Goal: Task Accomplishment & Management: Complete application form

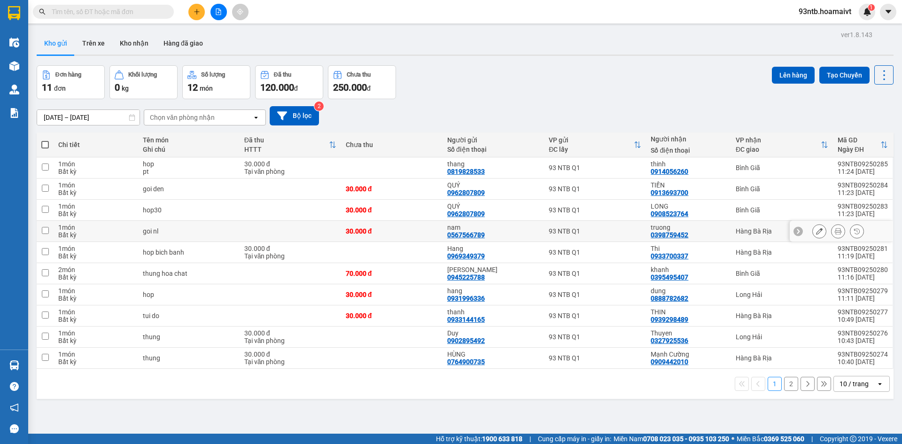
drag, startPoint x: 700, startPoint y: 228, endPoint x: 710, endPoint y: 253, distance: 27.0
click at [702, 231] on div "truong 0398759452" at bounding box center [688, 231] width 75 height 15
checkbox input "true"
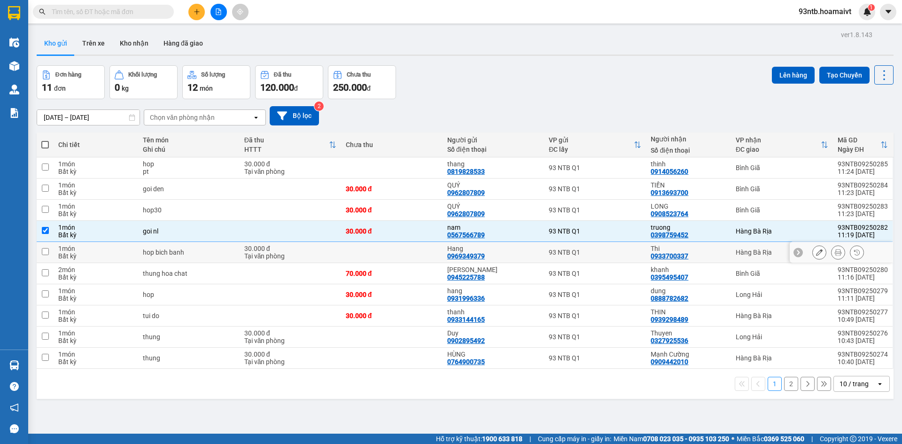
click at [711, 254] on div "Thi 0933700337" at bounding box center [688, 252] width 75 height 15
checkbox input "true"
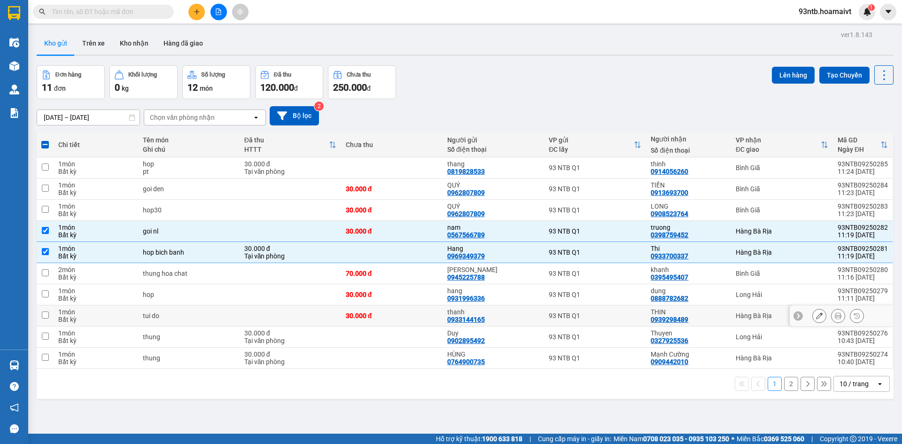
click at [715, 317] on div "THIN 0939298489" at bounding box center [688, 315] width 75 height 15
checkbox input "true"
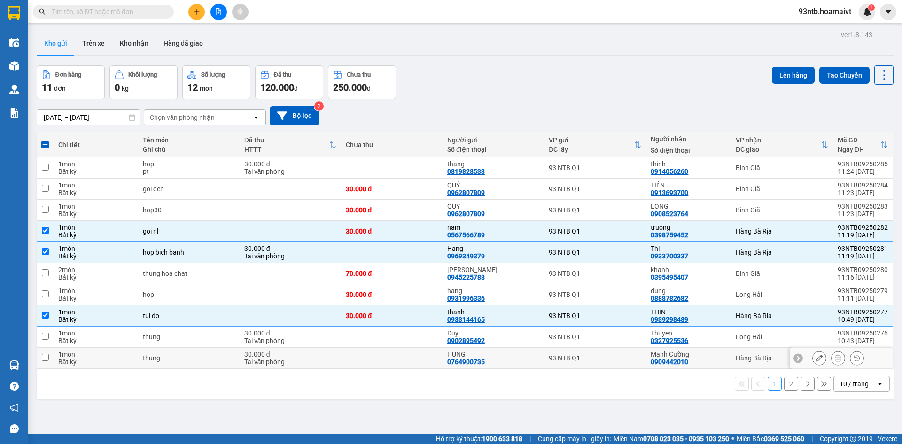
click at [718, 357] on div "Mạnh Cường" at bounding box center [688, 354] width 75 height 8
checkbox input "true"
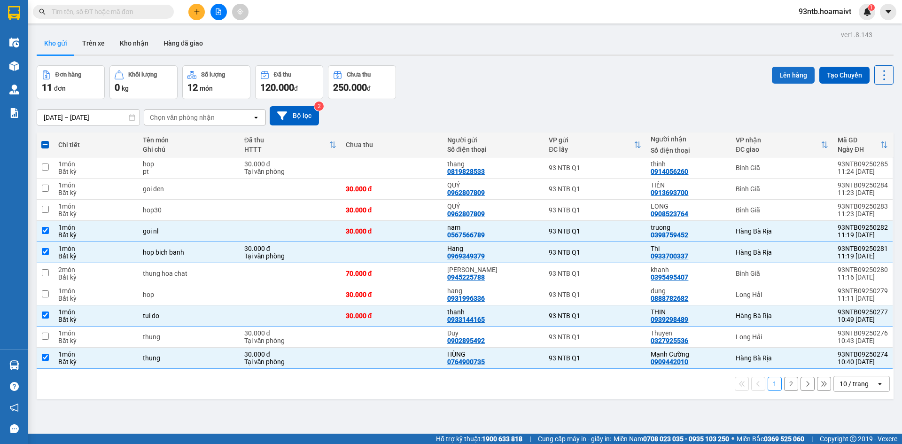
click at [777, 78] on button "Lên hàng" at bounding box center [793, 75] width 43 height 17
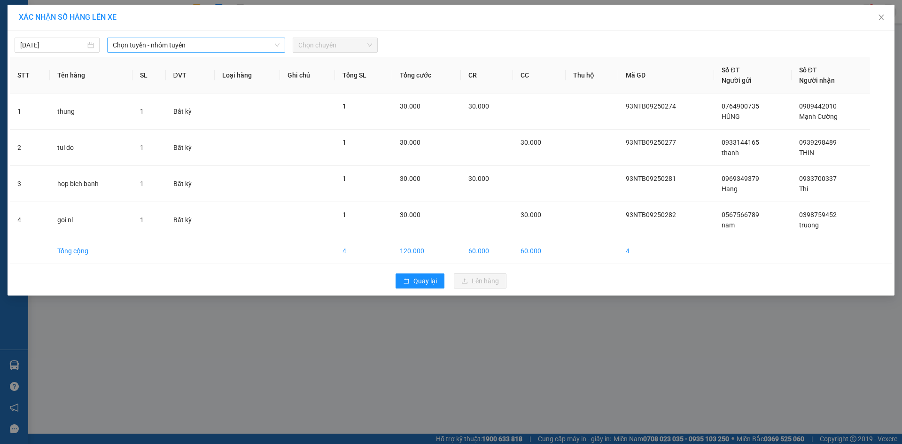
click at [188, 46] on span "Chọn tuyến - nhóm tuyến" at bounding box center [196, 45] width 167 height 14
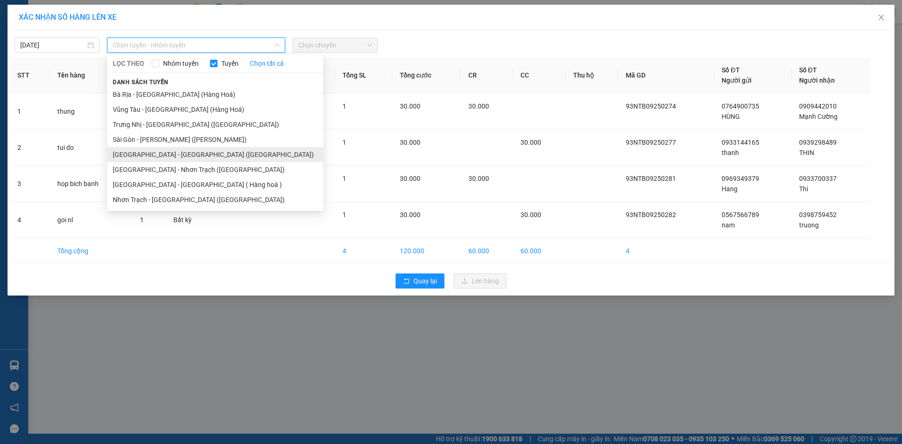
click at [189, 157] on li "[GEOGRAPHIC_DATA] - [GEOGRAPHIC_DATA] ([GEOGRAPHIC_DATA])" at bounding box center [215, 154] width 216 height 15
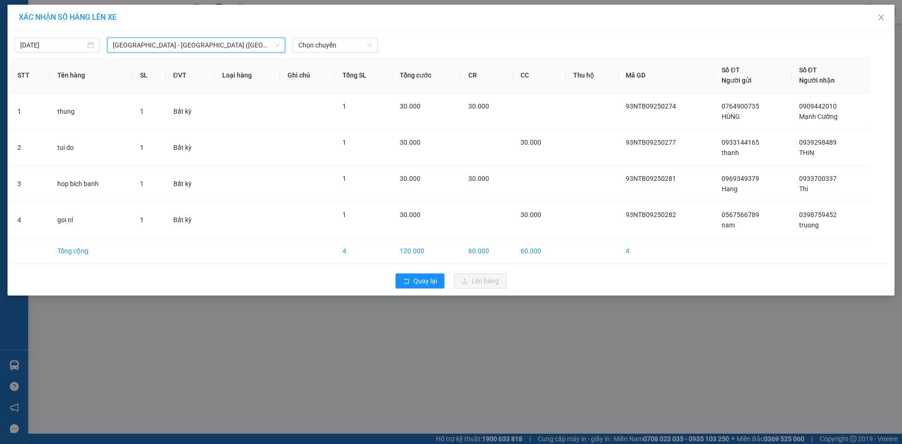
click at [337, 53] on div "11/09/2025 Sài Gòn - Bà Rịa (Hàng Hoá) Sài Gòn - Bà Rịa (Hàng Hoá) LỌC THEO…" at bounding box center [451, 163] width 887 height 265
click at [338, 49] on span "Chọn chuyến" at bounding box center [335, 45] width 74 height 14
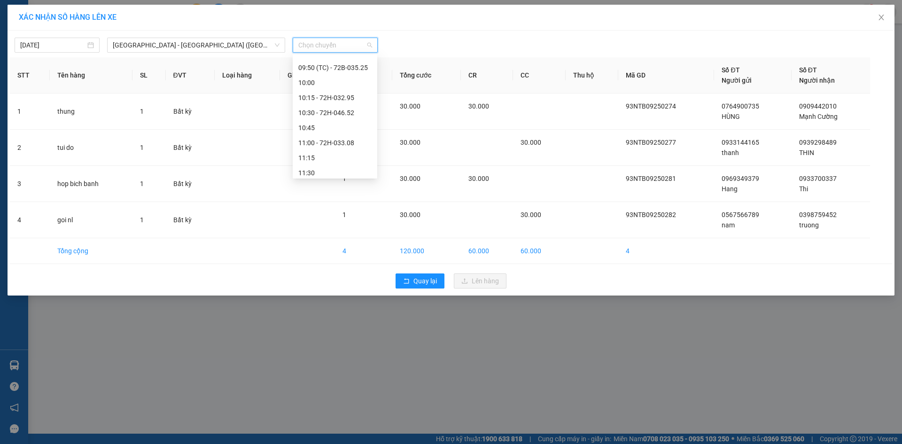
scroll to position [376, 0]
click at [343, 95] on div "11:45" at bounding box center [334, 94] width 73 height 10
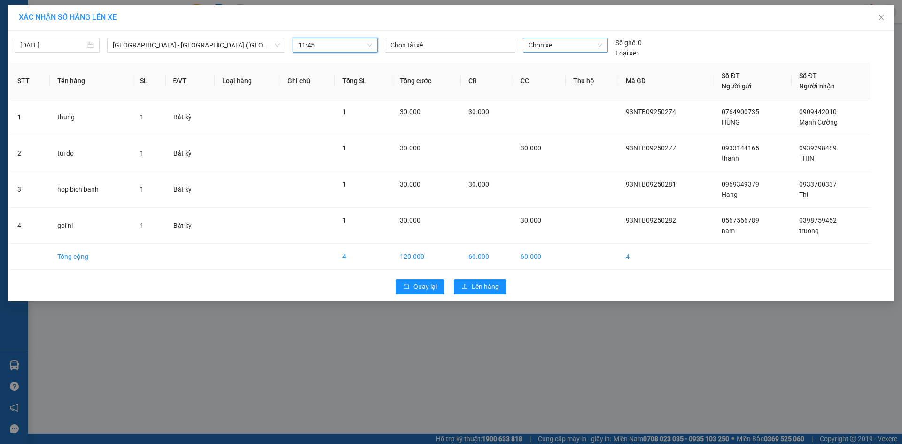
click at [560, 48] on span "Chọn xe" at bounding box center [564, 45] width 73 height 14
type input "3112"
click at [559, 65] on div "72B-031.12" at bounding box center [564, 64] width 73 height 10
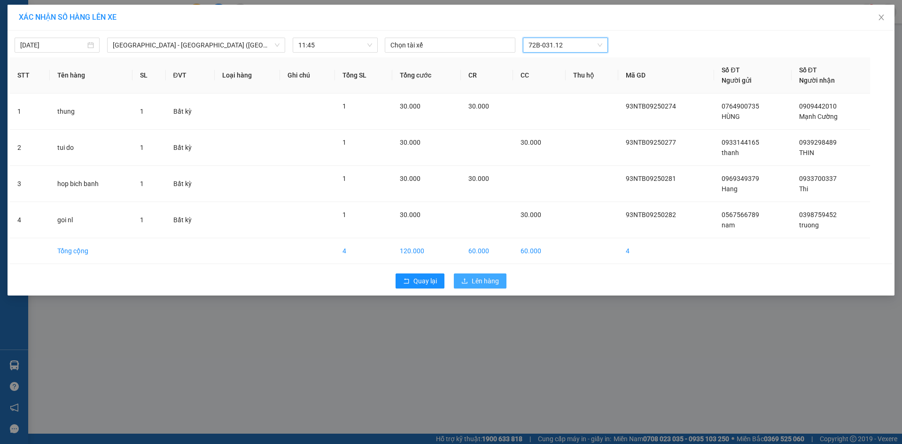
click at [488, 283] on span "Lên hàng" at bounding box center [485, 281] width 27 height 10
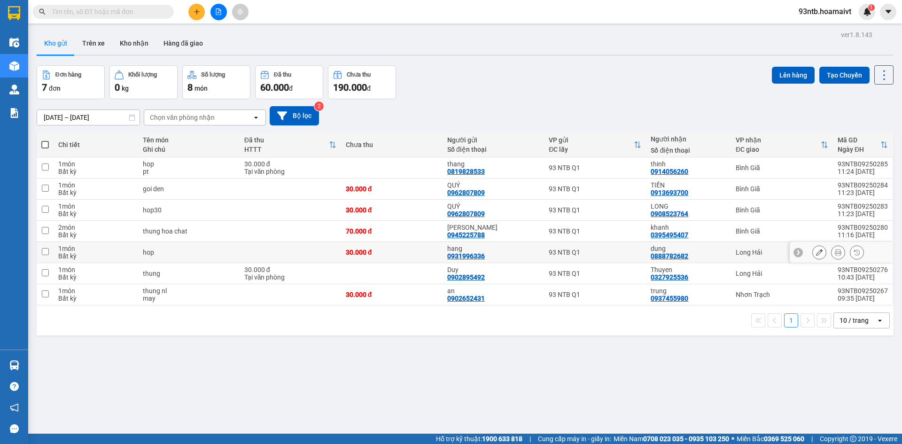
click at [700, 257] on div "dung 0888782682" at bounding box center [688, 252] width 75 height 15
checkbox input "true"
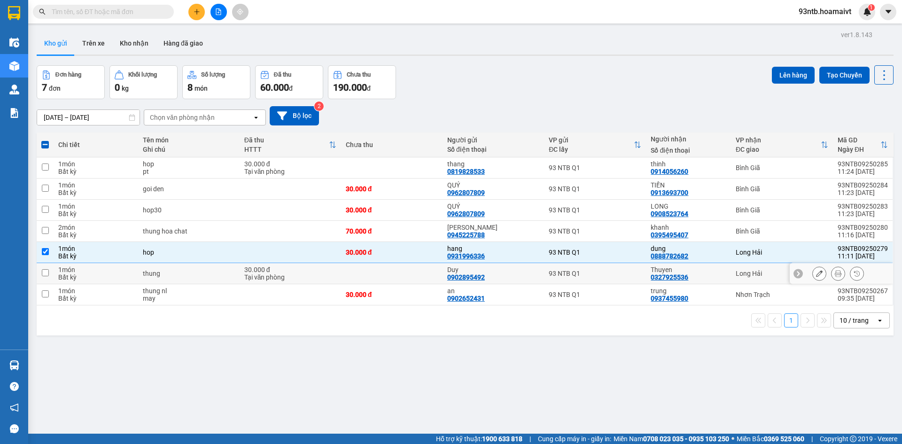
click at [706, 271] on div "Thuyen" at bounding box center [688, 270] width 75 height 8
checkbox input "true"
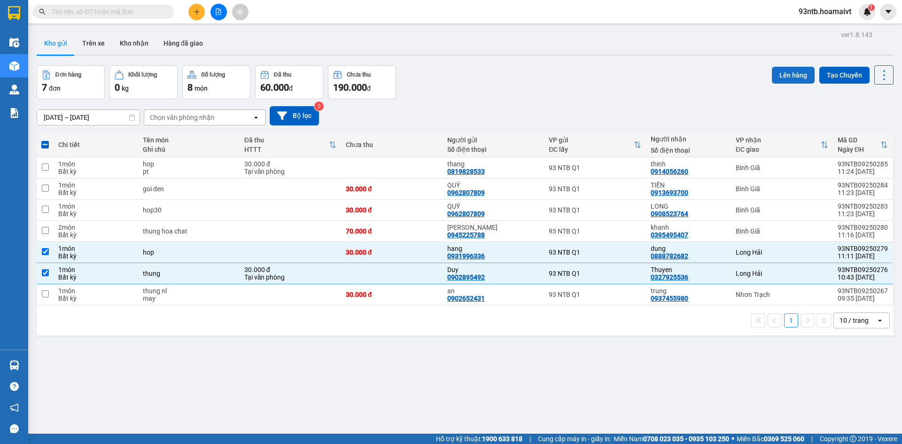
click at [776, 74] on button "Lên hàng" at bounding box center [793, 75] width 43 height 17
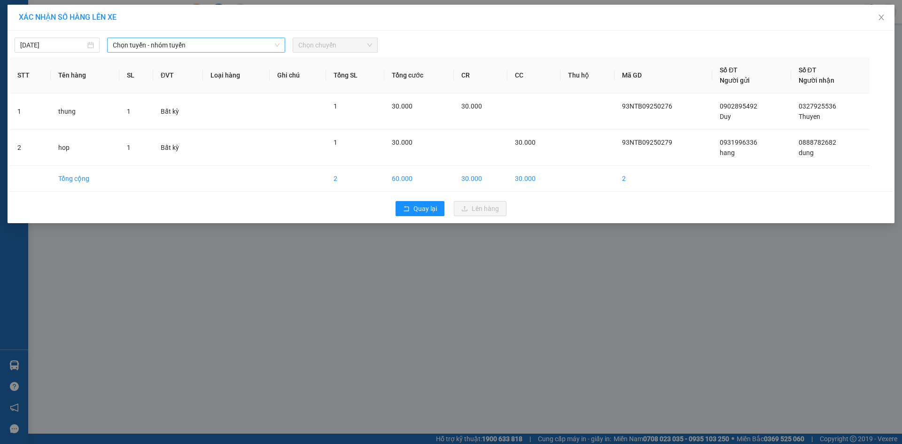
click at [193, 47] on span "Chọn tuyến - nhóm tuyến" at bounding box center [196, 45] width 167 height 14
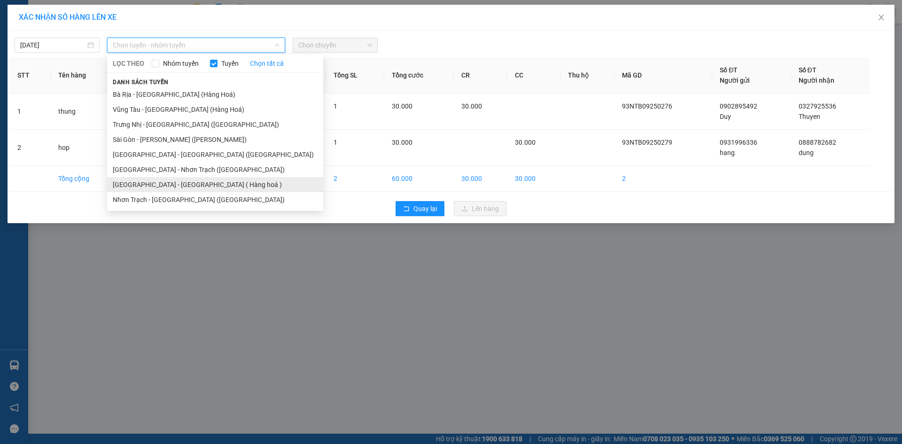
click at [181, 181] on li "[GEOGRAPHIC_DATA] - [GEOGRAPHIC_DATA] ( Hàng hoá )" at bounding box center [215, 184] width 216 height 15
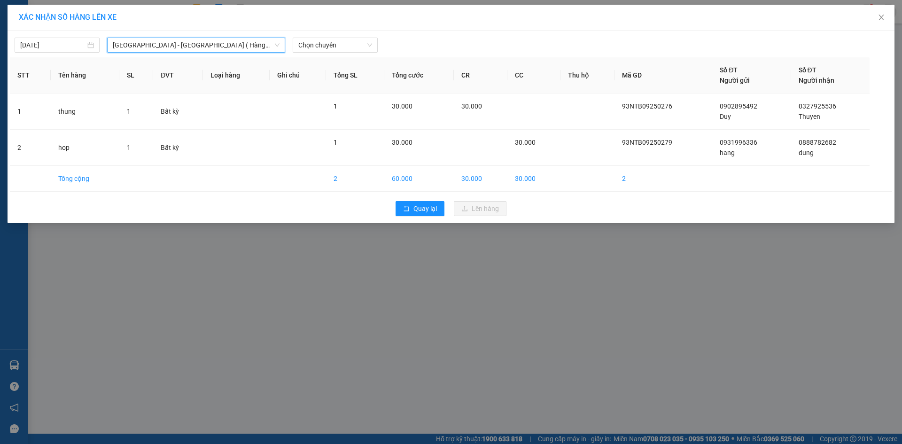
click at [348, 35] on div "11/09/2025 Sài Gòn - Long Hải ( Hàng hoá ) Sài Gòn - Long Hải ( Hàng hoá ) LỌC …" at bounding box center [451, 43] width 882 height 20
click at [345, 46] on span "Chọn chuyến" at bounding box center [335, 45] width 74 height 14
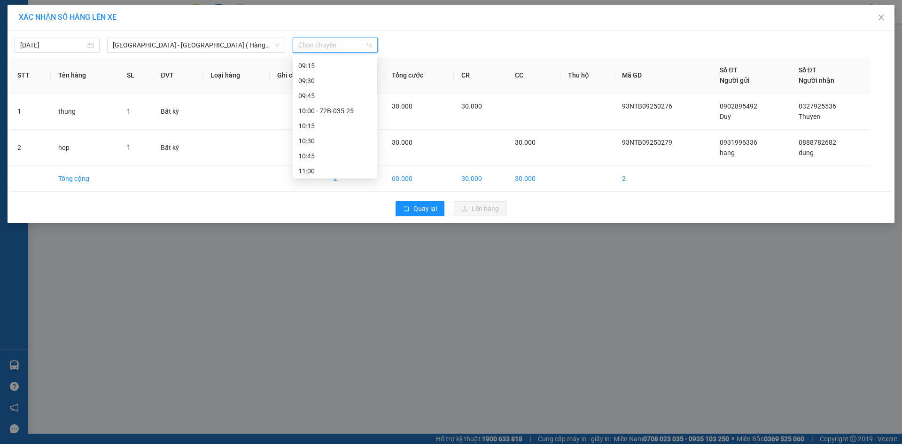
scroll to position [376, 0]
click at [337, 168] on div "11:45" at bounding box center [334, 169] width 73 height 10
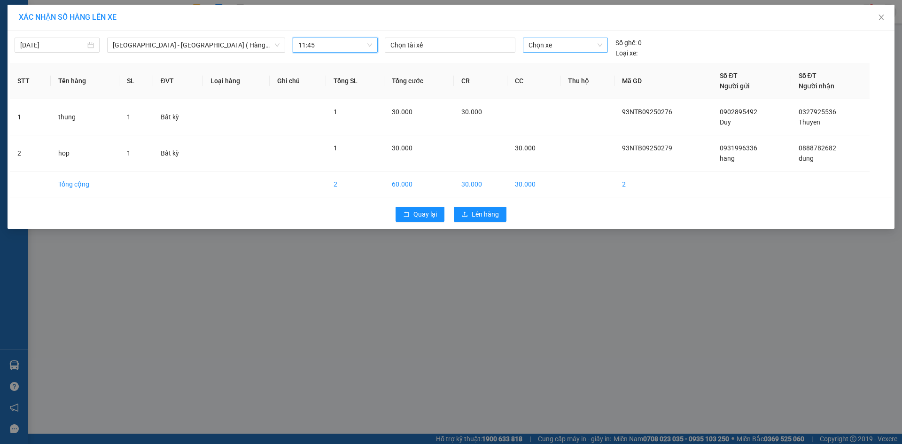
click at [543, 47] on span "Chọn xe" at bounding box center [564, 45] width 73 height 14
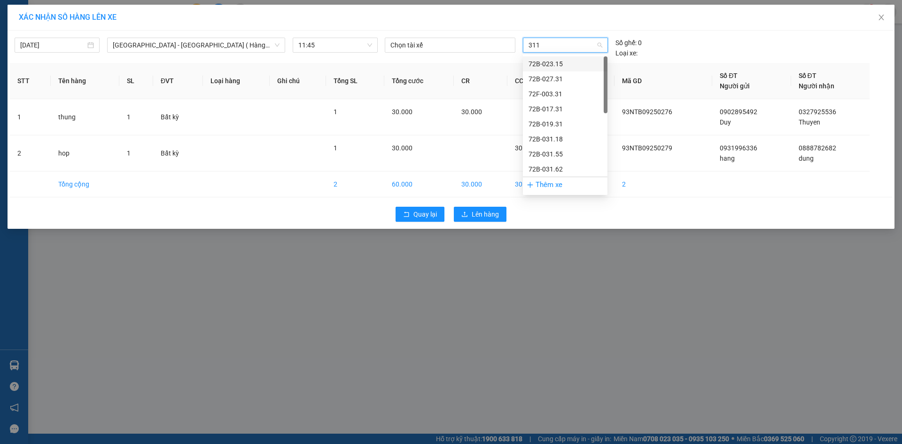
type input "3112"
click at [552, 65] on div "72B-031.12" at bounding box center [564, 64] width 73 height 10
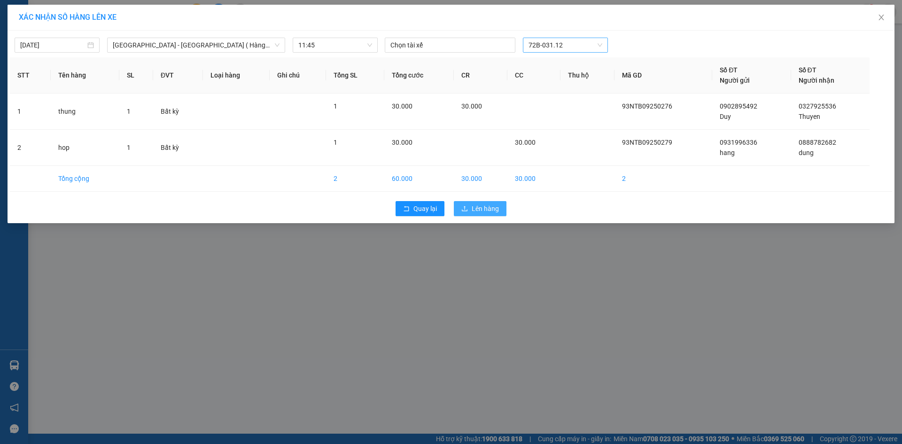
click at [483, 214] on button "Lên hàng" at bounding box center [480, 208] width 53 height 15
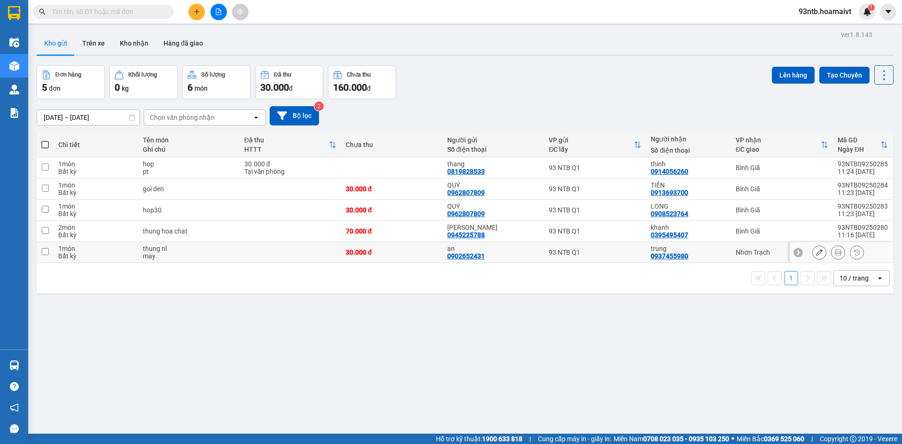
click at [744, 256] on div "Nhơn Trạch" at bounding box center [782, 252] width 93 height 8
checkbox input "true"
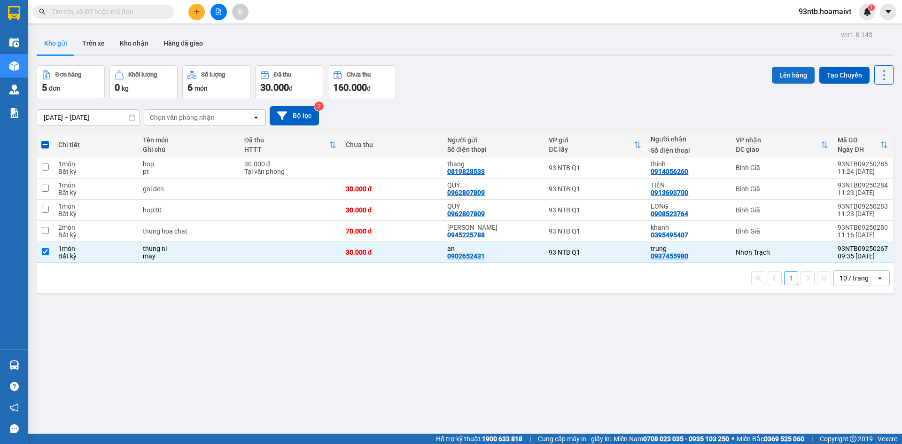
click at [786, 78] on button "Lên hàng" at bounding box center [793, 75] width 43 height 17
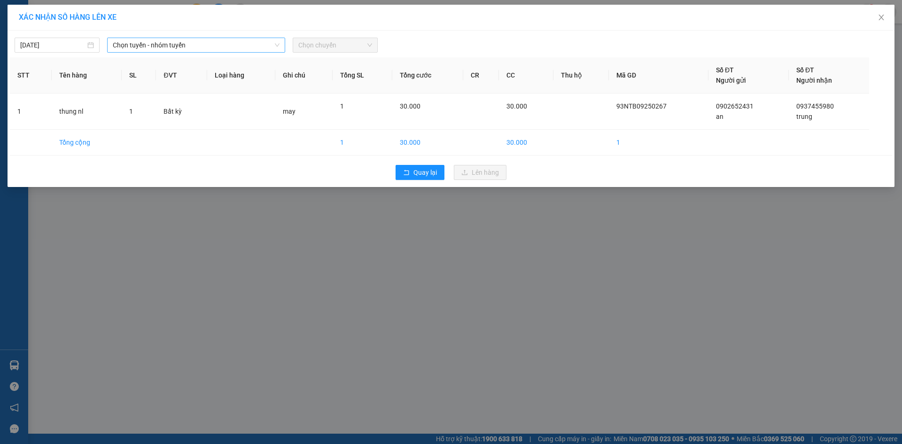
click at [200, 43] on span "Chọn tuyến - nhóm tuyến" at bounding box center [196, 45] width 167 height 14
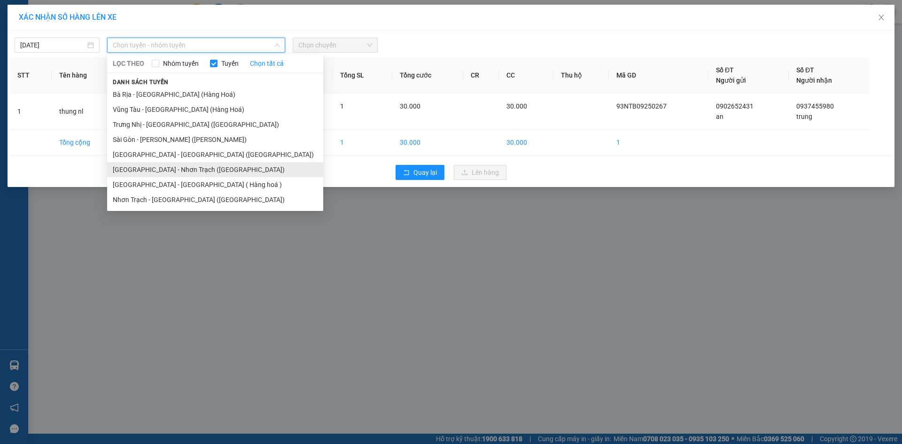
click at [203, 171] on li "[GEOGRAPHIC_DATA] - Nhơn Trạch ([GEOGRAPHIC_DATA])" at bounding box center [215, 169] width 216 height 15
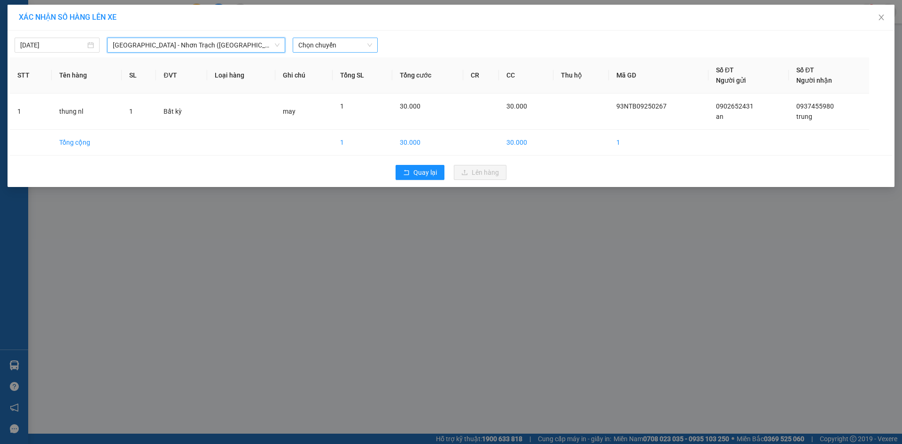
click at [342, 43] on span "Chọn chuyến" at bounding box center [335, 45] width 74 height 14
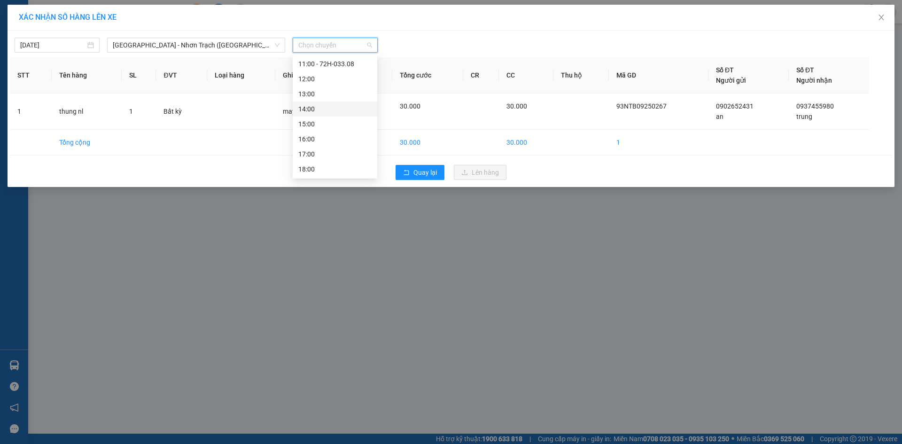
scroll to position [73, 0]
click at [882, 17] on icon "close" at bounding box center [880, 18] width 5 height 6
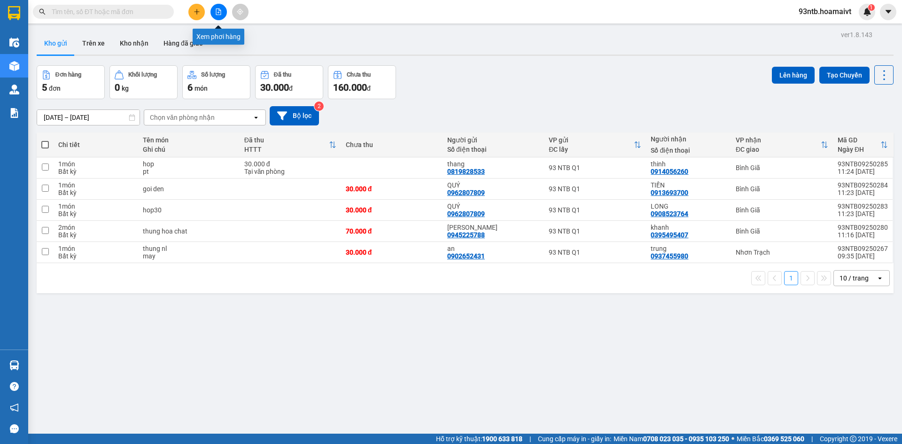
click at [224, 13] on button at bounding box center [218, 12] width 16 height 16
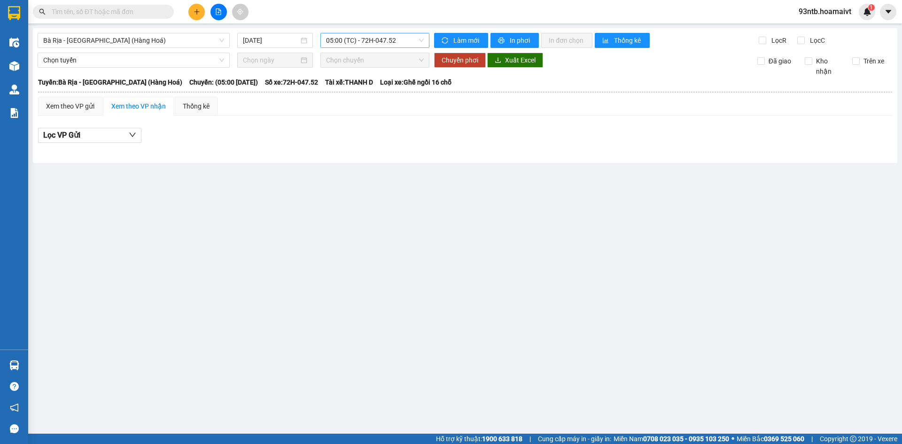
click at [376, 43] on span "05:00 (TC) - 72H-047.52" at bounding box center [375, 40] width 98 height 14
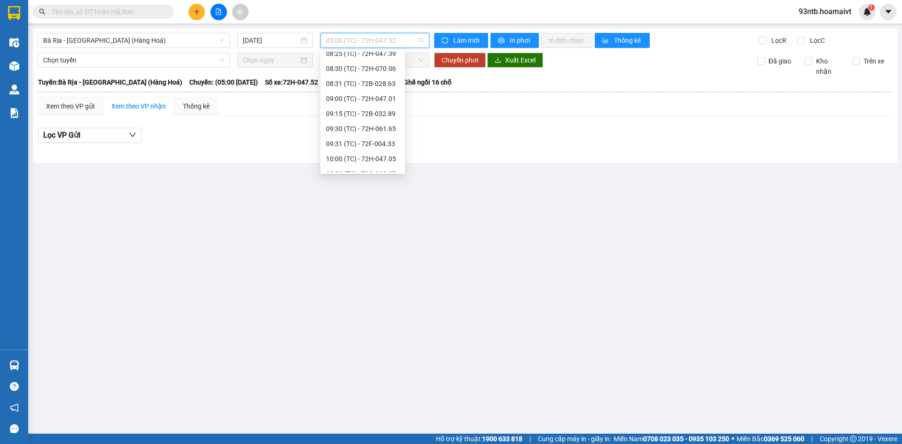
scroll to position [210, 0]
click at [190, 43] on span "Bà Rịa - [GEOGRAPHIC_DATA] (Hàng Hoá)" at bounding box center [133, 40] width 181 height 14
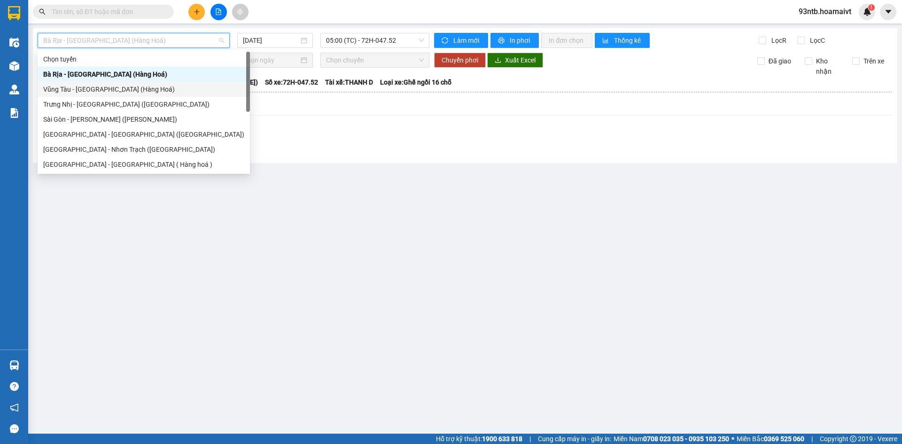
click at [179, 95] on div "Vũng Tàu - [GEOGRAPHIC_DATA] (Hàng Hoá)" at bounding box center [144, 89] width 212 height 15
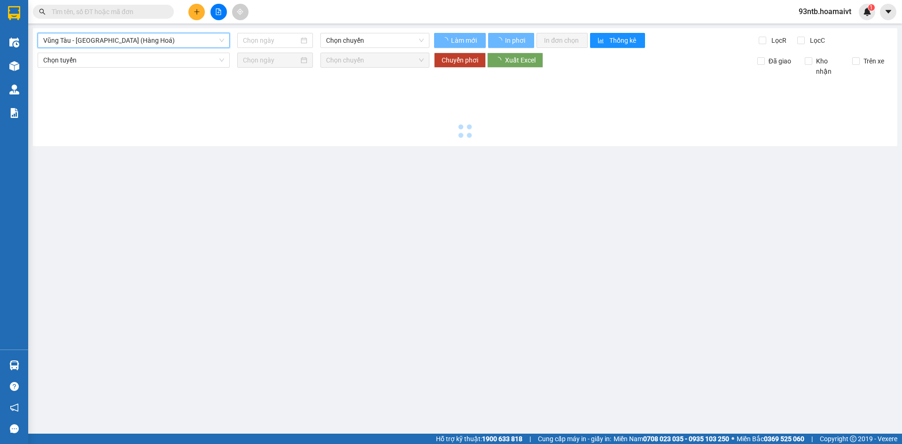
type input "[DATE]"
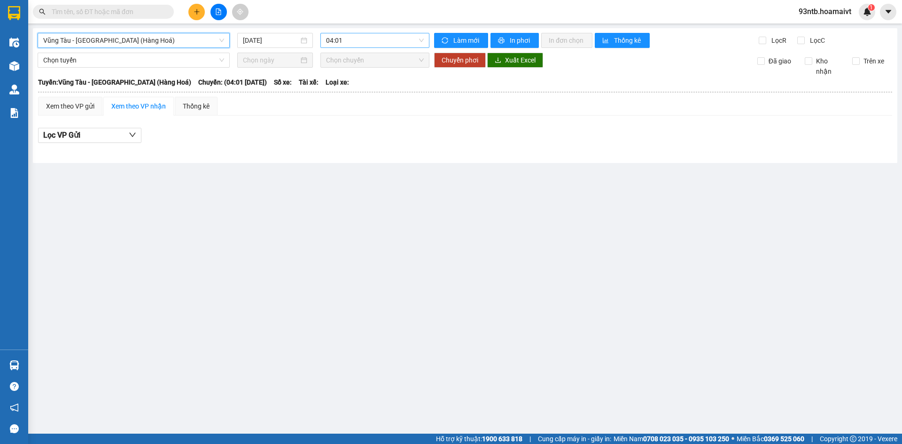
click at [368, 40] on span "04:01" at bounding box center [375, 40] width 98 height 14
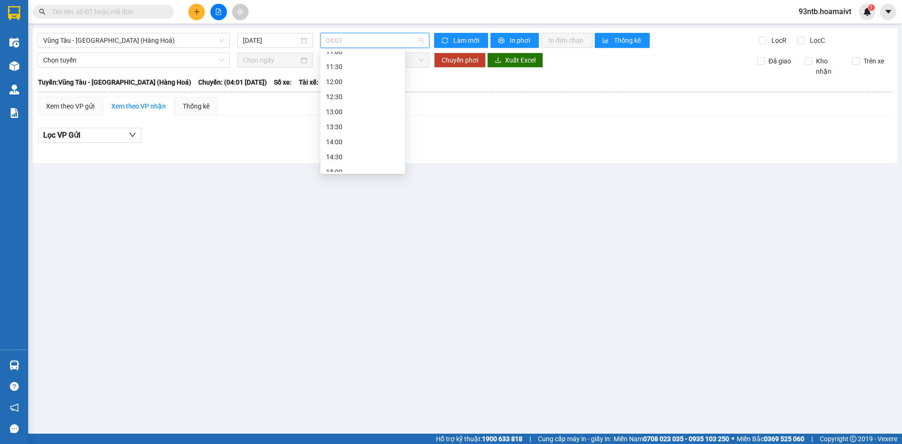
scroll to position [271, 0]
click at [222, 45] on span "Vũng Tàu - [GEOGRAPHIC_DATA] (Hàng Hoá)" at bounding box center [133, 40] width 181 height 14
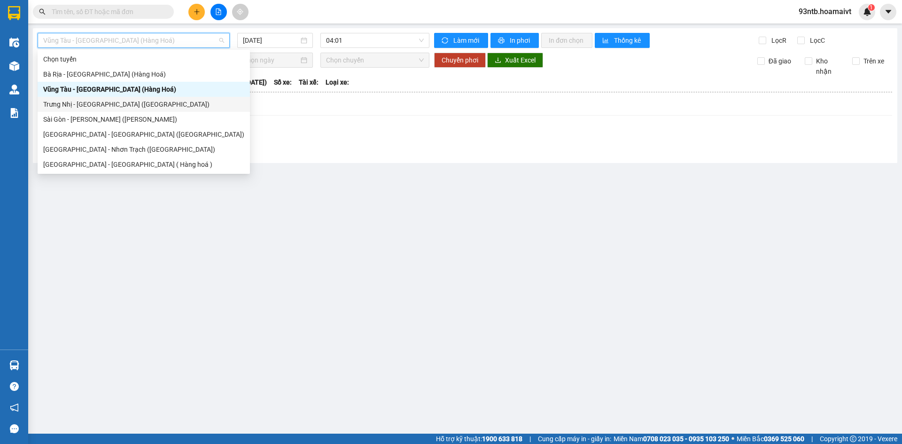
click at [162, 101] on div "Trưng Nhị - [GEOGRAPHIC_DATA] ([GEOGRAPHIC_DATA])" at bounding box center [143, 104] width 201 height 10
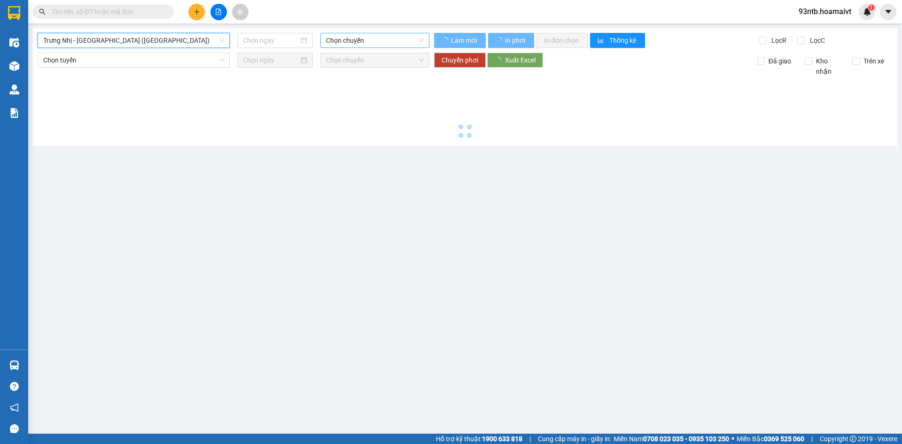
type input "[DATE]"
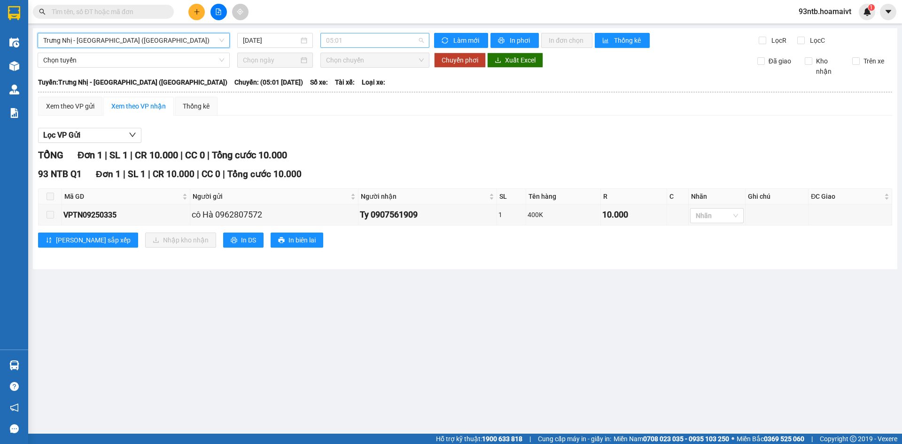
click at [379, 42] on span "05:01" at bounding box center [375, 40] width 98 height 14
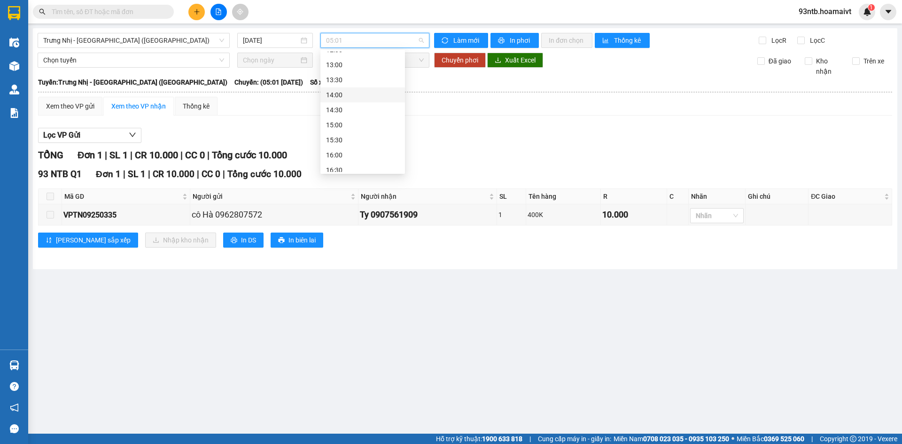
scroll to position [271, 0]
click at [632, 173] on div "93 NTB Q1 Đơn 1 | SL 1 | CR 10.000 | CC 0 | Tổng cước 10.000" at bounding box center [465, 174] width 854 height 14
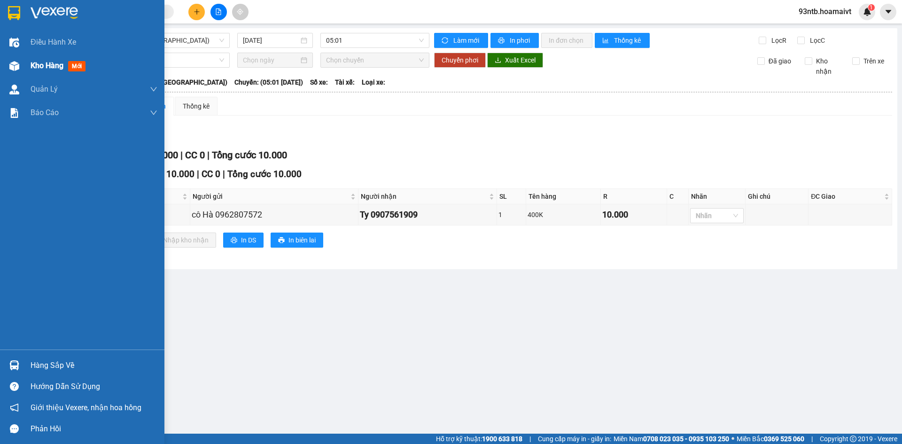
click at [60, 67] on span "Kho hàng" at bounding box center [47, 65] width 33 height 9
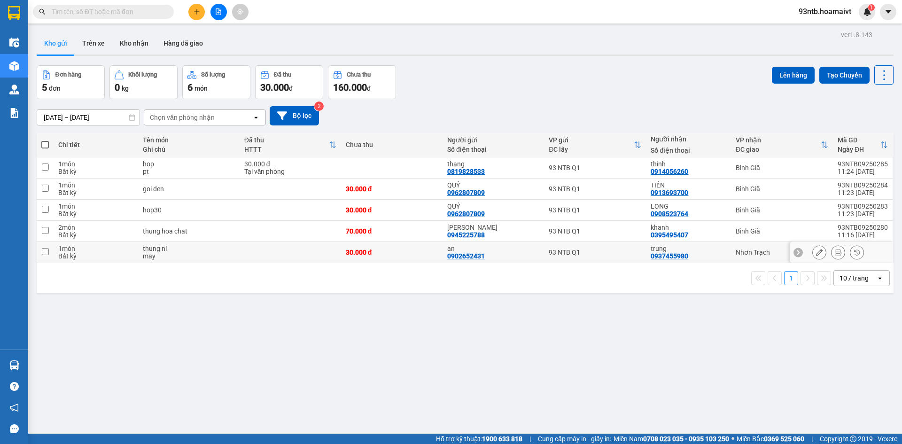
click at [731, 258] on td "Nhơn Trạch" at bounding box center [782, 252] width 102 height 21
checkbox input "true"
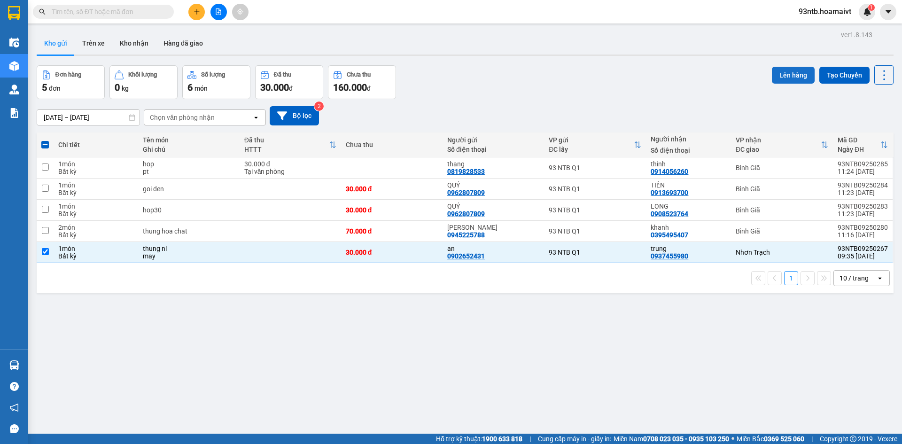
click at [784, 69] on button "Lên hàng" at bounding box center [793, 75] width 43 height 17
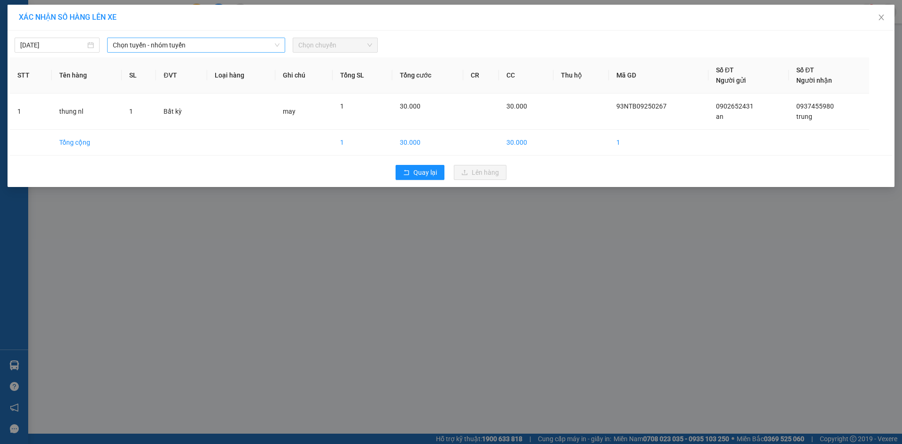
click at [185, 48] on span "Chọn tuyến - nhóm tuyến" at bounding box center [196, 45] width 167 height 14
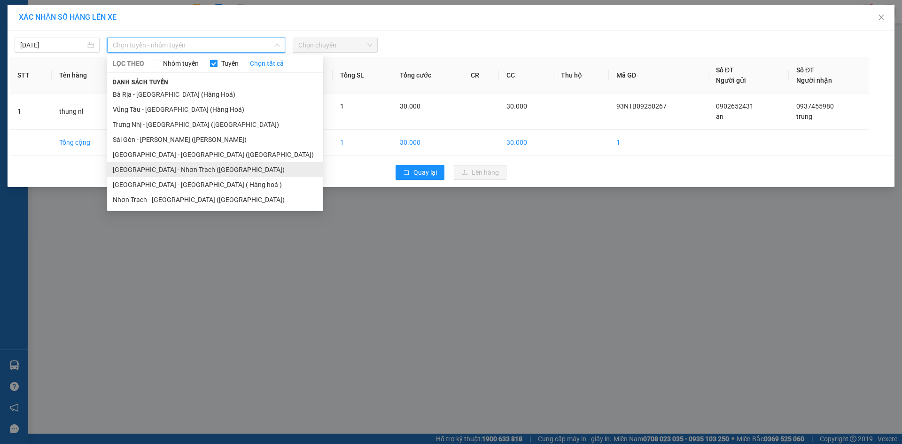
click at [168, 172] on li "[GEOGRAPHIC_DATA] - Nhơn Trạch ([GEOGRAPHIC_DATA])" at bounding box center [215, 169] width 216 height 15
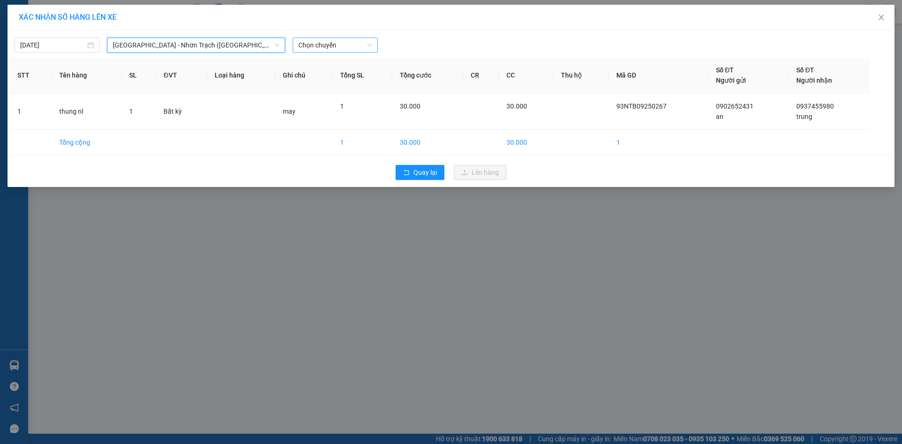
click at [342, 40] on span "Chọn chuyến" at bounding box center [335, 45] width 74 height 14
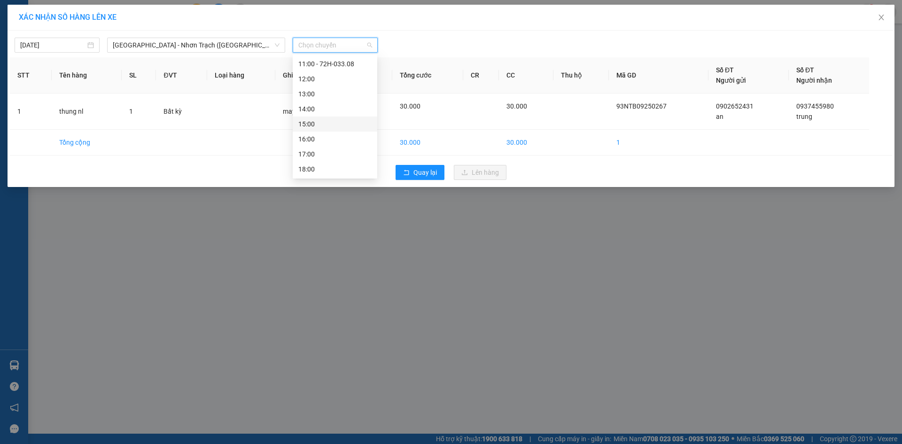
scroll to position [73, 0]
click at [345, 119] on div "12:00" at bounding box center [335, 125] width 85 height 15
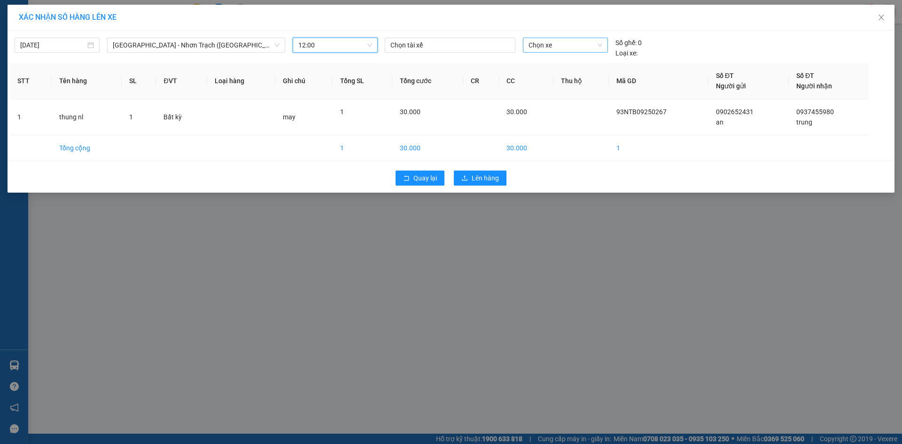
click at [526, 42] on div "Chọn xe" at bounding box center [565, 45] width 85 height 15
type input "2863"
click at [589, 63] on div "72B-028.63" at bounding box center [564, 64] width 73 height 10
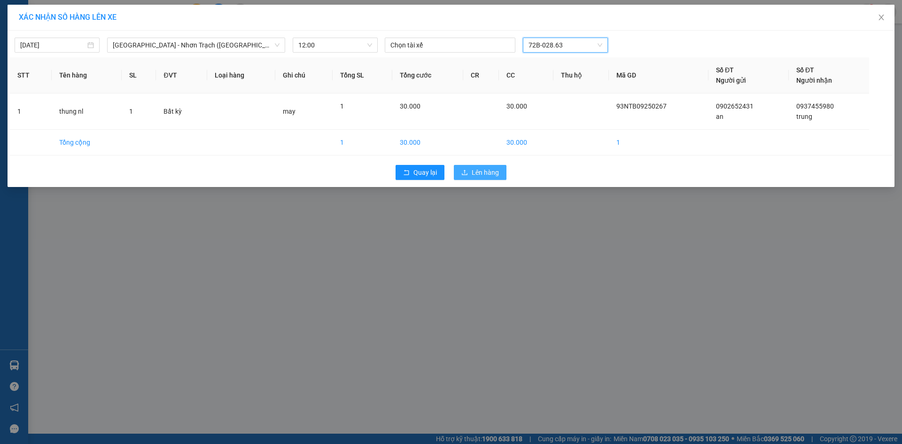
click at [474, 172] on span "Lên hàng" at bounding box center [485, 172] width 27 height 10
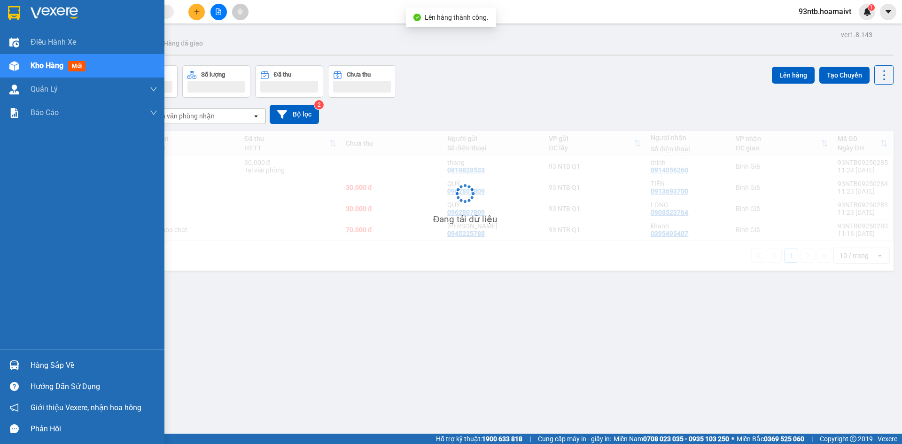
drag, startPoint x: 27, startPoint y: 363, endPoint x: 48, endPoint y: 366, distance: 21.4
click at [28, 364] on div "Hàng sắp về" at bounding box center [82, 365] width 164 height 21
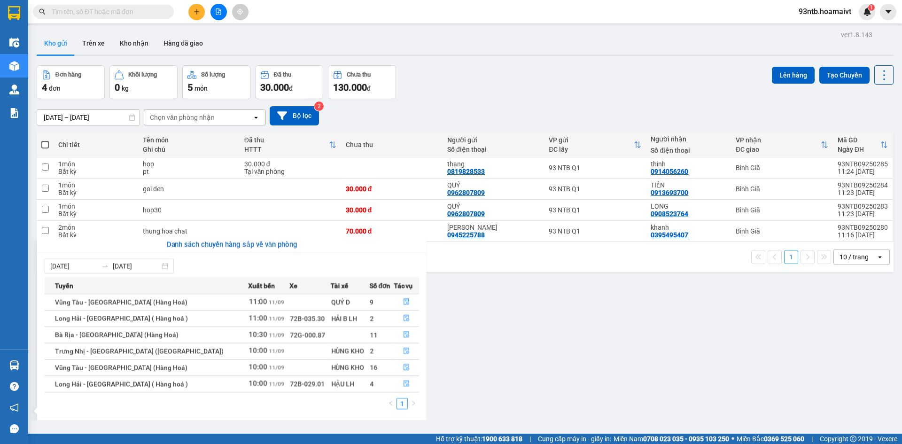
click at [536, 354] on section "Kết quả tìm kiếm ( 0 ) Bộ lọc Tìm người gửi/nhận Thuộc VP này No Data 93ntb.hoa…" at bounding box center [451, 222] width 902 height 444
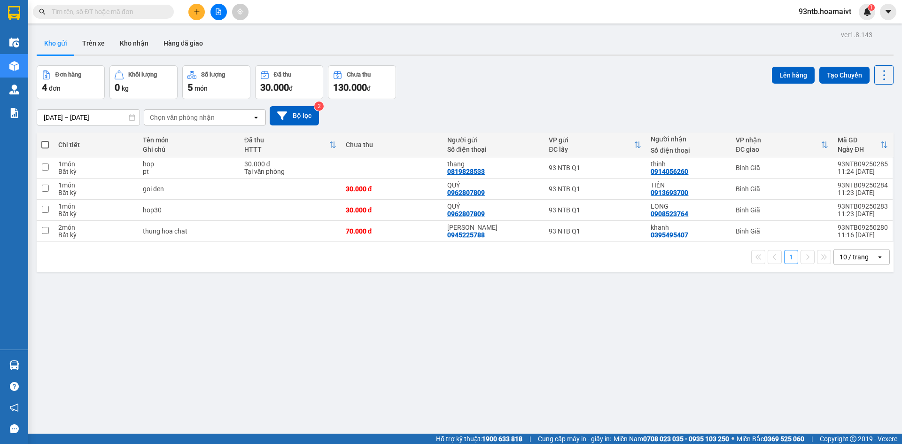
click at [476, 96] on div "Đơn hàng 4 đơn Khối lượng 0 kg Số lượng 5 món Đã thu 30.000 đ Chưa thu 130.000 …" at bounding box center [465, 82] width 857 height 34
click at [99, 20] on div "Kết quả tìm kiếm ( 0 ) Bộ lọc Tìm người gửi/nhận Thuộc VP này No Data 93ntb.hoa…" at bounding box center [451, 11] width 902 height 23
click at [93, 14] on input "text" at bounding box center [107, 12] width 111 height 10
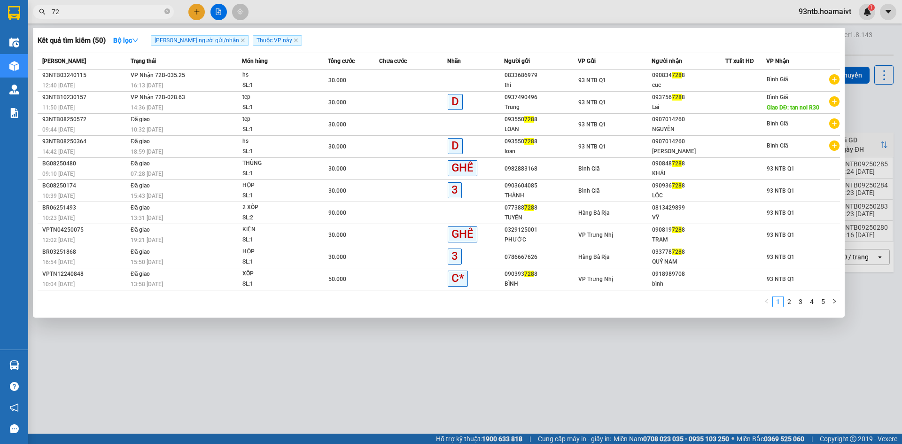
type input "7"
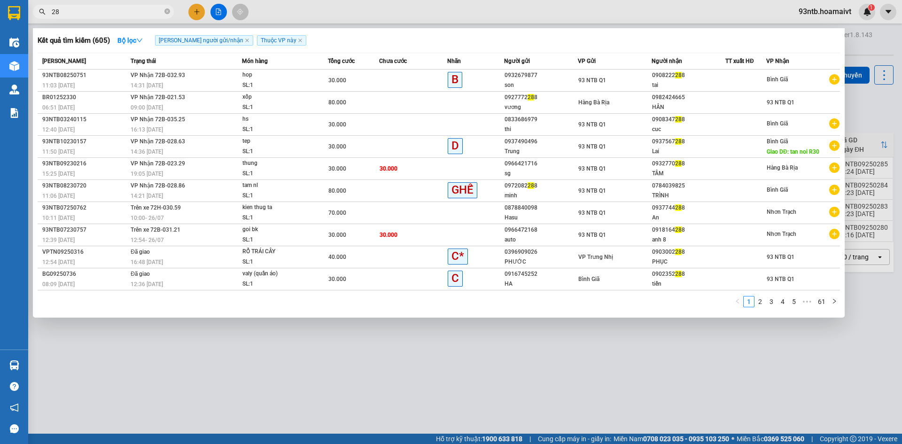
type input "2"
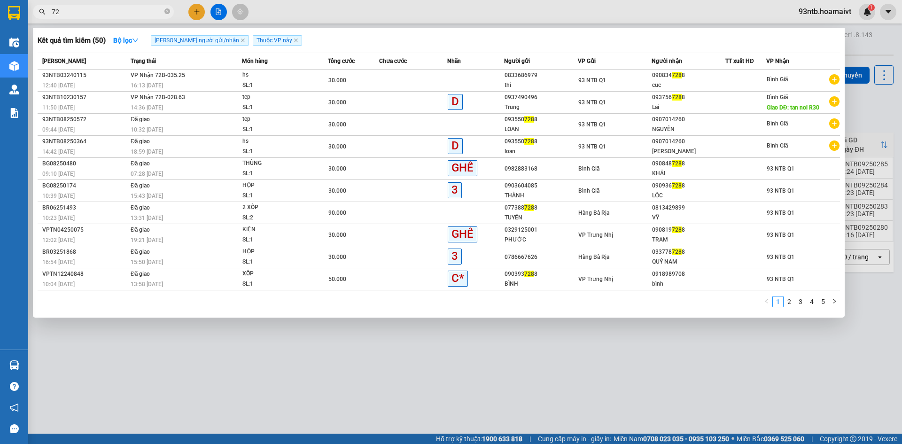
type input "7"
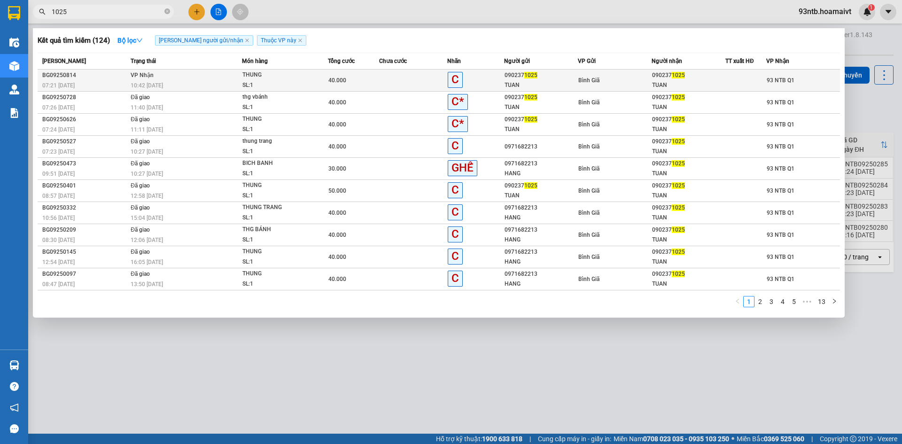
type input "1025"
click at [664, 81] on div "TUAN" at bounding box center [688, 85] width 73 height 10
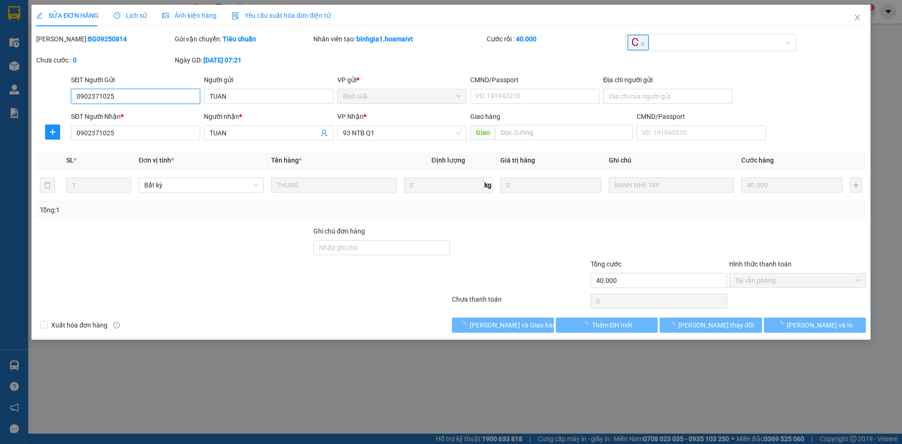
type input "0902371025"
type input "TUAN"
type input "0902371025"
type input "TUAN"
type input "40.000"
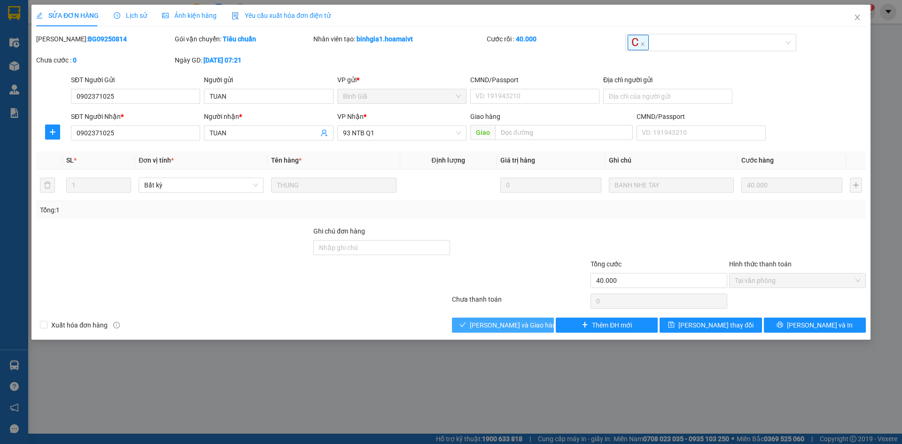
click at [485, 324] on span "[PERSON_NAME] và [PERSON_NAME] hàng" at bounding box center [515, 325] width 90 height 10
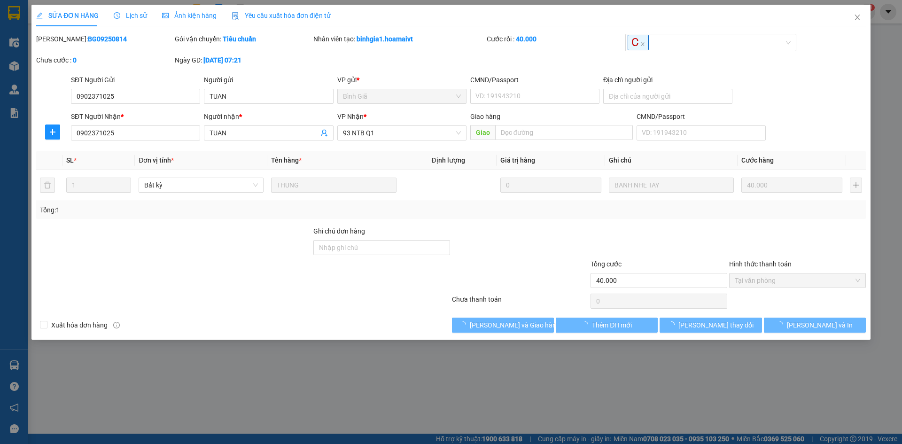
click at [299, 283] on div at bounding box center [173, 275] width 277 height 33
click at [300, 282] on div at bounding box center [173, 275] width 277 height 33
click at [302, 281] on div at bounding box center [173, 275] width 277 height 33
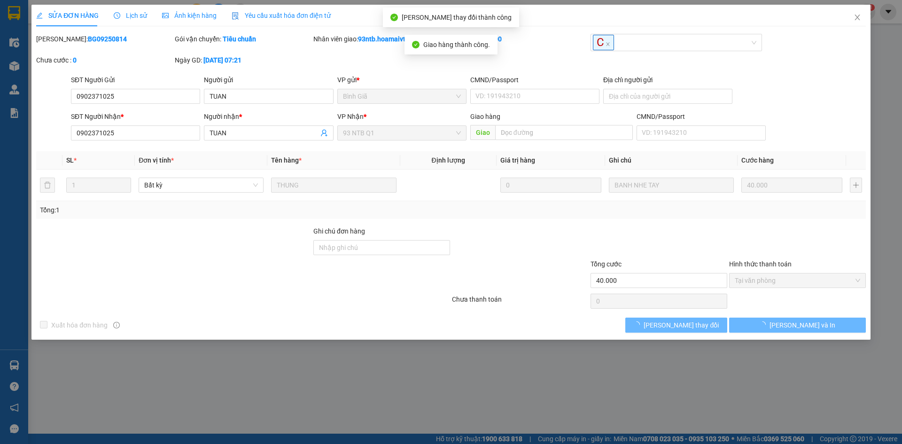
click at [303, 279] on div at bounding box center [173, 275] width 277 height 33
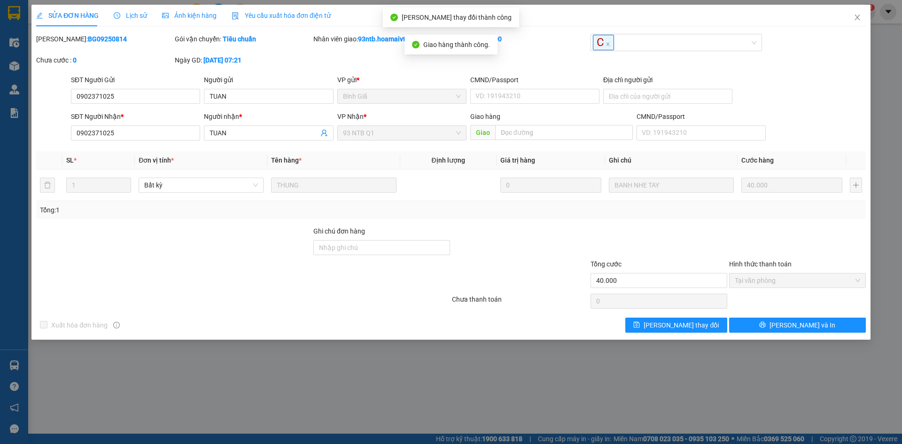
click at [303, 279] on div at bounding box center [173, 275] width 277 height 33
click at [856, 15] on icon "close" at bounding box center [858, 18] width 8 height 8
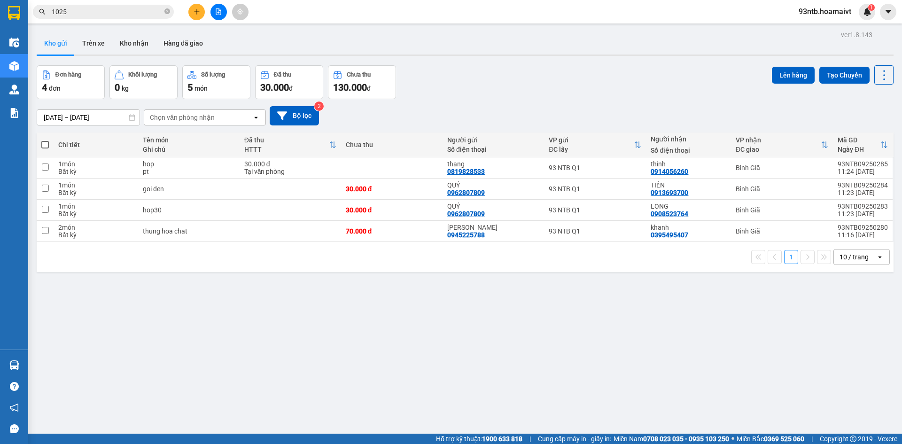
click at [121, 8] on input "1025" at bounding box center [107, 12] width 111 height 10
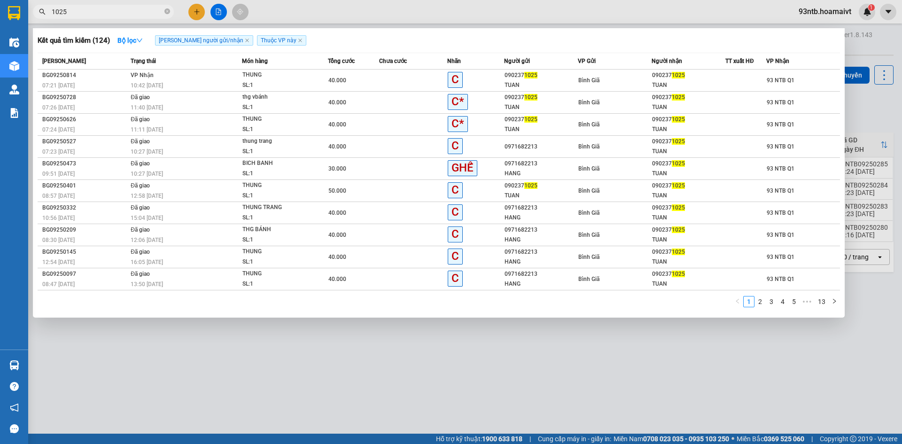
click at [123, 13] on input "1025" at bounding box center [107, 12] width 111 height 10
type input "1"
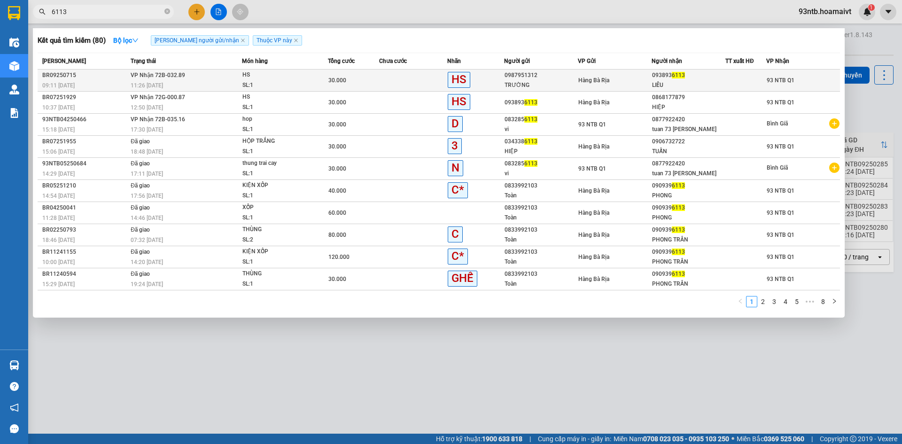
type input "6113"
click at [693, 71] on div "093893 6113" at bounding box center [688, 75] width 73 height 10
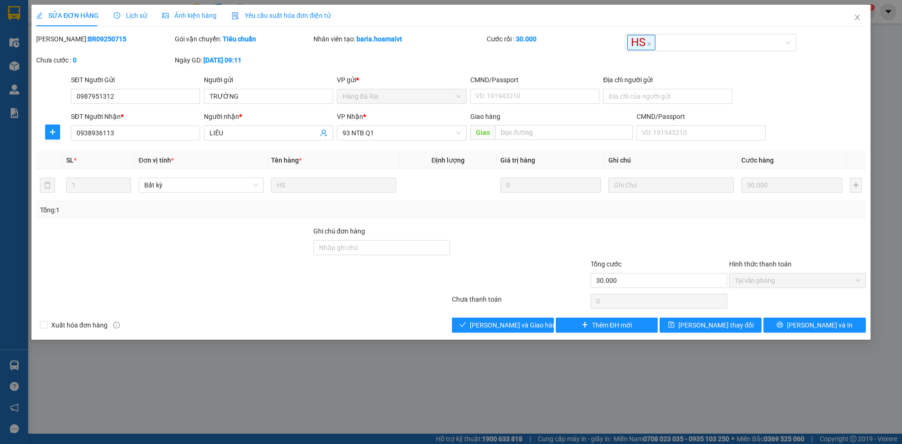
type input "0987951312"
type input "TRƯỜNG"
type input "0938936113"
type input "LIÊU"
type input "30.000"
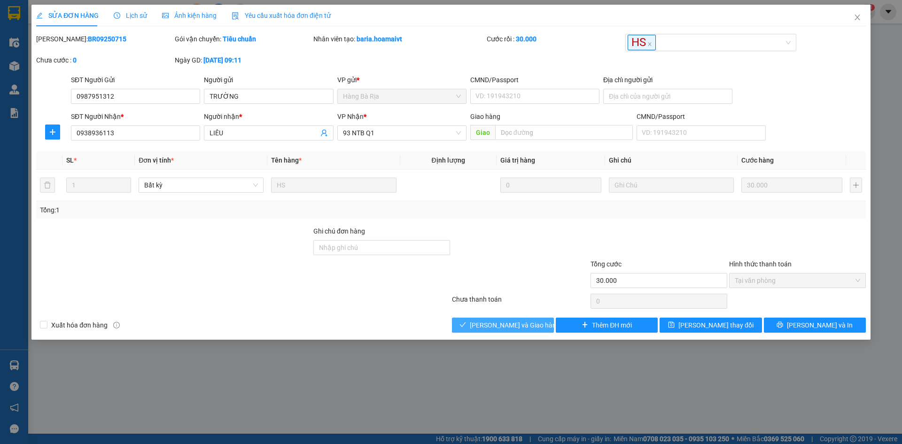
click at [524, 332] on button "[PERSON_NAME] và [PERSON_NAME] hàng" at bounding box center [503, 325] width 102 height 15
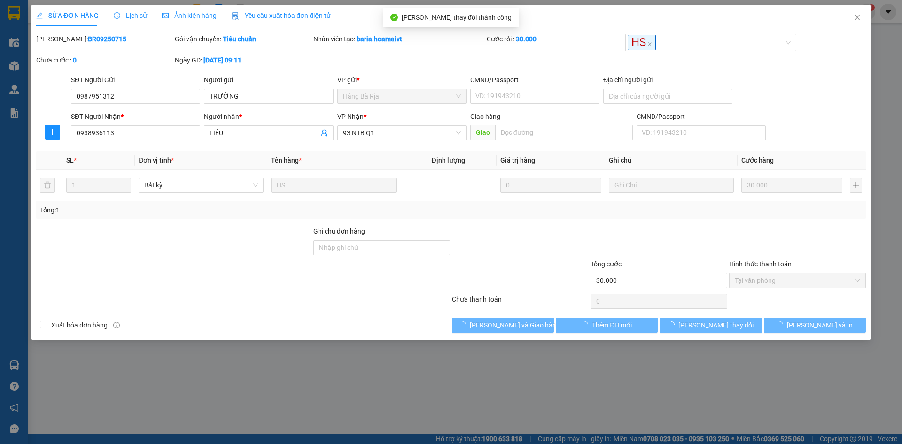
click at [842, 115] on div "SĐT Người Nhận * 0938936113 Người nhận * LIÊU VP Nhận * 93 NTB Q1 Giao hàng Gia…" at bounding box center [468, 127] width 799 height 33
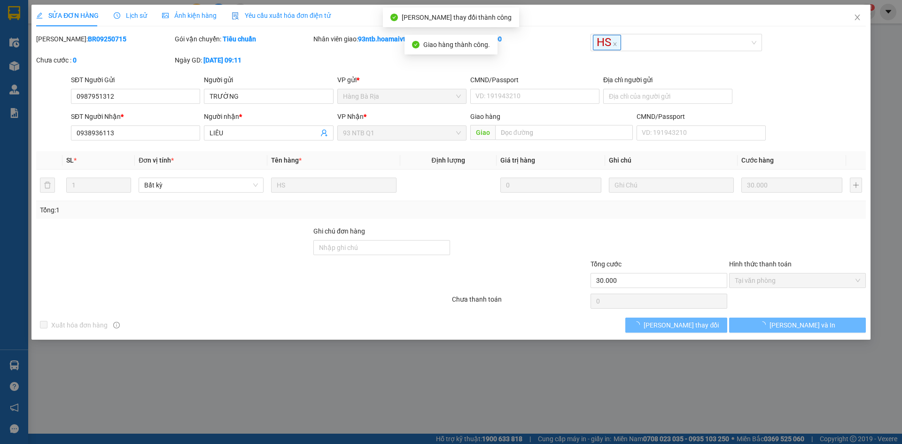
click at [842, 115] on div "SĐT Người Nhận * 0938936113 Người nhận * LIÊU VP Nhận * 93 NTB Q1 Giao hàng Gia…" at bounding box center [468, 127] width 799 height 33
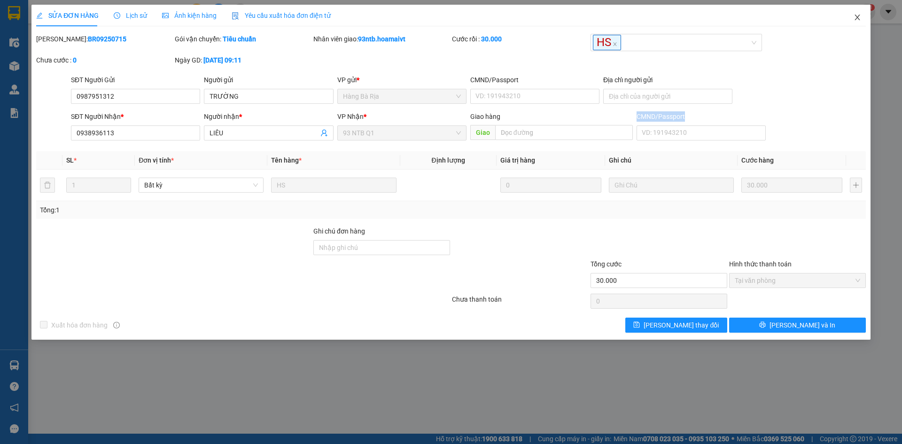
click at [861, 22] on span "Close" at bounding box center [857, 18] width 26 height 26
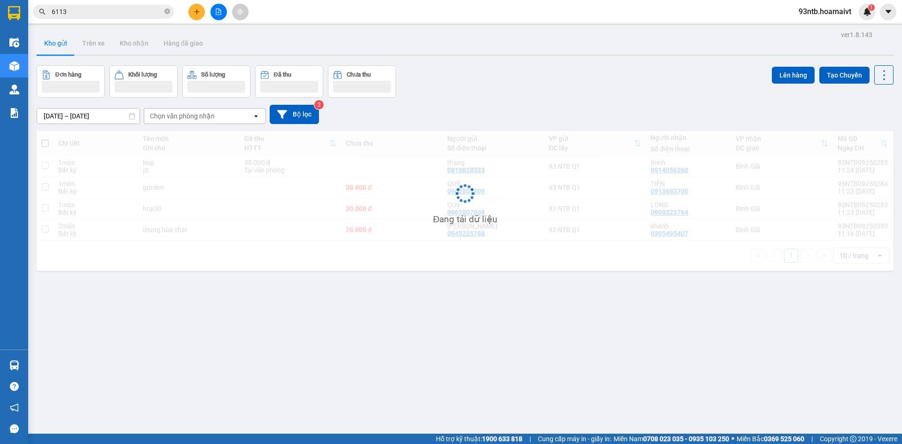
click at [88, 18] on span "6113" at bounding box center [103, 12] width 141 height 14
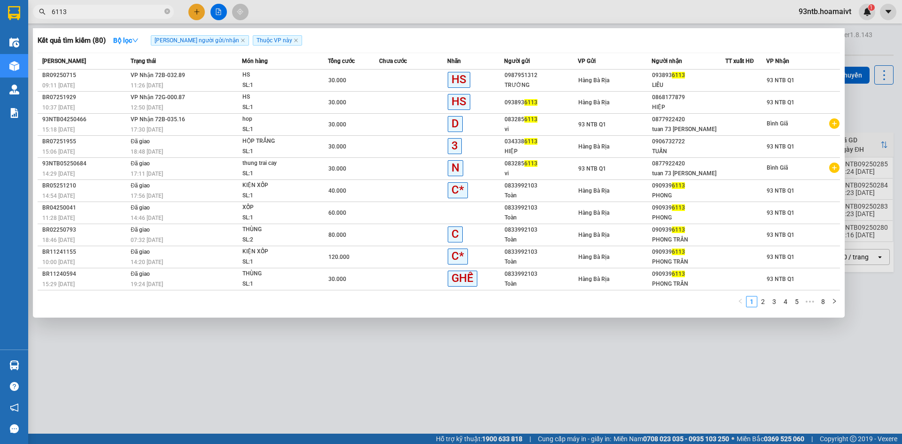
click at [85, 15] on span "6113" at bounding box center [103, 12] width 141 height 14
click at [85, 15] on input "6113" at bounding box center [107, 12] width 111 height 10
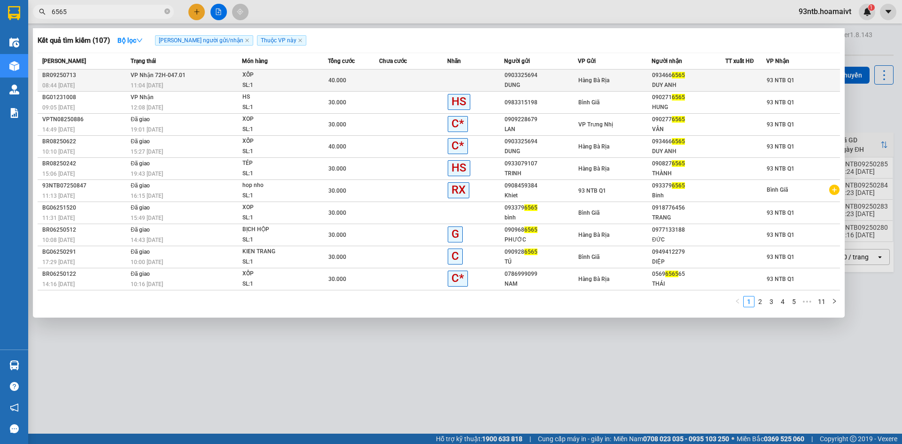
type input "6565"
click at [708, 76] on div "093466 6565" at bounding box center [688, 75] width 73 height 10
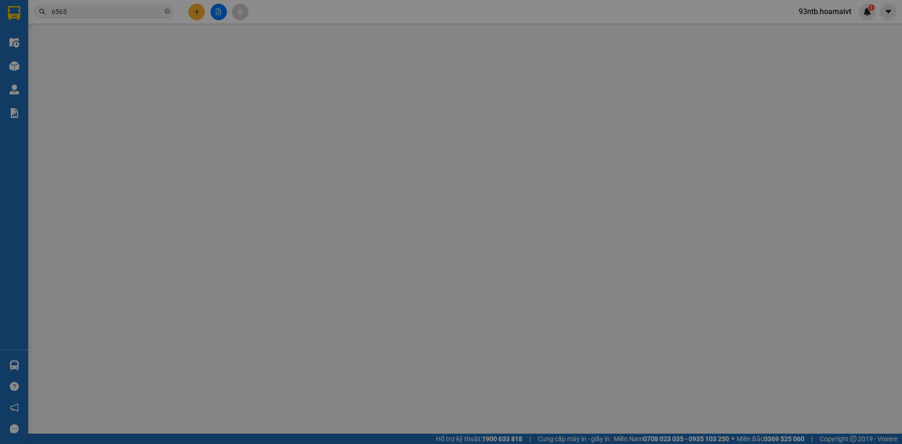
type input "0903325694"
type input "DUNG"
type input "077185001443"
type input "0934666565"
type input "DUY ANH"
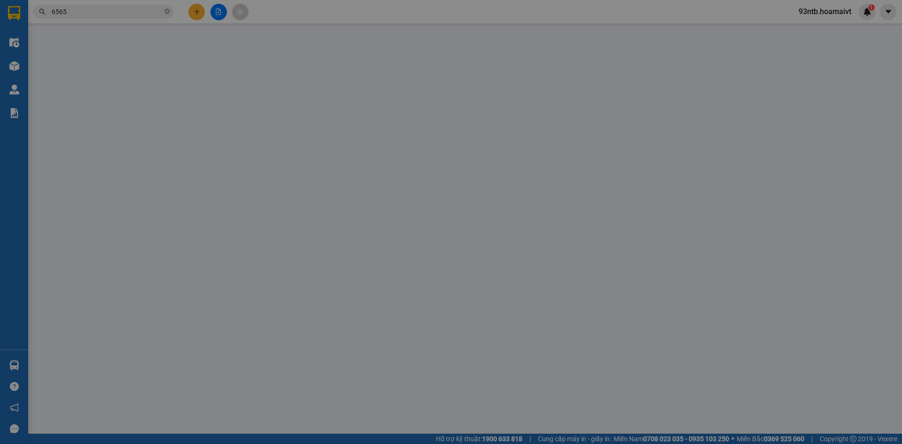
type input "40.000"
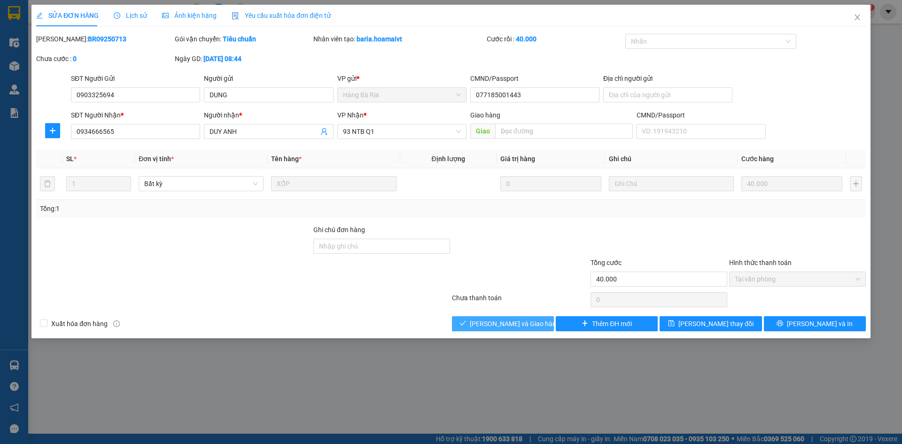
click at [533, 319] on span "[PERSON_NAME] và [PERSON_NAME] hàng" at bounding box center [515, 323] width 90 height 10
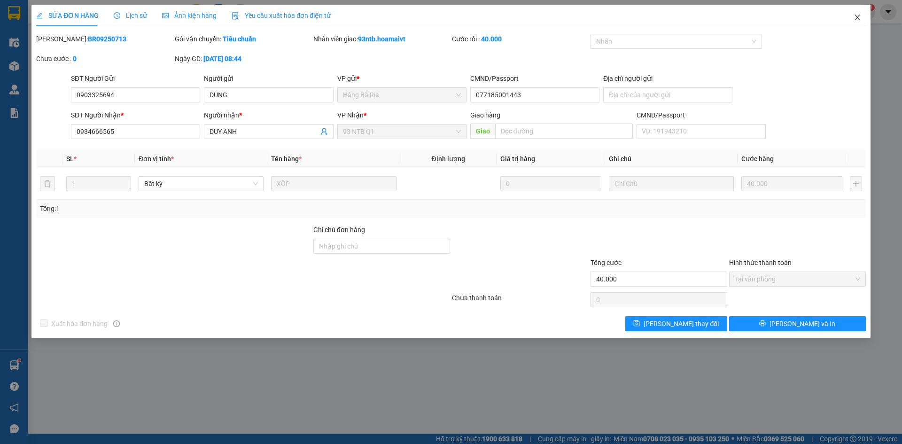
click at [861, 9] on span "Close" at bounding box center [857, 18] width 26 height 26
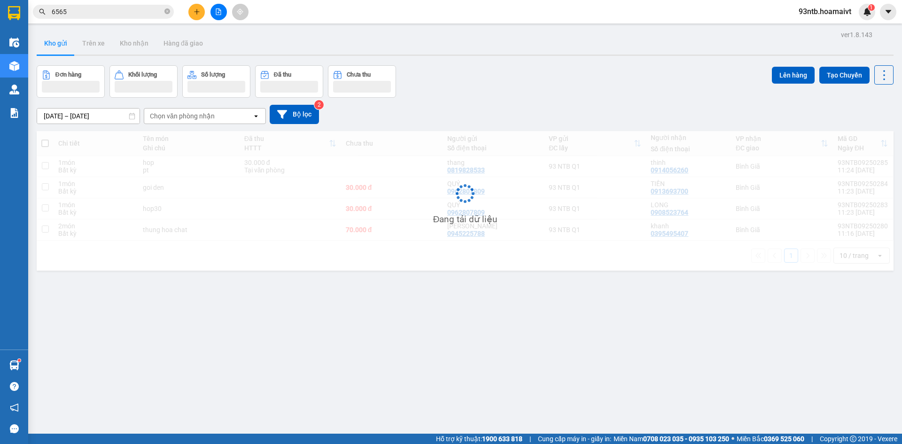
click at [114, 11] on input "6565" at bounding box center [107, 12] width 111 height 10
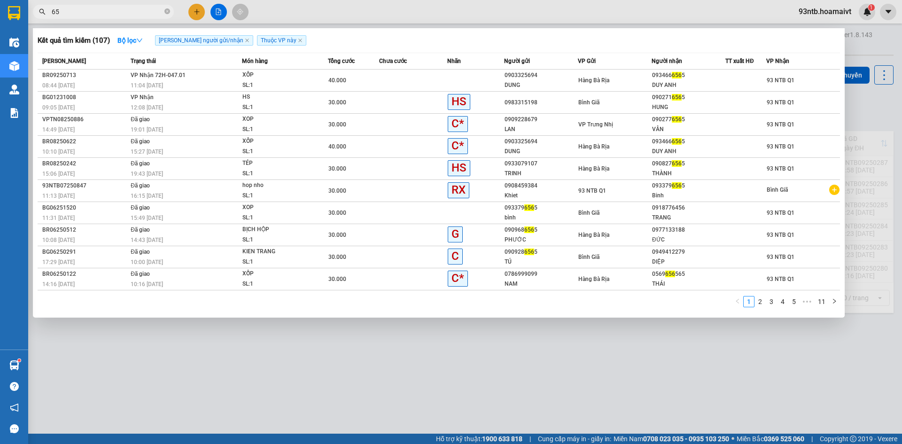
type input "6"
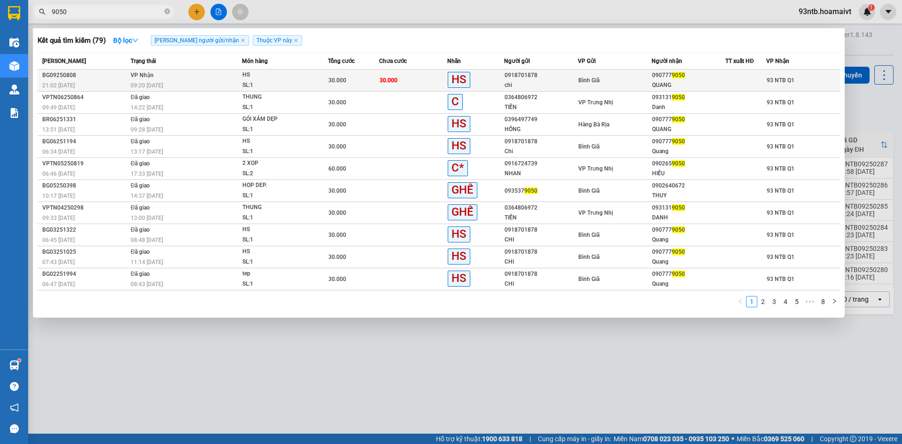
type input "9050"
click at [574, 73] on div "0918701878" at bounding box center [541, 75] width 73 height 10
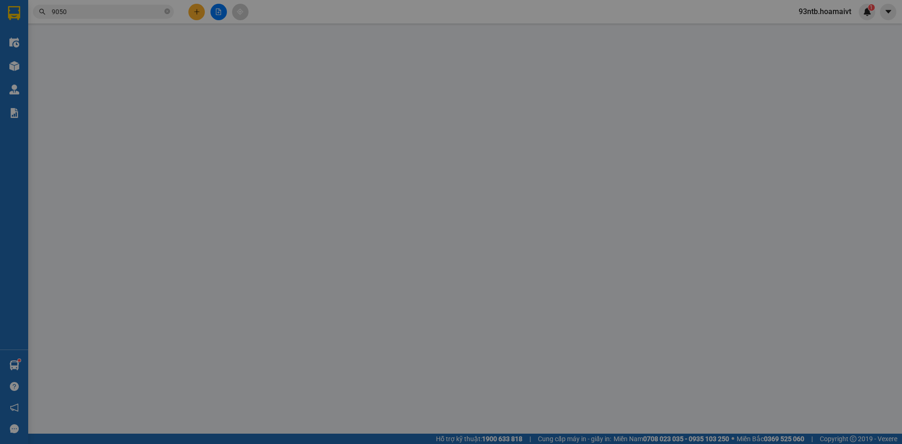
type input "0918701878"
type input "chi"
type input "0907779050"
type input "QUANG"
type input "30.000"
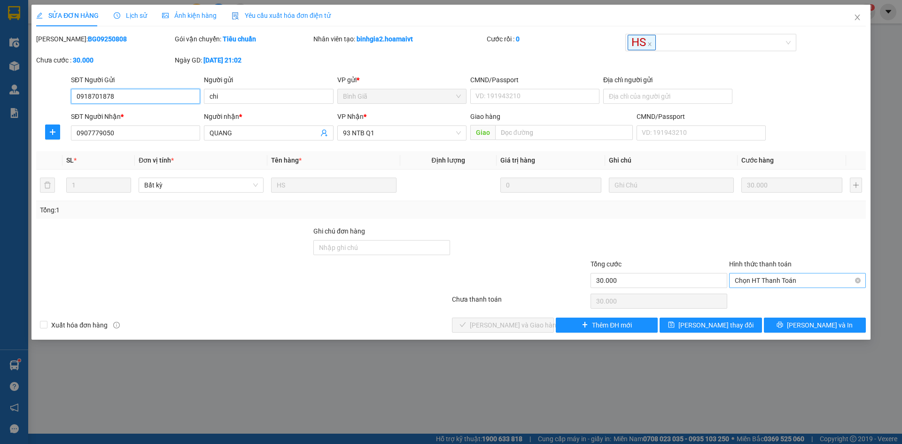
click at [784, 281] on span "Chọn HT Thanh Toán" at bounding box center [797, 280] width 125 height 14
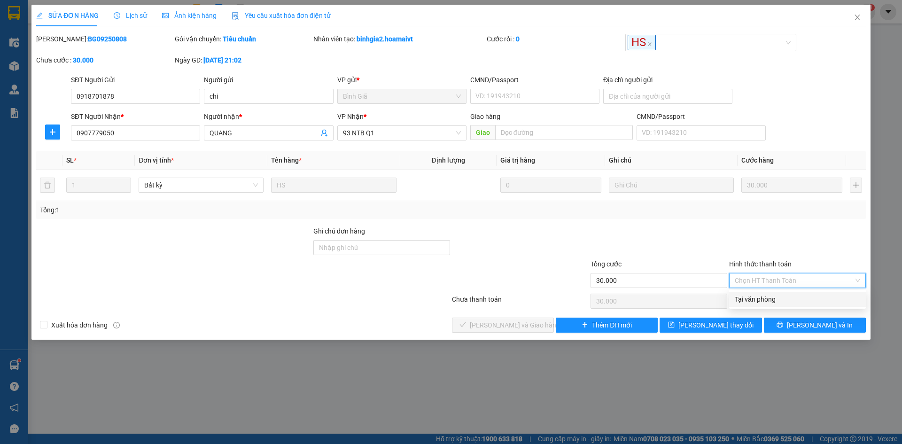
click at [774, 298] on div "Tại văn phòng" at bounding box center [797, 299] width 125 height 10
type input "0"
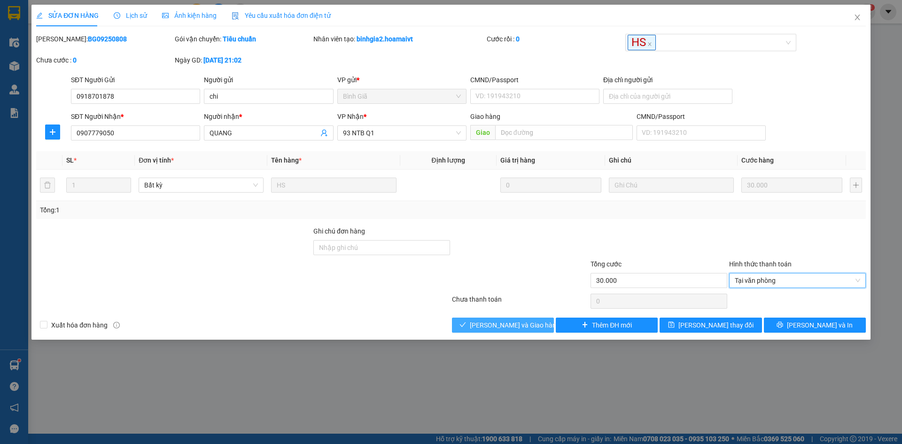
click at [465, 325] on button "[PERSON_NAME] và [PERSON_NAME] hàng" at bounding box center [503, 325] width 102 height 15
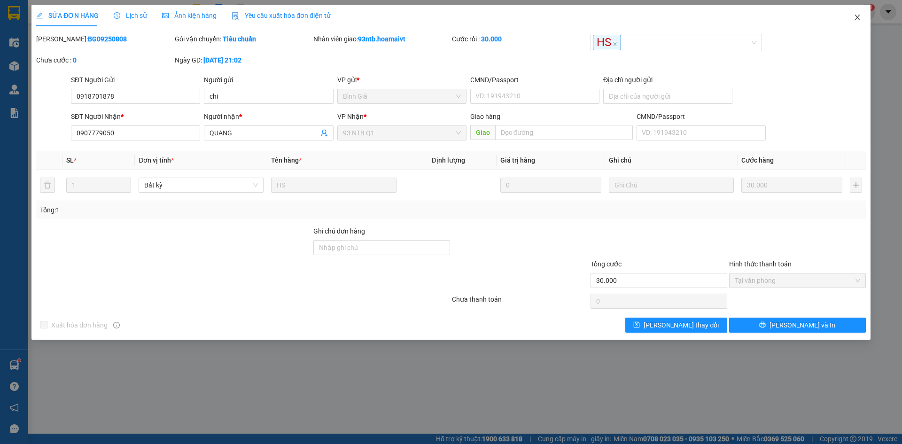
click at [860, 12] on span "Close" at bounding box center [857, 18] width 26 height 26
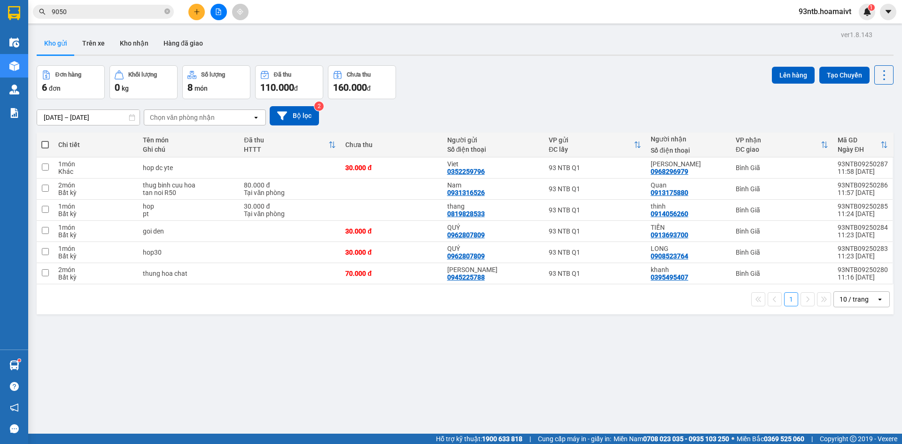
click at [41, 145] on th at bounding box center [45, 144] width 17 height 25
click at [43, 146] on span at bounding box center [45, 145] width 8 height 8
click at [45, 140] on input "checkbox" at bounding box center [45, 140] width 0 height 0
checkbox input "true"
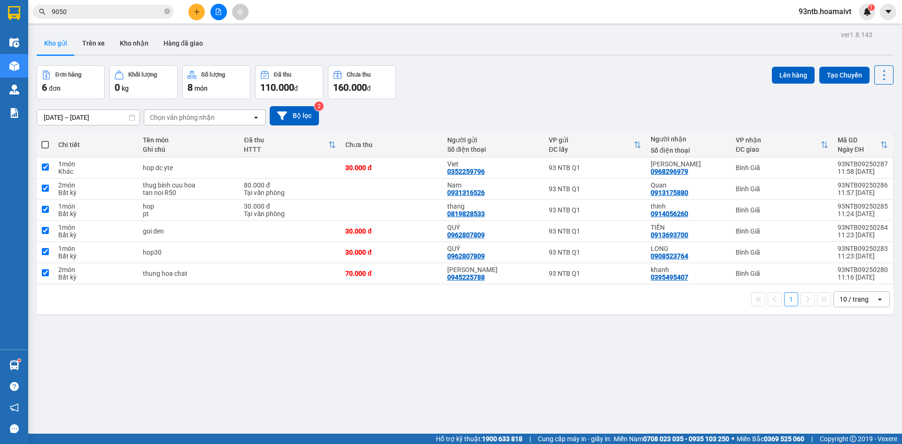
checkbox input "true"
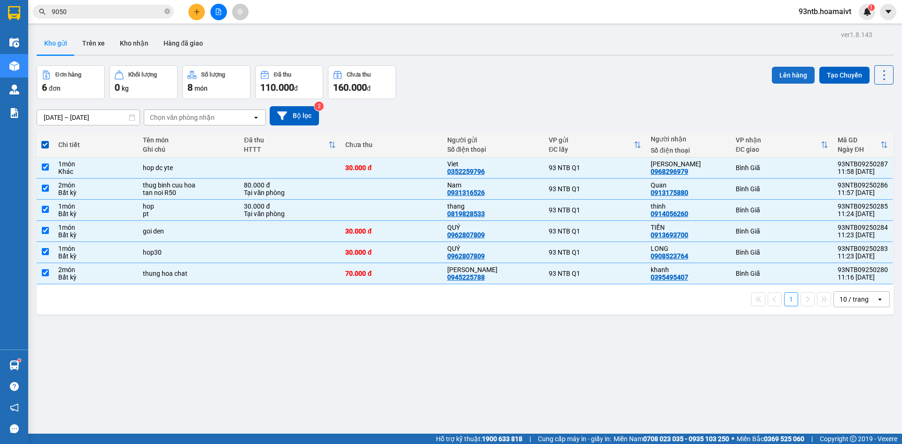
click at [776, 80] on button "Lên hàng" at bounding box center [793, 75] width 43 height 17
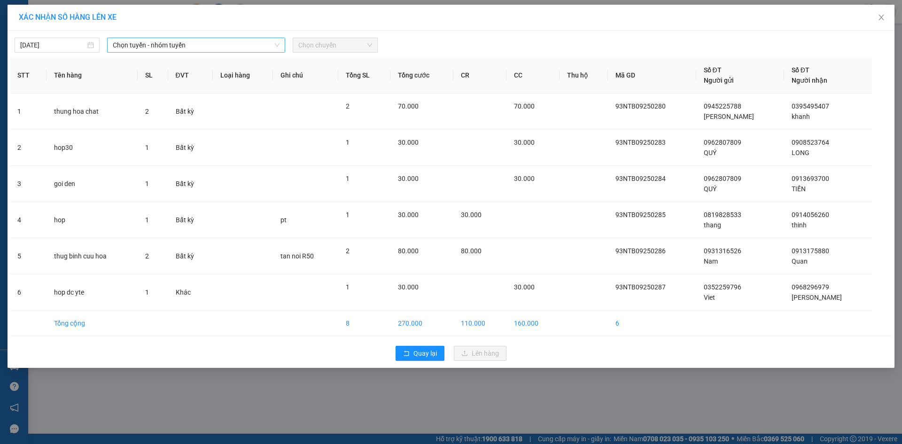
click at [187, 47] on span "Chọn tuyến - nhóm tuyến" at bounding box center [196, 45] width 167 height 14
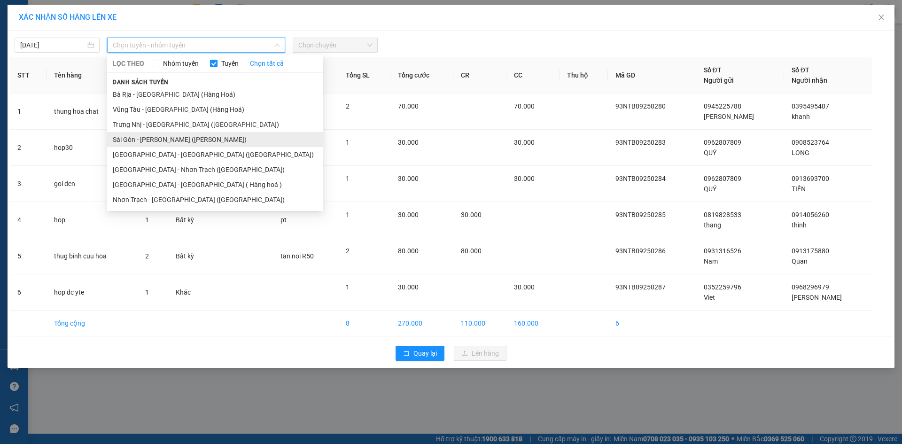
click at [186, 140] on li "Sài Gòn - [PERSON_NAME] ([PERSON_NAME])" at bounding box center [215, 139] width 216 height 15
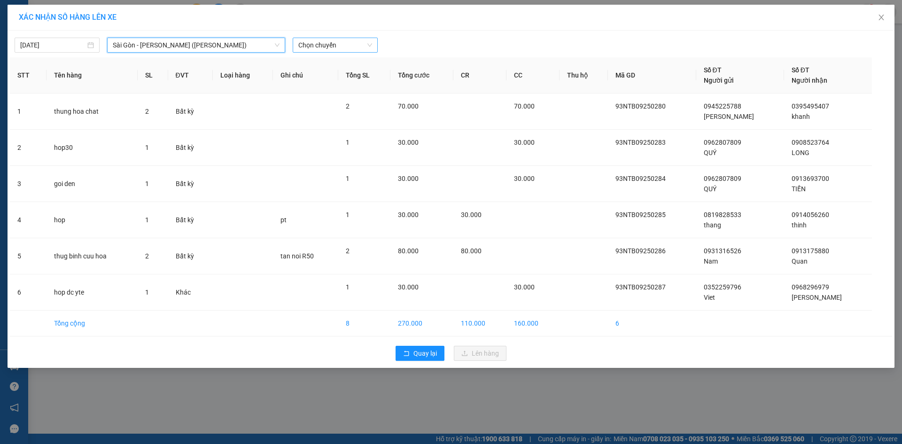
click at [337, 46] on span "Chọn chuyến" at bounding box center [335, 45] width 74 height 14
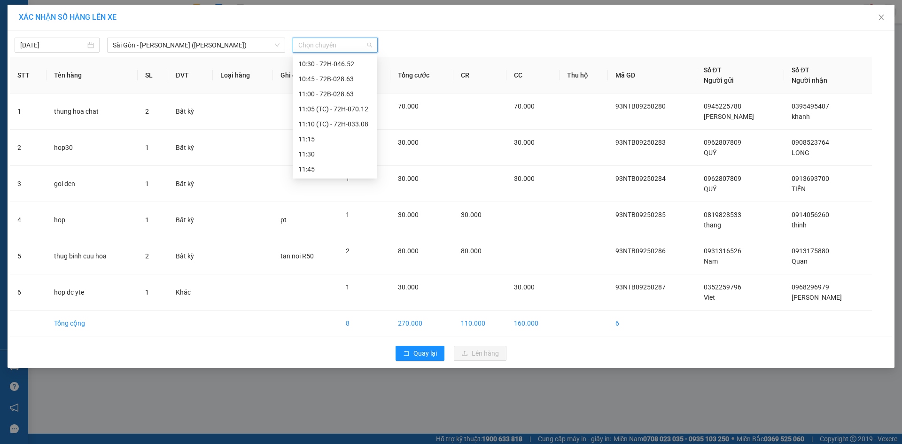
scroll to position [470, 0]
click at [334, 103] on div "12:15" at bounding box center [334, 105] width 73 height 10
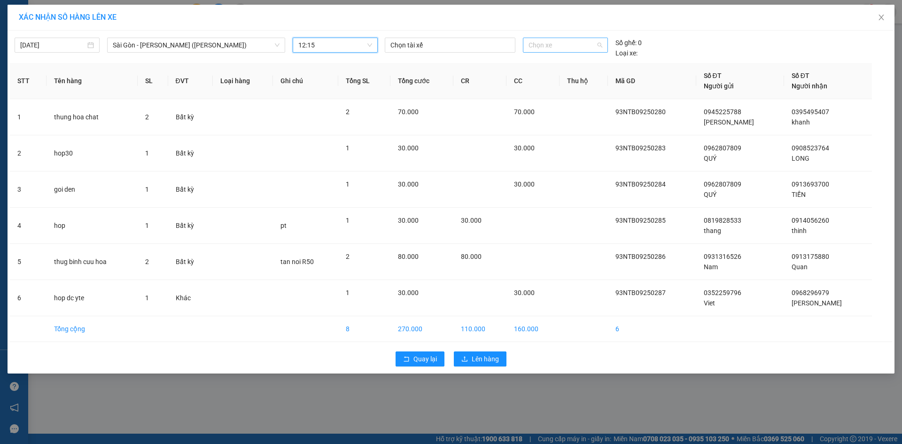
click at [549, 41] on span "Chọn xe" at bounding box center [564, 45] width 73 height 14
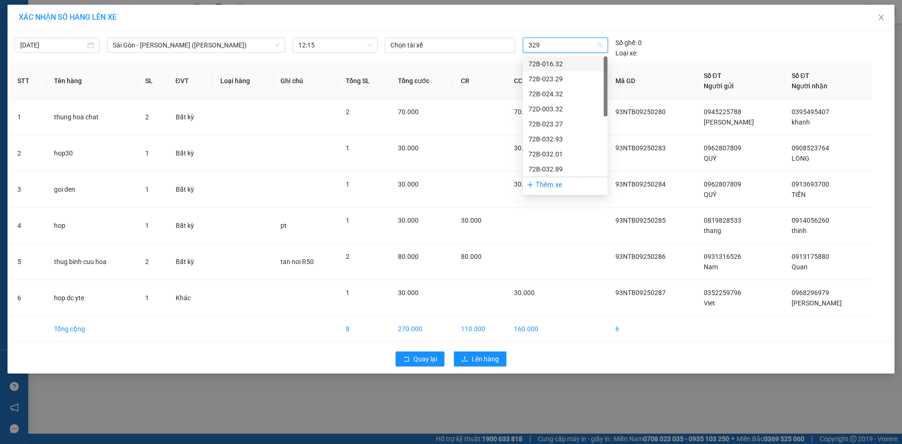
type input "3293"
click at [572, 59] on div "72B-032.93" at bounding box center [564, 64] width 73 height 10
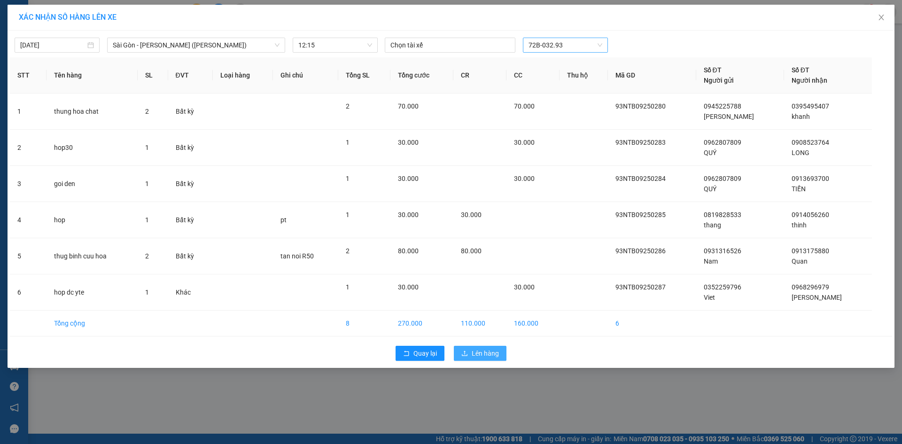
click at [478, 347] on button "Lên hàng" at bounding box center [480, 353] width 53 height 15
click at [486, 354] on span "Lên hàng" at bounding box center [485, 353] width 27 height 10
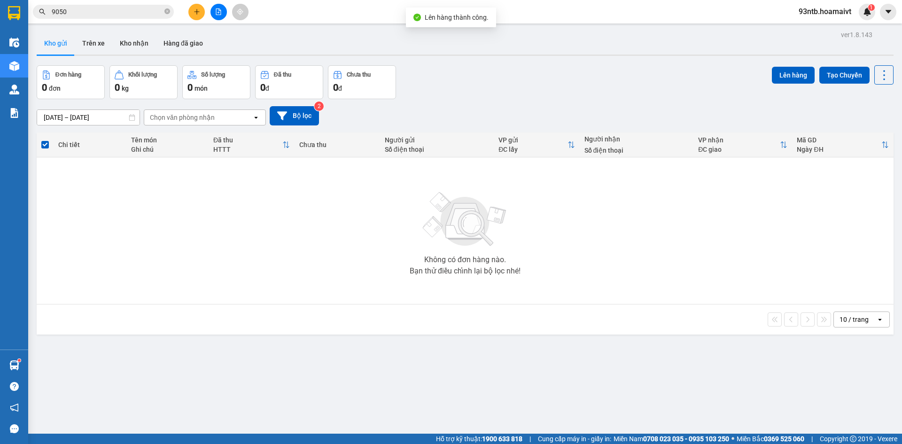
click at [586, 109] on div "10/09/2025 – 11/09/2025 Press the down arrow key to interact with the calendar …" at bounding box center [465, 115] width 857 height 19
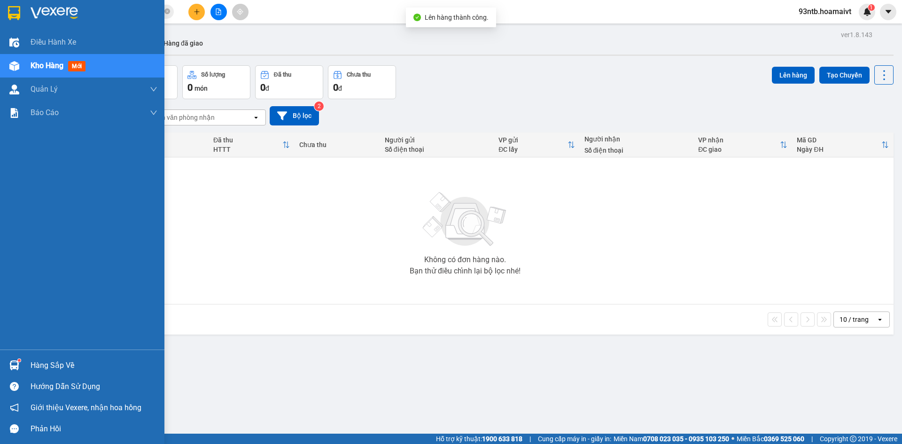
click at [59, 363] on div "Hàng sắp về" at bounding box center [94, 365] width 127 height 14
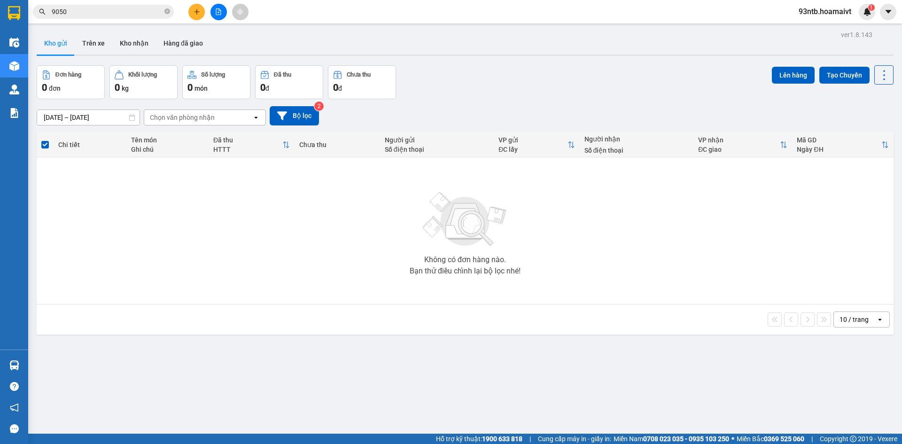
click at [529, 221] on section "Kết quả tìm kiếm ( 79 ) Bộ lọc Tìm người gửi/nhận Thuộc VP này Mã ĐH Trạng thái…" at bounding box center [451, 222] width 902 height 444
click at [198, 16] on button at bounding box center [196, 12] width 16 height 16
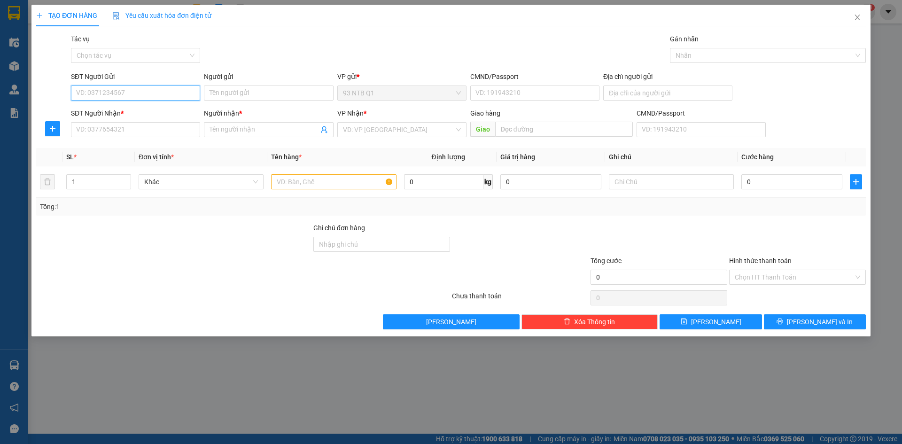
click at [152, 92] on input "SĐT Người Gửi" at bounding box center [135, 92] width 129 height 15
type input "0852920369"
click at [153, 109] on div "0852920369 - Xuan" at bounding box center [136, 112] width 118 height 10
type input "Xuan"
type input "0909005984"
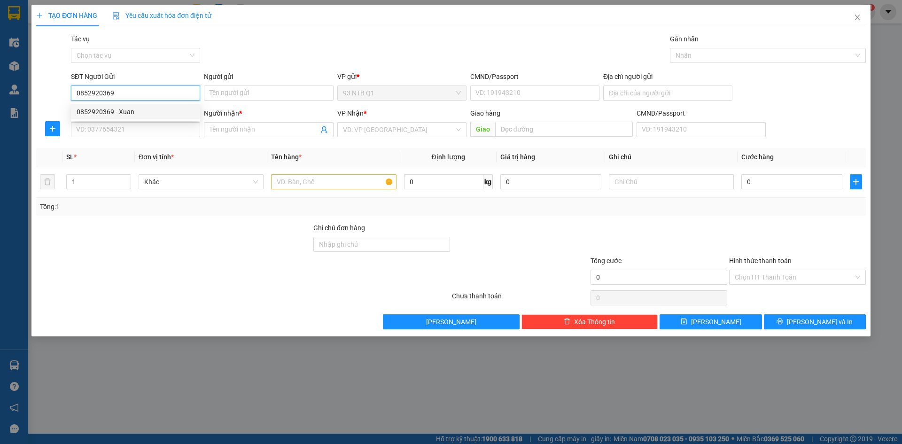
type input "Kim Cương"
type input "0852920369"
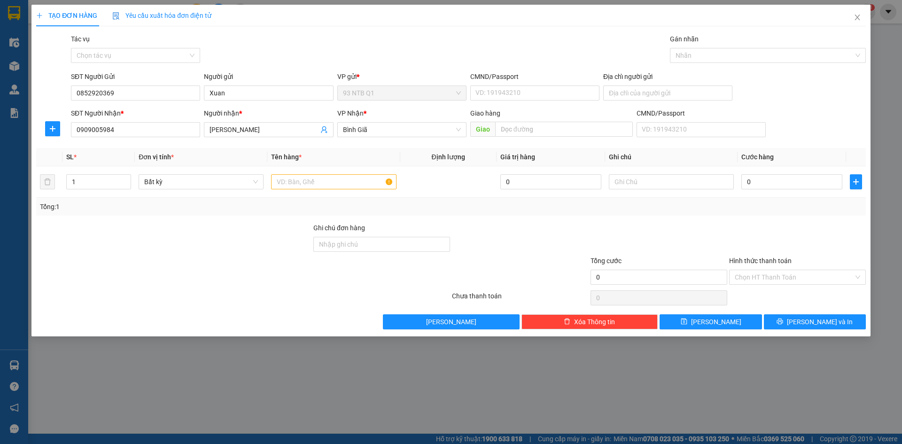
click at [153, 109] on div "SĐT Người Nhận *" at bounding box center [135, 113] width 129 height 10
click at [153, 122] on input "0909005984" at bounding box center [135, 129] width 129 height 15
click at [632, 93] on input "Địa chỉ người gửi" at bounding box center [667, 92] width 129 height 15
type input "1168 le van vuong . nha be"
type input "0908225283"
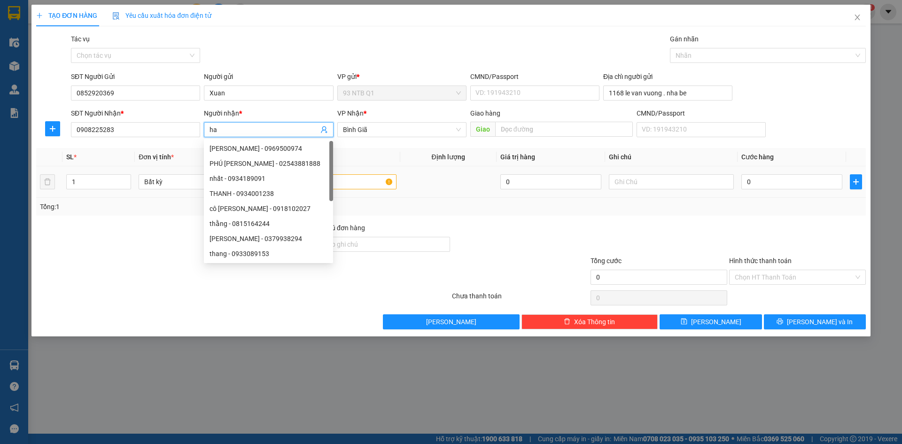
type input "ha"
click at [366, 186] on input "text" at bounding box center [333, 181] width 125 height 15
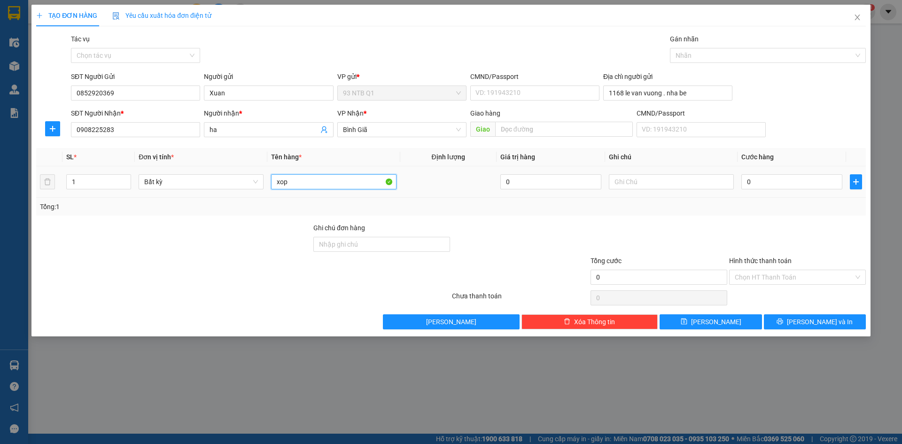
type input "xop"
type input "40"
type input "40.000"
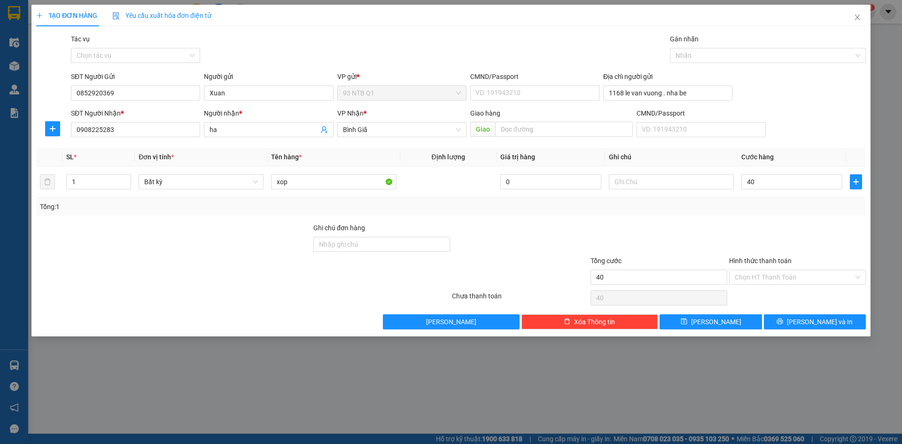
type input "40.000"
click at [821, 235] on div at bounding box center [797, 239] width 139 height 33
click at [791, 325] on button "[PERSON_NAME] và In" at bounding box center [815, 321] width 102 height 15
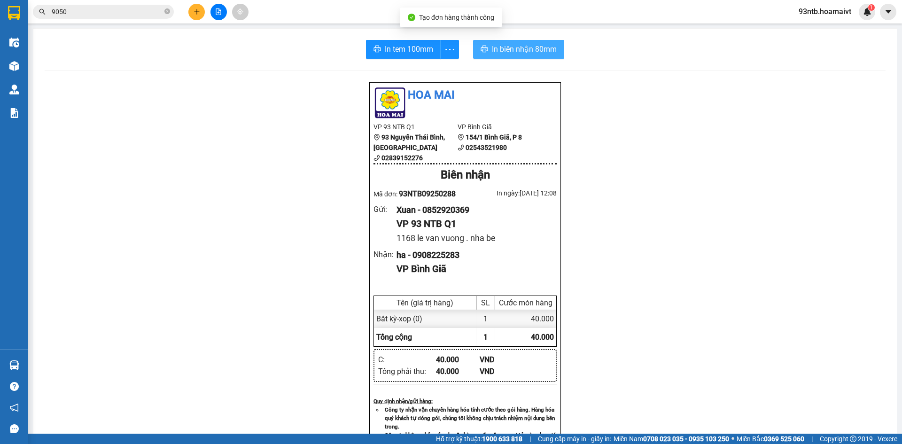
click at [510, 54] on span "In biên nhận 80mm" at bounding box center [524, 49] width 65 height 12
click at [633, 29] on div "In tem 100mm In biên nhận 80mm Hoa Mai VP 93 NTB Q1 93 Nguyễn Thái Bình, Quậ…" at bounding box center [464, 387] width 863 height 716
click at [90, 8] on input "9050" at bounding box center [107, 12] width 111 height 10
type input "9"
click at [116, 12] on input "text" at bounding box center [107, 12] width 111 height 10
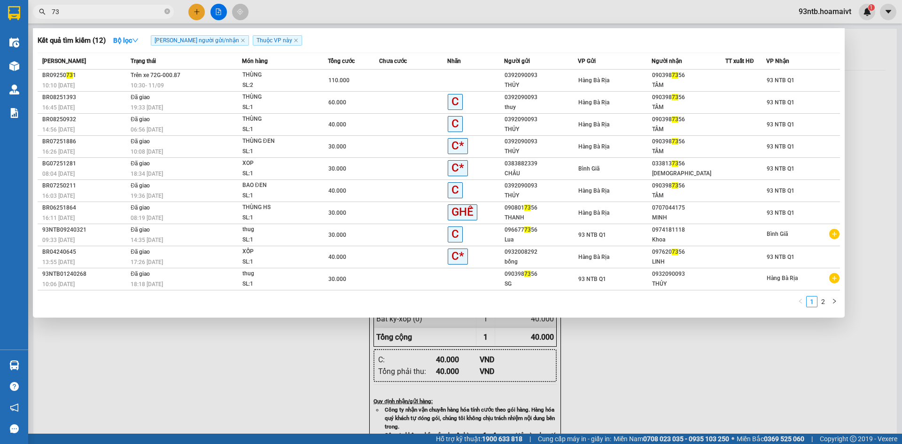
type input "7"
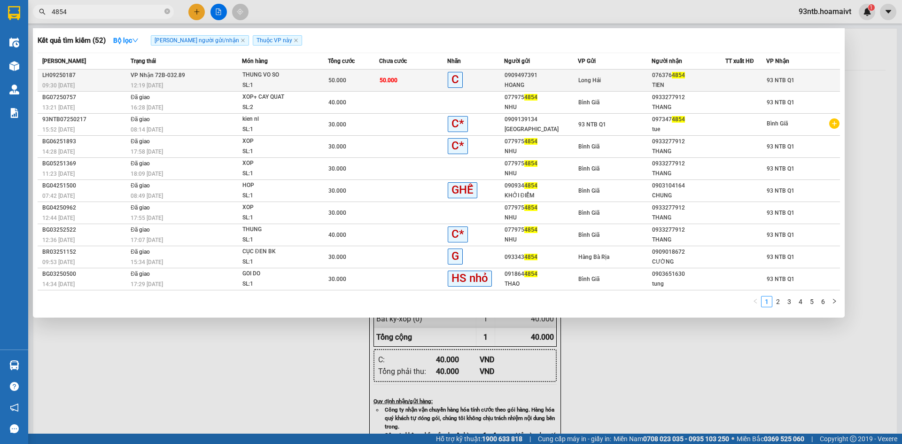
type input "4854"
click at [714, 85] on div "TIEN" at bounding box center [688, 85] width 73 height 10
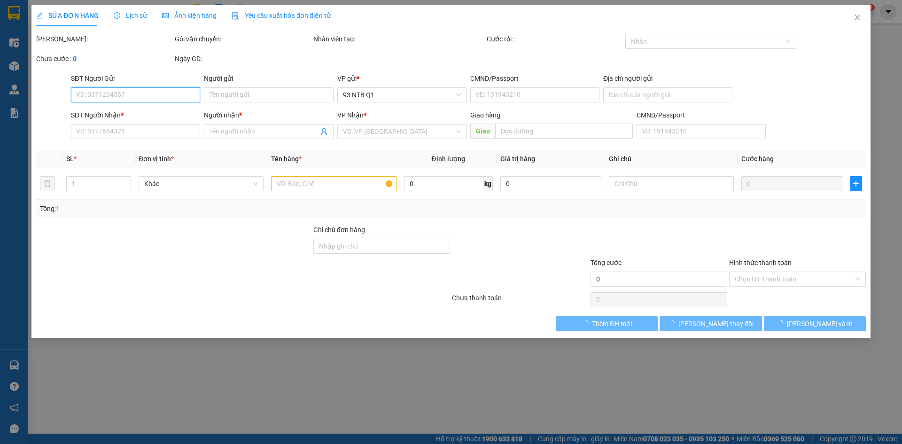
type input "0909497391"
type input "HOANG"
type input "077080004088"
type input "LONG HAI"
type input "0763764854"
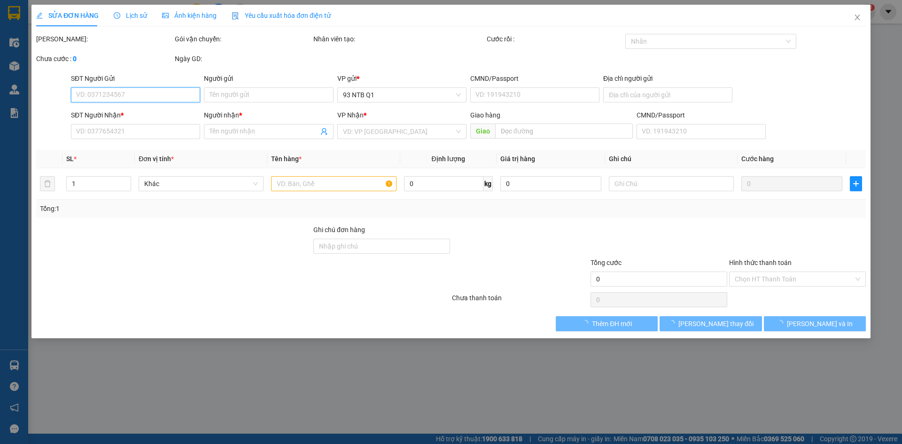
type input "TIEN"
type input "50.000"
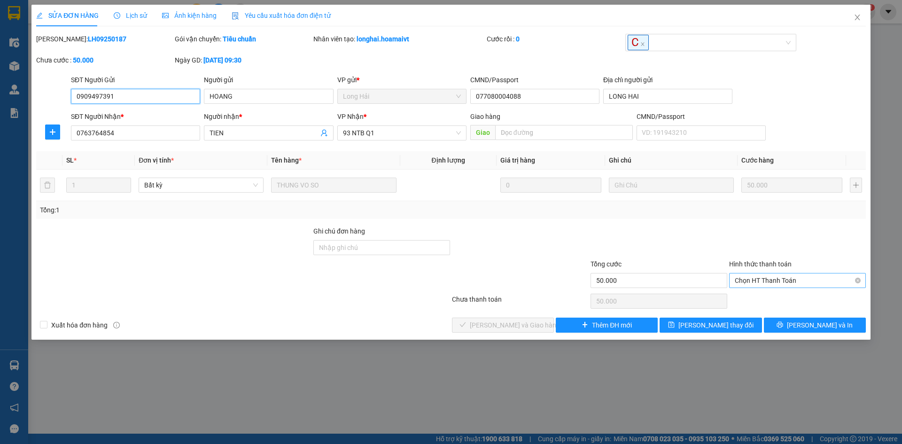
click at [820, 279] on span "Chọn HT Thanh Toán" at bounding box center [797, 280] width 125 height 14
click at [814, 295] on div "Tại văn phòng" at bounding box center [797, 299] width 125 height 10
type input "0"
click at [535, 320] on button "[PERSON_NAME] và [PERSON_NAME] hàng" at bounding box center [503, 325] width 102 height 15
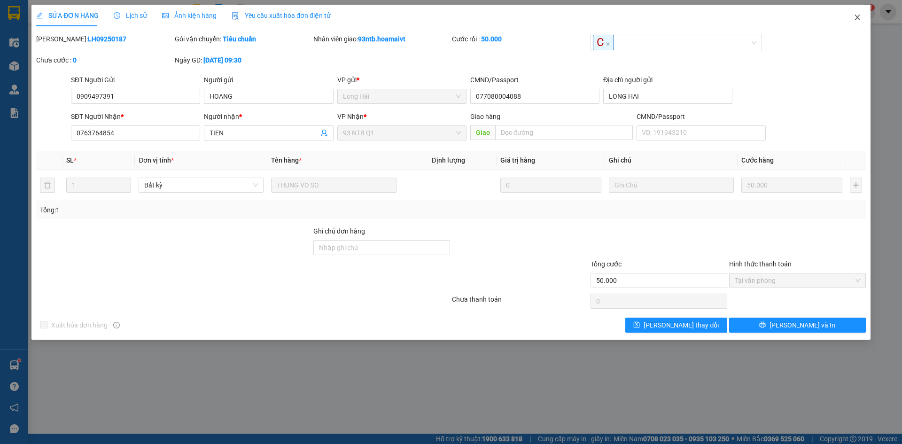
click at [854, 19] on icon "close" at bounding box center [858, 18] width 8 height 8
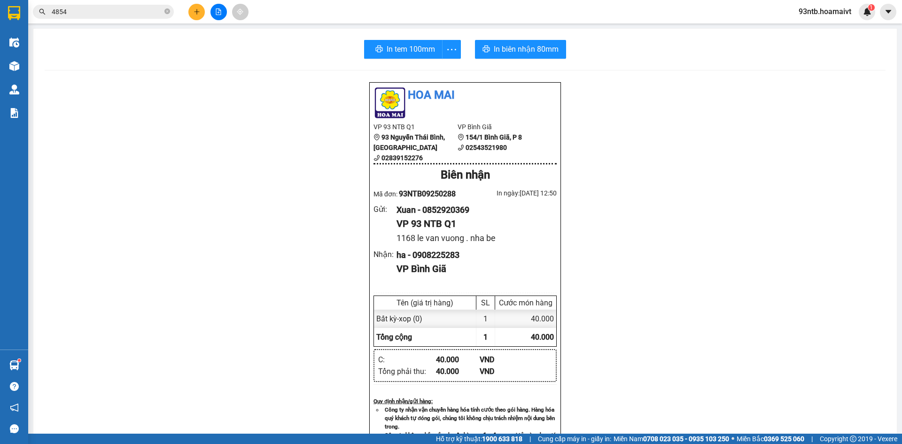
click at [92, 12] on input "4854" at bounding box center [107, 12] width 111 height 10
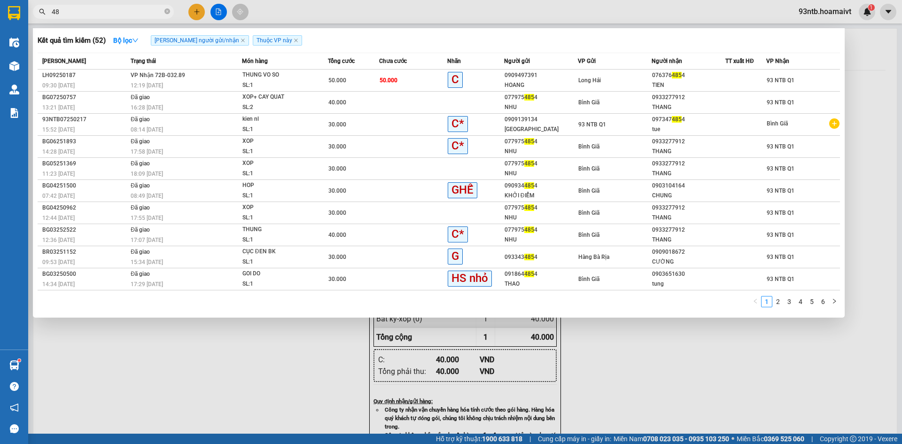
type input "4"
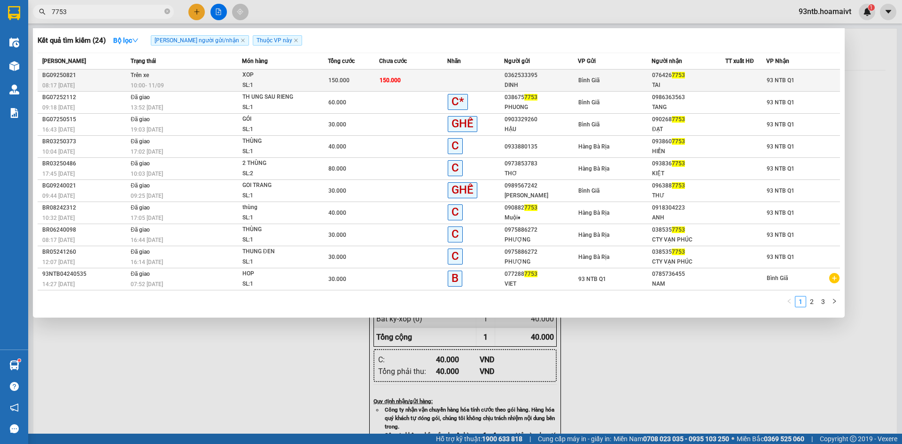
click at [119, 80] on div "08:17 - 11/09" at bounding box center [84, 85] width 85 height 10
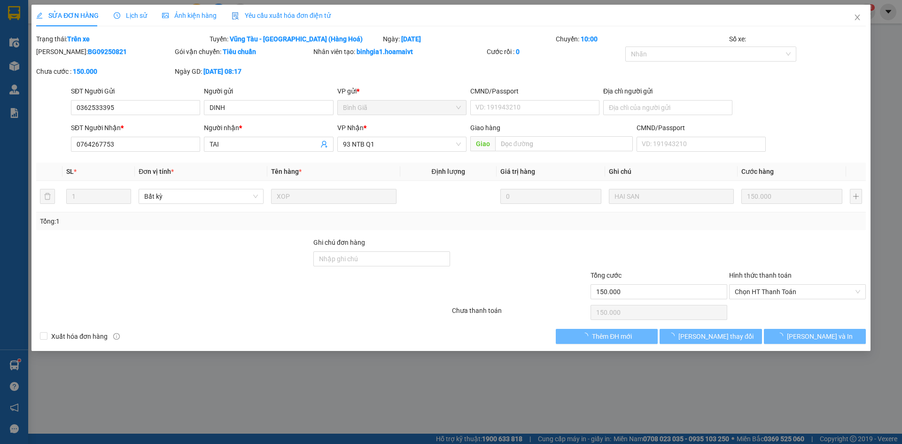
click at [140, 14] on span "Lịch sử" at bounding box center [130, 16] width 33 height 8
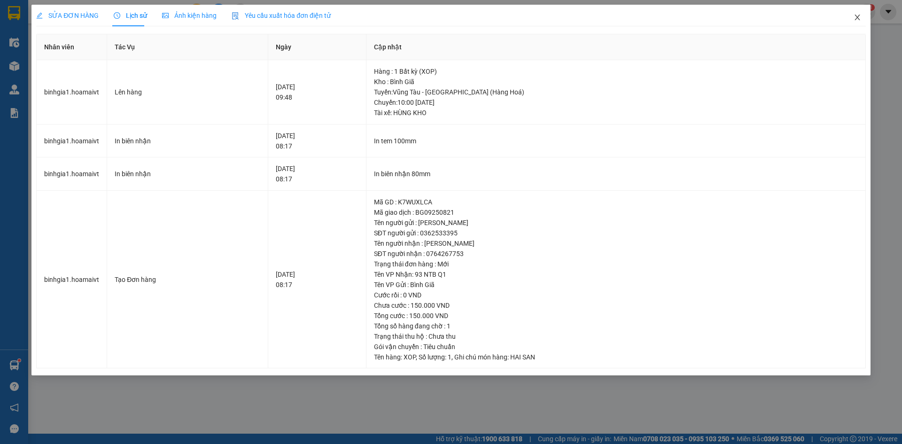
click at [857, 19] on icon "close" at bounding box center [858, 18] width 8 height 8
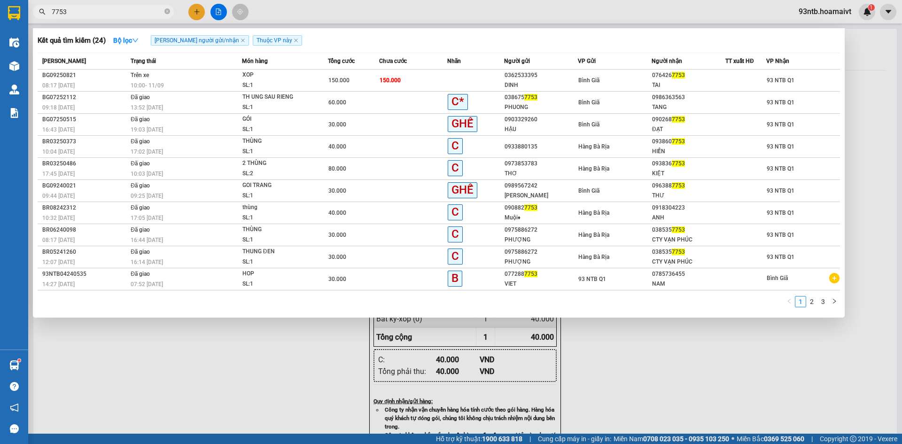
click at [140, 8] on span "7753" at bounding box center [103, 12] width 141 height 14
click at [140, 9] on input "7753" at bounding box center [107, 12] width 111 height 10
click at [141, 11] on input "7753" at bounding box center [107, 12] width 111 height 10
type input "7"
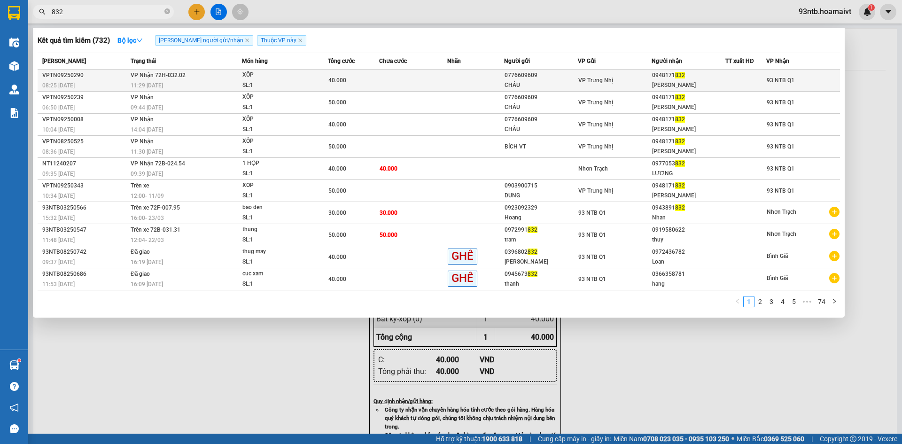
type input "832"
click at [699, 79] on div "0948171 832" at bounding box center [688, 75] width 73 height 10
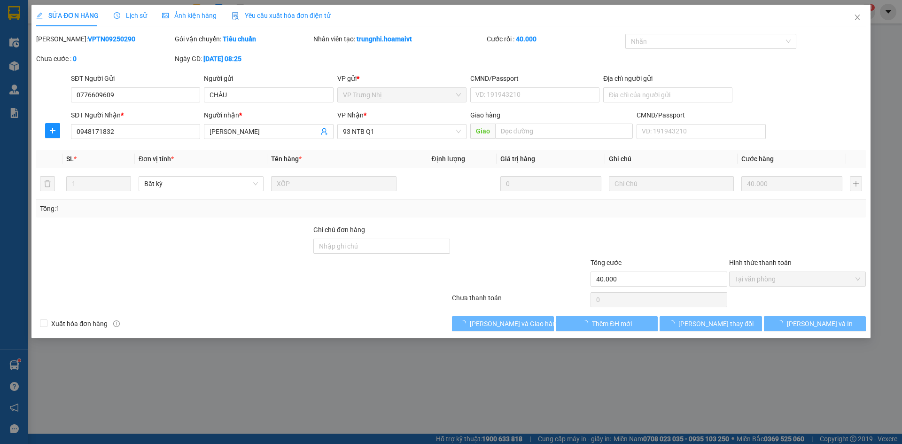
type input "0776609609"
type input "CHÂU"
type input "0948171832"
type input "ANH MINH"
type input "40.000"
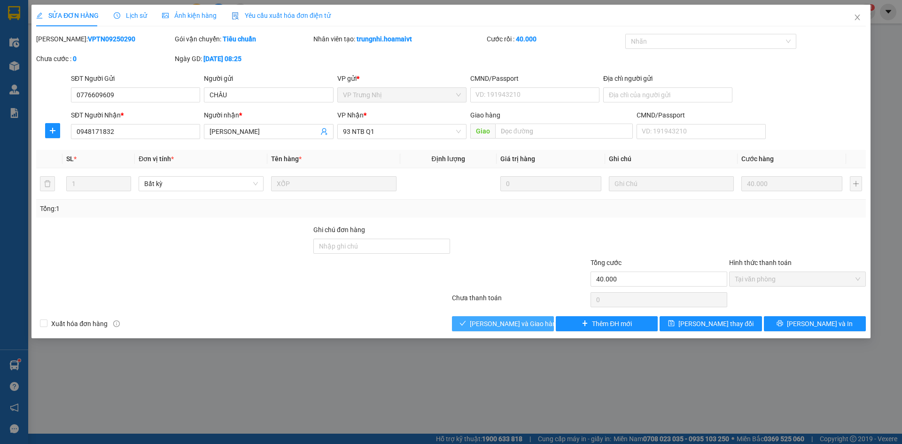
click at [502, 326] on span "[PERSON_NAME] và [PERSON_NAME] hàng" at bounding box center [515, 323] width 90 height 10
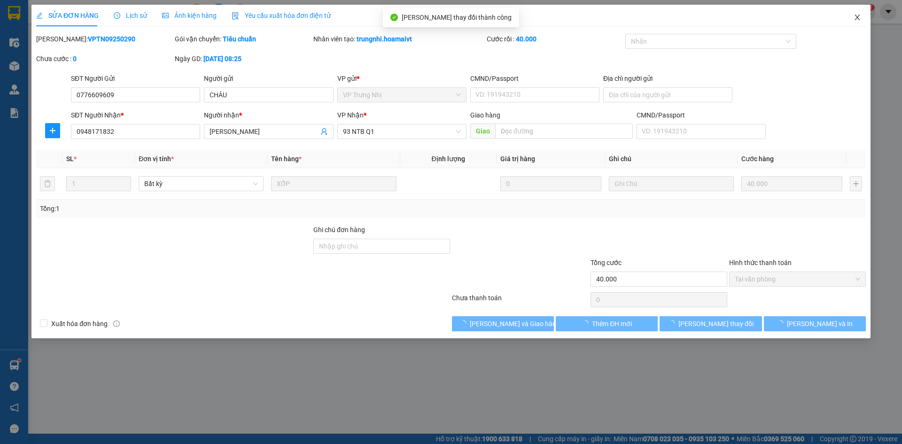
click at [858, 21] on span "Close" at bounding box center [857, 18] width 26 height 26
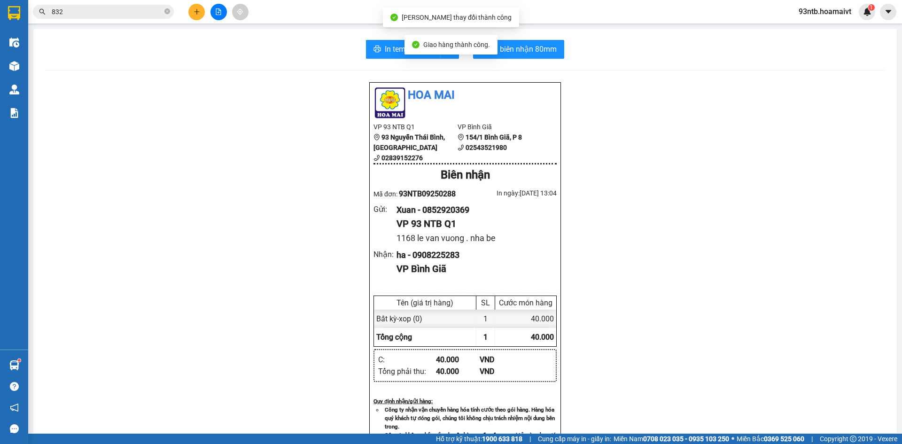
click at [108, 20] on div "Kết quả tìm kiếm ( 732 ) Bộ lọc Tìm người gửi/nhận Thuộc VP này Mã ĐH Trạng thá…" at bounding box center [91, 12] width 183 height 16
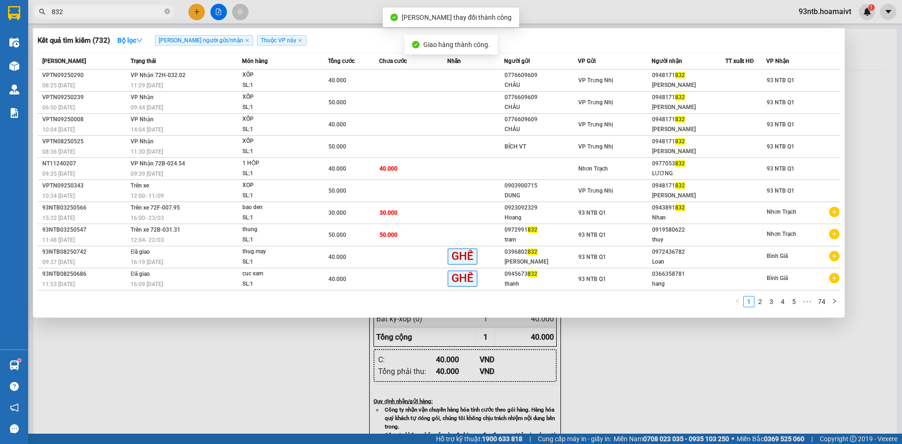
click at [116, 16] on input "832" at bounding box center [107, 12] width 111 height 10
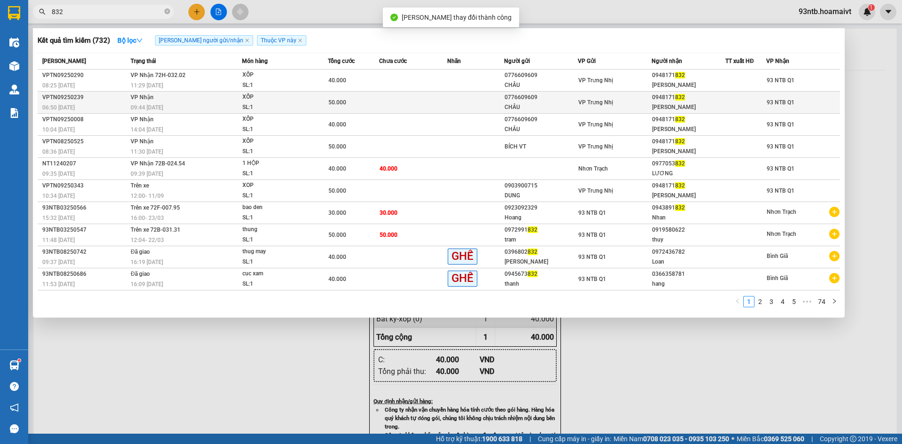
click at [637, 100] on div "VP Trưng Nhị" at bounding box center [614, 102] width 73 height 10
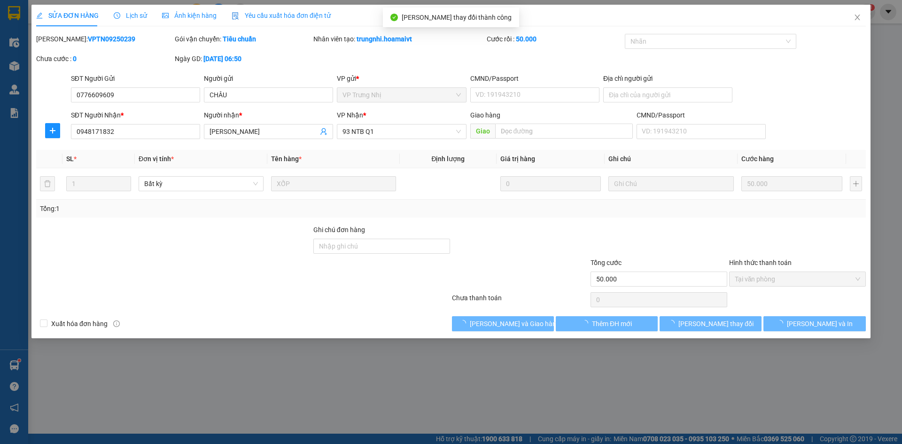
type input "0776609609"
type input "CHÂU"
type input "0948171832"
type input "ANH MINH"
type input "50.000"
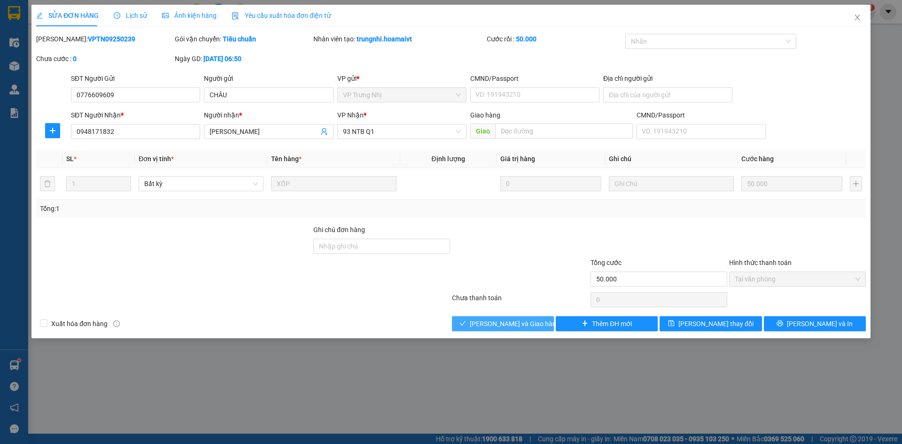
click at [529, 318] on span "[PERSON_NAME] và [PERSON_NAME] hàng" at bounding box center [515, 323] width 90 height 10
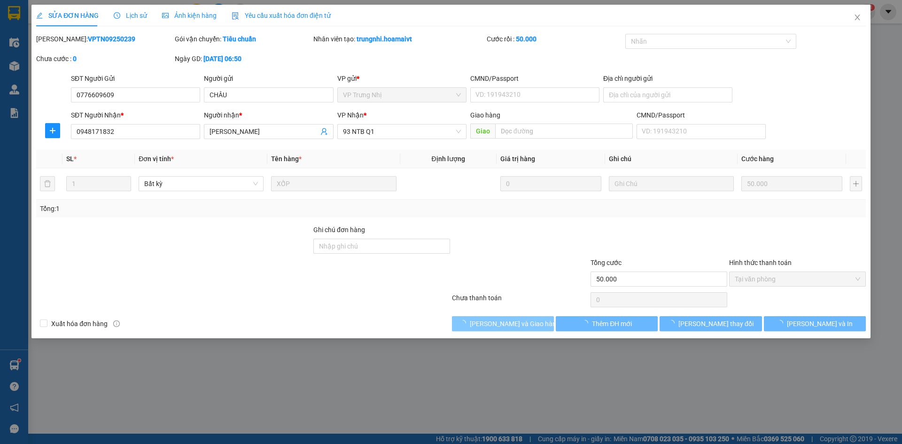
click at [529, 318] on span "[PERSON_NAME] và [PERSON_NAME] hàng" at bounding box center [515, 323] width 90 height 10
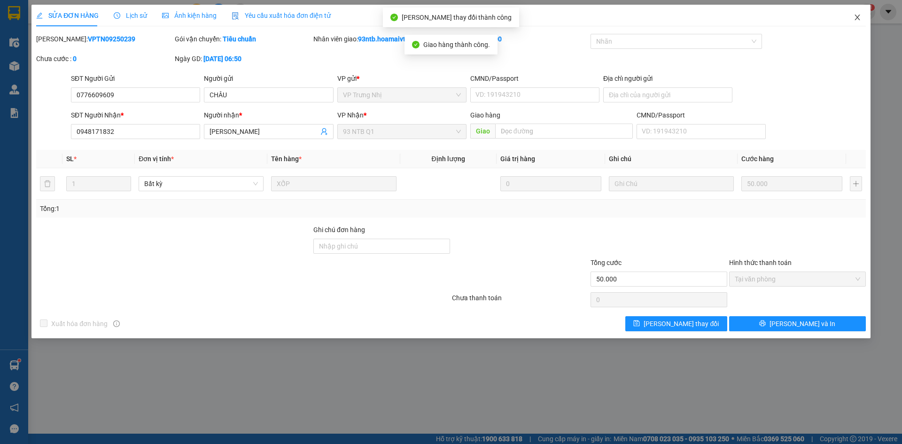
click at [854, 8] on span "Close" at bounding box center [857, 18] width 26 height 26
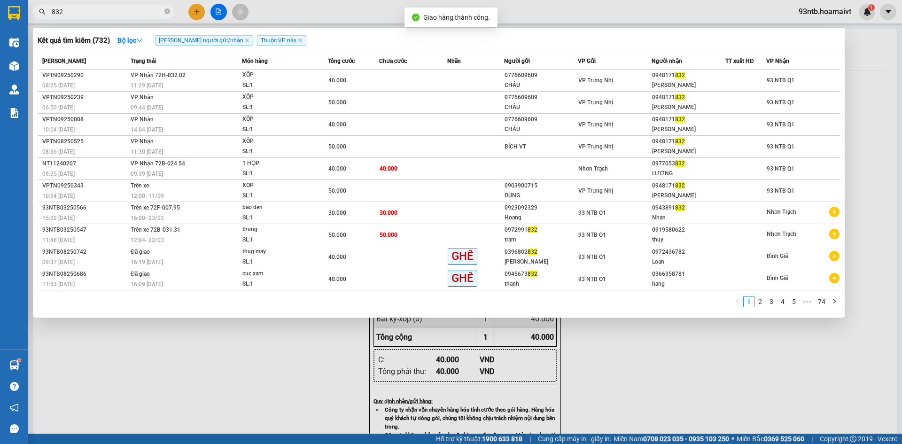
click at [148, 12] on input "832" at bounding box center [107, 12] width 111 height 10
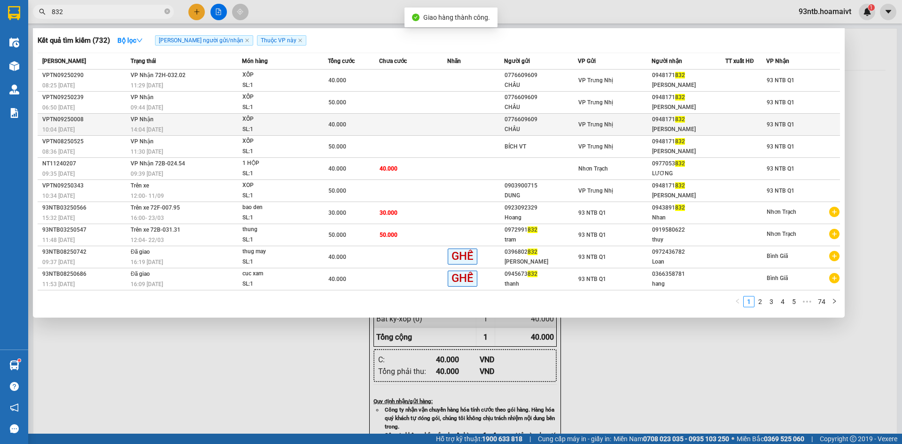
click at [498, 124] on td at bounding box center [475, 125] width 57 height 22
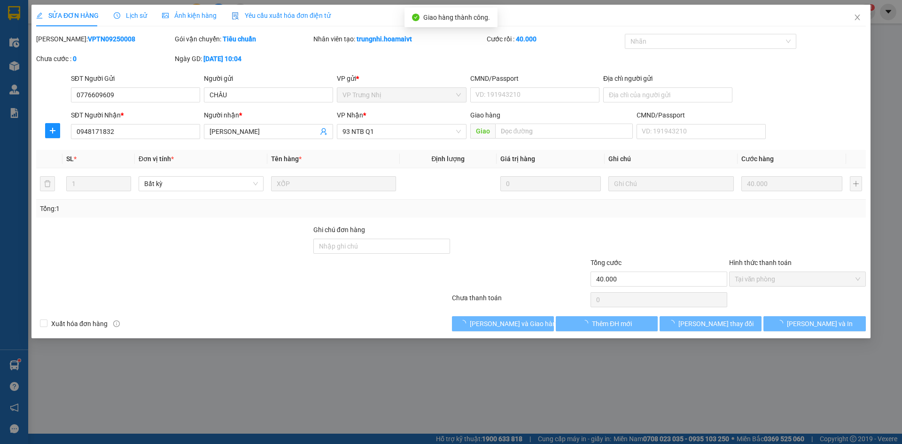
type input "0776609609"
type input "CHÂU"
type input "0948171832"
type input "ANH MINH"
type input "40.000"
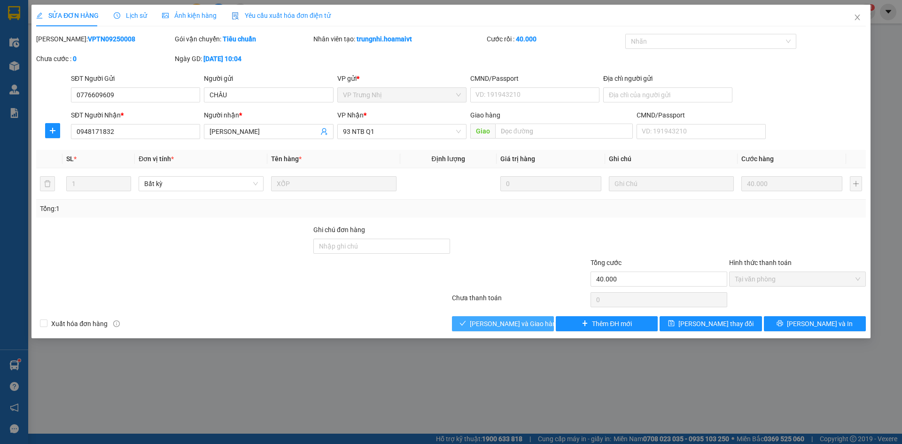
click at [525, 328] on span "[PERSON_NAME] và [PERSON_NAME] hàng" at bounding box center [515, 323] width 90 height 10
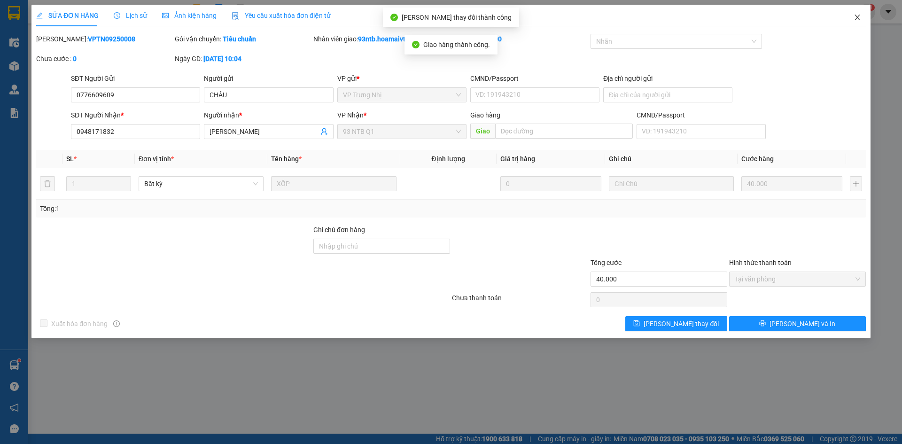
click at [852, 18] on span "Close" at bounding box center [857, 18] width 26 height 26
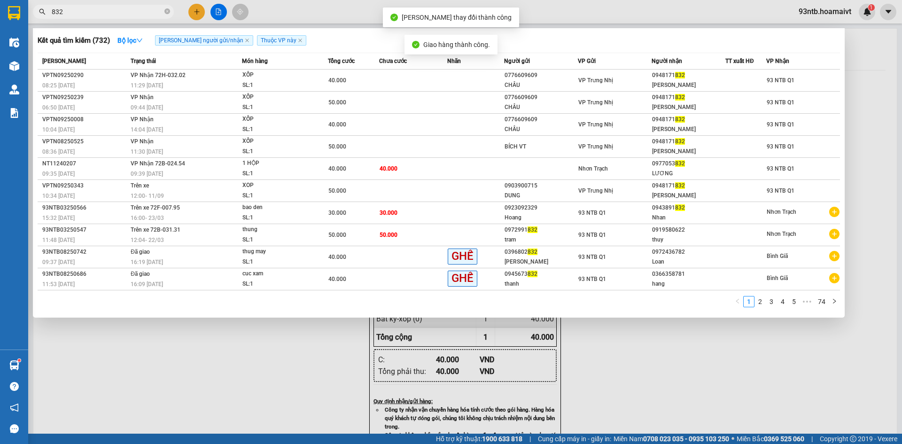
click at [126, 10] on input "832" at bounding box center [107, 12] width 111 height 10
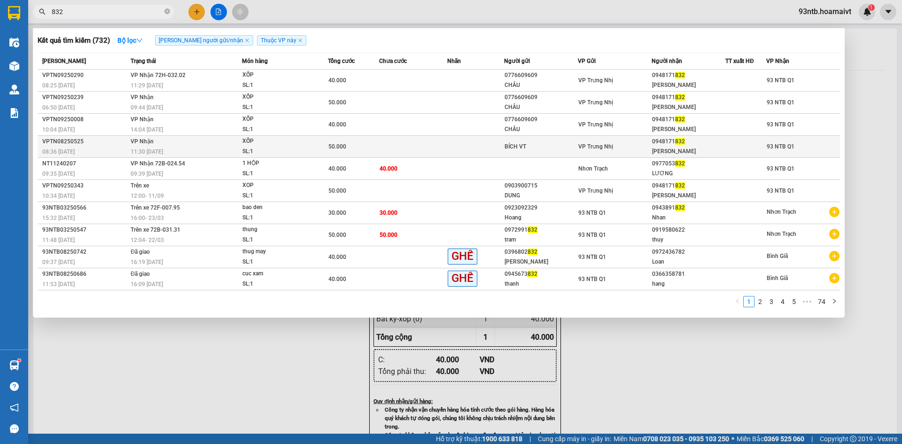
click at [754, 146] on div at bounding box center [746, 147] width 40 height 10
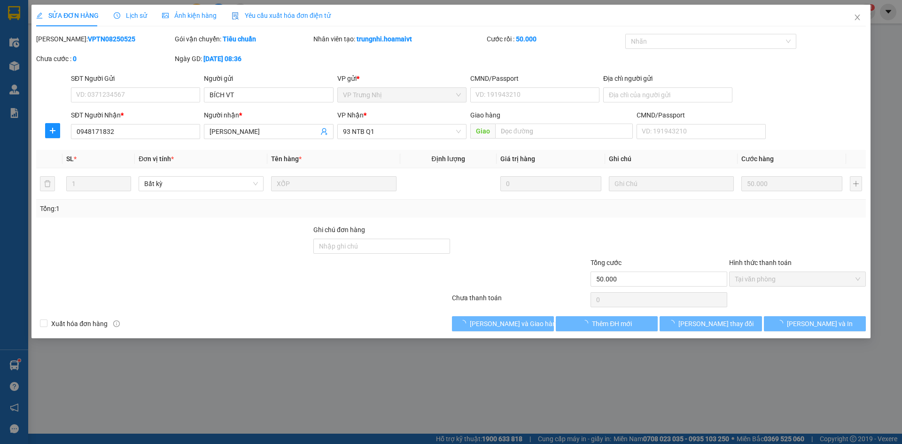
type input "BÍCH VT"
type input "0948171832"
type input "ANH MINH"
type input "50.000"
click at [525, 327] on span "[PERSON_NAME] và [PERSON_NAME] hàng" at bounding box center [515, 323] width 90 height 10
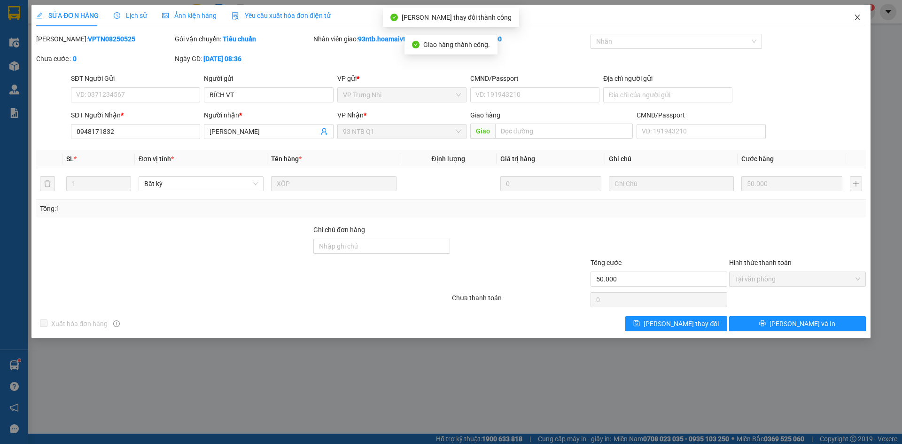
click at [859, 25] on span "Close" at bounding box center [857, 18] width 26 height 26
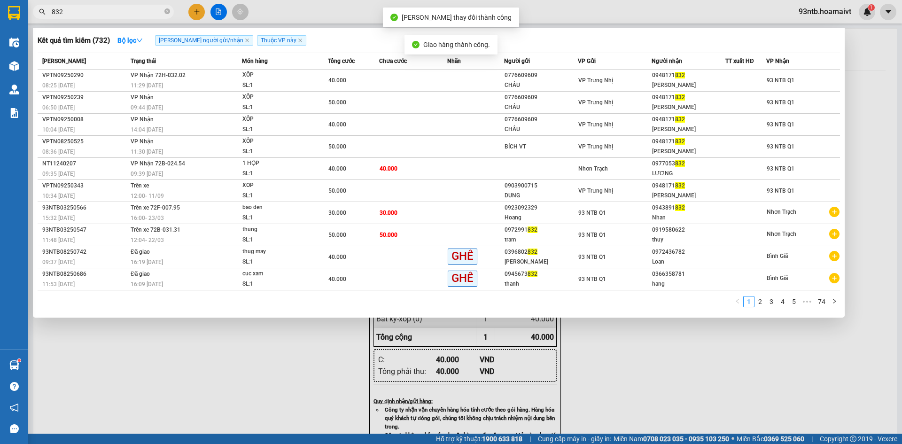
click at [150, 16] on input "832" at bounding box center [107, 12] width 111 height 10
type input "8"
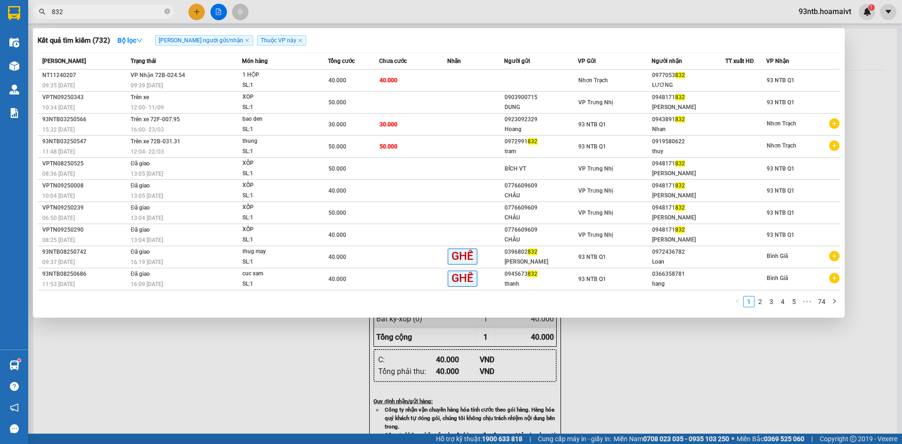
click at [880, 58] on div at bounding box center [451, 222] width 902 height 444
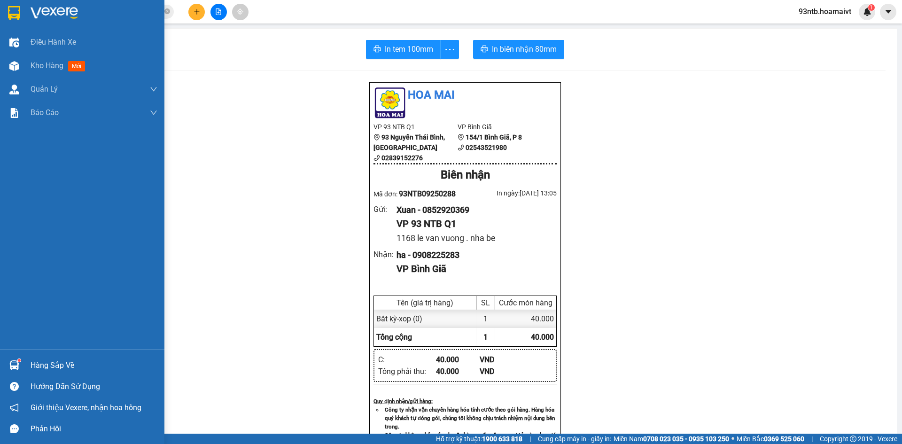
click at [42, 358] on div "Hàng sắp về" at bounding box center [82, 365] width 164 height 21
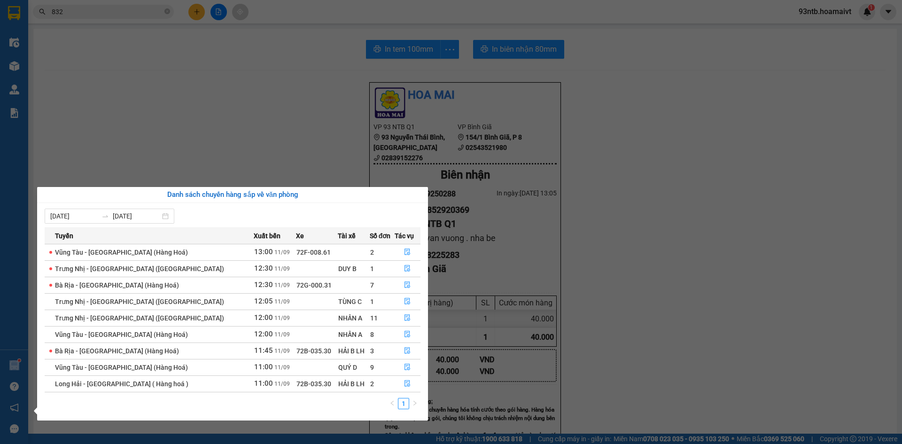
click at [607, 185] on section "Kết quả tìm kiếm ( 732 ) Bộ lọc Tìm người gửi/nhận Thuộc VP này Mã ĐH Trạng thá…" at bounding box center [451, 222] width 902 height 444
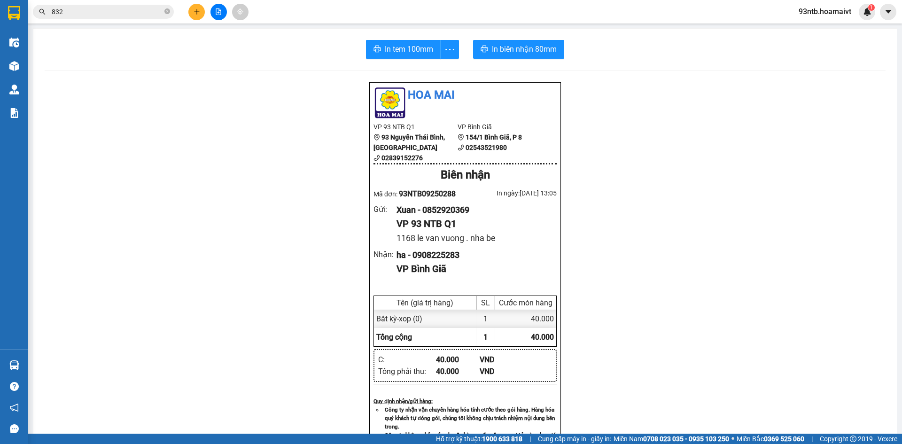
click at [93, 13] on input "832" at bounding box center [107, 12] width 111 height 10
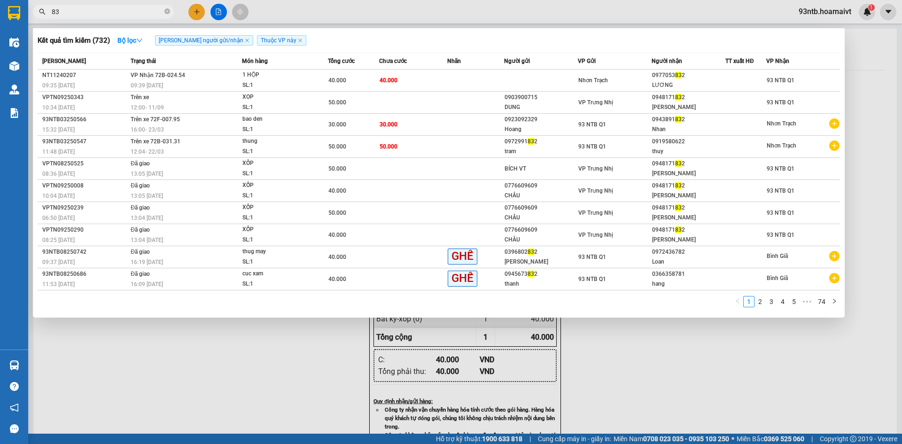
type input "8"
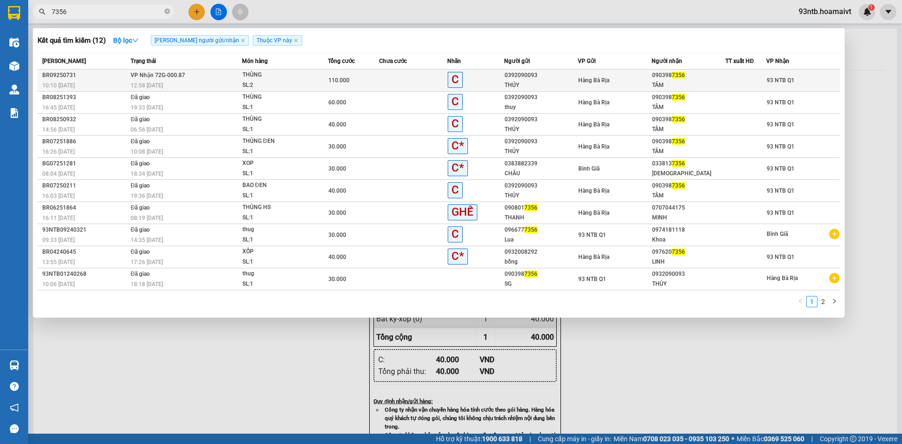
type input "7356"
click at [428, 85] on td at bounding box center [413, 81] width 68 height 22
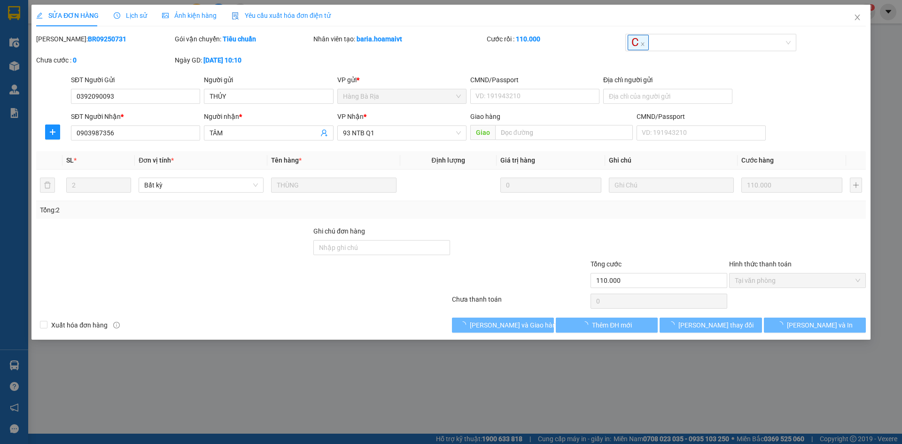
type input "0392090093"
type input "THỦY"
type input "0903987356"
type input "TÂM"
type input "110.000"
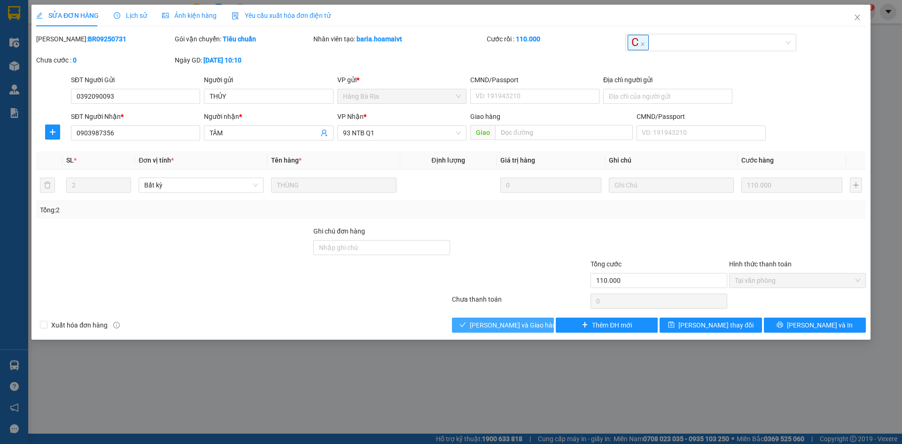
click at [541, 321] on button "[PERSON_NAME] và [PERSON_NAME] hàng" at bounding box center [503, 325] width 102 height 15
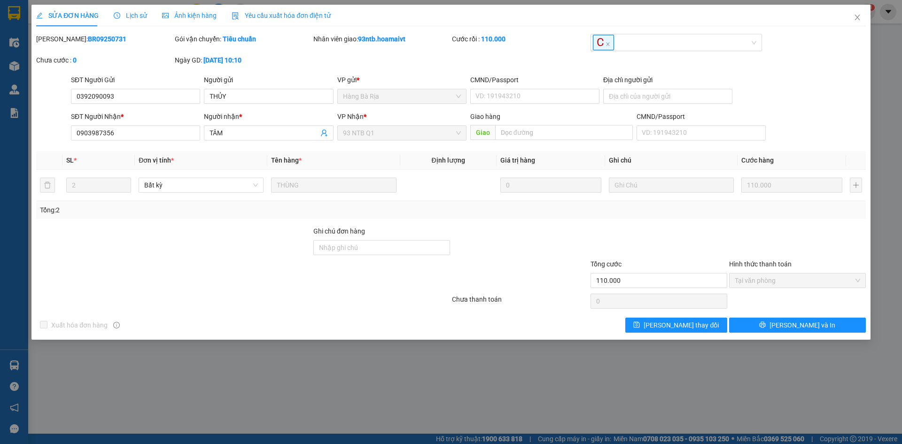
click at [814, 102] on div "SĐT Người Gửi 0392090093 Người gửi THỦY VP gửi * Hàng Bà Rịa CMND/Passport V…" at bounding box center [468, 91] width 799 height 33
click at [858, 17] on icon "close" at bounding box center [856, 18] width 5 height 6
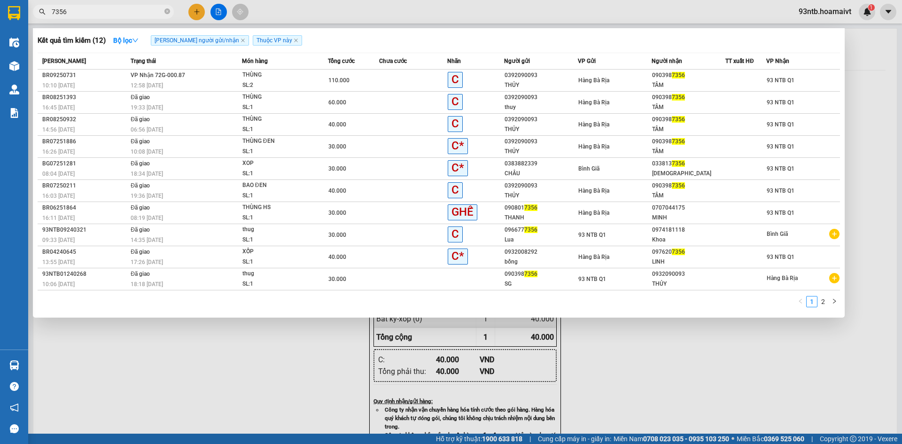
click at [114, 15] on input "7356" at bounding box center [107, 12] width 111 height 10
type input "7"
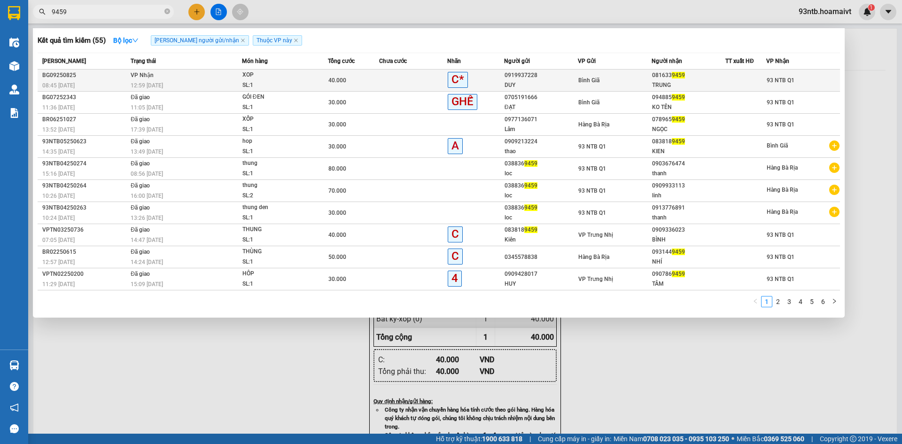
type input "9459"
click at [607, 77] on div "Bình Giã" at bounding box center [614, 80] width 73 height 10
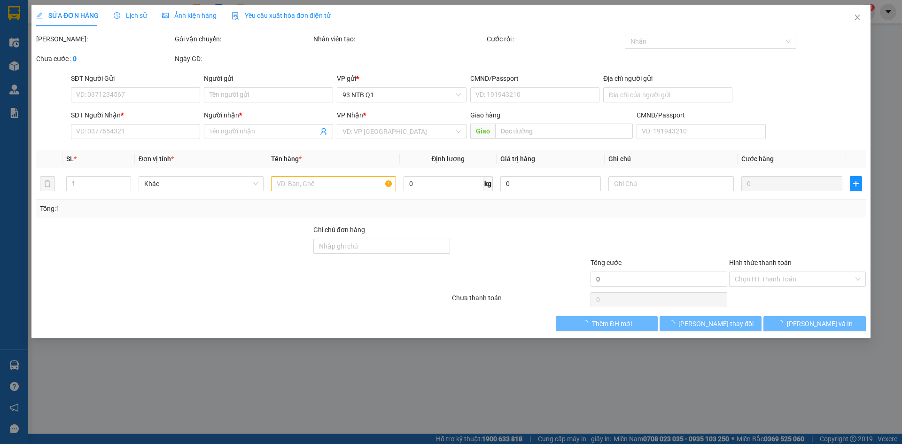
type input "0919937228"
type input "DUY"
type input "0816339459"
type input "TRUNG"
type input "40.000"
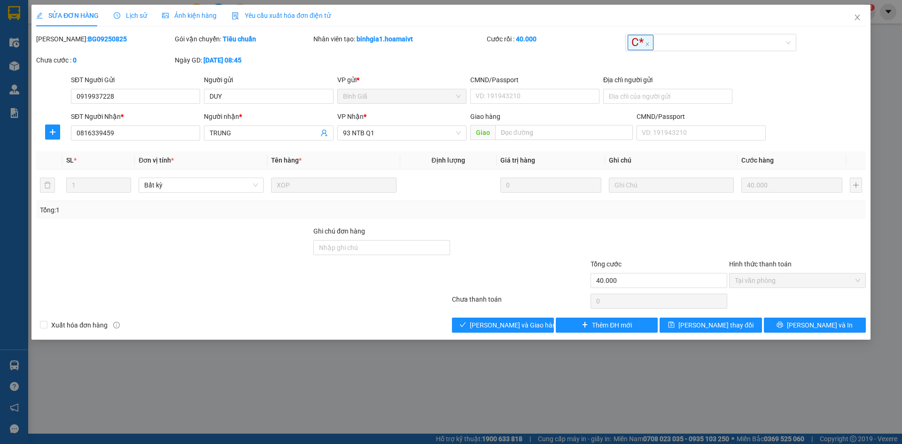
click at [530, 293] on div "Chưa thanh toán 0 Chọn HT Thanh Toán" at bounding box center [450, 301] width 831 height 19
click at [515, 335] on div "SỬA ĐƠN HÀNG Lịch sử Ảnh kiện hàng Yêu cầu xuất hóa đơn điện tử Total Paid Fee …" at bounding box center [450, 172] width 839 height 335
click at [512, 332] on button "[PERSON_NAME] và [PERSON_NAME] hàng" at bounding box center [503, 325] width 102 height 15
click at [512, 331] on button "[PERSON_NAME] và [PERSON_NAME] hàng" at bounding box center [503, 325] width 102 height 15
click at [513, 330] on button "[PERSON_NAME] và [PERSON_NAME] hàng" at bounding box center [503, 325] width 102 height 15
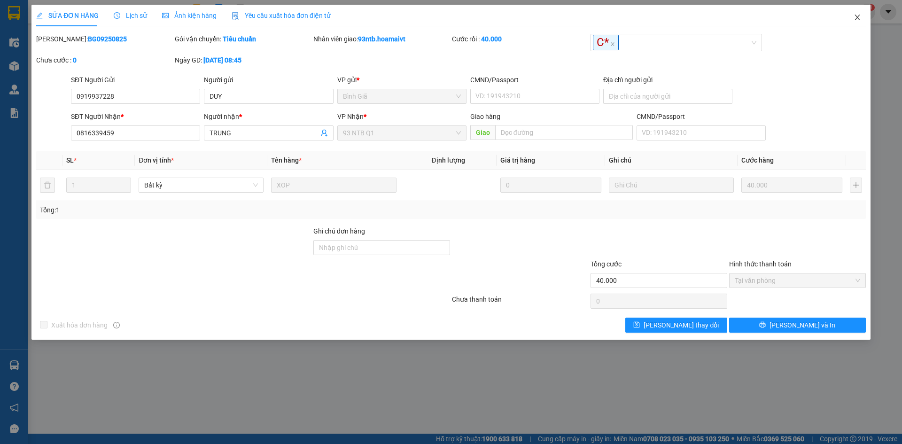
click at [855, 22] on span "Close" at bounding box center [857, 18] width 26 height 26
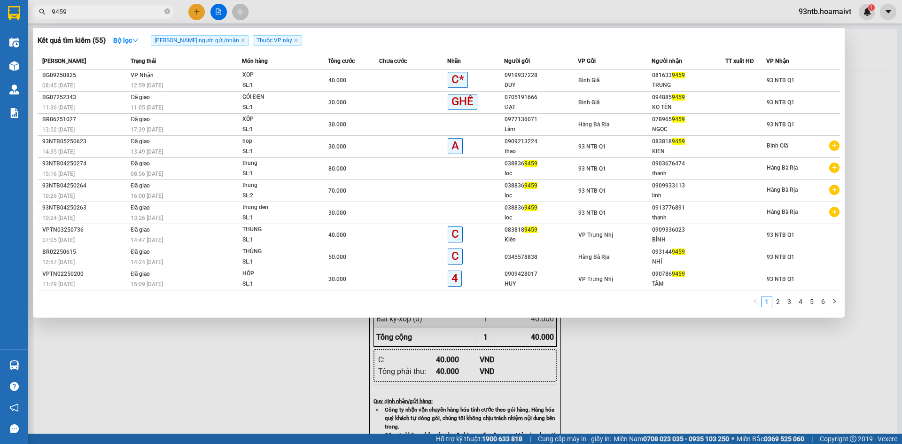
click at [114, 9] on span "9459" at bounding box center [103, 12] width 141 height 14
click at [115, 9] on input "9459" at bounding box center [107, 12] width 111 height 10
type input "945"
click at [116, 10] on input "945" at bounding box center [107, 12] width 111 height 10
click at [116, 10] on input "text" at bounding box center [107, 12] width 111 height 10
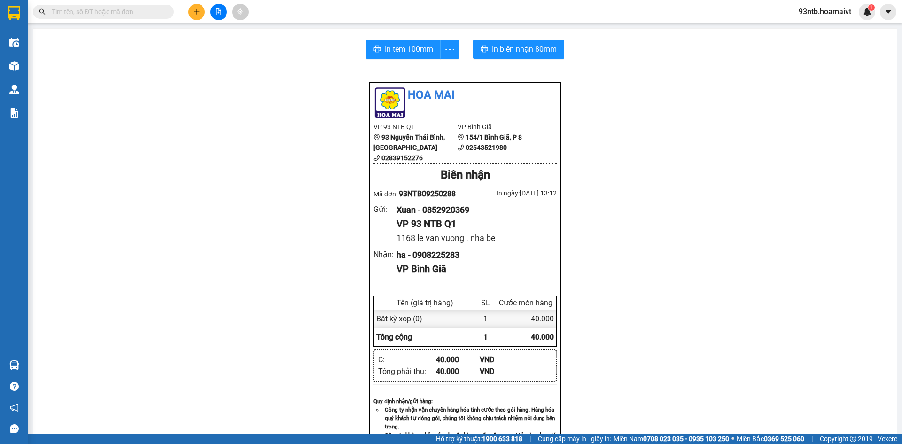
click at [116, 10] on input "text" at bounding box center [107, 12] width 111 height 10
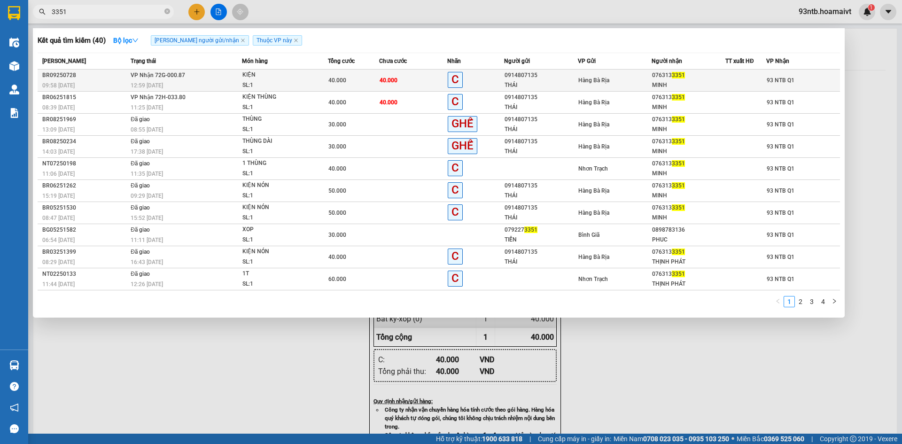
type input "3351"
click at [222, 76] on td "VP Nhận 72G-000.87 12:59 - 11/09" at bounding box center [185, 81] width 114 height 22
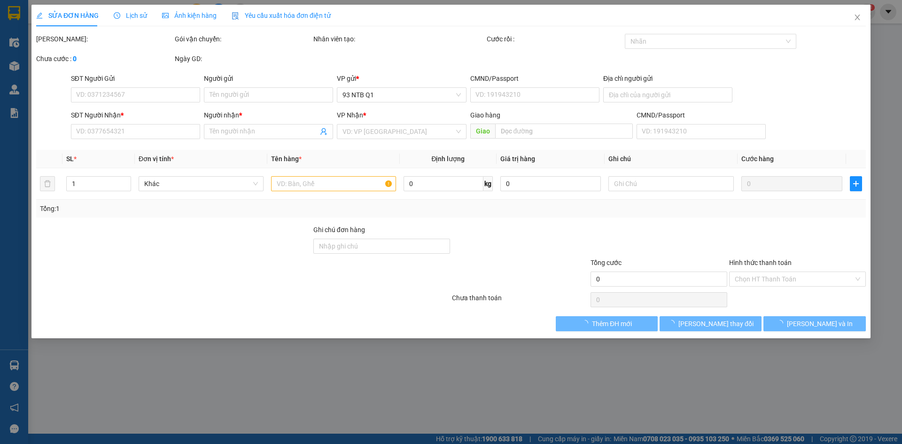
type input "0914807135"
type input "THÁI"
type input "052083000514"
type input "0763133351"
type input "MINH"
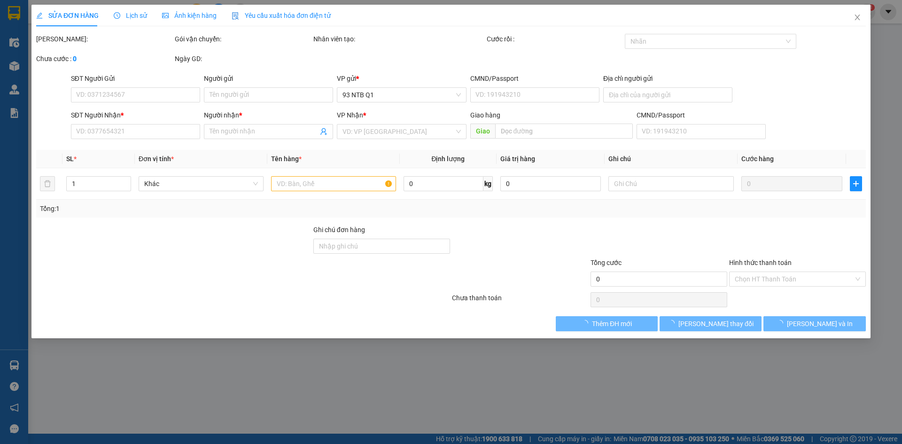
type input "40.000"
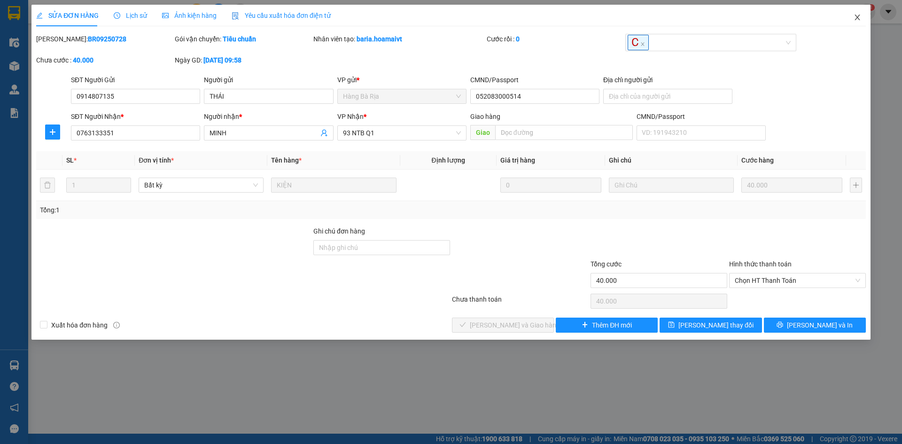
click at [852, 22] on span "Close" at bounding box center [857, 18] width 26 height 26
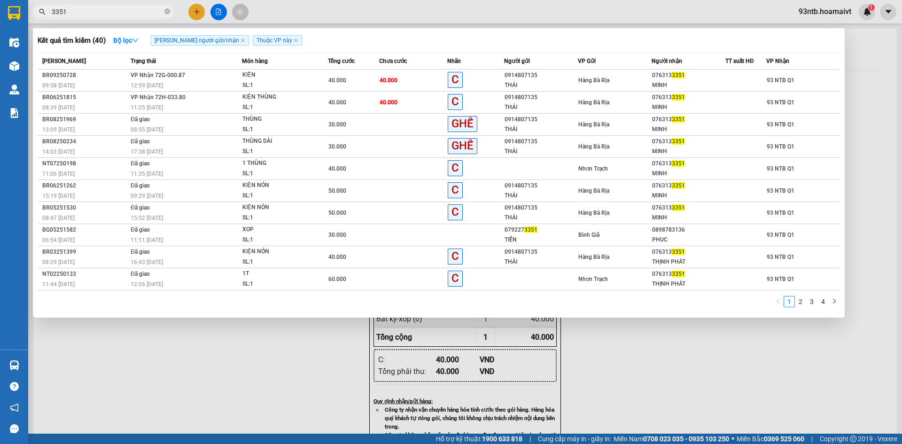
click at [123, 6] on span "3351" at bounding box center [103, 12] width 141 height 14
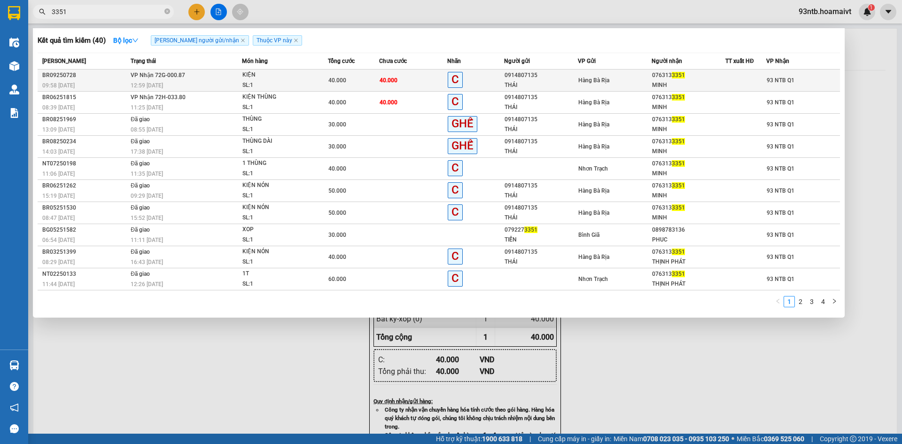
click at [628, 85] on td "Hàng Bà Rịa" at bounding box center [615, 81] width 74 height 22
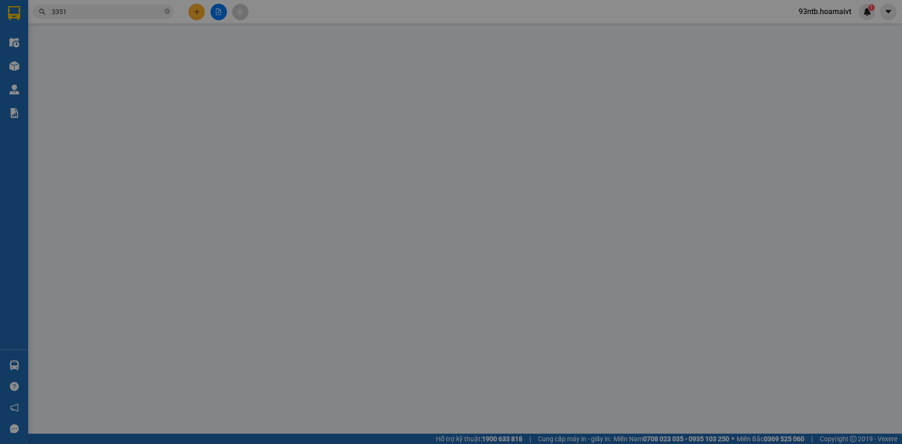
type input "0914807135"
type input "THÁI"
type input "052083000514"
type input "0763133351"
type input "MINH"
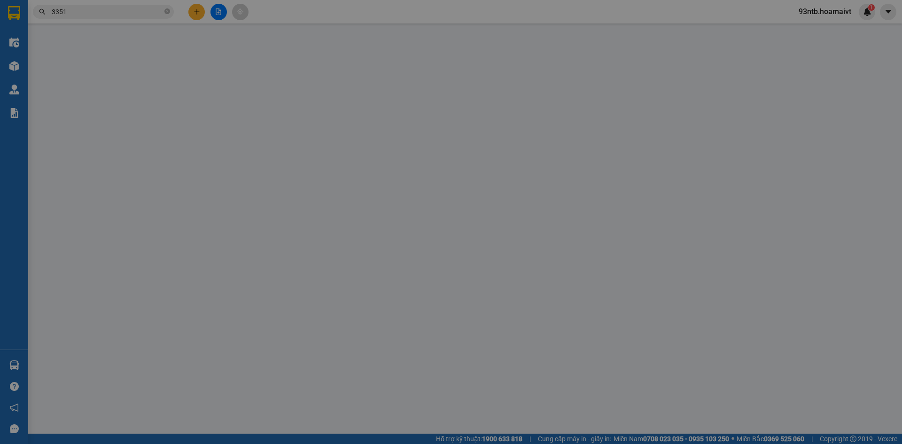
type input "40.000"
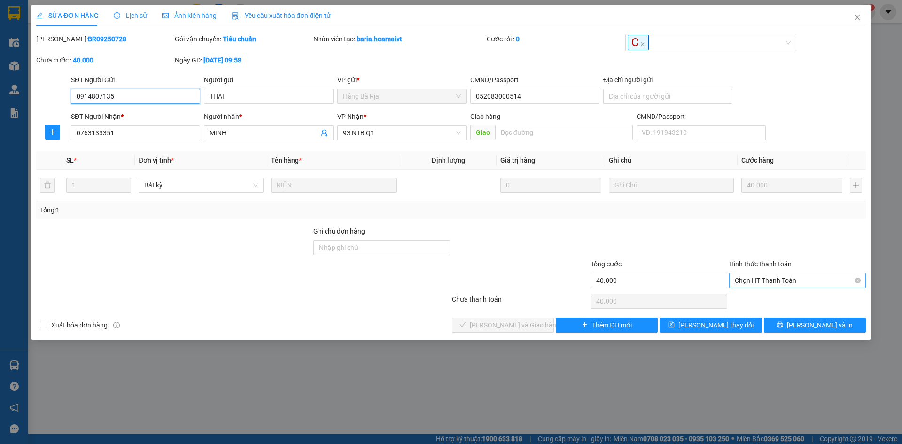
click at [789, 279] on span "Chọn HT Thanh Toán" at bounding box center [797, 280] width 125 height 14
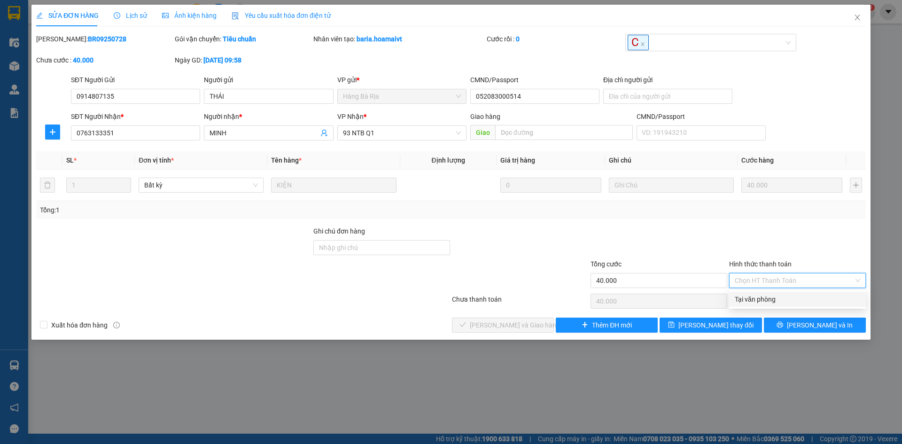
click at [782, 301] on div "Tại văn phòng" at bounding box center [797, 299] width 125 height 10
type input "0"
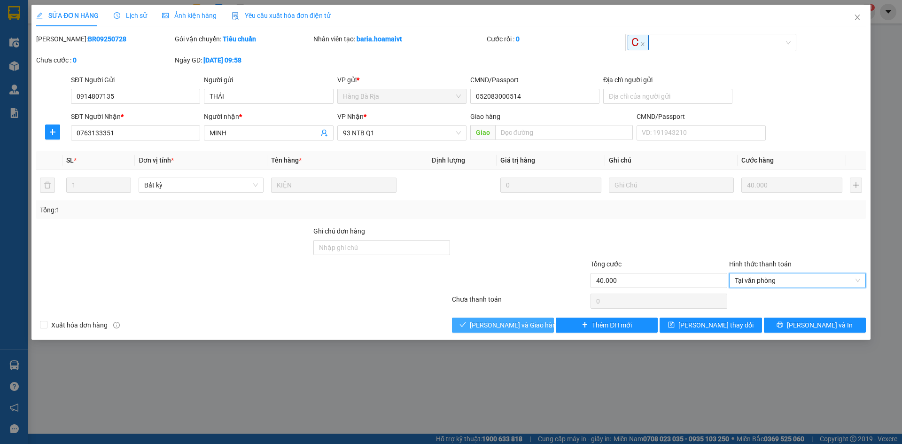
click at [466, 329] on span "check" at bounding box center [462, 325] width 7 height 8
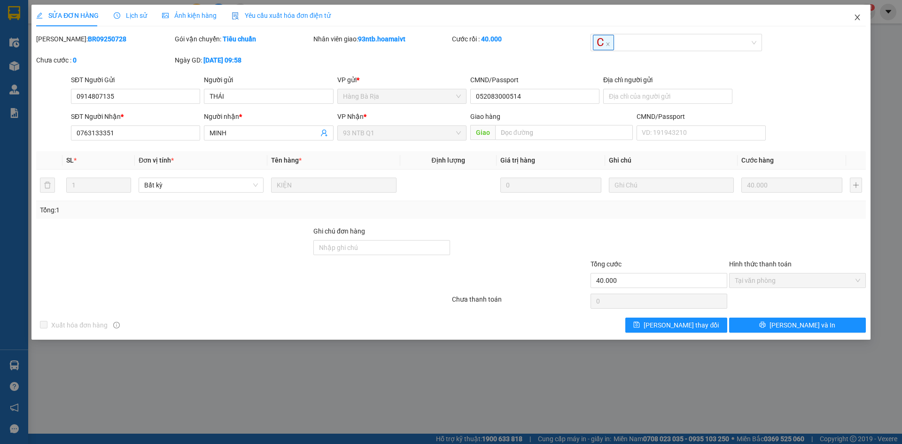
click at [854, 21] on icon "close" at bounding box center [858, 18] width 8 height 8
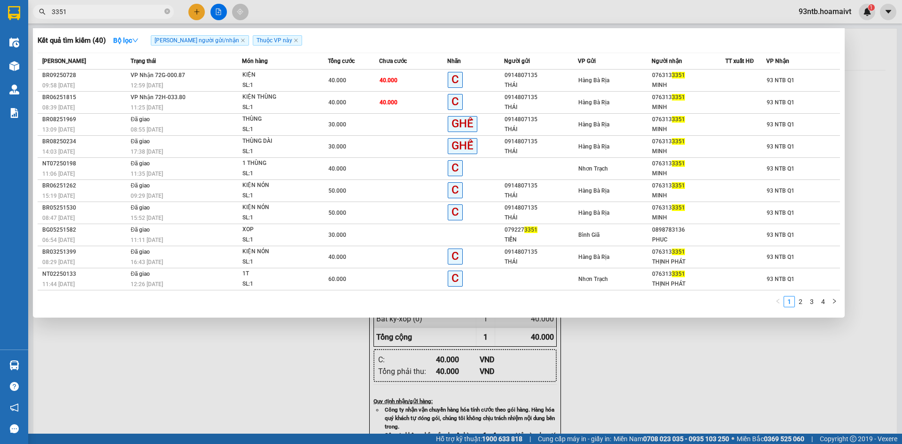
click at [116, 11] on input "3351" at bounding box center [107, 12] width 111 height 10
type input "3"
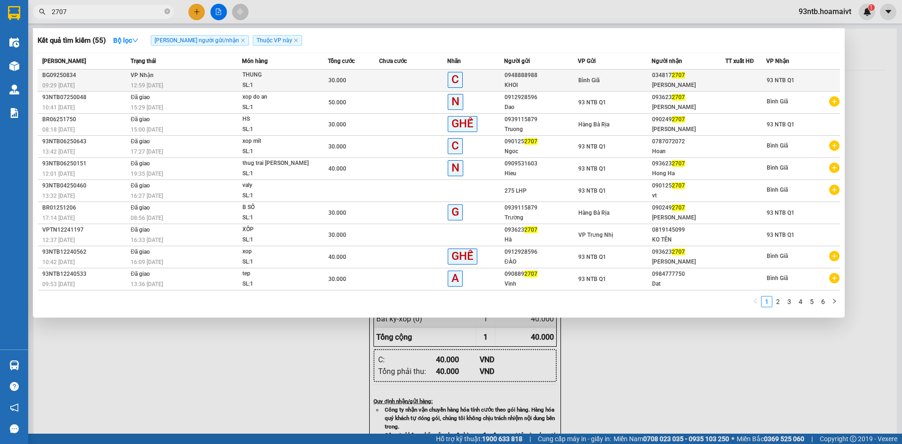
click at [225, 80] on td "VP Nhận 12:59 - 11/09" at bounding box center [185, 81] width 114 height 22
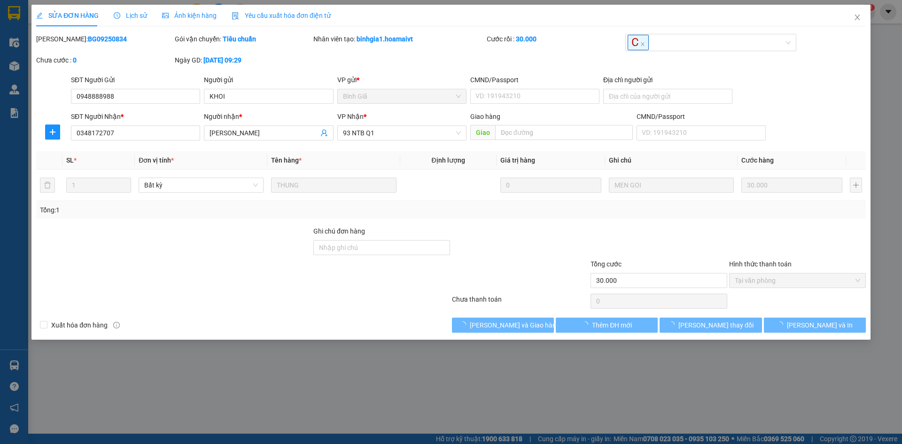
click at [127, 20] on div "Lịch sử" at bounding box center [130, 15] width 33 height 10
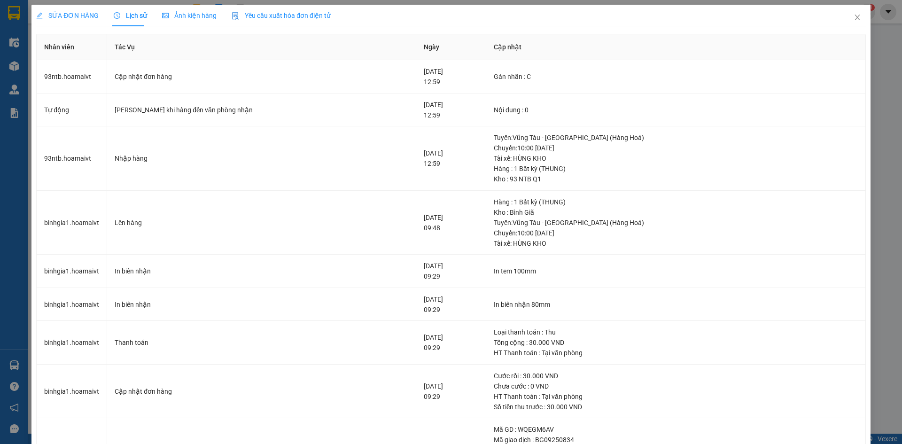
click at [64, 15] on span "SỬA ĐƠN HÀNG" at bounding box center [67, 16] width 62 height 8
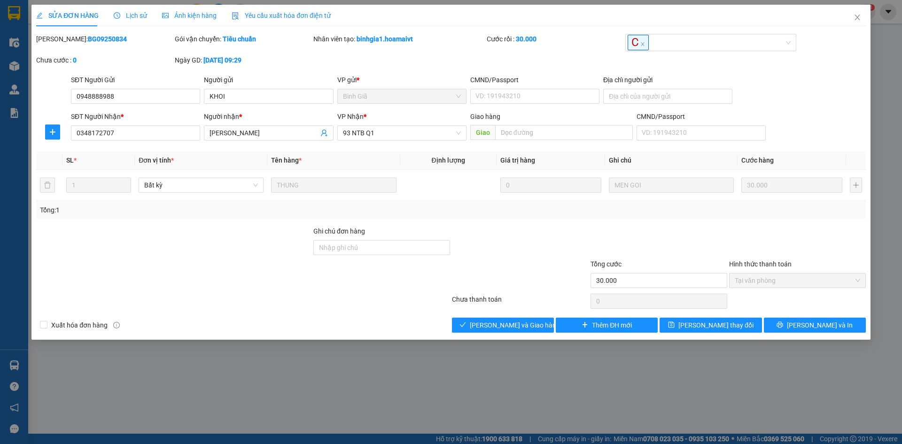
click at [753, 26] on div "SỬA ĐƠN HÀNG Lịch sử Ảnh kiện hàng Yêu cầu xuất hóa đơn điện tử" at bounding box center [451, 16] width 830 height 22
click at [848, 22] on span "Close" at bounding box center [857, 18] width 26 height 26
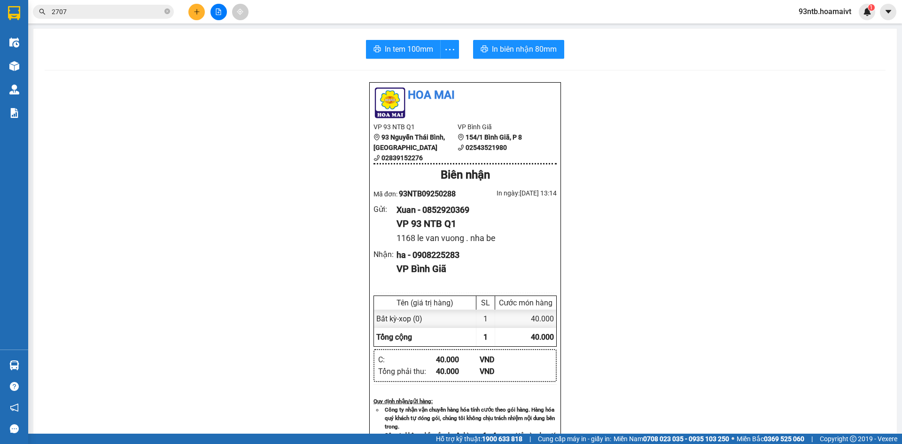
click at [129, 15] on input "2707" at bounding box center [107, 12] width 111 height 10
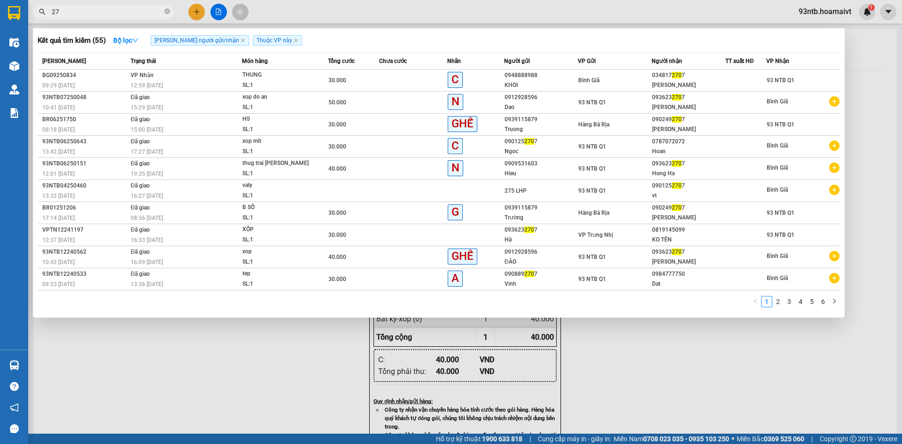
type input "2"
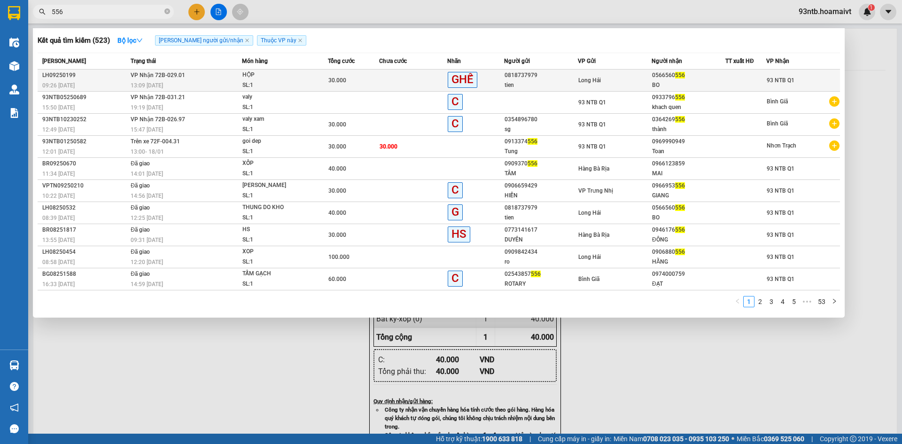
type input "556"
click at [708, 84] on div "BO" at bounding box center [688, 85] width 73 height 10
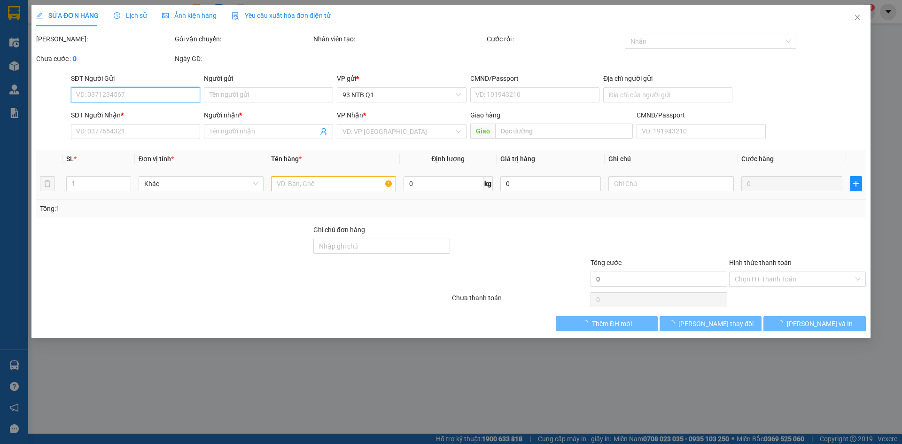
type input "0818737979"
type input "tien"
type input "044084002390"
type input "LONG HAI"
type input "0566560556"
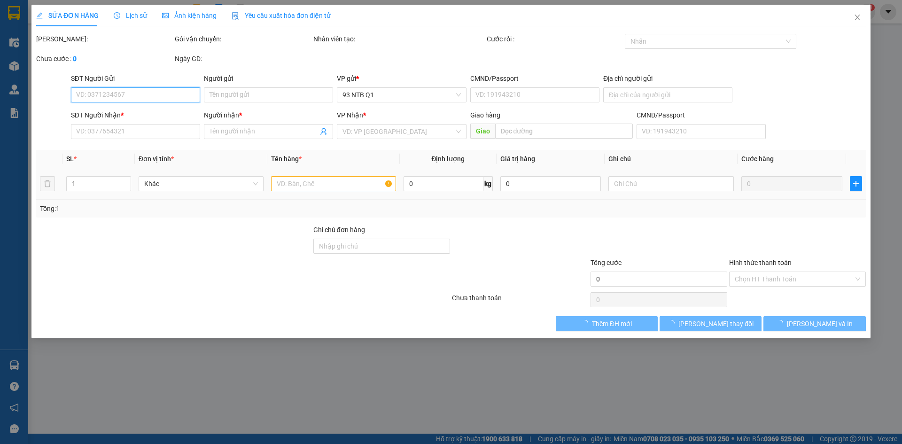
type input "BO"
type input "30.000"
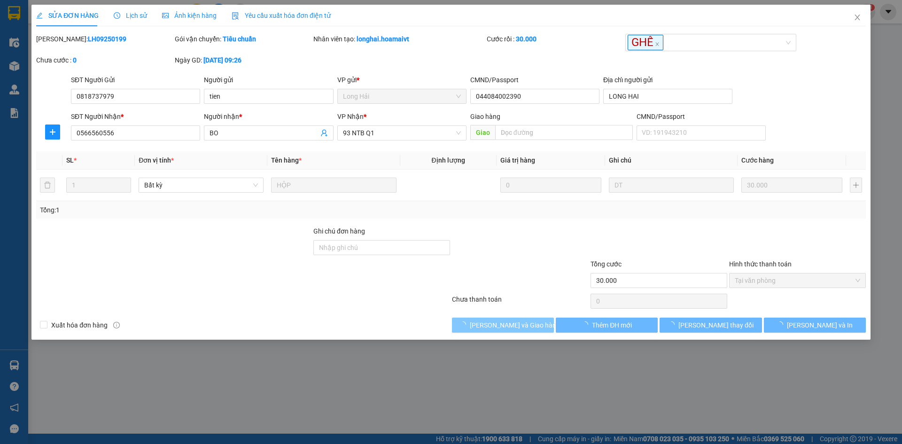
click at [508, 322] on span "[PERSON_NAME] và [PERSON_NAME] hàng" at bounding box center [515, 325] width 90 height 10
click at [856, 22] on span "Close" at bounding box center [857, 18] width 26 height 26
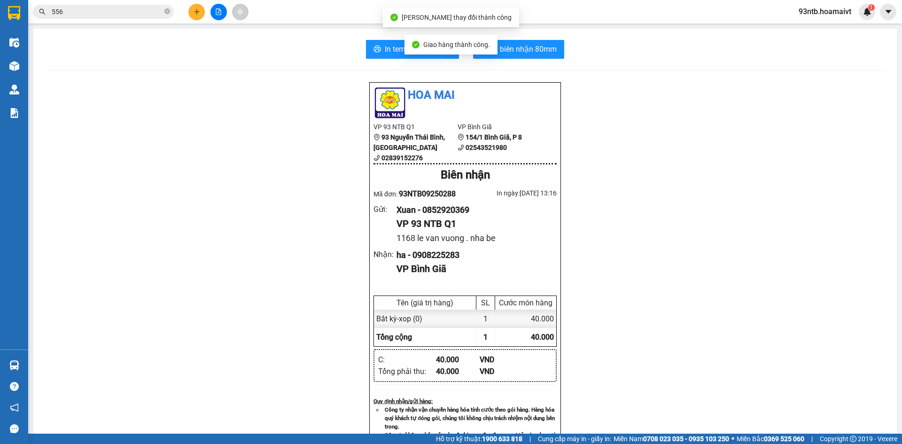
click at [133, 14] on input "556" at bounding box center [107, 12] width 111 height 10
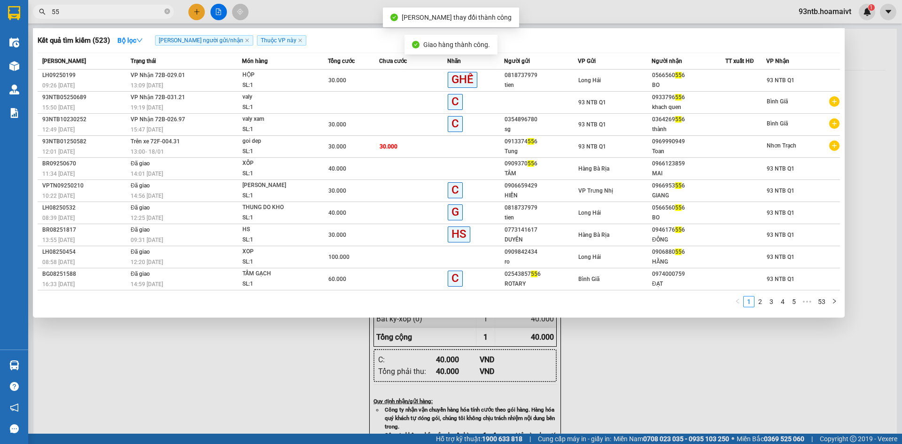
type input "5"
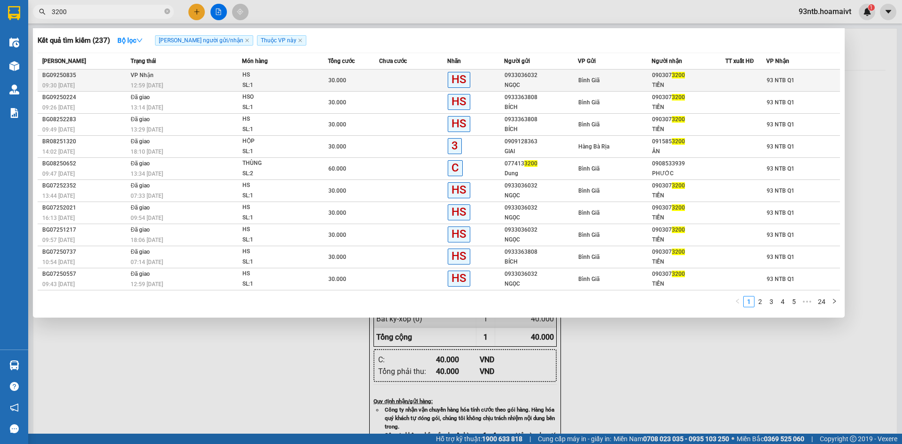
type input "3200"
click at [368, 87] on td "30.000" at bounding box center [353, 81] width 51 height 22
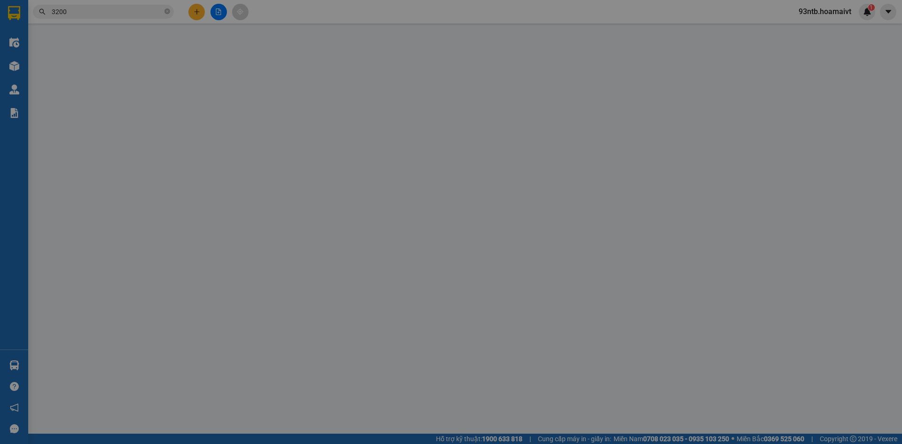
type input "0933036032"
type input "NGỌC"
type input "0903073200"
type input "TIỀN"
type input "30.000"
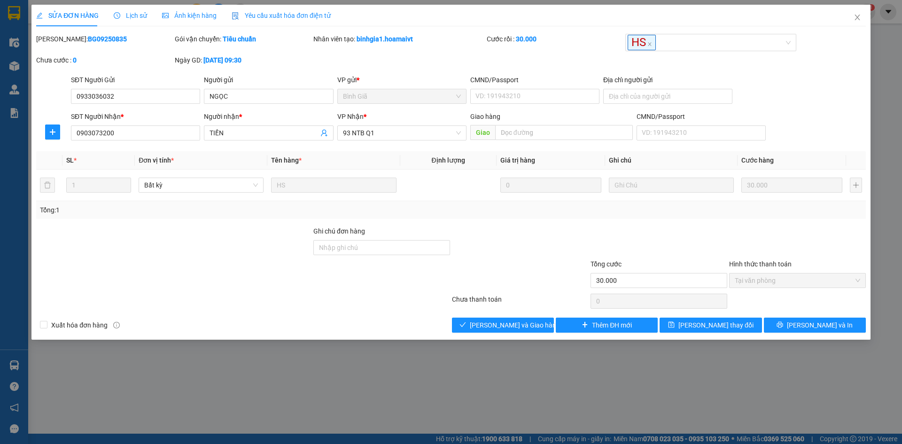
click at [518, 333] on div "SỬA ĐƠN HÀNG Lịch sử Ảnh kiện hàng Yêu cầu xuất hóa đơn điện tử Total Paid Fee …" at bounding box center [450, 172] width 839 height 335
drag, startPoint x: 518, startPoint y: 332, endPoint x: 512, endPoint y: 327, distance: 7.6
click at [515, 330] on button "[PERSON_NAME] và [PERSON_NAME] hàng" at bounding box center [503, 325] width 102 height 15
click at [512, 327] on span "[PERSON_NAME] và [PERSON_NAME] hàng" at bounding box center [515, 325] width 90 height 10
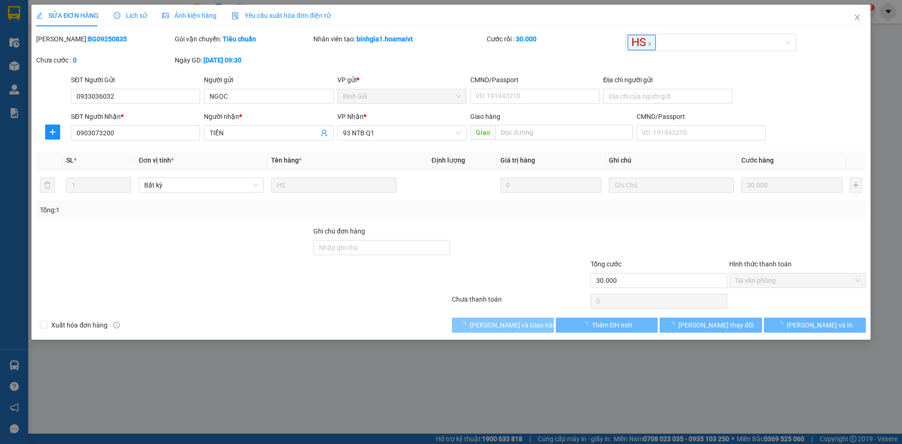
click at [512, 327] on span "[PERSON_NAME] và [PERSON_NAME] hàng" at bounding box center [515, 325] width 90 height 10
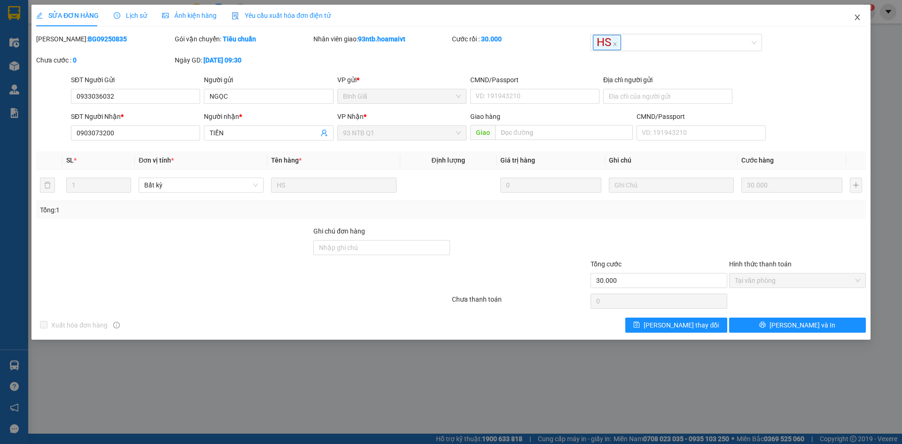
click at [852, 20] on span "Close" at bounding box center [857, 18] width 26 height 26
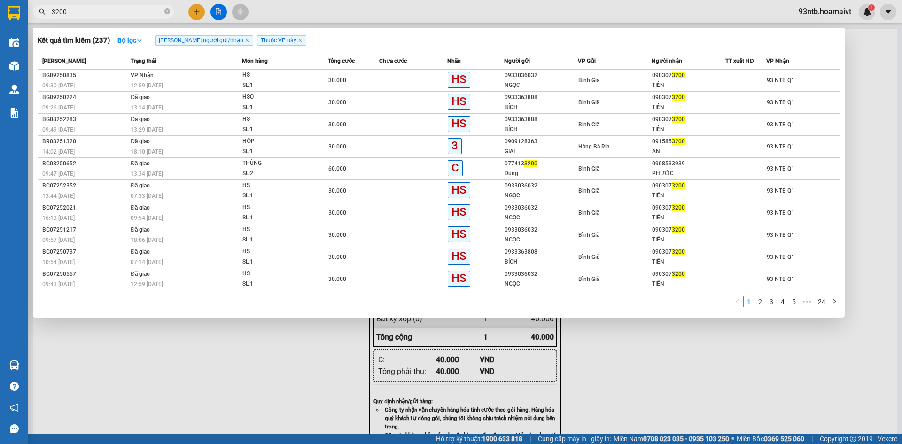
click at [141, 14] on input "3200" at bounding box center [107, 12] width 111 height 10
type input "3"
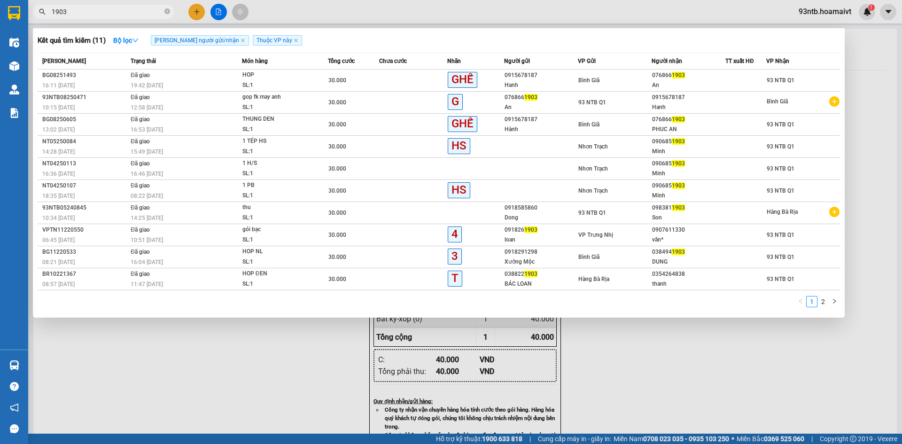
type input "1903"
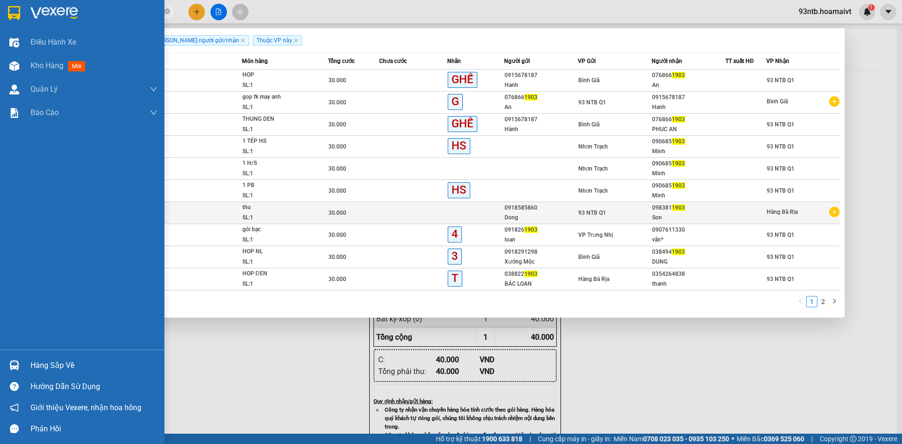
click at [52, 61] on span "Kho hàng" at bounding box center [47, 65] width 33 height 9
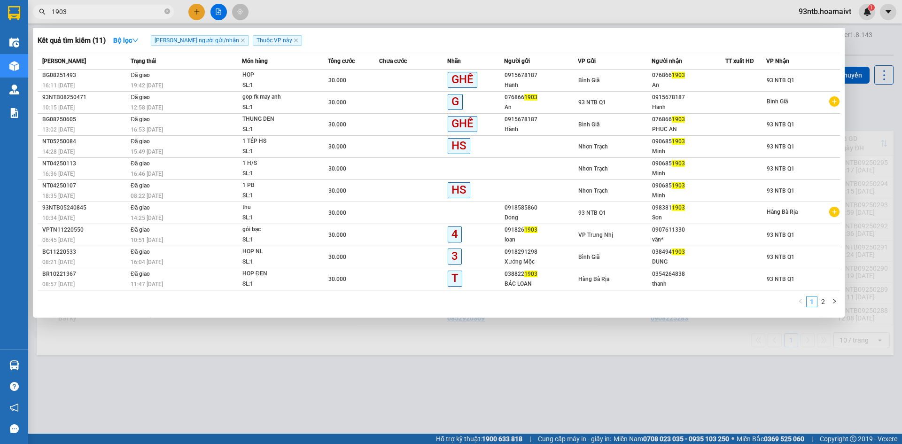
click at [862, 95] on div at bounding box center [451, 222] width 902 height 444
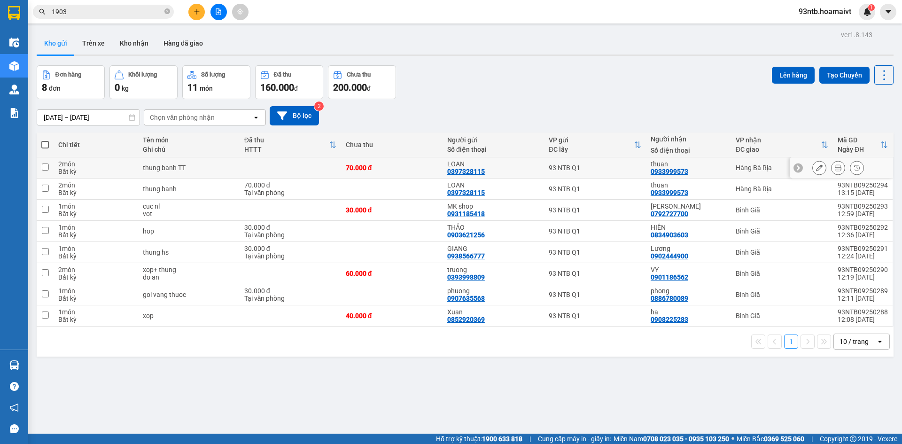
click at [783, 173] on tr "2 món Bất kỳ thung banh TT 70.000 đ LOAN 0397328115 93 NTB Q1 thuan 0933999573 …" at bounding box center [465, 167] width 857 height 21
checkbox input "true"
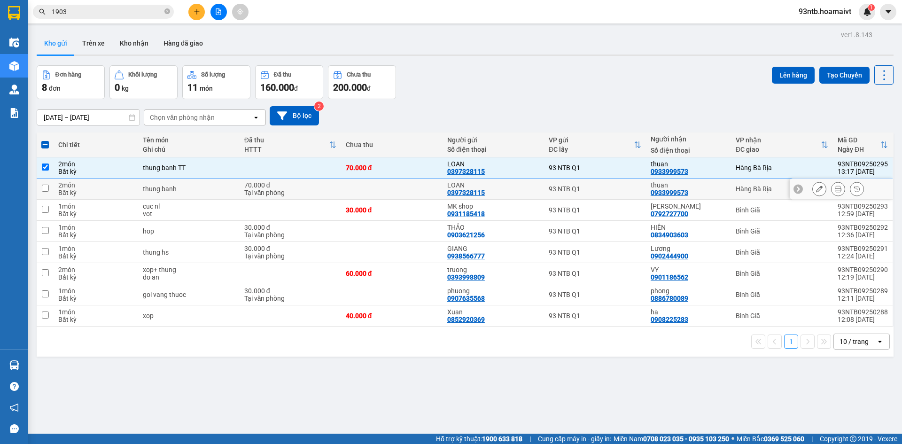
click at [790, 190] on div at bounding box center [841, 189] width 103 height 21
click at [731, 187] on td "Hàng Bà Rịa" at bounding box center [782, 189] width 102 height 21
checkbox input "true"
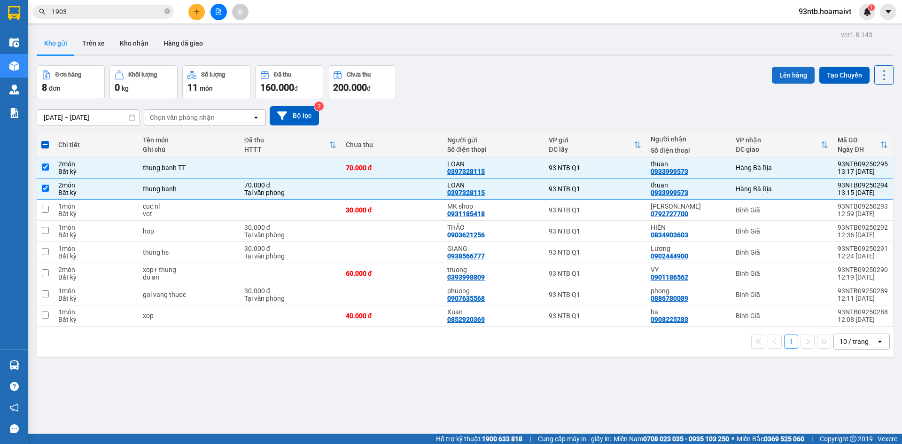
click at [784, 80] on button "Lên hàng" at bounding box center [793, 75] width 43 height 17
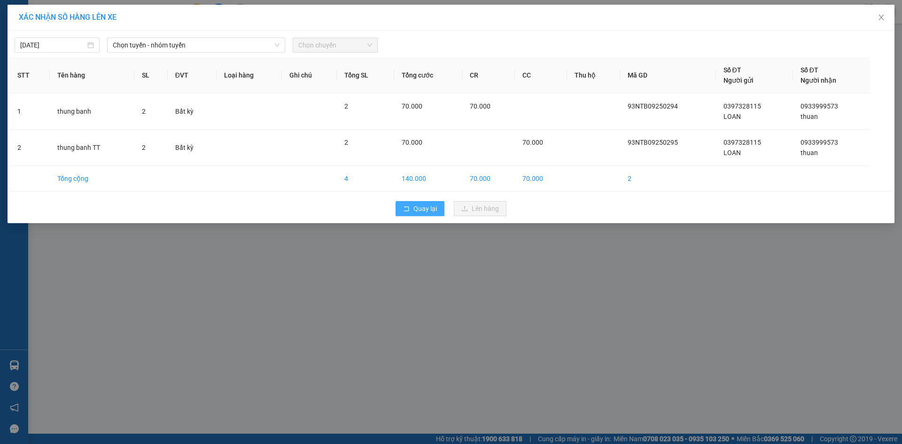
click at [435, 210] on span "Quay lại" at bounding box center [424, 208] width 23 height 10
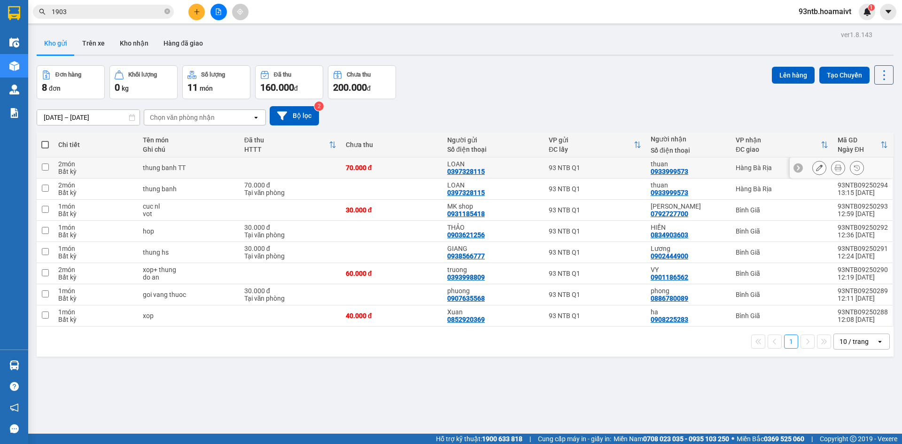
click at [559, 172] on td "93 NTB Q1" at bounding box center [595, 167] width 102 height 21
checkbox input "true"
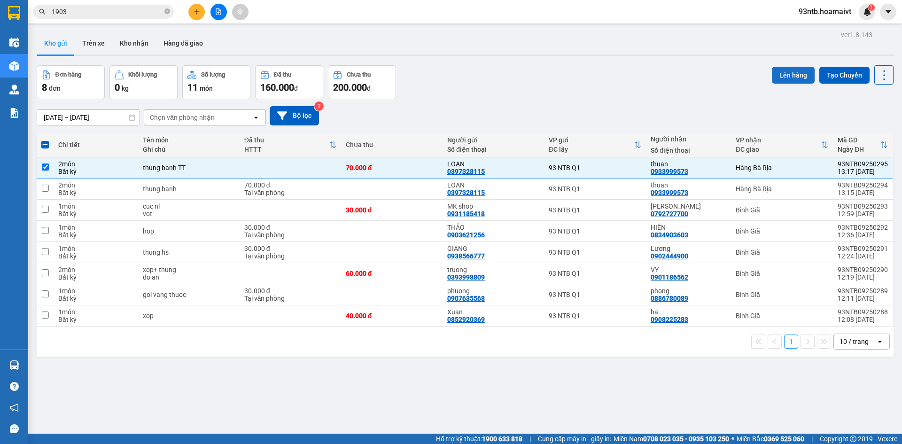
click at [794, 71] on button "Lên hàng" at bounding box center [793, 75] width 43 height 17
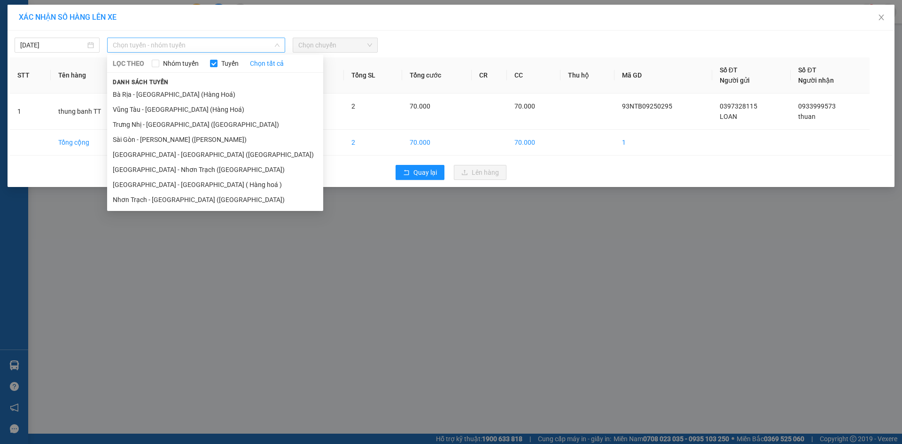
click at [197, 44] on span "Chọn tuyến - nhóm tuyến" at bounding box center [196, 45] width 167 height 14
click at [164, 155] on li "[GEOGRAPHIC_DATA] - [GEOGRAPHIC_DATA] ([GEOGRAPHIC_DATA])" at bounding box center [215, 154] width 216 height 15
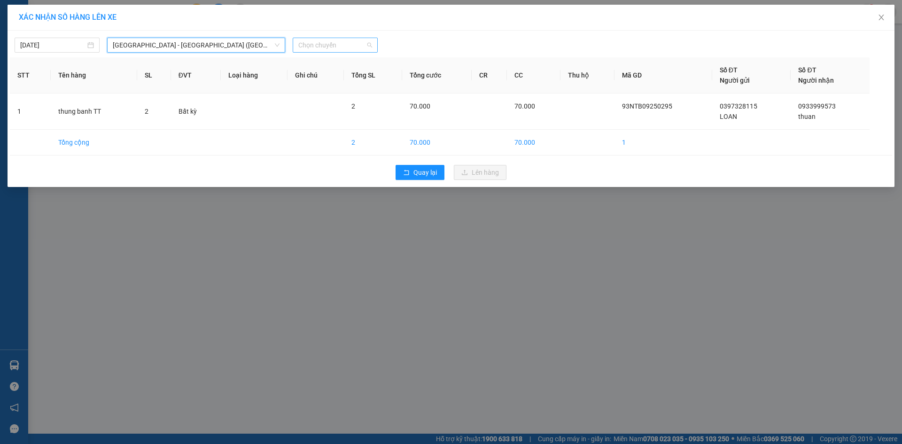
click at [357, 49] on span "Chọn chuyến" at bounding box center [335, 45] width 74 height 14
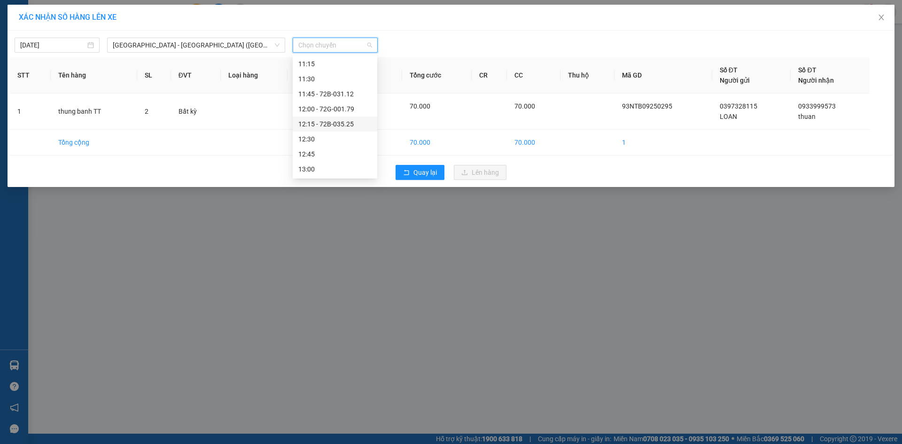
scroll to position [423, 0]
click at [341, 155] on div "13:30" at bounding box center [334, 152] width 73 height 10
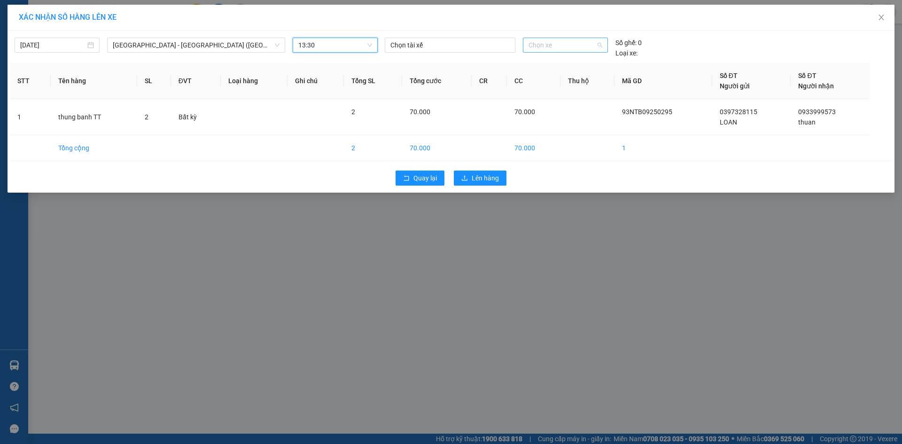
click at [543, 45] on span "Chọn xe" at bounding box center [564, 45] width 73 height 14
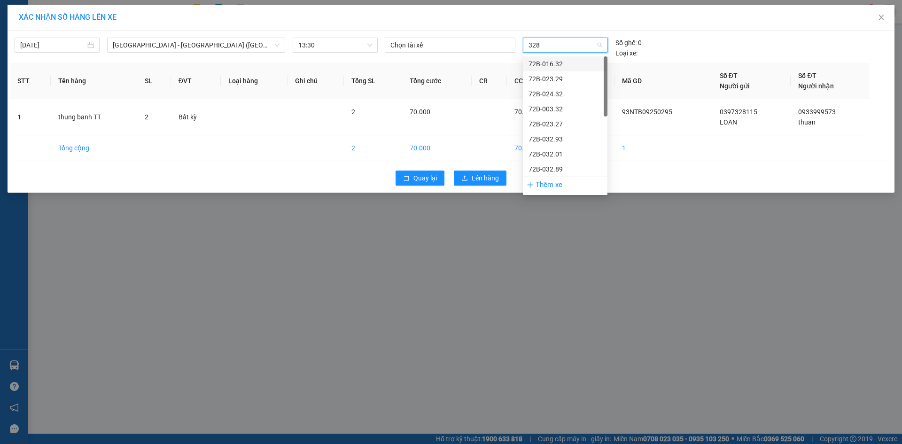
type input "3289"
click at [582, 62] on div "72B-032.89" at bounding box center [564, 64] width 73 height 10
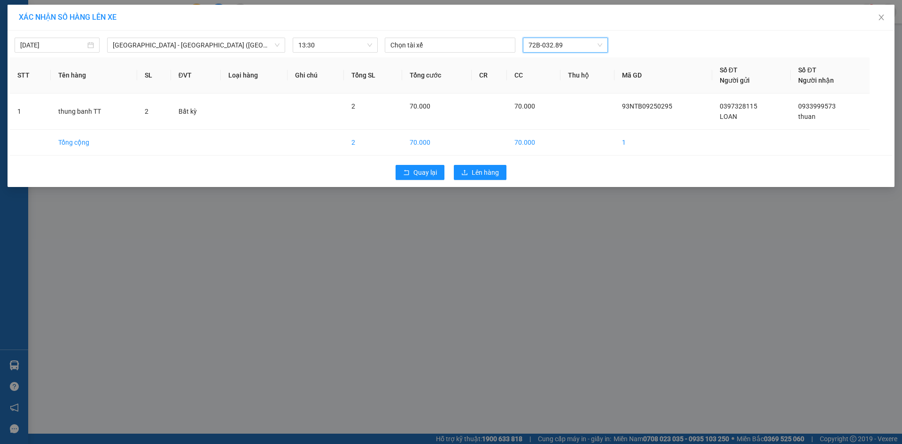
click at [494, 163] on div "Quay lại Lên hàng" at bounding box center [451, 172] width 882 height 24
click at [494, 168] on button "Lên hàng" at bounding box center [480, 172] width 53 height 15
click at [494, 168] on span "Lên hàng" at bounding box center [485, 172] width 27 height 10
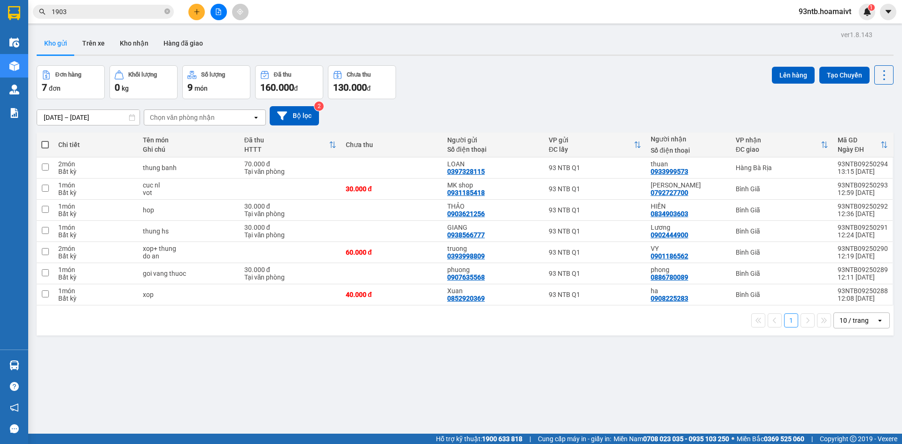
click at [596, 132] on th "VP gửi ĐC lấy" at bounding box center [595, 144] width 102 height 25
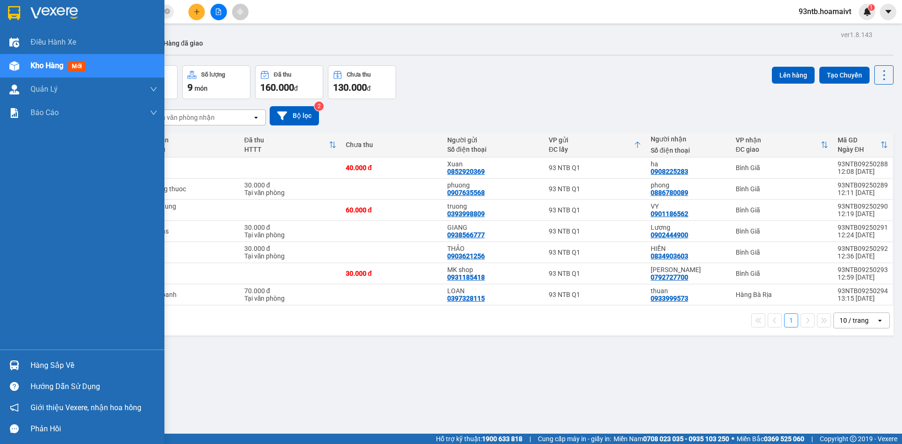
click at [40, 365] on div "Hàng sắp về" at bounding box center [94, 365] width 127 height 14
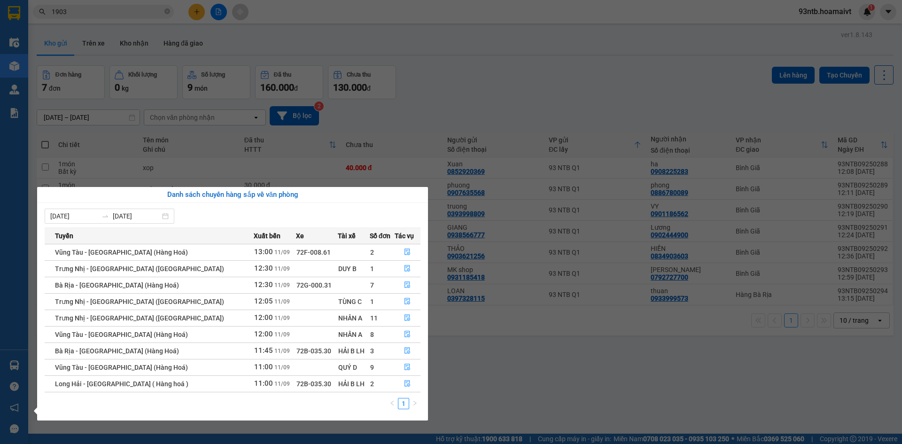
click at [577, 98] on section "Kết quả tìm kiếm ( 11 ) Bộ lọc Tìm người gửi/nhận Thuộc VP này Mã ĐH Trạng thái…" at bounding box center [451, 222] width 902 height 444
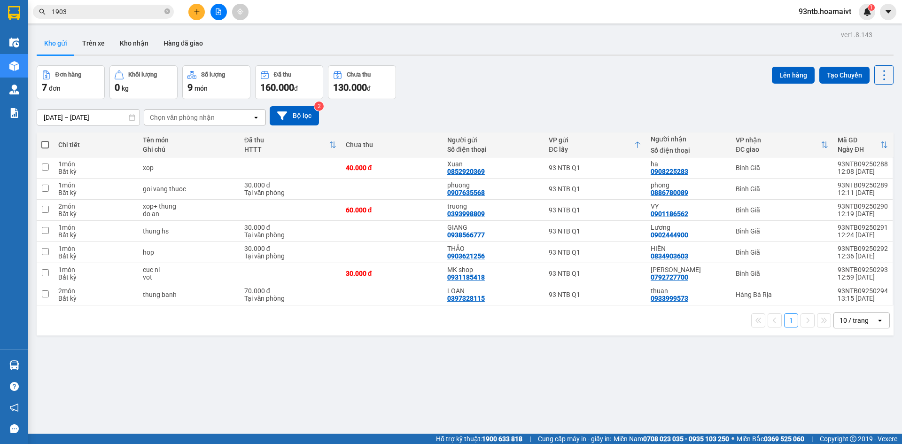
click at [48, 145] on span at bounding box center [45, 145] width 8 height 8
click at [45, 140] on input "checkbox" at bounding box center [45, 140] width 0 height 0
checkbox input "true"
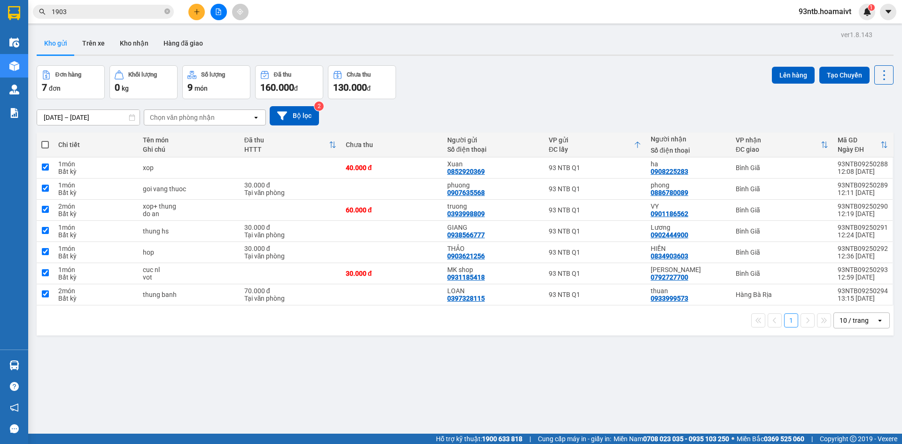
checkbox input "true"
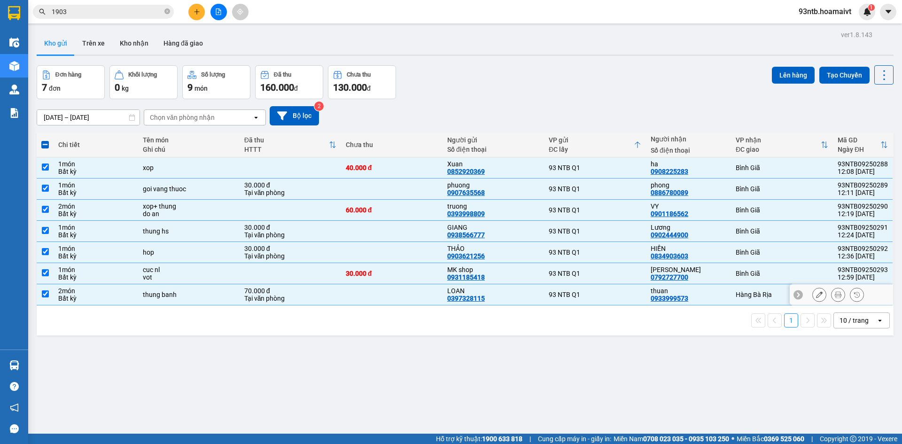
click at [43, 295] on input "checkbox" at bounding box center [45, 293] width 7 height 7
checkbox input "false"
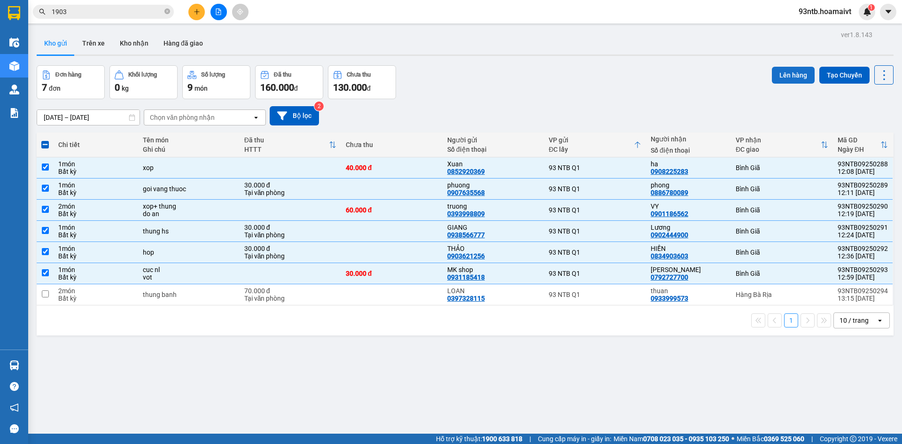
click at [779, 83] on button "Lên hàng" at bounding box center [793, 75] width 43 height 17
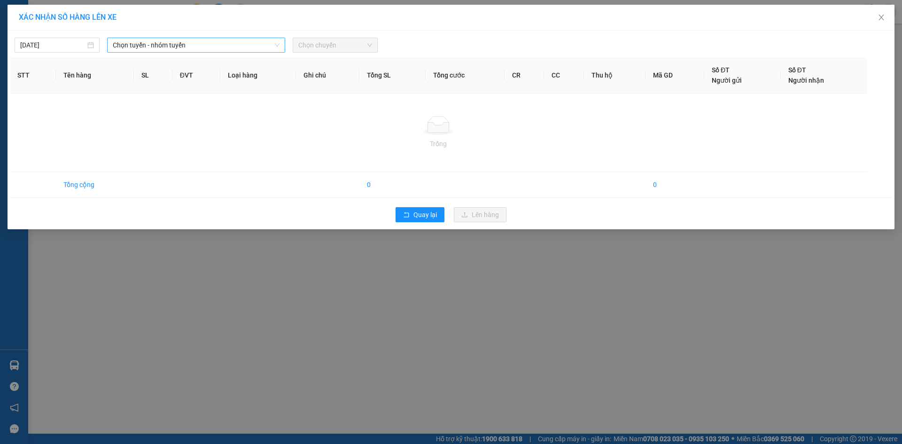
click at [161, 42] on span "Chọn tuyến - nhóm tuyến" at bounding box center [196, 45] width 167 height 14
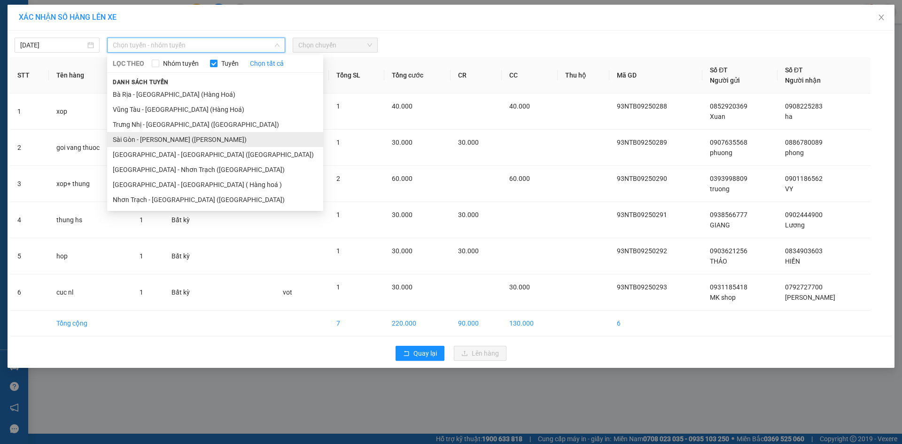
click at [159, 136] on li "Sài Gòn - [PERSON_NAME] ([PERSON_NAME])" at bounding box center [215, 139] width 216 height 15
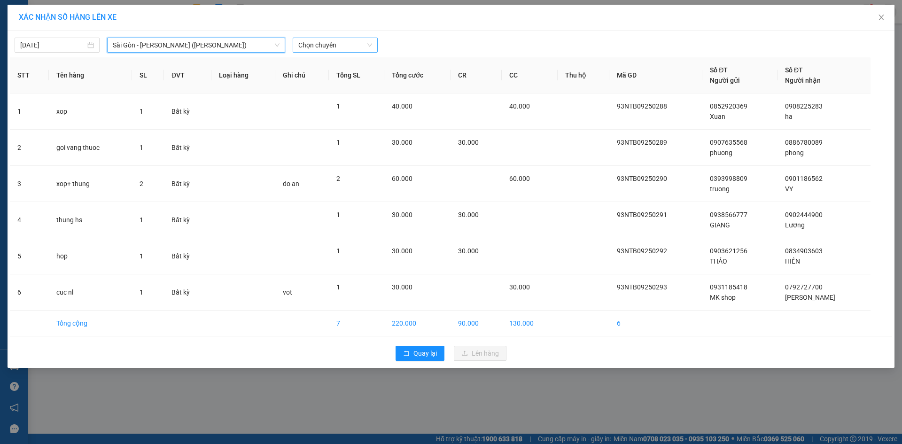
click at [323, 47] on span "Chọn chuyến" at bounding box center [335, 45] width 74 height 14
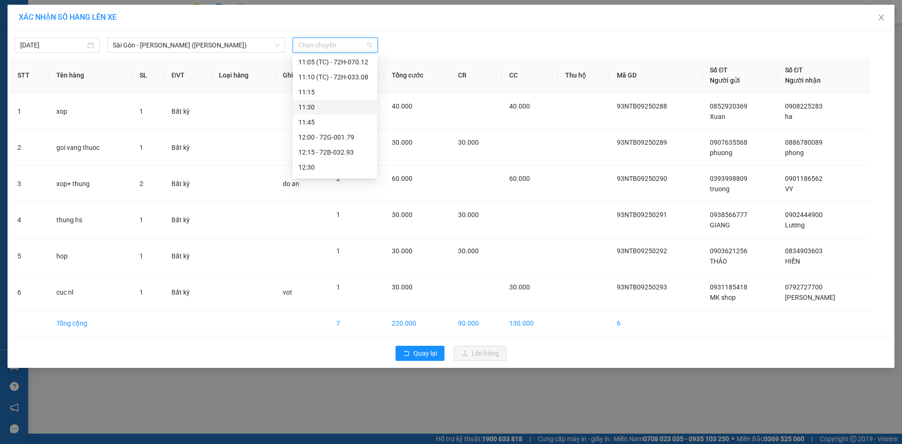
scroll to position [517, 0]
click at [336, 137] on div "13:30" at bounding box center [334, 133] width 73 height 10
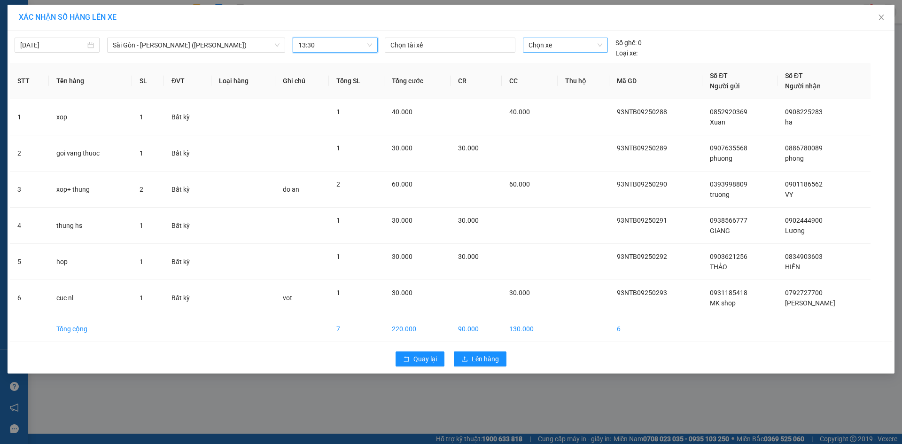
click at [554, 39] on div "Chọn xe" at bounding box center [565, 45] width 85 height 15
type input "3201"
click at [559, 62] on div "72B-032.01" at bounding box center [564, 64] width 73 height 10
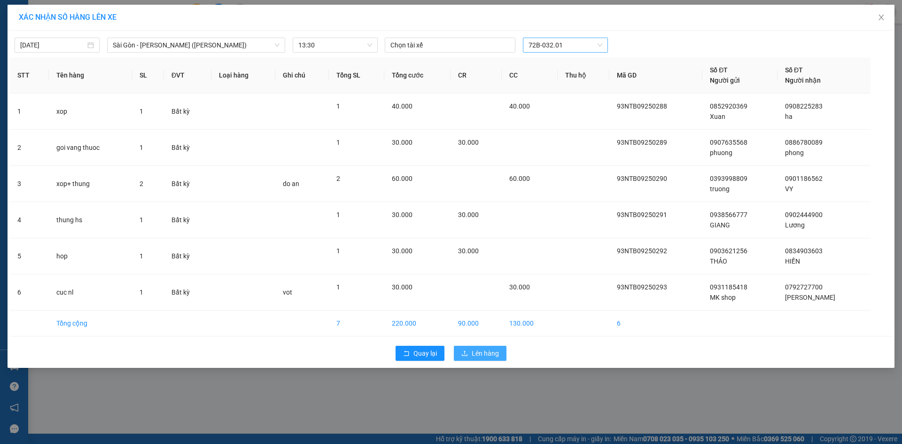
click at [481, 358] on button "Lên hàng" at bounding box center [480, 353] width 53 height 15
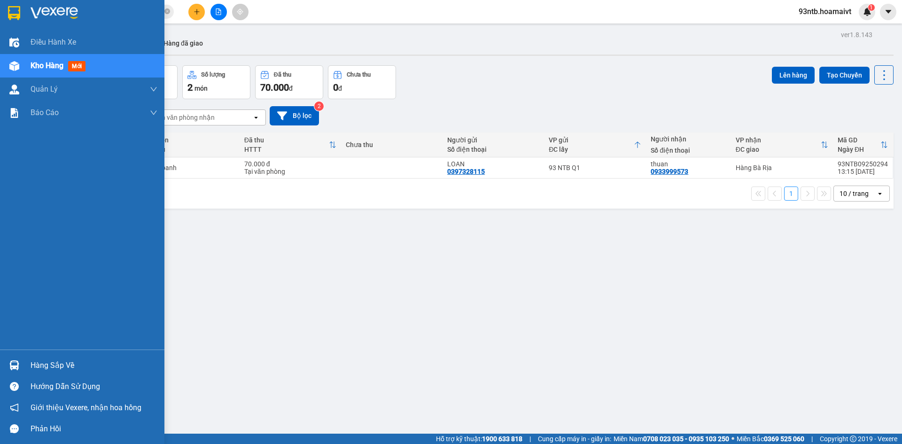
click at [59, 370] on div "Hàng sắp về" at bounding box center [94, 365] width 127 height 14
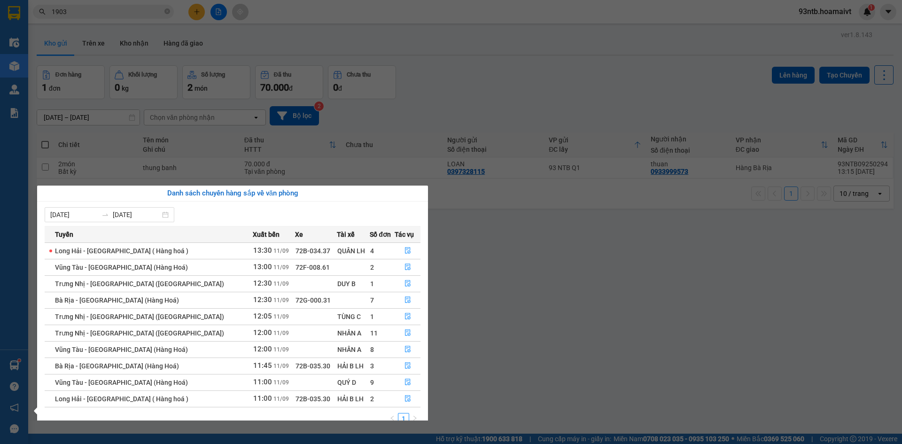
click at [567, 52] on section "Kết quả tìm kiếm ( 11 ) Bộ lọc Tìm người gửi/nhận Thuộc VP này Mã ĐH Trạng thái…" at bounding box center [451, 222] width 902 height 444
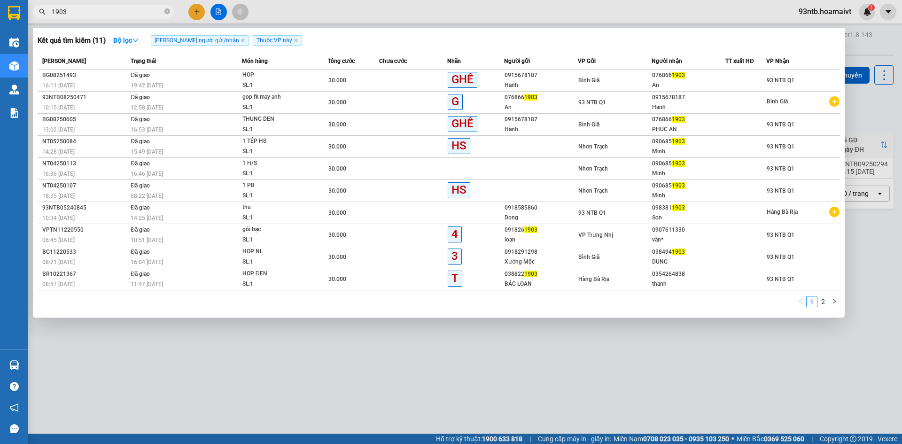
click at [83, 8] on input "1903" at bounding box center [107, 12] width 111 height 10
type input "1"
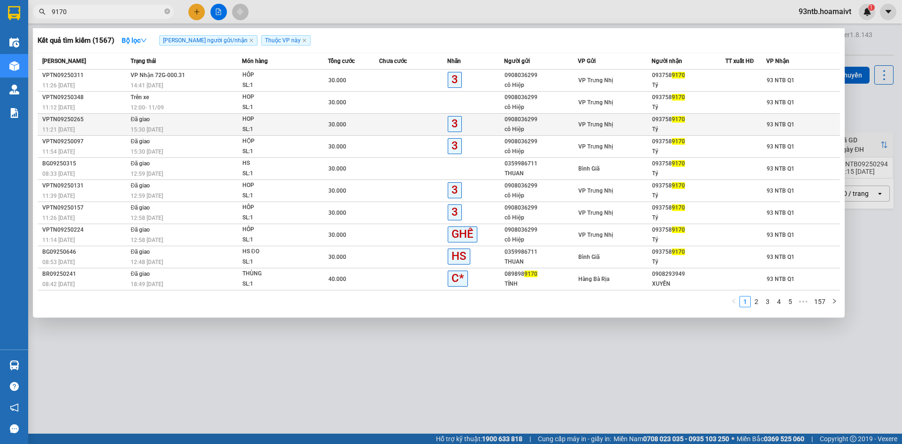
type input "9170"
click at [740, 117] on td at bounding box center [745, 125] width 41 height 22
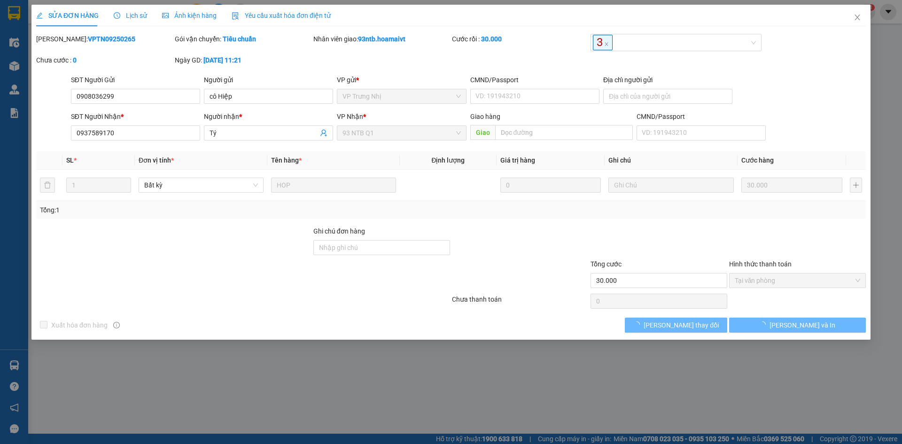
type input "0908036299"
type input "cô Hiệp"
type input "0937589170"
type input "Tý"
type input "30.000"
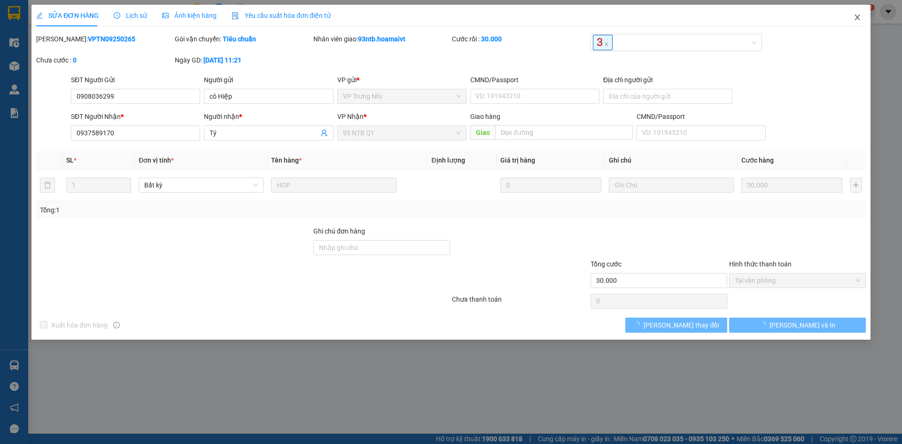
click at [850, 19] on span "Close" at bounding box center [857, 18] width 26 height 26
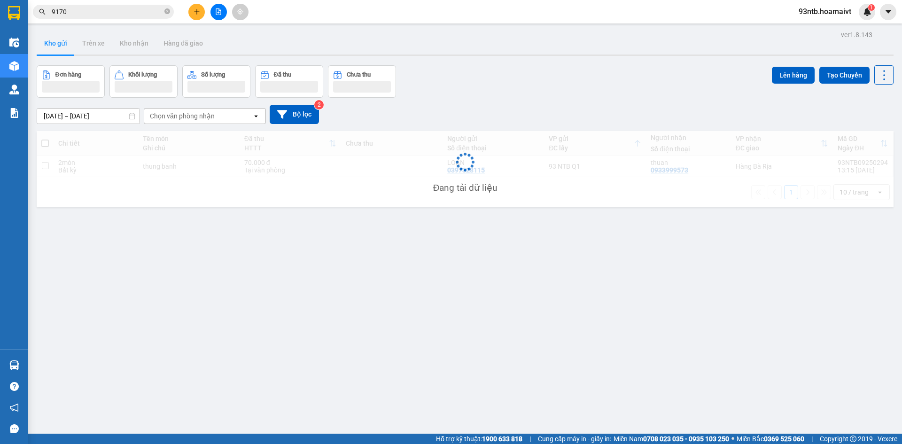
click at [94, 23] on main "ver 1.8.143 Kho gửi Trên xe Kho nhận Hàng đã giao Đơn hàng Khối lượng Số lượng …" at bounding box center [451, 217] width 902 height 434
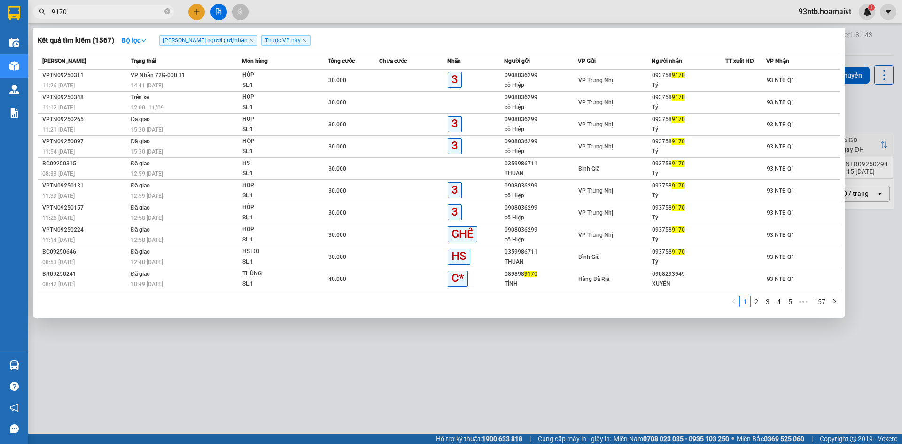
click at [101, 10] on input "9170" at bounding box center [107, 12] width 111 height 10
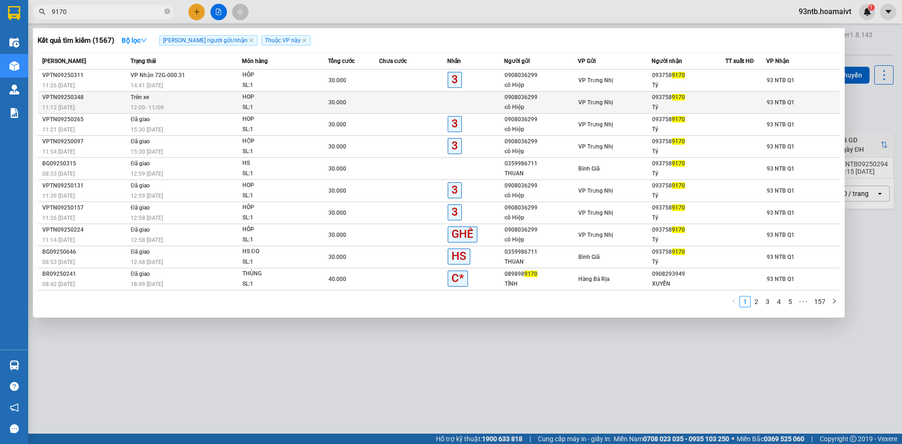
click at [244, 104] on div "SL: 1" at bounding box center [277, 107] width 70 height 10
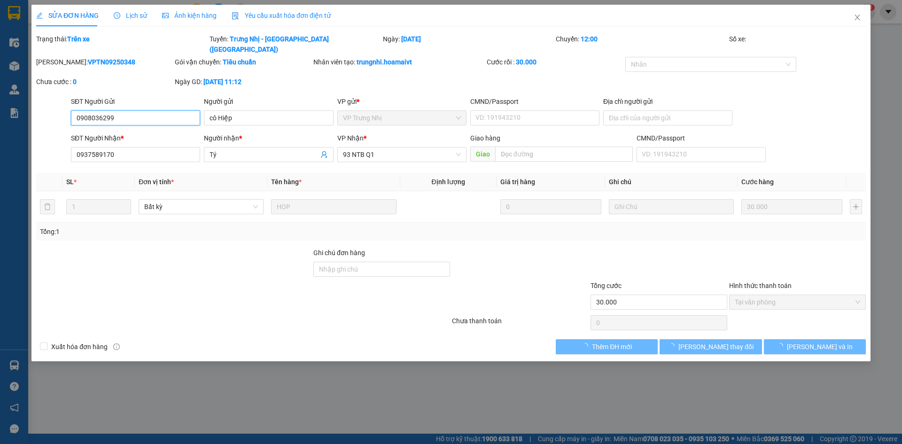
click at [135, 8] on div "Lịch sử" at bounding box center [130, 16] width 33 height 22
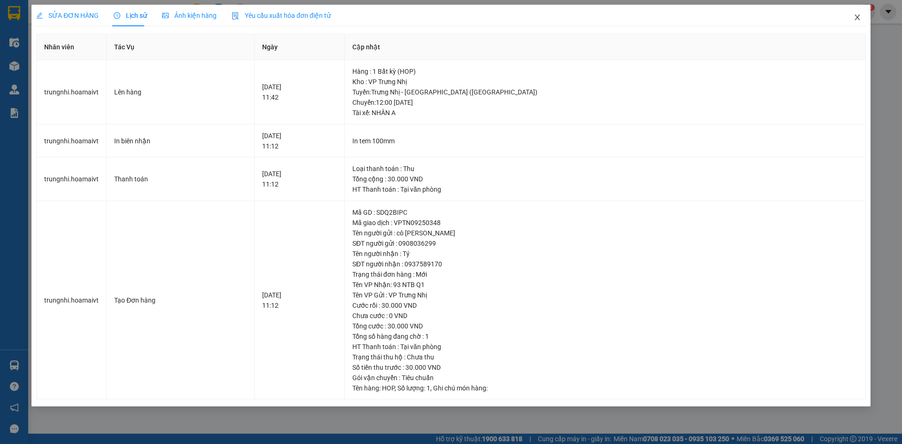
click at [859, 20] on icon "close" at bounding box center [858, 18] width 8 height 8
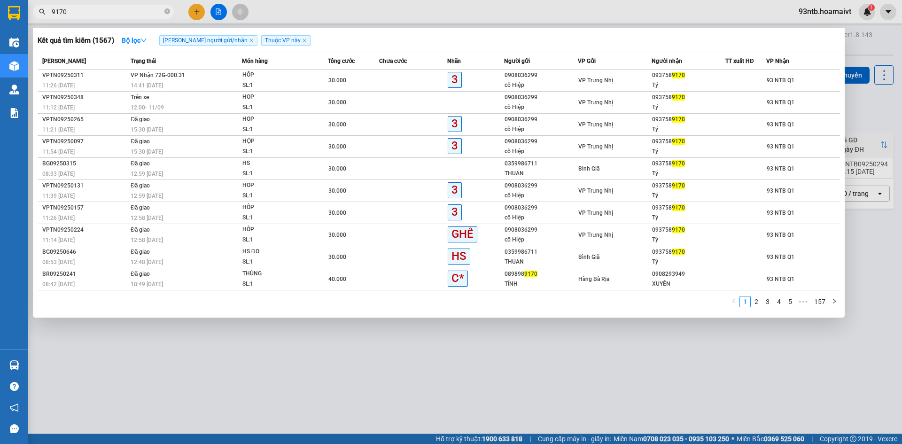
click at [103, 16] on input "9170" at bounding box center [107, 12] width 111 height 10
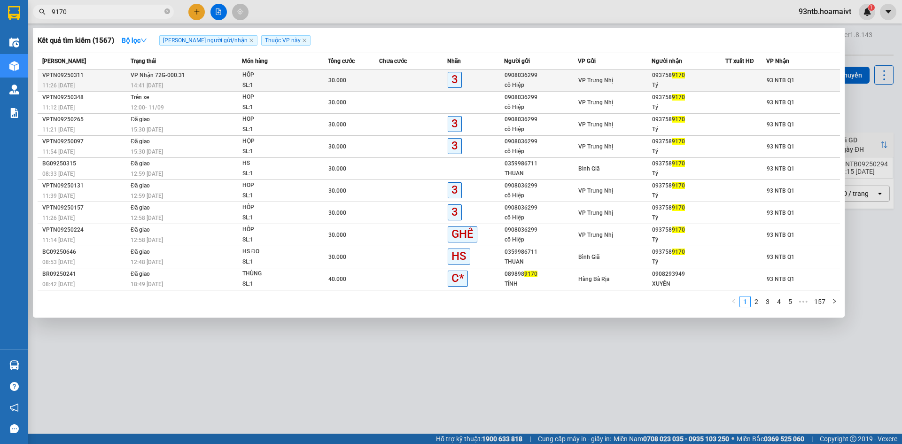
click at [567, 71] on div "0908036299" at bounding box center [541, 75] width 73 height 10
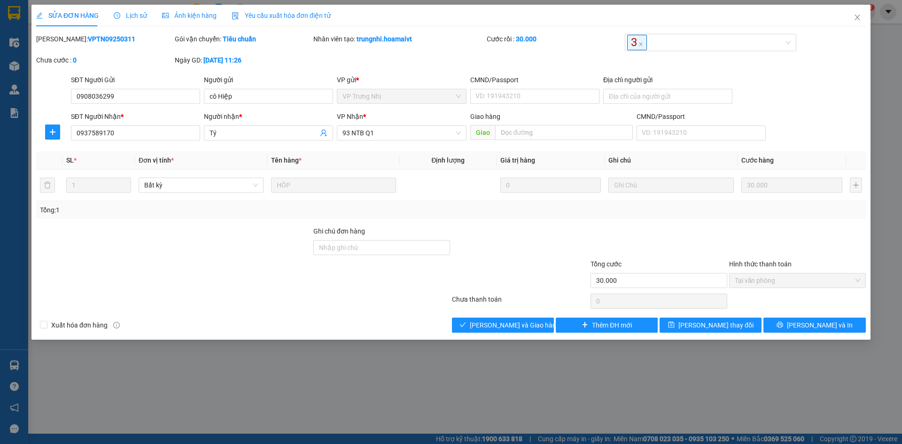
type input "0908036299"
type input "cô Hiệp"
type input "0937589170"
type input "Tý"
type input "30.000"
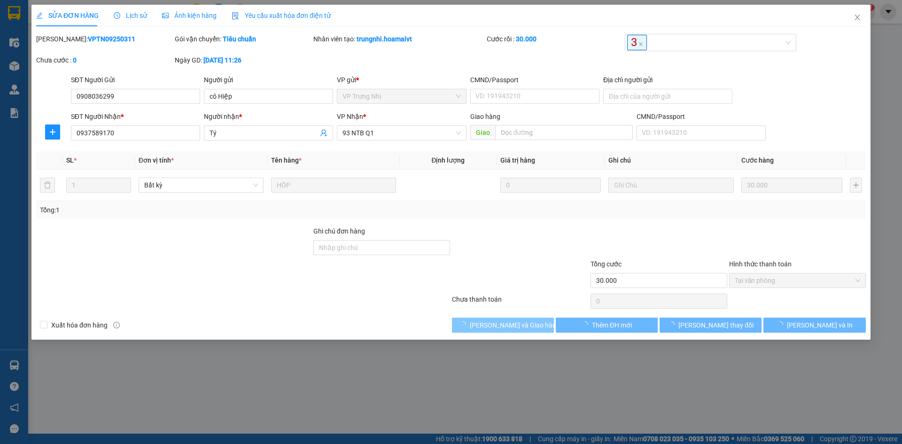
click at [534, 318] on button "[PERSON_NAME] và [PERSON_NAME] hàng" at bounding box center [503, 325] width 102 height 15
click at [532, 320] on span "[PERSON_NAME] và [PERSON_NAME] hàng" at bounding box center [515, 325] width 90 height 10
click at [532, 322] on span "[PERSON_NAME] và [PERSON_NAME] hàng" at bounding box center [515, 325] width 90 height 10
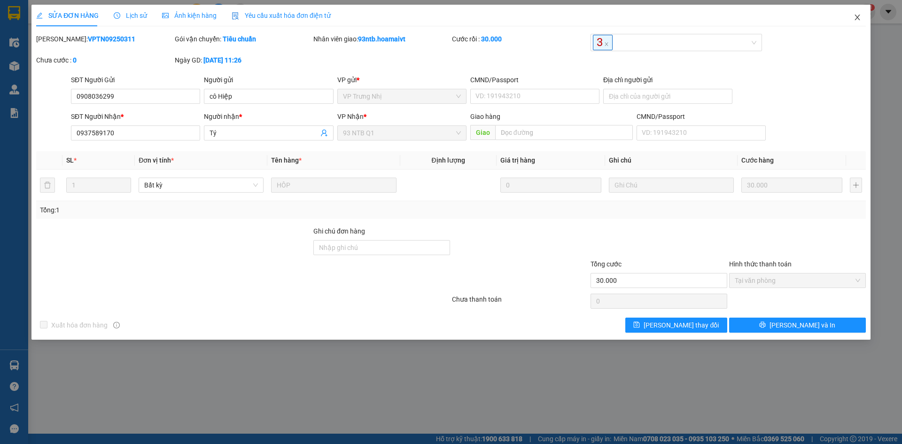
click at [853, 14] on span "Close" at bounding box center [857, 18] width 26 height 26
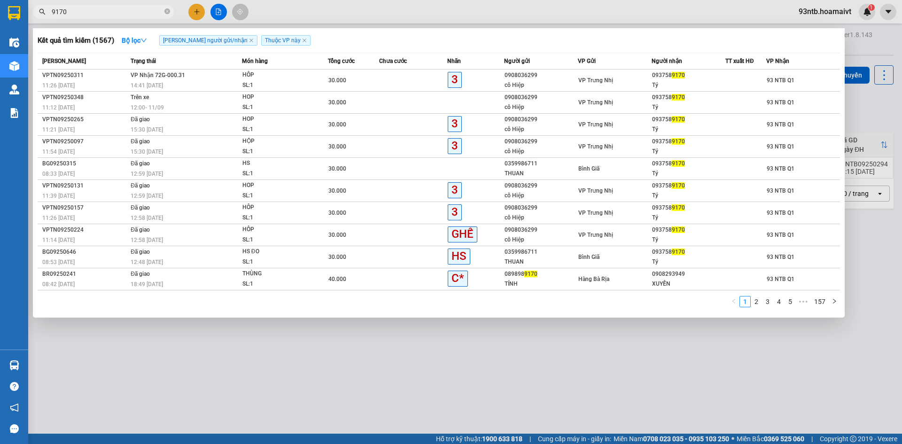
click at [140, 16] on input "9170" at bounding box center [107, 12] width 111 height 10
type input "9"
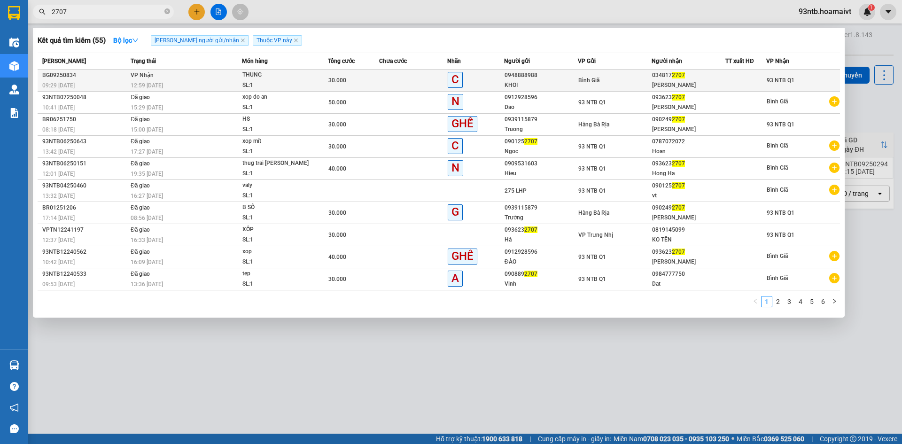
type input "2707"
click at [407, 73] on td at bounding box center [413, 81] width 68 height 22
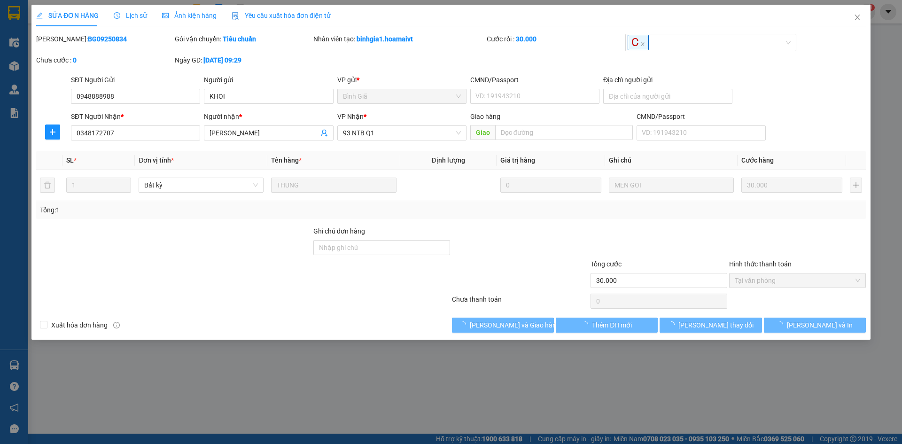
type input "0948888988"
type input "KHOI"
type input "0348172707"
type input "[PERSON_NAME]"
type input "30.000"
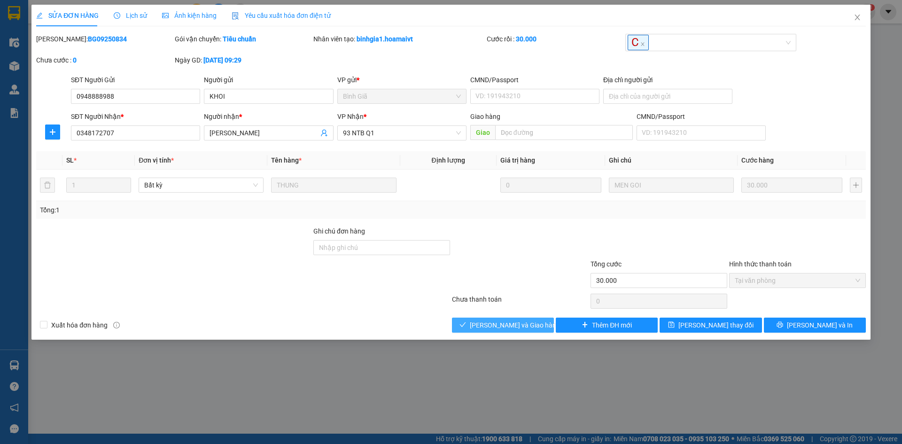
click at [541, 327] on button "[PERSON_NAME] và [PERSON_NAME] hàng" at bounding box center [503, 325] width 102 height 15
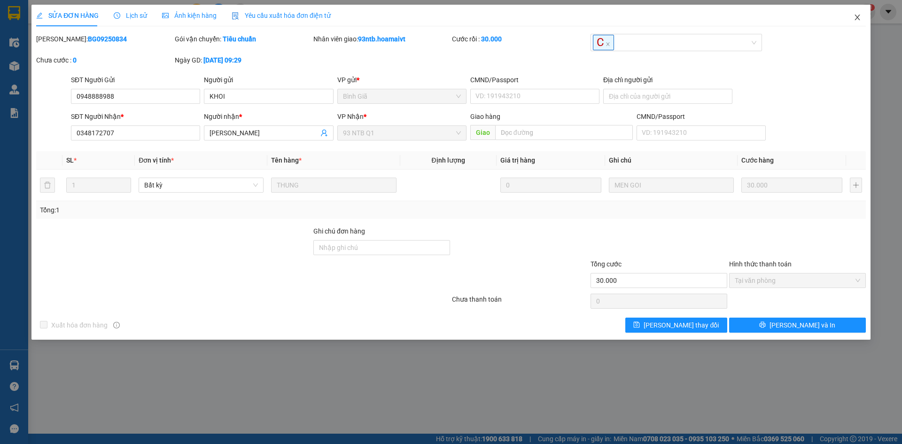
click at [861, 16] on span "Close" at bounding box center [857, 18] width 26 height 26
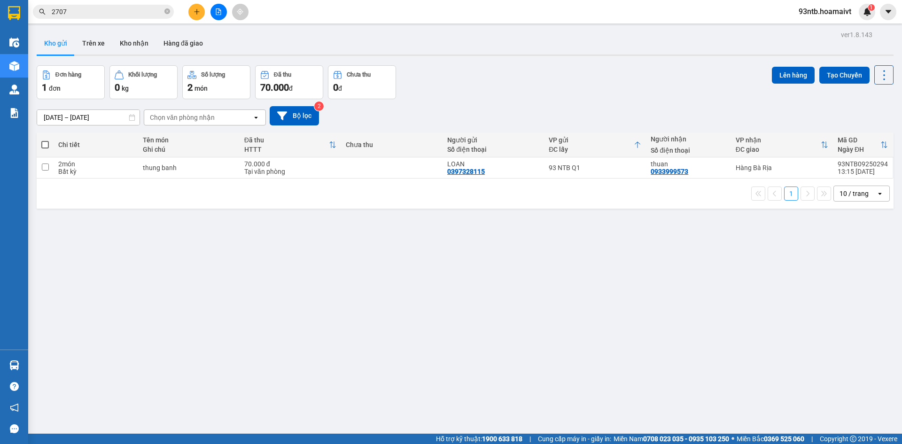
click at [146, 10] on input "2707" at bounding box center [107, 12] width 111 height 10
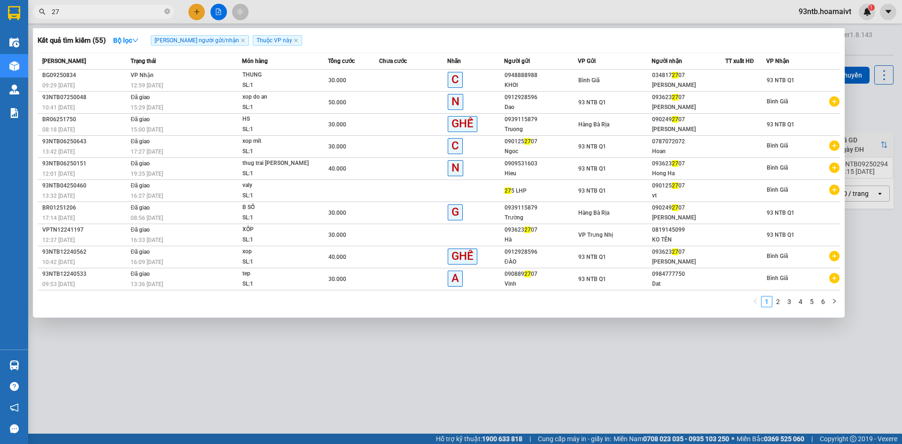
type input "2"
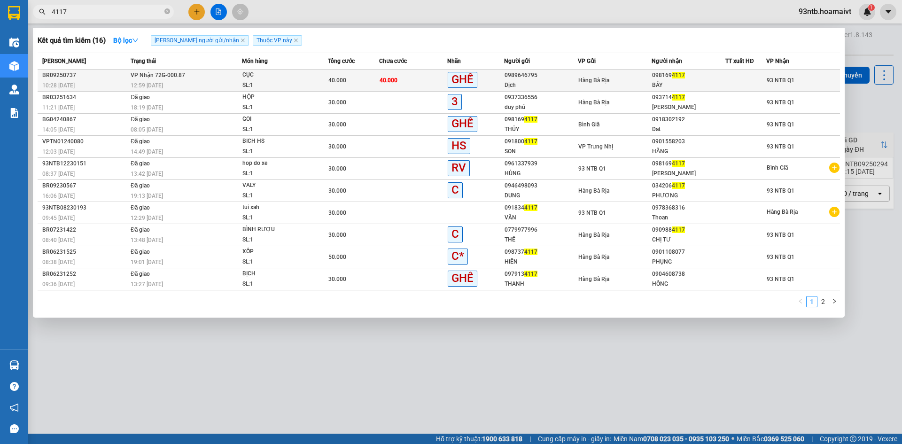
type input "4117"
click at [775, 79] on span "93 NTB Q1" at bounding box center [781, 80] width 28 height 7
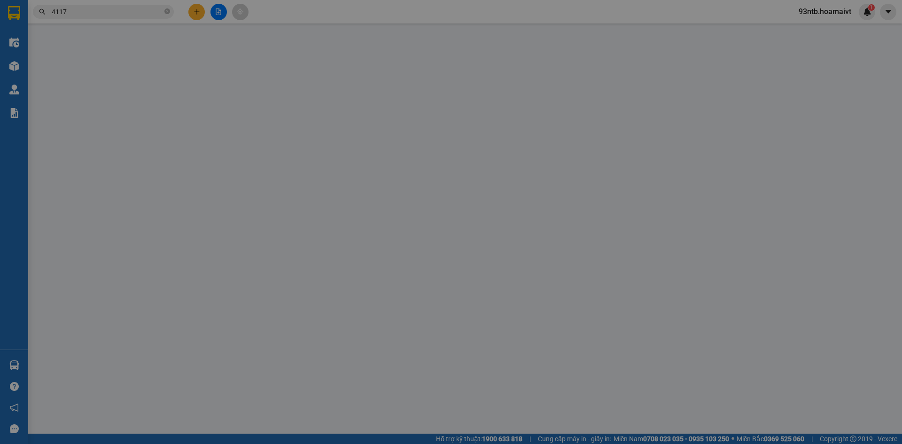
type input "0989646795"
type input "Dịch"
type input "044085002575"
type input "0981694117"
type input "BẢY"
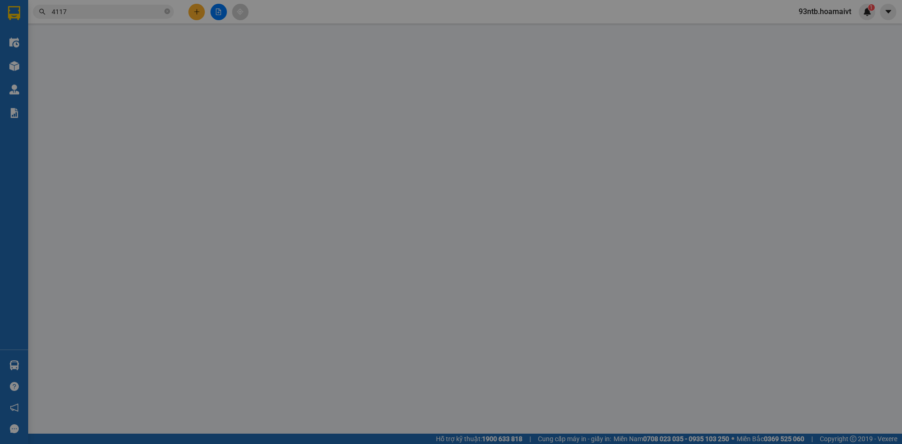
type input "40.000"
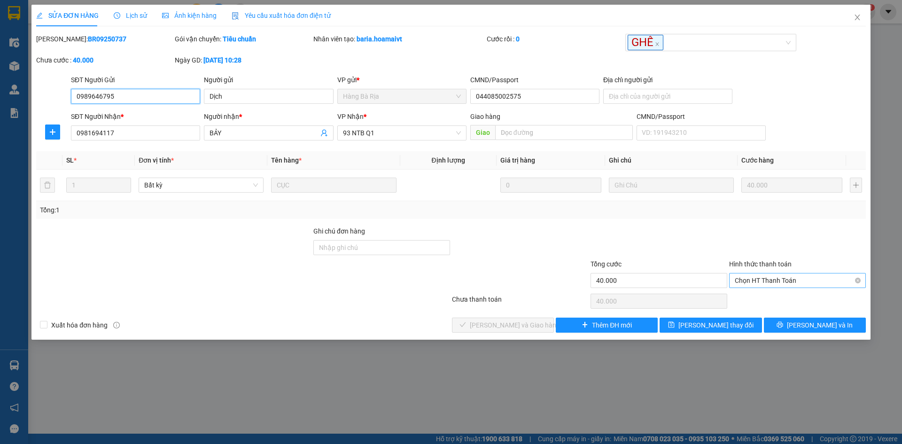
click at [737, 285] on span "Chọn HT Thanh Toán" at bounding box center [797, 280] width 125 height 14
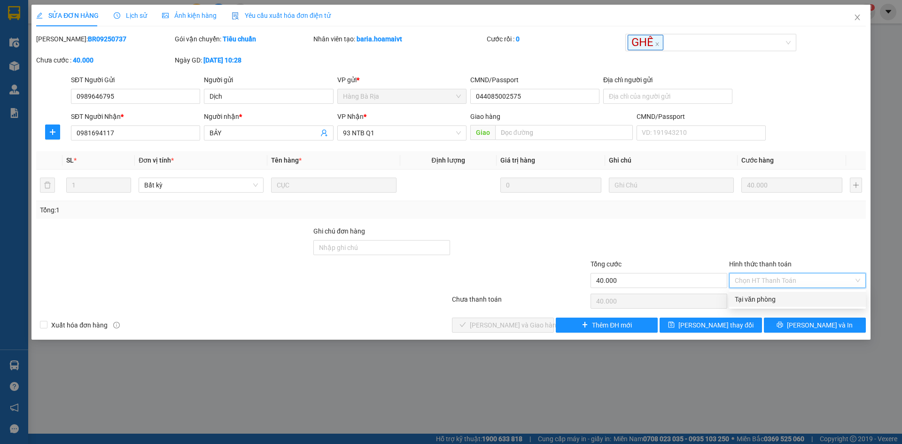
click at [757, 303] on div "Tại văn phòng" at bounding box center [797, 299] width 125 height 10
type input "0"
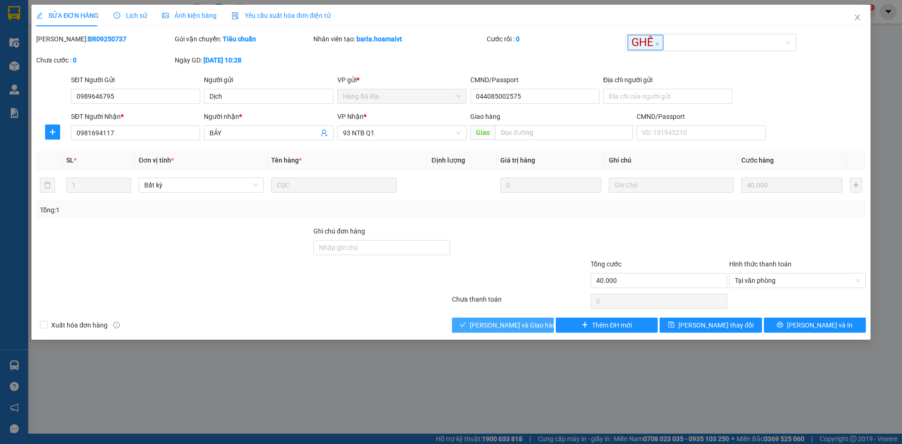
click at [508, 326] on span "[PERSON_NAME] và [PERSON_NAME] hàng" at bounding box center [515, 325] width 90 height 10
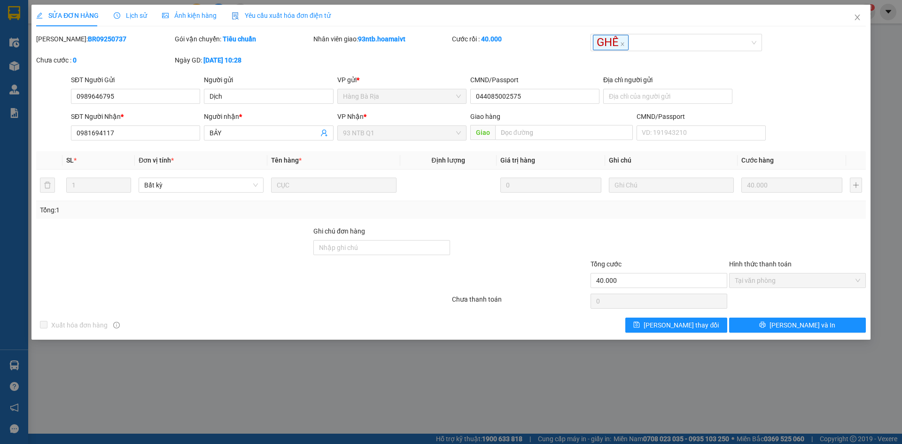
click at [800, 57] on div "Mã ĐH: BR09250737 Gói vận chuyển: Tiêu chuẩn Nhân viên giao: 93ntb.hoamaivt Cướ…" at bounding box center [450, 54] width 831 height 41
click at [854, 18] on icon "close" at bounding box center [858, 18] width 8 height 8
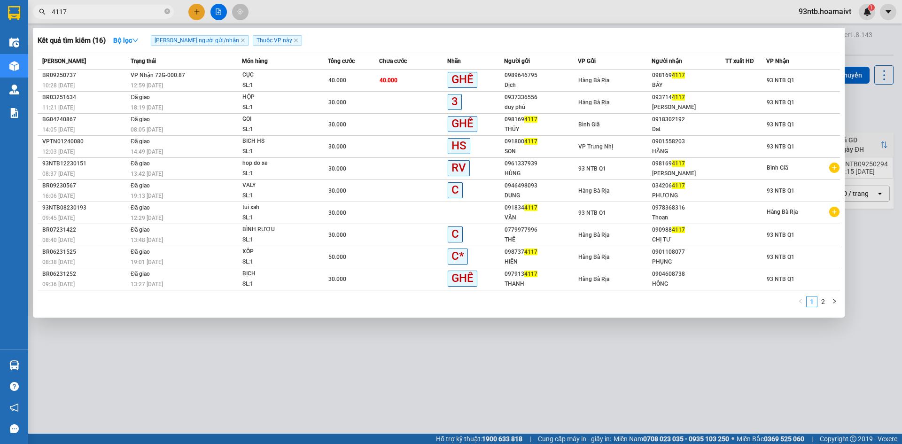
click at [121, 10] on input "4117" at bounding box center [107, 12] width 111 height 10
type input "4"
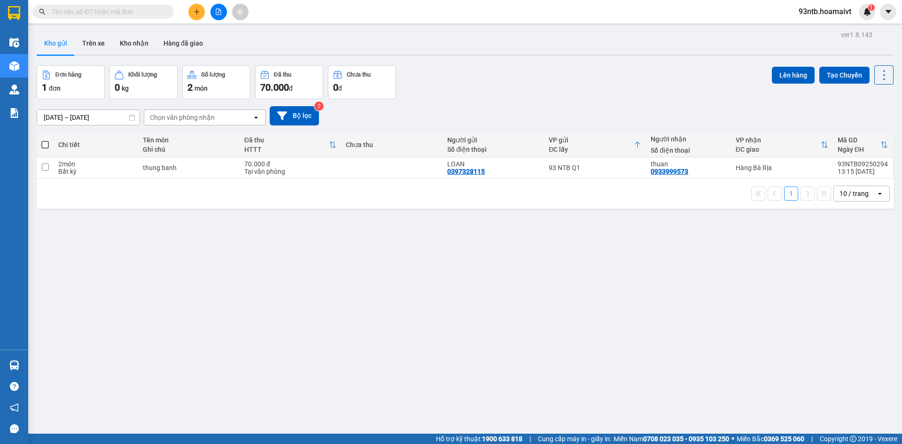
click at [147, 10] on input "text" at bounding box center [107, 12] width 111 height 10
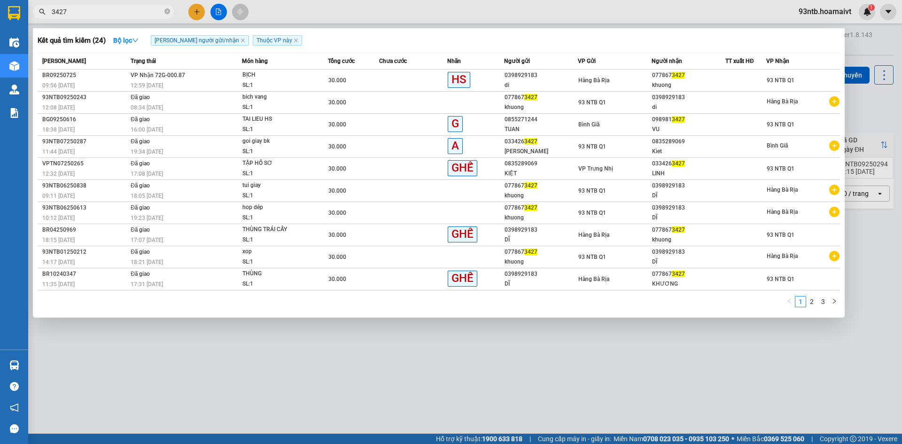
type input "3427"
click at [710, 79] on div "077867 3427" at bounding box center [688, 75] width 73 height 10
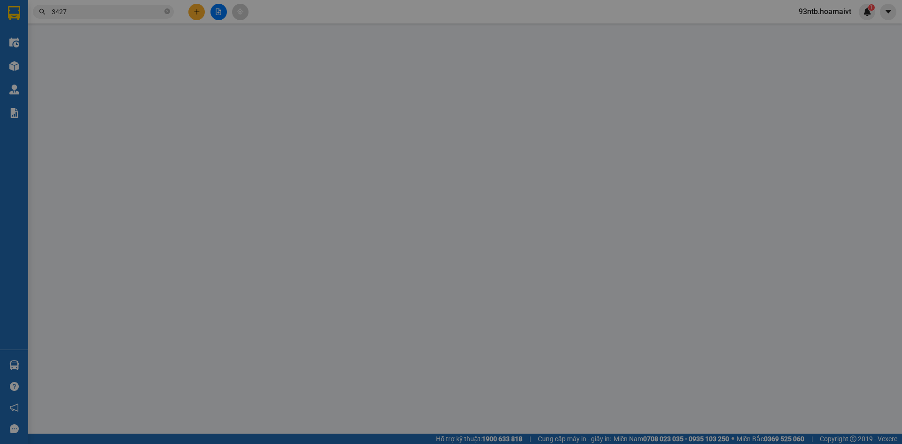
type input "0398929183"
type input "di"
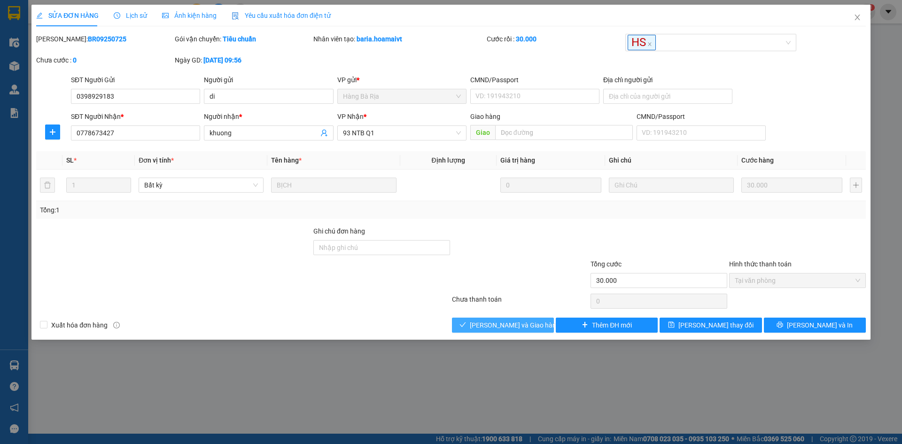
click at [514, 318] on button "[PERSON_NAME] và [PERSON_NAME] hàng" at bounding box center [503, 325] width 102 height 15
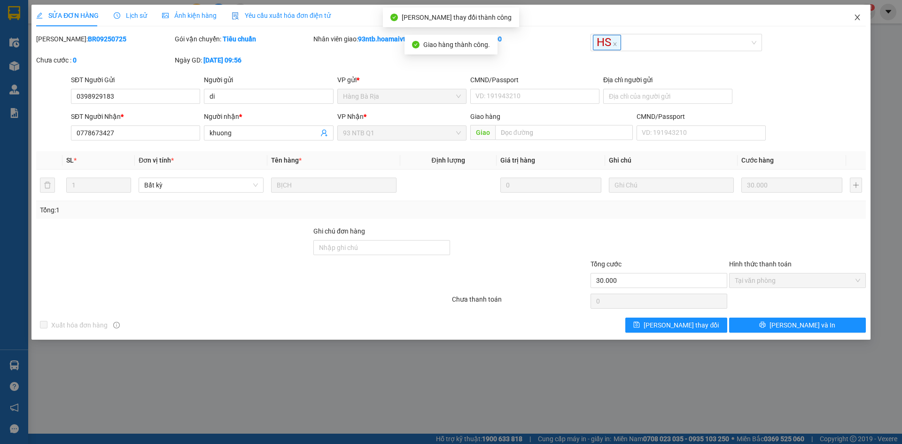
click at [856, 17] on icon "close" at bounding box center [858, 18] width 8 height 8
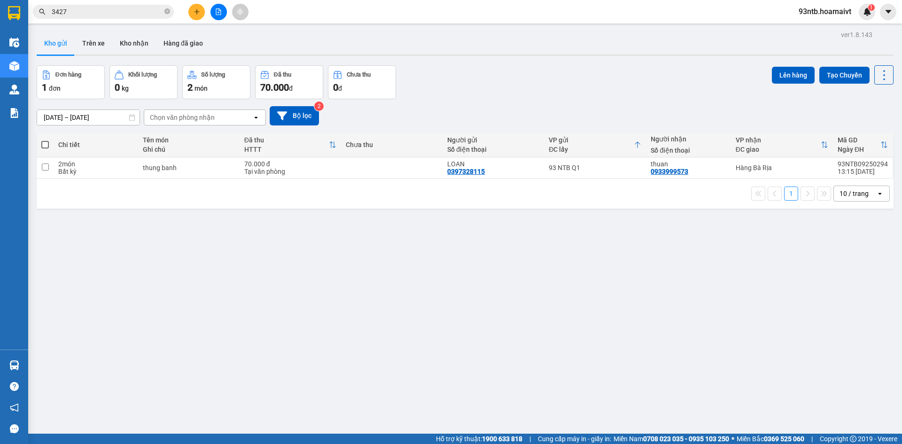
click at [621, 97] on div "Đơn hàng 1 đơn Khối lượng 0 kg Số lượng 2 món Đã thu 70.000 đ Chưa thu 0 đ Lên …" at bounding box center [465, 82] width 857 height 34
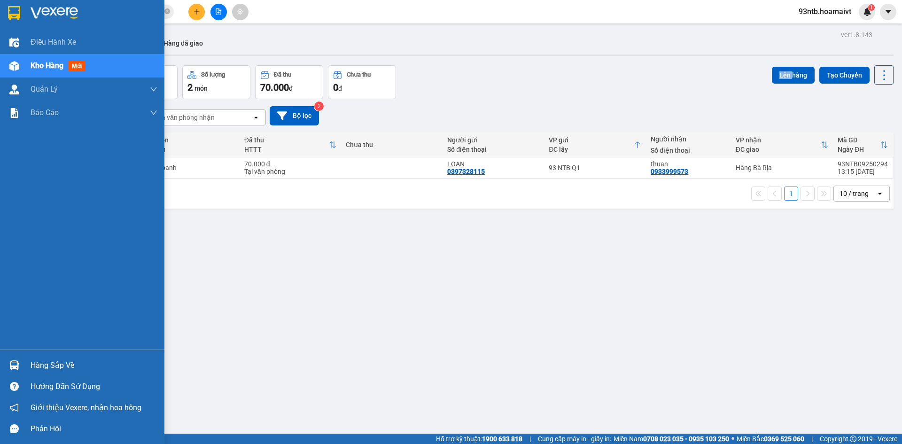
click at [82, 367] on div "Hàng sắp về" at bounding box center [94, 365] width 127 height 14
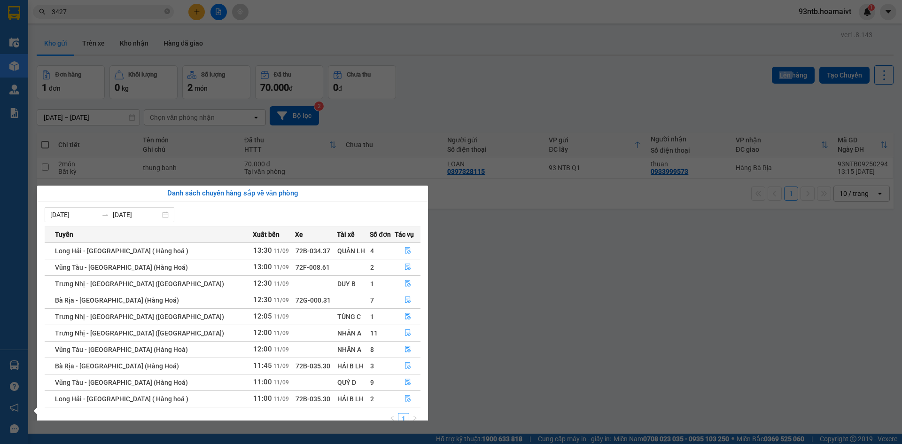
click at [410, 35] on section "Kết quả [PERSON_NAME] ( 24 ) Bộ lọc [PERSON_NAME] người gửi/[PERSON_NAME] [PERS…" at bounding box center [451, 222] width 902 height 444
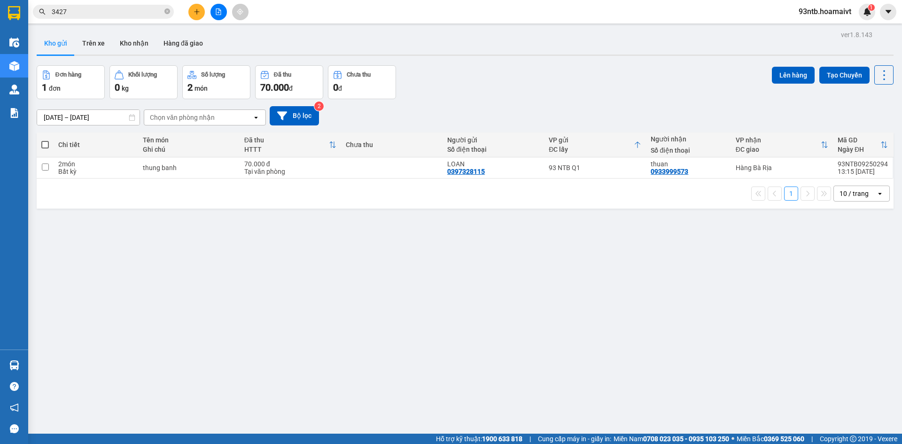
click at [193, 11] on button at bounding box center [196, 12] width 16 height 16
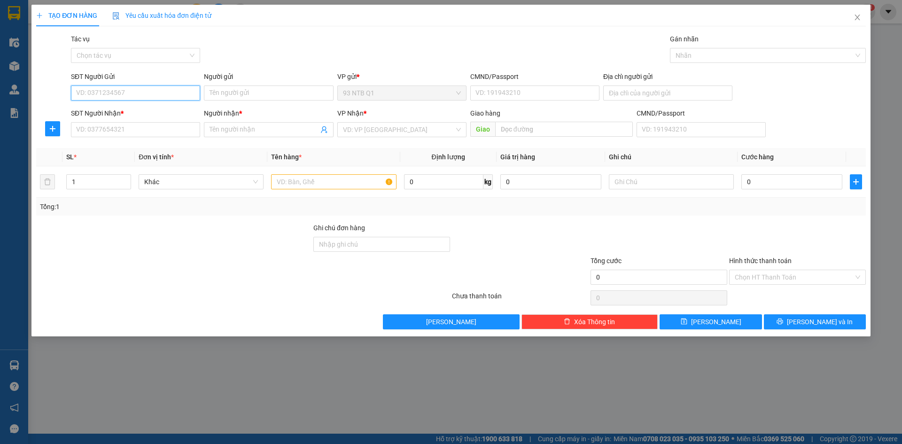
click at [176, 93] on input "SĐT Người Gửi" at bounding box center [135, 92] width 129 height 15
type input "0917020869"
drag, startPoint x: 170, startPoint y: 106, endPoint x: 164, endPoint y: 106, distance: 6.1
click at [170, 106] on div "0917020869 - [PERSON_NAME]" at bounding box center [135, 111] width 129 height 15
type input "VIET TIEN"
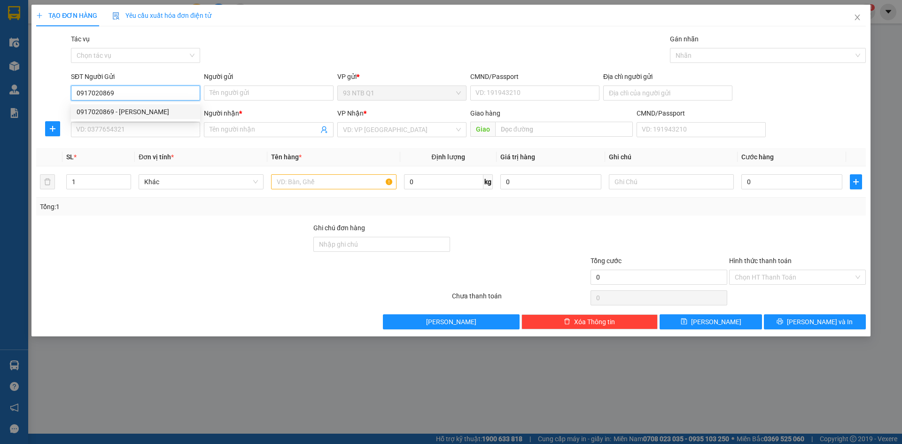
type input "079069004586"
type input "0906486245"
type input "sai gon"
type input "0917020869"
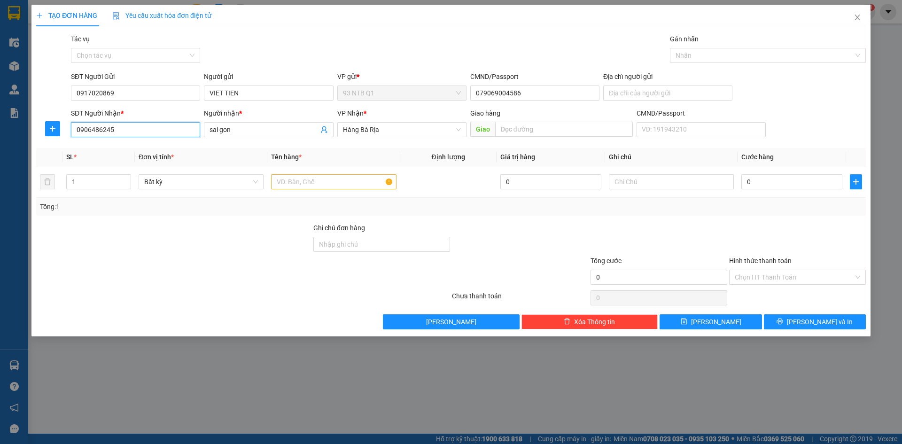
click at [149, 127] on input "0906486245" at bounding box center [135, 129] width 129 height 15
type input "0"
click at [109, 160] on div "0911434311 - THƯỜNG" at bounding box center [136, 163] width 118 height 10
type input "0911434311"
type input "THƯỜNG"
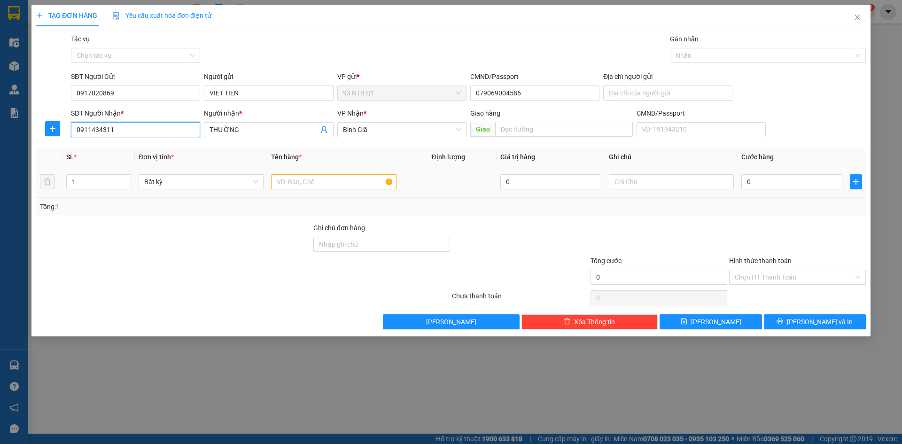
type input "0911434311"
click at [325, 175] on input "text" at bounding box center [333, 181] width 125 height 15
type input "hop do"
type input "3"
click at [802, 183] on input "0" at bounding box center [791, 181] width 101 height 15
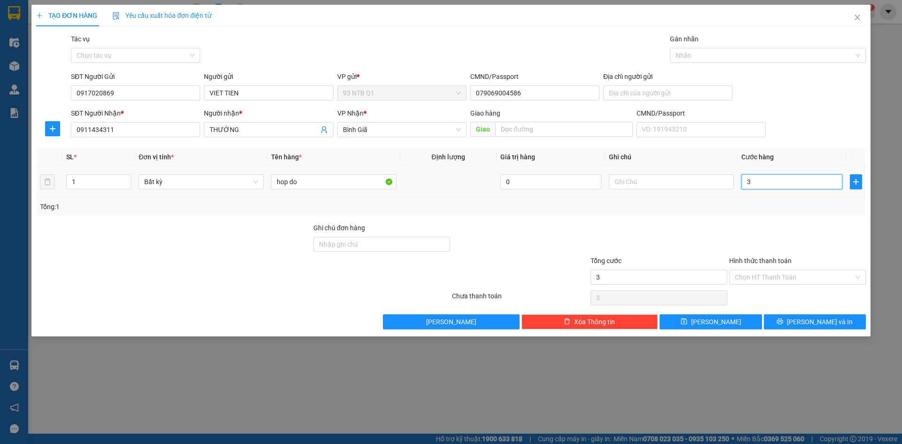
type input "3"
type input "30"
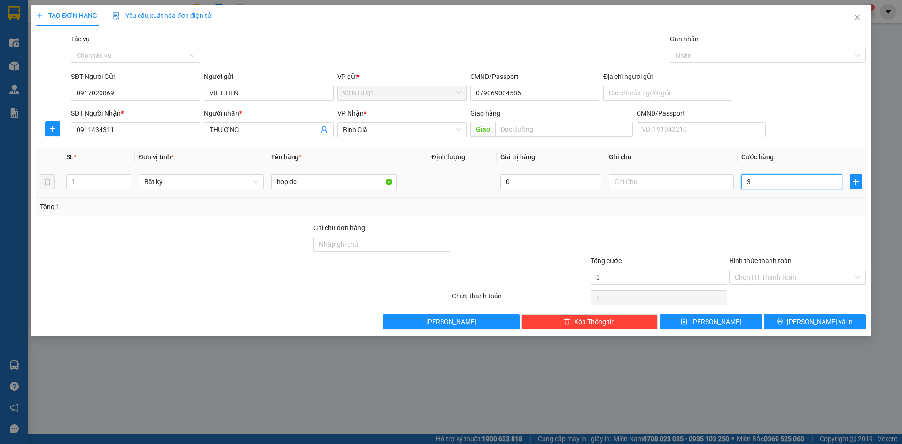
type input "30"
type input "30.000"
click at [794, 198] on div "Tổng: 1" at bounding box center [451, 207] width 830 height 18
click at [800, 273] on input "Hình thức thanh toán" at bounding box center [794, 277] width 119 height 14
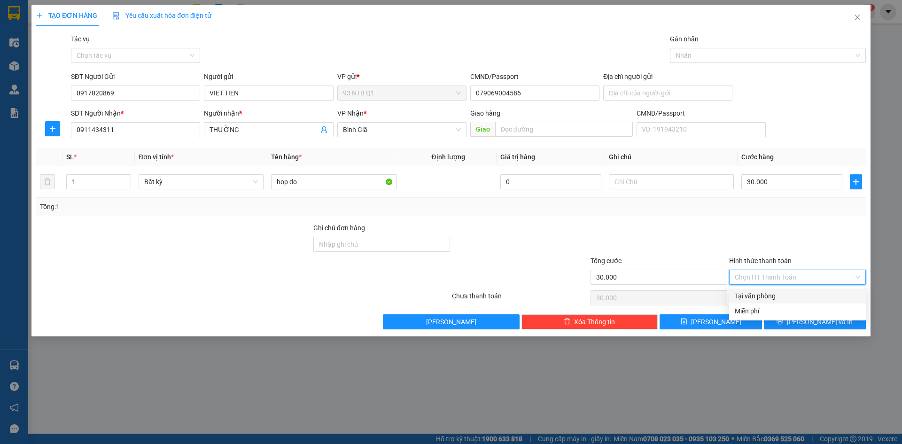
click at [805, 295] on div "Tại văn phòng" at bounding box center [797, 296] width 125 height 10
type input "0"
click at [809, 319] on span "[PERSON_NAME] và In" at bounding box center [820, 322] width 66 height 10
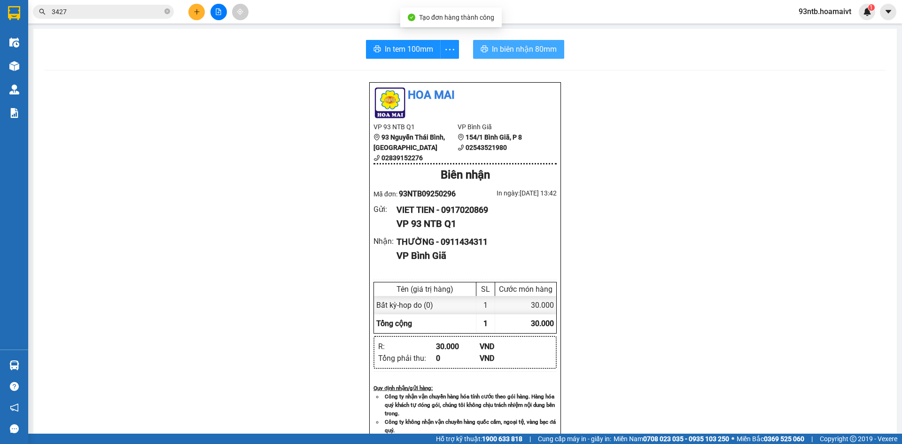
click at [494, 52] on span "In biên nhận 80mm" at bounding box center [524, 49] width 65 height 12
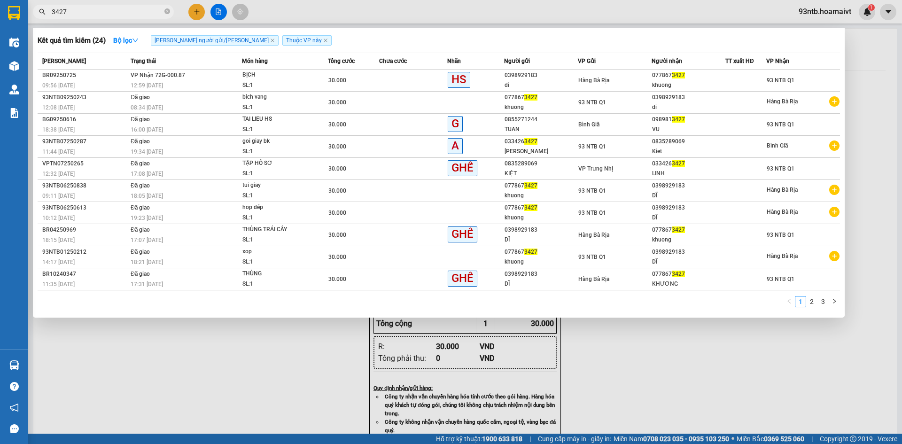
click at [139, 11] on input "3427" at bounding box center [107, 12] width 111 height 10
type input "3"
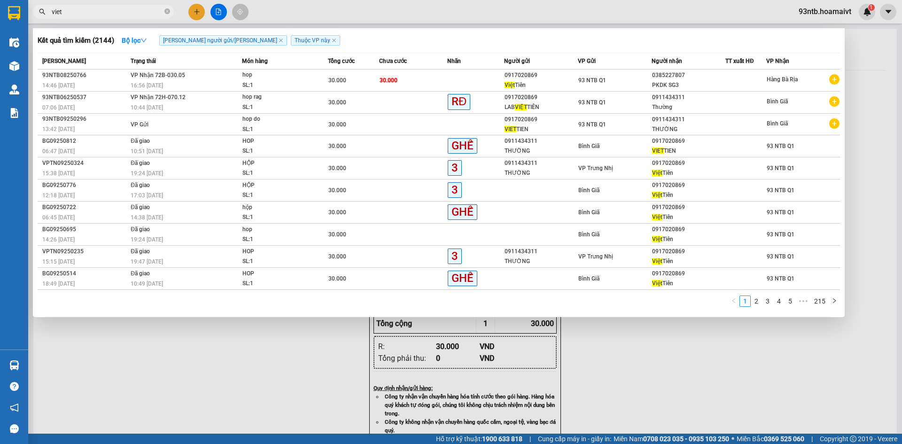
click at [122, 9] on input "viet" at bounding box center [107, 12] width 111 height 10
type input "vie"
click at [122, 9] on input "vie" at bounding box center [107, 12] width 111 height 10
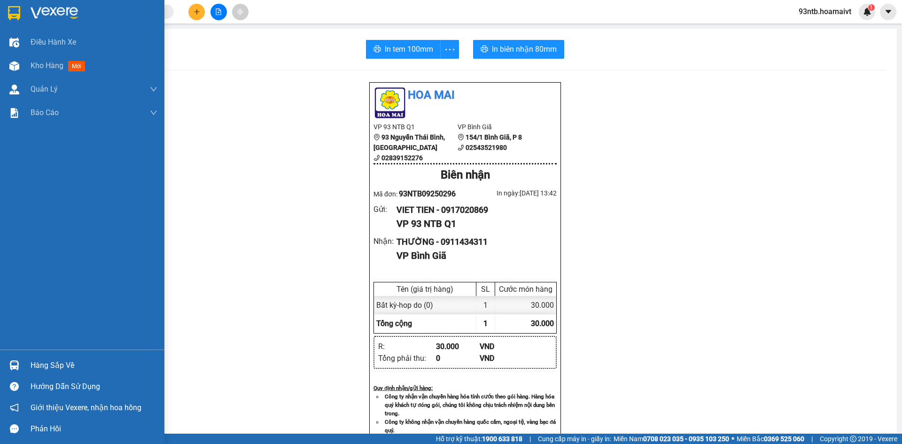
click at [49, 361] on div "Hàng sắp về" at bounding box center [94, 365] width 127 height 14
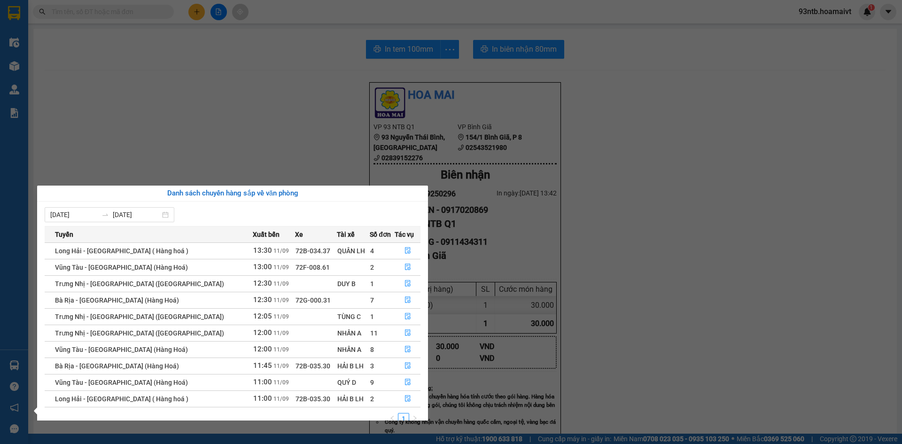
scroll to position [15, 0]
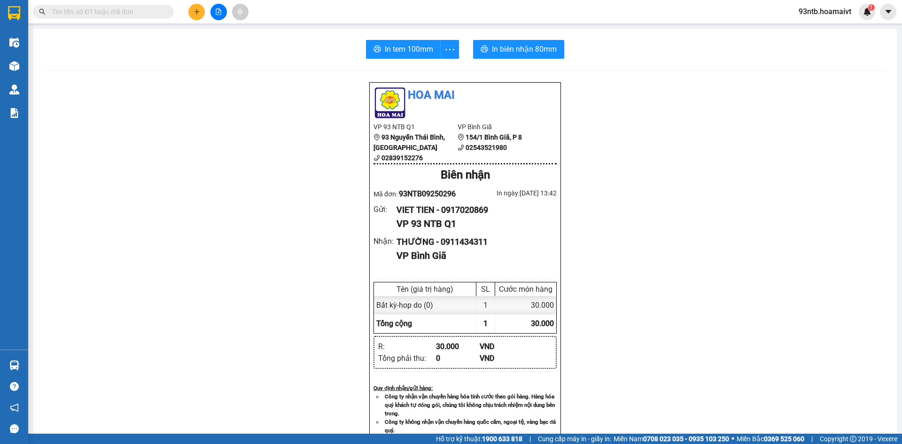
click at [644, 188] on section "Kết quả [PERSON_NAME] ( 2144 ) Bộ lọc [PERSON_NAME] người gửi/[PERSON_NAME] [PE…" at bounding box center [451, 222] width 902 height 444
click at [94, 16] on input "text" at bounding box center [107, 12] width 111 height 10
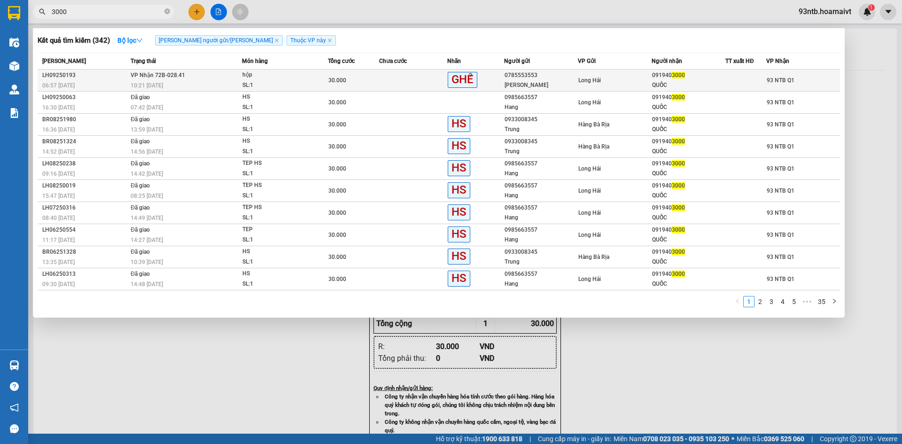
type input "3000"
click at [389, 76] on td at bounding box center [413, 81] width 68 height 22
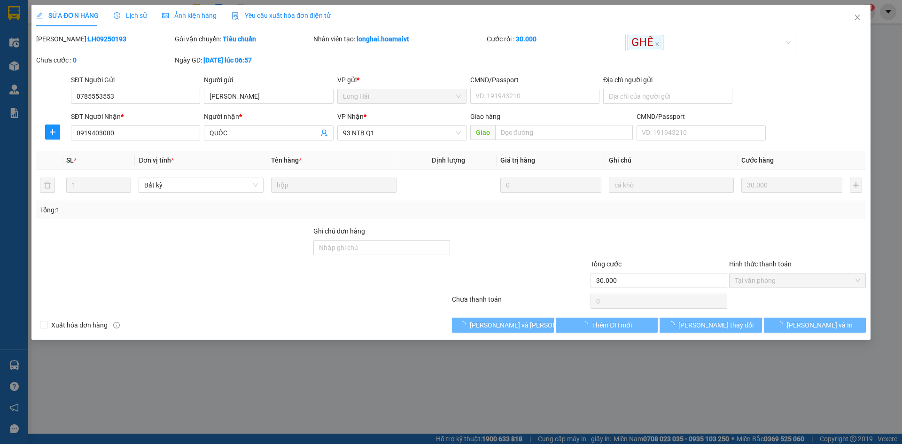
type input "0785553553"
type input "[PERSON_NAME]"
type input "0919403000"
type input "QUỐC"
type input "30.000"
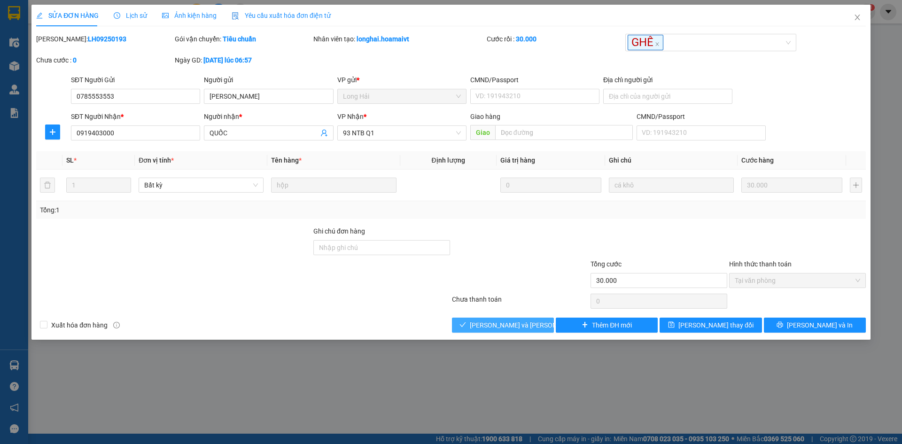
click at [508, 329] on span "[PERSON_NAME] và [PERSON_NAME] hàng" at bounding box center [533, 325] width 127 height 10
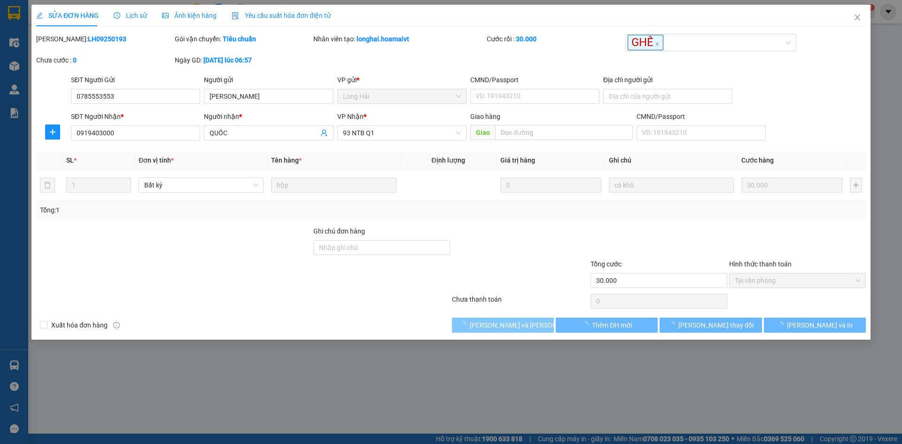
click at [508, 329] on span "[PERSON_NAME] và [PERSON_NAME] hàng" at bounding box center [533, 325] width 127 height 10
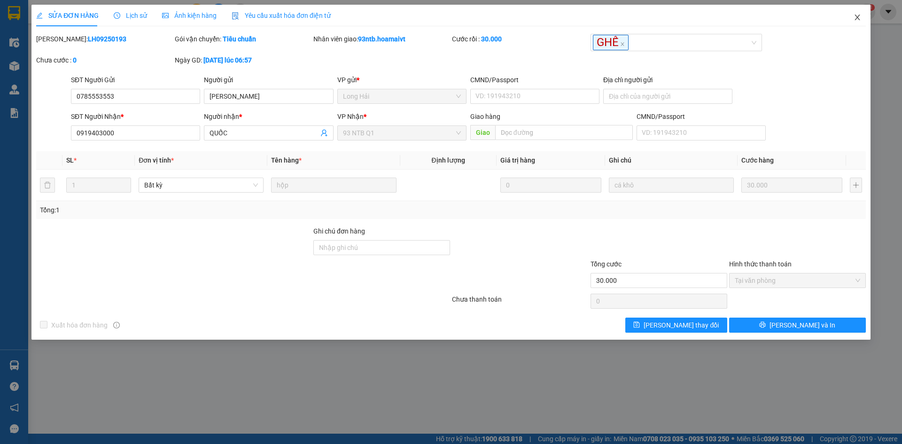
click at [860, 18] on icon "close" at bounding box center [858, 18] width 8 height 8
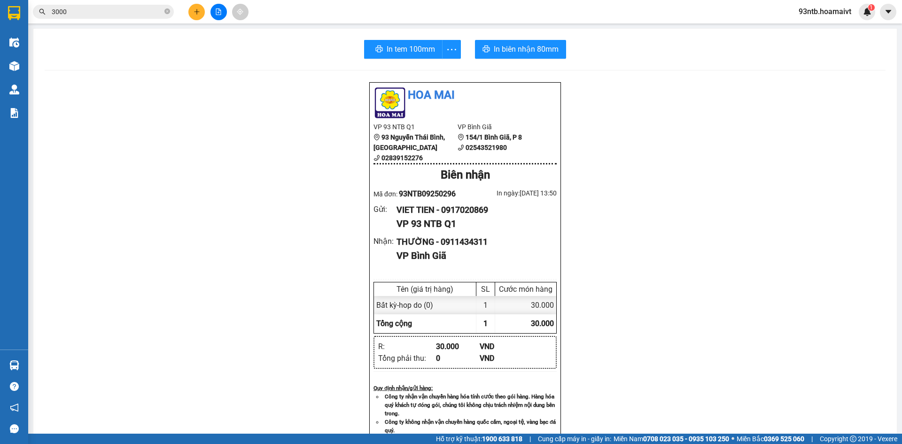
click at [137, 12] on input "3000" at bounding box center [107, 12] width 111 height 10
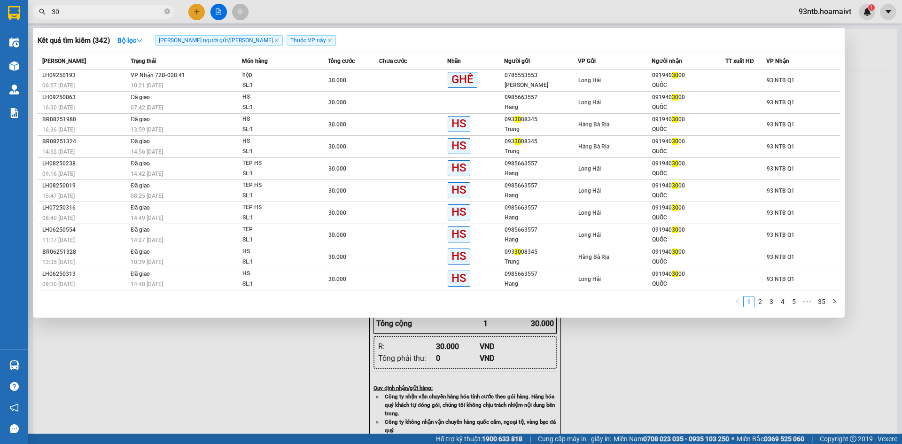
type input "3"
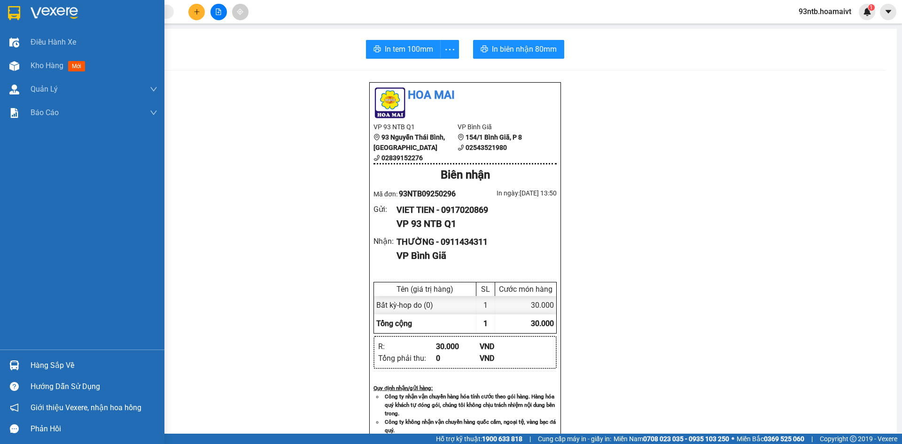
click at [42, 368] on div "Hàng sắp về" at bounding box center [94, 365] width 127 height 14
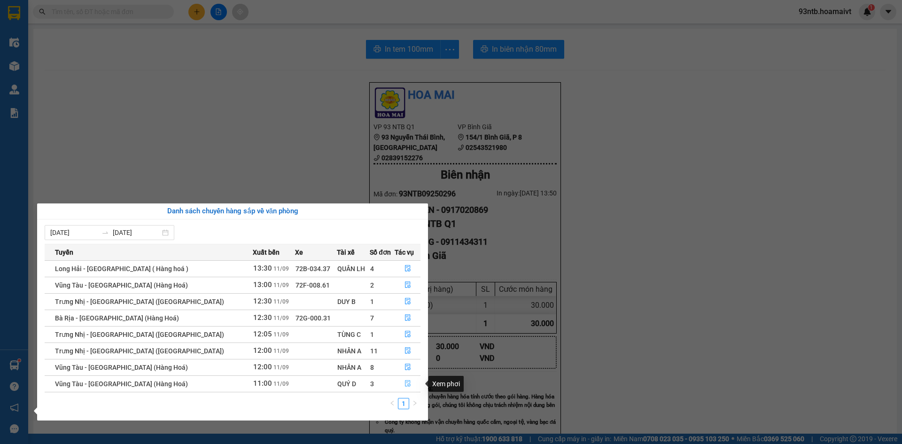
click at [405, 381] on icon "file-done" at bounding box center [407, 383] width 7 height 7
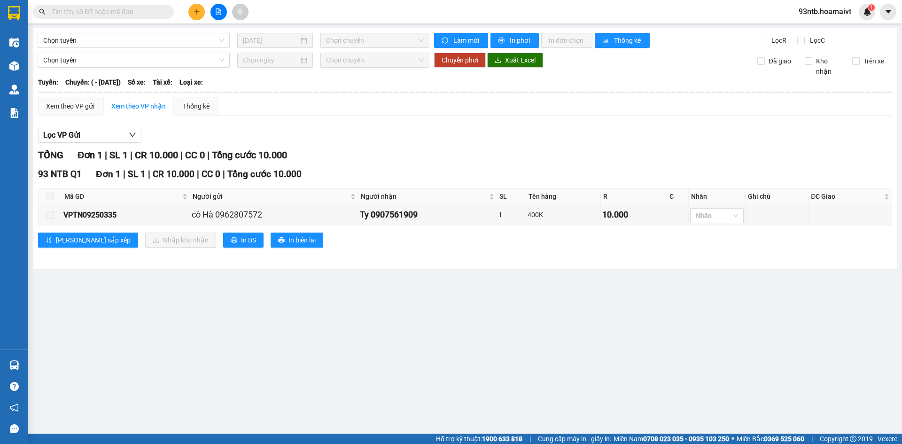
click at [715, 126] on div "Lọc VP Gửi [PERSON_NAME] 1 | SL 1 | CR 10.000 | CC 0 | [PERSON_NAME] 10.000 93…" at bounding box center [465, 191] width 854 height 136
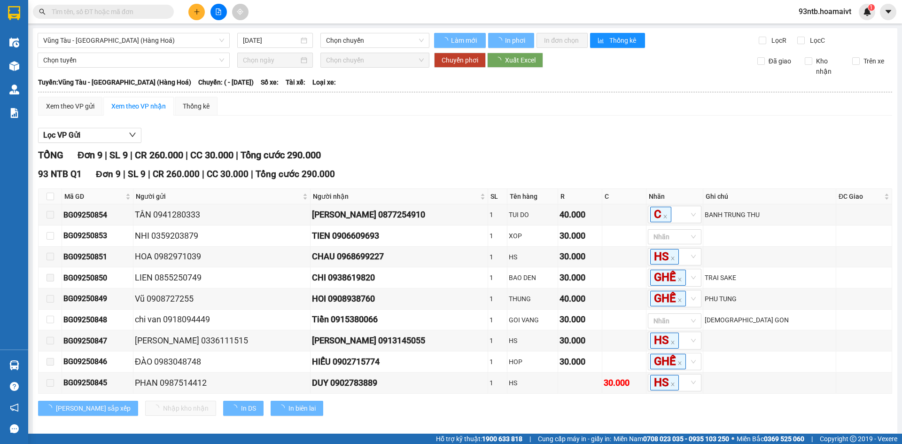
click at [715, 126] on div "Lọc VP Gửi TỔNG Đơn 9 | SL 9 | CR 260.000 | CC 30.000 | Tổng cước 290.000 93 N…" at bounding box center [465, 275] width 854 height 304
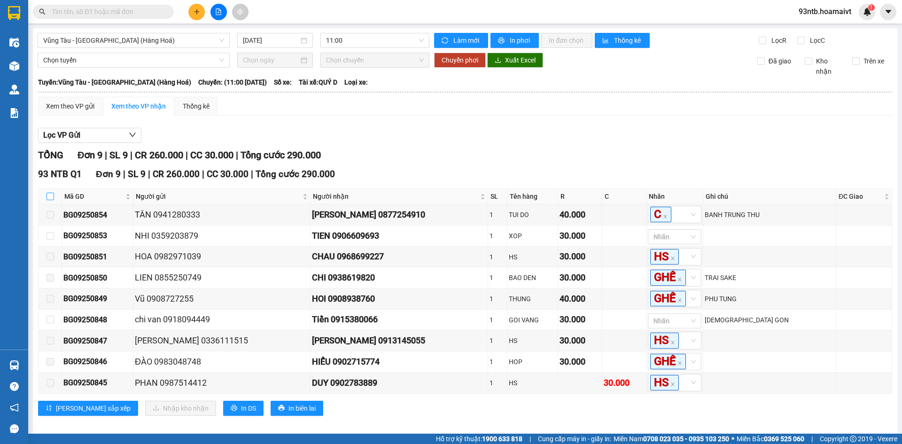
click at [49, 196] on input "checkbox" at bounding box center [51, 197] width 8 height 8
checkbox input "true"
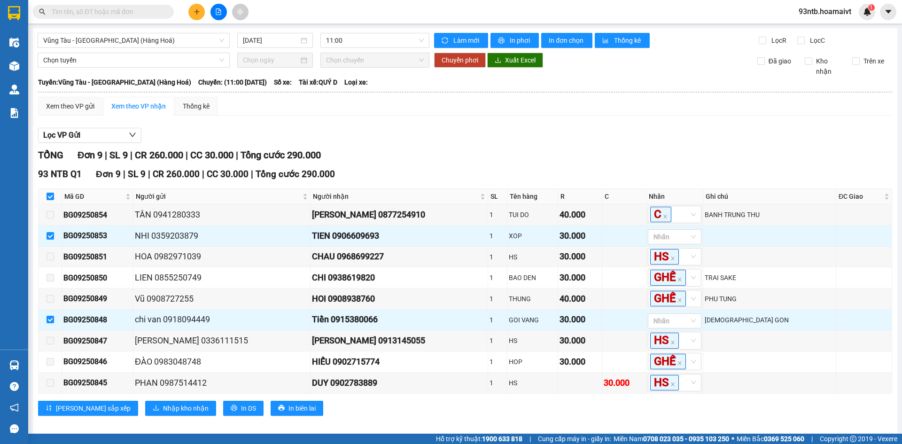
scroll to position [43, 0]
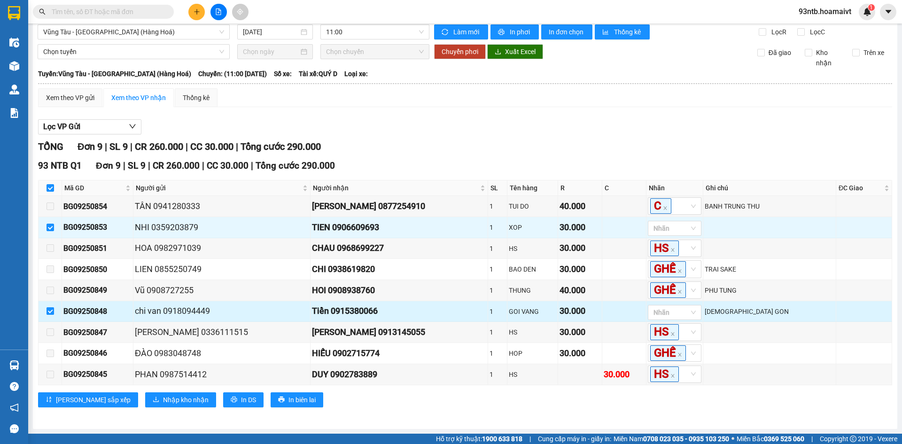
click at [49, 307] on input "checkbox" at bounding box center [51, 311] width 8 height 8
checkbox input "false"
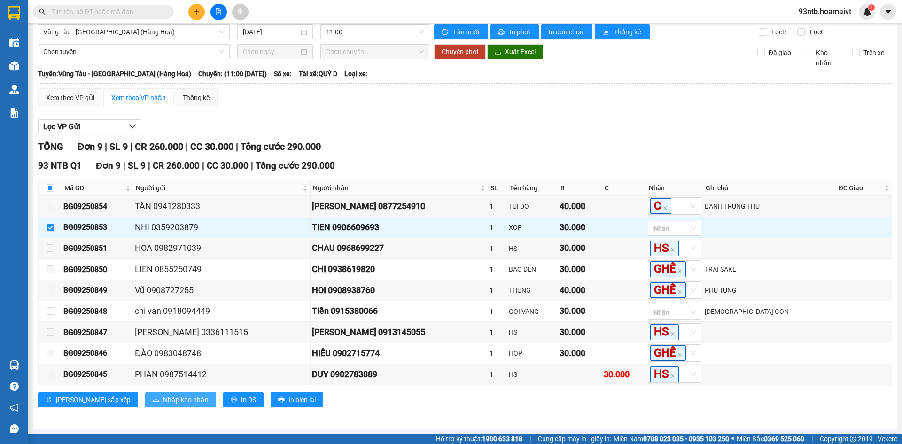
click at [163, 404] on span "Nhập kho nhận" at bounding box center [186, 400] width 46 height 10
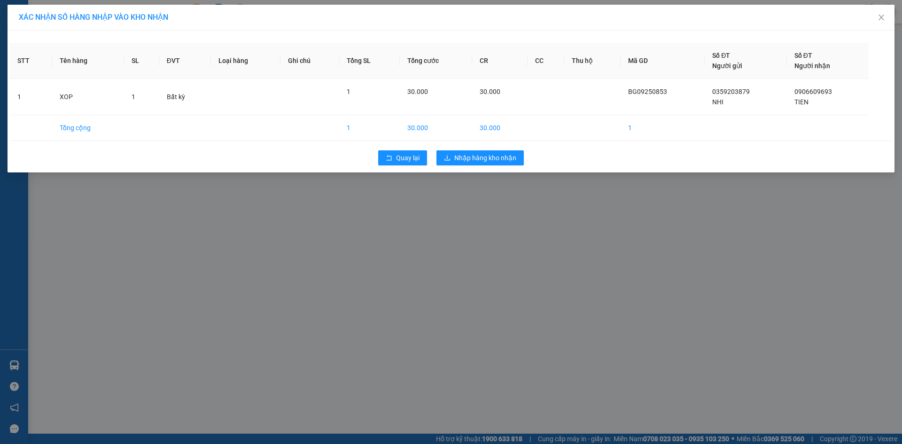
click at [467, 168] on div "Quay lại Nhập hàng kho nhận" at bounding box center [451, 158] width 882 height 24
click at [468, 163] on button "Nhập hàng kho nhận" at bounding box center [479, 157] width 87 height 15
click at [471, 159] on span "Nhập hàng kho nhận" at bounding box center [485, 158] width 62 height 10
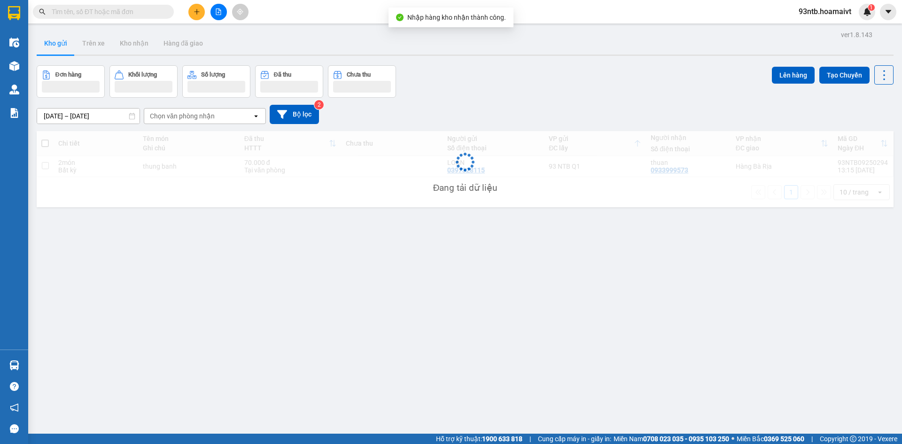
click at [129, 17] on span at bounding box center [103, 12] width 141 height 14
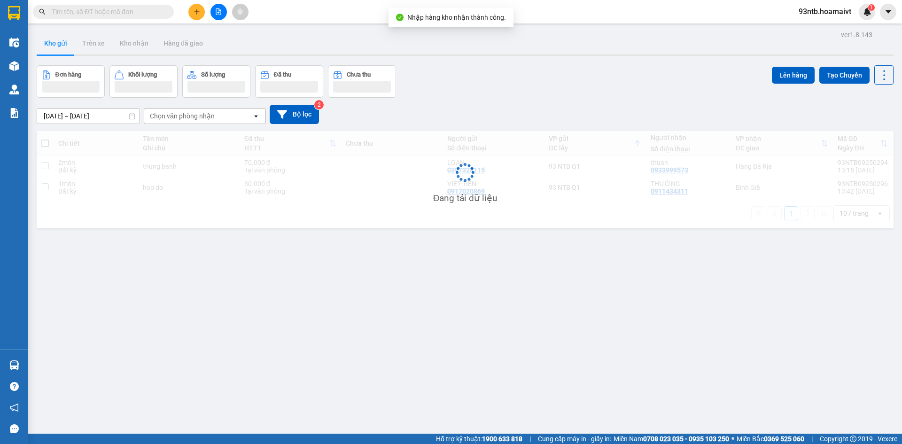
click at [125, 13] on input "text" at bounding box center [107, 12] width 111 height 10
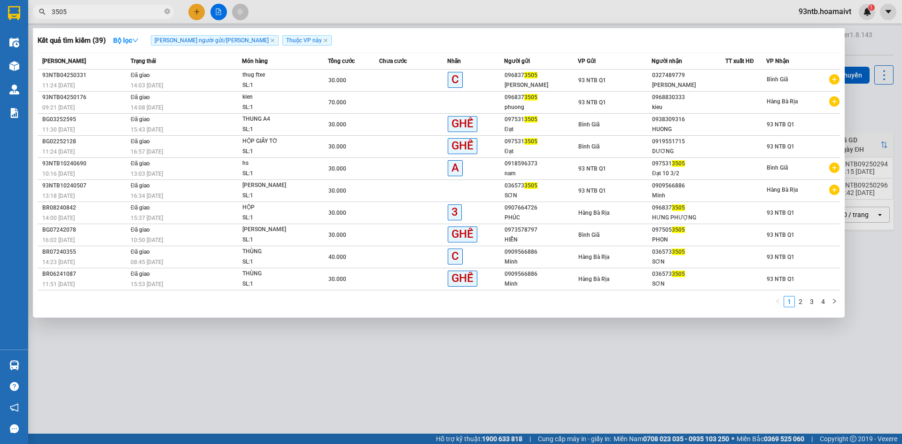
click at [86, 15] on input "3505" at bounding box center [107, 12] width 111 height 10
type input "3"
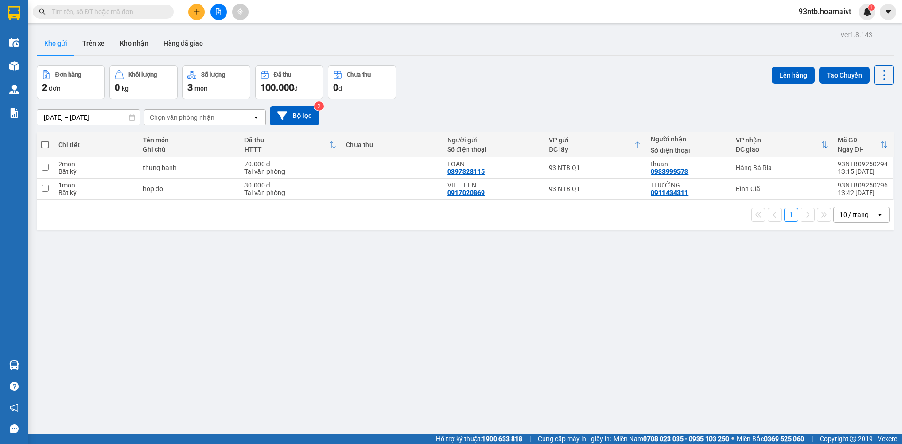
click at [429, 360] on div "ver 1.8.143 Kho gửi Trên xe [PERSON_NAME] Hàng đã [PERSON_NAME] hàng 2 đơn [PER…" at bounding box center [465, 250] width 864 height 444
click at [122, 18] on span at bounding box center [103, 12] width 141 height 14
click at [117, 13] on input "text" at bounding box center [107, 12] width 111 height 10
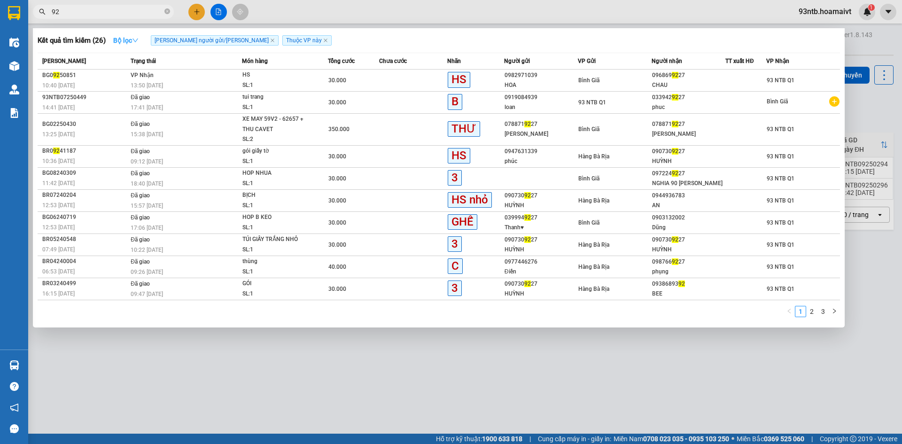
type input "9"
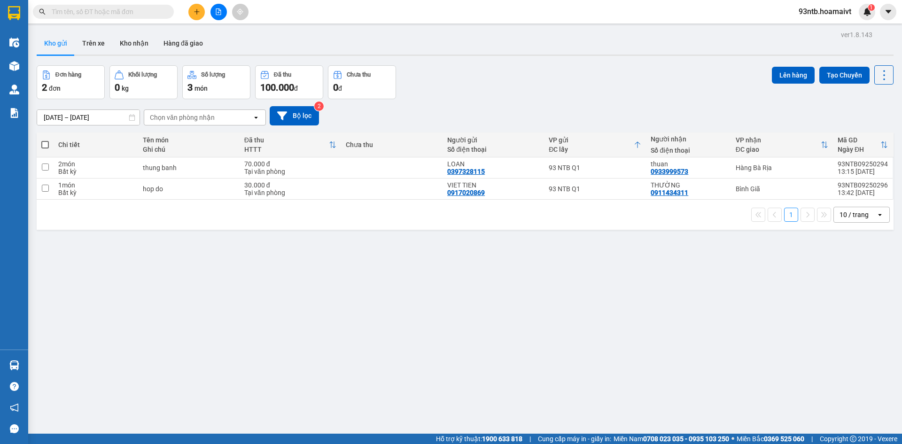
click at [65, 10] on input "text" at bounding box center [107, 12] width 111 height 10
click at [70, 16] on input "text" at bounding box center [107, 12] width 111 height 10
click at [83, 13] on input "text" at bounding box center [107, 12] width 111 height 10
click at [79, 16] on input "text" at bounding box center [107, 12] width 111 height 10
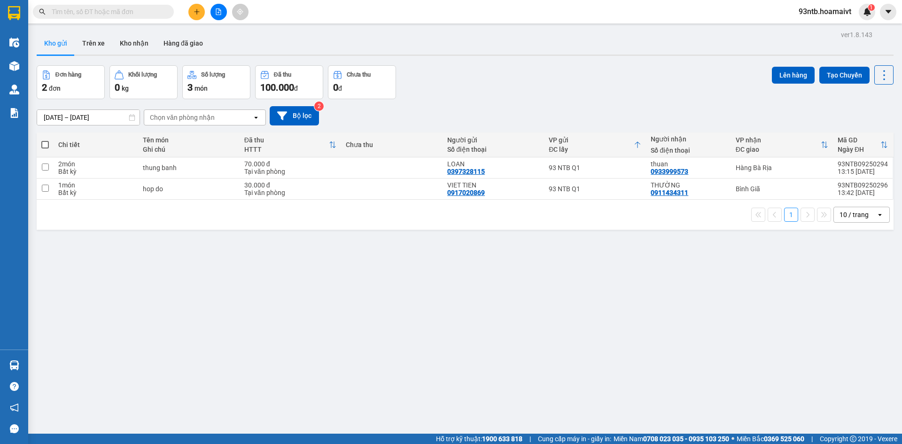
click at [79, 16] on input "text" at bounding box center [107, 12] width 111 height 10
click at [124, 17] on span at bounding box center [103, 12] width 141 height 14
click at [120, 13] on input "text" at bounding box center [107, 12] width 111 height 10
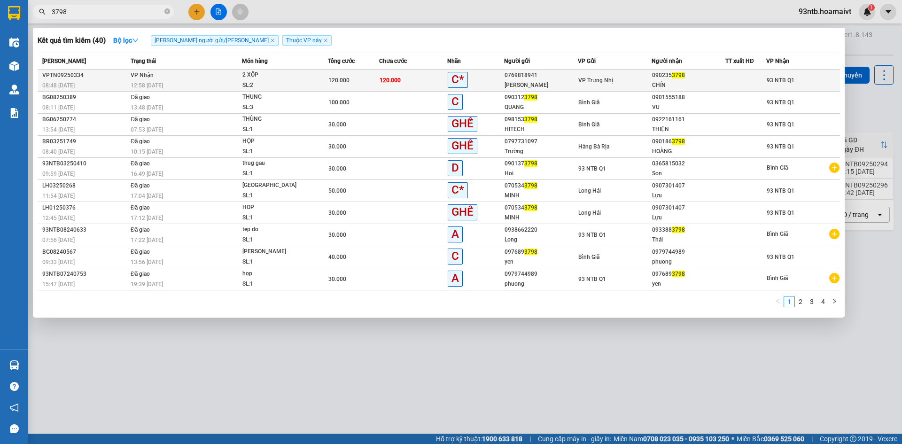
type input "3798"
click at [195, 83] on div "12:58 [DATE]" at bounding box center [186, 85] width 111 height 10
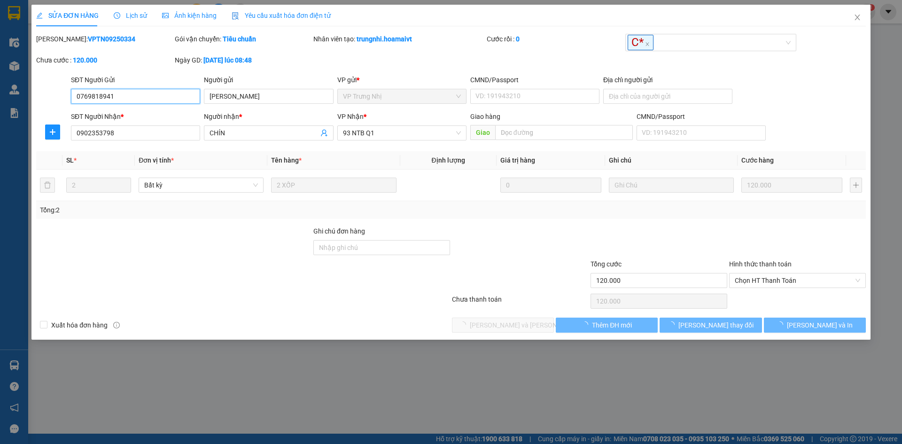
type input "0769818941"
type input "[PERSON_NAME]"
type input "0902353798"
type input "CHÍN"
type input "120.000"
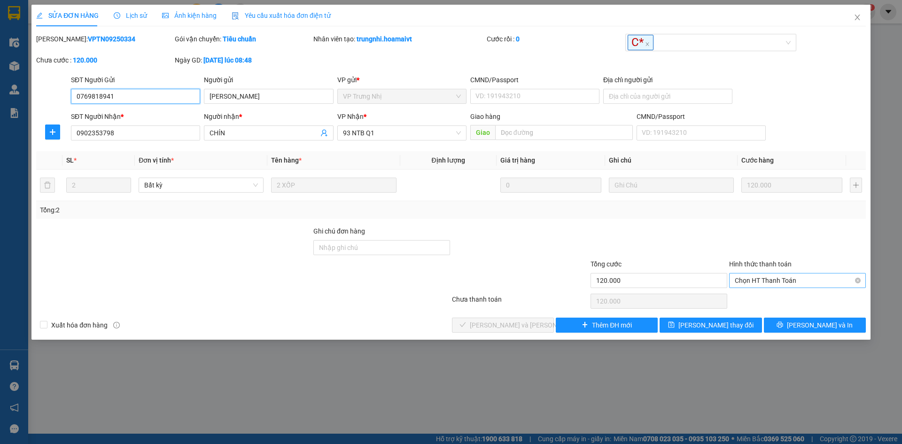
click at [774, 276] on span "Chọn HT Thanh Toán" at bounding box center [797, 280] width 125 height 14
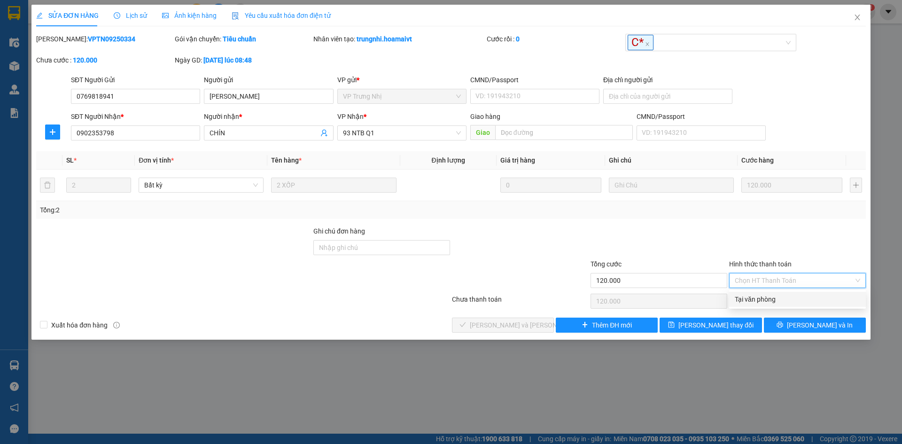
click at [777, 295] on div "Tại văn phòng" at bounding box center [797, 299] width 125 height 10
type input "0"
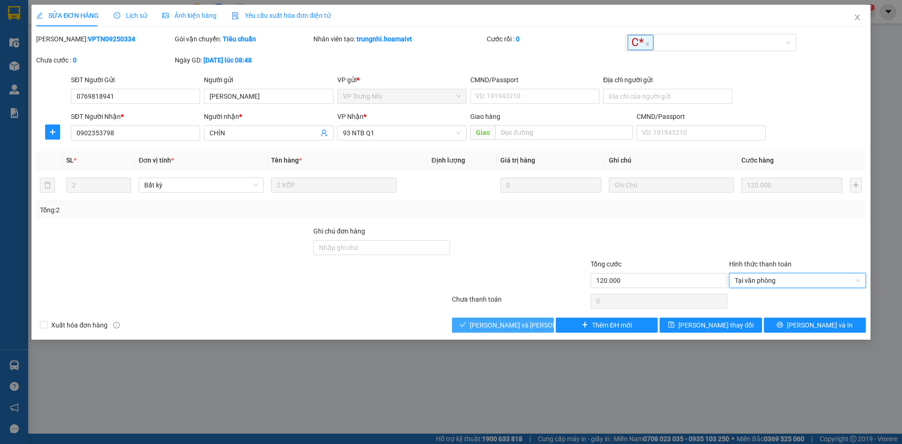
click at [513, 320] on span "[PERSON_NAME] và [PERSON_NAME] hàng" at bounding box center [533, 325] width 127 height 10
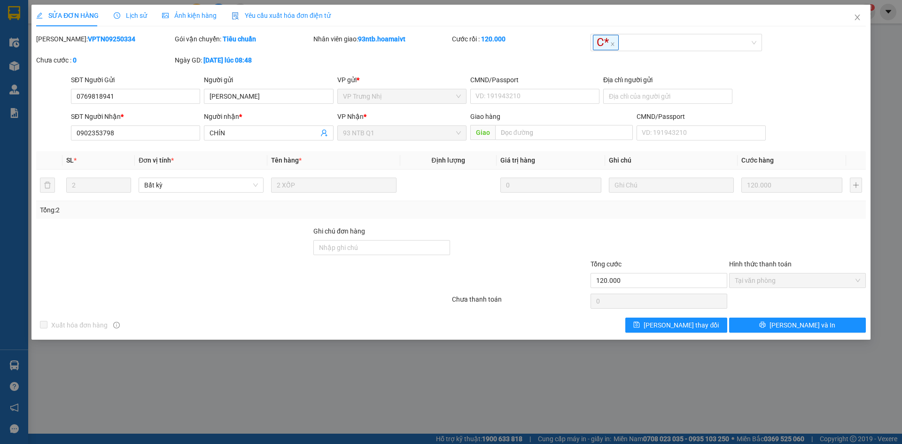
click at [726, 230] on div at bounding box center [659, 242] width 139 height 33
click at [816, 110] on form "SĐT Người Gửi 0769818941 Người gửi NGỌC ANH VP gửi * VP Trưng Nhị CMND/Passpor…" at bounding box center [451, 110] width 830 height 70
click at [857, 24] on span "Close" at bounding box center [857, 18] width 26 height 26
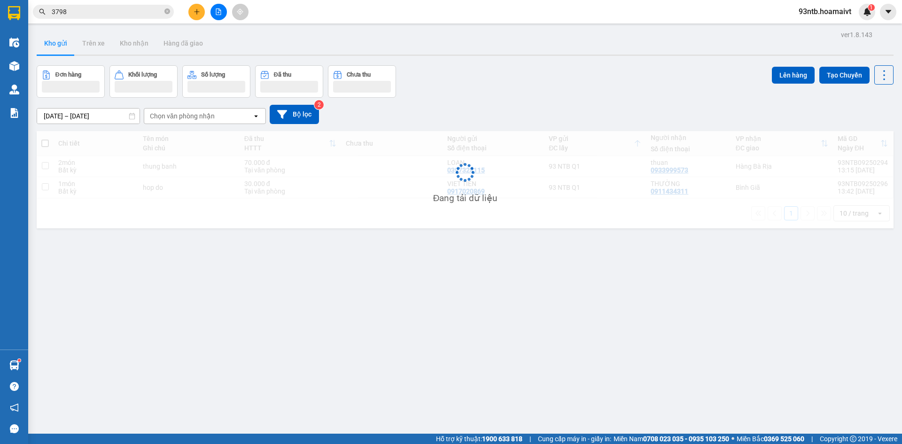
click at [127, 8] on input "3798" at bounding box center [107, 12] width 111 height 10
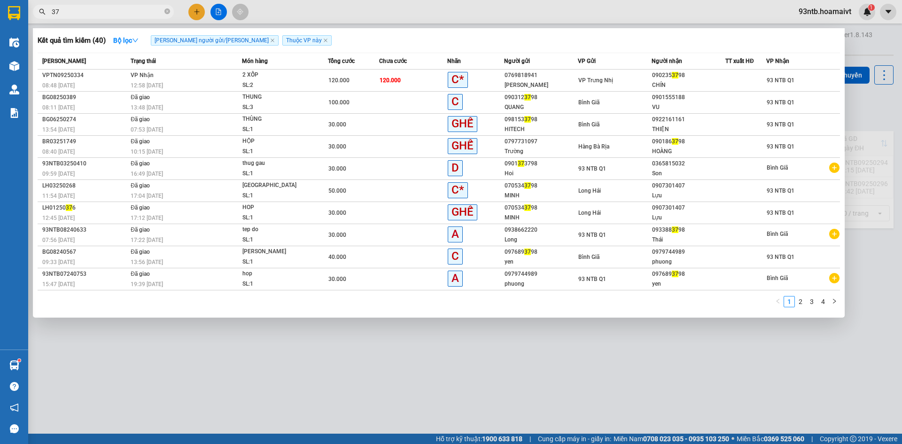
type input "3"
click at [128, 9] on input "3" at bounding box center [107, 12] width 111 height 10
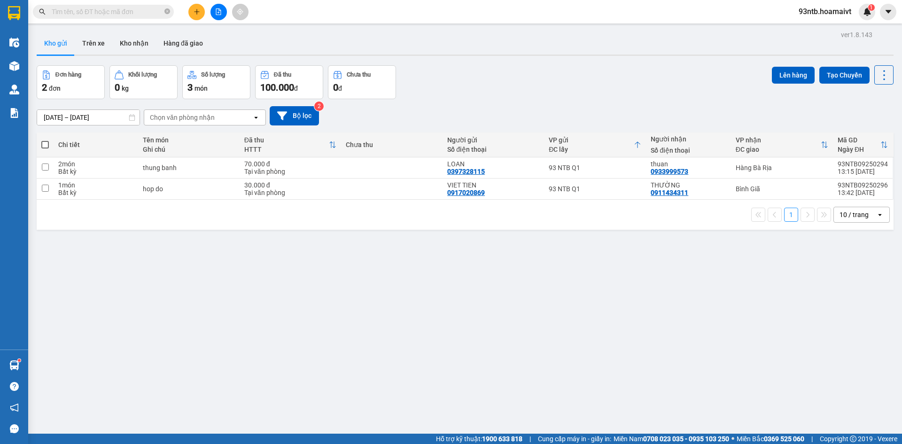
click at [129, 10] on input "text" at bounding box center [107, 12] width 111 height 10
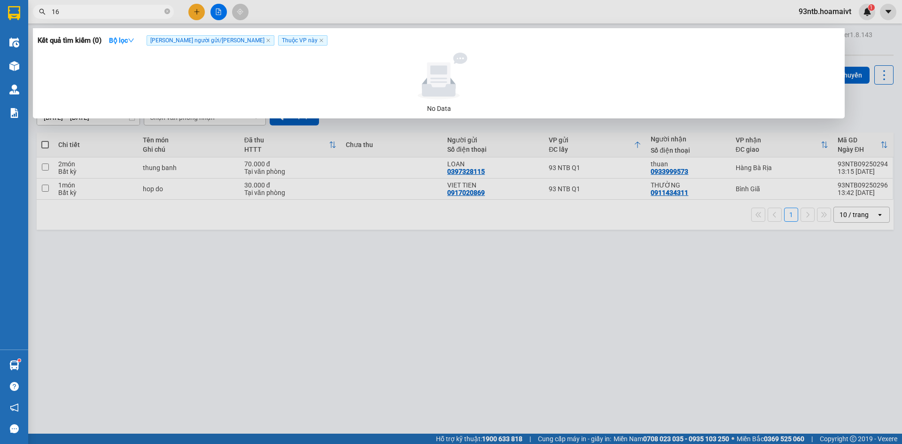
type input "1"
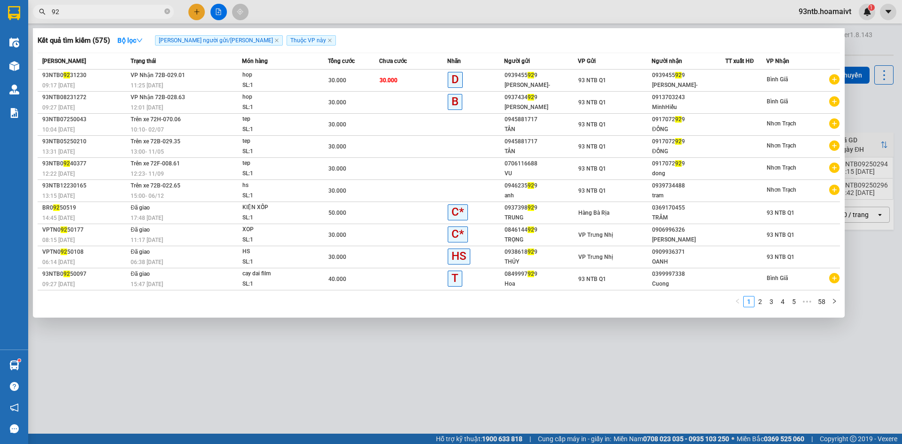
type input "9"
click at [96, 14] on input "929" at bounding box center [107, 12] width 111 height 10
type input "9"
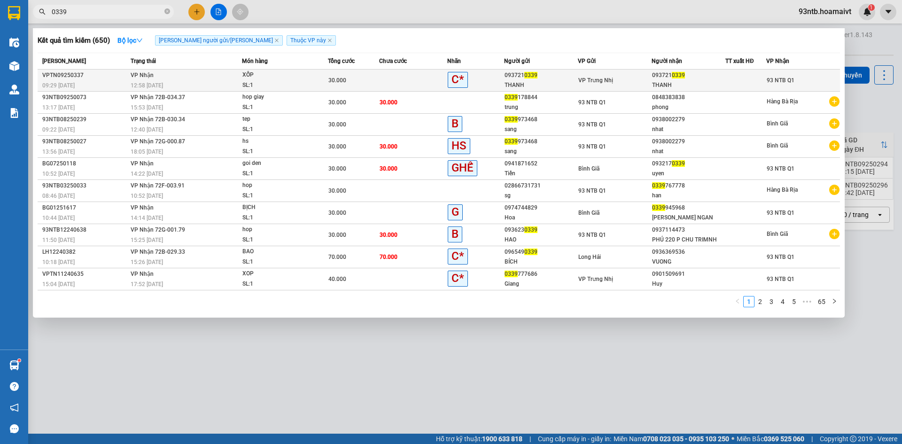
type input "0339"
click at [686, 85] on div "THANH" at bounding box center [688, 85] width 73 height 10
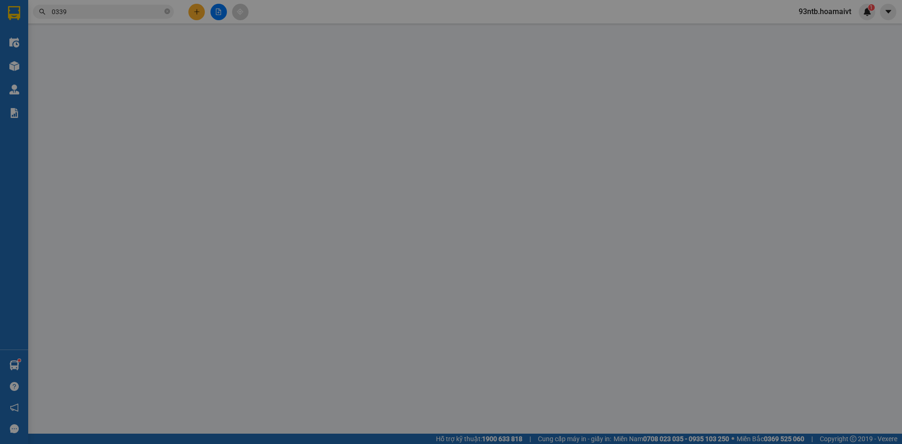
type input "0937210339"
type input "THANH"
type input "0937210339"
type input "THANH"
type input "30.000"
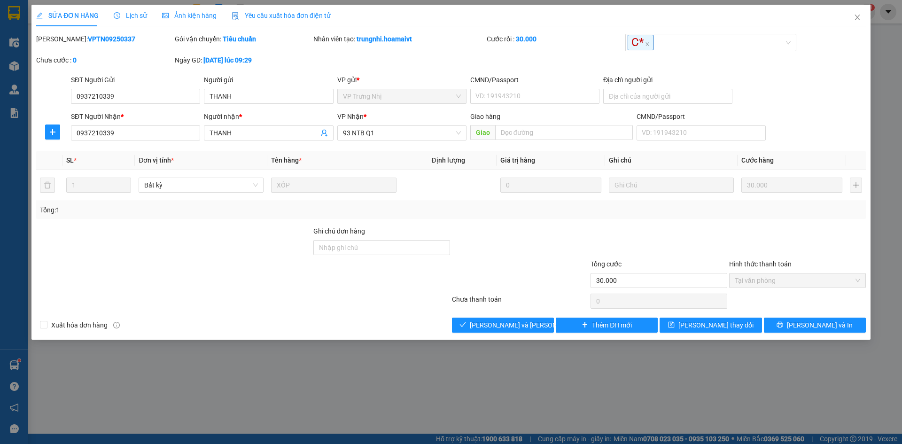
click at [503, 315] on div "Total Paid Fee 30.000 Total UnPaid Fee 0 Cash Collection Total Fee Mã ĐH: VPTN0…" at bounding box center [451, 183] width 830 height 299
click at [510, 321] on button "[PERSON_NAME] và [PERSON_NAME] hàng" at bounding box center [503, 325] width 102 height 15
click at [511, 322] on span "[PERSON_NAME] và [PERSON_NAME] hàng" at bounding box center [533, 325] width 127 height 10
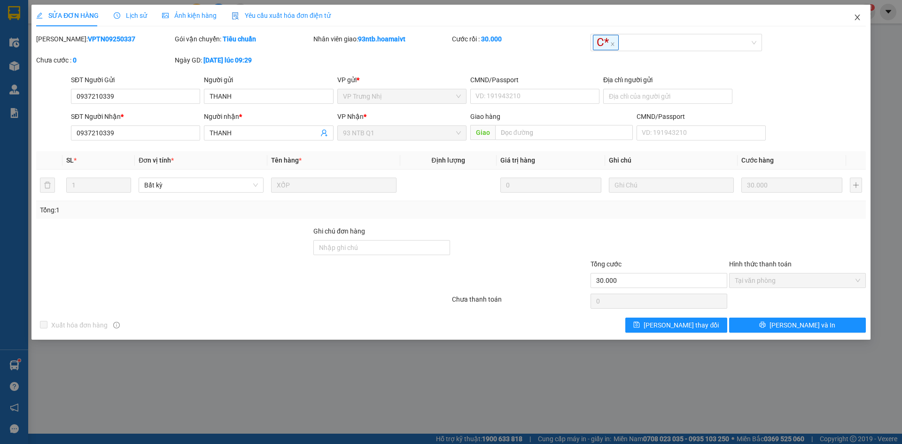
drag, startPoint x: 847, startPoint y: 18, endPoint x: 181, endPoint y: 27, distance: 666.6
click at [850, 20] on span "Close" at bounding box center [857, 18] width 26 height 26
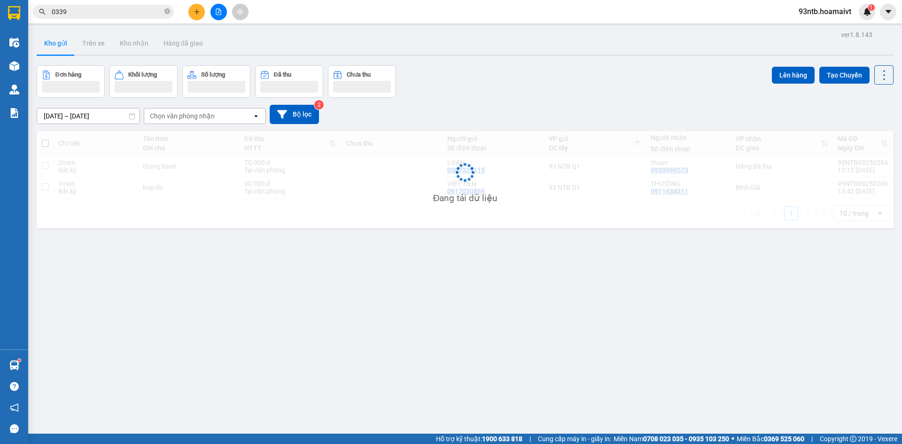
click at [125, 14] on input "0339" at bounding box center [107, 12] width 111 height 10
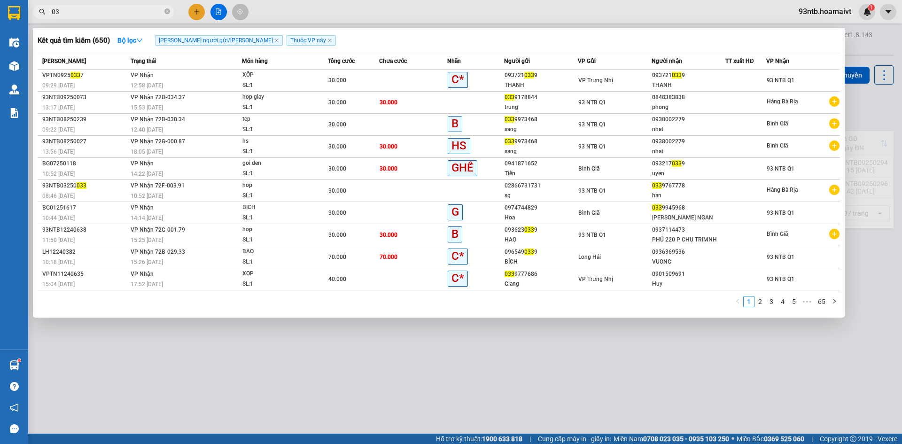
type input "0"
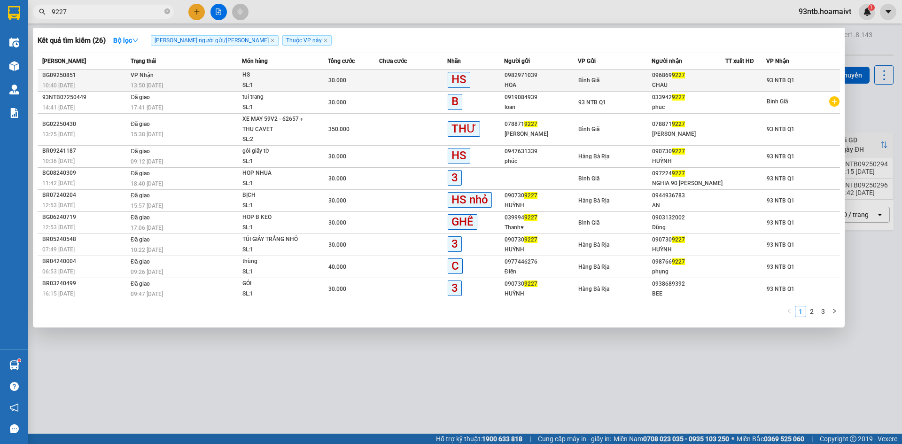
type input "9227"
click at [743, 82] on div at bounding box center [746, 81] width 40 height 10
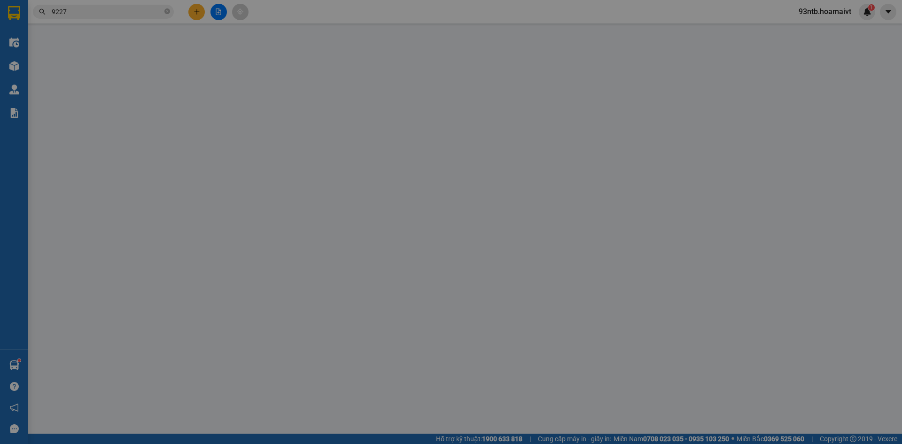
type input "0982971039"
type input "HOA"
type input "0968699227"
type input "CHAU"
type input "30.000"
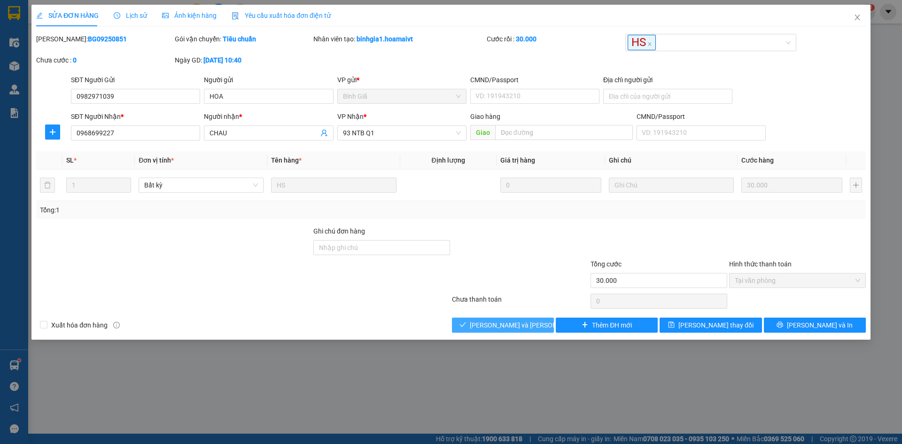
click at [536, 318] on button "[PERSON_NAME] và [PERSON_NAME] hàng" at bounding box center [503, 325] width 102 height 15
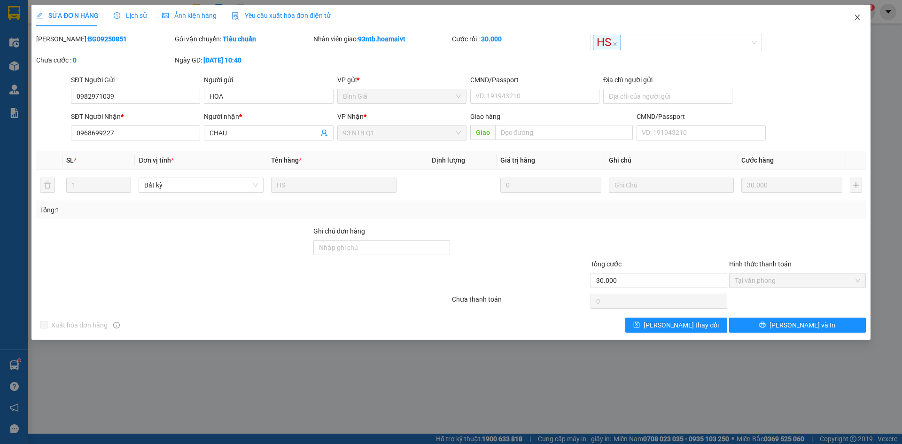
click at [856, 22] on span "Close" at bounding box center [857, 18] width 26 height 26
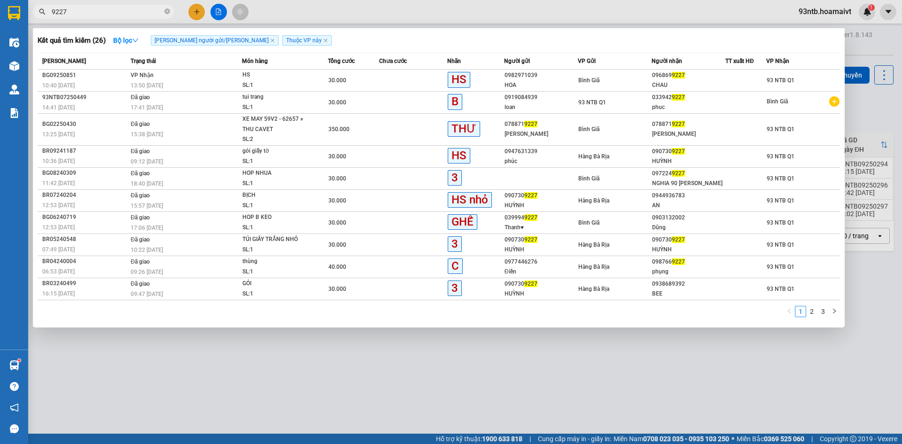
click at [127, 6] on span "9227" at bounding box center [103, 12] width 141 height 14
click at [127, 7] on span "9227" at bounding box center [103, 12] width 141 height 14
click at [131, 11] on input "9227" at bounding box center [107, 12] width 111 height 10
click at [131, 11] on input "9227=" at bounding box center [107, 12] width 111 height 10
type input "9227"
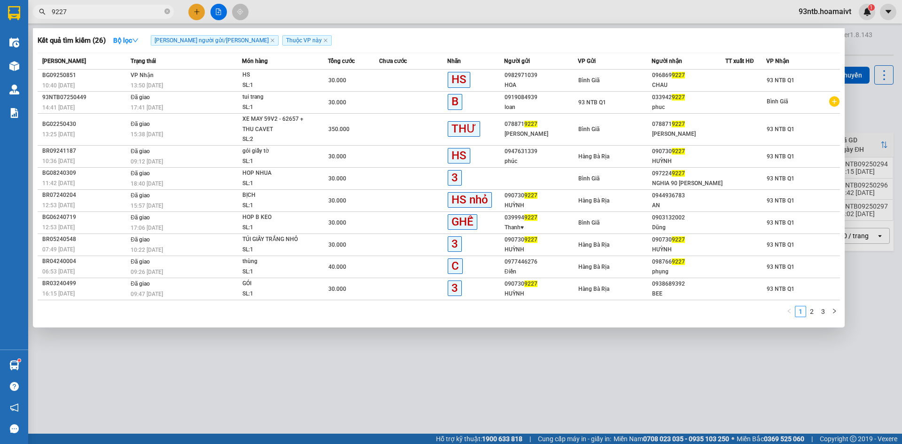
click at [131, 11] on input "9227" at bounding box center [107, 12] width 111 height 10
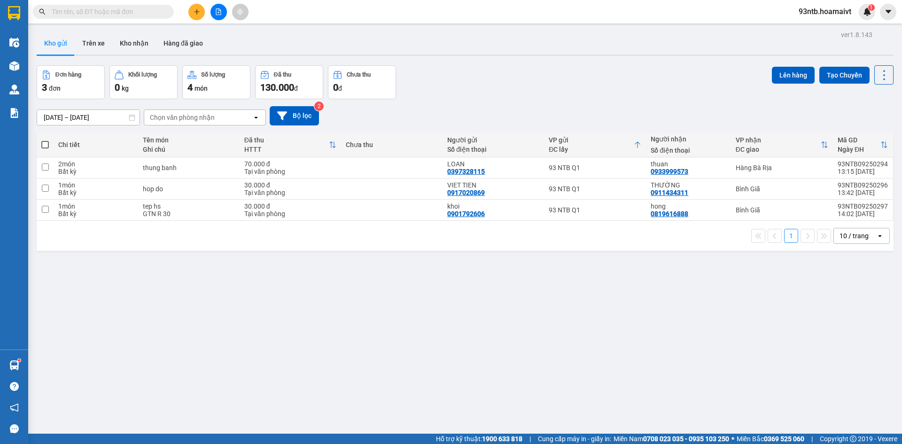
click at [131, 11] on input "text" at bounding box center [107, 12] width 111 height 10
click at [108, 16] on input "text" at bounding box center [107, 12] width 111 height 10
click at [202, 16] on button at bounding box center [196, 12] width 16 height 16
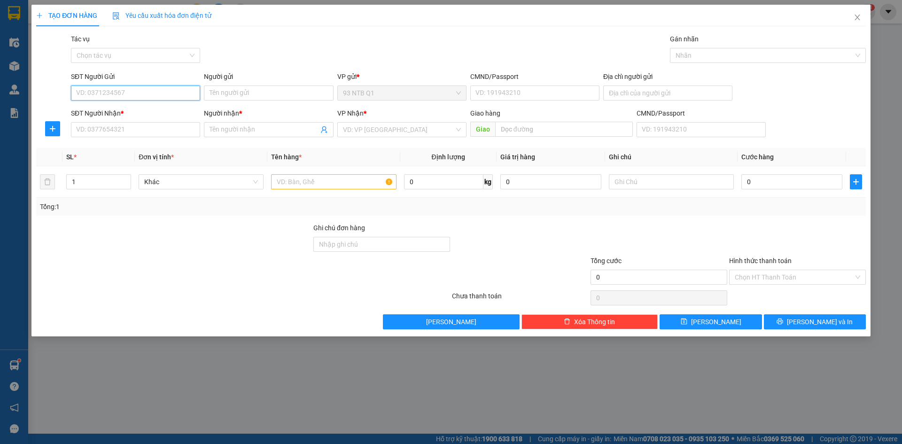
click at [164, 93] on input "SĐT Người Gửi" at bounding box center [135, 92] width 129 height 15
type input "0909555621"
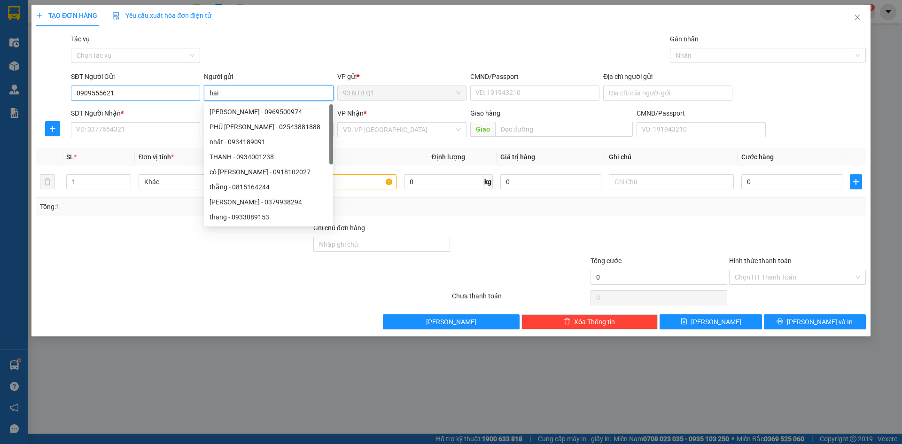
type input "hai"
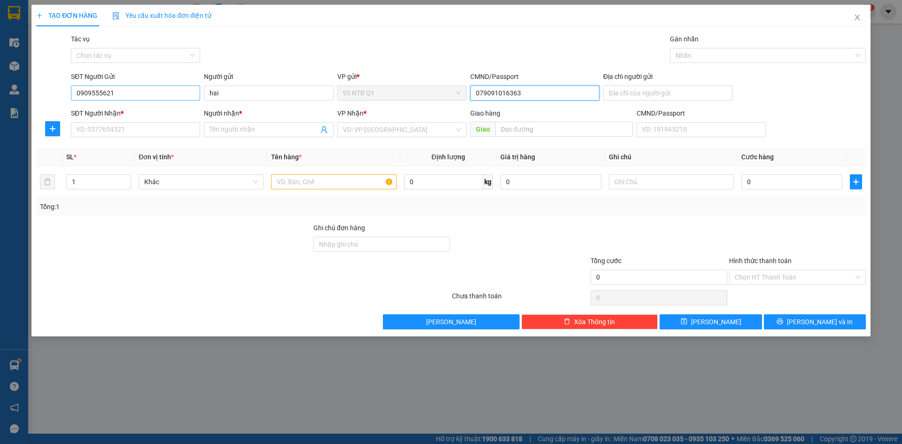
type input "079091016363"
type input "0797865050"
type input "thuy"
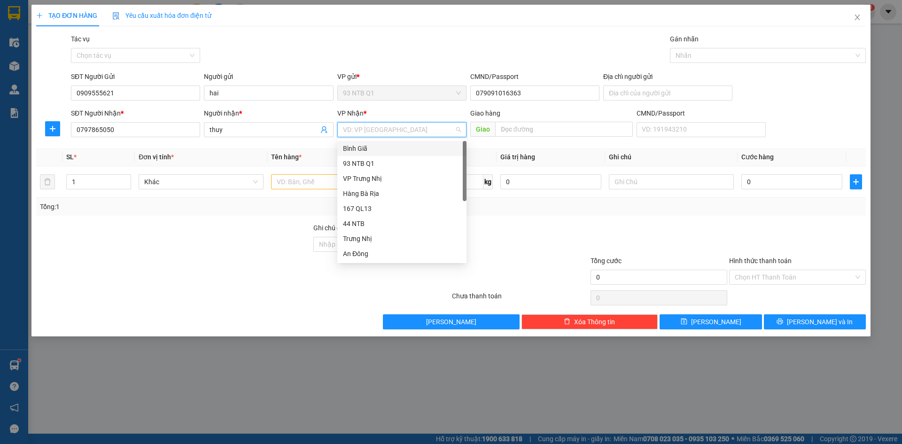
click at [364, 148] on div "Bình Giã" at bounding box center [402, 148] width 118 height 10
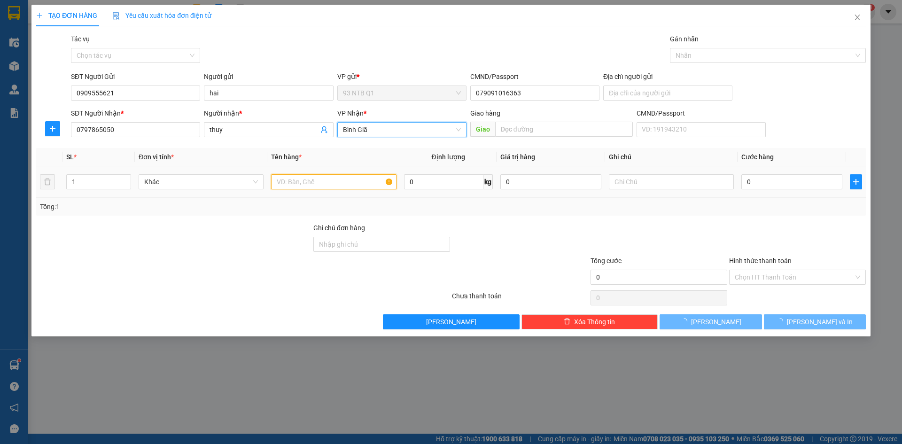
click at [307, 180] on input "text" at bounding box center [333, 181] width 125 height 15
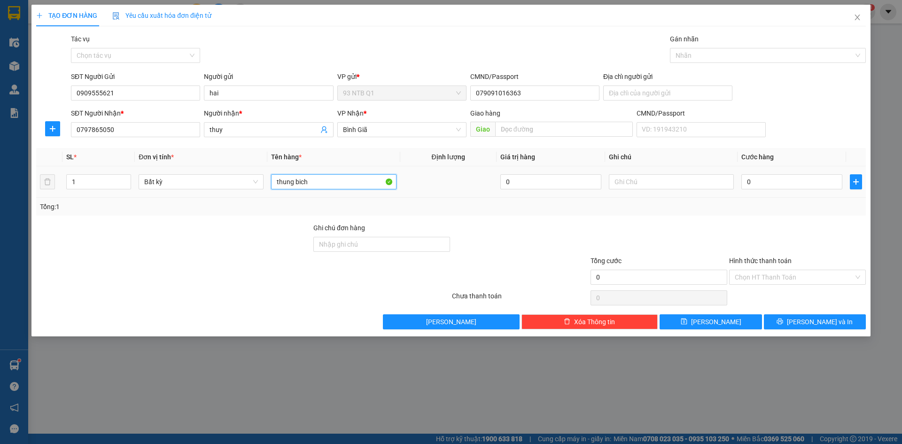
type input "thung bich"
type input "30"
click at [819, 229] on div at bounding box center [797, 239] width 139 height 33
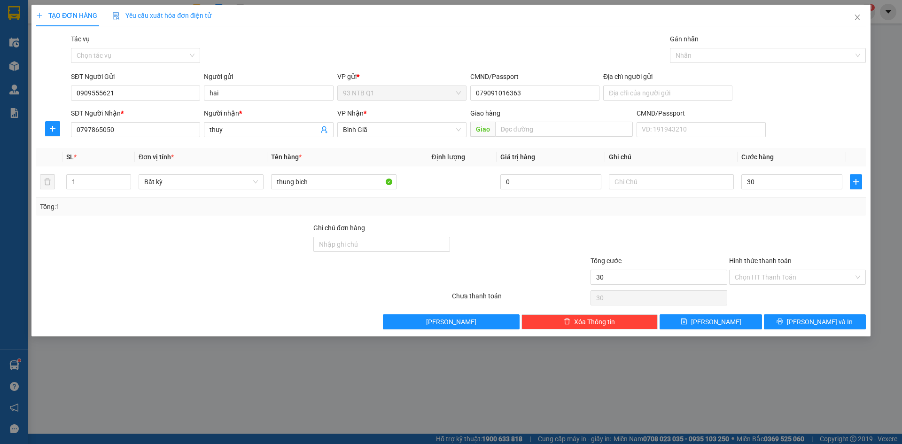
type input "30.000"
click at [819, 321] on span "[PERSON_NAME] và In" at bounding box center [820, 322] width 66 height 10
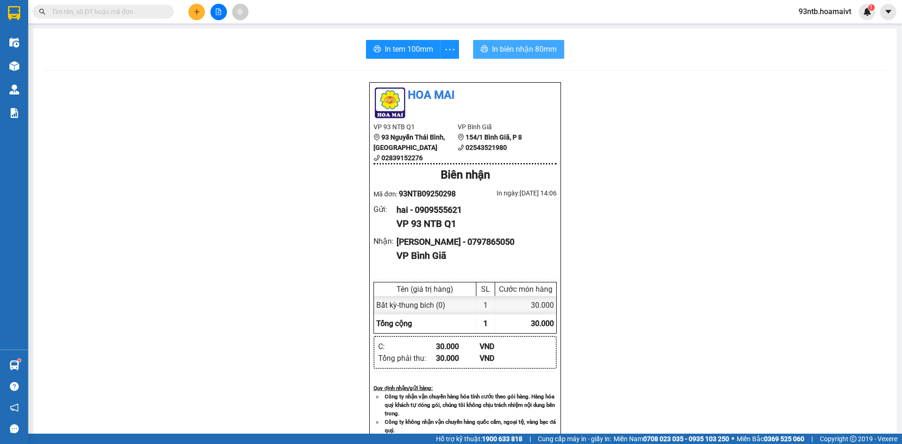
click at [508, 56] on button "In biên nhận 80mm" at bounding box center [518, 49] width 91 height 19
click at [123, 11] on input "text" at bounding box center [107, 12] width 111 height 10
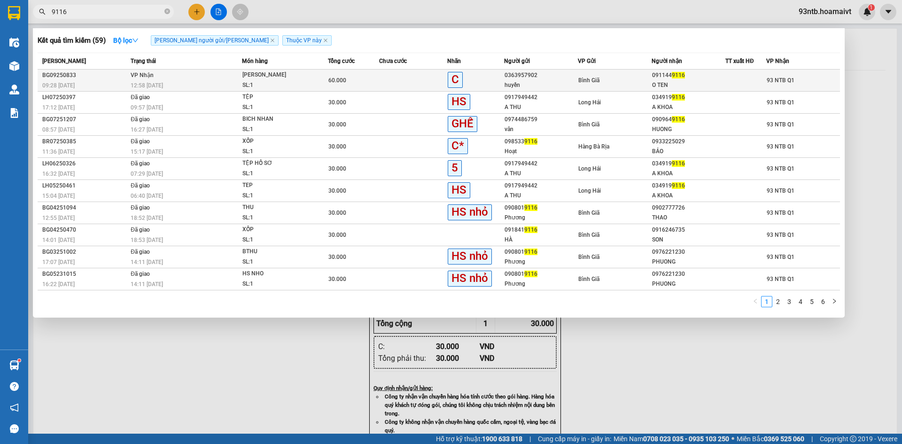
type input "9116"
click at [550, 73] on div "0363957902" at bounding box center [541, 75] width 73 height 10
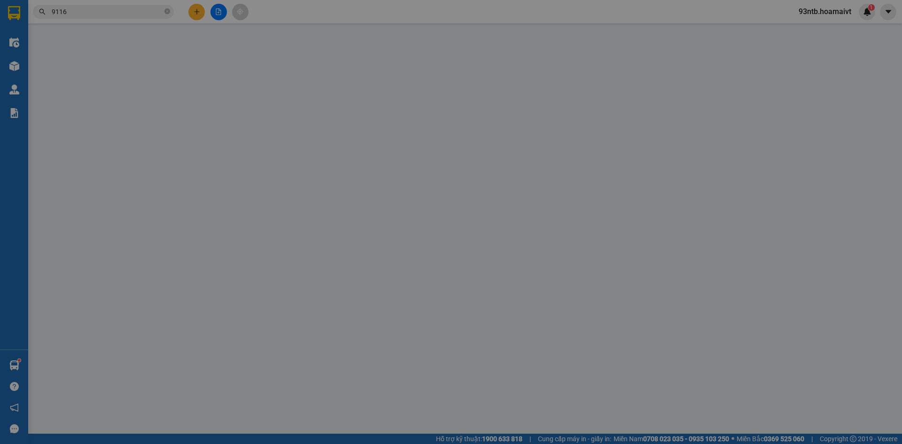
type input "0363957902"
type input "huyền"
type input "0911449116"
type input "O TEN"
type input "60.000"
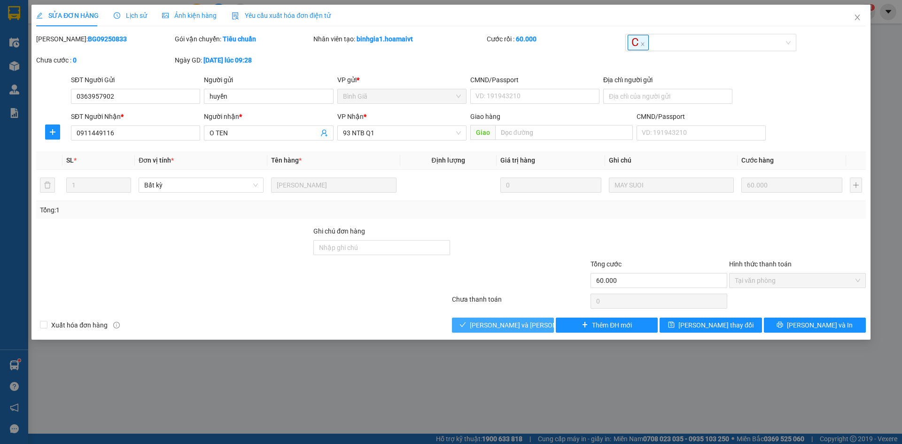
click at [511, 323] on span "[PERSON_NAME] và [PERSON_NAME] hàng" at bounding box center [533, 325] width 127 height 10
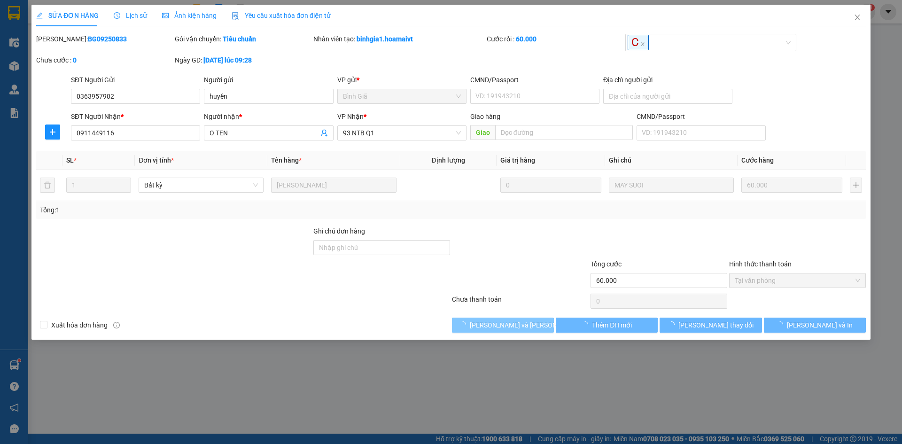
click at [511, 323] on span "[PERSON_NAME] và [PERSON_NAME] hàng" at bounding box center [533, 325] width 127 height 10
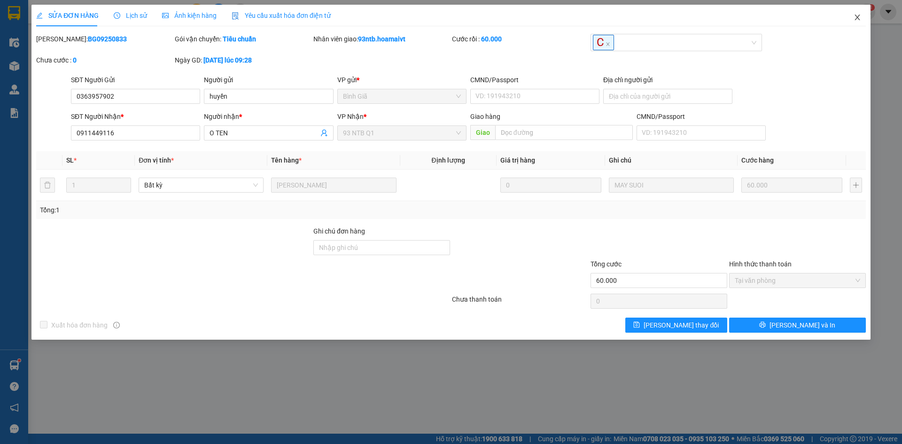
click at [862, 15] on span "Close" at bounding box center [857, 18] width 26 height 26
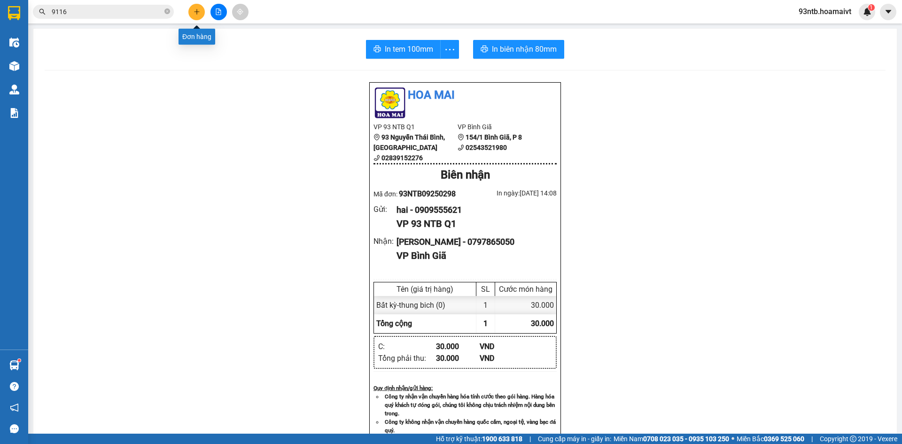
click at [199, 9] on icon "plus" at bounding box center [197, 11] width 7 height 7
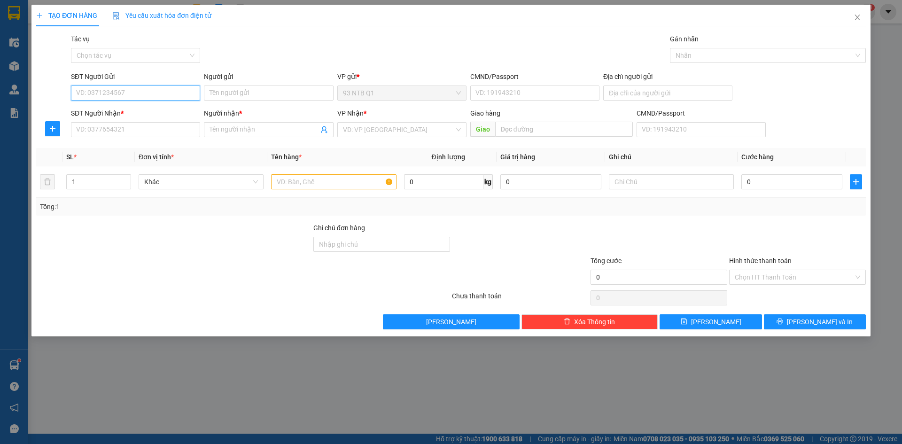
click at [185, 88] on input "SĐT Người Gửi" at bounding box center [135, 92] width 129 height 15
type input "0919594589"
click at [175, 113] on div "0919594589 - [PERSON_NAME]" at bounding box center [136, 112] width 118 height 10
type input "hanh"
type input "078179021007"
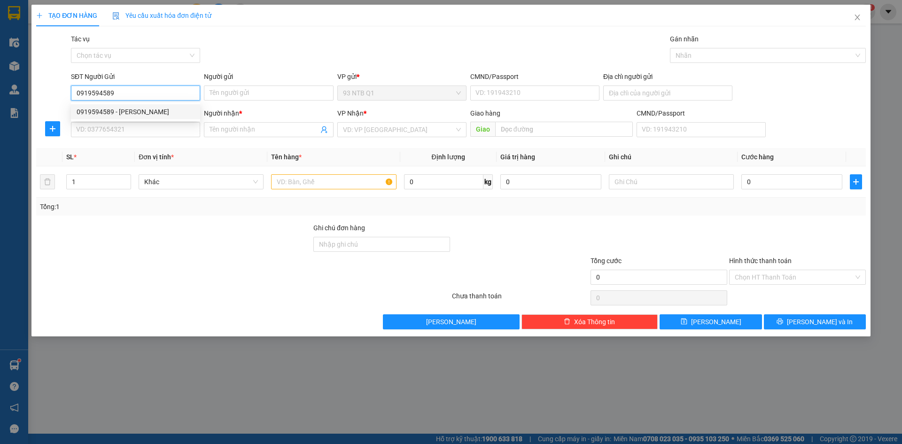
type input "0989951774"
type input "hang"
type input "0919594589"
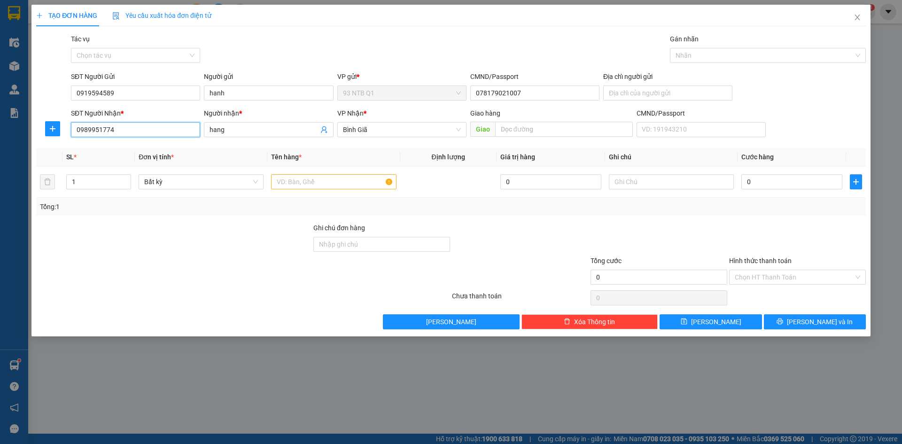
click at [167, 127] on input "0989951774" at bounding box center [135, 129] width 129 height 15
click at [295, 186] on input "text" at bounding box center [333, 181] width 125 height 15
type input "tui do"
click at [767, 192] on td "0" at bounding box center [791, 181] width 109 height 31
click at [769, 184] on input "0" at bounding box center [791, 181] width 101 height 15
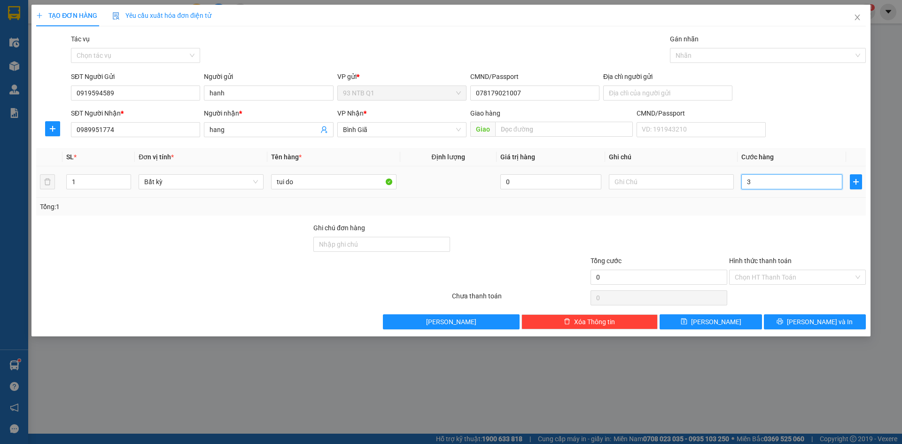
type input "30"
type input "30.000"
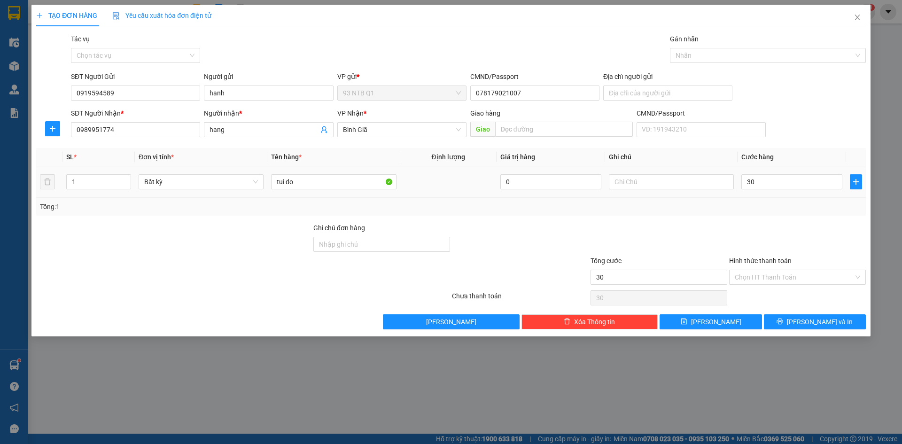
type input "30.000"
drag, startPoint x: 769, startPoint y: 218, endPoint x: 769, endPoint y: 229, distance: 10.3
click at [769, 218] on div "Transit Pickup Surcharge Ids Transit Deliver Surcharge Ids Transit Deliver Surc…" at bounding box center [451, 181] width 830 height 295
click at [818, 326] on span "[PERSON_NAME] và In" at bounding box center [820, 322] width 66 height 10
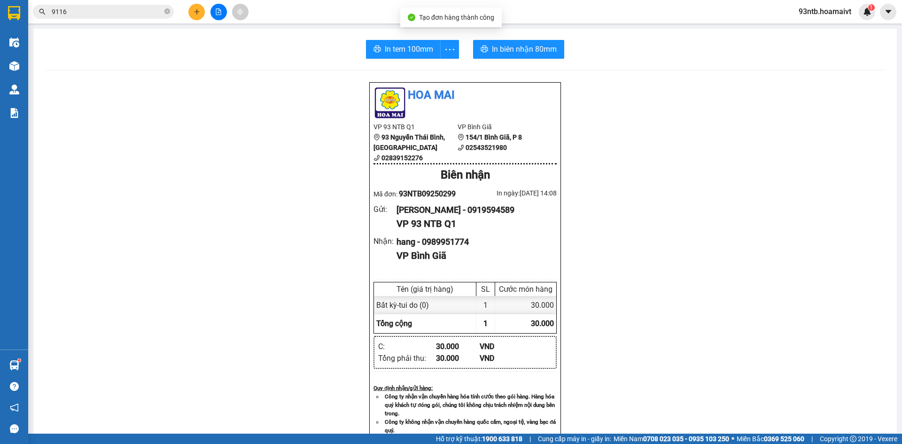
click at [505, 62] on div "In tem 100mm In biên nhận 80mm Hoa Mai VP 93 NTB Q1 93 Nguyễn Thái Bình, Quậ…" at bounding box center [464, 364] width 863 height 671
click at [504, 54] on span "In biên nhận 80mm" at bounding box center [524, 49] width 65 height 12
click at [134, 13] on input "9116" at bounding box center [107, 12] width 111 height 10
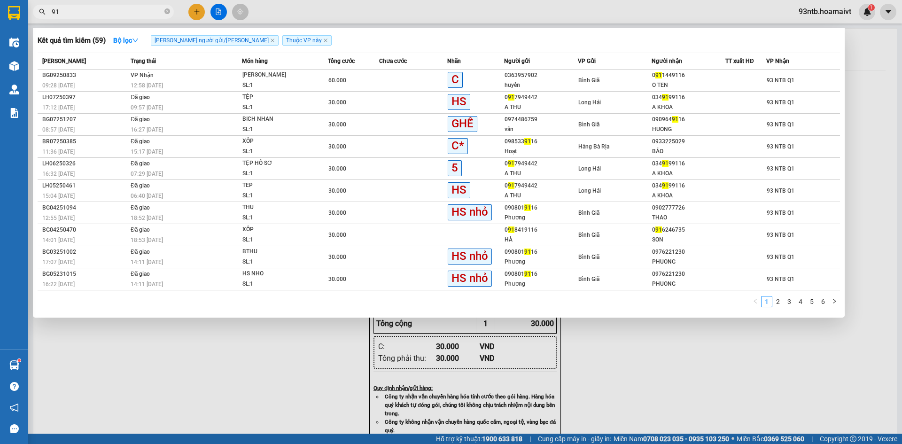
type input "9"
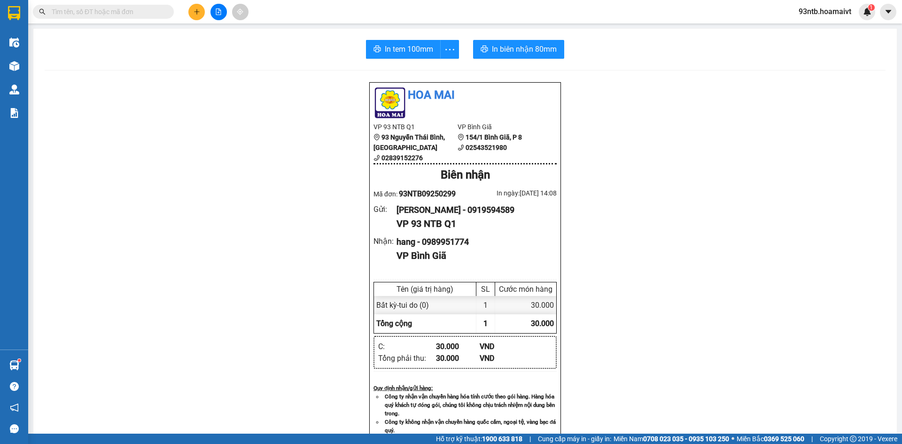
click at [126, 43] on div "In tem 100mm In biên nhận 80mm" at bounding box center [465, 49] width 841 height 19
click at [128, 46] on div "In tem 100mm In biên nhận 80mm" at bounding box center [465, 49] width 841 height 19
click at [130, 49] on div "In tem 100mm In biên nhận 80mm" at bounding box center [465, 49] width 841 height 19
click at [151, 12] on input "text" at bounding box center [107, 12] width 111 height 10
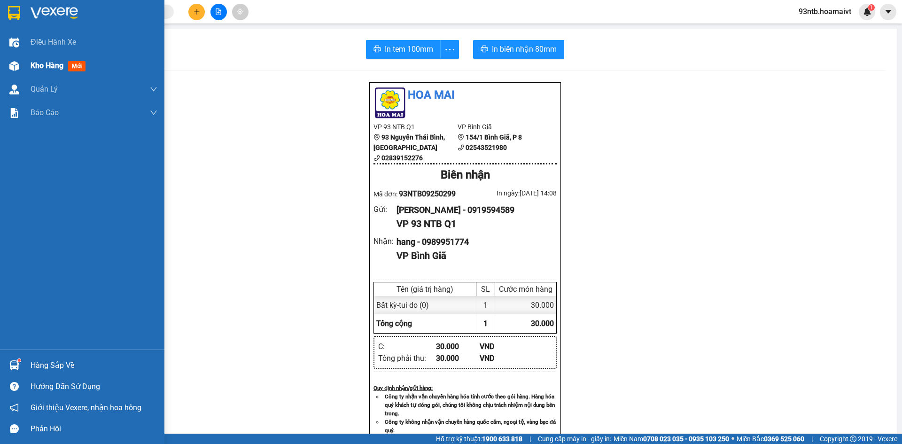
click at [58, 60] on div "Kho hàng mới" at bounding box center [60, 66] width 59 height 12
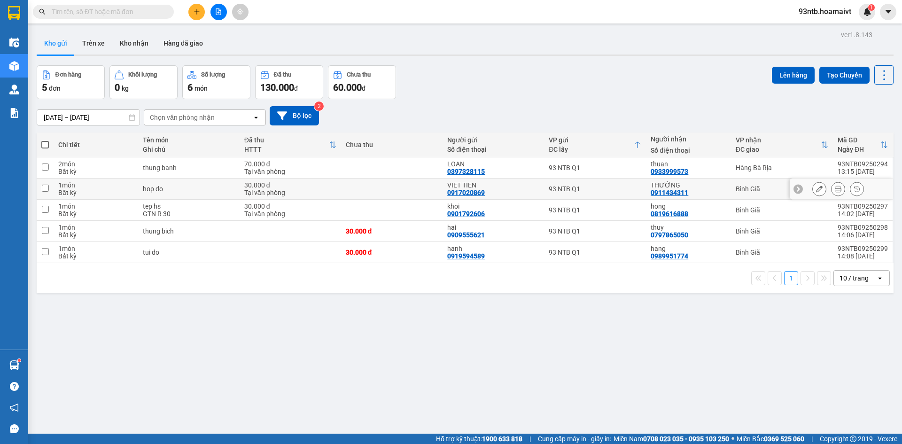
click at [715, 188] on div "THƯỜNG" at bounding box center [689, 185] width 76 height 8
checkbox input "true"
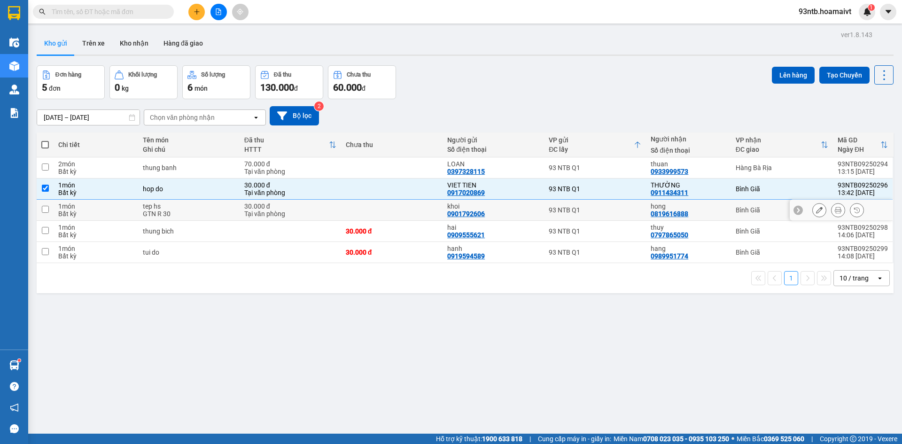
click at [718, 211] on div "hong 0819616888" at bounding box center [689, 209] width 76 height 15
checkbox input "true"
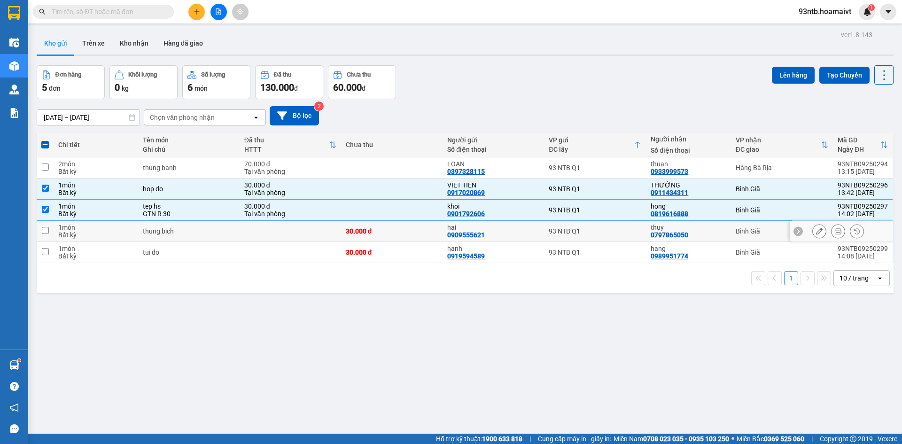
click at [717, 238] on div "thuy 0797865050" at bounding box center [689, 231] width 76 height 15
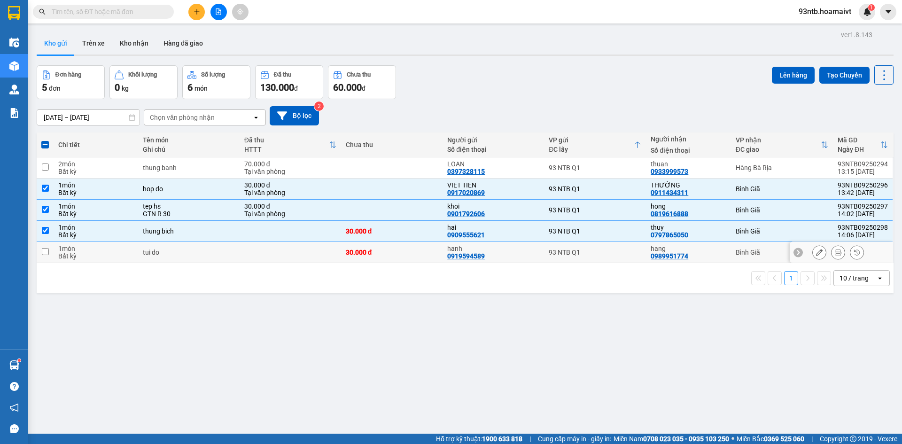
drag, startPoint x: 731, startPoint y: 236, endPoint x: 731, endPoint y: 265, distance: 28.7
click at [731, 237] on td "Bình Giã" at bounding box center [782, 231] width 102 height 21
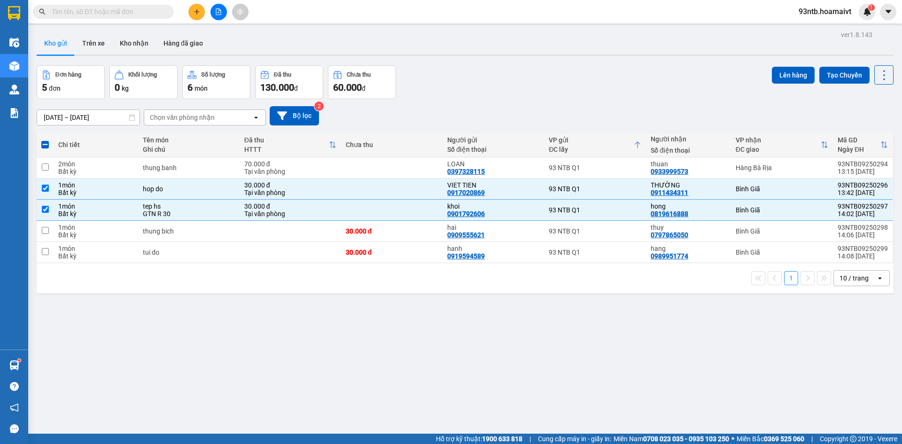
click at [730, 272] on div "1 10 / trang open" at bounding box center [464, 278] width 849 height 16
click at [724, 238] on td "thuy 0797865050" at bounding box center [688, 231] width 85 height 21
checkbox input "true"
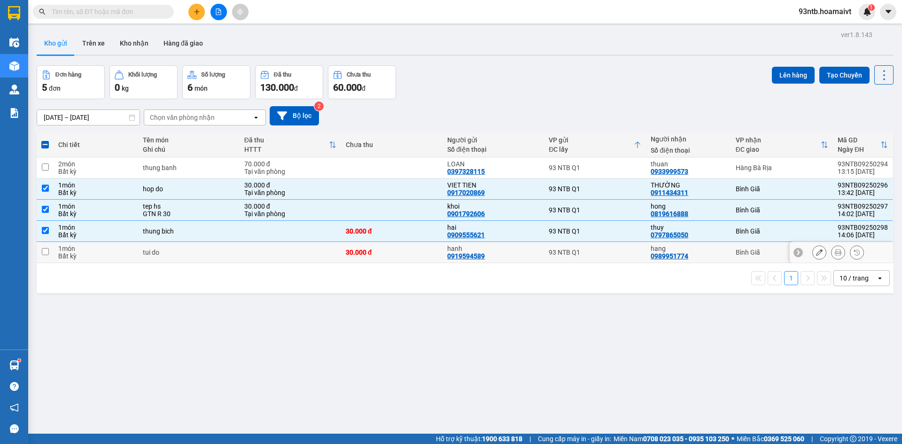
click at [722, 250] on td "hang 0989951774" at bounding box center [688, 252] width 85 height 21
checkbox input "true"
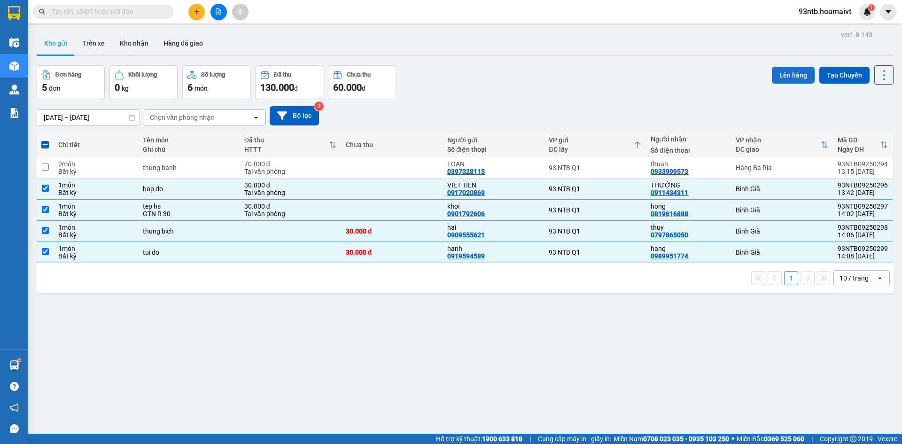
click at [788, 76] on button "Lên hàng" at bounding box center [793, 75] width 43 height 17
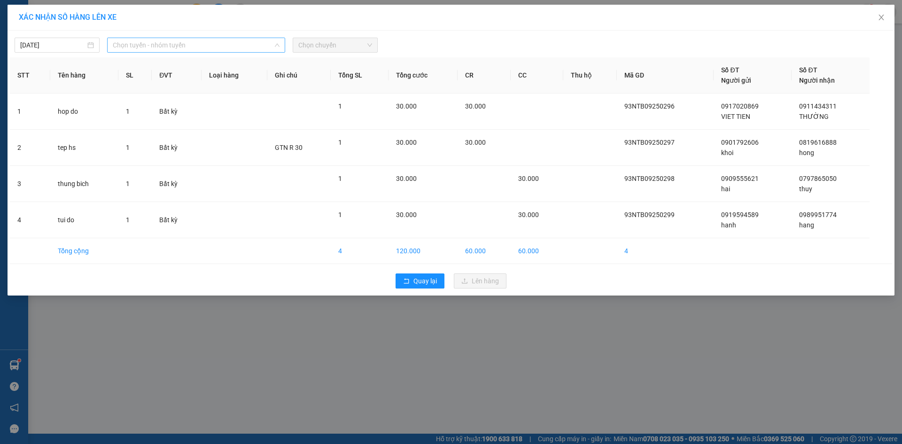
click at [179, 47] on span "Chọn tuyến - nhóm tuyến" at bounding box center [196, 45] width 167 height 14
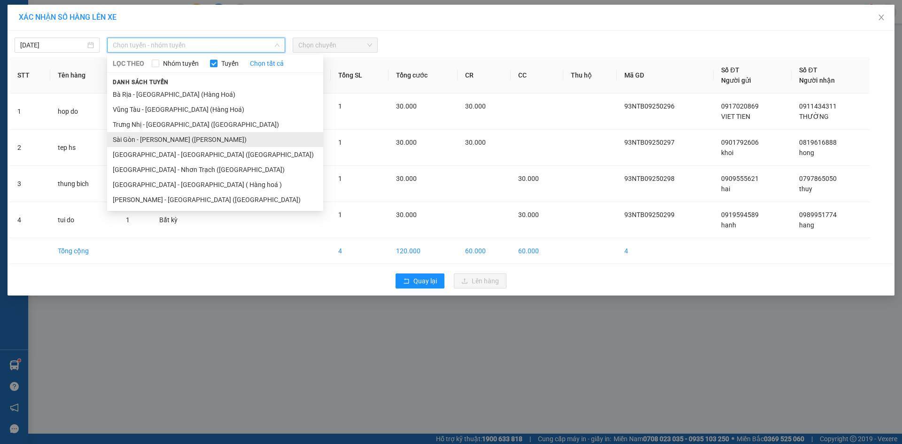
click at [174, 140] on li "Sài Gòn - [PERSON_NAME] ([PERSON_NAME])" at bounding box center [215, 139] width 216 height 15
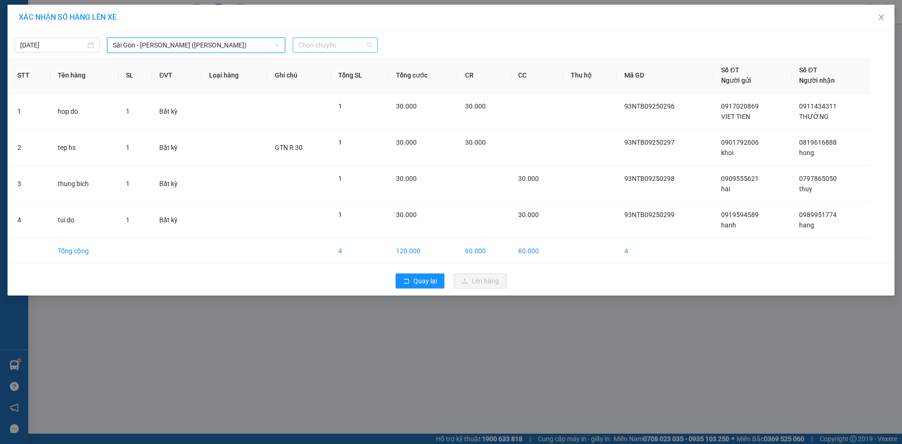
click at [354, 46] on span "Chọn chuyến" at bounding box center [335, 45] width 74 height 14
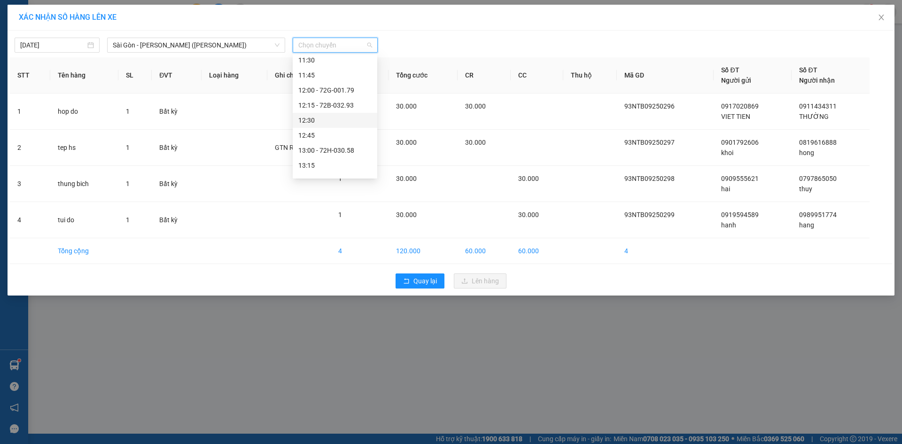
scroll to position [611, 0]
click at [346, 85] on div "14:15" at bounding box center [334, 84] width 73 height 10
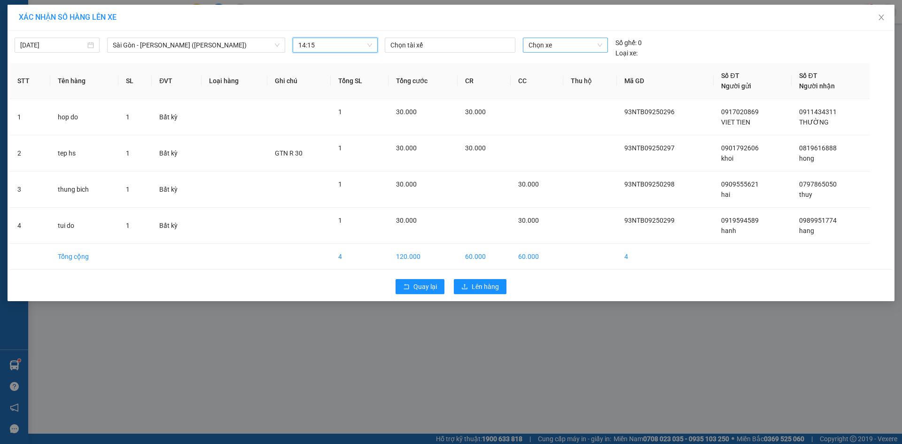
click at [582, 48] on span "Chọn xe" at bounding box center [564, 45] width 73 height 14
type input "2487"
click at [549, 66] on div "72B-024.87" at bounding box center [564, 64] width 73 height 10
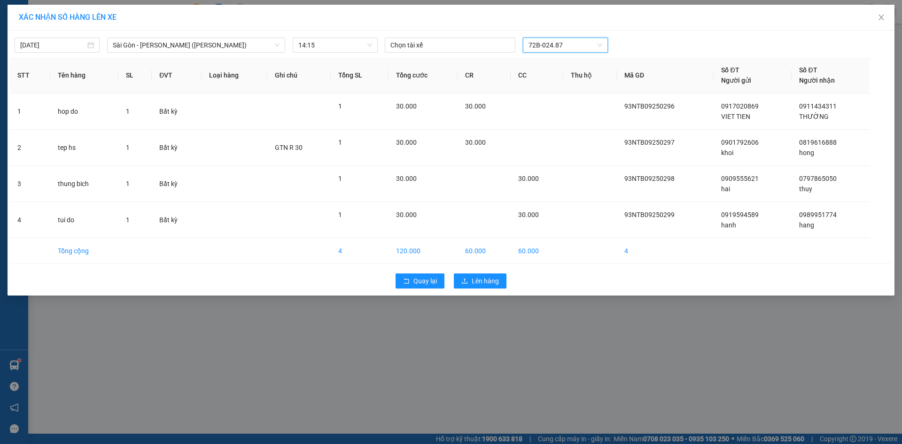
click at [491, 295] on div "XÁC [PERSON_NAME] SỐ HÀNG LÊN XE [DATE] [GEOGRAPHIC_DATA] - [GEOGRAPHIC_DATA] (…" at bounding box center [451, 222] width 902 height 444
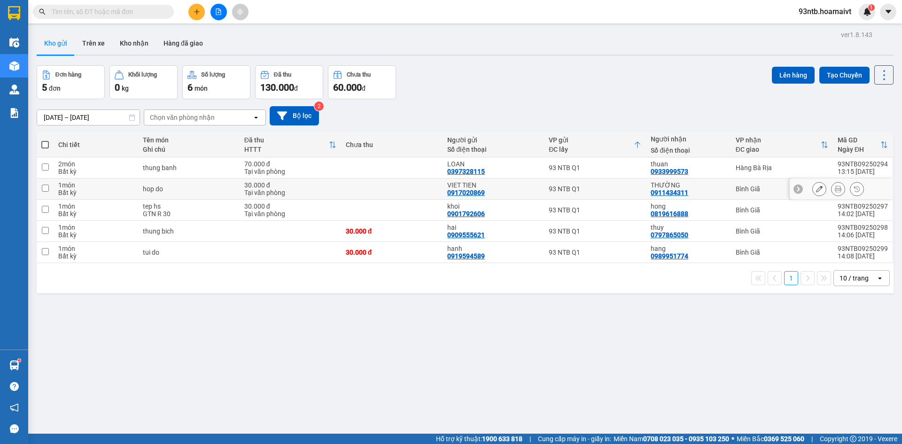
click at [424, 193] on td at bounding box center [391, 189] width 101 height 21
checkbox input "true"
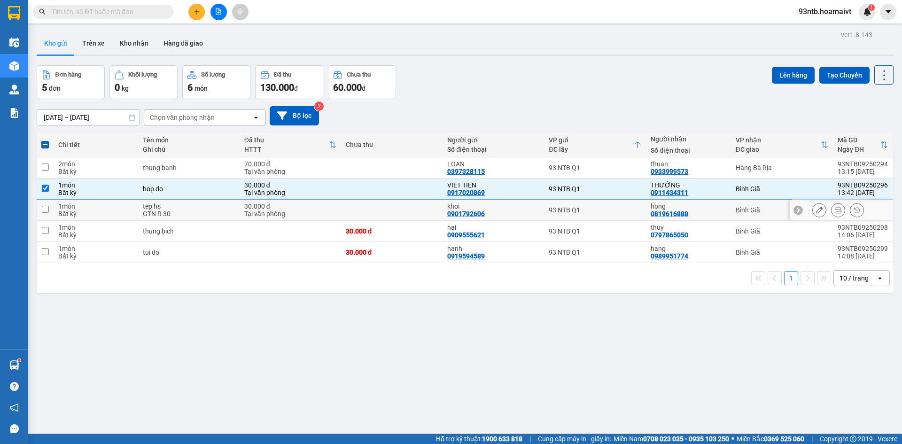
click at [429, 219] on td at bounding box center [391, 210] width 101 height 21
checkbox input "true"
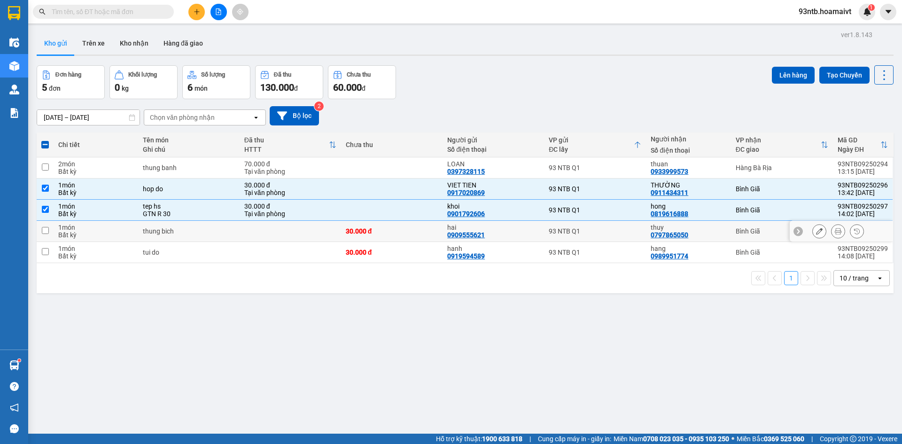
click at [428, 231] on div "30.000 đ" at bounding box center [392, 231] width 92 height 8
checkbox input "true"
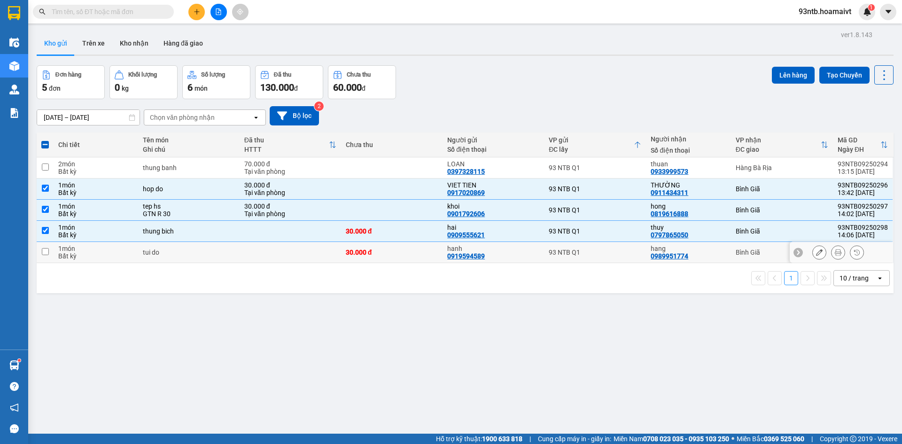
click at [427, 257] on td "30.000 đ" at bounding box center [391, 252] width 101 height 21
checkbox input "true"
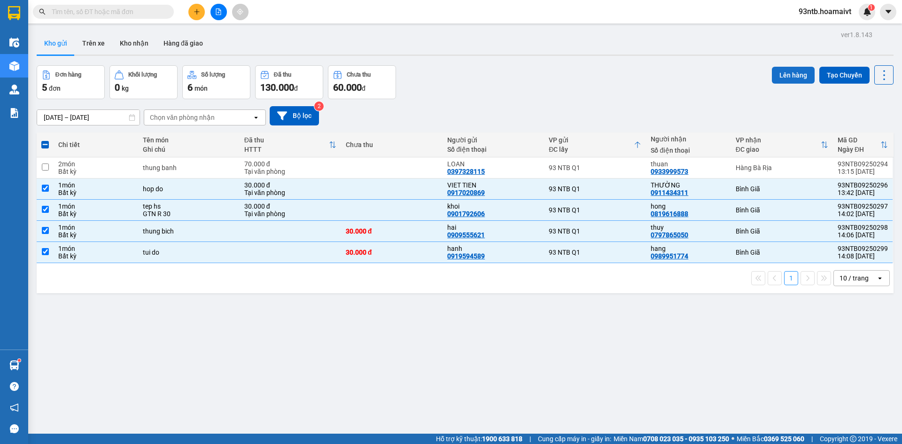
click at [784, 77] on button "Lên hàng" at bounding box center [793, 75] width 43 height 17
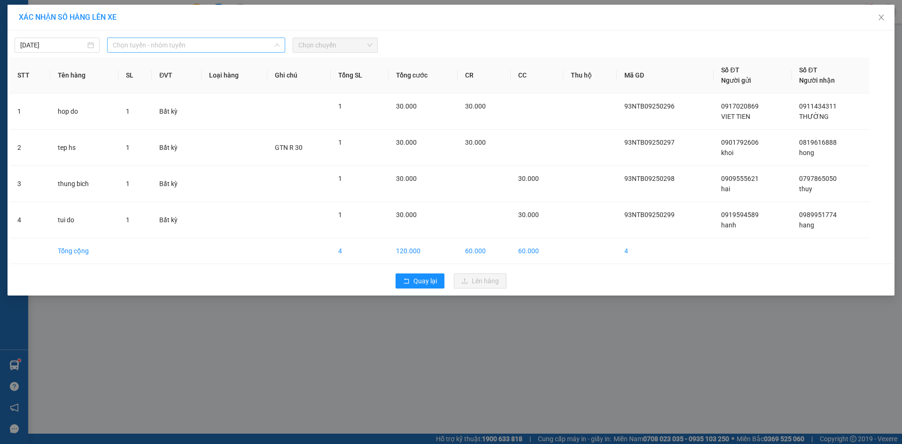
click at [239, 43] on span "Chọn tuyến - nhóm tuyến" at bounding box center [196, 45] width 167 height 14
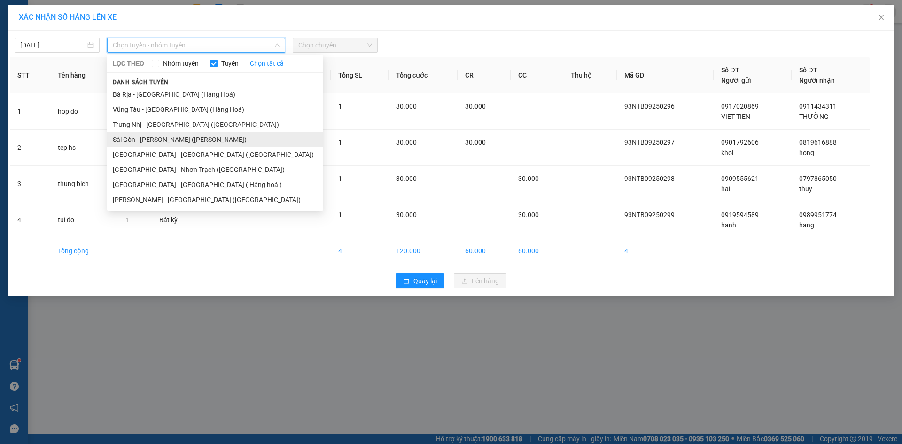
click at [207, 139] on li "Sài Gòn - [PERSON_NAME] ([PERSON_NAME])" at bounding box center [215, 139] width 216 height 15
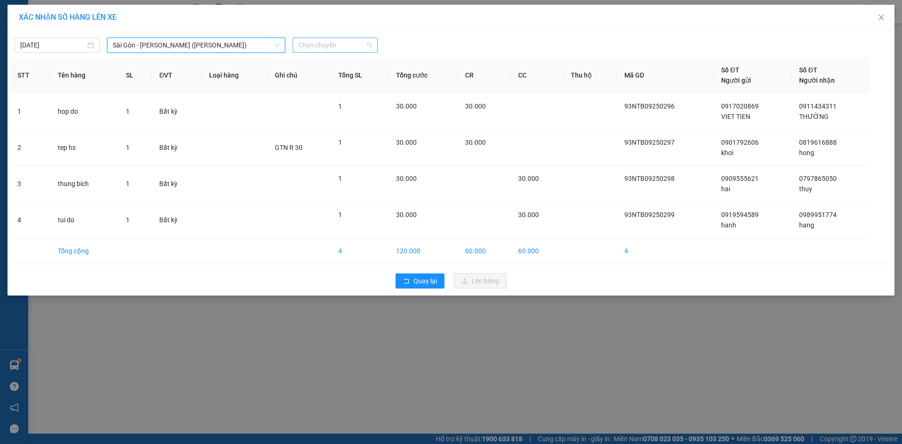
click at [346, 46] on span "Chọn chuyến" at bounding box center [335, 45] width 74 height 14
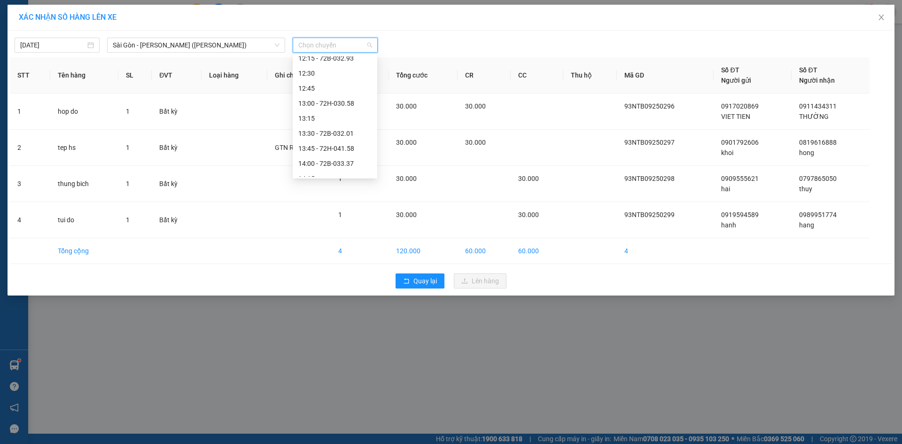
scroll to position [611, 0]
click at [349, 85] on div "14:15" at bounding box center [334, 84] width 73 height 10
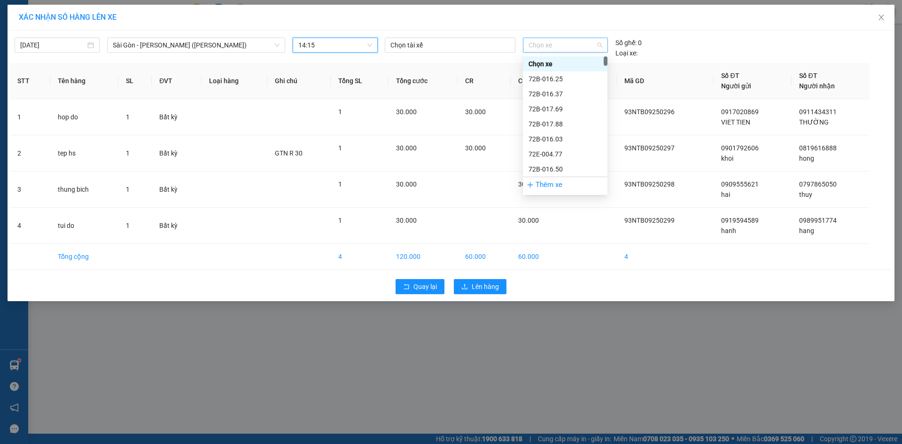
click at [560, 47] on span "Chọn xe" at bounding box center [564, 45] width 73 height 14
type input "2487"
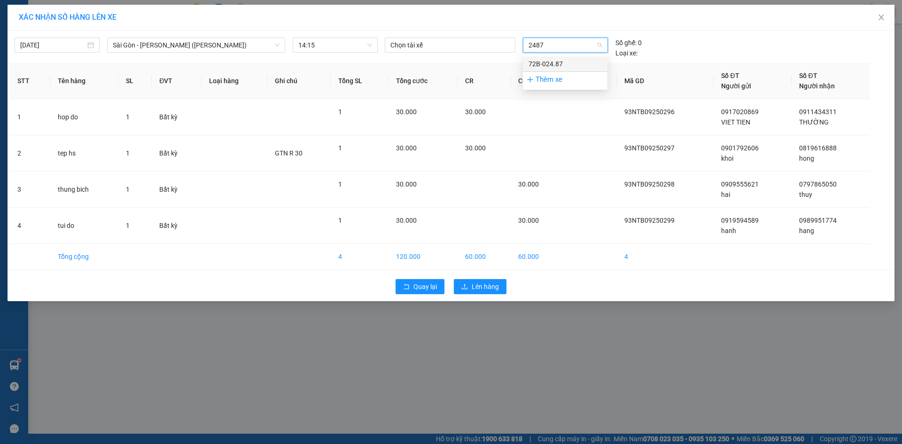
click at [561, 58] on div "72B-024.87" at bounding box center [565, 63] width 85 height 15
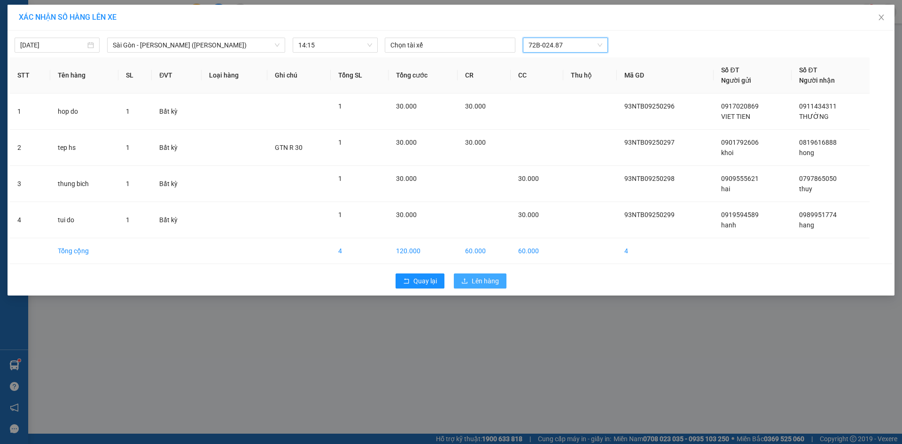
click at [473, 284] on span "Lên hàng" at bounding box center [485, 281] width 27 height 10
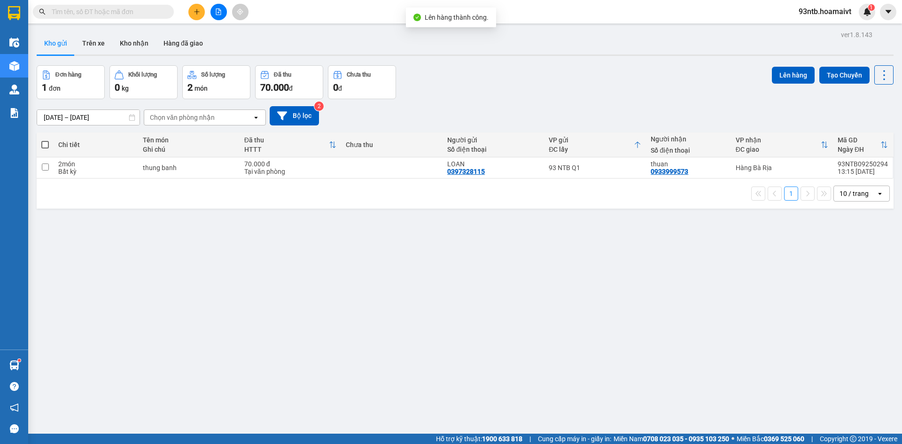
click at [118, 10] on input "text" at bounding box center [107, 12] width 111 height 10
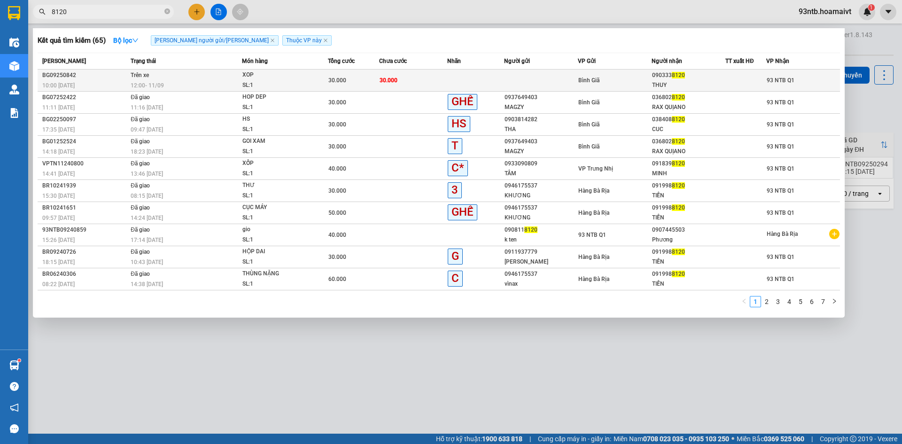
type input "8120"
click at [234, 76] on td "Trên xe 12:00 [DATE]" at bounding box center [185, 81] width 114 height 22
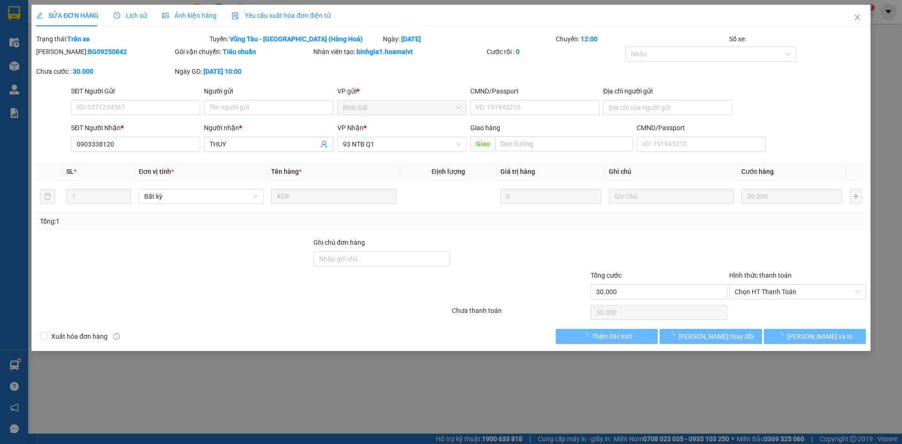
type input "0903338120"
type input "THUY"
type input "30.000"
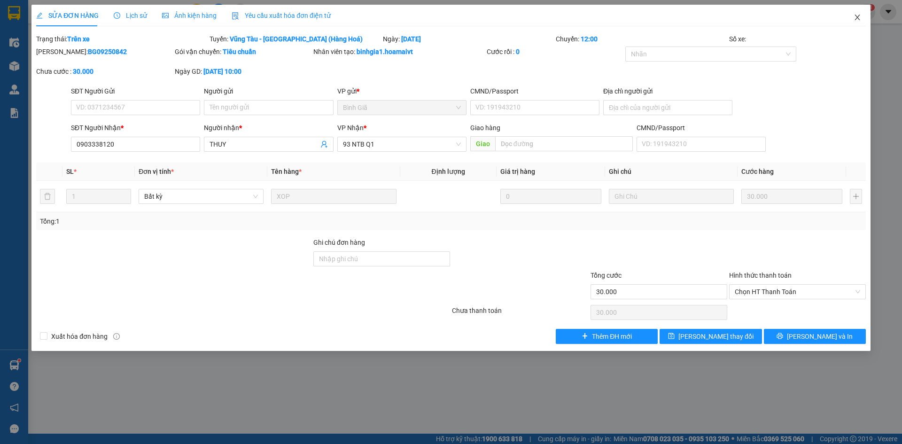
click at [854, 24] on span "Close" at bounding box center [857, 18] width 26 height 26
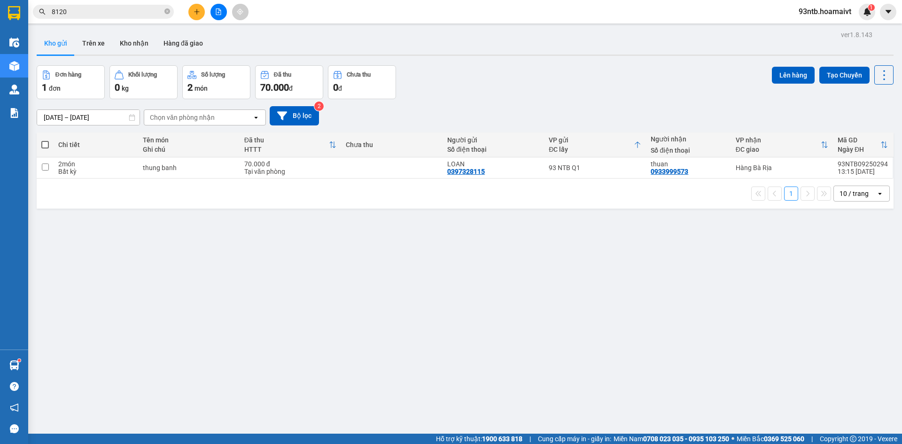
click at [137, 12] on input "8120" at bounding box center [107, 12] width 111 height 10
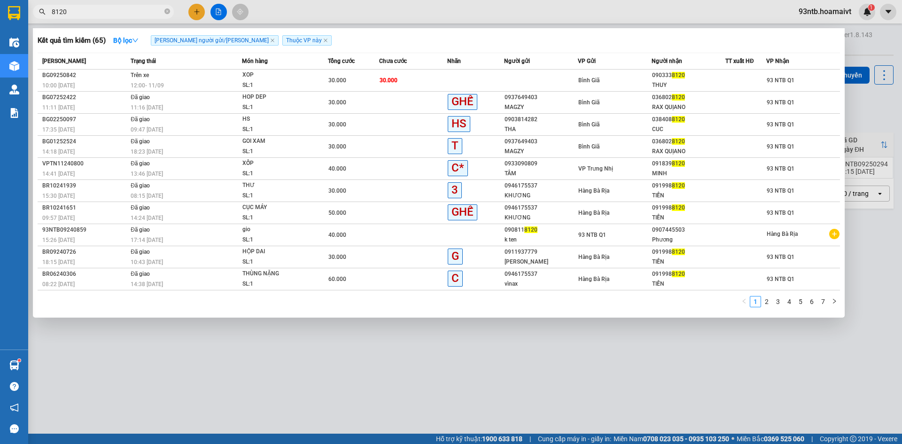
click at [137, 12] on input "8120" at bounding box center [107, 12] width 111 height 10
click at [147, 9] on input "8120" at bounding box center [107, 12] width 111 height 10
click at [174, 18] on div "8120" at bounding box center [91, 12] width 183 height 14
click at [197, 8] on div at bounding box center [451, 222] width 902 height 444
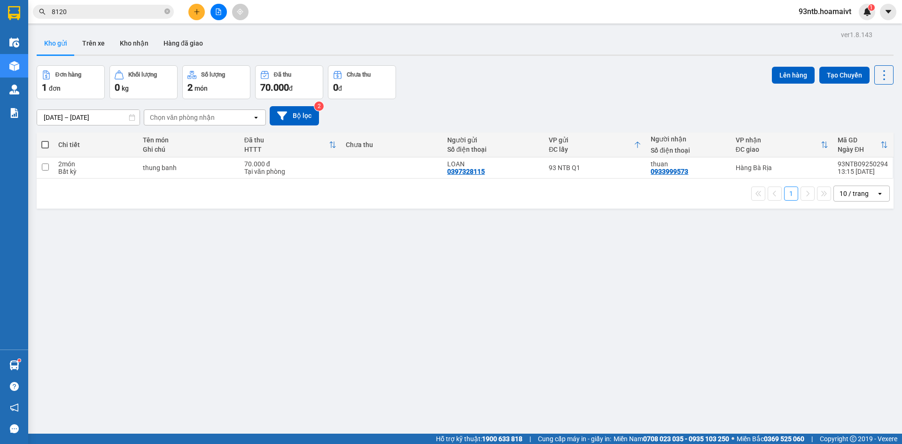
click at [200, 13] on button at bounding box center [196, 12] width 16 height 16
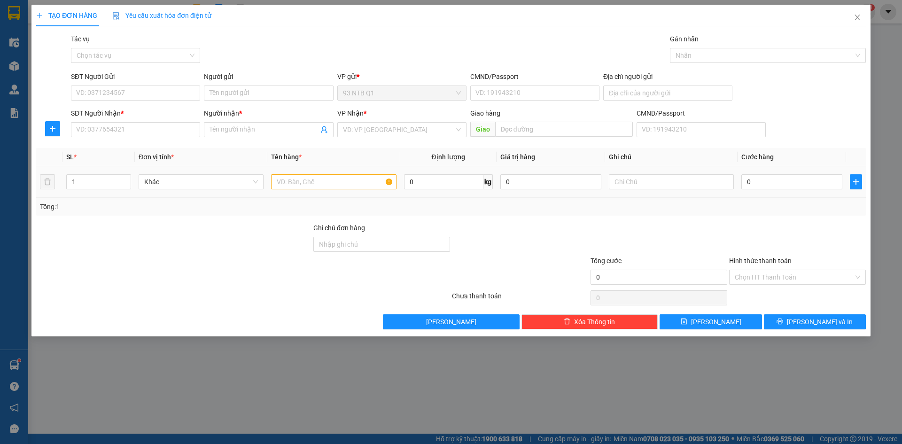
click at [335, 173] on div at bounding box center [333, 181] width 125 height 19
click at [341, 182] on input "text" at bounding box center [333, 181] width 125 height 15
type input "tui giay"
type input "3"
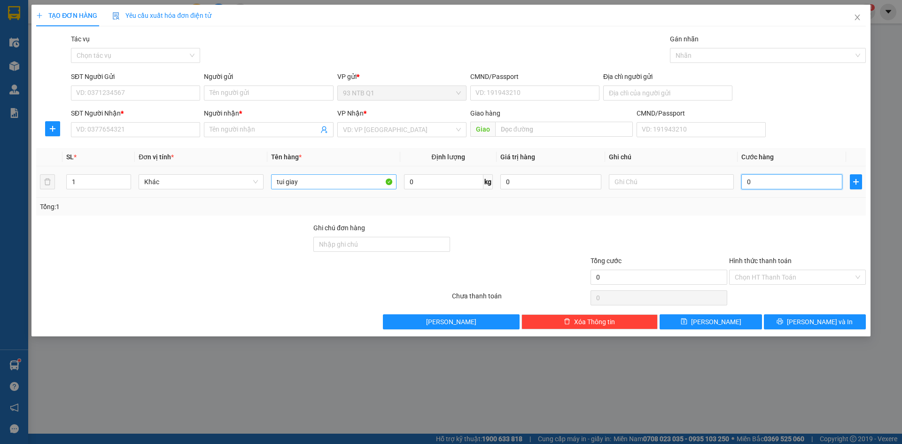
type input "3"
type input "30"
click at [624, 228] on div at bounding box center [659, 239] width 139 height 33
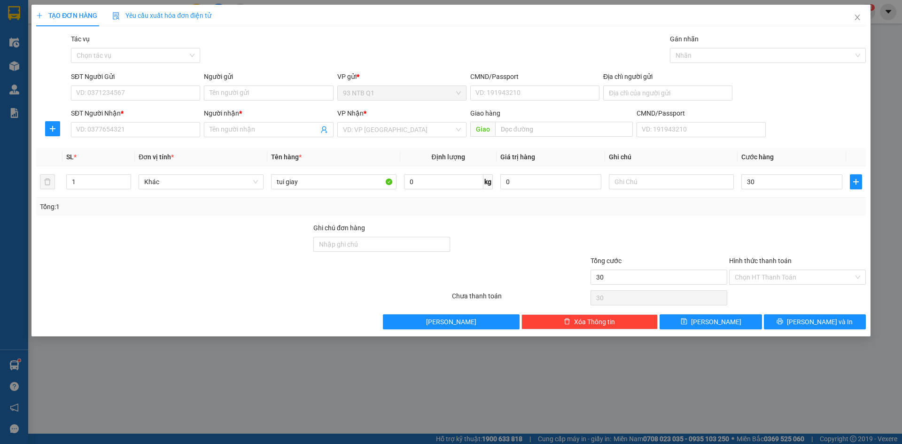
type input "30.000"
click at [230, 251] on div at bounding box center [173, 239] width 277 height 33
click at [179, 97] on input "SĐT Người Gửi" at bounding box center [135, 92] width 129 height 15
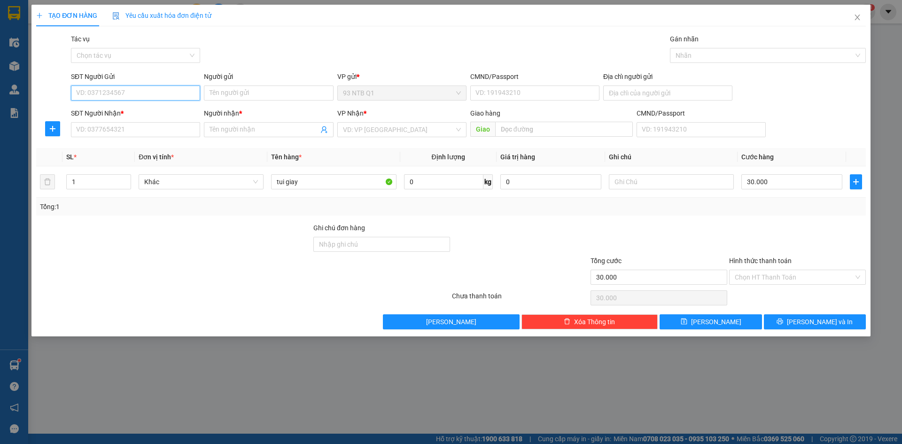
click at [183, 91] on input "SĐT Người Gửi" at bounding box center [135, 92] width 129 height 15
click at [183, 90] on input "SĐT Người Gửi" at bounding box center [135, 92] width 129 height 15
click at [182, 95] on input "SĐT Người Gửi" at bounding box center [135, 92] width 129 height 15
click at [526, 261] on div at bounding box center [520, 272] width 139 height 33
click at [227, 284] on div at bounding box center [173, 272] width 277 height 33
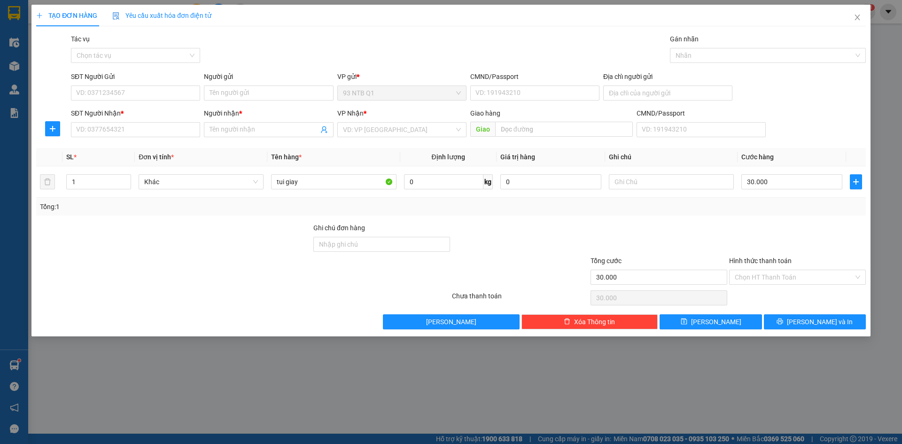
click at [551, 269] on div at bounding box center [520, 272] width 139 height 33
click at [158, 273] on div at bounding box center [173, 272] width 277 height 33
click at [157, 97] on input "SĐT Người Gửi" at bounding box center [135, 92] width 129 height 15
click at [808, 96] on div "SĐT Người Gửi VD: 0371234567 Người gửi Tên người gửi VP gửi * 93 NTB Q1 CMND/Pa…" at bounding box center [468, 87] width 799 height 33
click at [166, 90] on input "SĐT Người Gửi" at bounding box center [135, 92] width 129 height 15
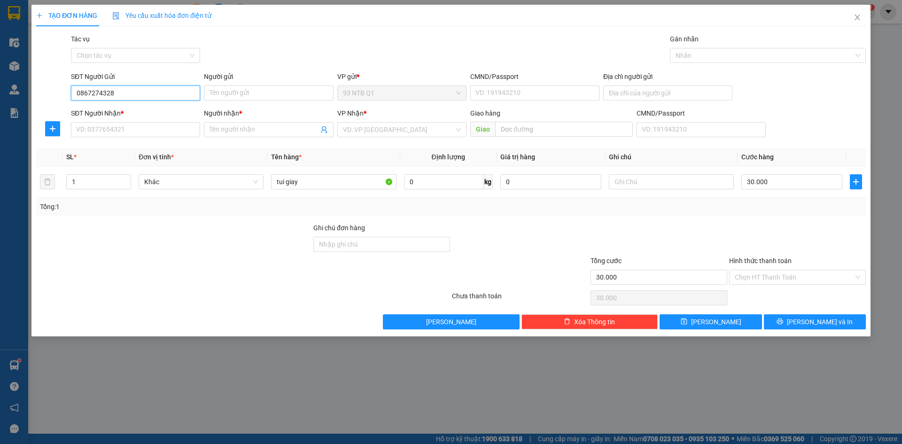
type input "0867274328"
click at [247, 96] on input "Người gửi" at bounding box center [268, 92] width 129 height 15
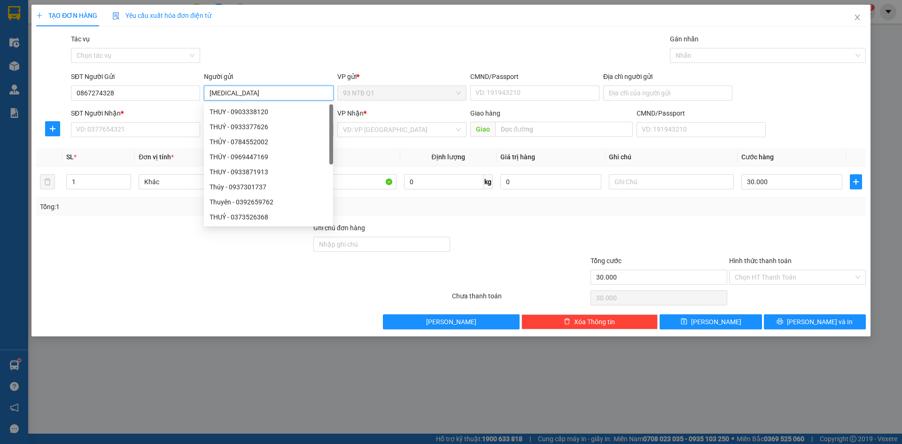
type input "[MEDICAL_DATA]"
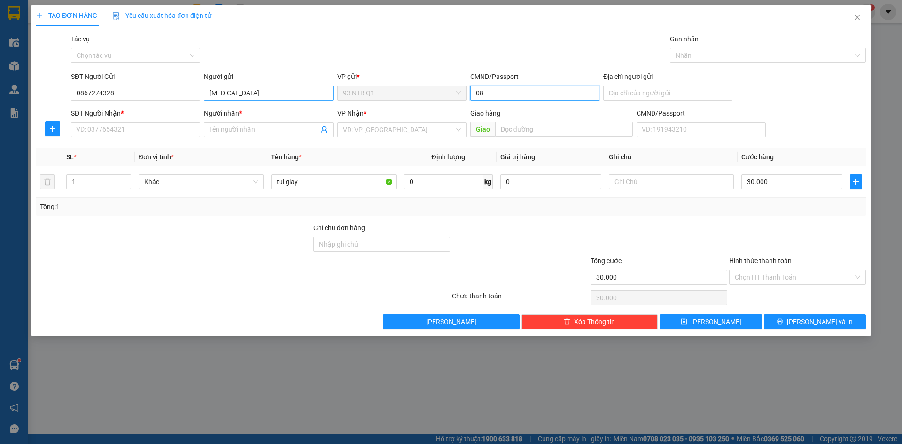
type input "0"
type input "054192005331"
type input "0938679898"
type input "92-94 Nam Kỳ [PERSON_NAME] Q1"
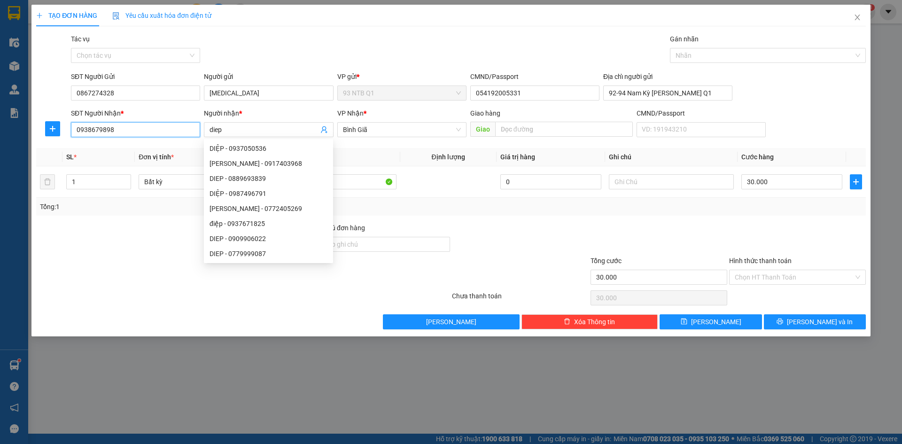
click at [166, 128] on input "0938679898" at bounding box center [135, 129] width 129 height 15
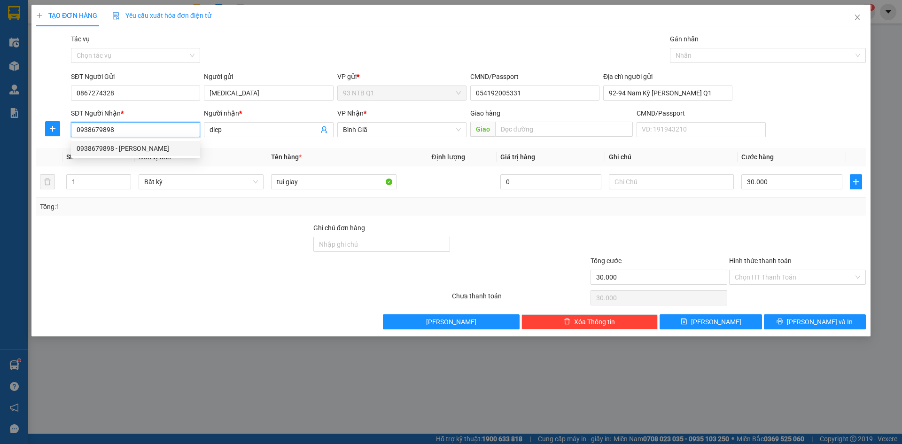
click at [155, 149] on div "0938679898 - [PERSON_NAME]" at bounding box center [136, 148] width 118 height 10
type input "Diệp"
click at [531, 217] on div "Transit Pickup Surcharge Ids Transit Deliver Surcharge Ids Transit Deliver Surc…" at bounding box center [451, 181] width 830 height 295
drag, startPoint x: 660, startPoint y: 192, endPoint x: 658, endPoint y: 177, distance: 15.3
click at [660, 190] on td at bounding box center [671, 181] width 132 height 31
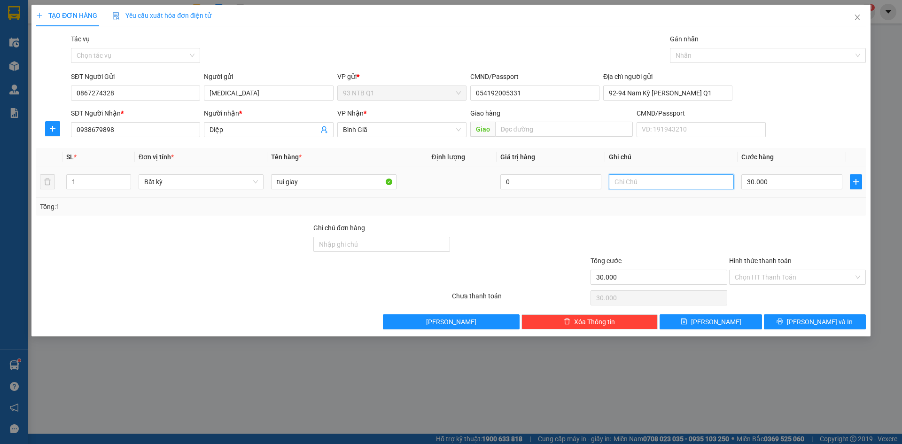
click at [658, 177] on input "text" at bounding box center [671, 181] width 125 height 15
type input "GTN cp"
click at [731, 216] on div "Transit Pickup Surcharge Ids Transit Deliver Surcharge Ids Transit Deliver Surc…" at bounding box center [451, 181] width 830 height 295
click at [812, 320] on span "[PERSON_NAME] và In" at bounding box center [820, 322] width 66 height 10
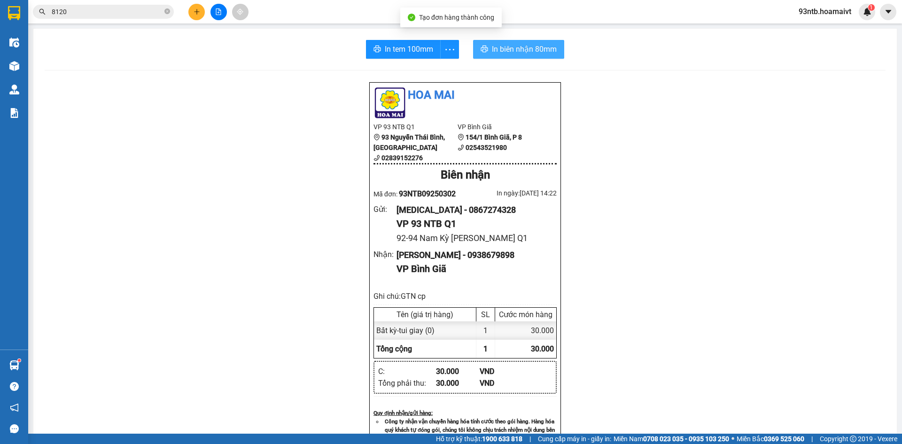
click at [514, 45] on span "In biên nhận 80mm" at bounding box center [524, 49] width 65 height 12
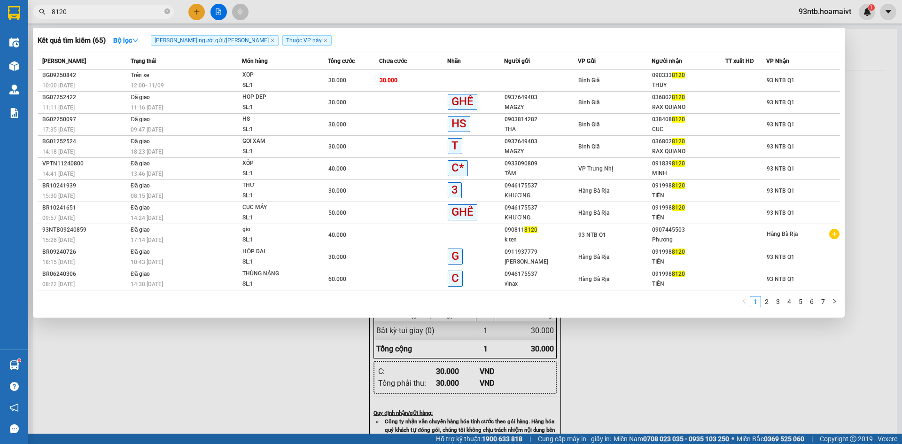
click at [112, 7] on input "8120" at bounding box center [107, 12] width 111 height 10
drag, startPoint x: 112, startPoint y: 7, endPoint x: 117, endPoint y: 11, distance: 7.3
click at [113, 7] on input "8120" at bounding box center [107, 12] width 111 height 10
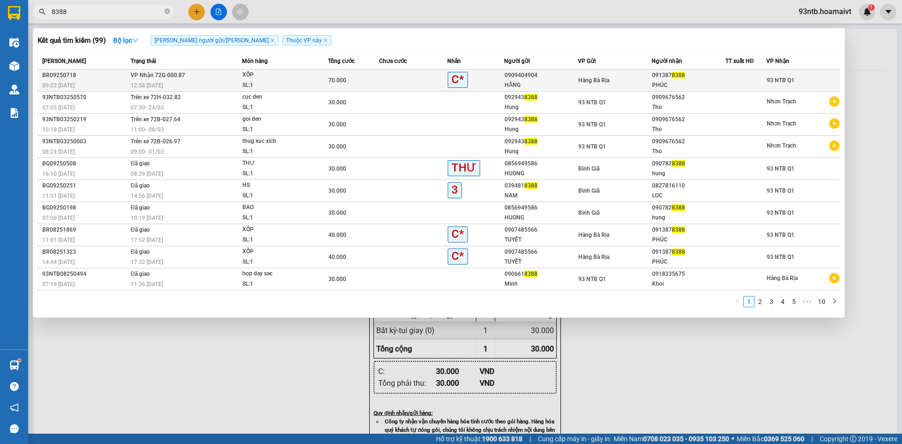
type input "8388"
click at [725, 78] on td at bounding box center [745, 81] width 41 height 22
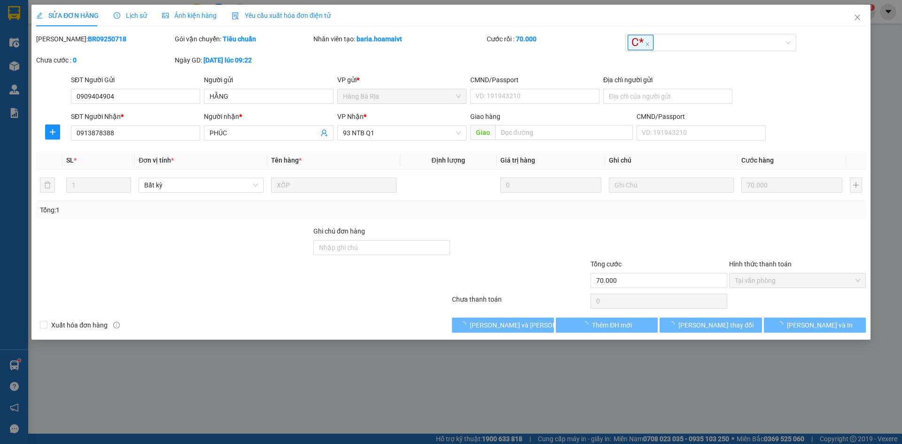
type input "0909404904"
type input "HẰNG"
type input "0913878388"
type input "PHÚC"
type input "70.000"
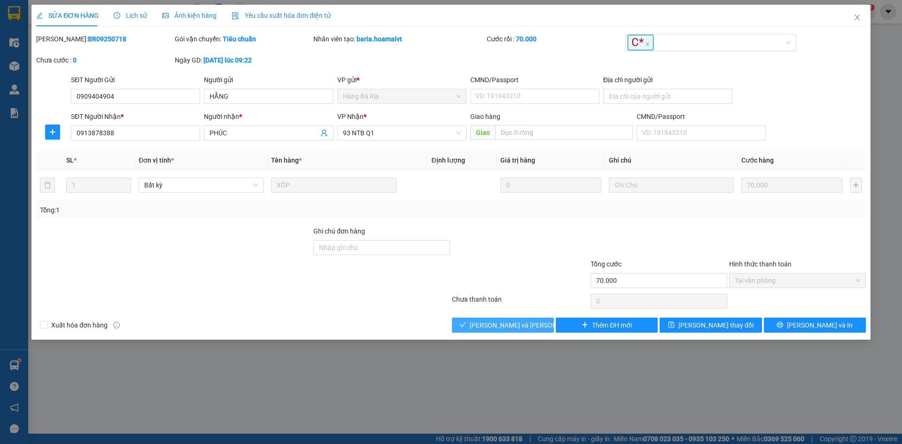
click at [536, 322] on button "[PERSON_NAME] và [PERSON_NAME] hàng" at bounding box center [503, 325] width 102 height 15
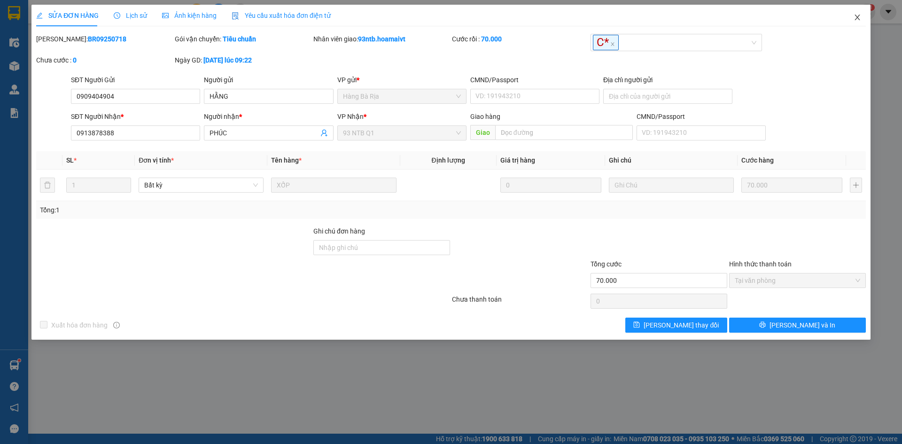
click at [861, 22] on span "Close" at bounding box center [857, 18] width 26 height 26
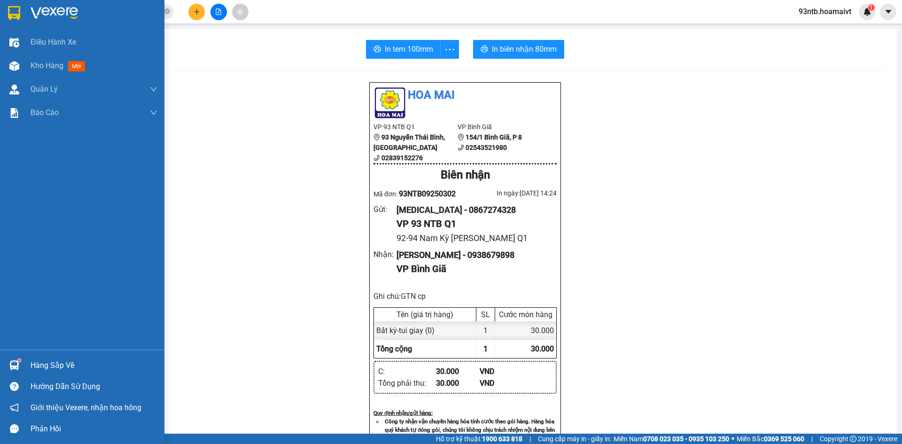
click at [29, 363] on div "Hàng sắp về" at bounding box center [82, 365] width 164 height 21
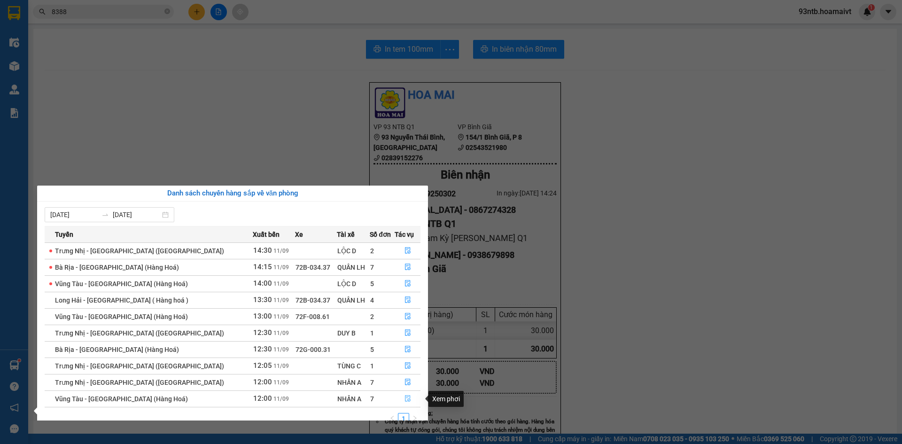
click at [405, 401] on icon "file-done" at bounding box center [407, 398] width 7 height 7
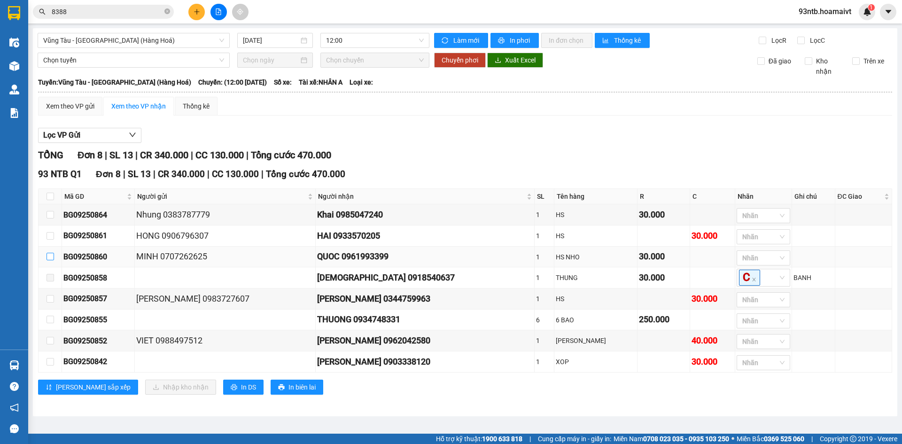
click at [47, 255] on input "checkbox" at bounding box center [51, 257] width 8 height 8
checkbox input "true"
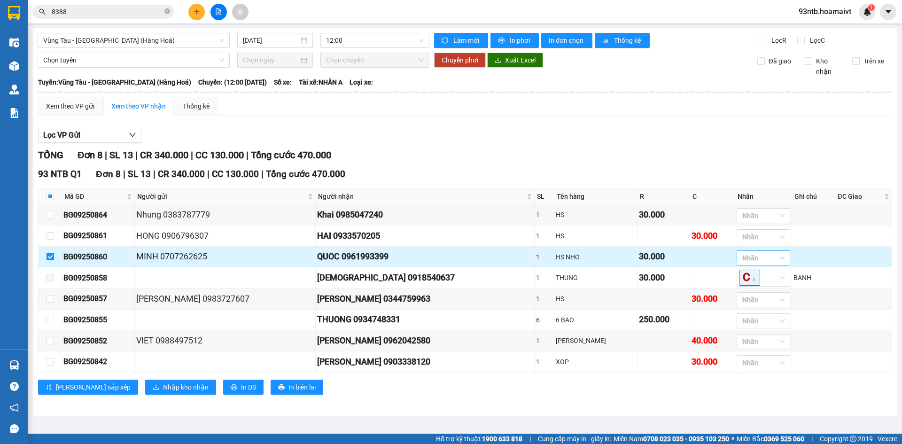
click at [739, 262] on div at bounding box center [758, 257] width 39 height 11
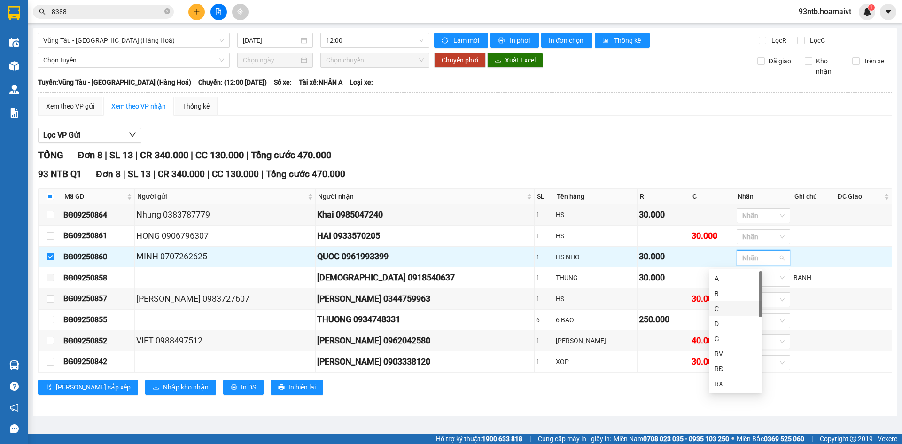
scroll to position [271, 0]
click at [736, 335] on div "HS nhỏ" at bounding box center [735, 339] width 42 height 10
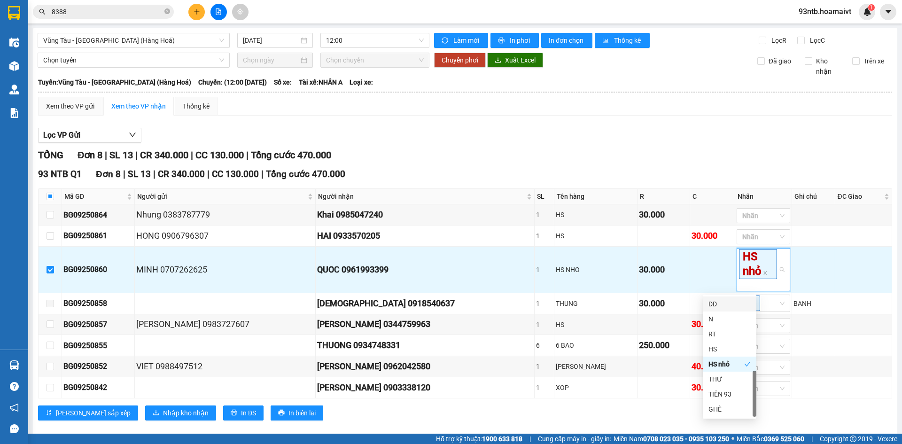
click at [701, 128] on div "Lọc VP Gửi" at bounding box center [465, 136] width 854 height 16
click at [51, 326] on input "checkbox" at bounding box center [51, 324] width 8 height 8
checkbox input "true"
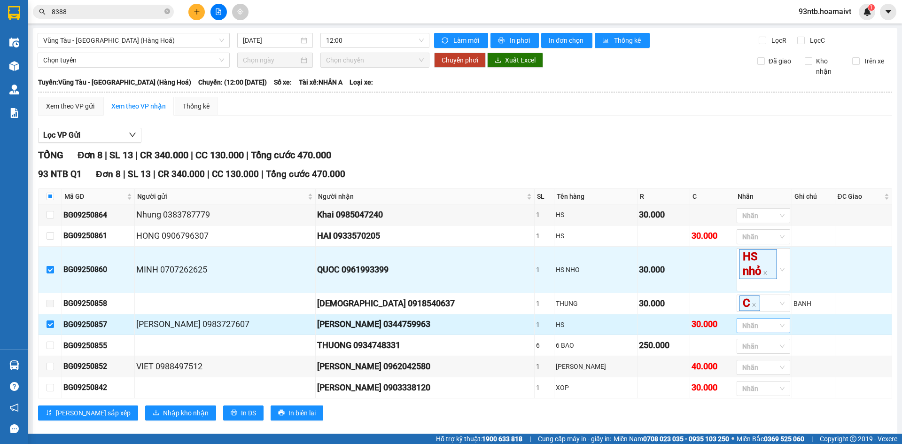
click at [739, 330] on div at bounding box center [758, 325] width 39 height 11
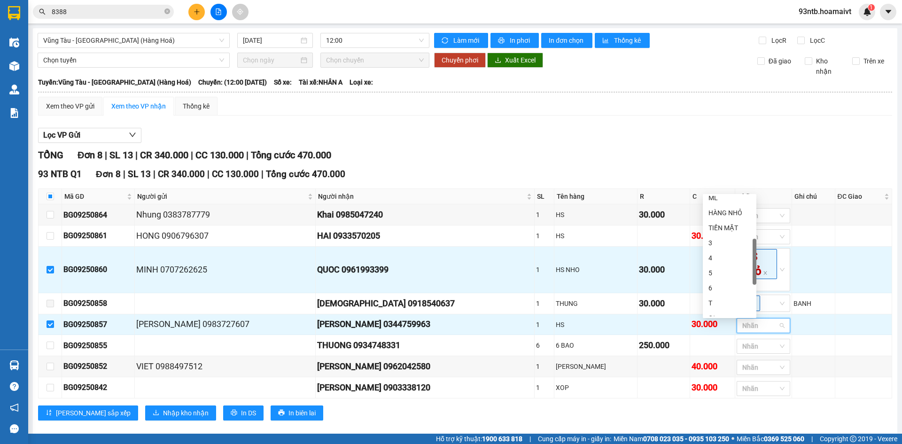
scroll to position [235, 0]
click at [727, 282] on div "HS" at bounding box center [729, 284] width 42 height 10
click at [680, 157] on div "[PERSON_NAME] 8 | SL 13 | CR 340.000 | CC 130.000 | [PERSON_NAME] 470.000" at bounding box center [465, 155] width 854 height 15
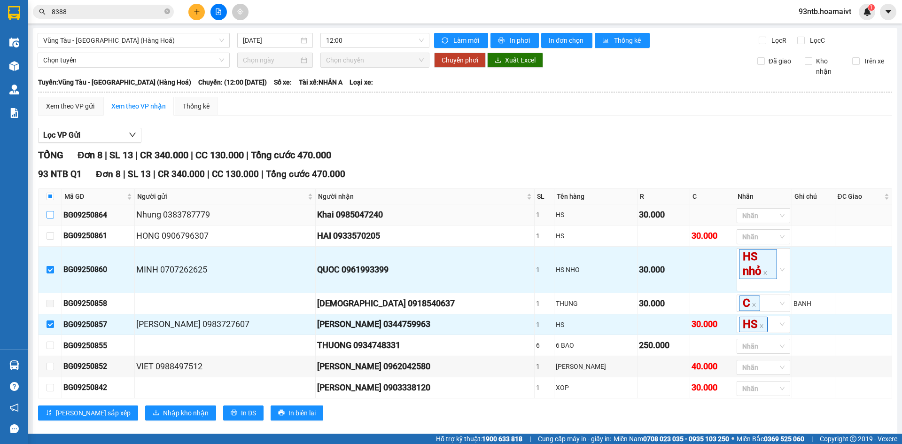
click at [50, 217] on input "checkbox" at bounding box center [51, 215] width 8 height 8
checkbox input "true"
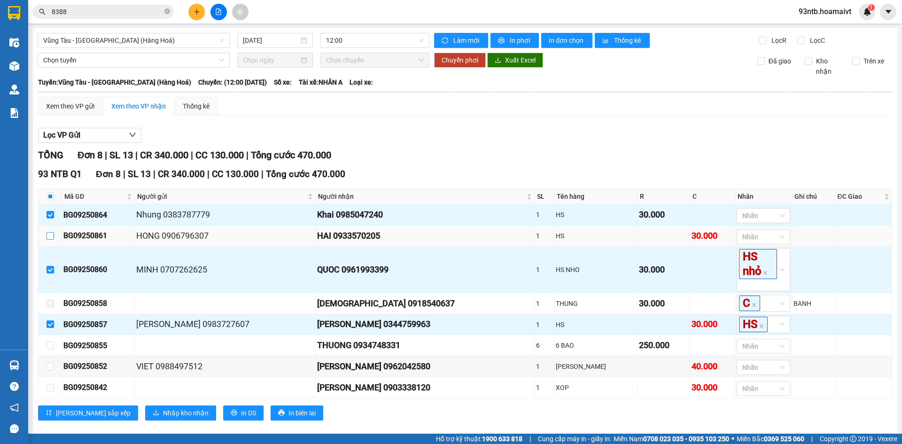
click at [51, 232] on label at bounding box center [51, 236] width 8 height 10
click at [51, 232] on input "checkbox" at bounding box center [51, 236] width 8 height 8
checkbox input "true"
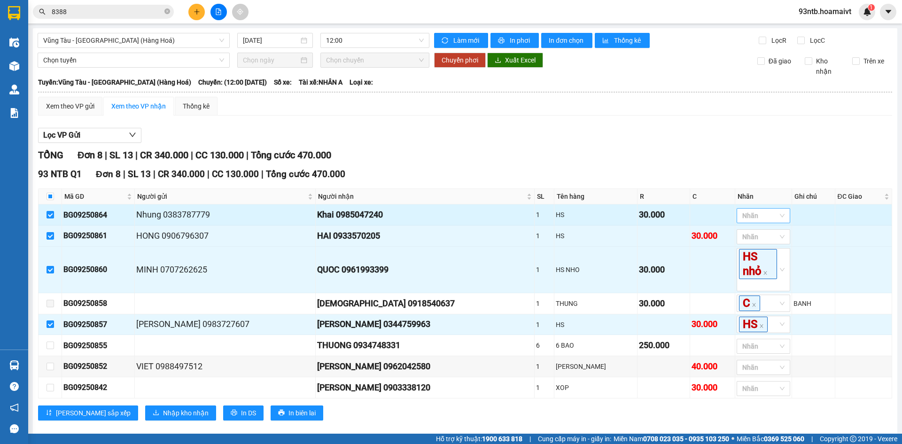
click at [739, 216] on div at bounding box center [758, 215] width 39 height 11
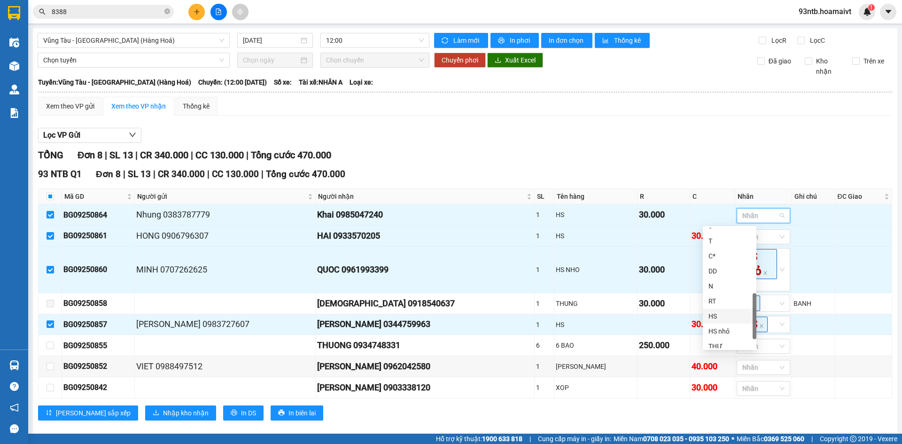
click at [730, 316] on div "HS" at bounding box center [729, 316] width 42 height 10
click at [729, 181] on div "93 NTB Q1 Đơn 8 | SL 13 | CR 340.000 | CC 130.000 | [PERSON_NAME] 470.000" at bounding box center [465, 174] width 854 height 14
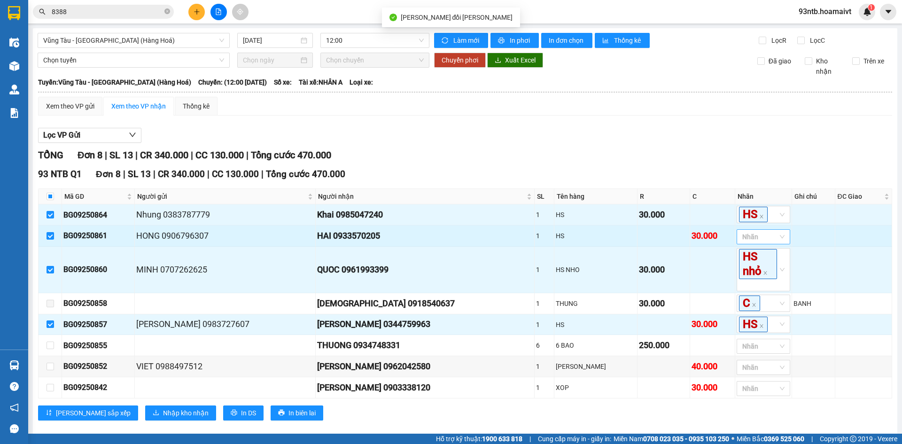
click at [739, 237] on div at bounding box center [758, 236] width 39 height 11
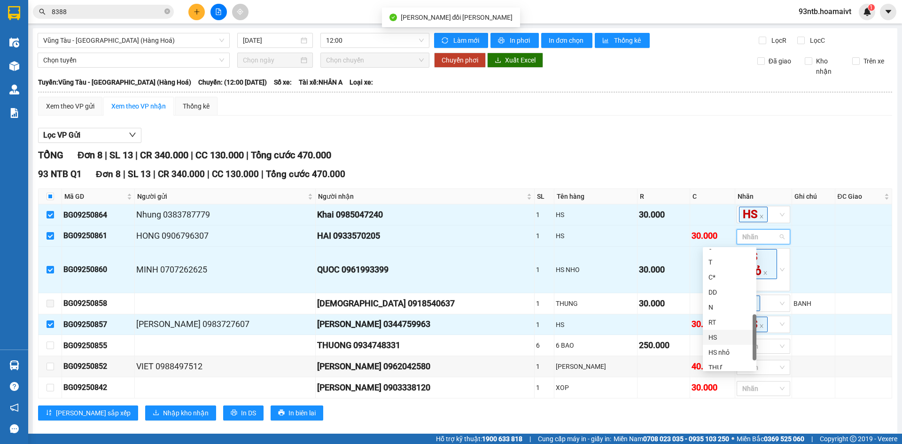
click at [728, 334] on div "HS" at bounding box center [729, 337] width 42 height 10
click at [717, 164] on div "TỔNG Đơn 8 | SL 13 | CR 340.000 | CC 130.000 | Tổng cước 470.000 93 NTB Q1 Đơn …" at bounding box center [465, 290] width 854 height 284
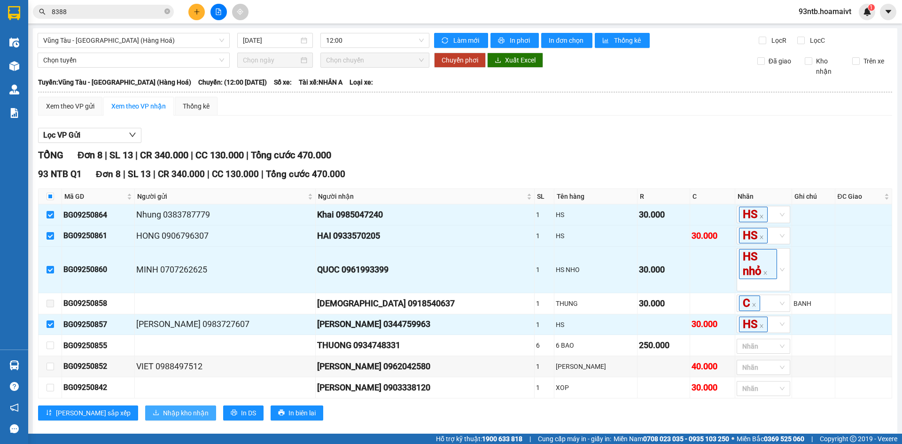
click at [163, 412] on span "Nhập kho nhận" at bounding box center [186, 413] width 46 height 10
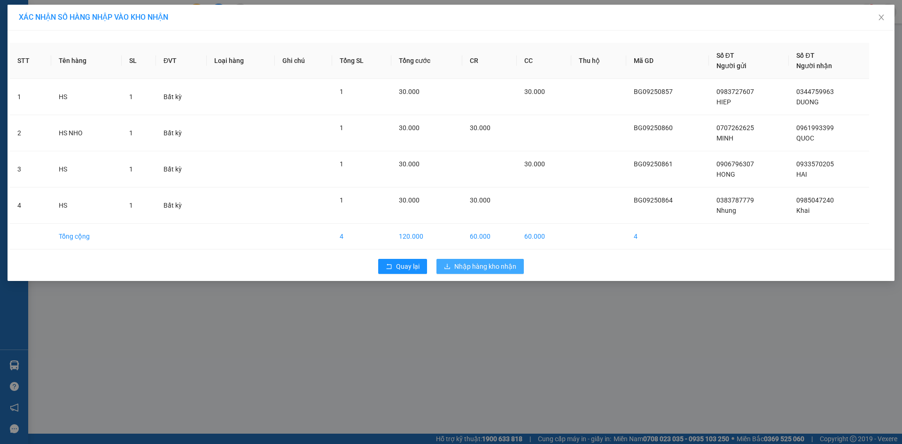
click at [464, 271] on span "Nhập hàng kho nhận" at bounding box center [485, 266] width 62 height 10
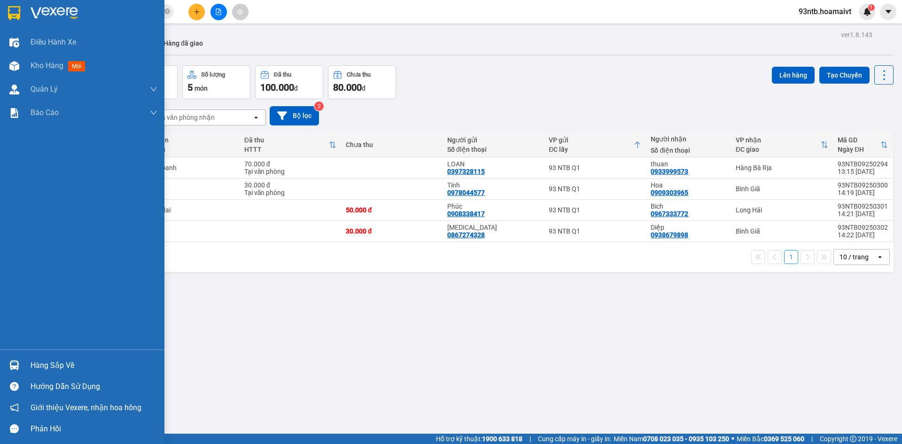
click at [64, 365] on div "Hàng sắp về" at bounding box center [94, 365] width 127 height 14
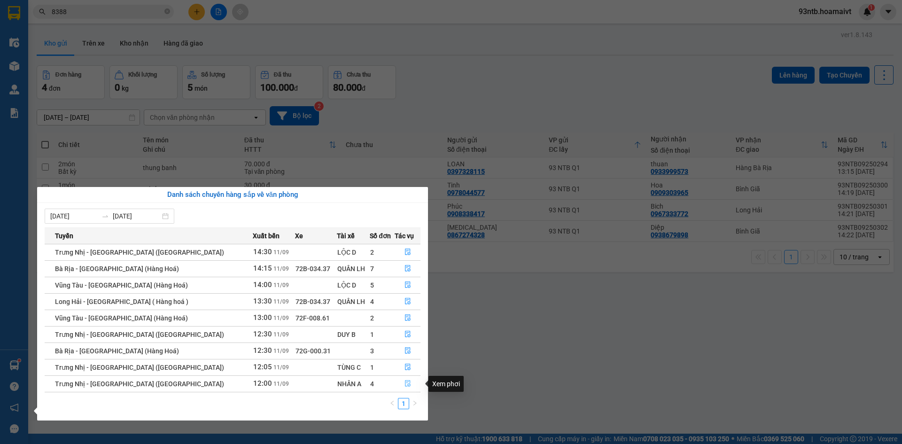
click at [396, 384] on button "button" at bounding box center [407, 383] width 25 height 15
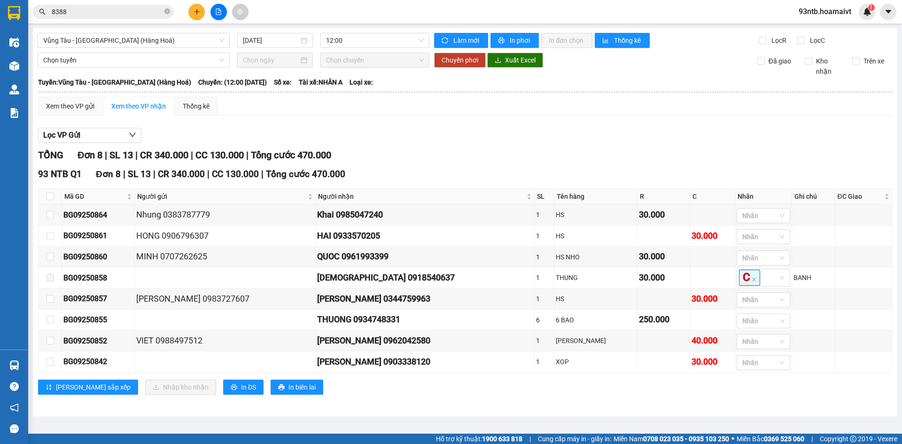
click at [400, 382] on div "93 NTB Q1 Đơn 8 | SL 13 | CR 340.000 | CC 130.000 | [PERSON_NAME] 470.000 Mã GD…" at bounding box center [465, 284] width 854 height 234
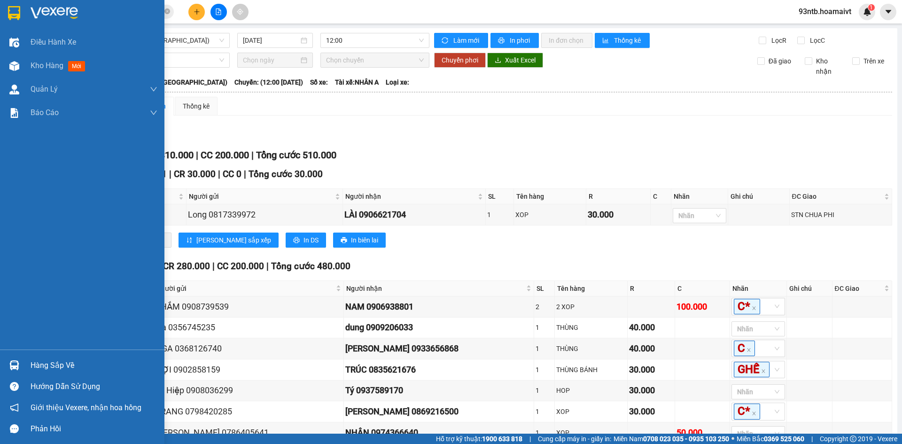
click at [65, 357] on div "Hàng sắp về" at bounding box center [82, 365] width 164 height 21
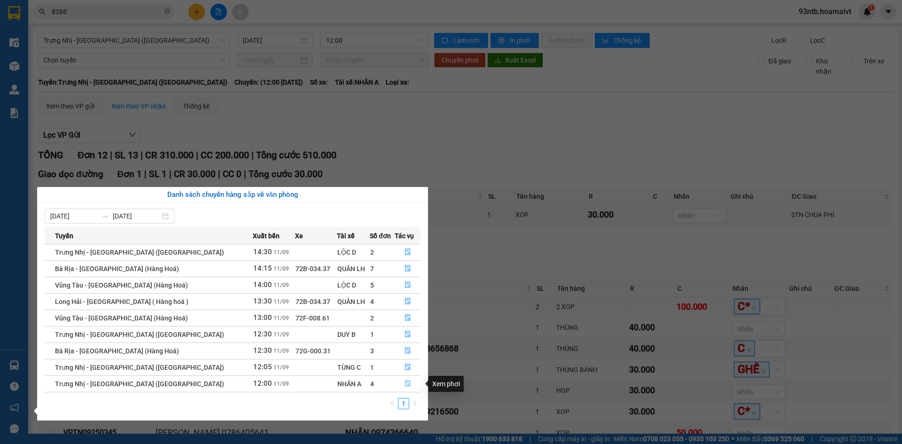
drag, startPoint x: 403, startPoint y: 386, endPoint x: 686, endPoint y: 300, distance: 296.3
click at [404, 386] on icon "file-done" at bounding box center [407, 383] width 7 height 7
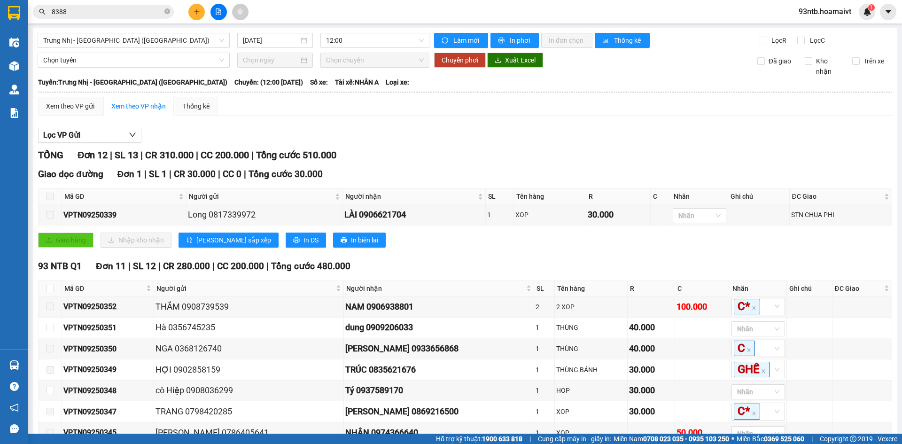
click at [488, 253] on div "Giao dọc đường Đơn 1 | SL 1 | CR 30.000 | CC 0 | [PERSON_NAME] 30.000 Mã GD Ngư…" at bounding box center [465, 210] width 854 height 87
click at [543, 119] on div "Xem theo VP gửi Xem theo [PERSON_NAME] Thống kê Lọc VP Gửi [PERSON_NAME] 12 | …" at bounding box center [465, 329] width 854 height 465
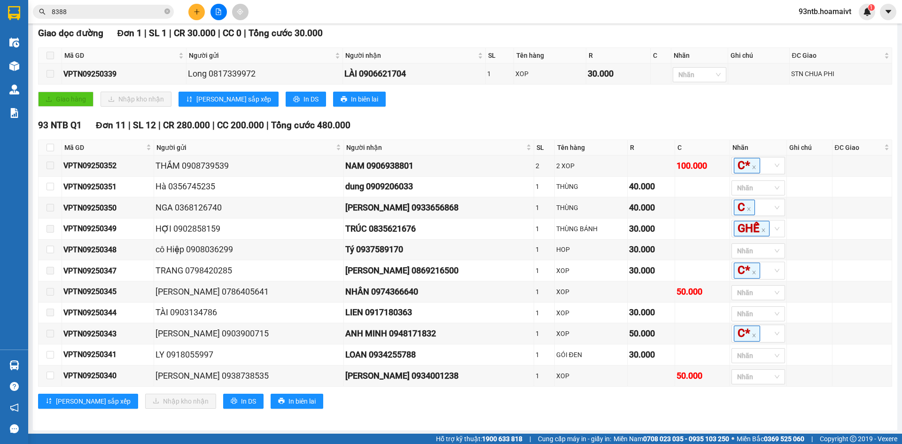
scroll to position [157, 0]
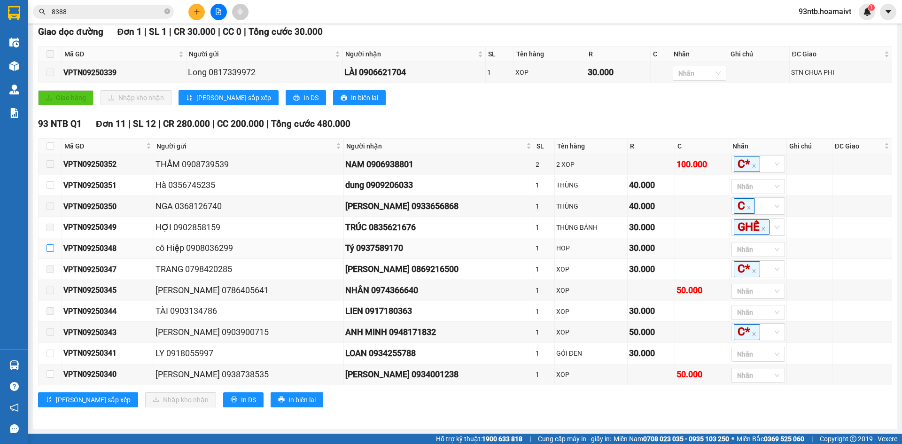
click at [50, 247] on input "checkbox" at bounding box center [51, 248] width 8 height 8
checkbox input "true"
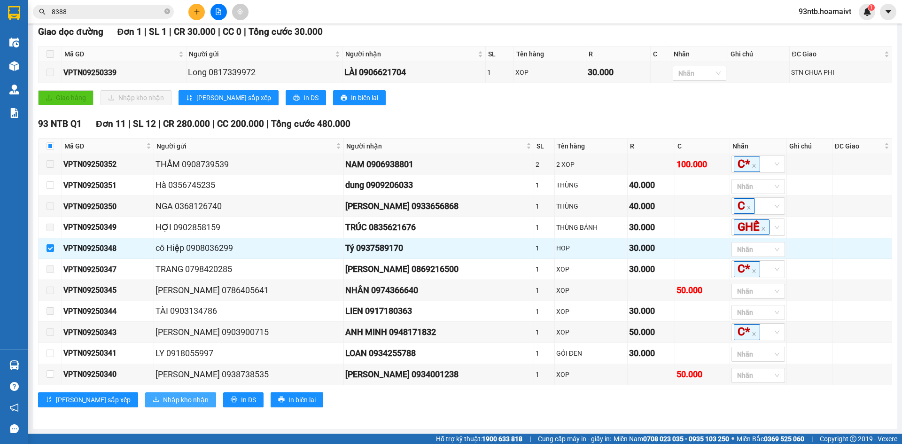
click at [163, 400] on span "Nhập kho nhận" at bounding box center [186, 400] width 46 height 10
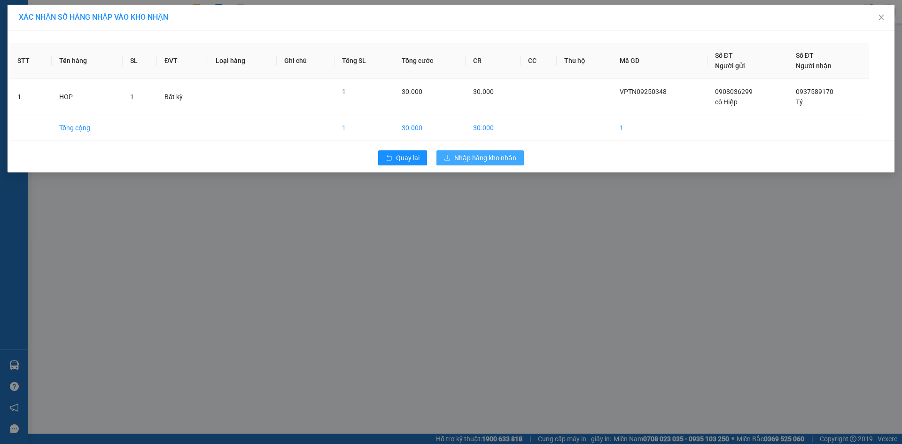
click at [514, 157] on span "Nhập hàng kho nhận" at bounding box center [485, 158] width 62 height 10
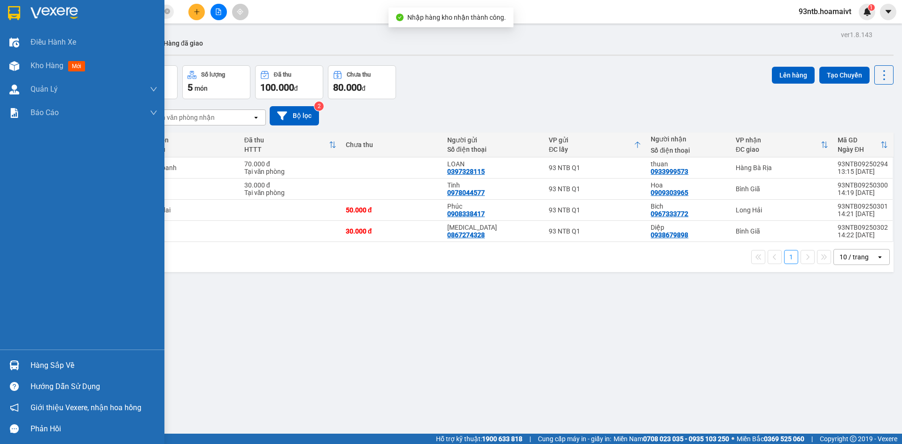
click at [45, 370] on div "Hàng sắp về" at bounding box center [94, 365] width 127 height 14
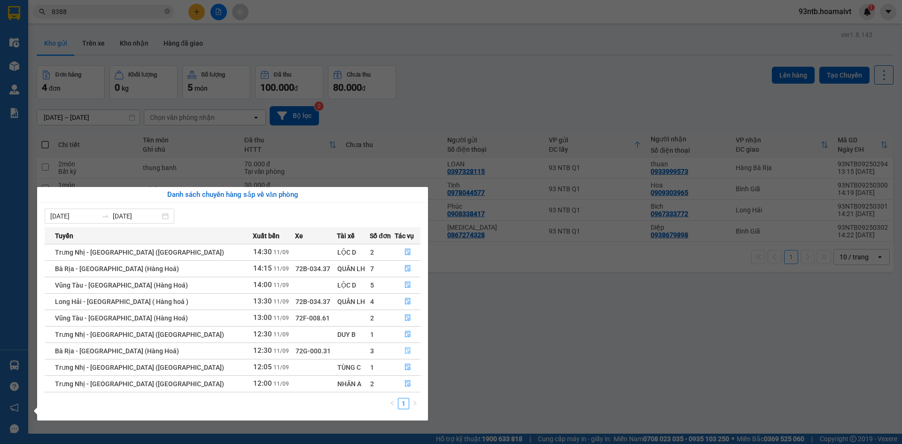
click at [405, 351] on icon "file-done" at bounding box center [408, 351] width 6 height 7
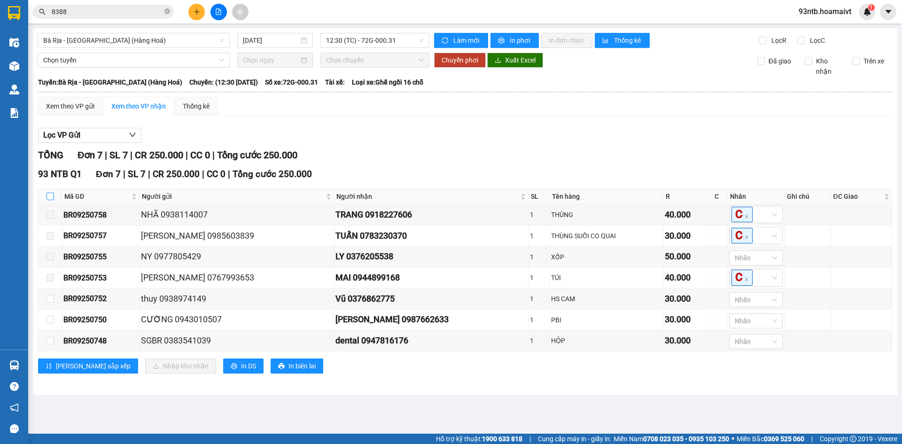
click at [53, 193] on input "checkbox" at bounding box center [51, 197] width 8 height 8
checkbox input "true"
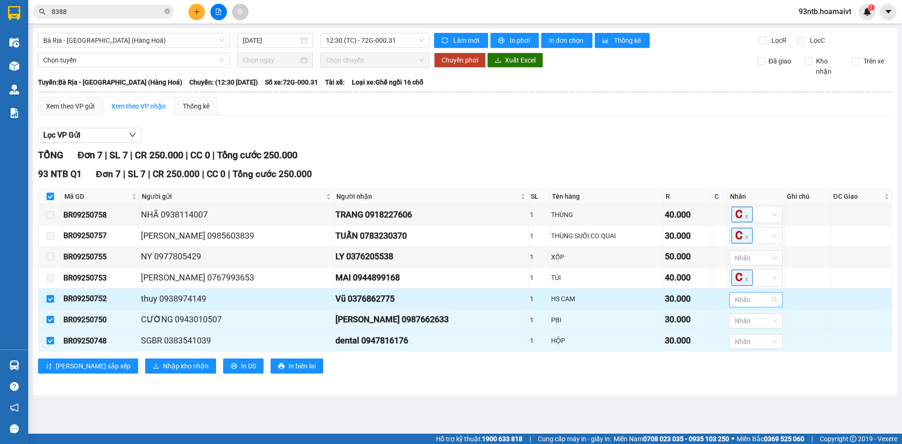
click at [742, 305] on div at bounding box center [750, 299] width 39 height 11
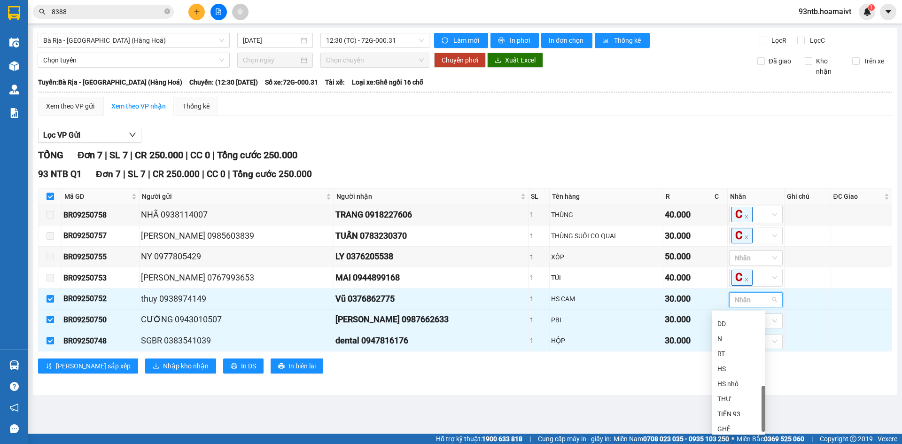
scroll to position [271, 0]
click at [742, 367] on div "HS" at bounding box center [738, 365] width 42 height 10
click at [651, 404] on main "Bà Rịa - [GEOGRAPHIC_DATA] (Hàng Hoá) [DATE] 12:30 (TC) - 72G-000.31 [PERSO…" at bounding box center [451, 217] width 902 height 434
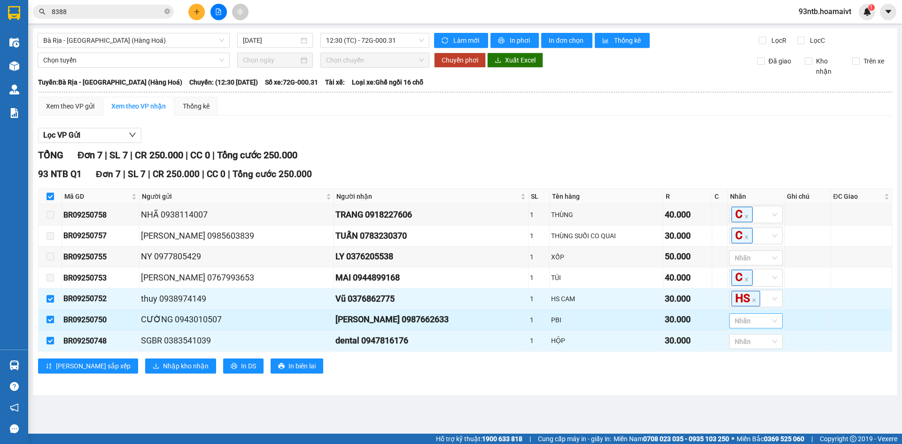
click at [738, 325] on div at bounding box center [750, 320] width 39 height 11
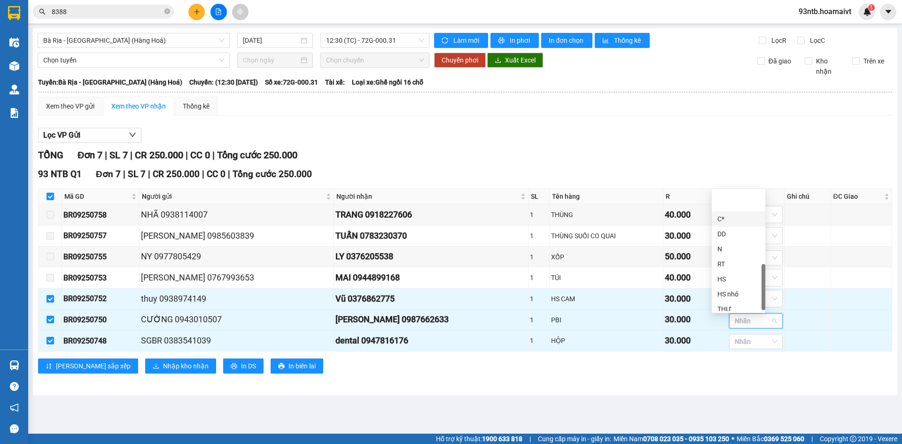
scroll to position [267, 0]
click at [741, 266] on div "HS nhỏ" at bounding box center [738, 262] width 42 height 10
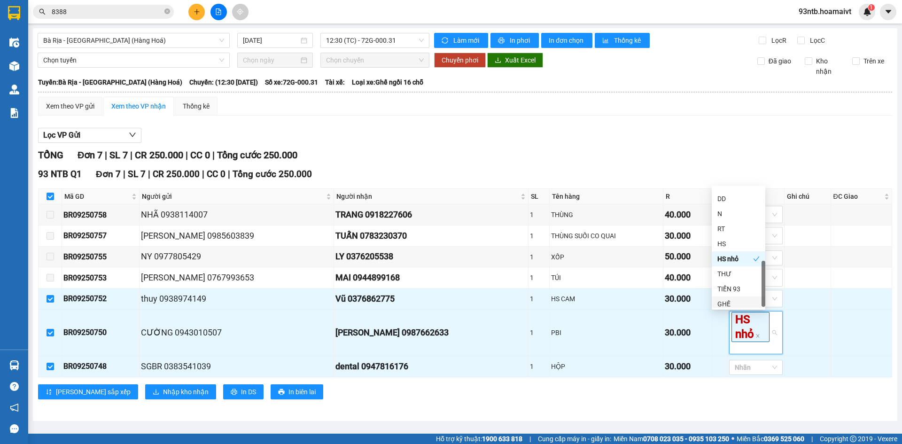
click at [690, 417] on div "Bà Rịa - [GEOGRAPHIC_DATA] (Hàng Hoá) [DATE] 12:30 (TC) - 72G-000.31 [PERSO…" at bounding box center [465, 224] width 864 height 393
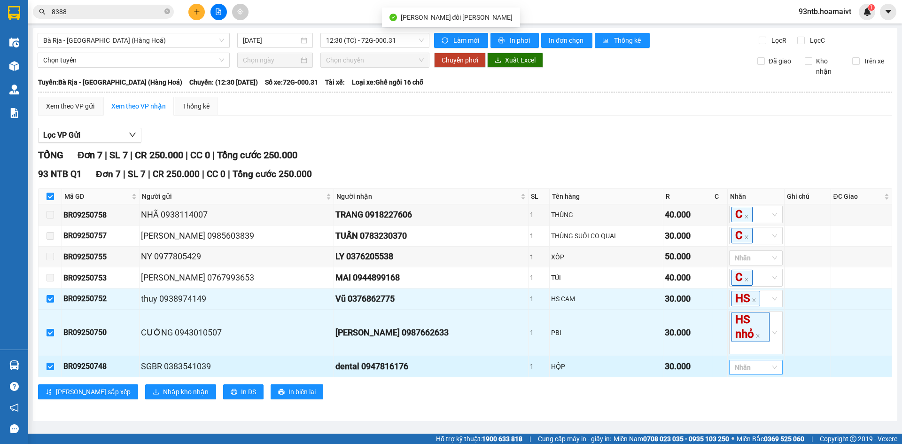
click at [731, 369] on div at bounding box center [750, 367] width 39 height 11
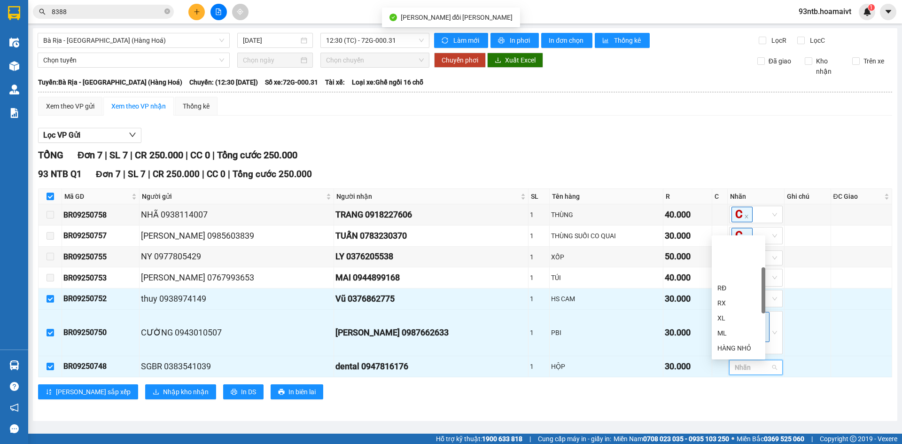
scroll to position [94, 0]
click at [743, 326] on div "3" at bounding box center [739, 331] width 54 height 15
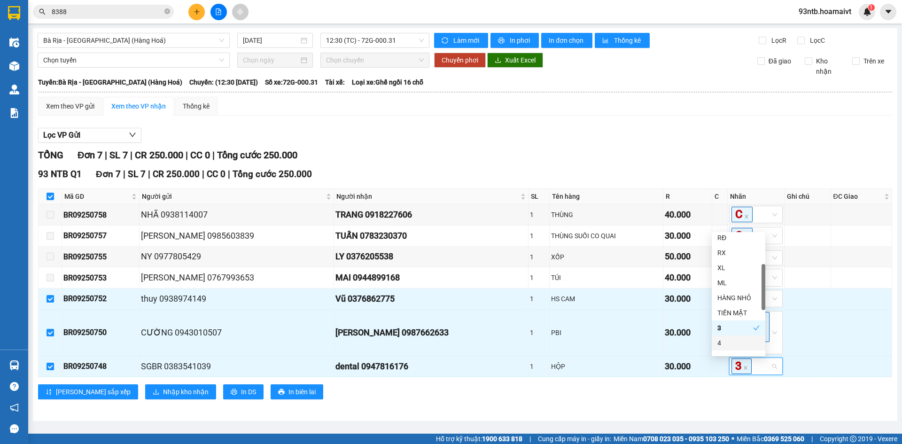
click at [651, 414] on div "Bà Rịa - [GEOGRAPHIC_DATA] (Hàng Hoá) [DATE] 12:30 (TC) - 72G-000.31 Làm mớ…" at bounding box center [465, 224] width 864 height 393
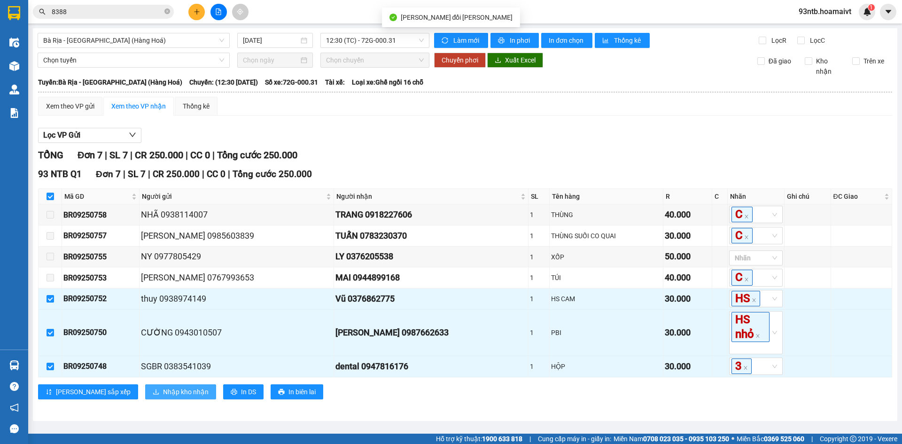
click at [150, 398] on button "Nhập kho nhận" at bounding box center [180, 391] width 71 height 15
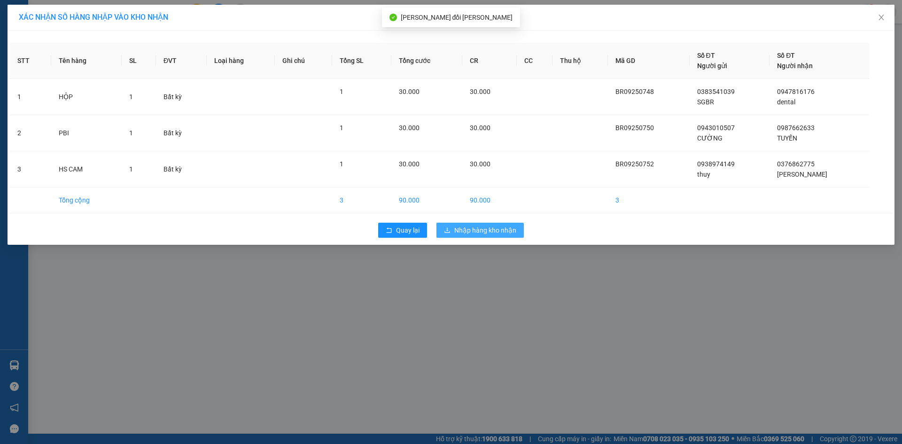
click at [510, 225] on span "Nhập hàng kho nhận" at bounding box center [485, 230] width 62 height 10
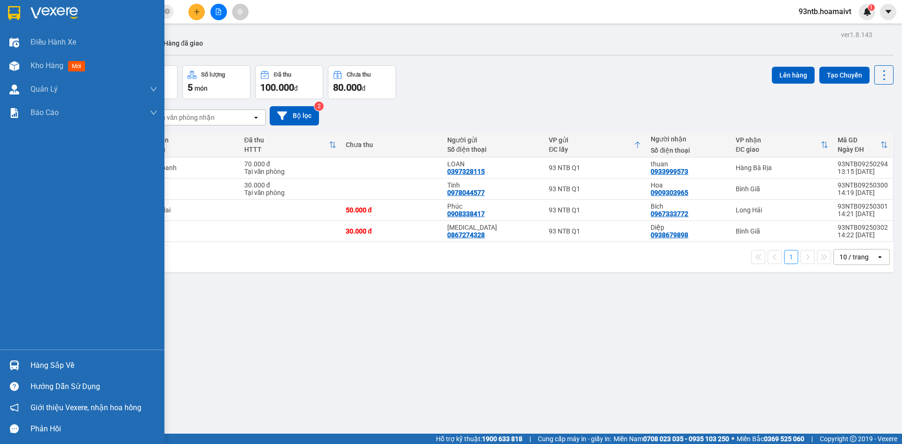
click at [29, 369] on div "Hàng sắp về" at bounding box center [82, 365] width 164 height 21
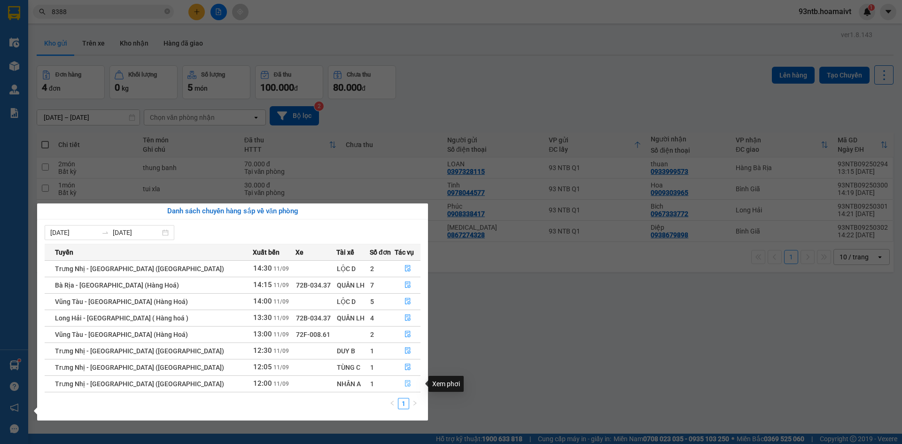
click at [404, 385] on icon "file-done" at bounding box center [407, 383] width 7 height 7
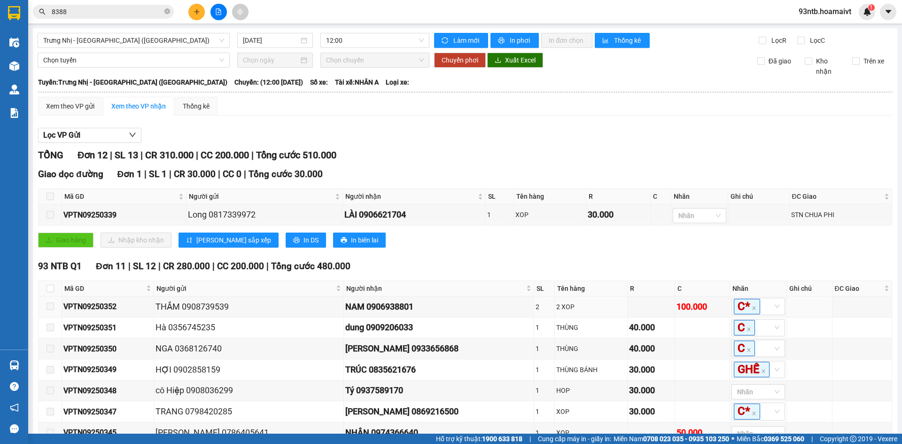
click at [54, 197] on span at bounding box center [51, 197] width 8 height 8
click at [52, 196] on span at bounding box center [51, 197] width 8 height 8
click at [50, 289] on input "checkbox" at bounding box center [51, 289] width 8 height 8
checkbox input "true"
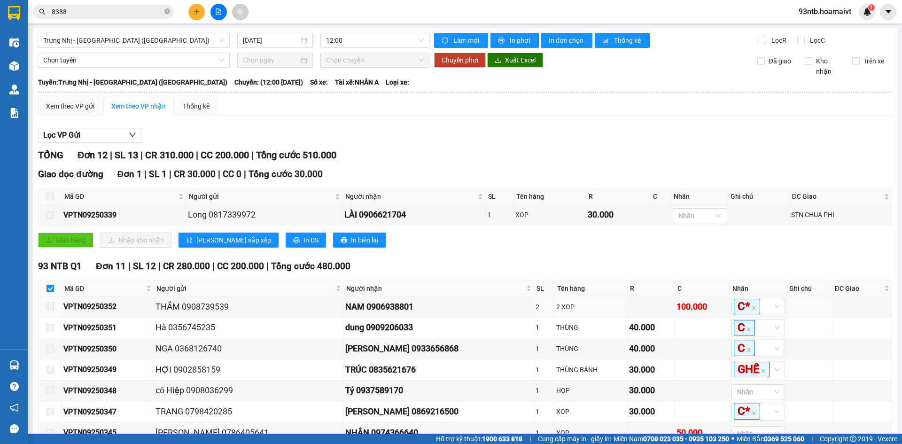
scroll to position [157, 0]
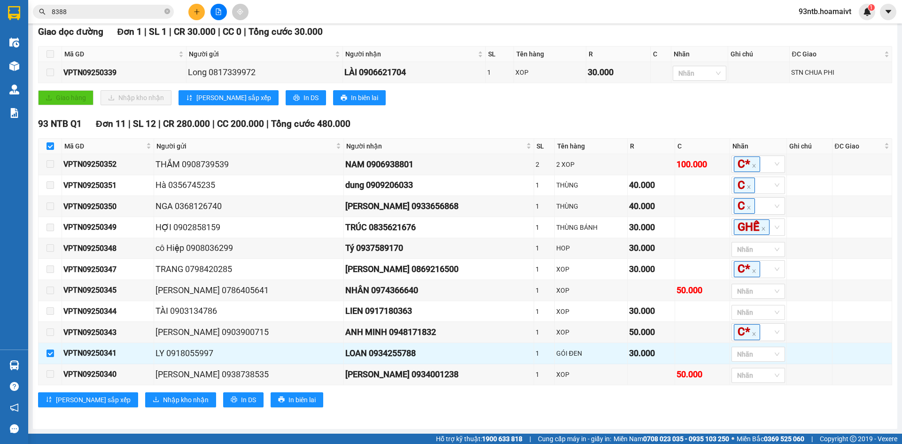
click at [499, 424] on div "Trưng Nhị - [GEOGRAPHIC_DATA] ([GEOGRAPHIC_DATA]) [DATE] 12:00 Làm mới In phơi …" at bounding box center [465, 157] width 864 height 543
click at [628, 90] on div "Giao hàng Nhập kho nhận Lưu sắp xếp In DS In biên lai" at bounding box center [465, 97] width 854 height 15
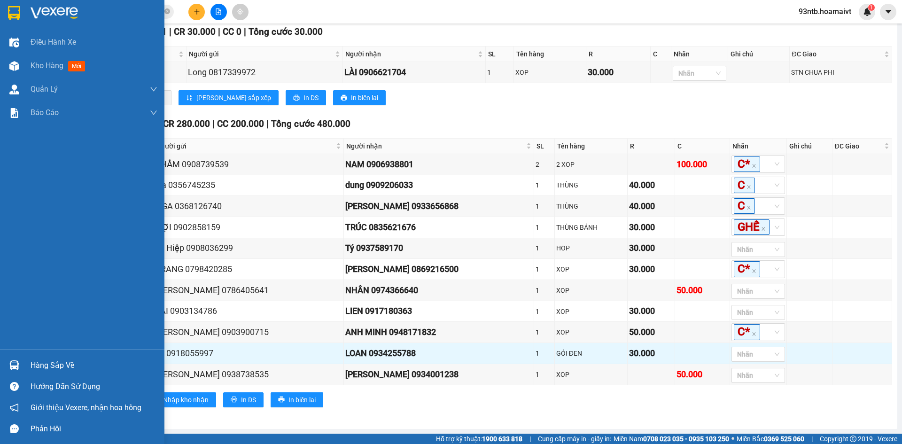
drag, startPoint x: 39, startPoint y: 362, endPoint x: 48, endPoint y: 361, distance: 9.4
click at [39, 362] on div "Hàng sắp về" at bounding box center [94, 365] width 127 height 14
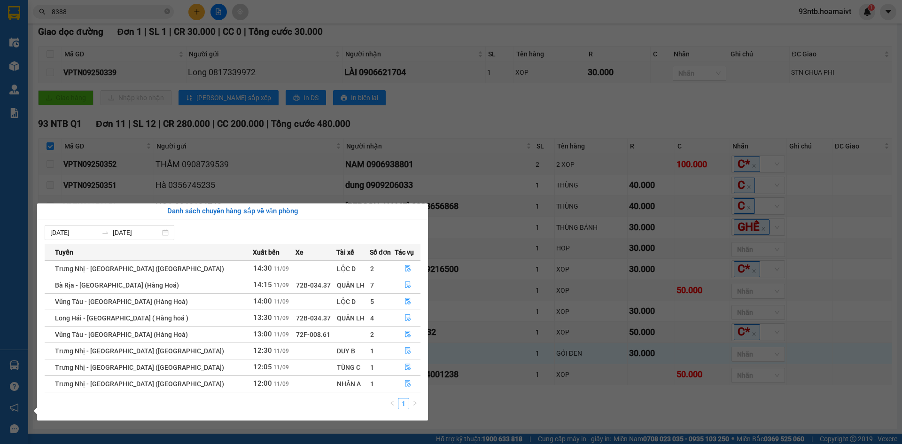
click at [582, 96] on section "Kết quả tìm kiếm ( 99 ) Bộ lọc Tìm người gửi/nhận Thuộc VP này Mã ĐH Trạng thái…" at bounding box center [451, 222] width 902 height 444
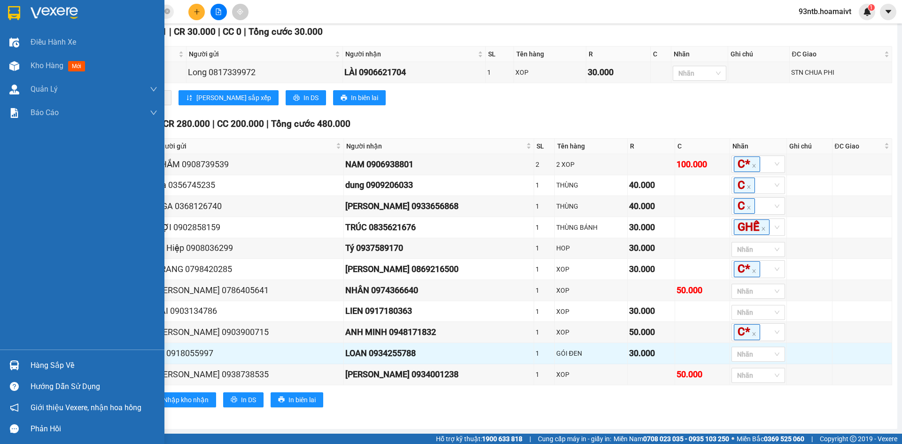
click at [57, 357] on div "Hàng sắp về" at bounding box center [82, 365] width 164 height 21
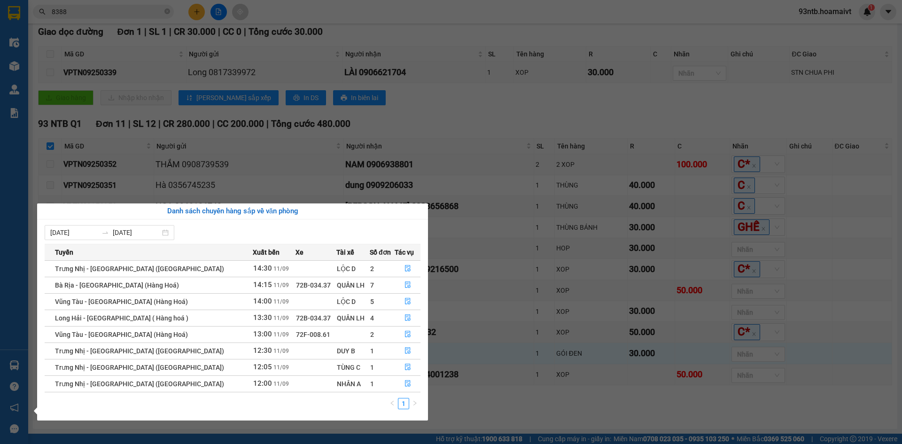
click at [703, 107] on section "Kết quả tìm kiếm ( 99 ) Bộ lọc Tìm người gửi/nhận Thuộc VP này Mã ĐH Trạng thái…" at bounding box center [451, 222] width 902 height 444
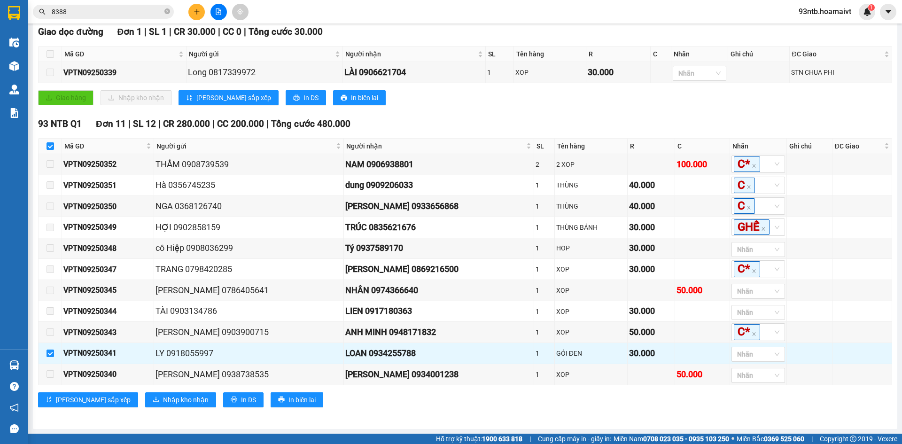
scroll to position [110, 0]
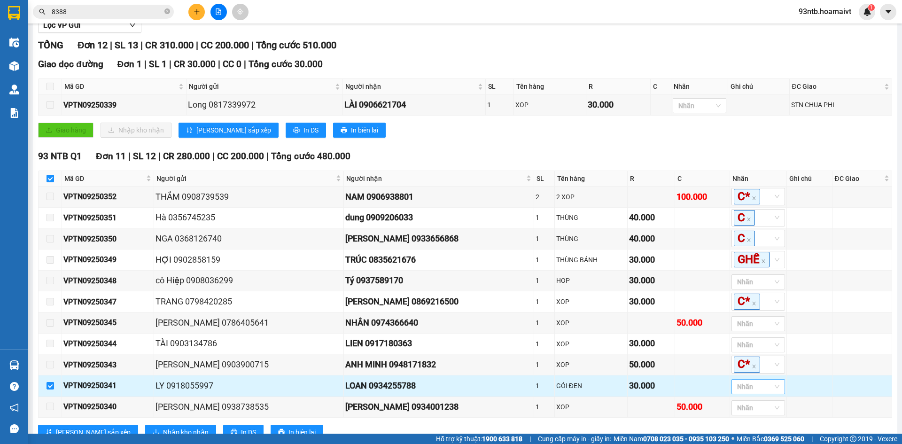
click at [731, 394] on div "Nhãn" at bounding box center [758, 386] width 54 height 15
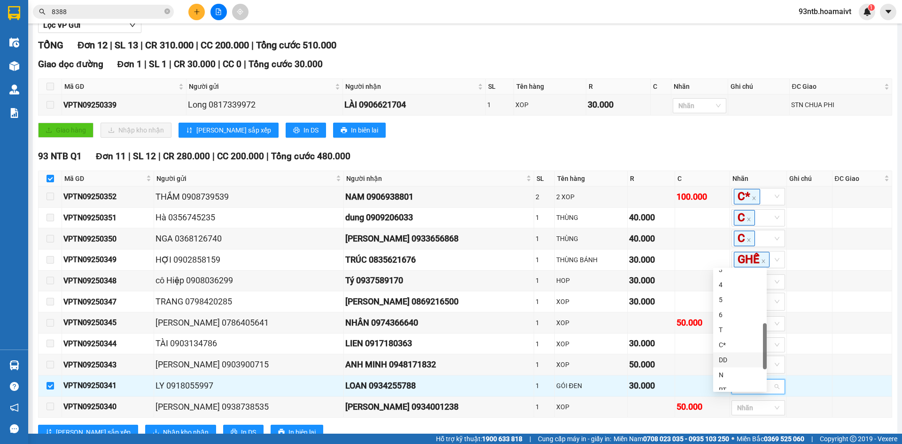
scroll to position [271, 0]
click at [738, 382] on div "GHẾ" at bounding box center [740, 382] width 42 height 10
click at [661, 111] on td at bounding box center [661, 104] width 21 height 21
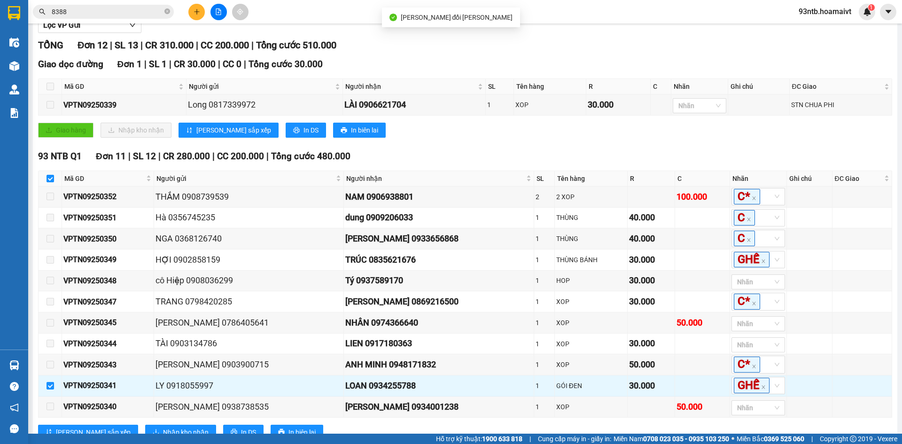
click at [656, 132] on div "Giao hàng Nhập kho nhận Lưu sắp xếp In DS In biên lai" at bounding box center [465, 130] width 854 height 15
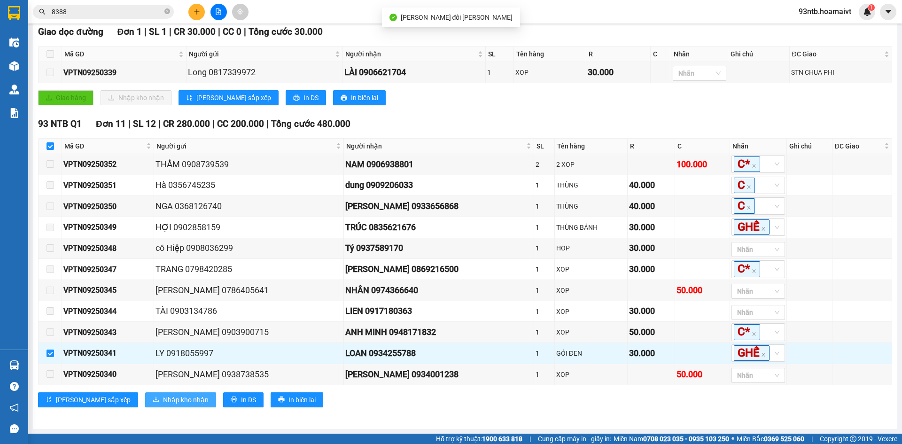
click at [163, 396] on span "Nhập kho nhận" at bounding box center [186, 400] width 46 height 10
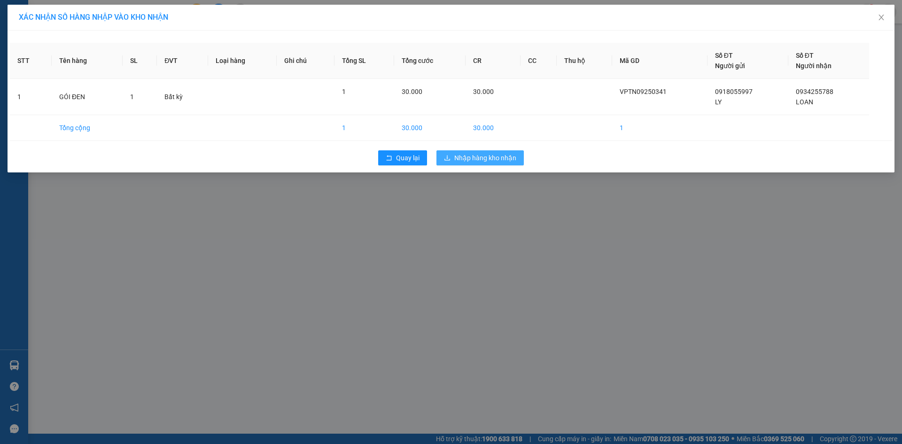
click at [490, 160] on span "Nhập hàng kho nhận" at bounding box center [485, 158] width 62 height 10
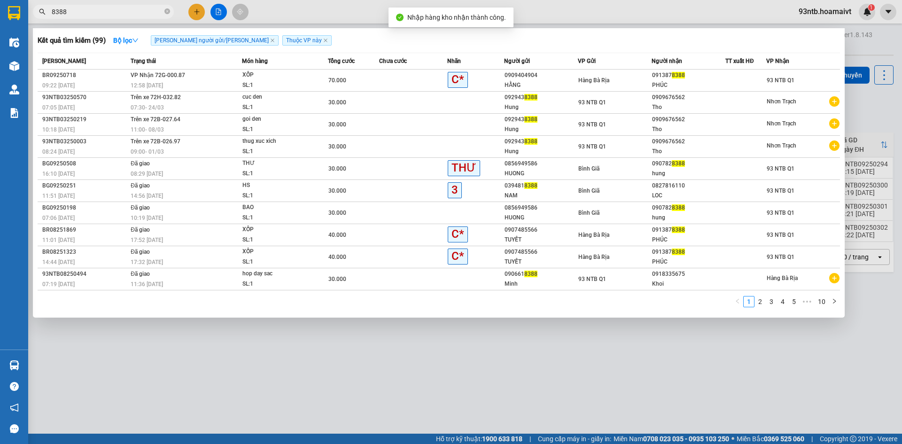
click at [94, 9] on input "8388" at bounding box center [107, 12] width 111 height 10
type input "8"
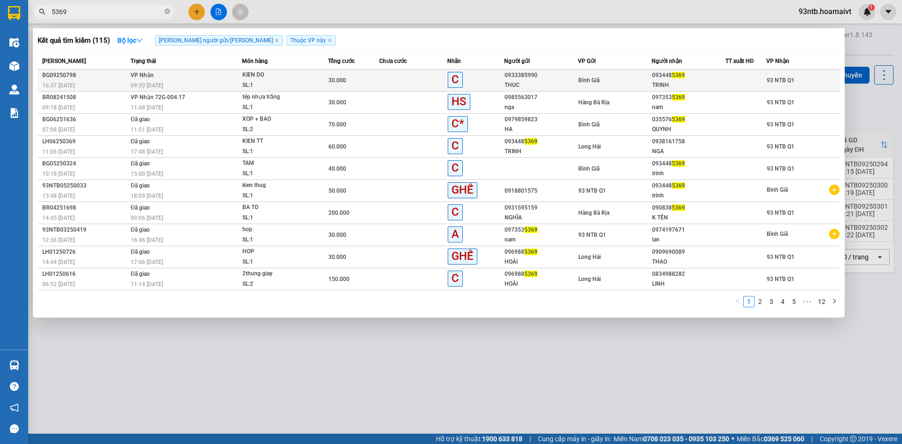
type input "5369"
click at [731, 71] on td at bounding box center [745, 81] width 41 height 22
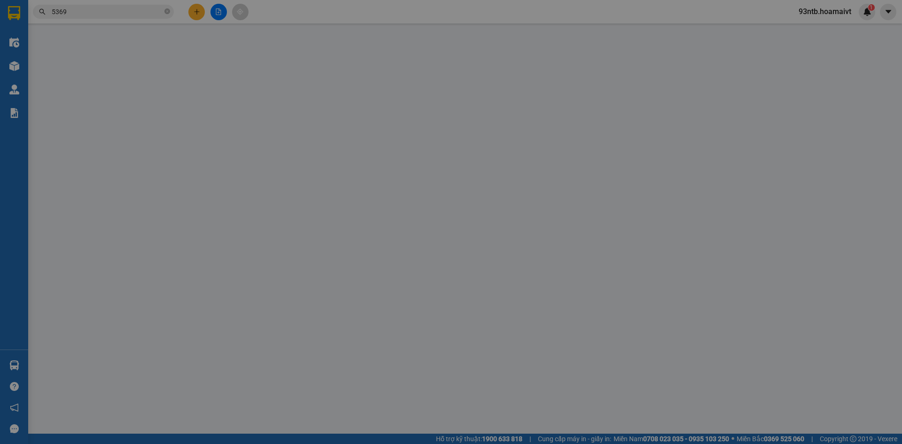
type input "0933385990"
type input "THUC"
type input "0934485369"
type input "TRINH"
type input "30.000"
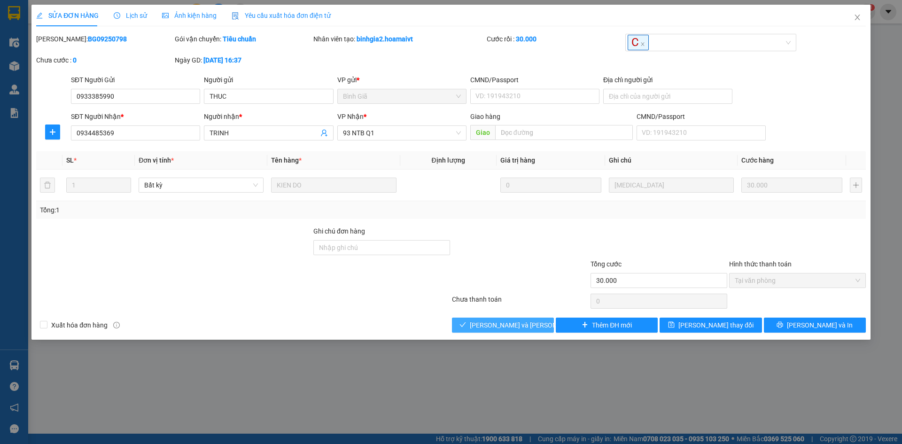
click at [496, 321] on span "[PERSON_NAME] và [PERSON_NAME] hàng" at bounding box center [533, 325] width 127 height 10
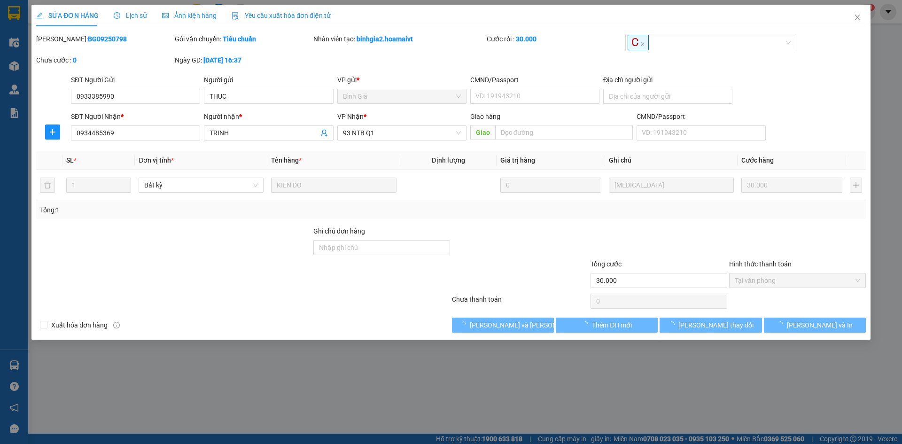
click at [307, 293] on div at bounding box center [243, 301] width 416 height 19
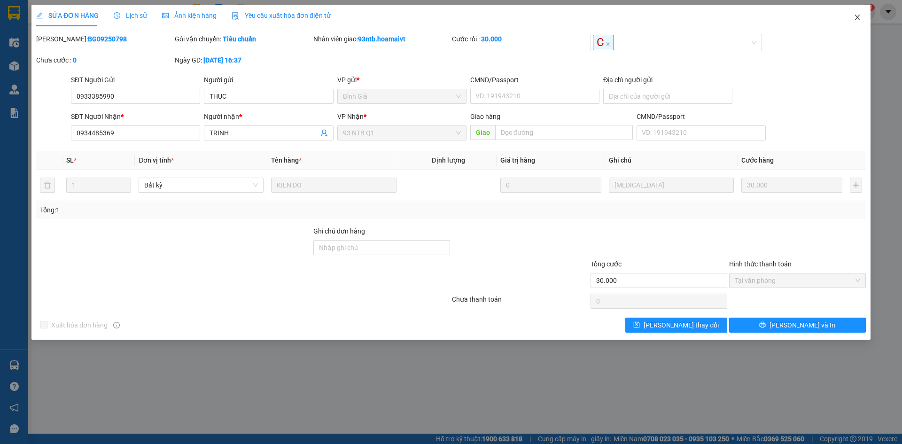
click at [851, 14] on span "Close" at bounding box center [857, 18] width 26 height 26
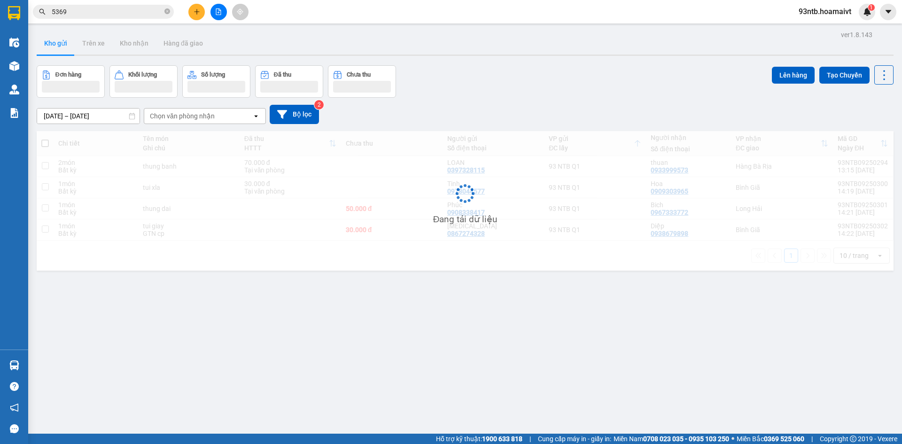
click at [140, 8] on input "5369" at bounding box center [107, 12] width 111 height 10
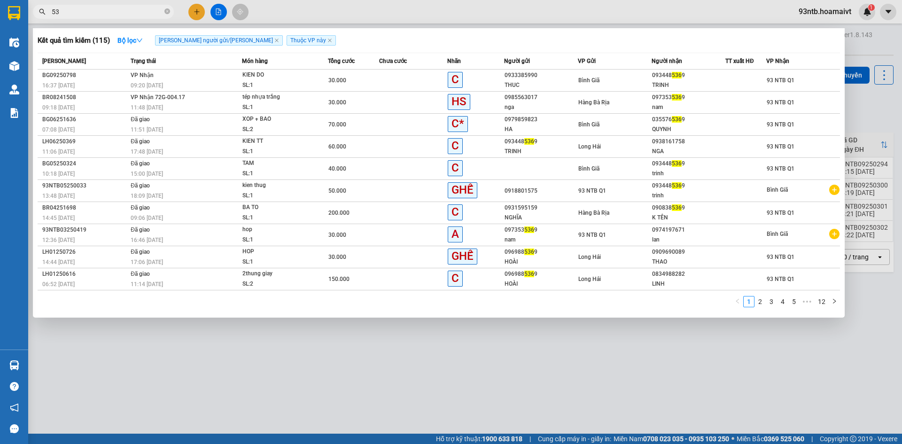
type input "5"
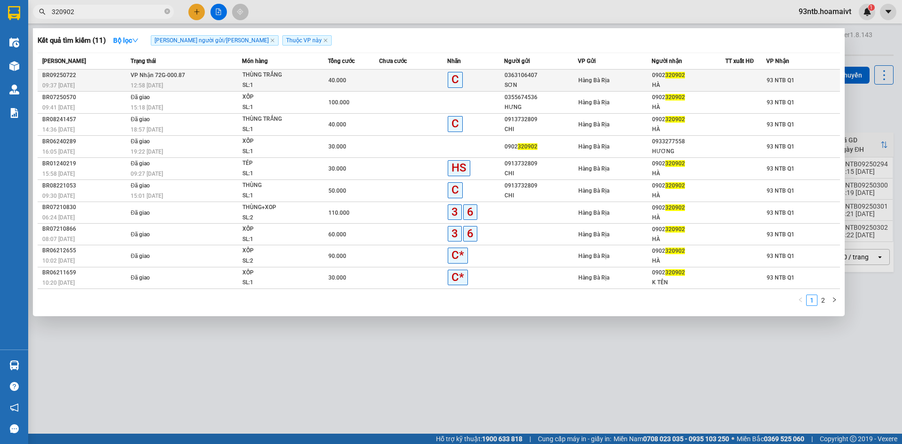
type input "320902"
click at [738, 71] on td at bounding box center [745, 81] width 41 height 22
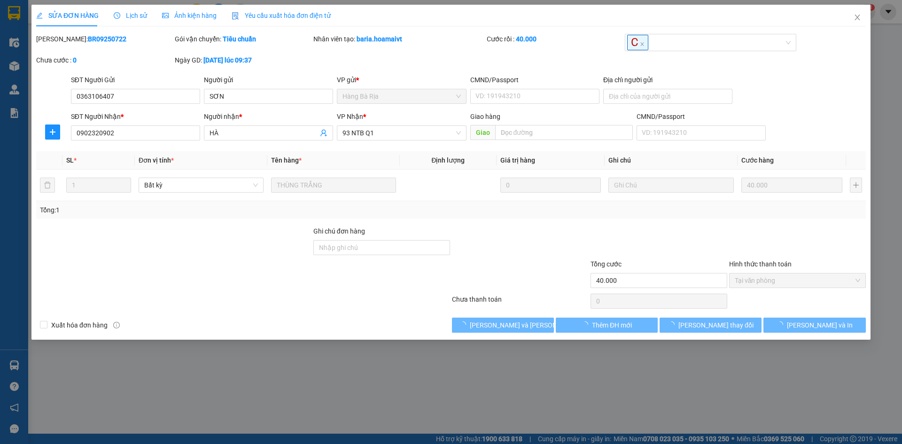
type input "0363106407"
type input "SƠN"
type input "0902320902"
type input "HÀ"
type input "40.000"
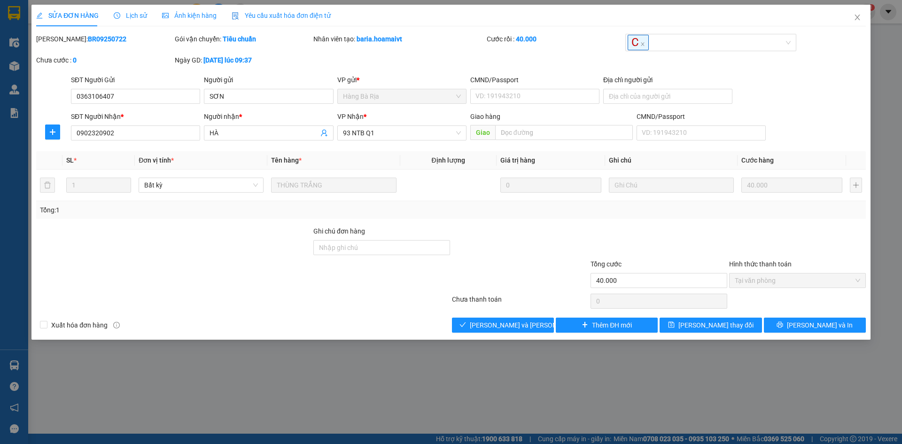
drag, startPoint x: 749, startPoint y: 126, endPoint x: 451, endPoint y: 272, distance: 331.5
click at [451, 272] on div at bounding box center [520, 275] width 139 height 33
click at [493, 320] on span "[PERSON_NAME] và [PERSON_NAME] hàng" at bounding box center [533, 325] width 127 height 10
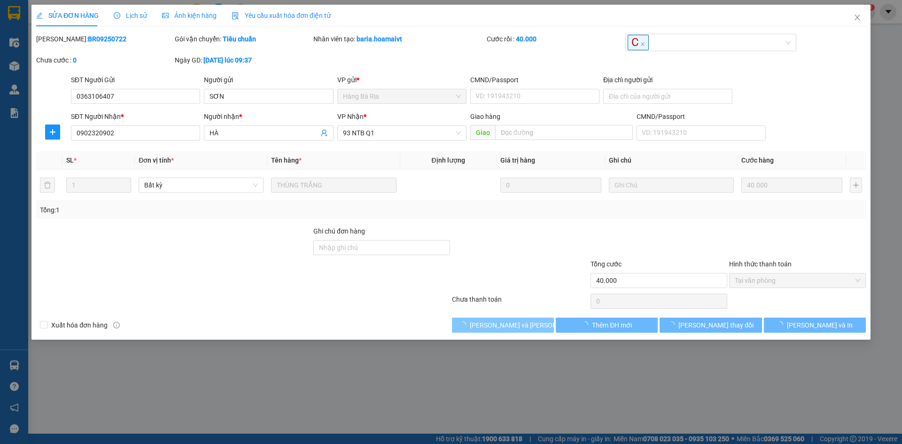
click at [494, 321] on span "[PERSON_NAME] và [PERSON_NAME] hàng" at bounding box center [533, 325] width 127 height 10
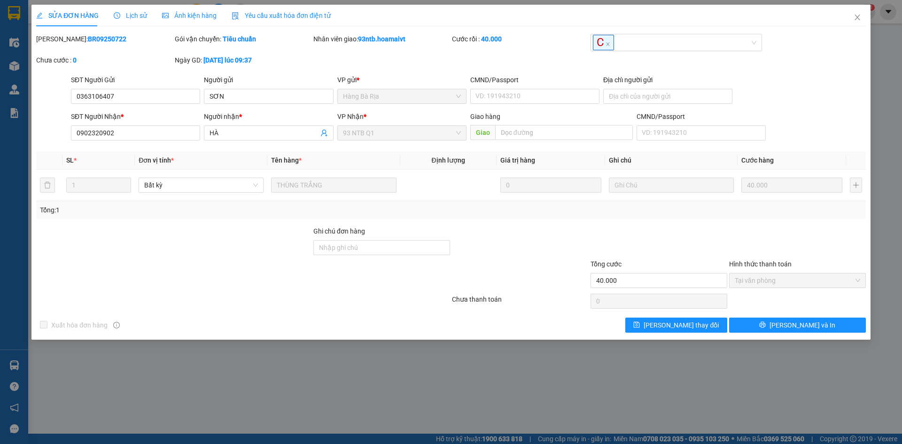
click at [794, 73] on div "[PERSON_NAME]: BR09250722 Gói vận chuyển: Tiêu chuẩn Nhân viên giao: 93ntb.hoam…" at bounding box center [450, 54] width 831 height 41
click at [852, 21] on span "Close" at bounding box center [857, 18] width 26 height 26
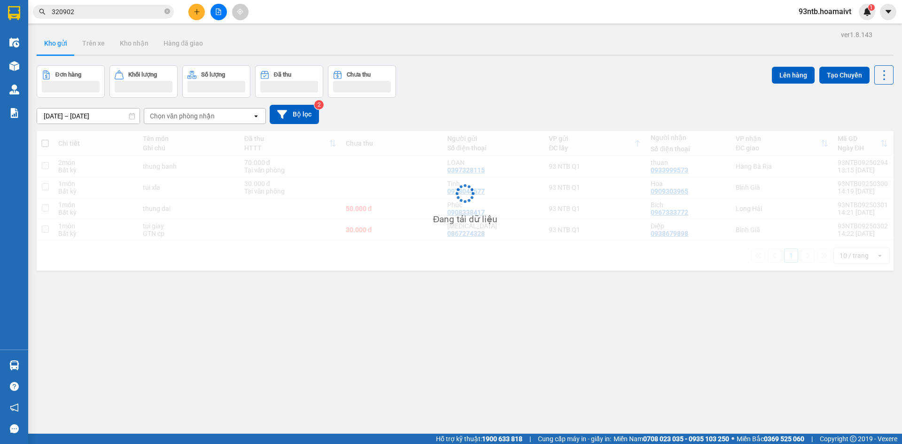
click at [155, 10] on input "320902" at bounding box center [107, 12] width 111 height 10
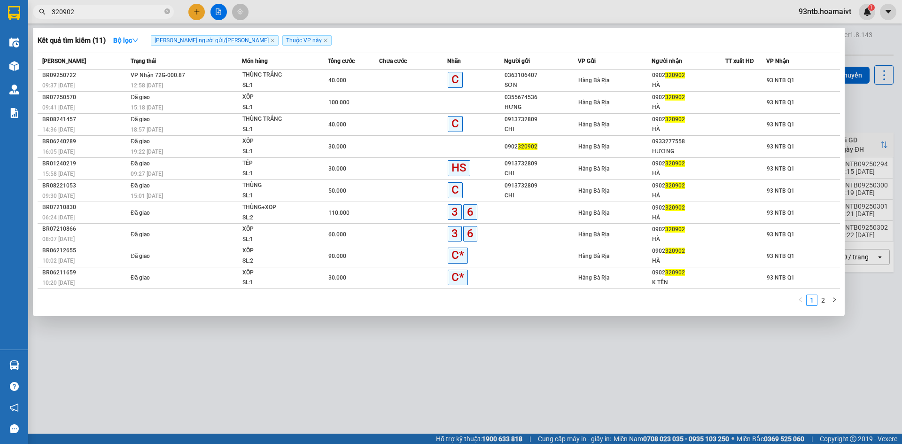
click at [155, 10] on input "320902" at bounding box center [107, 12] width 111 height 10
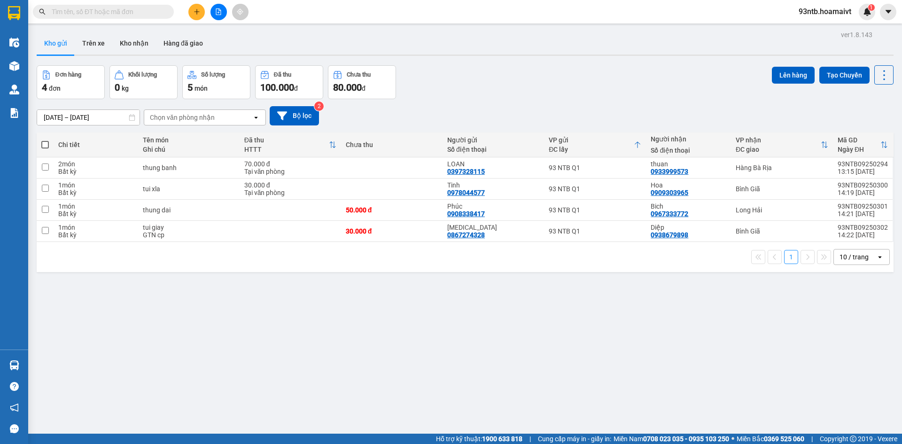
click at [155, 10] on input "text" at bounding box center [107, 12] width 111 height 10
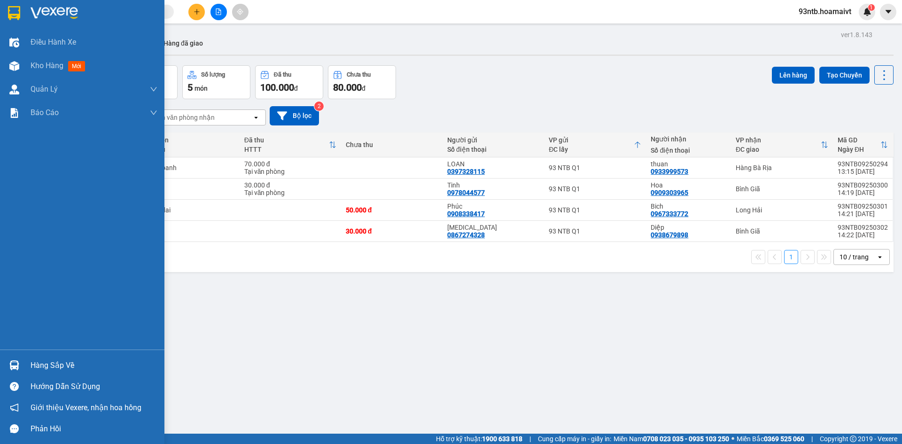
click at [57, 364] on div "Hàng sắp về" at bounding box center [94, 365] width 127 height 14
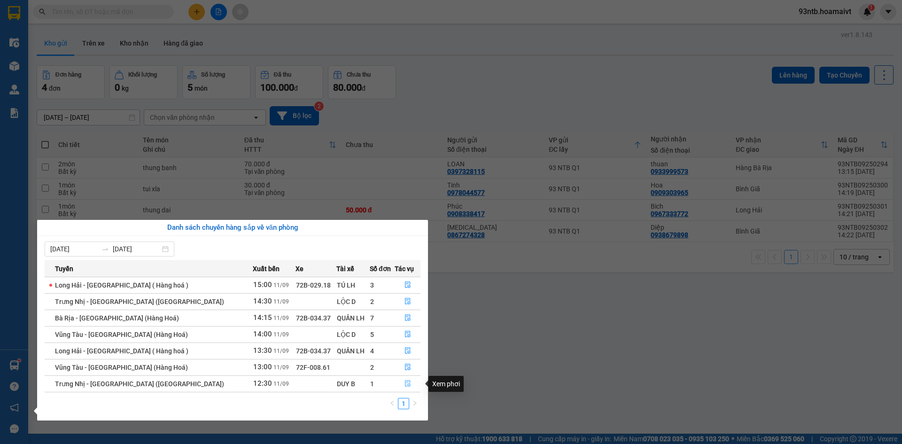
click at [405, 383] on icon "file-done" at bounding box center [407, 383] width 7 height 7
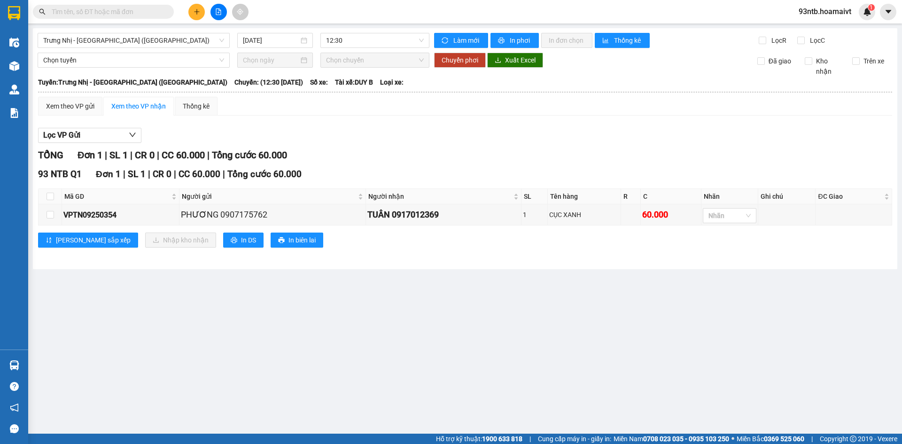
click at [580, 163] on div "TỔNG Đơn 1 | SL 1 | CR 0 | CC 60.000 | Tổng cước 60.000 93 NTB Q1 Đơn 1 | SL 1 …" at bounding box center [465, 203] width 854 height 111
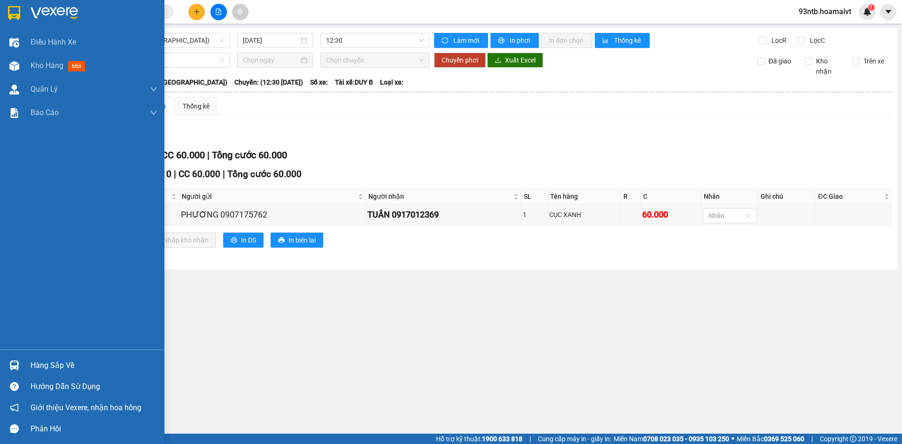
click at [31, 366] on div "Hàng sắp về" at bounding box center [94, 365] width 127 height 14
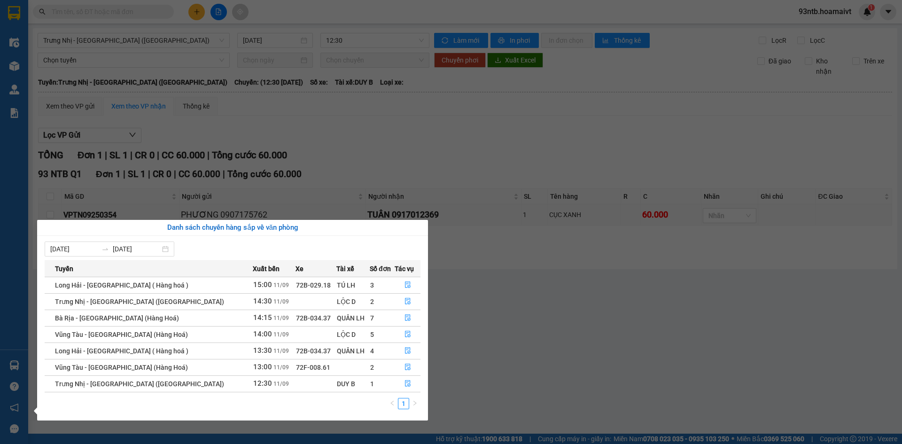
click at [505, 122] on section "Kết quả [PERSON_NAME] ( 11 ) Bộ lọc [PERSON_NAME] người gửi/[PERSON_NAME] [PERS…" at bounding box center [451, 222] width 902 height 444
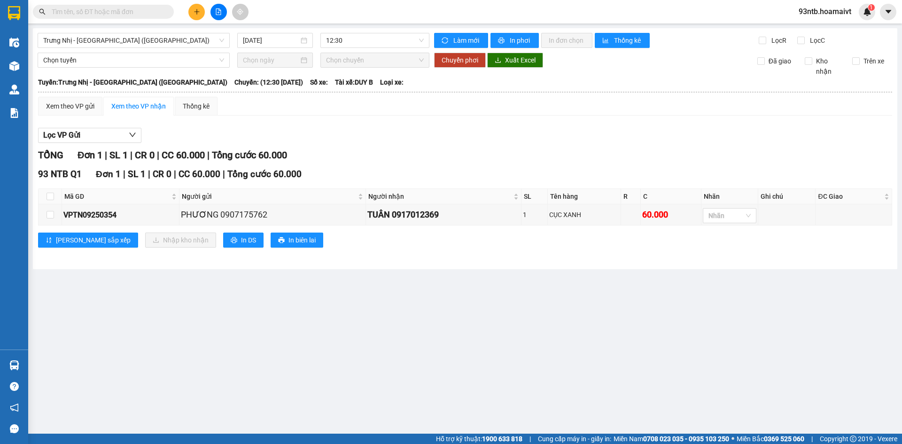
click at [505, 122] on div "Xem theo VP gửi Xem theo [PERSON_NAME] Thống kê Lọc VP Gửi [PERSON_NAME] 1 | S…" at bounding box center [465, 178] width 854 height 163
click at [132, 13] on input "text" at bounding box center [107, 12] width 111 height 10
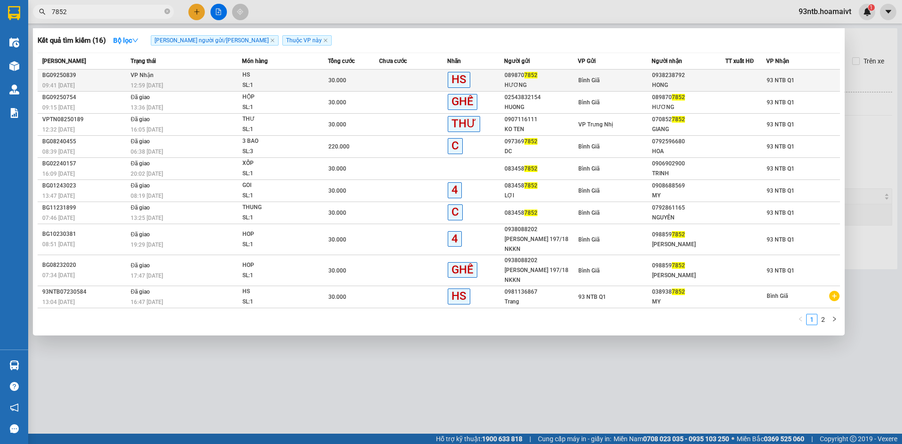
type input "7852"
click at [689, 82] on div "HONG" at bounding box center [688, 85] width 73 height 10
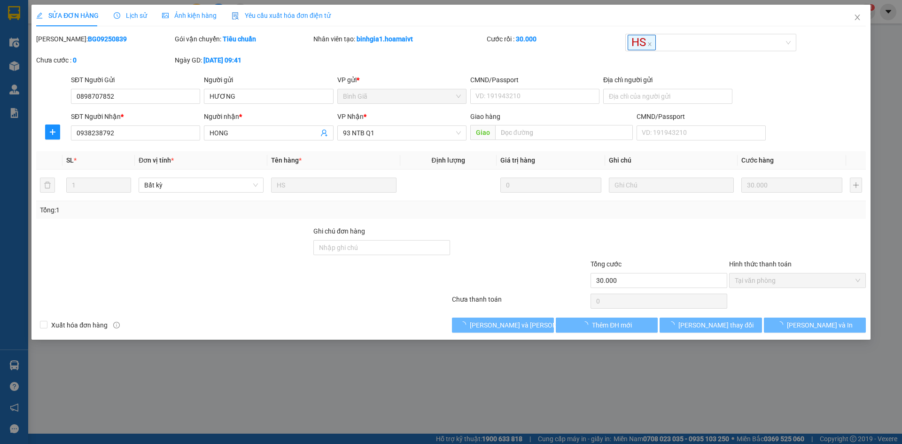
type input "0898707852"
type input "HƯƠNG"
type input "0938238792"
type input "HONG"
type input "30.000"
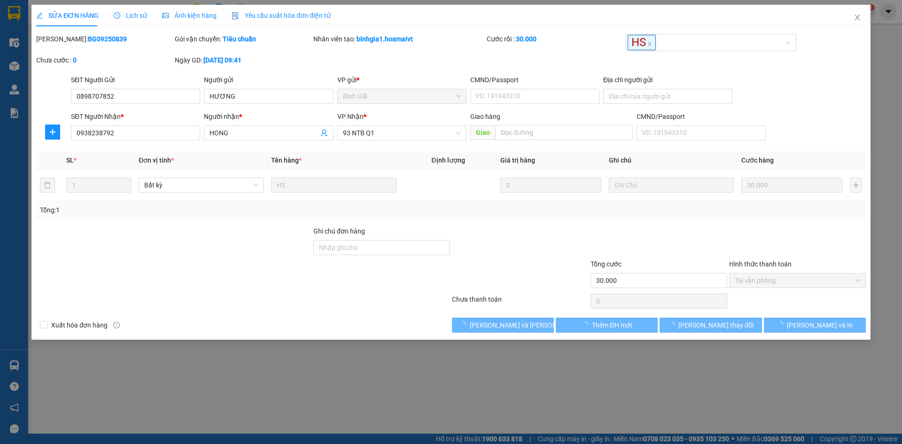
click at [138, 16] on span "Lịch sử" at bounding box center [130, 16] width 33 height 8
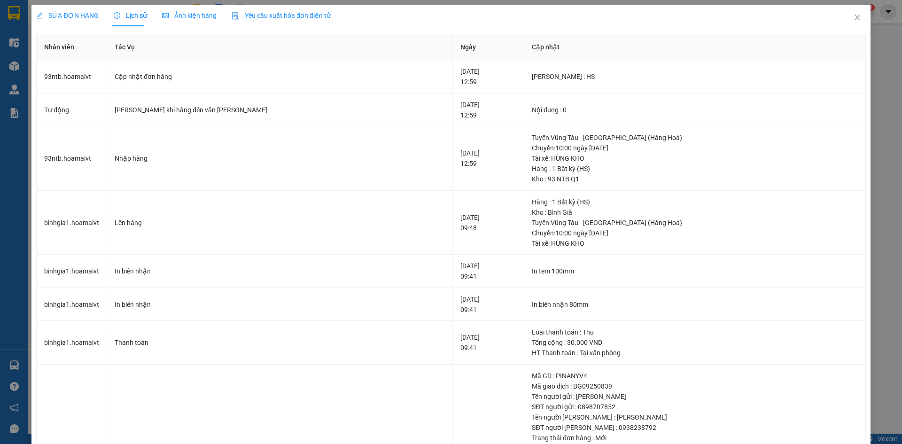
click at [68, 20] on div "SỬA ĐƠN HÀNG" at bounding box center [67, 15] width 62 height 10
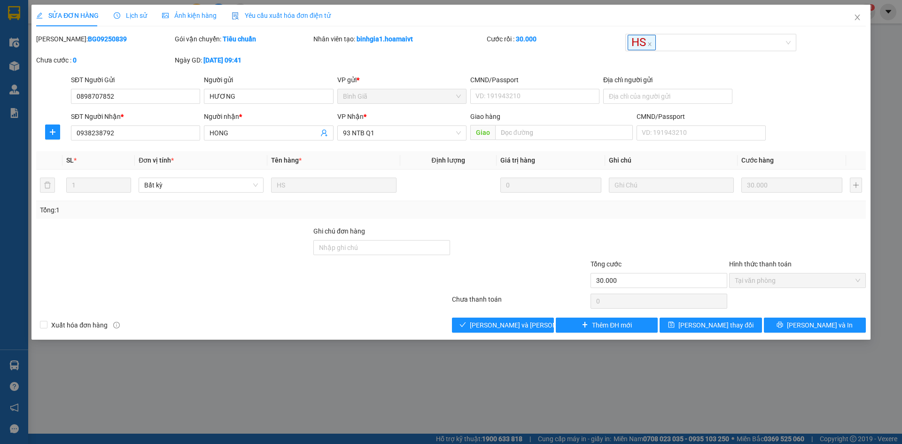
click at [141, 16] on span "Lịch sử" at bounding box center [130, 16] width 33 height 8
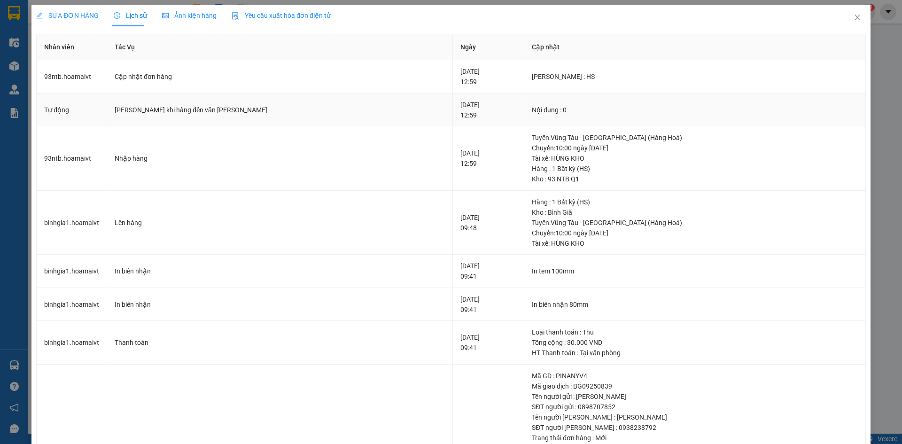
click at [654, 111] on div "Nội dung : 0" at bounding box center [695, 110] width 326 height 10
click at [82, 16] on span "SỬA ĐƠN HÀNG" at bounding box center [67, 16] width 62 height 8
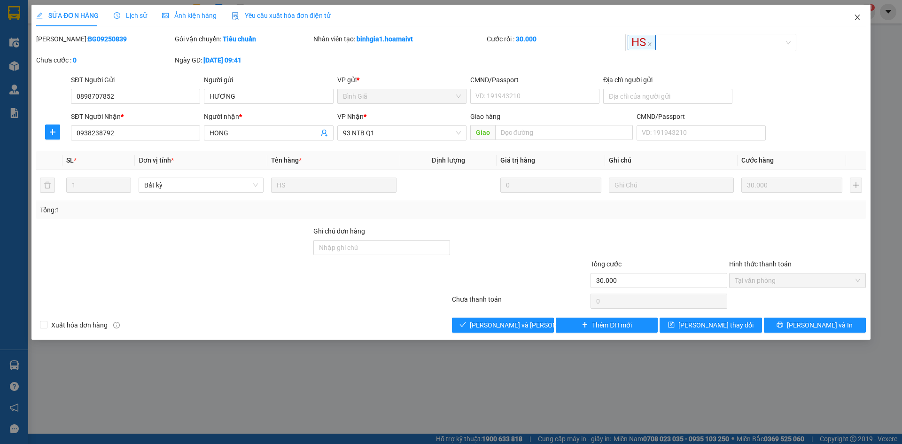
click at [861, 13] on span "Close" at bounding box center [857, 18] width 26 height 26
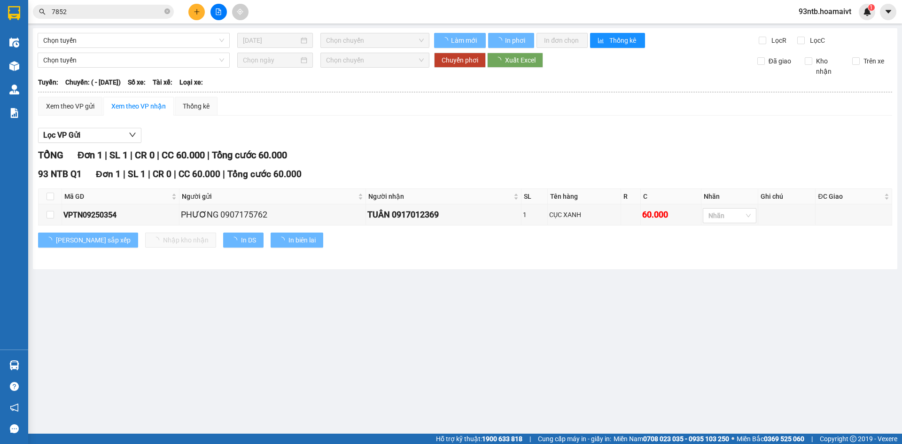
click at [465, 169] on div "TỔNG Đơn 1 | SL 1 | CR 0 | CC 60.000 | Tổng cước 60.000 93 NTB Q1 Đơn 1 | SL 1 …" at bounding box center [465, 203] width 854 height 111
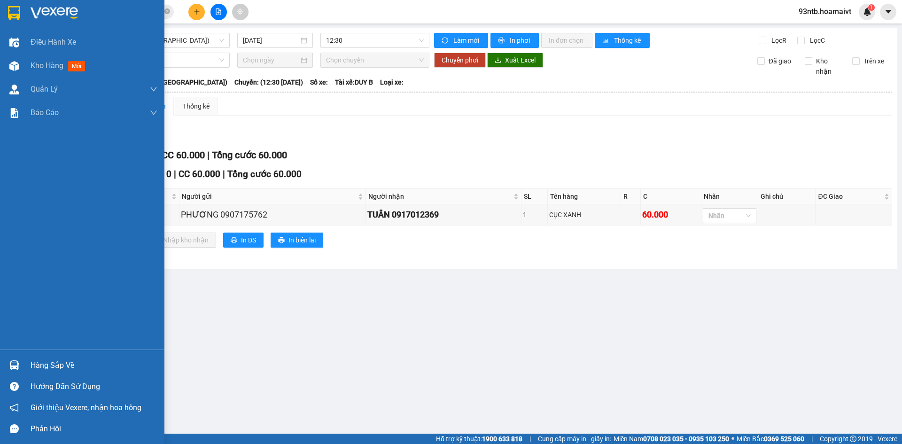
drag, startPoint x: 90, startPoint y: 368, endPoint x: 103, endPoint y: 361, distance: 14.9
click at [89, 367] on div "Hàng sắp về" at bounding box center [94, 365] width 127 height 14
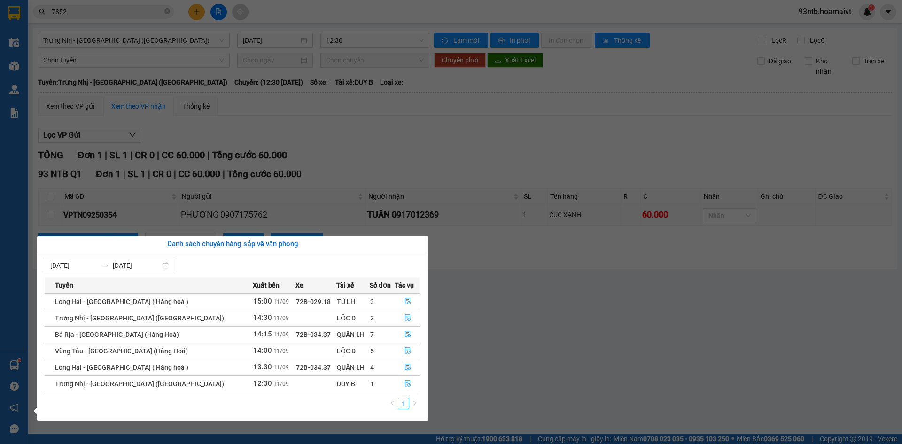
click at [536, 378] on section "Kết quả [PERSON_NAME] ( 16 ) Bộ lọc [PERSON_NAME] người gửi/[PERSON_NAME] [PERS…" at bounding box center [451, 222] width 902 height 444
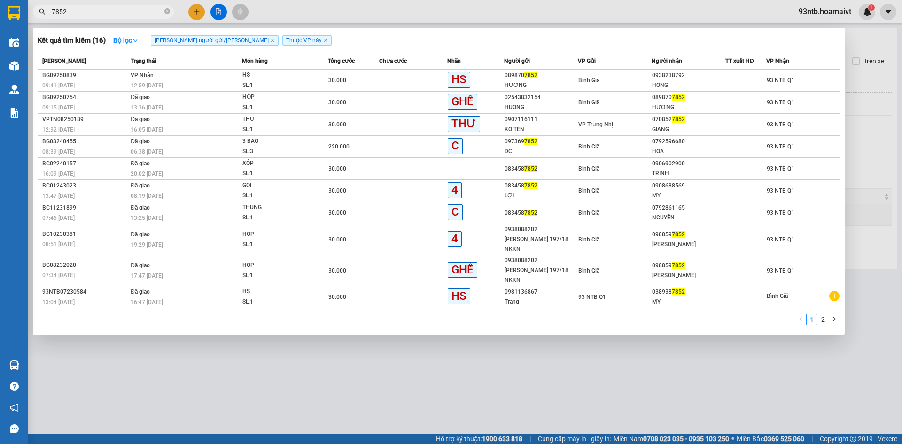
click at [133, 15] on input "7852" at bounding box center [107, 12] width 111 height 10
type input "7"
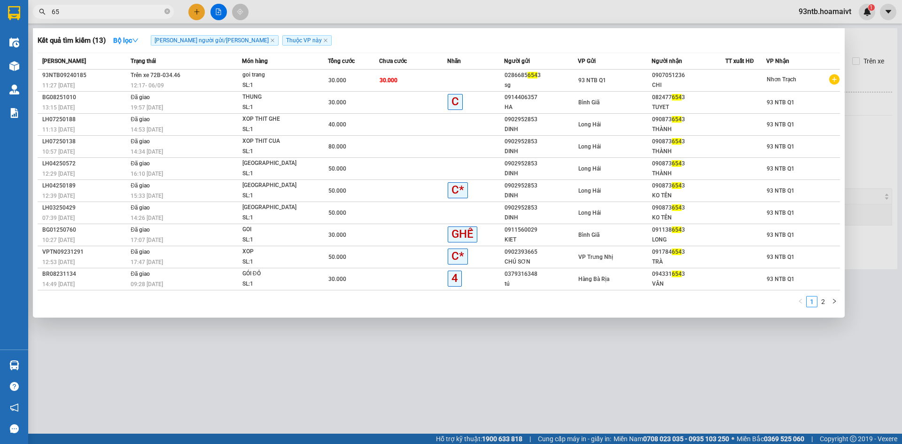
type input "6"
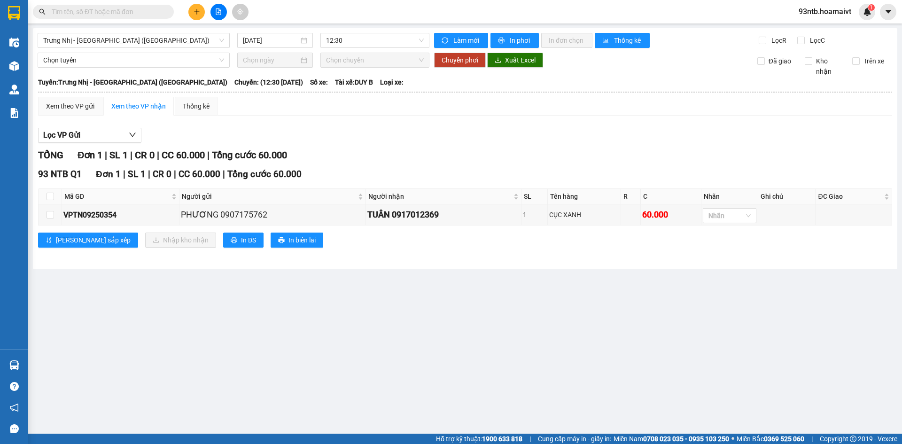
click at [449, 171] on div "93 NTB Q1 Đơn 1 | SL 1 | CR 0 | CC 60.000 | [PERSON_NAME] 60.000" at bounding box center [465, 174] width 854 height 14
drag, startPoint x: 449, startPoint y: 171, endPoint x: 438, endPoint y: 165, distance: 12.4
click at [449, 171] on div "93 NTB Q1 Đơn 1 | SL 1 | CR 0 | CC 60.000 | [PERSON_NAME] 60.000" at bounding box center [465, 174] width 854 height 14
click at [131, 8] on input "text" at bounding box center [107, 12] width 111 height 10
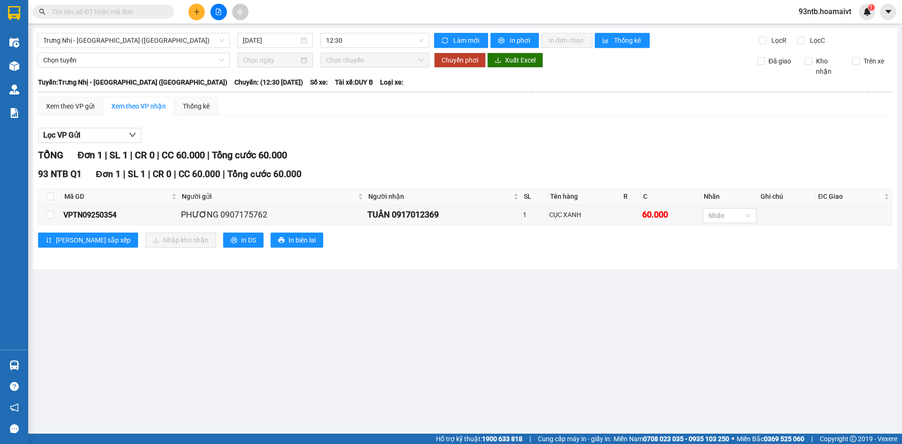
click at [134, 11] on input "text" at bounding box center [107, 12] width 111 height 10
click at [138, 12] on input "text" at bounding box center [107, 12] width 111 height 10
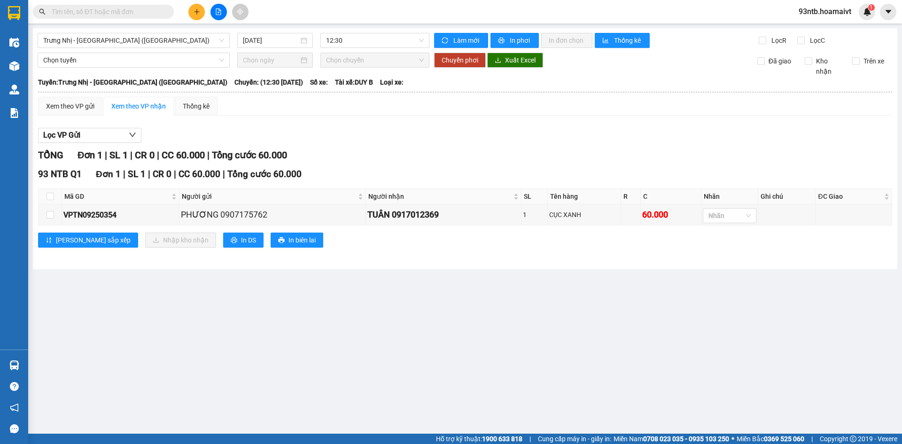
click at [138, 12] on input "text" at bounding box center [107, 12] width 111 height 10
click at [138, 15] on input "text" at bounding box center [107, 12] width 111 height 10
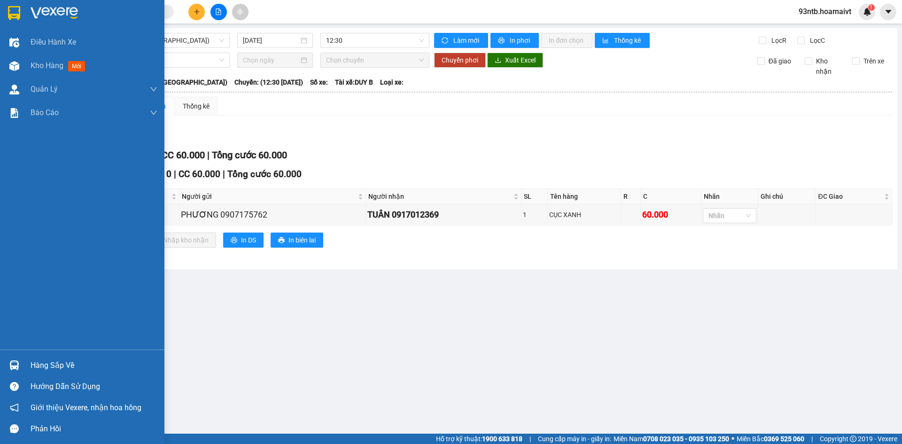
click at [64, 360] on div "Hàng sắp về" at bounding box center [94, 365] width 127 height 14
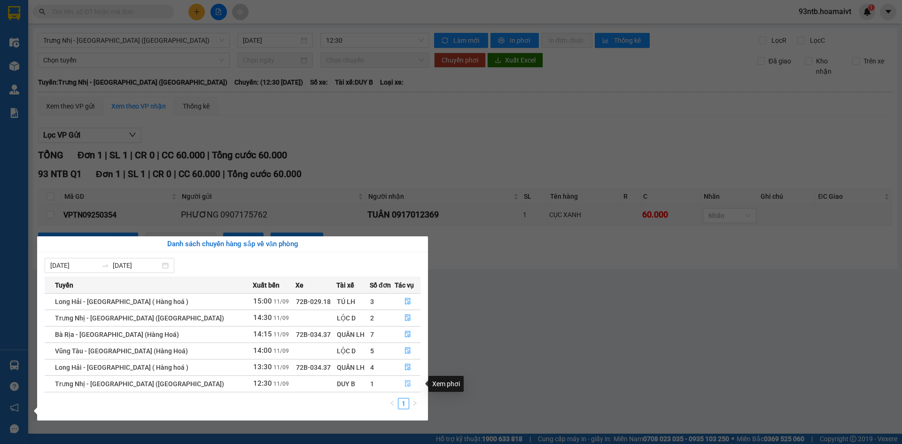
click at [404, 382] on icon "file-done" at bounding box center [407, 383] width 7 height 7
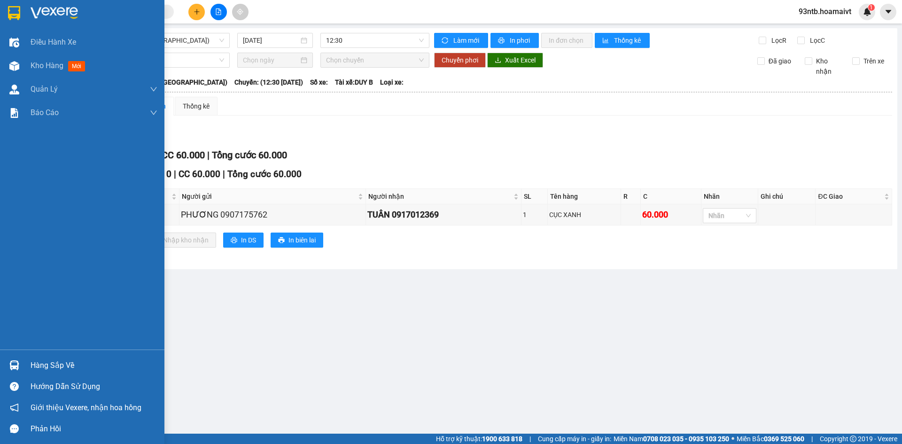
click at [46, 363] on div "Hàng sắp về" at bounding box center [94, 365] width 127 height 14
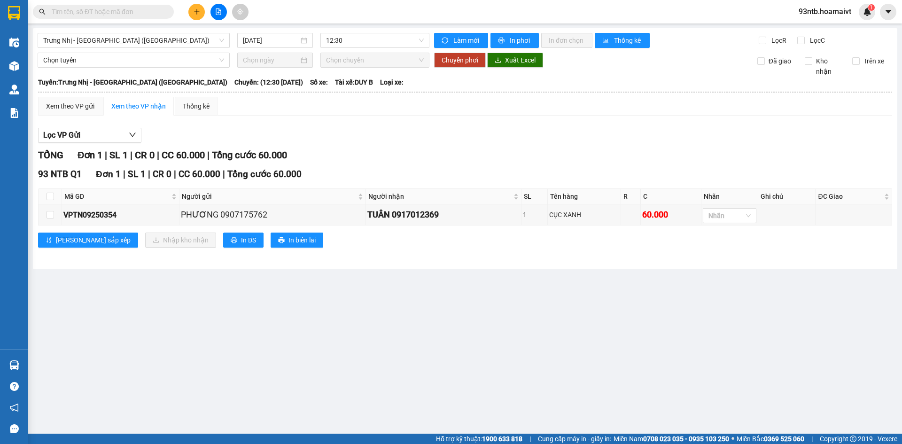
drag, startPoint x: 100, startPoint y: 65, endPoint x: 112, endPoint y: 31, distance: 36.0
click at [100, 64] on section "Kết quả tìm kiếm ( 13 ) Bộ lọc Tìm người gửi/nhận Thuộc VP này Mã ĐH Trạng thái…" at bounding box center [451, 222] width 902 height 444
click at [114, 25] on main "[PERSON_NAME][GEOGRAPHIC_DATA] ([GEOGRAPHIC_DATA]) [DATE] 12:30 [PERSON_NAME] m…" at bounding box center [451, 217] width 902 height 434
click at [116, 13] on input "text" at bounding box center [107, 12] width 111 height 10
click at [117, 13] on input "text" at bounding box center [107, 12] width 111 height 10
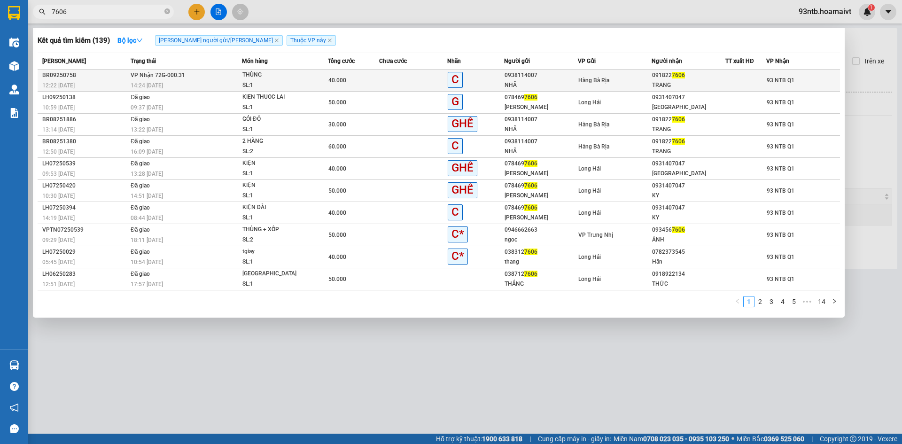
type input "7606"
click at [556, 75] on div "0938114007" at bounding box center [541, 75] width 73 height 10
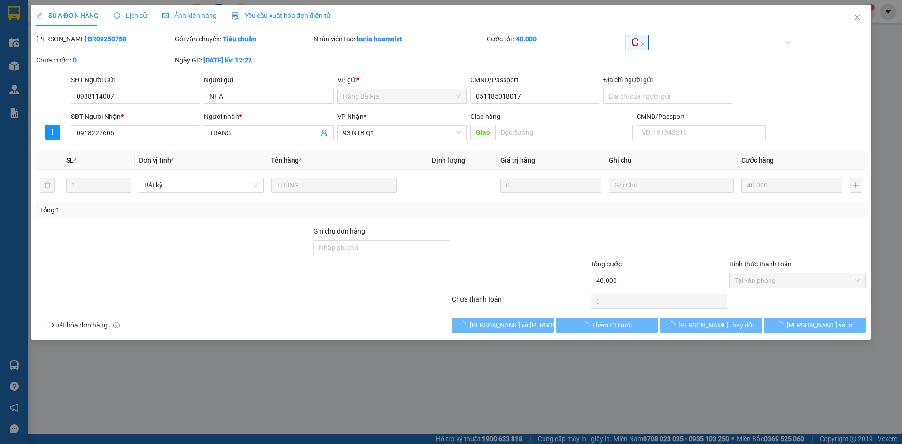
type input "0938114007"
type input "NHÃ"
type input "051185018017"
type input "0918227606"
type input "TRANG"
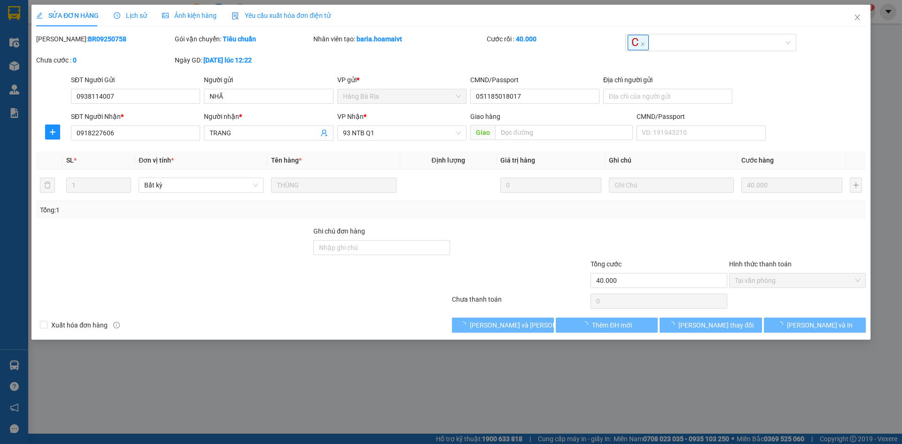
type input "40.000"
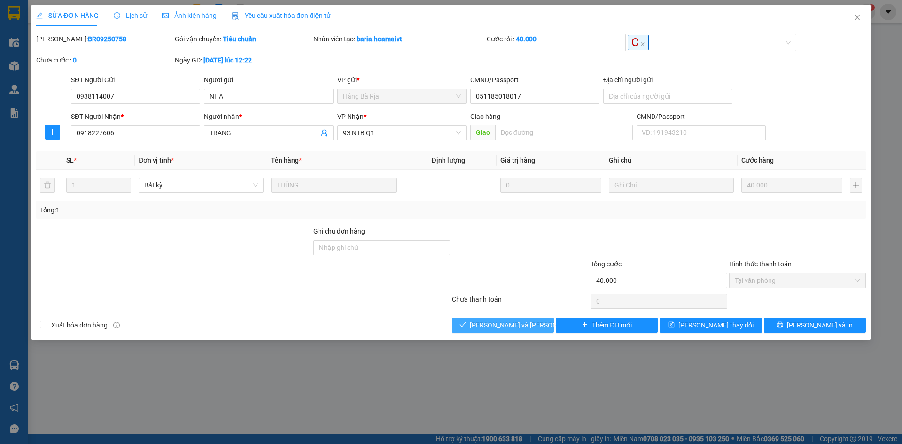
click at [490, 318] on button "[PERSON_NAME] và [PERSON_NAME] hàng" at bounding box center [503, 325] width 102 height 15
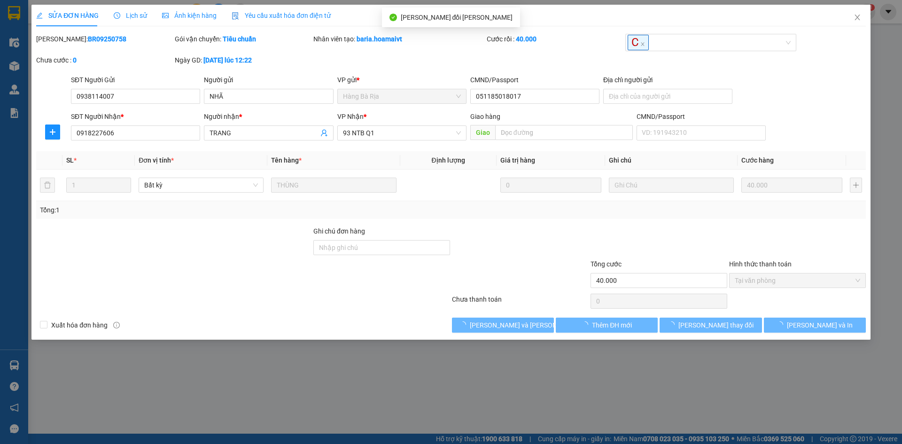
click at [388, 323] on div "Xuất [PERSON_NAME] hàng [PERSON_NAME] và [PERSON_NAME] hàng Thêm ĐH mới [PERSON…" at bounding box center [450, 325] width 831 height 15
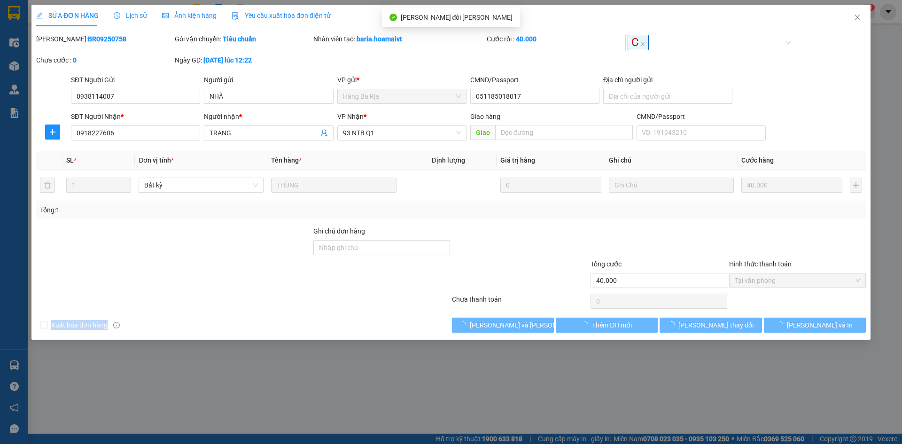
click at [388, 323] on div "Xuất [PERSON_NAME] hàng [PERSON_NAME] và [PERSON_NAME] hàng Thêm ĐH mới [PERSON…" at bounding box center [450, 325] width 831 height 15
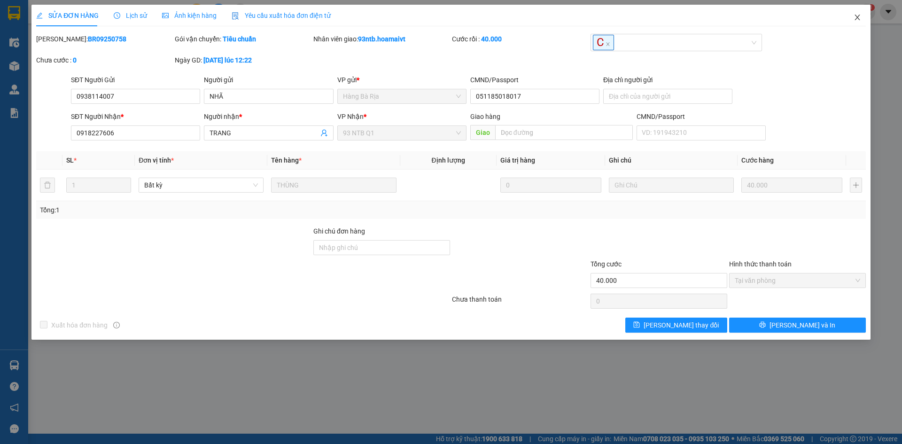
click at [854, 18] on icon "close" at bounding box center [858, 18] width 8 height 8
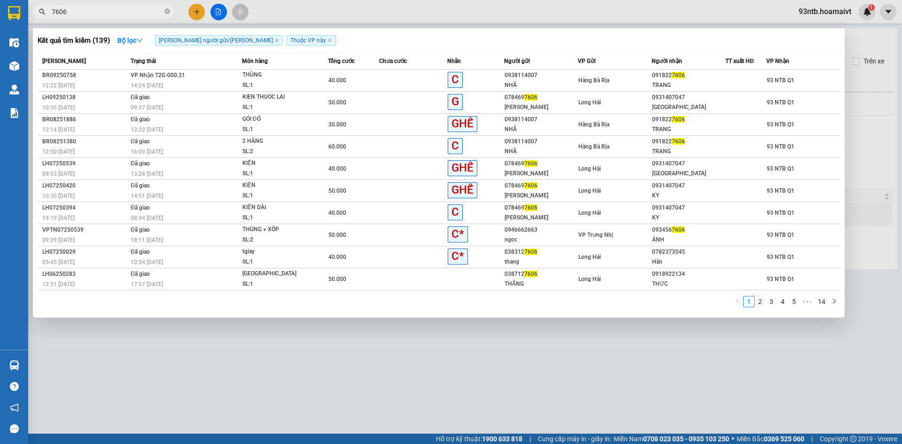
click at [113, 14] on input "7606" at bounding box center [107, 12] width 111 height 10
type input "760"
click at [113, 14] on input "760" at bounding box center [107, 12] width 111 height 10
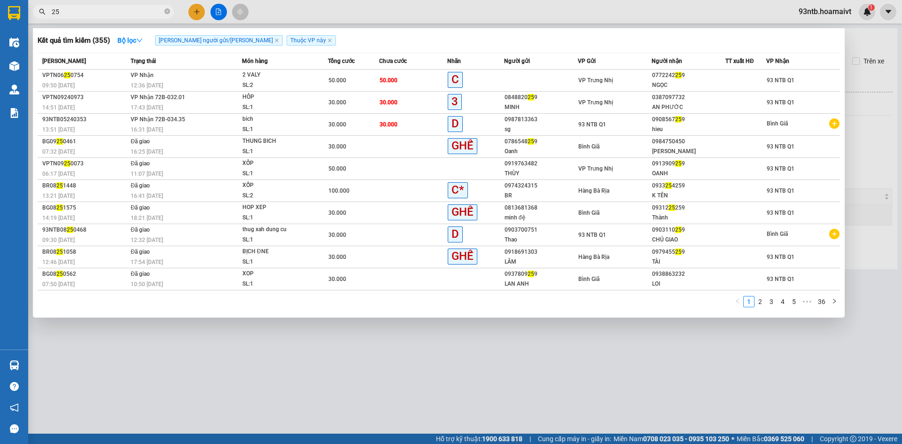
type input "2"
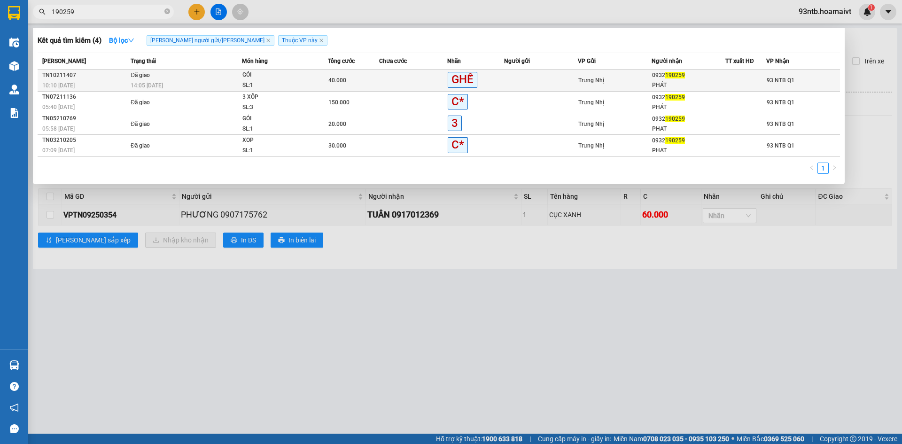
click at [71, 73] on div "TN10211407" at bounding box center [84, 75] width 85 height 10
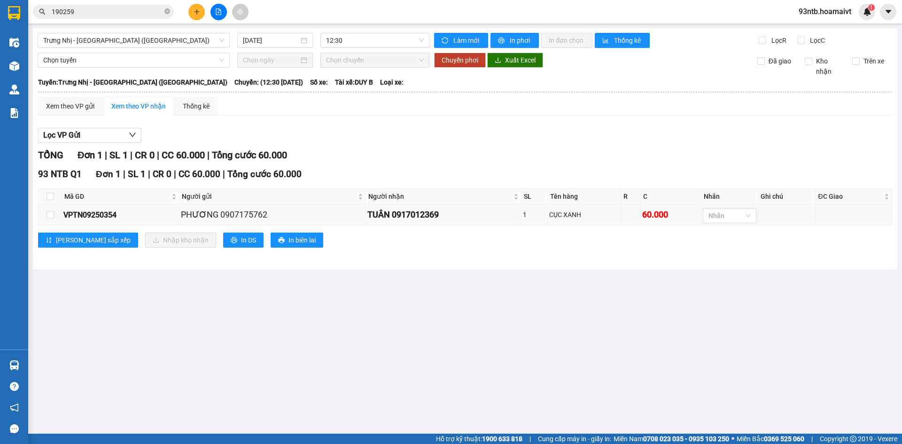
click at [97, 13] on input "190259" at bounding box center [107, 12] width 111 height 10
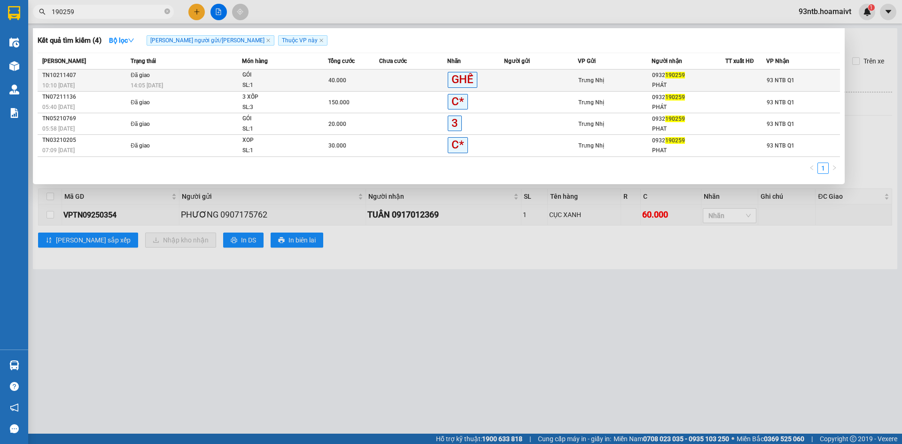
click at [317, 83] on span "GÓI SL: 1" at bounding box center [284, 80] width 85 height 20
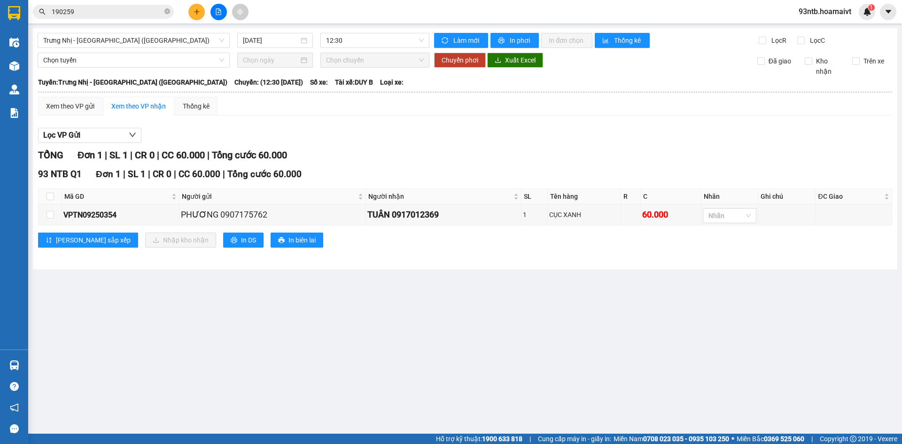
click at [134, 18] on span "190259" at bounding box center [103, 12] width 141 height 14
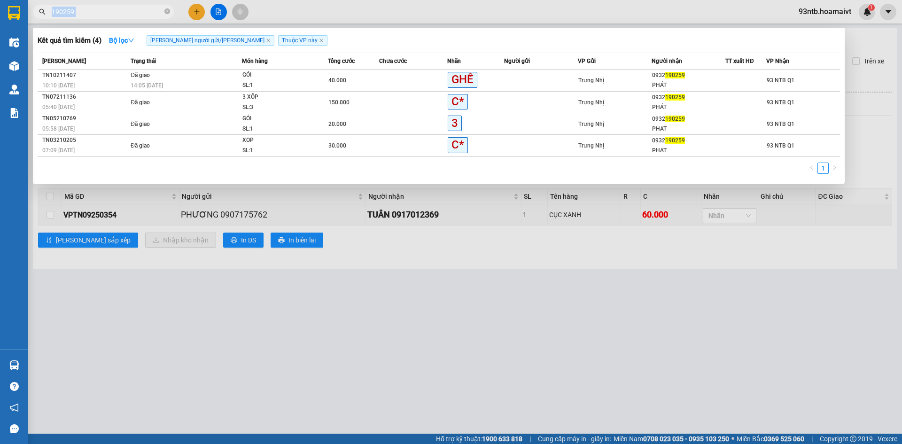
click at [133, 18] on span "190259" at bounding box center [103, 12] width 141 height 14
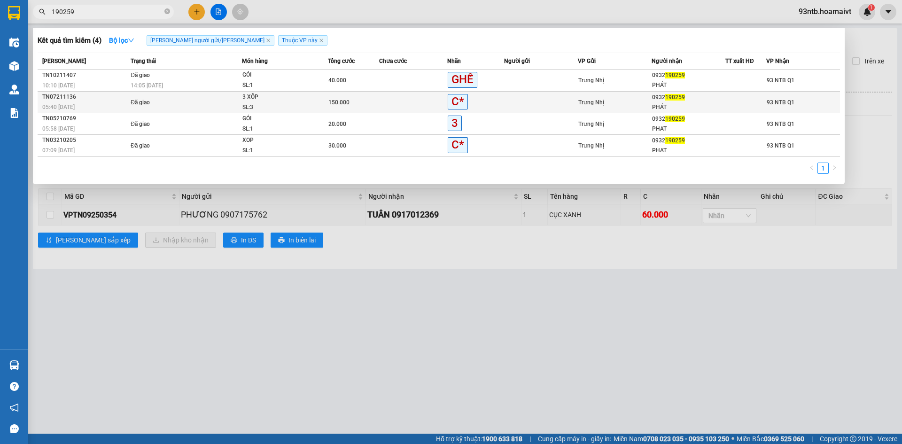
click at [218, 105] on td "Đã giao" at bounding box center [185, 103] width 114 height 22
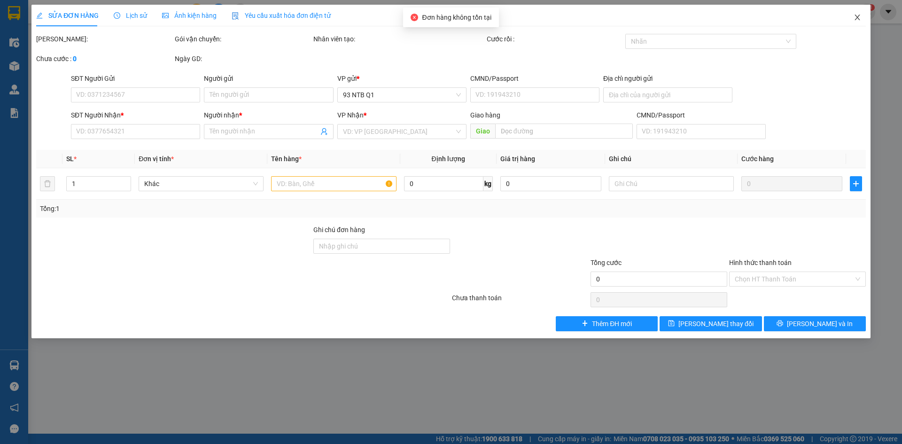
click at [851, 20] on span "Close" at bounding box center [857, 18] width 26 height 26
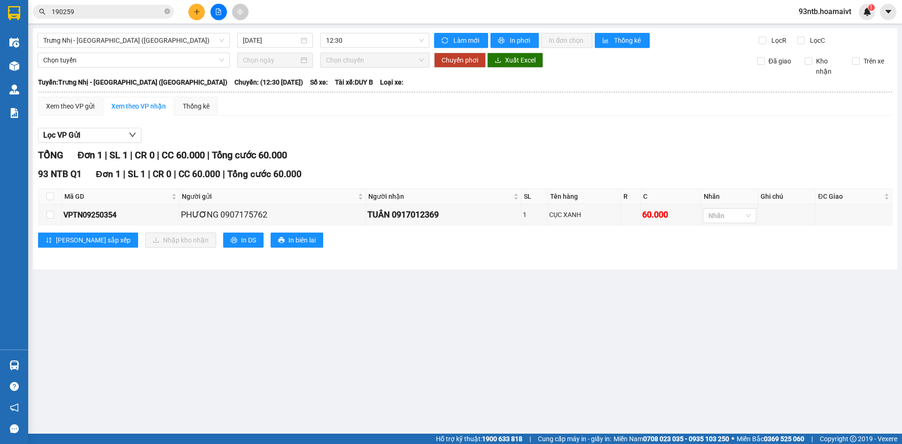
click at [131, 11] on input "190259" at bounding box center [107, 12] width 111 height 10
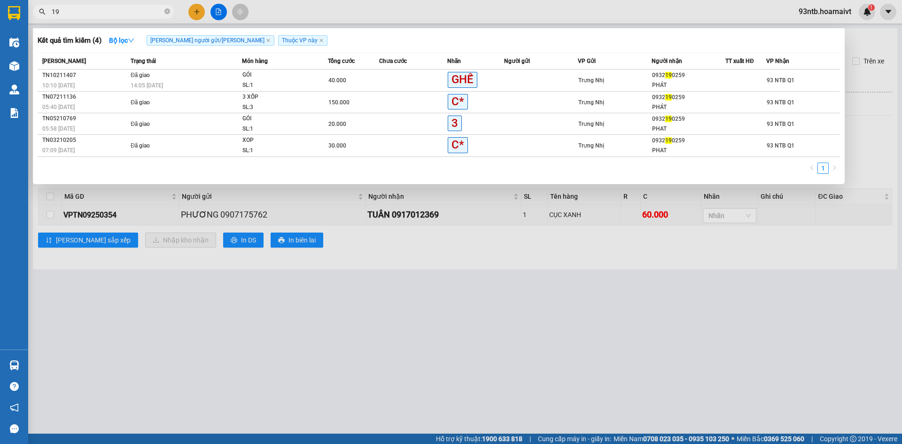
type input "1"
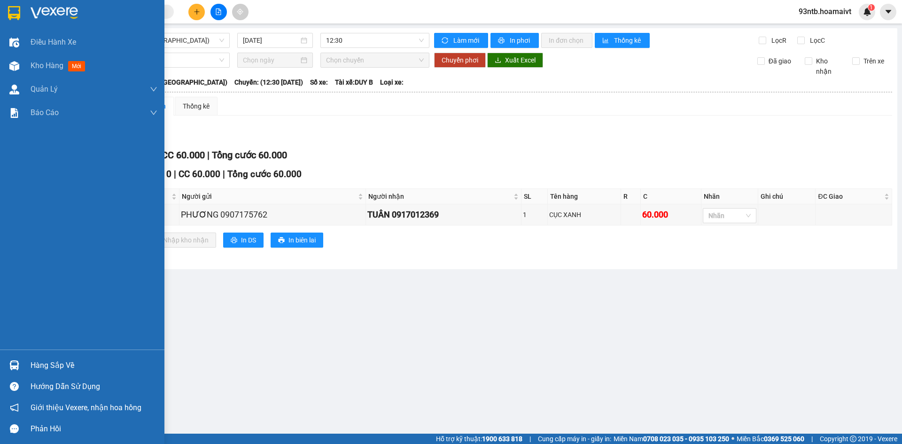
click at [74, 365] on div "Hàng sắp về" at bounding box center [94, 365] width 127 height 14
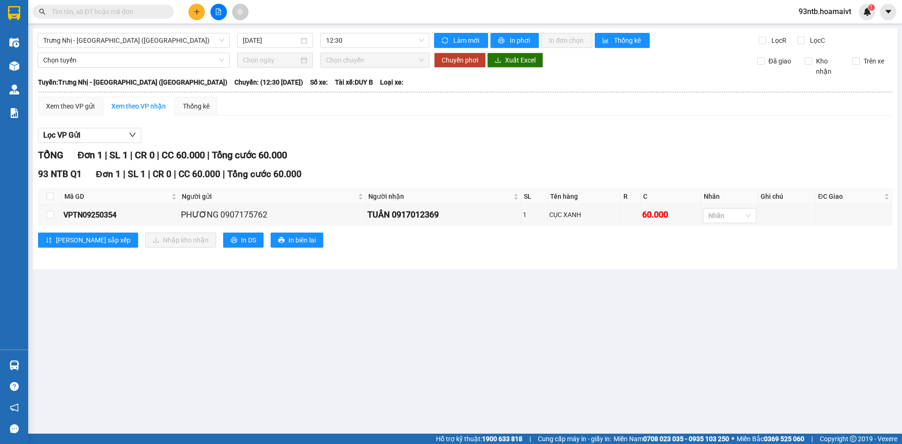
click at [687, 144] on section "Kết quả [PERSON_NAME] ( 4 ) Bộ lọc [PERSON_NAME] người gửi/[PERSON_NAME] [PERSO…" at bounding box center [451, 222] width 902 height 444
click at [108, 10] on input "text" at bounding box center [107, 12] width 111 height 10
click at [111, 12] on input "text" at bounding box center [107, 12] width 111 height 10
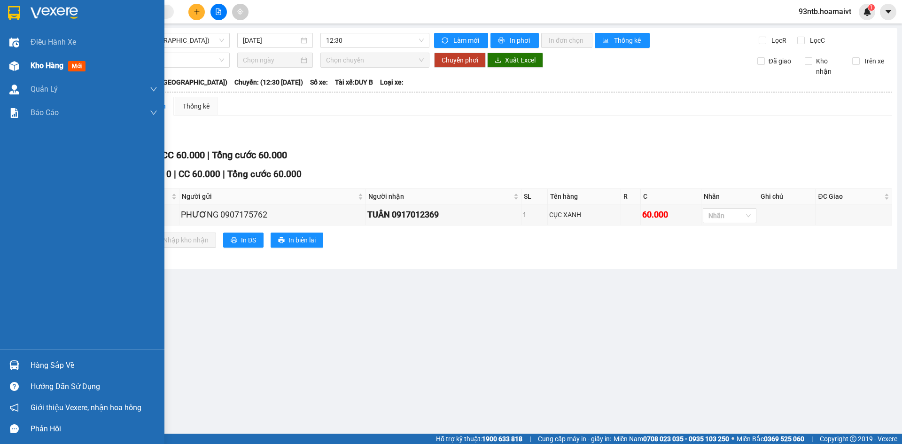
click at [47, 64] on span "Kho hàng" at bounding box center [47, 65] width 33 height 9
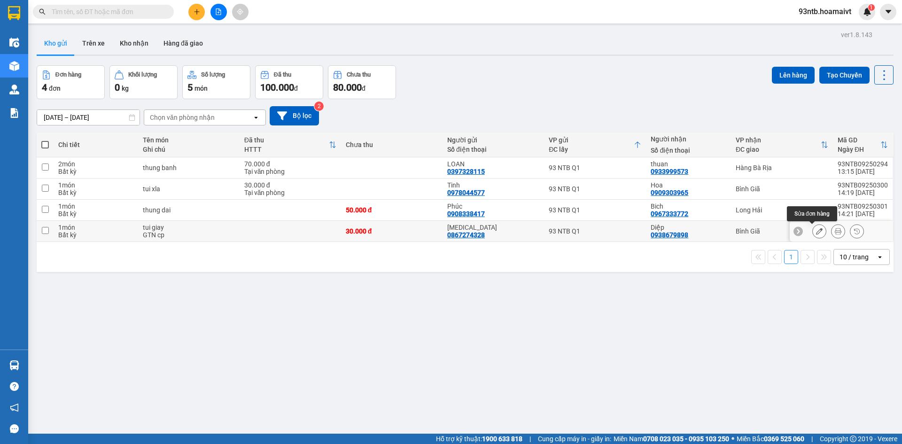
click at [813, 235] on button at bounding box center [819, 231] width 13 height 16
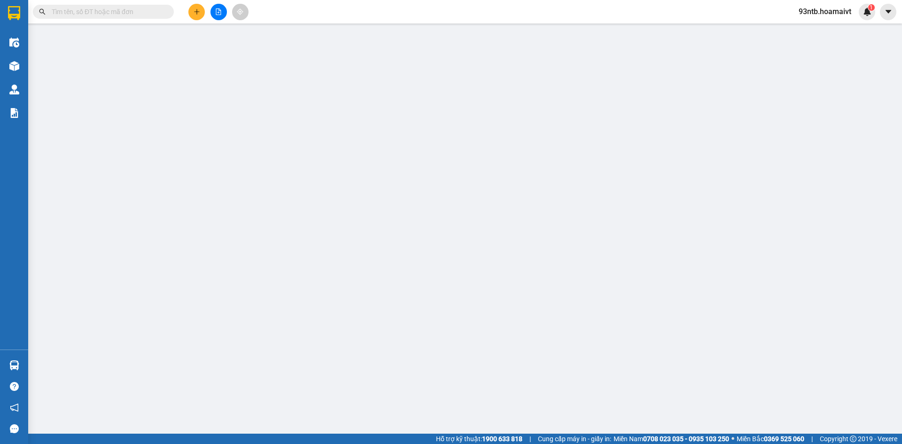
type input "0867274328"
type input "[MEDICAL_DATA]"
type input "054192005331"
type input "92-94 Nam Kỳ [PERSON_NAME] Q1"
type input "0938679898"
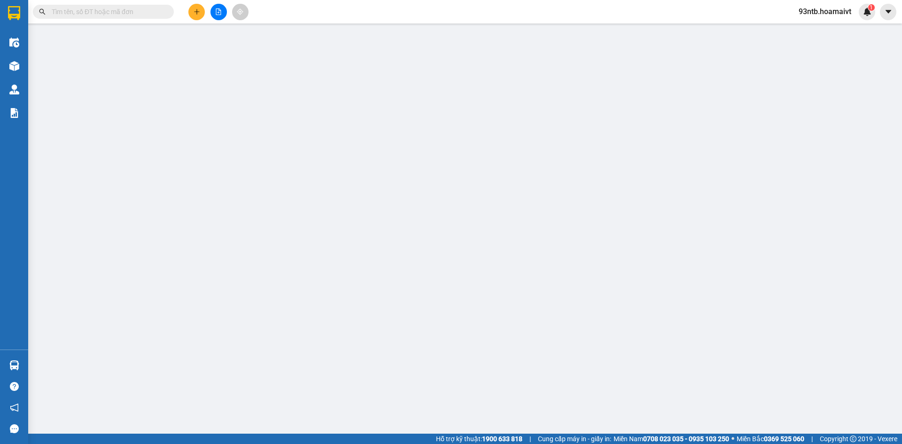
type input "Diệp"
type input "30.000"
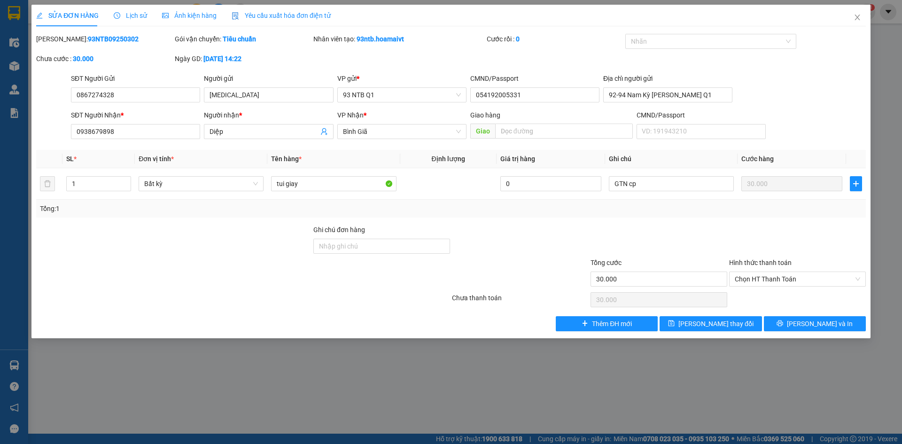
click at [804, 245] on div at bounding box center [797, 241] width 139 height 33
click at [741, 239] on div at bounding box center [797, 241] width 139 height 33
drag, startPoint x: 100, startPoint y: 128, endPoint x: 0, endPoint y: 125, distance: 100.1
click at [16, 125] on div "SỬA ĐƠN HÀNG Lịch sử [PERSON_NAME] hàng Yêu cầu xuất [PERSON_NAME] điện tử Tota…" at bounding box center [451, 222] width 902 height 444
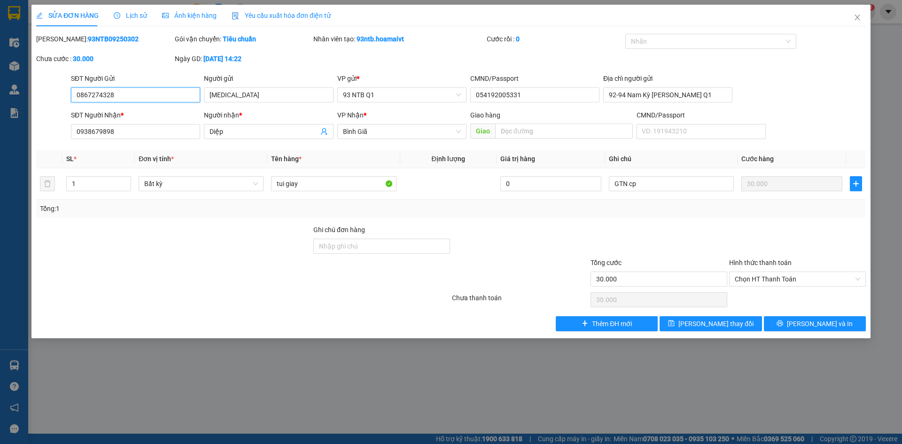
drag, startPoint x: 112, startPoint y: 95, endPoint x: 32, endPoint y: 95, distance: 79.9
click at [32, 95] on div "SỬA ĐƠN HÀNG Lịch sử Ảnh kiện hàng Yêu cầu xuất hóa đơn điện tử Total Paid Fee …" at bounding box center [450, 172] width 839 height 334
drag, startPoint x: 78, startPoint y: 130, endPoint x: 55, endPoint y: 130, distance: 22.5
click at [55, 130] on div "SĐT Người Nhận * 0938679898 0938679898 Người nhận * Diệp VP Nhận * Bình Giã G…" at bounding box center [450, 126] width 831 height 33
paste input "86727432"
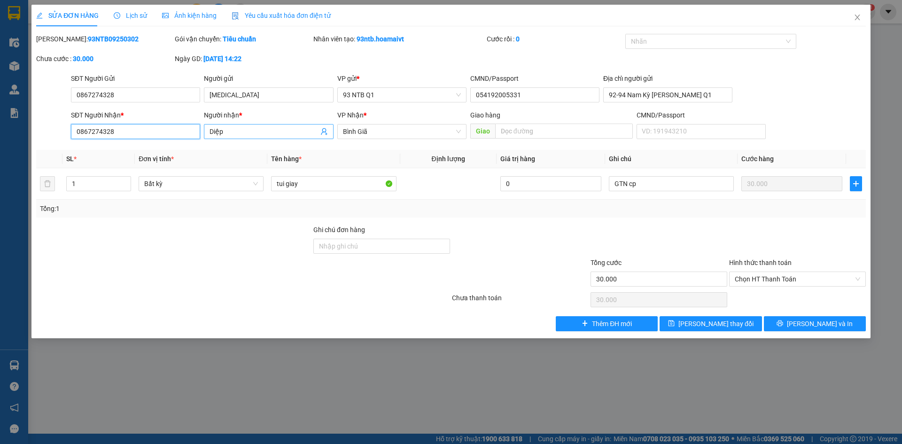
type input "0867274328"
drag, startPoint x: 214, startPoint y: 133, endPoint x: 201, endPoint y: 135, distance: 13.2
click at [203, 134] on div "Người nhận * Diệp Diệp" at bounding box center [268, 126] width 133 height 33
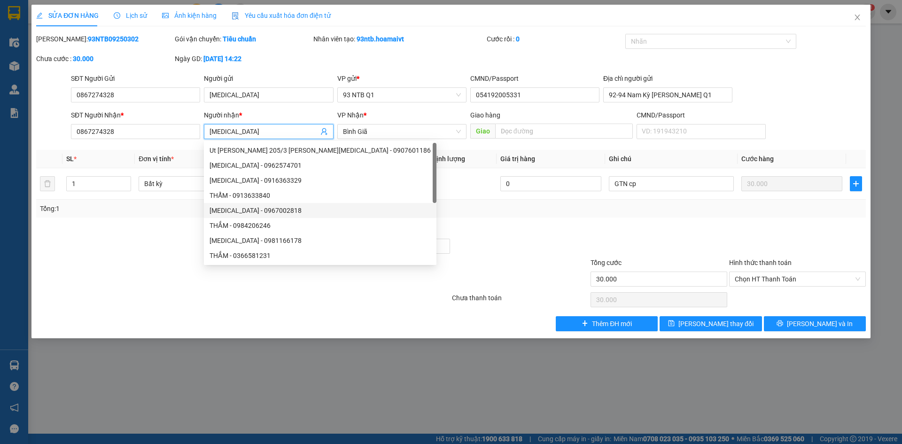
type input "[MEDICAL_DATA]"
click at [440, 210] on div "Tổng: 1" at bounding box center [451, 208] width 822 height 10
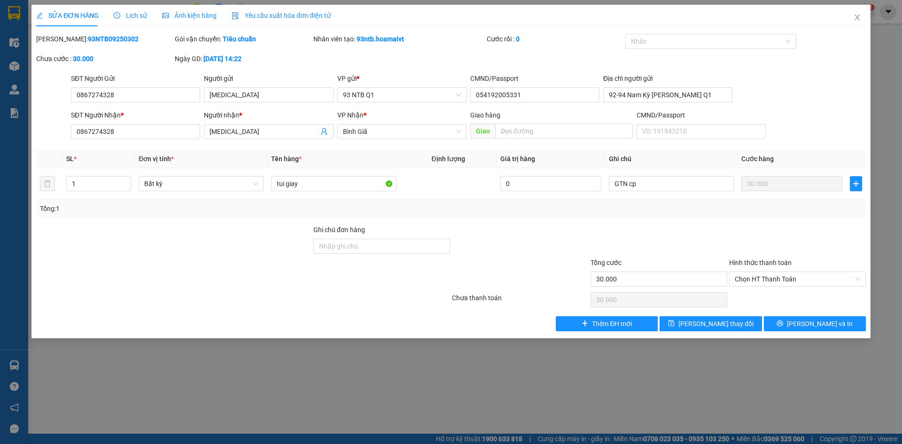
click at [440, 211] on div "Tổng: 1" at bounding box center [451, 208] width 822 height 10
click at [517, 227] on div at bounding box center [520, 241] width 139 height 33
click at [624, 225] on div at bounding box center [659, 241] width 139 height 33
click at [637, 217] on div "Tổng: 1" at bounding box center [451, 209] width 830 height 18
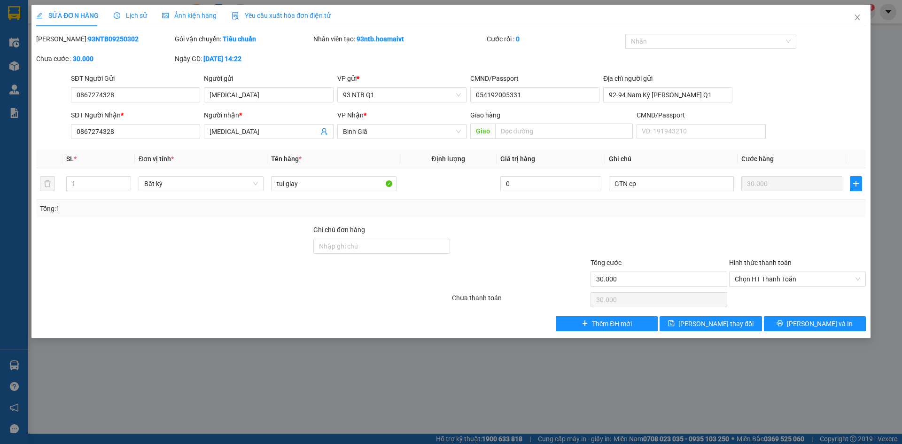
click at [637, 217] on div "Tổng: 1" at bounding box center [451, 209] width 830 height 18
click at [389, 226] on div "Ghi chú đơn hàng" at bounding box center [381, 232] width 137 height 14
click at [691, 231] on div at bounding box center [659, 241] width 139 height 33
click at [832, 320] on span "[PERSON_NAME] và In" at bounding box center [820, 323] width 66 height 10
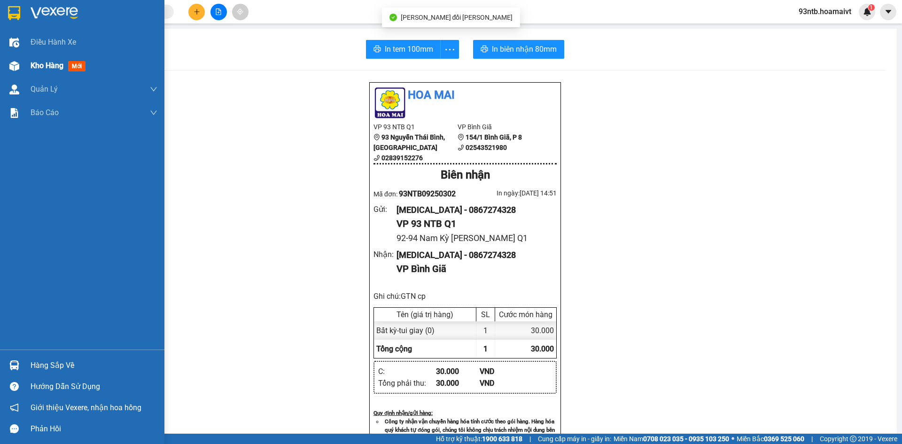
click at [24, 65] on div "Kho hàng mới" at bounding box center [82, 65] width 164 height 23
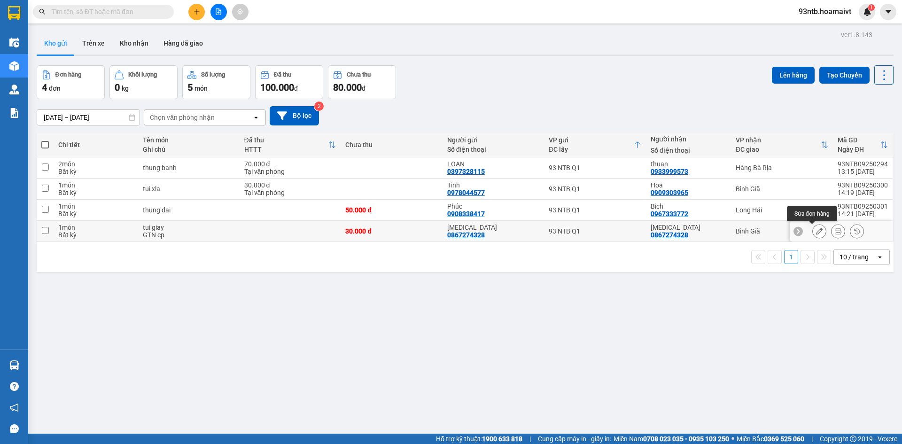
click at [816, 233] on icon at bounding box center [819, 231] width 7 height 7
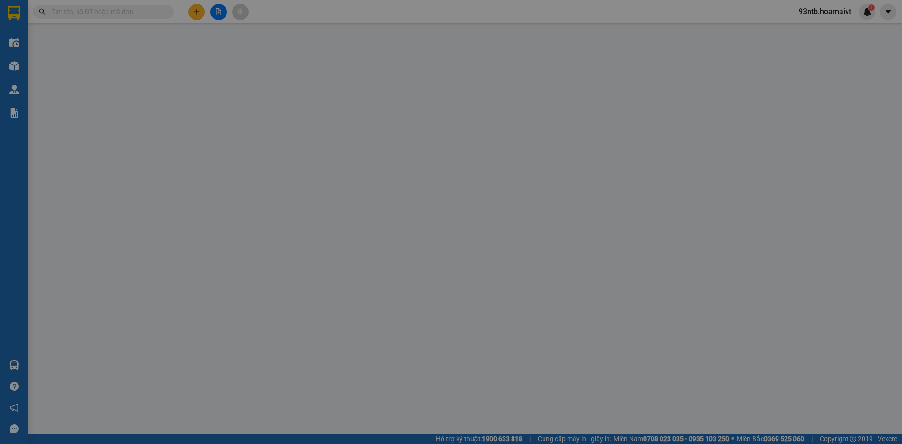
type input "0867274328"
type input "[MEDICAL_DATA]"
type input "054192005331"
type input "92-94 Nam Kỳ [PERSON_NAME] Q1"
type input "0867274328"
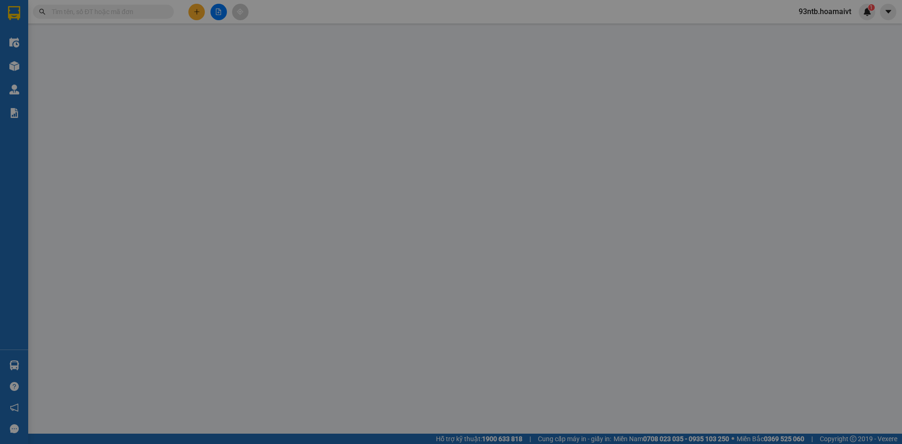
type input "[MEDICAL_DATA]"
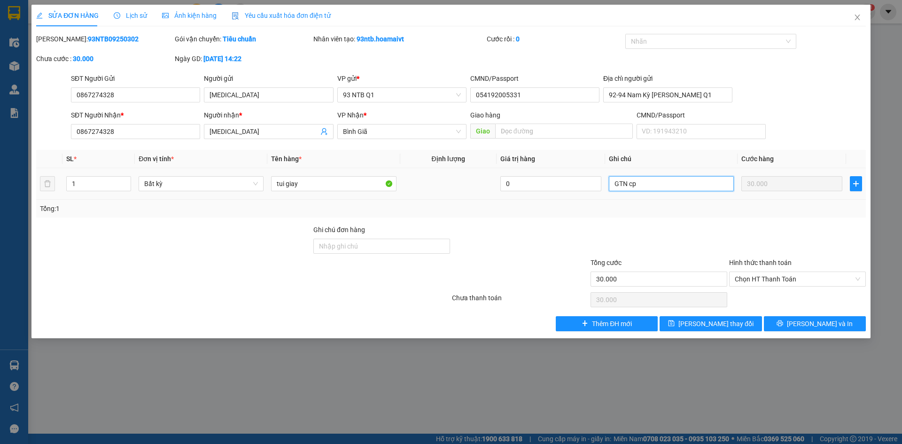
click at [666, 181] on input "GTN cp" at bounding box center [671, 183] width 125 height 15
click at [697, 234] on div at bounding box center [659, 241] width 139 height 33
click at [795, 320] on button "[PERSON_NAME] và In" at bounding box center [815, 323] width 102 height 15
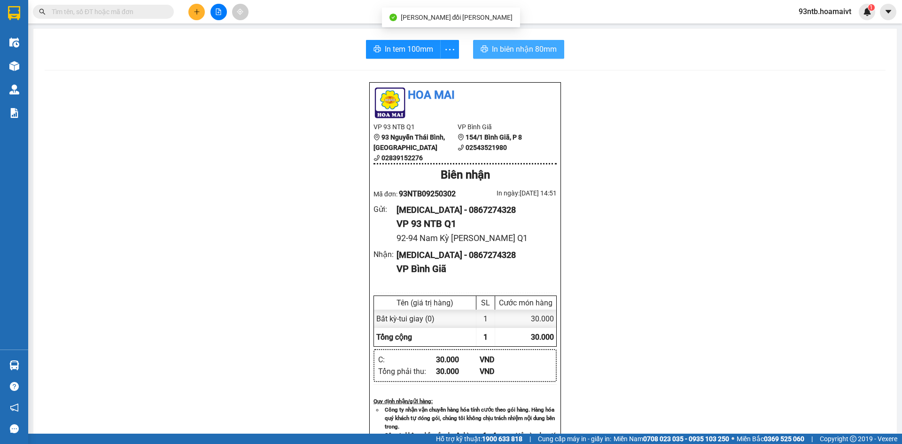
click at [522, 54] on span "In biên nhận 80mm" at bounding box center [524, 49] width 65 height 12
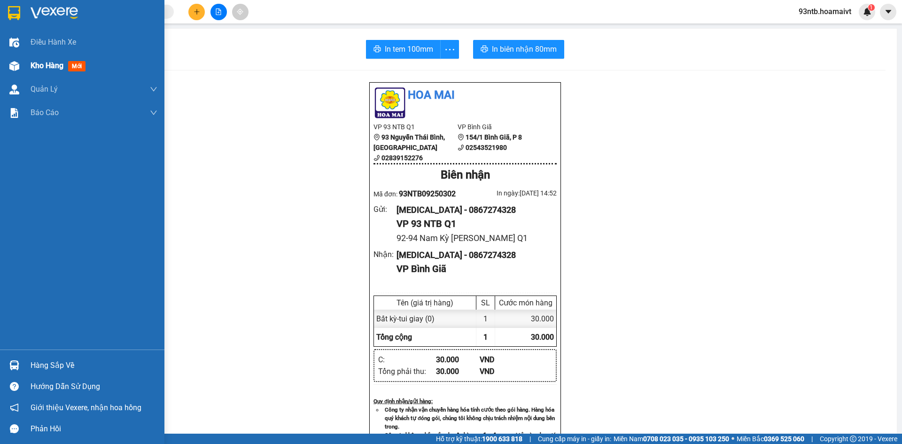
click at [60, 71] on div "Kho hàng mới" at bounding box center [60, 66] width 59 height 12
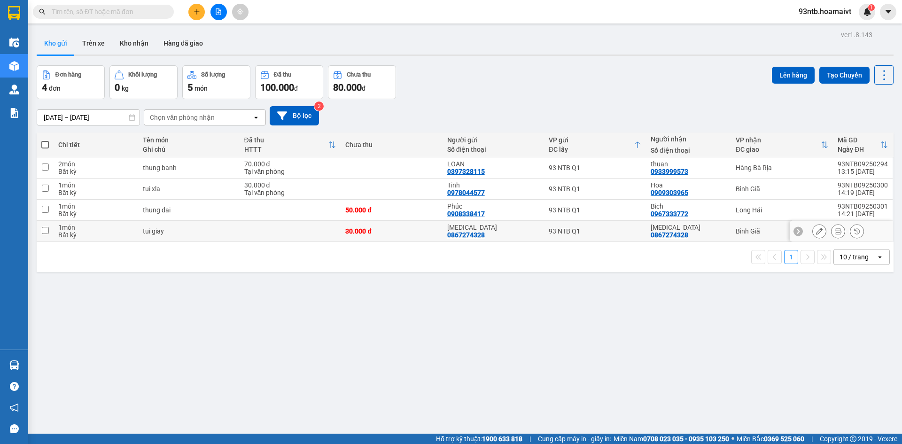
click at [813, 228] on button at bounding box center [819, 231] width 13 height 16
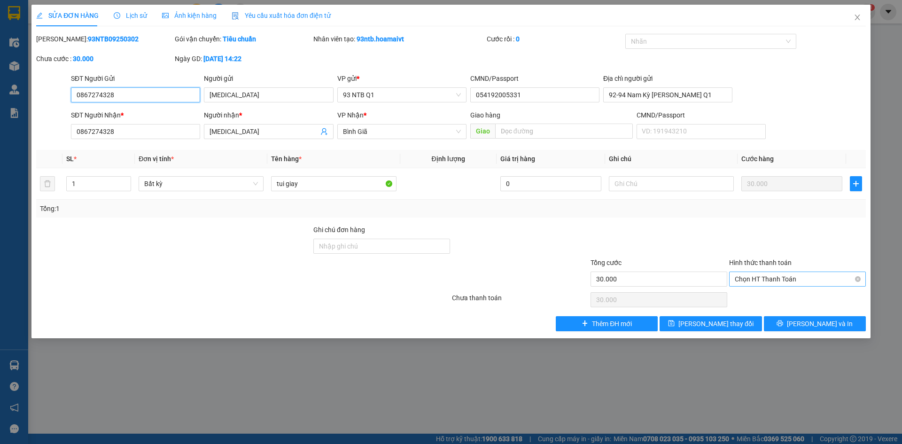
click at [788, 279] on span "Chọn HT Thanh Toán" at bounding box center [797, 279] width 125 height 14
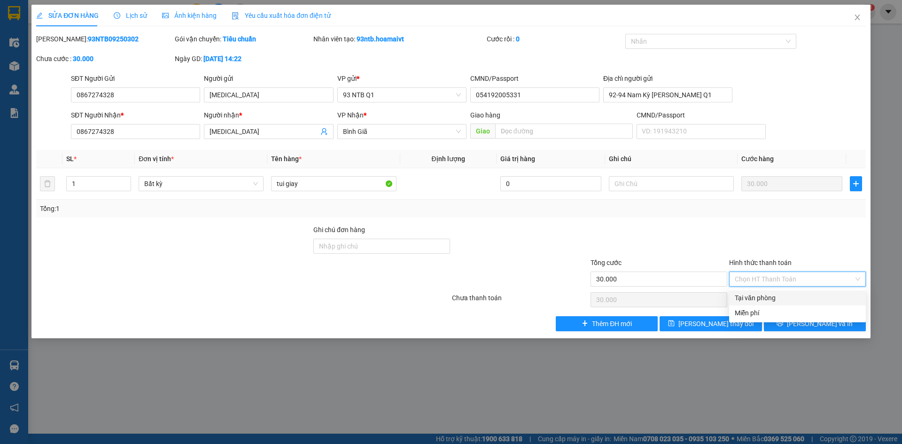
click at [790, 295] on div "Tại văn phòng" at bounding box center [797, 298] width 125 height 10
click at [840, 318] on button "[PERSON_NAME] và In" at bounding box center [815, 323] width 102 height 15
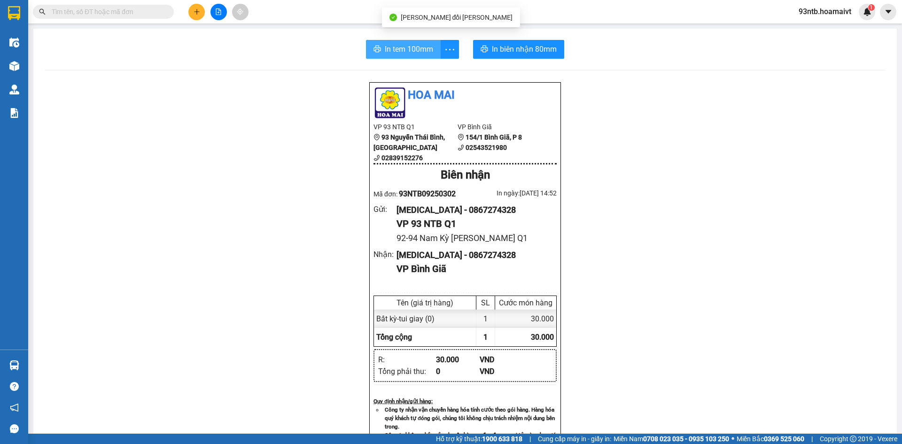
click at [398, 46] on span "In tem 100mm" at bounding box center [409, 49] width 48 height 12
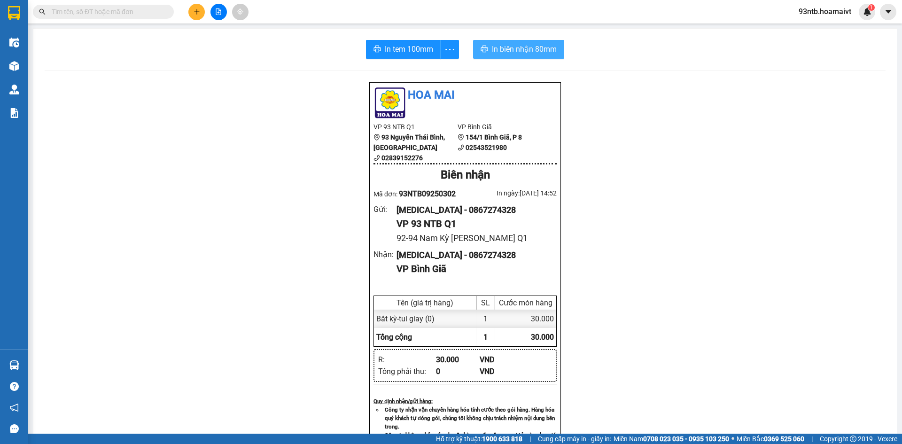
click at [529, 45] on span "In biên nhận 80mm" at bounding box center [524, 49] width 65 height 12
drag, startPoint x: 901, startPoint y: 168, endPoint x: 605, endPoint y: 85, distance: 308.2
click at [605, 85] on div "[PERSON_NAME] VP 93 NTB Q1 93 [PERSON_NAME] Thái [PERSON_NAME], [PERSON_NAME] …" at bounding box center [465, 406] width 841 height 649
click at [633, 125] on div "[PERSON_NAME] VP 93 NTB Q1 93 [PERSON_NAME] Thái [PERSON_NAME], [PERSON_NAME] …" at bounding box center [465, 406] width 841 height 649
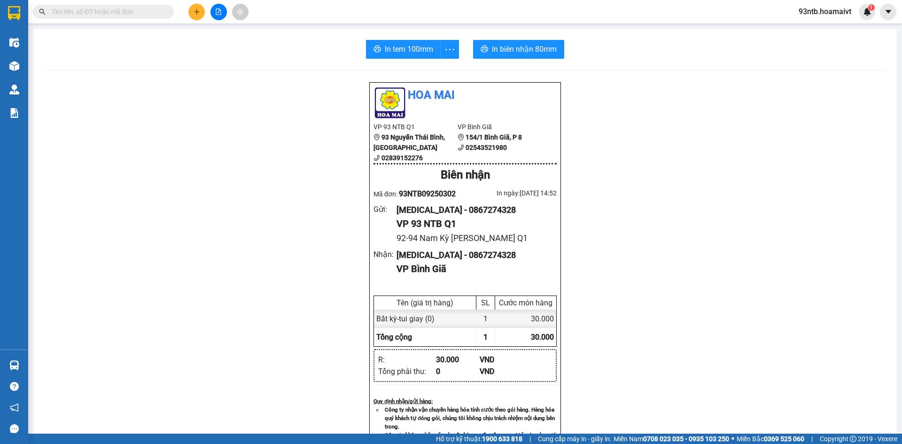
click at [702, 51] on div "In tem 100mm In biên nhận 80mm" at bounding box center [465, 49] width 841 height 19
click at [703, 51] on div "In tem 100mm In biên nhận 80mm" at bounding box center [465, 49] width 841 height 19
click at [157, 8] on input "text" at bounding box center [107, 12] width 111 height 10
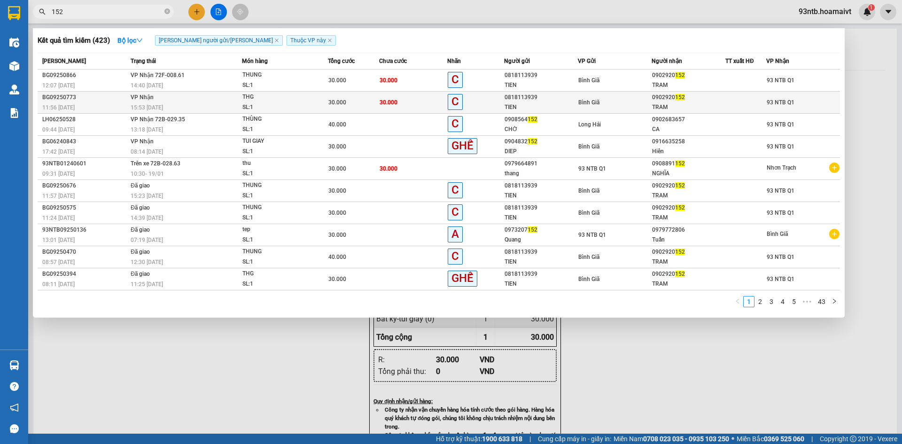
click at [593, 99] on span "Bình Giã" at bounding box center [588, 102] width 21 height 7
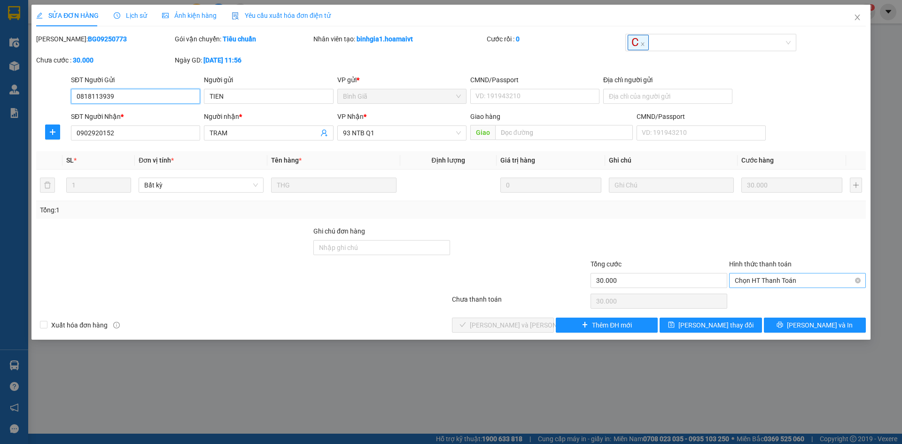
click at [778, 279] on span "Chọn HT Thanh Toán" at bounding box center [797, 280] width 125 height 14
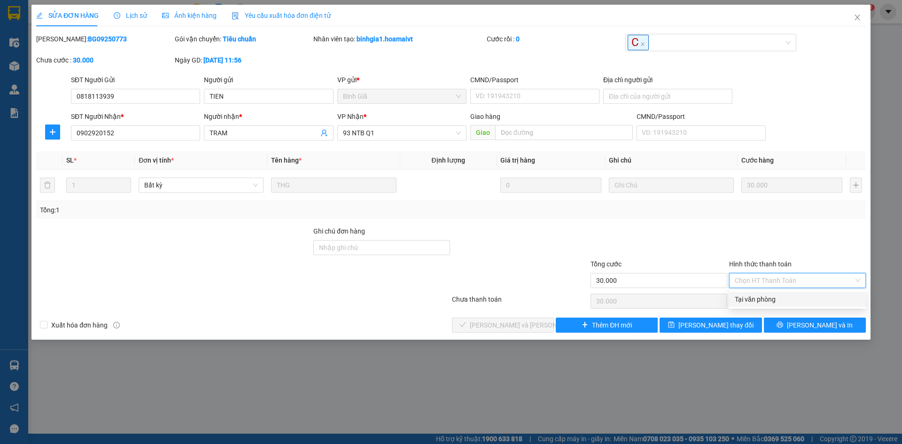
click at [780, 300] on div "Tại văn phòng" at bounding box center [797, 299] width 125 height 10
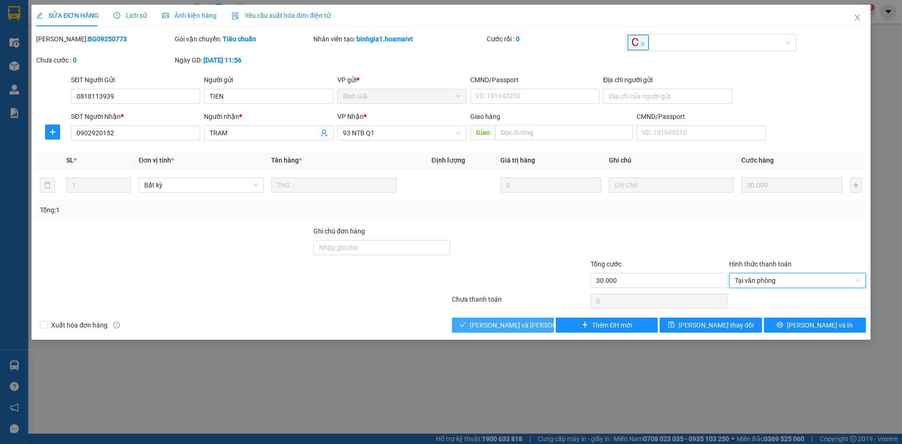
click at [541, 318] on button "[PERSON_NAME] và [PERSON_NAME] hàng" at bounding box center [503, 325] width 102 height 15
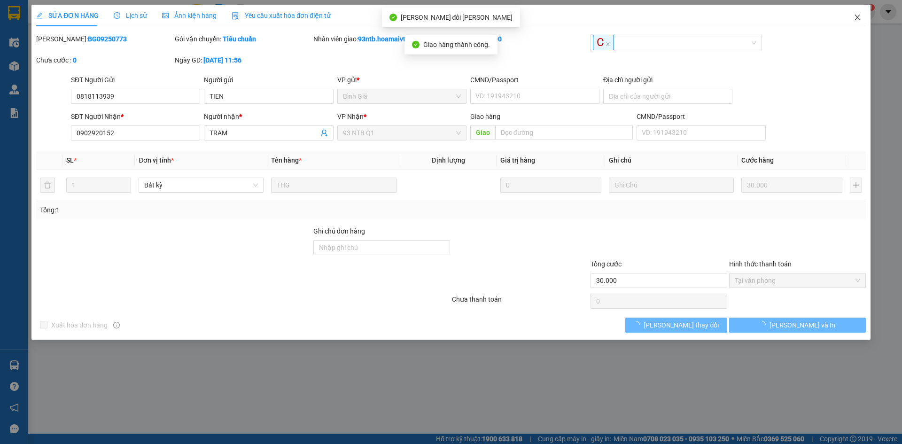
click at [858, 22] on span "Close" at bounding box center [857, 18] width 26 height 26
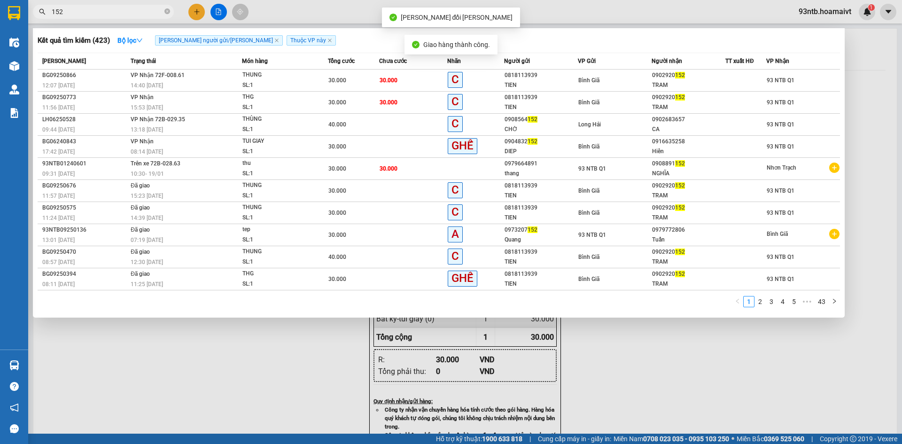
click at [141, 11] on input "152" at bounding box center [107, 12] width 111 height 10
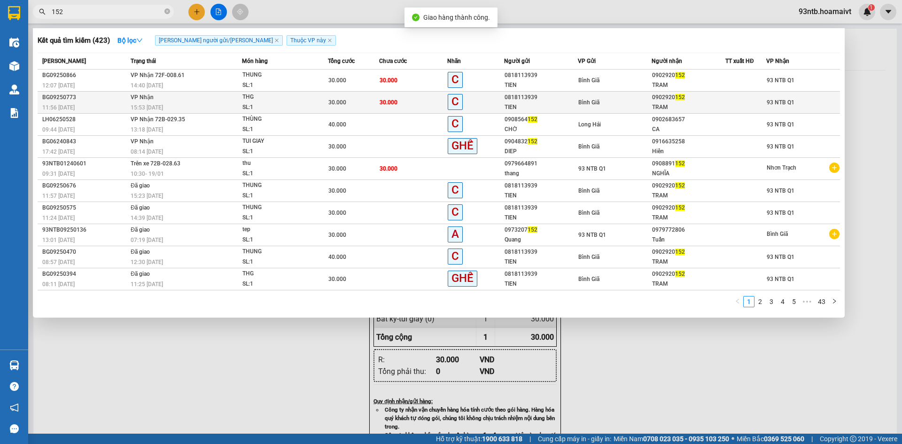
click at [543, 92] on td "0818113939 TIEN" at bounding box center [541, 103] width 74 height 22
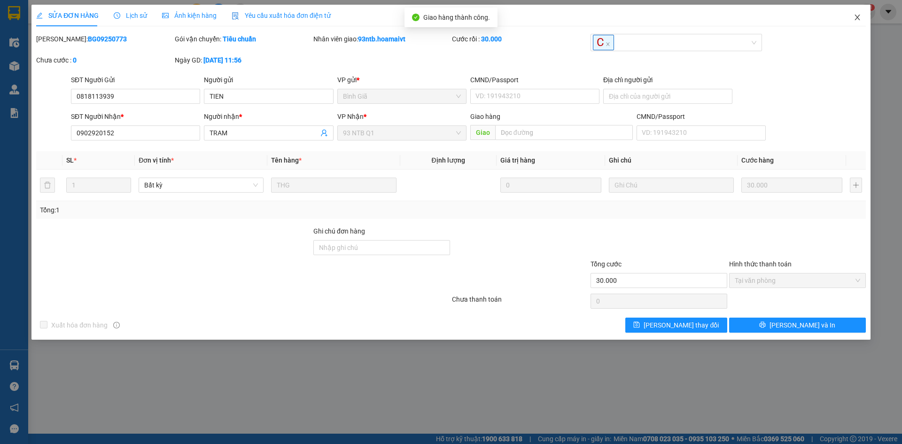
click at [854, 18] on icon "close" at bounding box center [858, 18] width 8 height 8
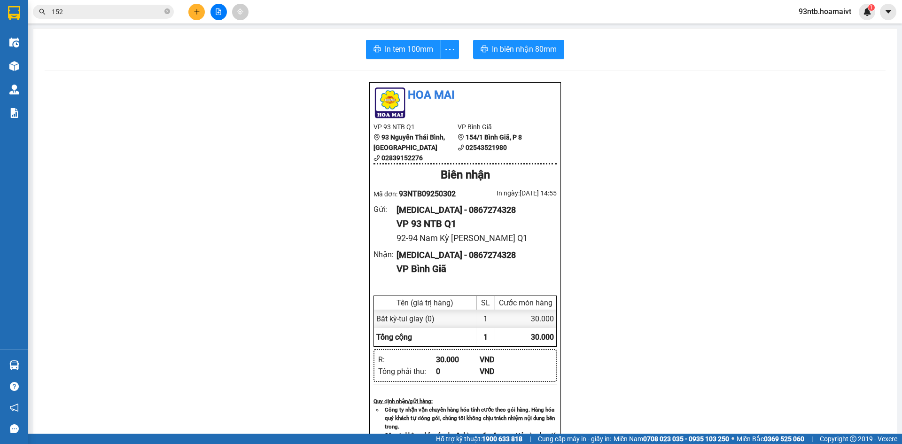
click at [137, 7] on input "152" at bounding box center [107, 12] width 111 height 10
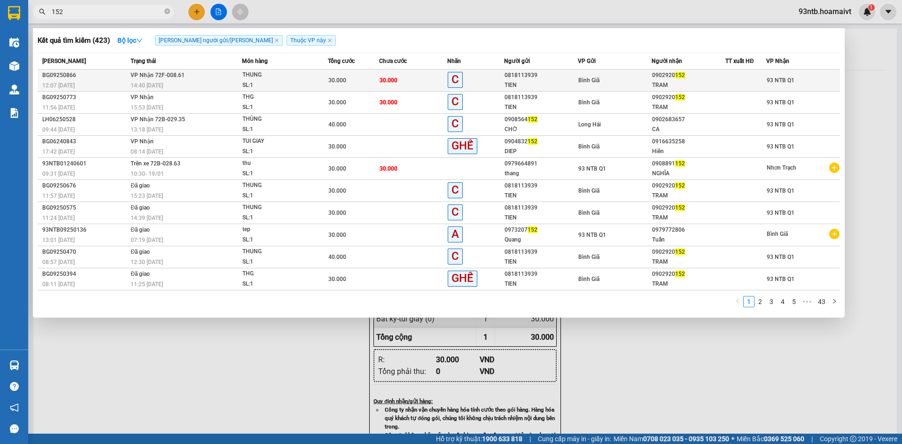
click at [280, 80] on div "THUNG" at bounding box center [277, 75] width 70 height 10
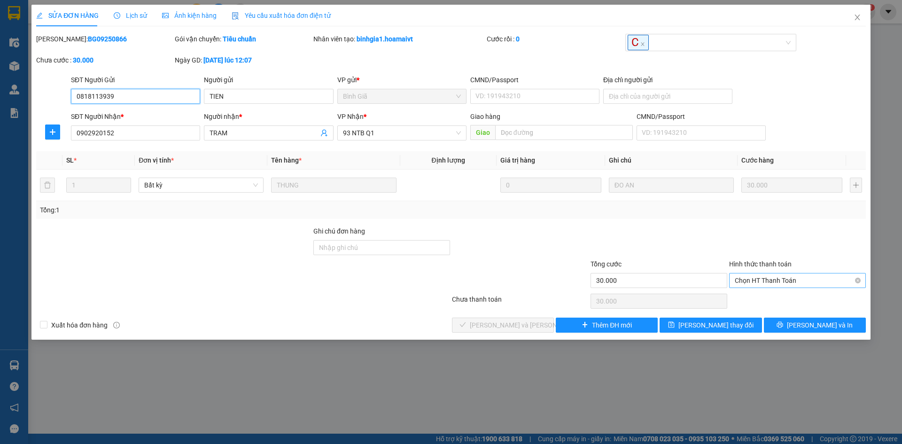
click at [750, 276] on span "Chọn HT Thanh Toán" at bounding box center [797, 280] width 125 height 14
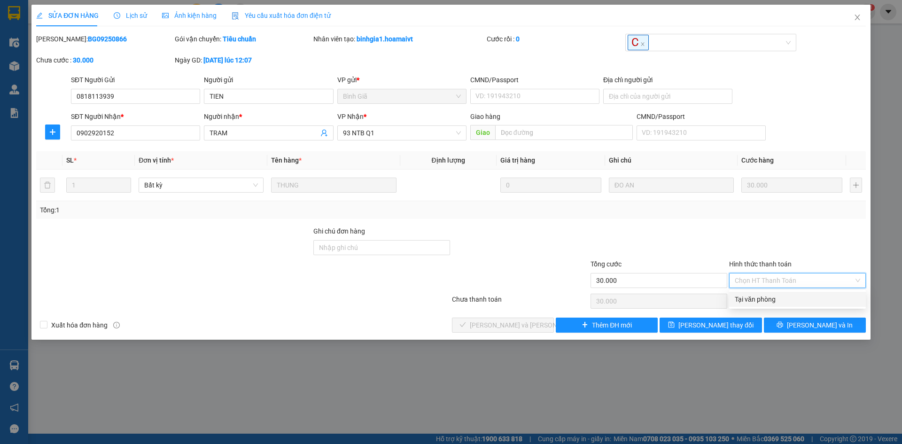
click at [758, 303] on div "Tại văn phòng" at bounding box center [797, 299] width 125 height 10
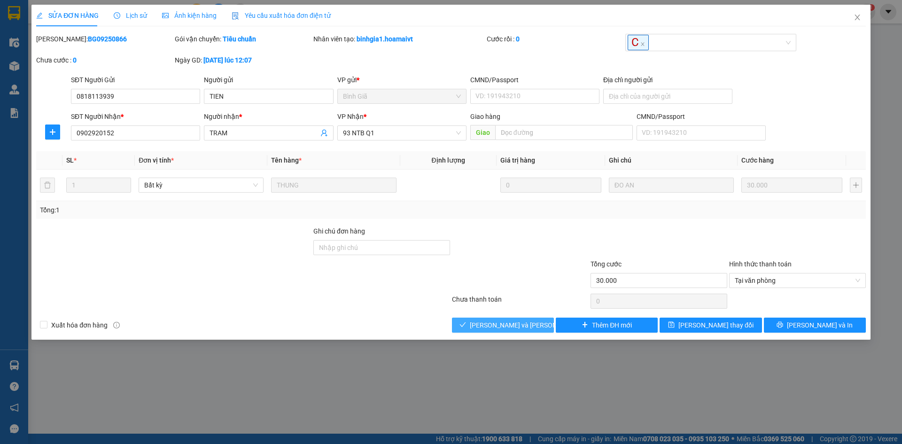
click at [497, 320] on span "[PERSON_NAME] và [PERSON_NAME] hàng" at bounding box center [533, 325] width 127 height 10
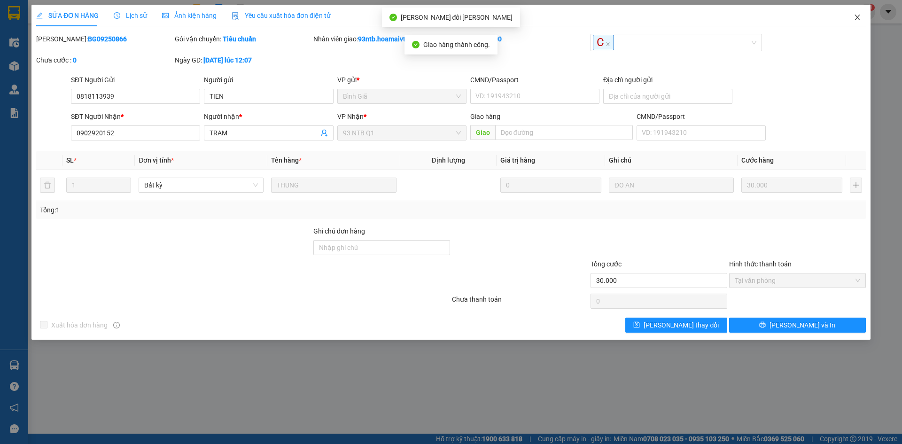
drag, startPoint x: 851, startPoint y: 24, endPoint x: 772, endPoint y: 17, distance: 78.8
click at [851, 24] on span "Close" at bounding box center [857, 18] width 26 height 26
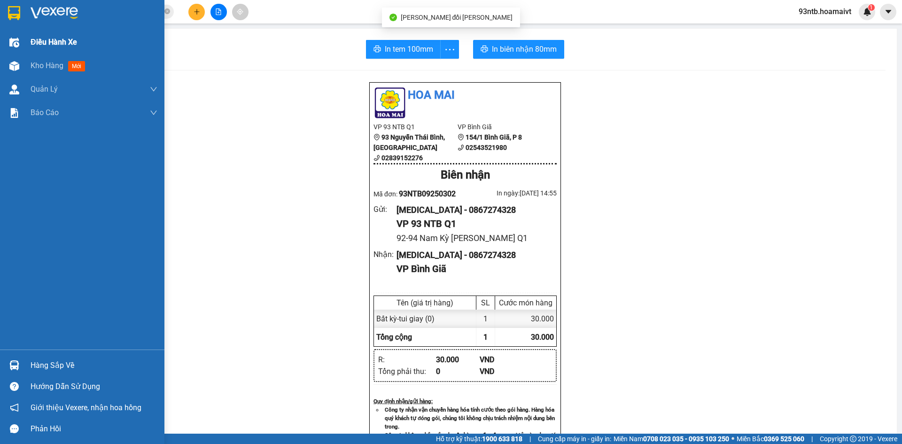
drag, startPoint x: 47, startPoint y: 48, endPoint x: 50, endPoint y: 54, distance: 6.7
click at [48, 49] on div "Điều hành xe" at bounding box center [94, 42] width 127 height 23
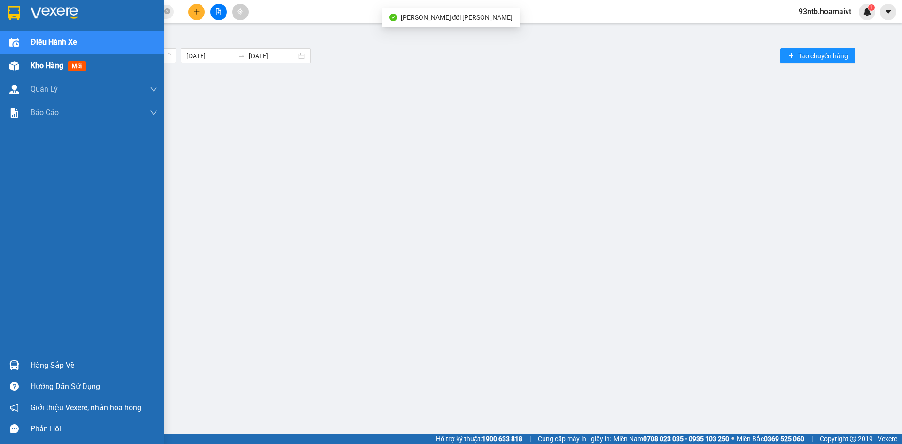
click at [52, 57] on div "Kho hàng mới" at bounding box center [94, 65] width 127 height 23
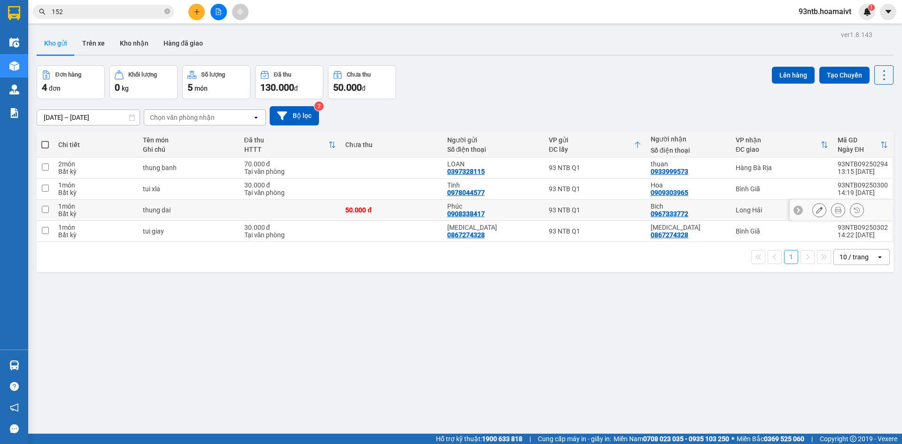
click at [760, 212] on div "Long Hải" at bounding box center [782, 210] width 93 height 8
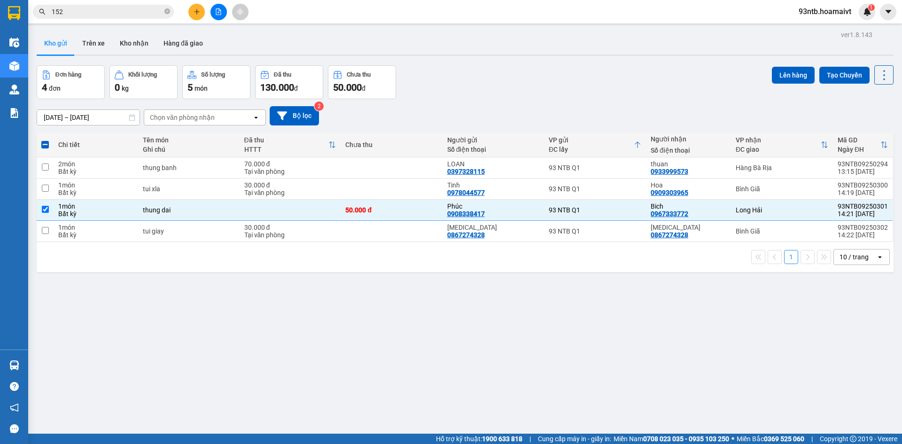
click at [792, 84] on div "Lên hàng Tạo Chuyến" at bounding box center [833, 74] width 122 height 19
click at [790, 82] on button "Lên hàng" at bounding box center [793, 75] width 43 height 17
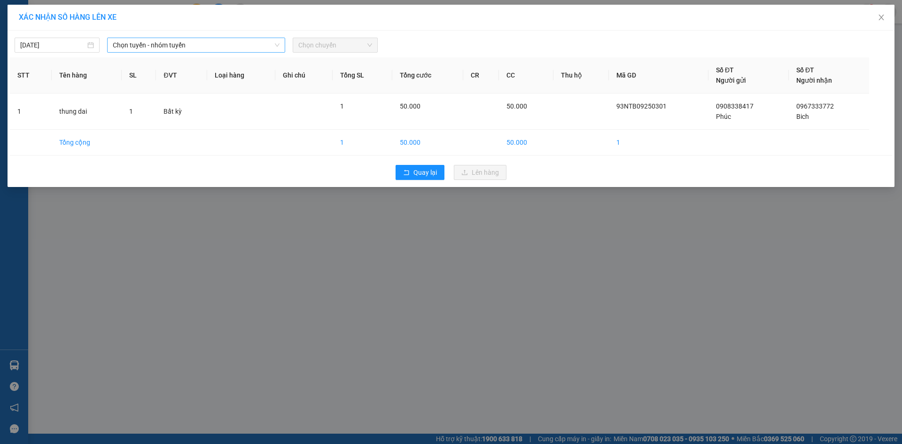
click at [198, 49] on span "Chọn tuyến - nhóm tuyến" at bounding box center [196, 45] width 167 height 14
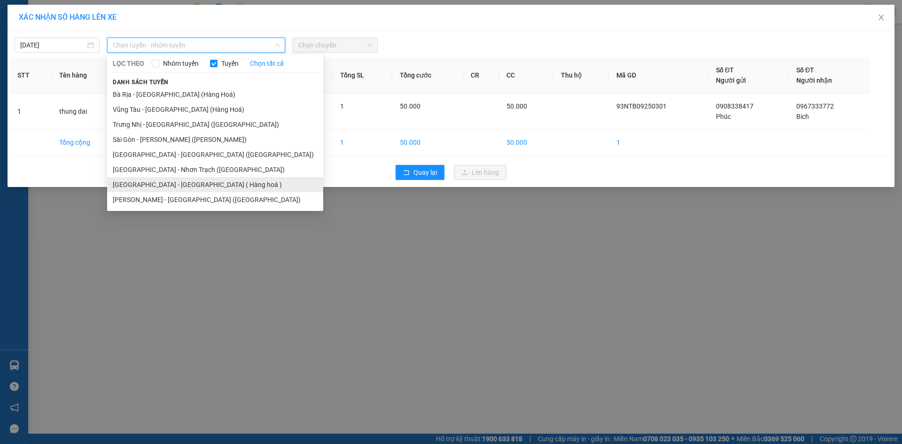
click at [158, 181] on li "[GEOGRAPHIC_DATA] - [GEOGRAPHIC_DATA] ( Hàng hoá )" at bounding box center [215, 184] width 216 height 15
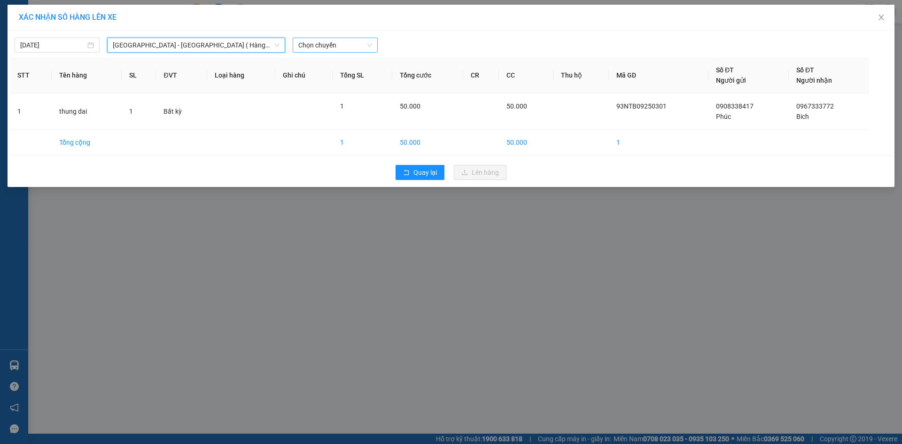
click at [354, 45] on span "Chọn chuyến" at bounding box center [335, 45] width 74 height 14
click at [339, 94] on div "15:15" at bounding box center [334, 98] width 73 height 10
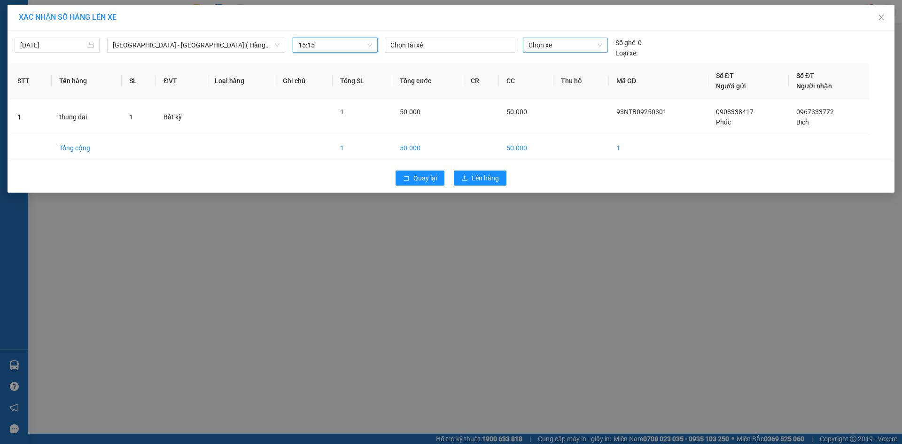
click at [549, 44] on span "Chọn xe" at bounding box center [564, 45] width 73 height 14
click at [566, 57] on div "72B-029.01" at bounding box center [565, 63] width 85 height 15
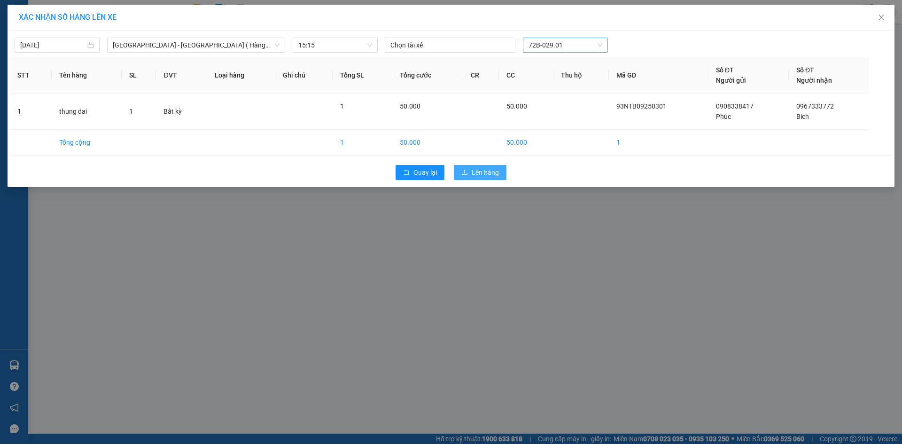
click at [490, 168] on span "Lên hàng" at bounding box center [485, 172] width 27 height 10
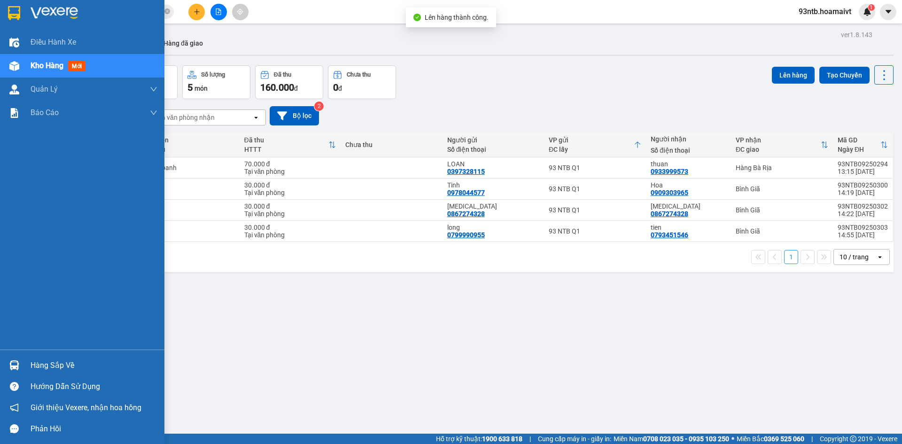
click at [70, 357] on div "Hàng sắp về" at bounding box center [82, 365] width 164 height 21
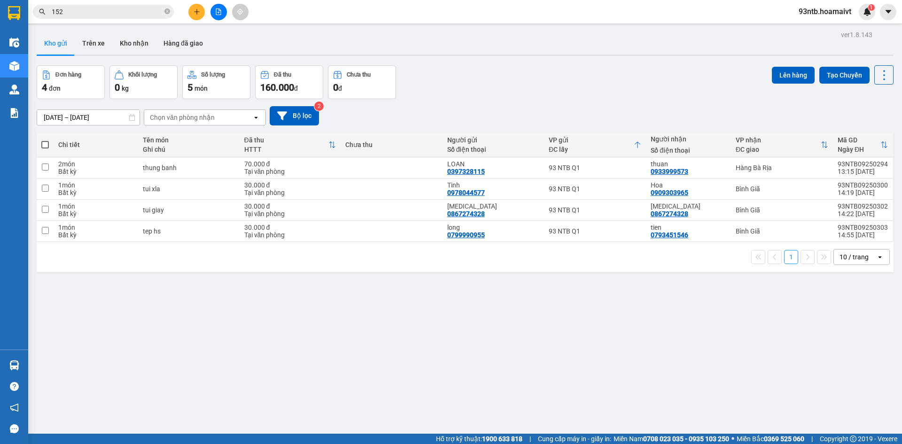
click at [559, 77] on section "Kết quả tìm kiếm ( 423 ) Bộ lọc Tìm người gửi/nhận Thuộc VP này Mã ĐH Trạng thá…" at bounding box center [451, 222] width 902 height 444
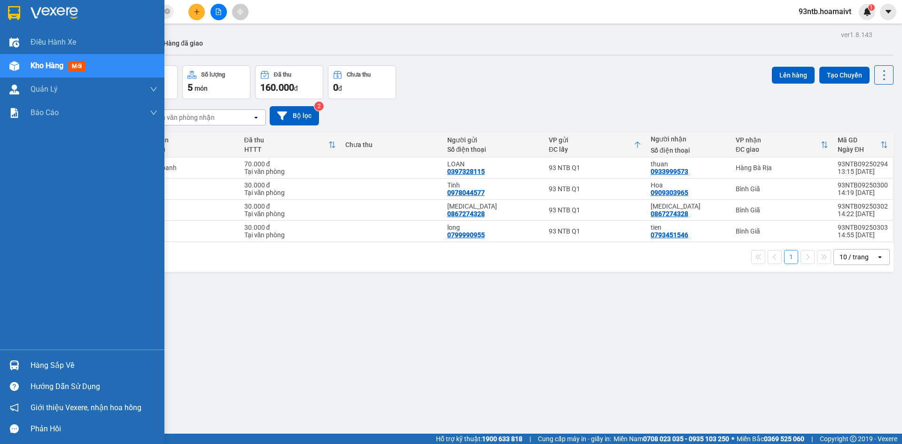
click at [21, 368] on div at bounding box center [14, 365] width 16 height 16
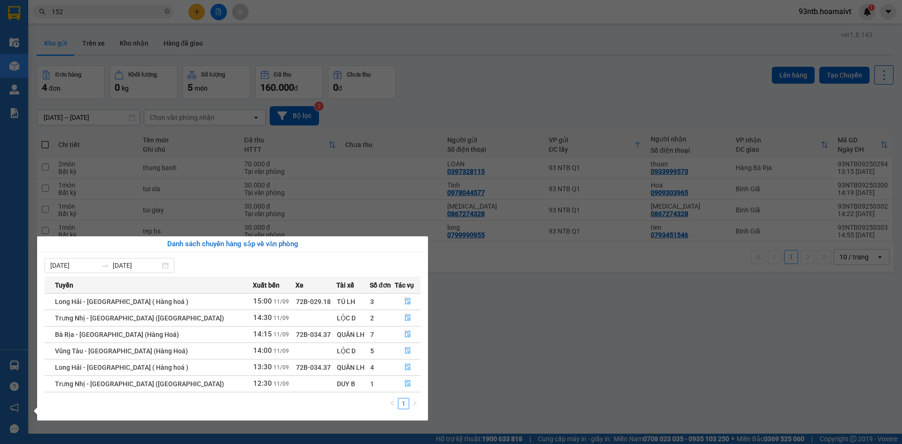
click at [567, 85] on section "Kết quả tìm kiếm ( 423 ) Bộ lọc Tìm người gửi/nhận Thuộc VP này Mã ĐH Trạng thá…" at bounding box center [451, 222] width 902 height 444
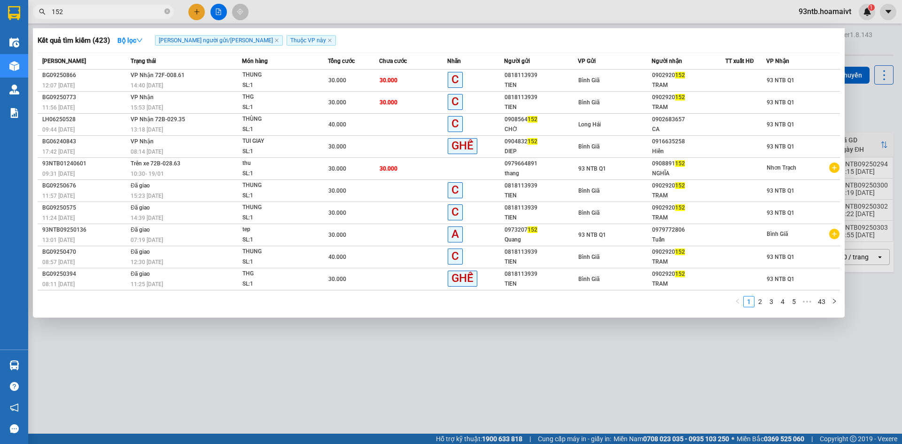
click at [107, 10] on input "152" at bounding box center [107, 12] width 111 height 10
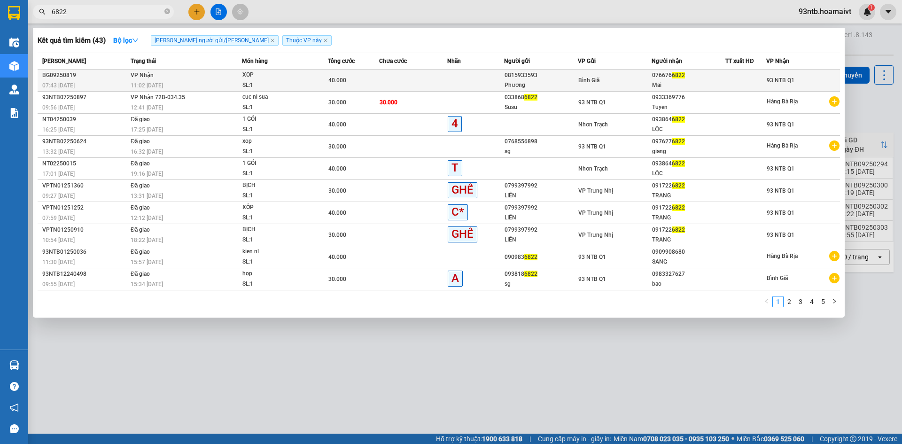
click at [296, 77] on div "XOP" at bounding box center [277, 75] width 70 height 10
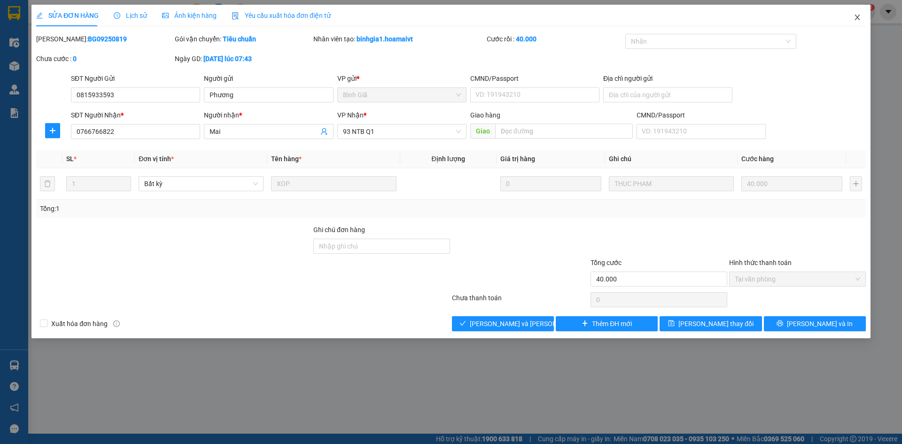
click at [850, 18] on span "Close" at bounding box center [857, 18] width 26 height 26
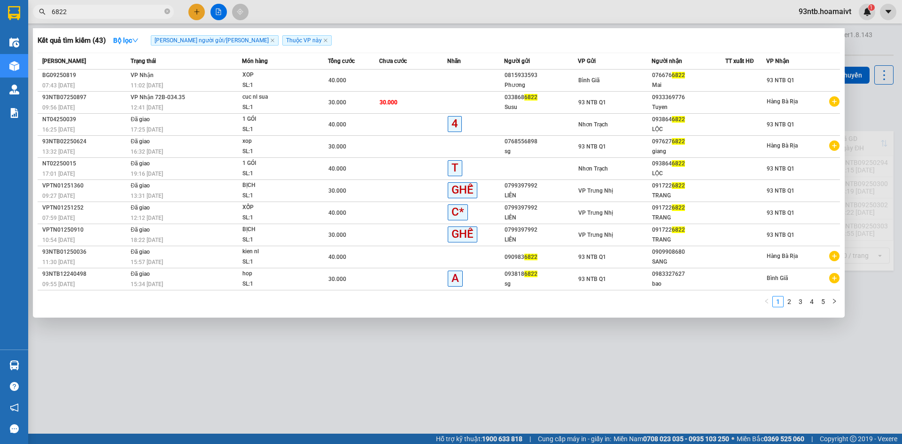
click at [110, 13] on input "6822" at bounding box center [107, 12] width 111 height 10
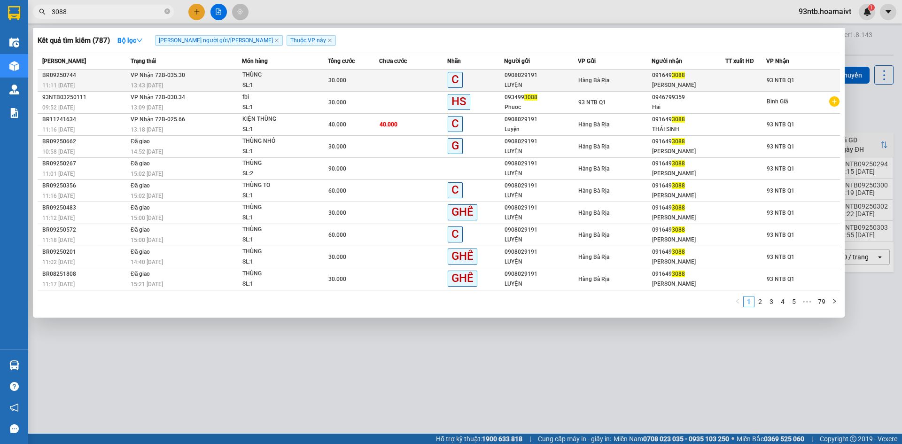
click at [397, 73] on td at bounding box center [413, 81] width 68 height 22
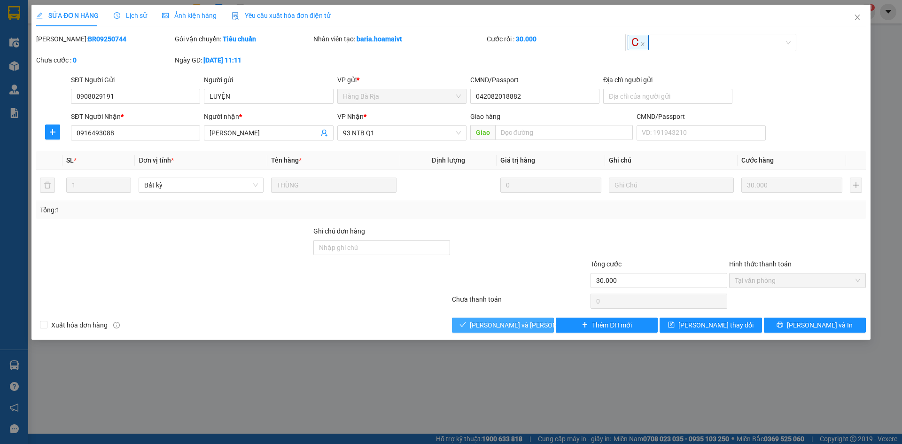
click at [517, 326] on span "[PERSON_NAME] và [PERSON_NAME] hàng" at bounding box center [533, 325] width 127 height 10
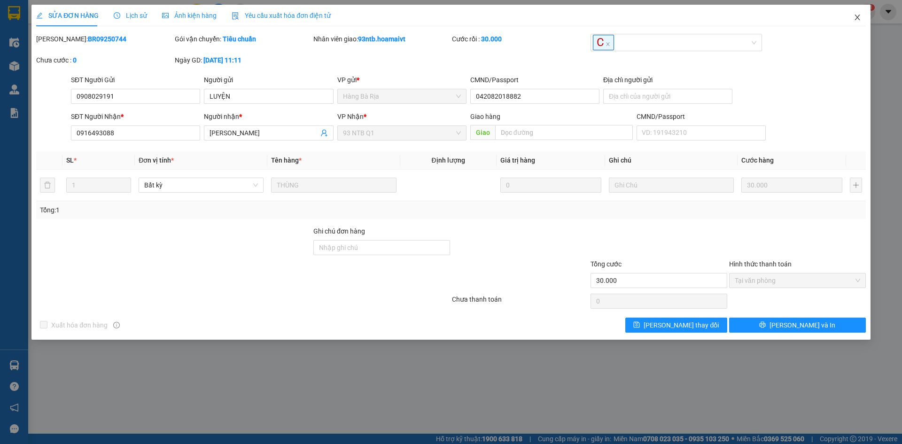
click at [856, 17] on icon "close" at bounding box center [858, 18] width 8 height 8
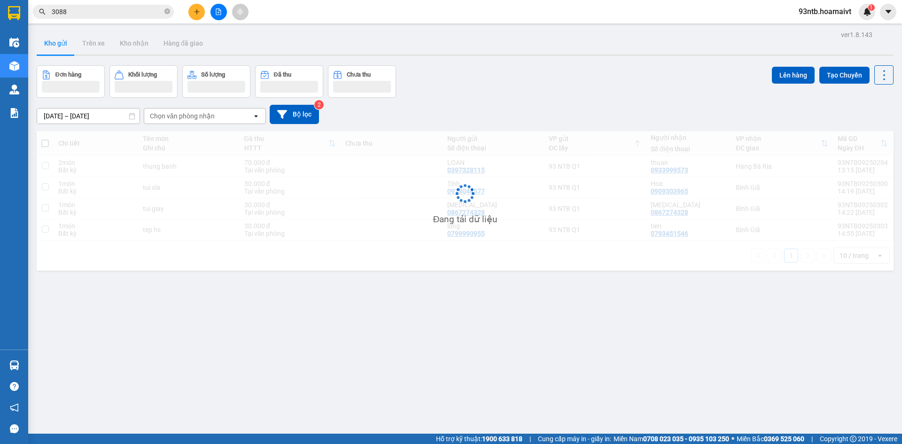
click at [197, 15] on button at bounding box center [196, 12] width 16 height 16
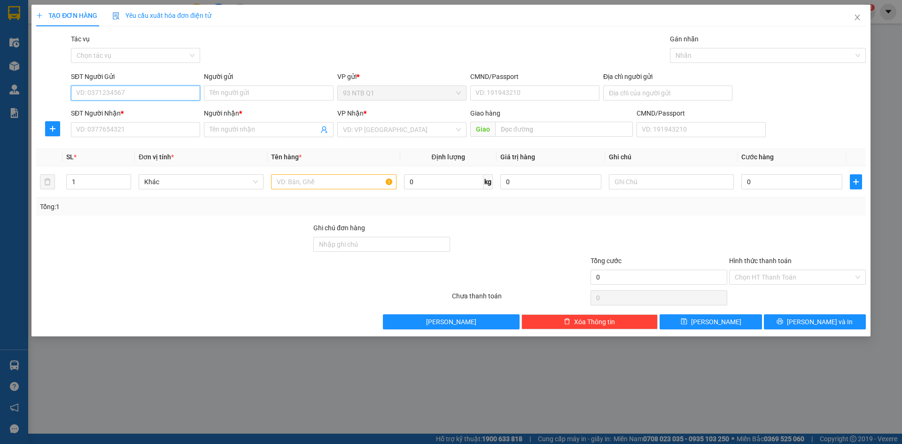
click at [167, 97] on input "SĐT Người Gửi" at bounding box center [135, 92] width 129 height 15
type input "0913788938"
click at [126, 115] on div "0913788938 - Hoa" at bounding box center [136, 112] width 118 height 10
type input "Hoa"
type input "0949016089"
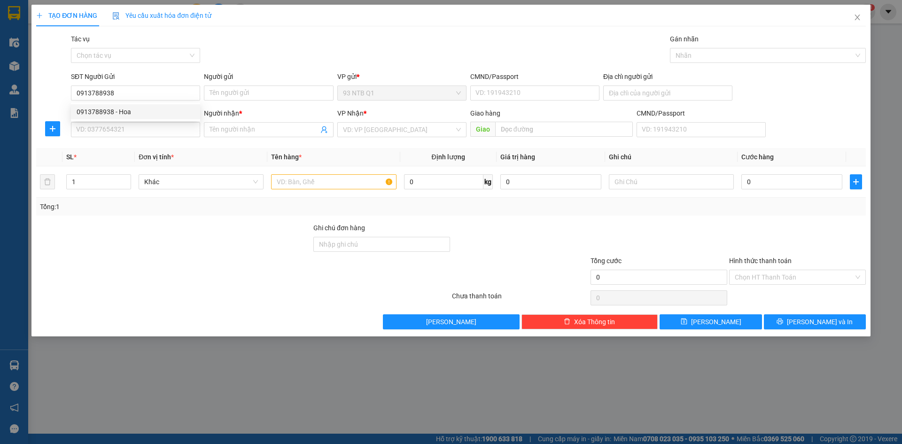
type input "Mỹ"
type input "0913788938"
click at [167, 133] on input "0949016089" at bounding box center [135, 129] width 129 height 15
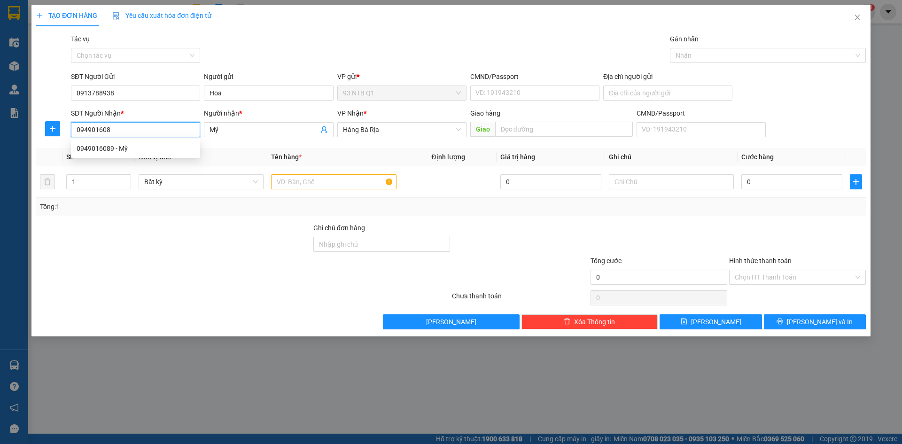
click at [167, 133] on input "094901608" at bounding box center [135, 129] width 129 height 15
type input "0"
type input "0333452286"
click at [602, 95] on div "SĐT Người Gửi 0913788938 Người gửi Hoa VP gửi * 93 NTB Q1 CMND/Passport VD: 191…" at bounding box center [468, 87] width 799 height 33
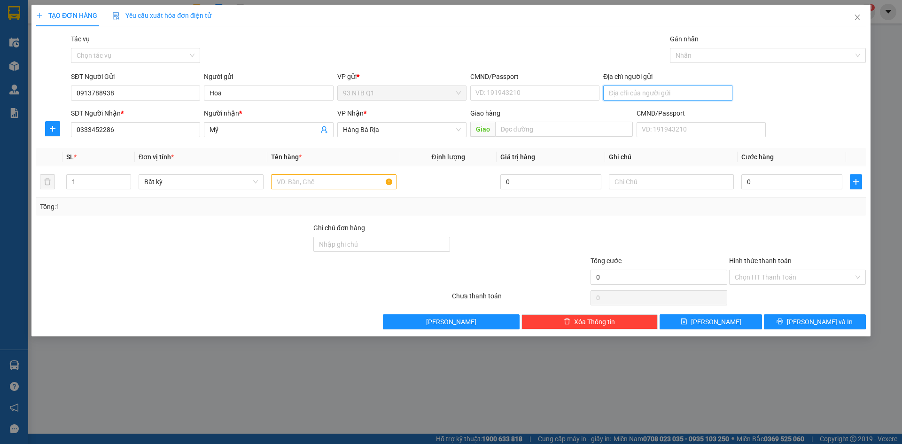
click at [620, 95] on input "Địa chỉ người gửi" at bounding box center [667, 92] width 129 height 15
type input "4 pham ngu lao q1"
click at [326, 188] on input "text" at bounding box center [333, 181] width 125 height 15
type input "goi bk"
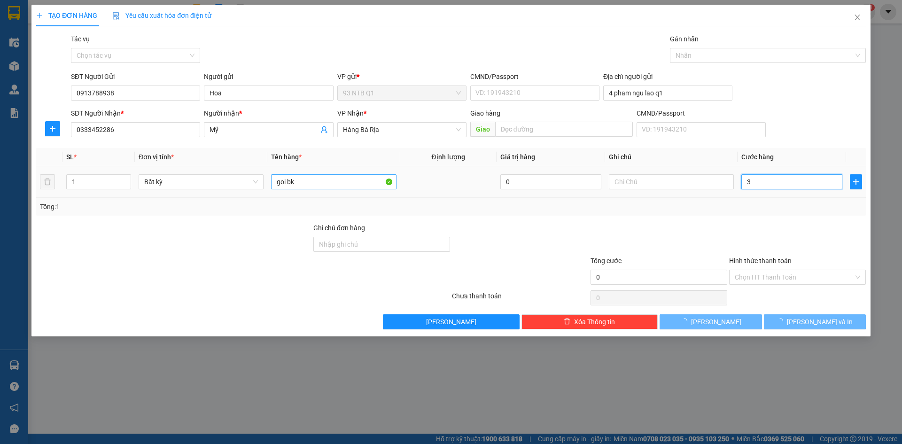
type input "30"
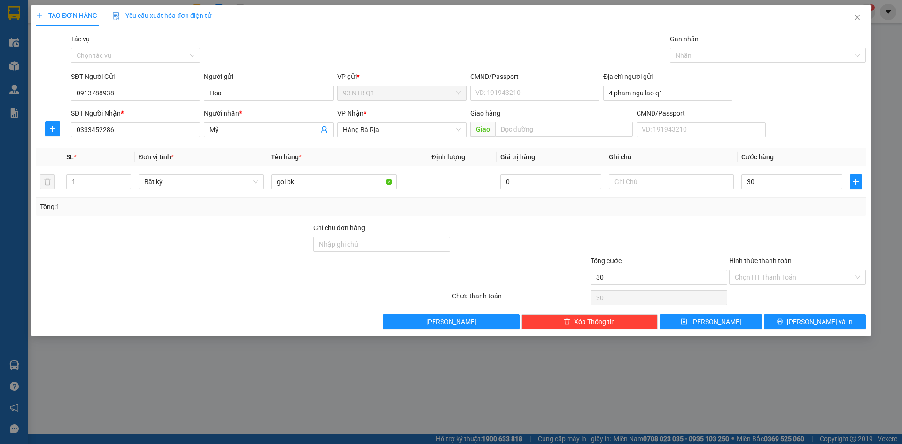
click at [824, 224] on div at bounding box center [797, 239] width 139 height 33
type input "30.000"
click at [820, 321] on span "[PERSON_NAME] và In" at bounding box center [820, 322] width 66 height 10
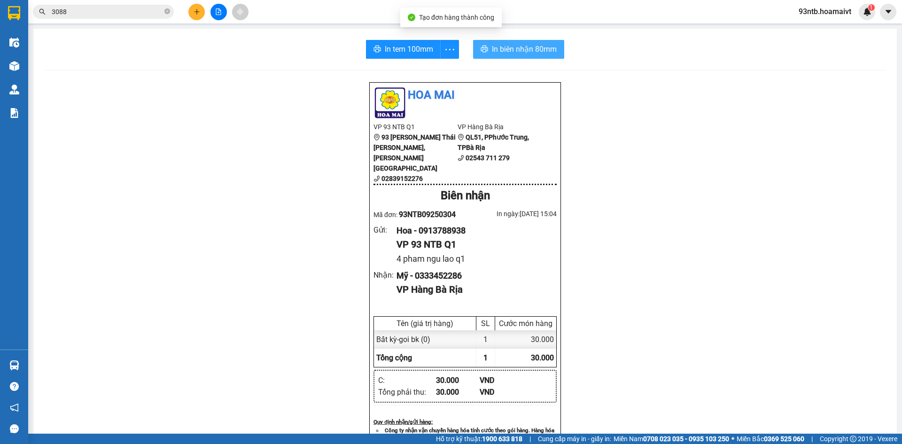
click at [505, 45] on span "In biên nhận 80mm" at bounding box center [524, 49] width 65 height 12
click at [143, 12] on input "3088" at bounding box center [107, 12] width 111 height 10
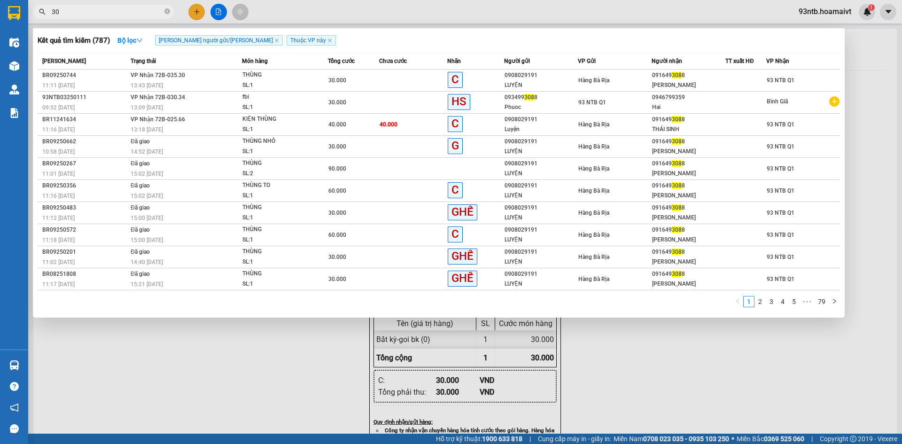
type input "3"
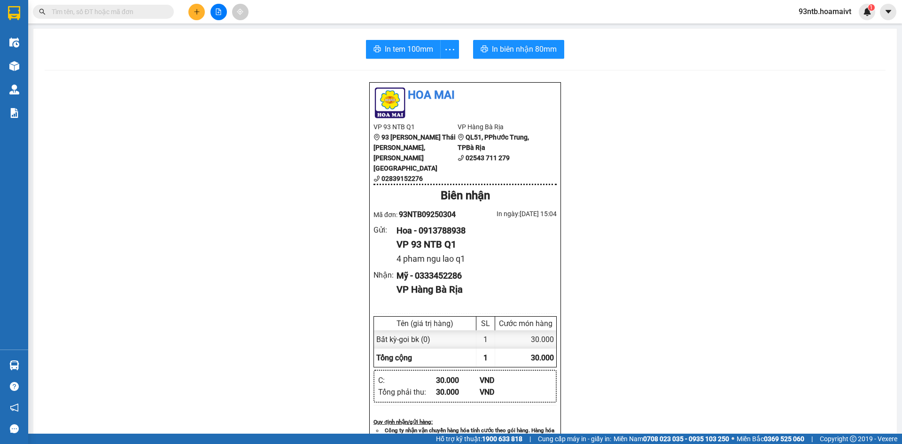
click at [102, 13] on input "text" at bounding box center [107, 12] width 111 height 10
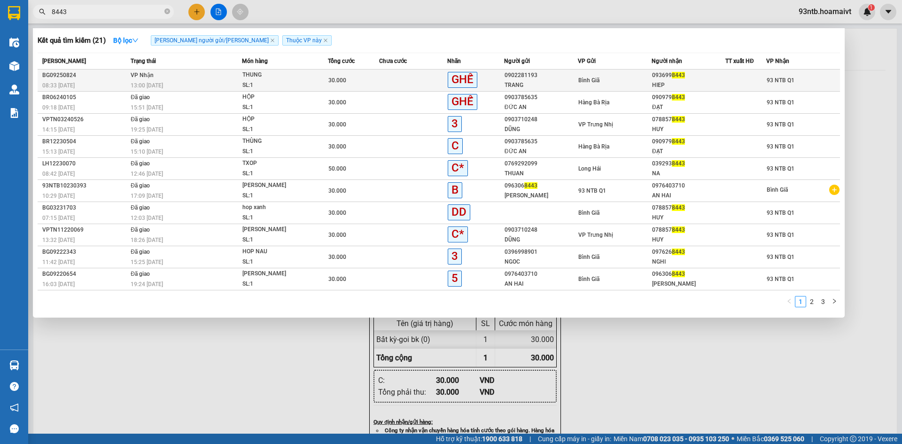
type input "8443"
click at [334, 83] on span "30.000" at bounding box center [337, 80] width 18 height 7
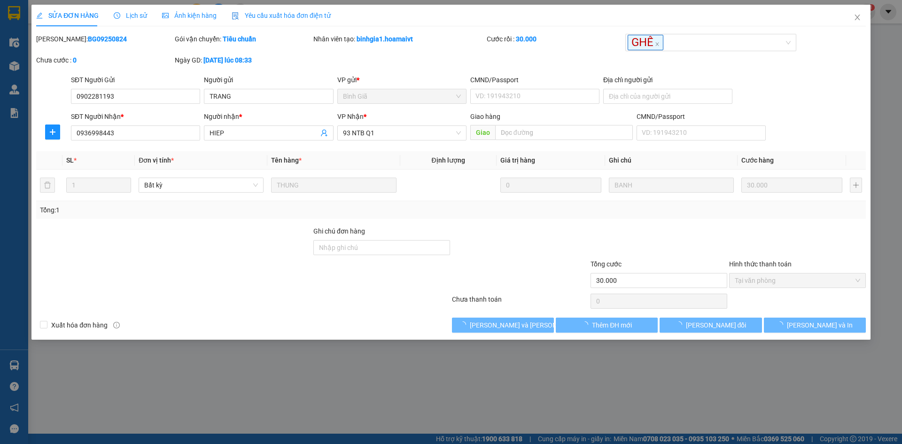
type input "0902281193"
type input "TRANG"
type input "0936998443"
type input "HIEP"
type input "30.000"
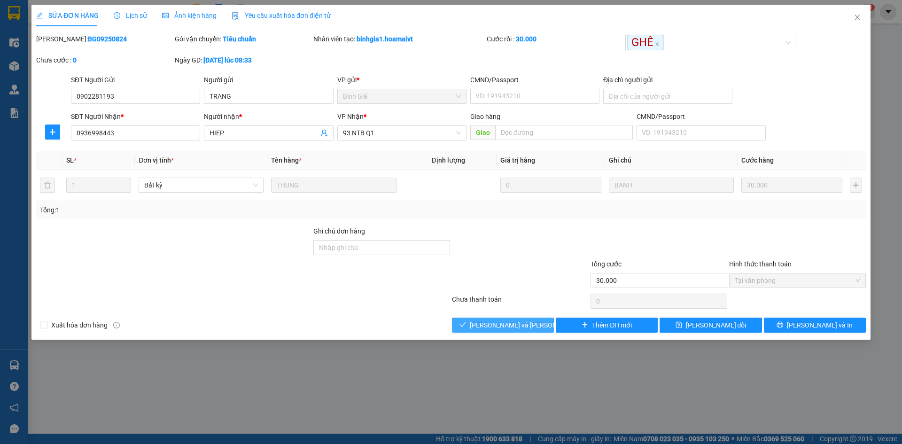
click at [512, 327] on span "[PERSON_NAME] và [PERSON_NAME] hàng" at bounding box center [533, 325] width 127 height 10
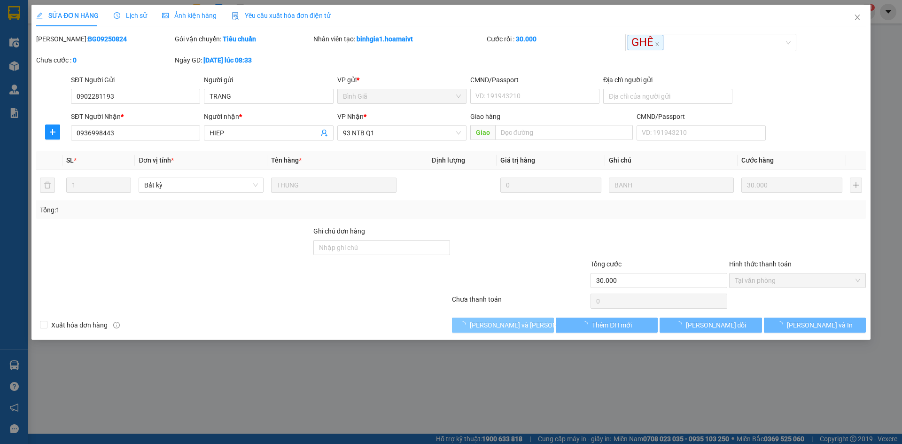
click at [512, 327] on span "[PERSON_NAME] và [PERSON_NAME] hàng" at bounding box center [533, 325] width 127 height 10
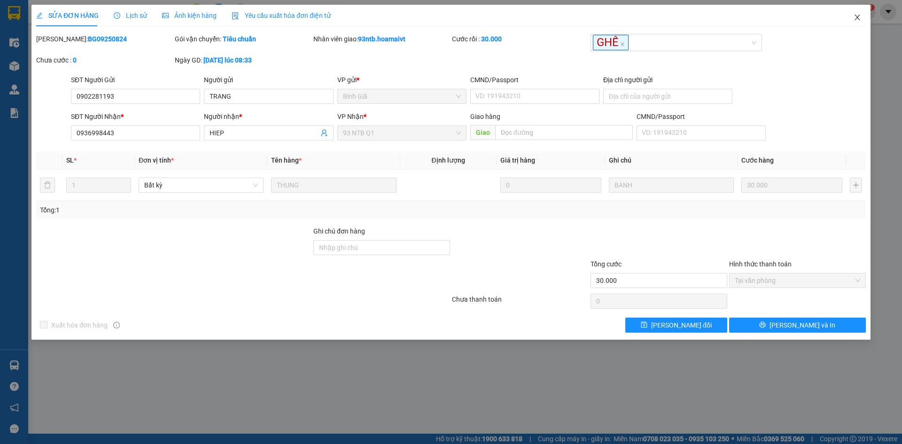
click at [851, 24] on span "Close" at bounding box center [857, 18] width 26 height 26
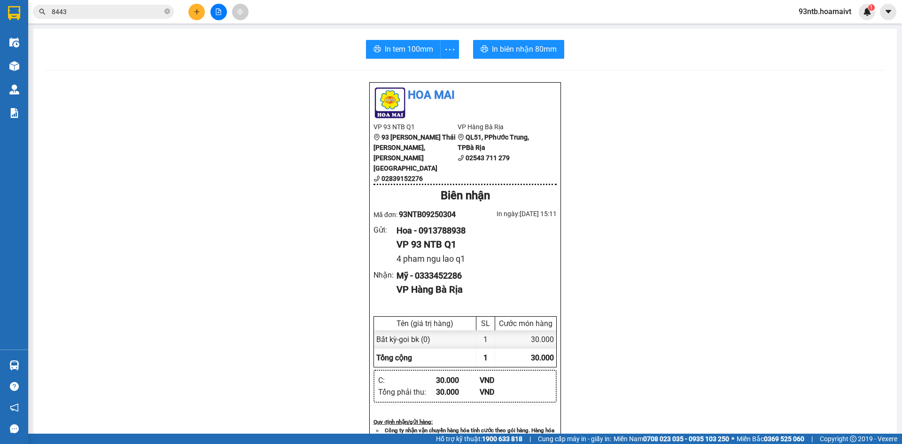
click at [122, 13] on input "8443" at bounding box center [107, 12] width 111 height 10
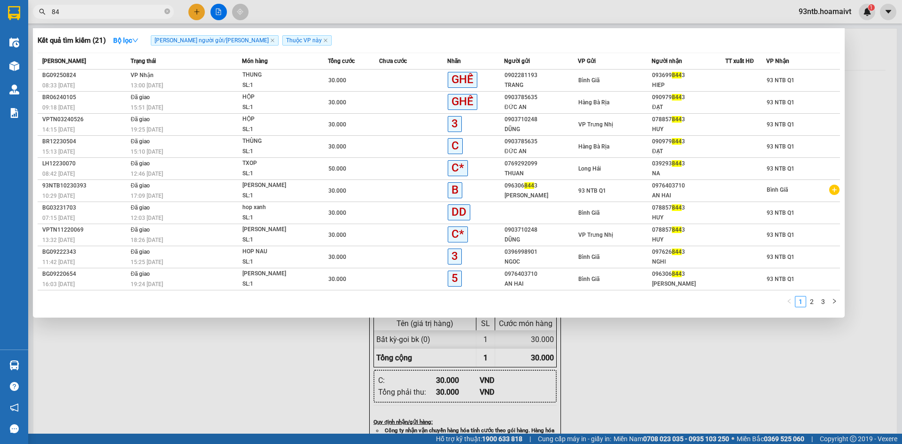
type input "8"
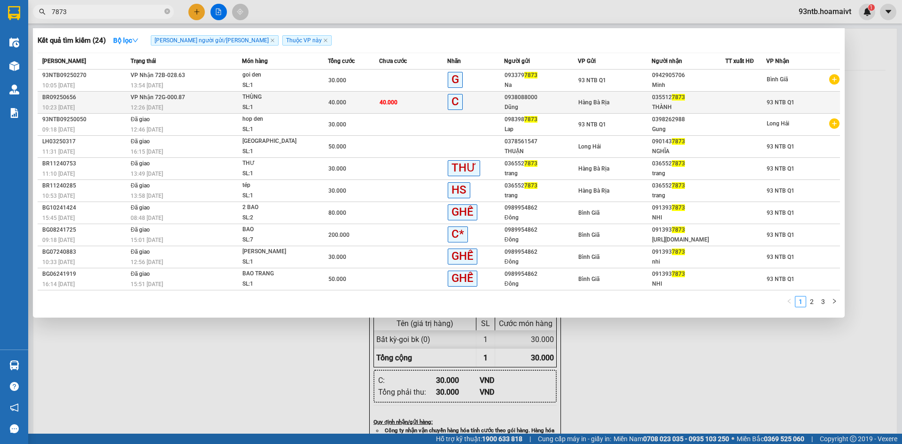
type input "7873"
click at [304, 104] on div "SL: 1" at bounding box center [277, 107] width 70 height 10
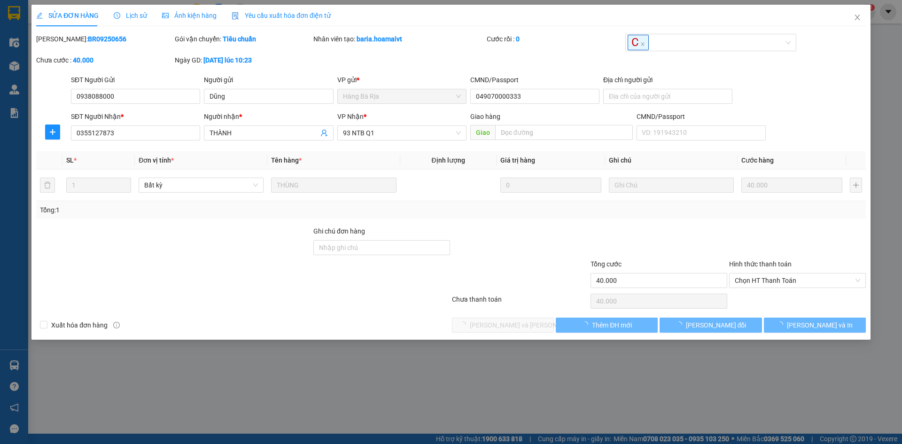
type input "0938088000"
type input "Dũng"
type input "049070000333"
type input "0355127873"
type input "THÀNH"
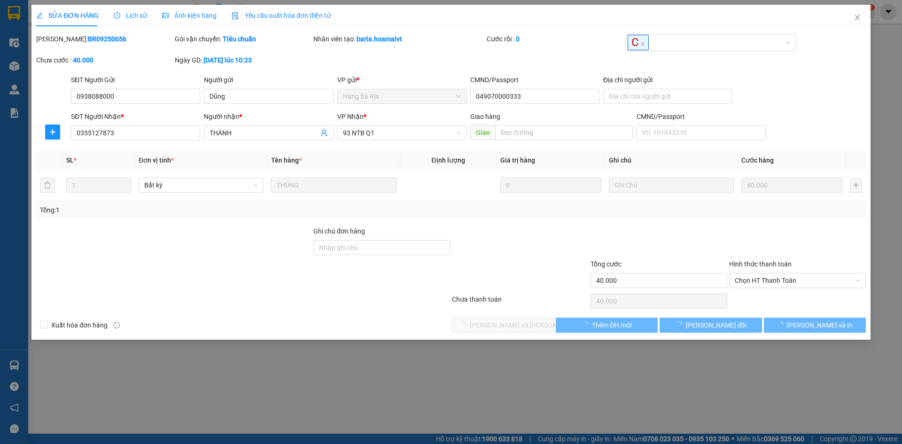
type input "40.000"
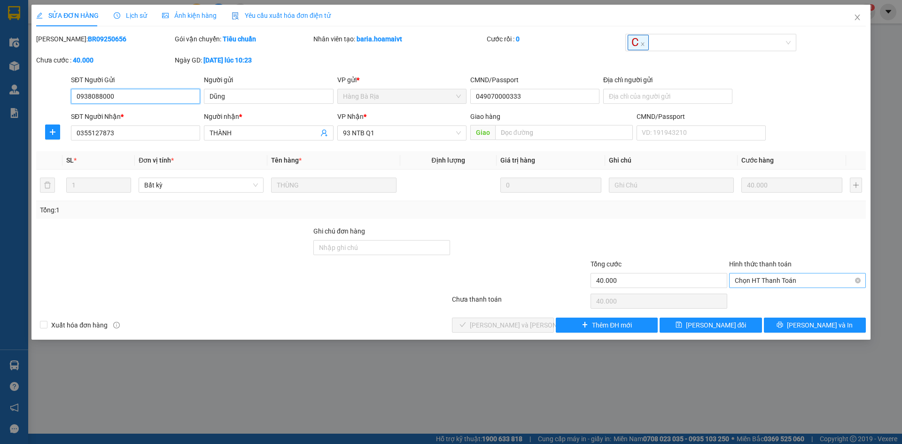
click at [805, 281] on span "Chọn HT Thanh Toán" at bounding box center [797, 280] width 125 height 14
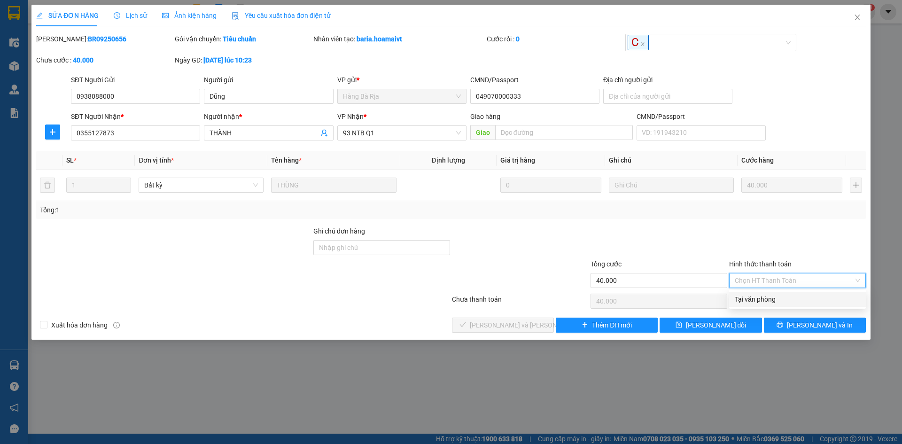
click at [790, 297] on div "Tại văn phòng" at bounding box center [797, 299] width 125 height 10
type input "0"
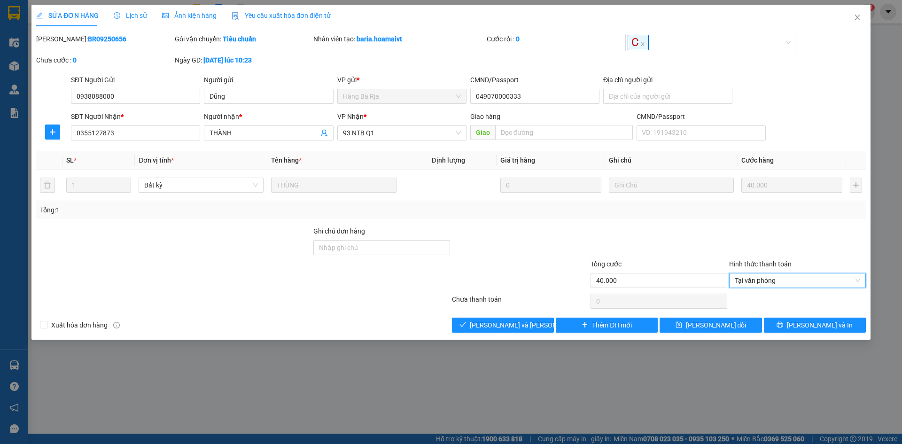
click at [417, 309] on div at bounding box center [243, 301] width 416 height 19
click at [409, 315] on div "Total Paid Fee 0 Total UnPaid Fee 40.000 Cash Collection Total Fee Mã ĐH: BR092…" at bounding box center [451, 183] width 830 height 299
click at [405, 315] on div "Total Paid Fee 0 Total UnPaid Fee 40.000 Cash Collection Total Fee Mã ĐH: BR092…" at bounding box center [451, 183] width 830 height 299
click at [388, 318] on div "Xuất [PERSON_NAME] hàng [PERSON_NAME] và [PERSON_NAME] hàng Thêm ĐH mới [PERSON…" at bounding box center [450, 325] width 831 height 15
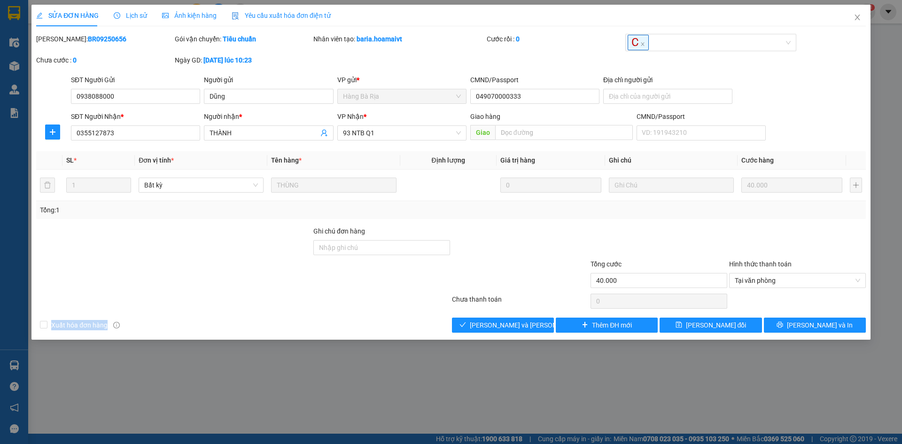
click at [388, 318] on div "Xuất [PERSON_NAME] hàng [PERSON_NAME] và [PERSON_NAME] hàng Thêm ĐH mới [PERSON…" at bounding box center [450, 325] width 831 height 15
click at [408, 286] on div at bounding box center [381, 275] width 139 height 33
click at [461, 285] on div "Tổng cước 40.000 Hình thức thanh toán Tại văn phòng" at bounding box center [450, 275] width 831 height 33
click at [500, 278] on div at bounding box center [520, 275] width 139 height 33
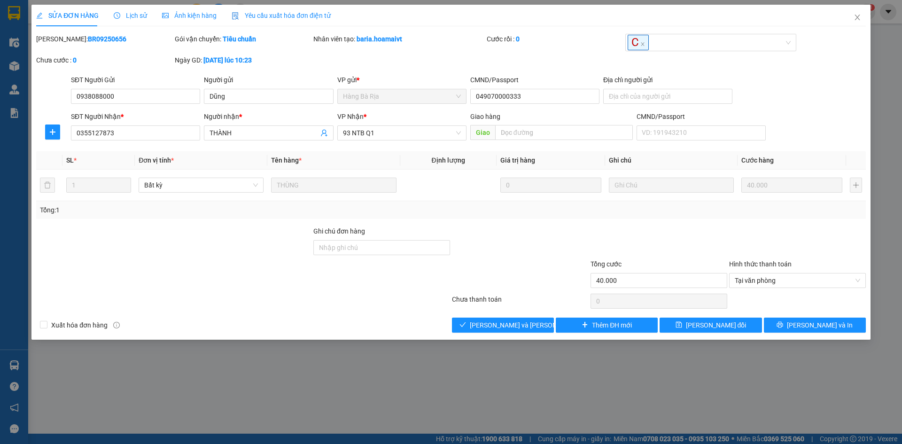
click at [351, 285] on div at bounding box center [381, 275] width 139 height 33
click at [518, 316] on div "Total Paid Fee 0 Total UnPaid Fee 40.000 Cash Collection Total Fee Mã ĐH: BR092…" at bounding box center [451, 183] width 830 height 299
click at [518, 318] on button "[PERSON_NAME] và [PERSON_NAME] hàng" at bounding box center [503, 325] width 102 height 15
click at [516, 324] on span "[PERSON_NAME] và [PERSON_NAME] hàng" at bounding box center [533, 325] width 127 height 10
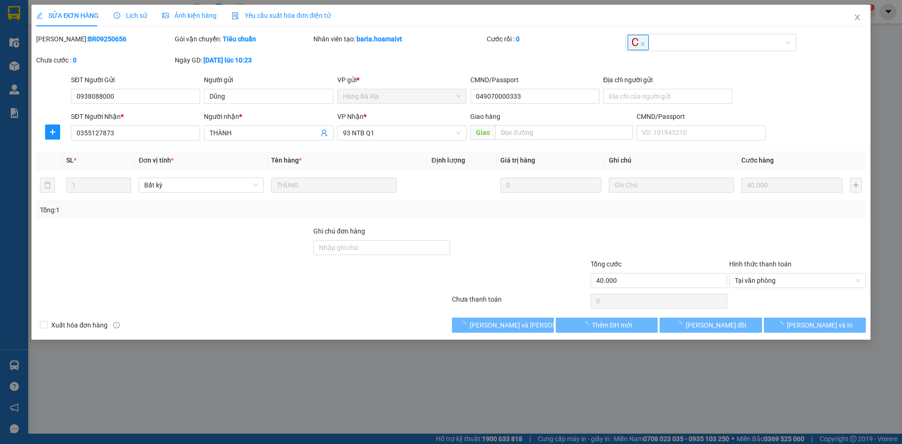
click at [393, 322] on div "Xuất [PERSON_NAME] hàng [PERSON_NAME] và [PERSON_NAME] hàng Thêm ĐH mới [PERSON…" at bounding box center [450, 325] width 831 height 15
click at [394, 322] on div "Xuất [PERSON_NAME] hàng [PERSON_NAME] và [PERSON_NAME] hàng Thêm ĐH mới [PERSON…" at bounding box center [450, 325] width 831 height 15
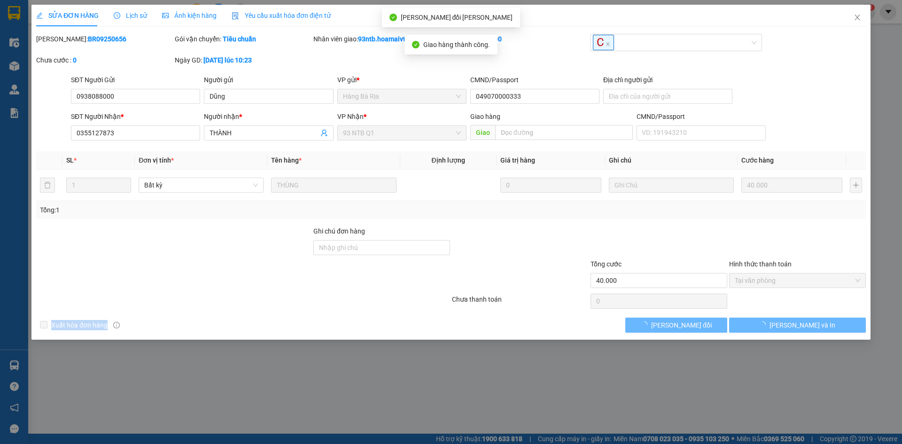
click at [510, 272] on div at bounding box center [520, 275] width 139 height 33
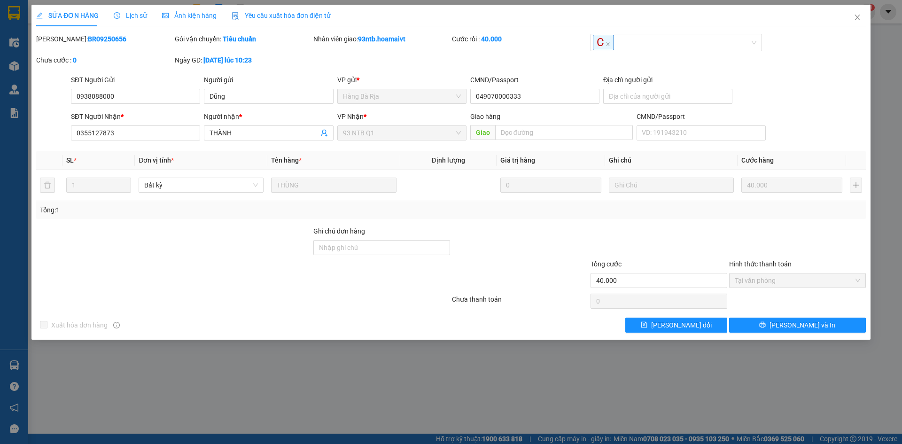
click at [521, 271] on div at bounding box center [520, 275] width 139 height 33
click at [523, 269] on div at bounding box center [520, 275] width 139 height 33
click at [858, 23] on span "Close" at bounding box center [857, 18] width 26 height 26
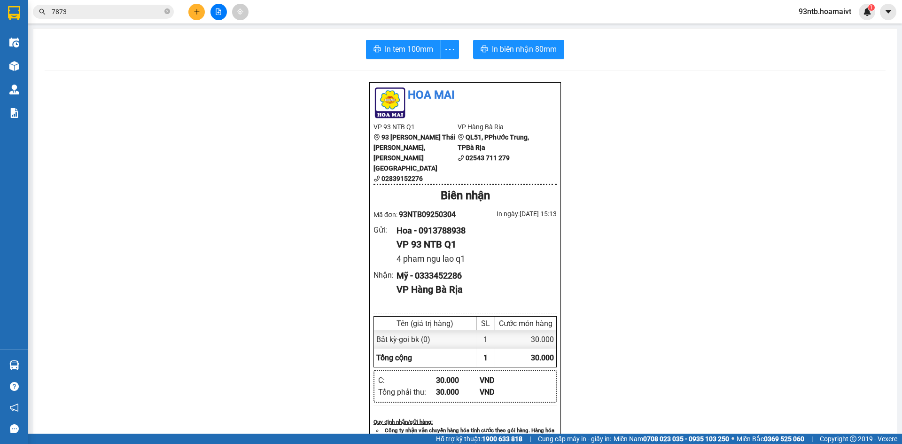
click at [139, 6] on span "7873" at bounding box center [103, 12] width 141 height 14
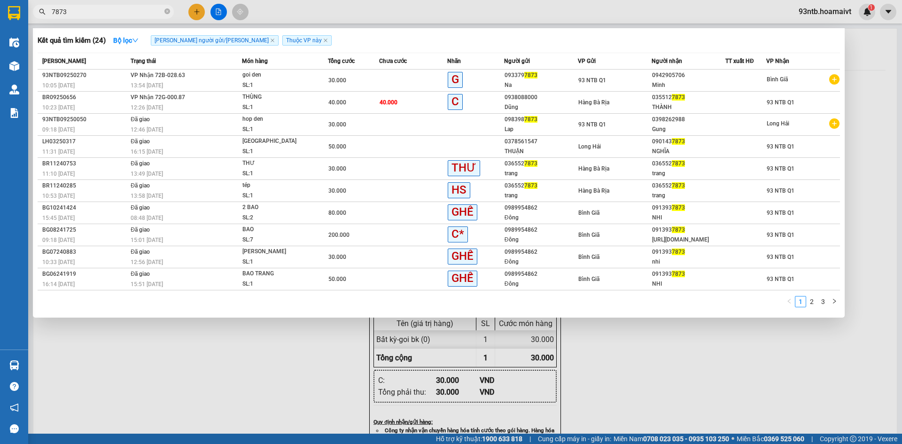
click at [139, 8] on input "7873" at bounding box center [107, 12] width 111 height 10
type input "7"
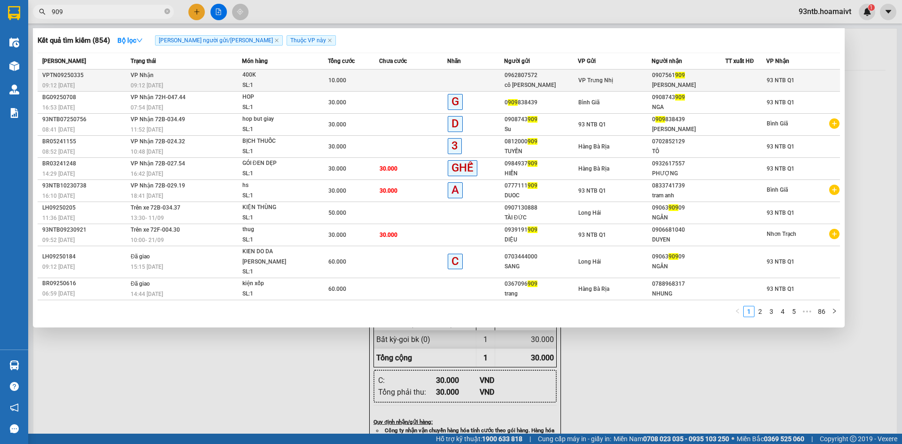
type input "909"
click at [134, 77] on span "VP Nhận" at bounding box center [142, 75] width 23 height 7
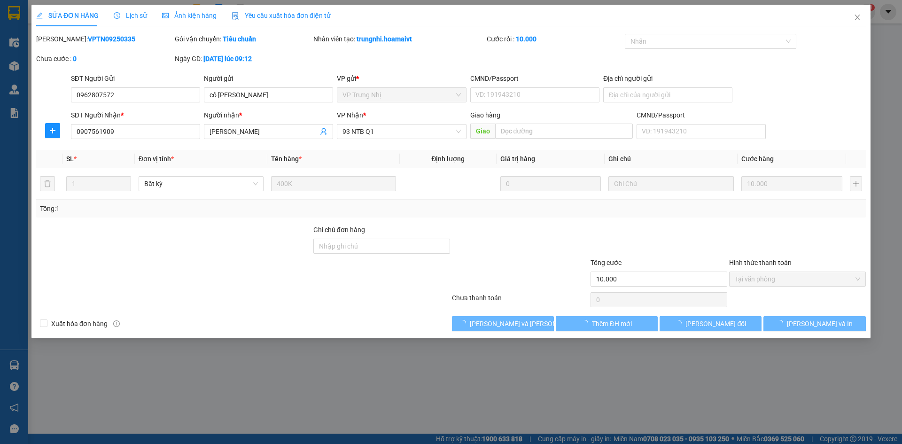
type input "0962807572"
type input "cô Hà"
type input "0907561909"
type input "Ty"
type input "10.000"
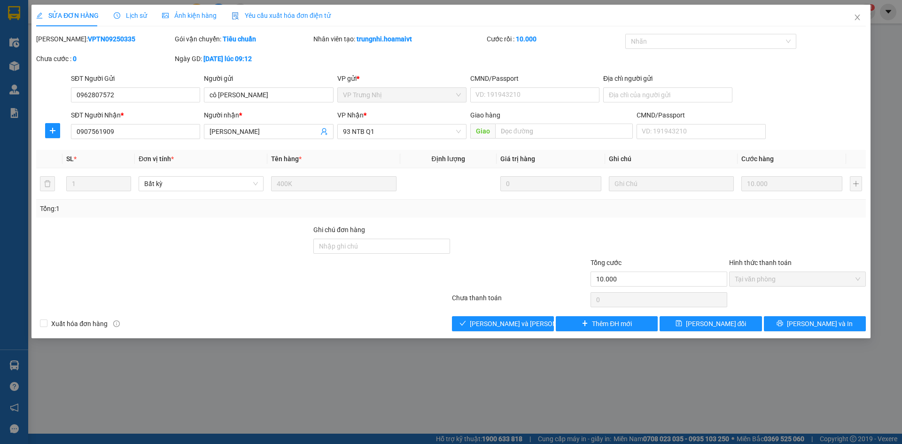
click at [121, 15] on span "Lịch sử" at bounding box center [130, 16] width 33 height 8
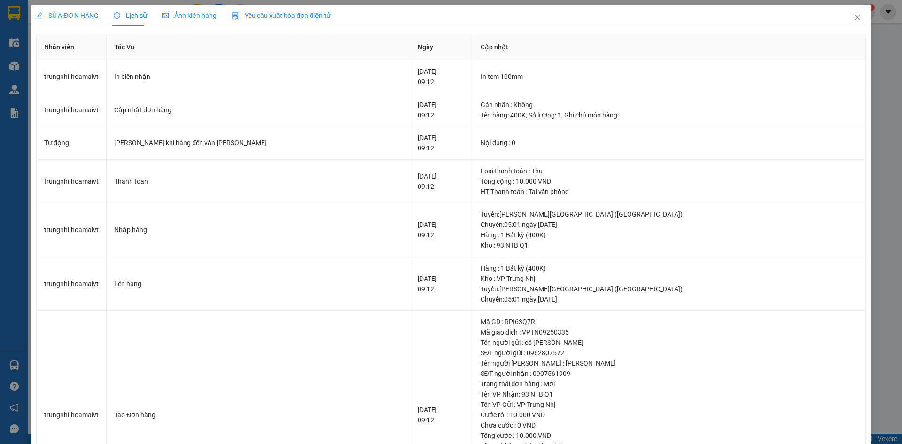
click at [89, 14] on span "SỬA ĐƠN HÀNG" at bounding box center [67, 16] width 62 height 8
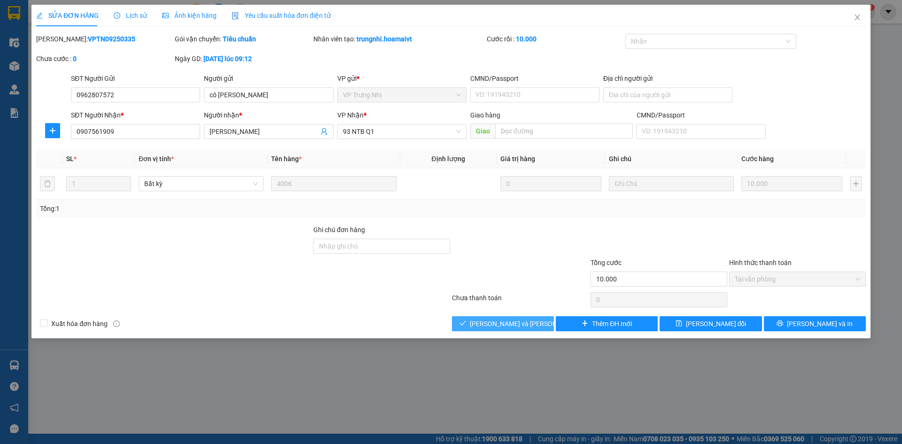
click at [487, 324] on span "[PERSON_NAME] và [PERSON_NAME] hàng" at bounding box center [533, 323] width 127 height 10
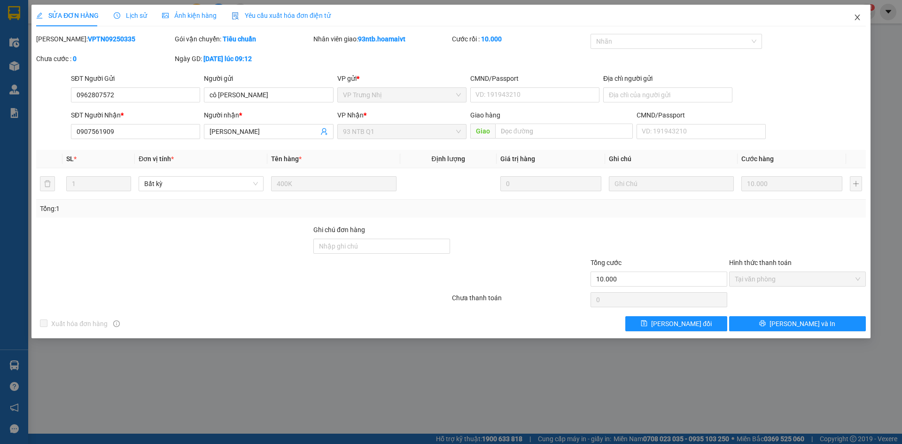
click at [861, 15] on icon "close" at bounding box center [858, 18] width 8 height 8
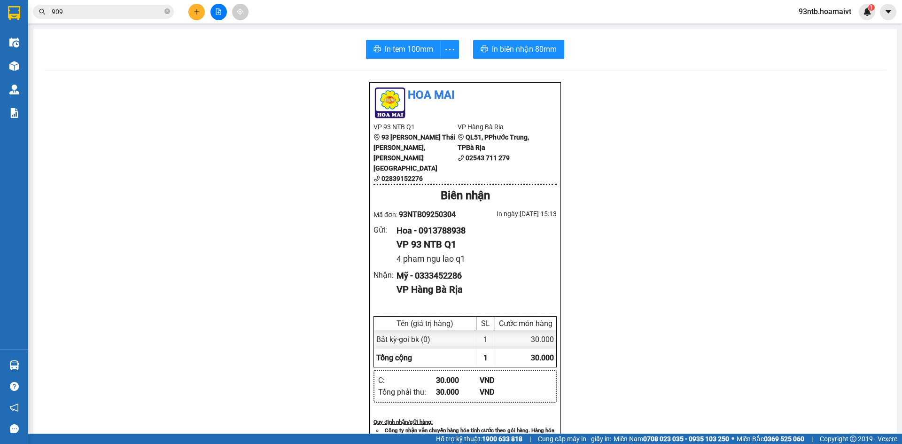
click at [45, 362] on div "Hoa Mai VP 93 NTB Q1 93 Nguyễn Thái Bình, Quận 1 02839152276 VP Hàng Bà Ri…" at bounding box center [465, 410] width 841 height 657
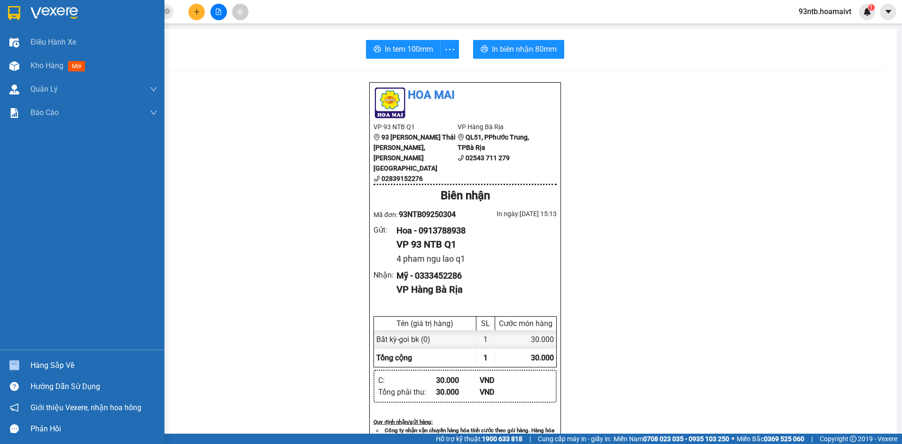
click at [36, 363] on div "Hàng sắp về" at bounding box center [82, 365] width 164 height 21
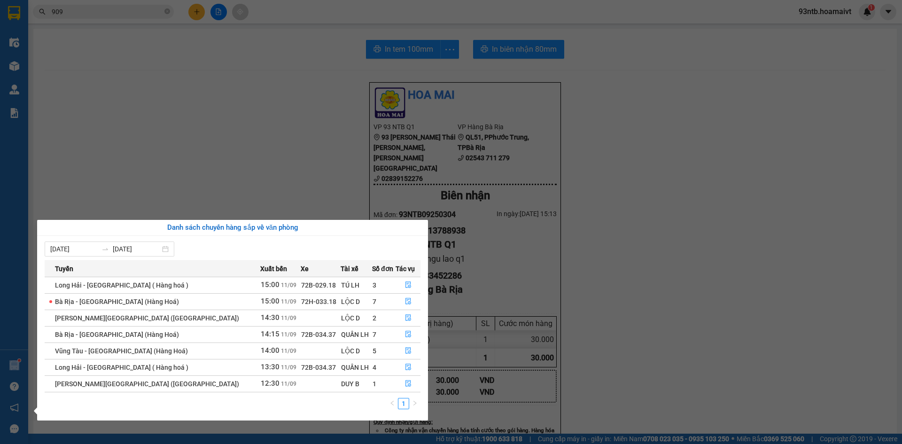
click at [312, 188] on section "Kết quả tìm kiếm ( 854 ) Bộ lọc Tìm người gửi/nhận Thuộc VP này Mã ĐH Trạng thá…" at bounding box center [451, 222] width 902 height 444
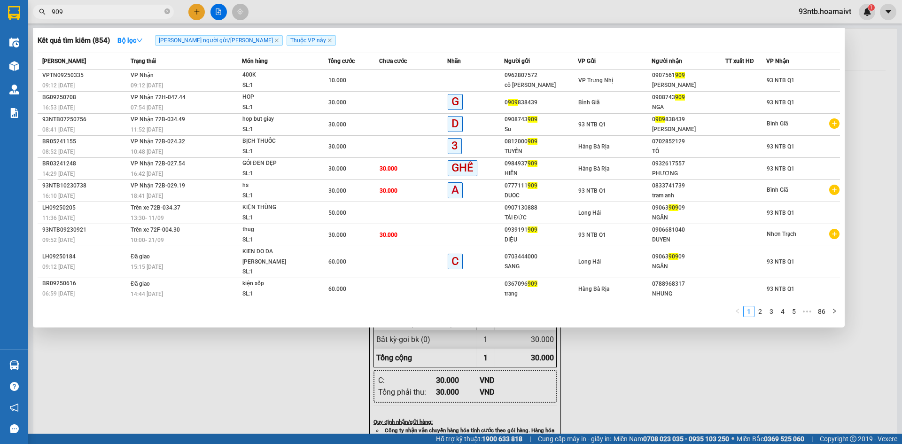
click at [117, 17] on span "909" at bounding box center [103, 12] width 141 height 14
click at [115, 15] on input "909" at bounding box center [107, 12] width 111 height 10
type input "9"
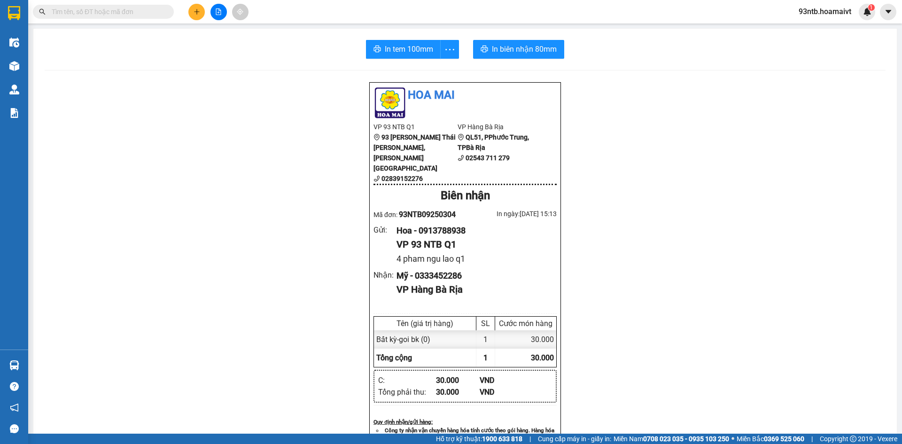
click at [135, 13] on input "text" at bounding box center [107, 12] width 111 height 10
click at [129, 18] on span at bounding box center [103, 12] width 141 height 14
click at [121, 12] on input "text" at bounding box center [107, 12] width 111 height 10
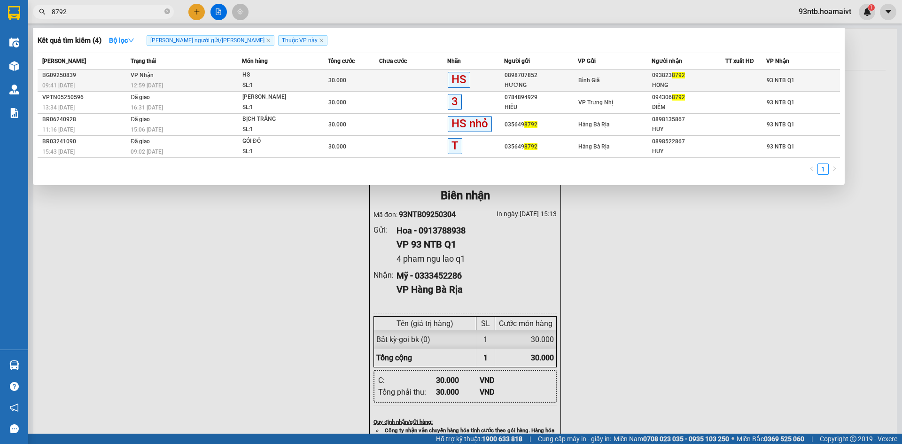
type input "8792"
click at [615, 85] on div "Bình Giã" at bounding box center [614, 80] width 73 height 10
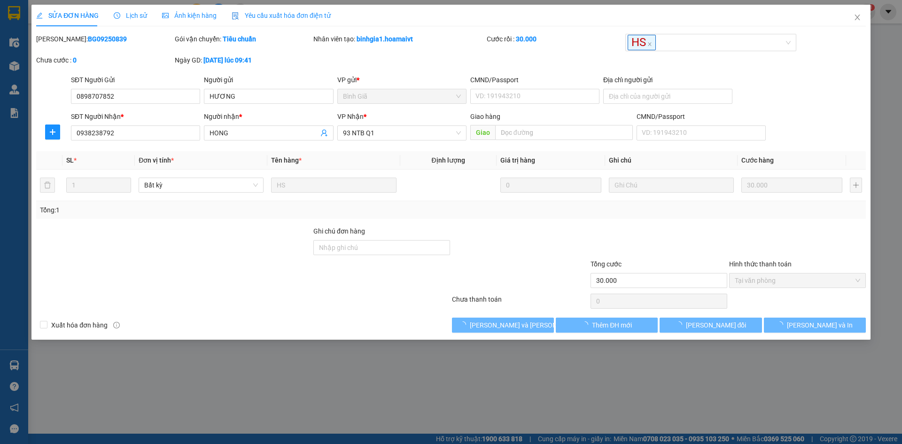
type input "0898707852"
type input "HƯƠNG"
type input "0938238792"
type input "HONG"
type input "30.000"
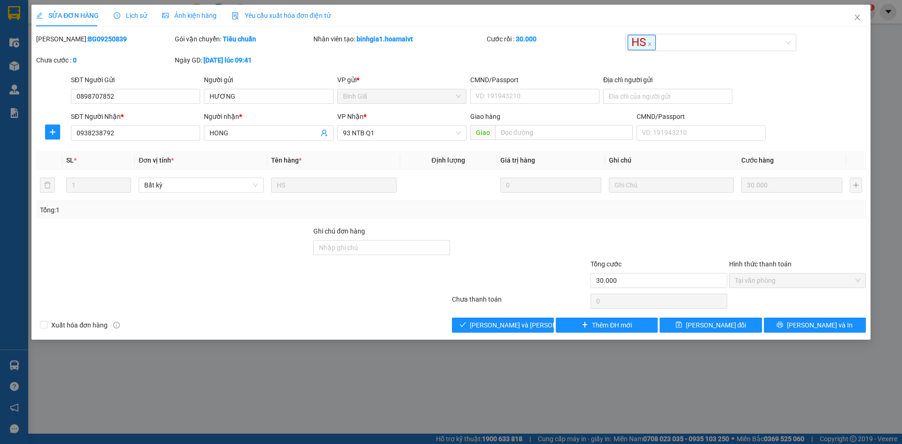
click at [349, 314] on div "Total Paid Fee 30.000 Total UnPaid Fee 0 Cash Collection Total Fee Mã ĐH: BG092…" at bounding box center [451, 183] width 830 height 299
click at [349, 298] on div at bounding box center [243, 301] width 416 height 19
click at [350, 295] on div at bounding box center [243, 301] width 416 height 19
click at [354, 298] on div at bounding box center [243, 301] width 416 height 19
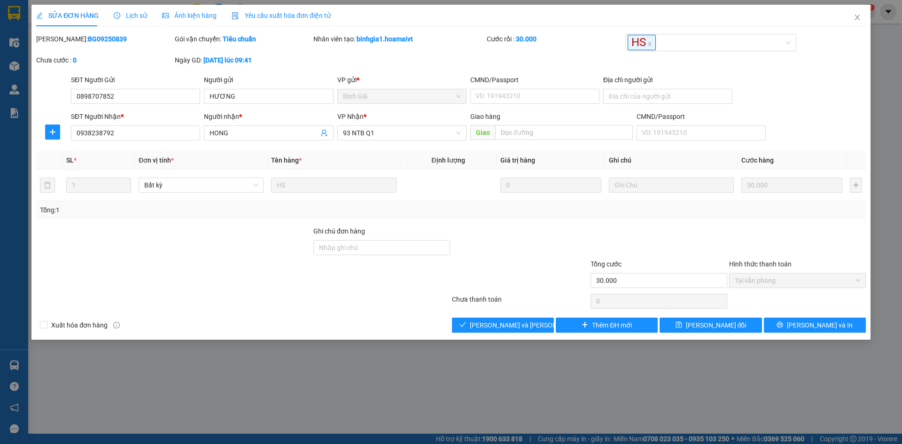
click at [357, 308] on div at bounding box center [243, 301] width 416 height 19
click at [361, 318] on div "Xuất [PERSON_NAME] hàng [PERSON_NAME] và [PERSON_NAME] hàng Thêm ĐH mới [PERSON…" at bounding box center [450, 325] width 831 height 15
click at [364, 320] on div "Xuất [PERSON_NAME] hàng [PERSON_NAME] và [PERSON_NAME] hàng Thêm ĐH mới [PERSON…" at bounding box center [450, 325] width 831 height 15
click at [657, 227] on div at bounding box center [659, 242] width 139 height 33
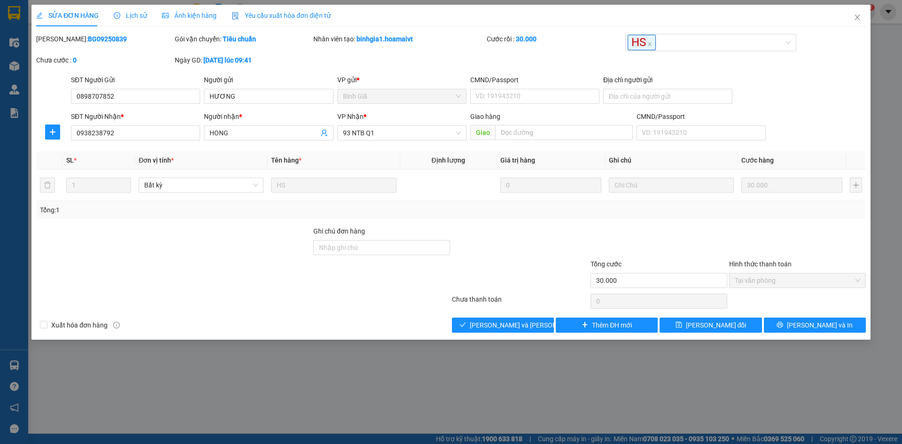
click at [788, 100] on div "SĐT Người Gửi 0898707852 Người gửi HƯƠNG VP gửi * Bình Giã CMND/Passport VD: …" at bounding box center [468, 91] width 799 height 33
click at [493, 325] on span "[PERSON_NAME] và [PERSON_NAME] hàng" at bounding box center [533, 325] width 127 height 10
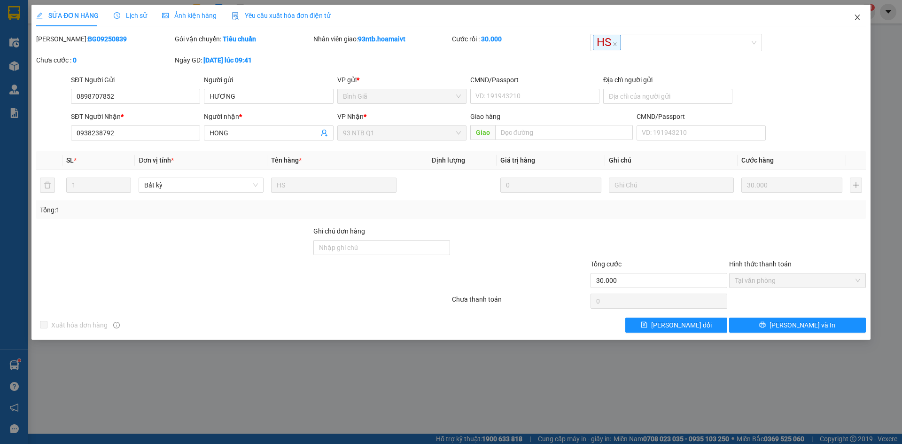
click at [859, 16] on icon "close" at bounding box center [856, 18] width 5 height 6
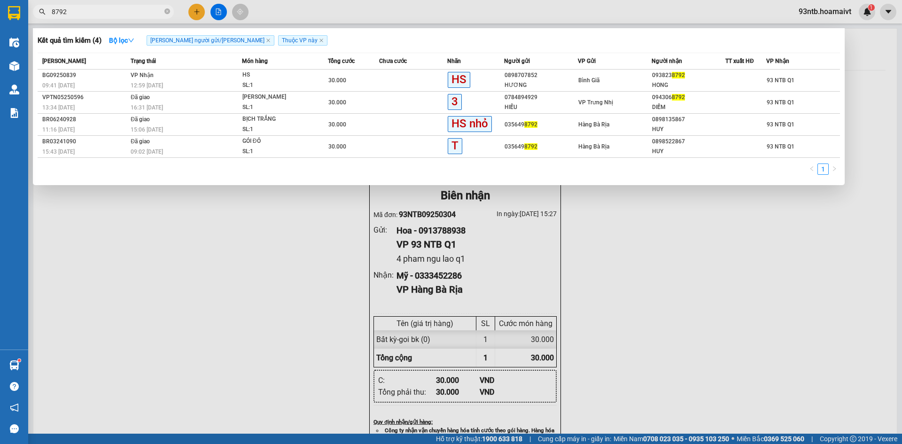
drag, startPoint x: 151, startPoint y: 18, endPoint x: 140, endPoint y: 12, distance: 12.0
click at [150, 18] on span "8792" at bounding box center [103, 12] width 141 height 14
click at [139, 12] on input "8792" at bounding box center [107, 12] width 111 height 10
type input "8"
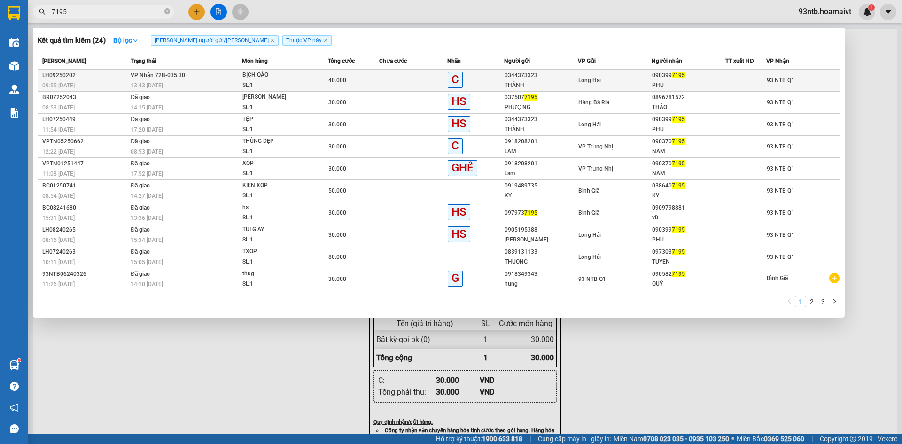
type input "7195"
click at [345, 84] on div "40.000" at bounding box center [353, 80] width 50 height 10
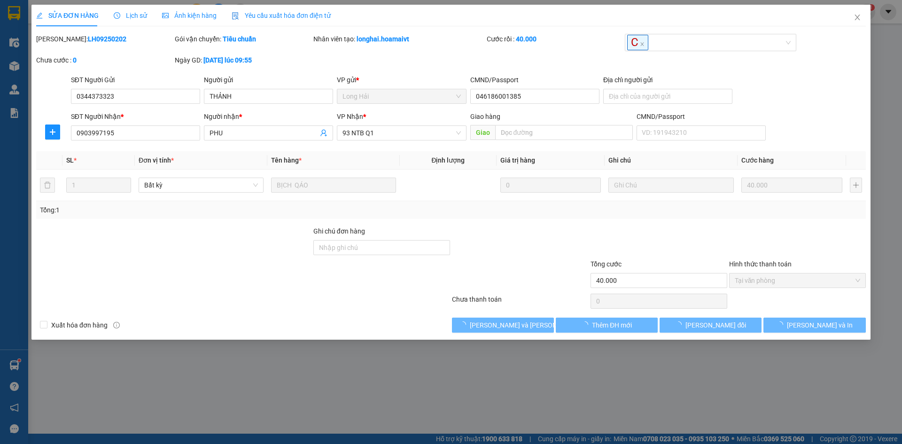
type input "0344373323"
type input "THẢNH"
type input "046186001385"
type input "0903997195"
type input "PHU"
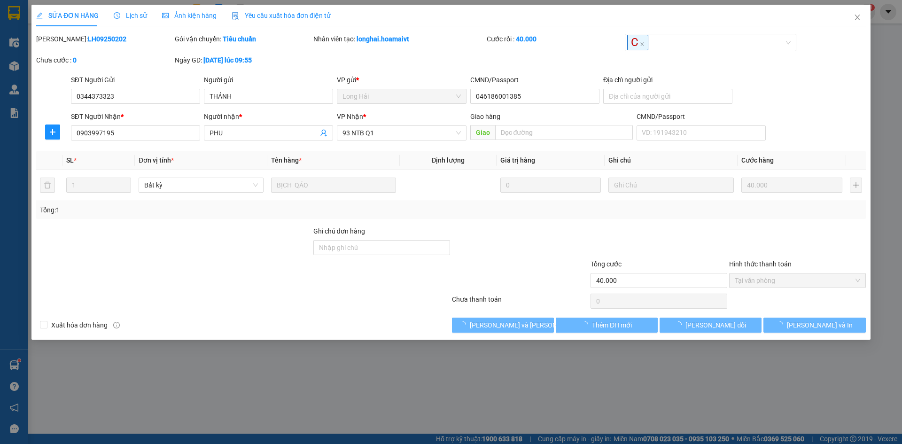
type input "40.000"
click at [116, 12] on div "SỬA ĐƠN HÀNG Lịch sử Ảnh kiện hàng Yêu cầu xuất hóa đơn điện tử Total Paid Fee …" at bounding box center [451, 222] width 902 height 444
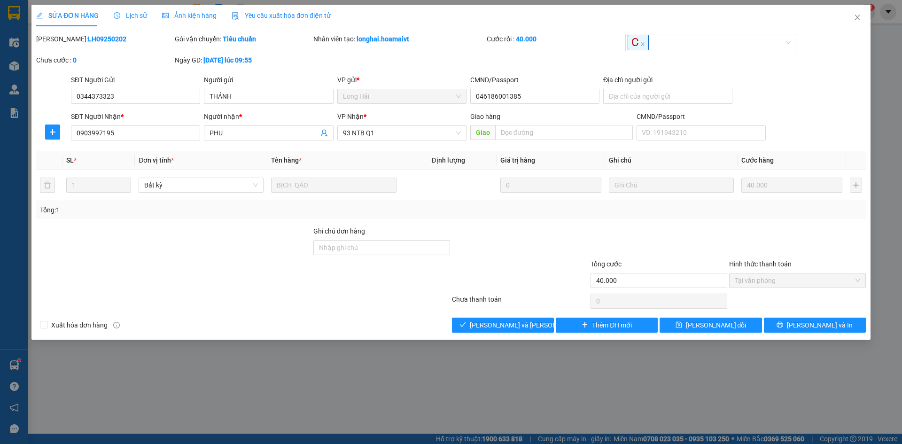
click at [131, 19] on span "Lịch sử" at bounding box center [130, 16] width 33 height 8
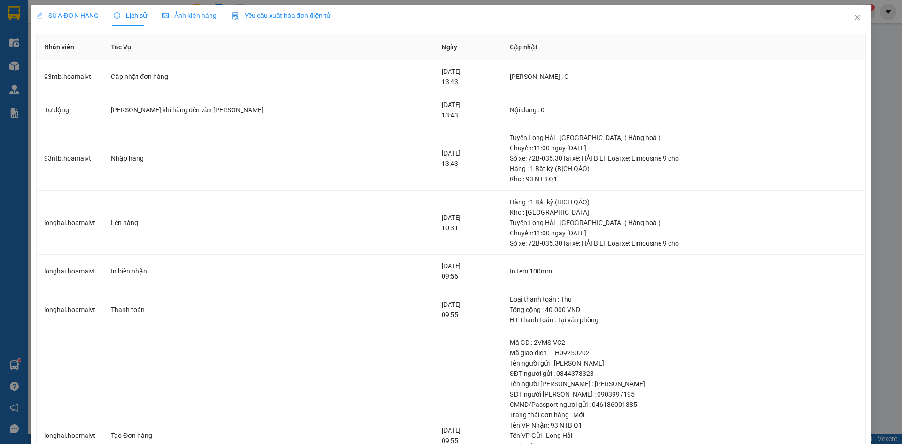
click at [823, 13] on div "SỬA ĐƠN HÀNG Lịch sử Ảnh kiện hàng Yêu cầu xuất hóa đơn điện tử" at bounding box center [451, 16] width 830 height 22
click at [854, 19] on icon "close" at bounding box center [858, 18] width 8 height 8
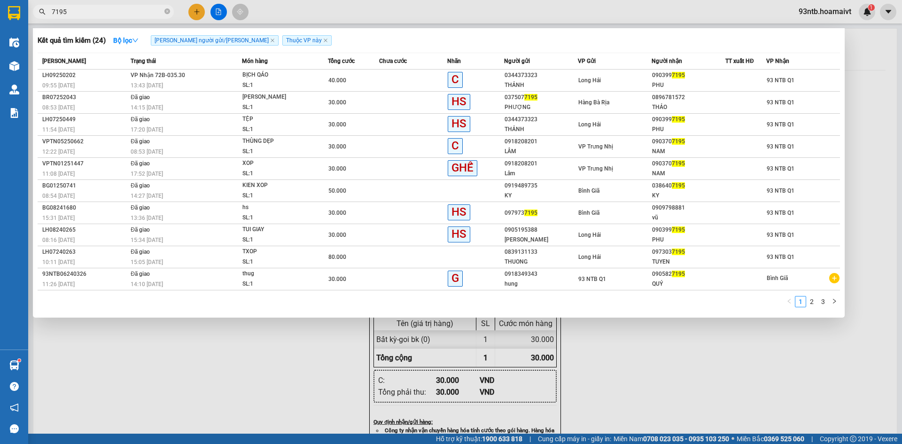
click at [112, 6] on span "7195" at bounding box center [103, 12] width 141 height 14
click at [112, 11] on span "7195" at bounding box center [103, 12] width 141 height 14
click at [113, 14] on input "7195" at bounding box center [107, 12] width 111 height 10
type input "7"
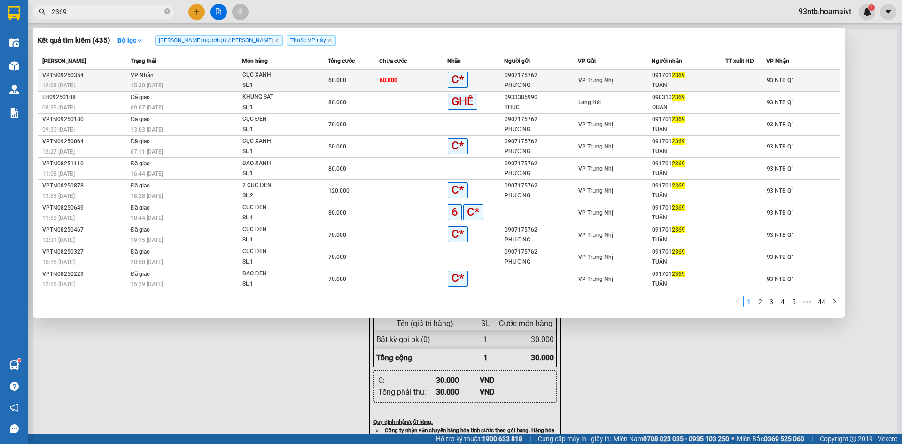
type input "2369"
click at [576, 84] on div "PHƯƠNG" at bounding box center [541, 85] width 73 height 10
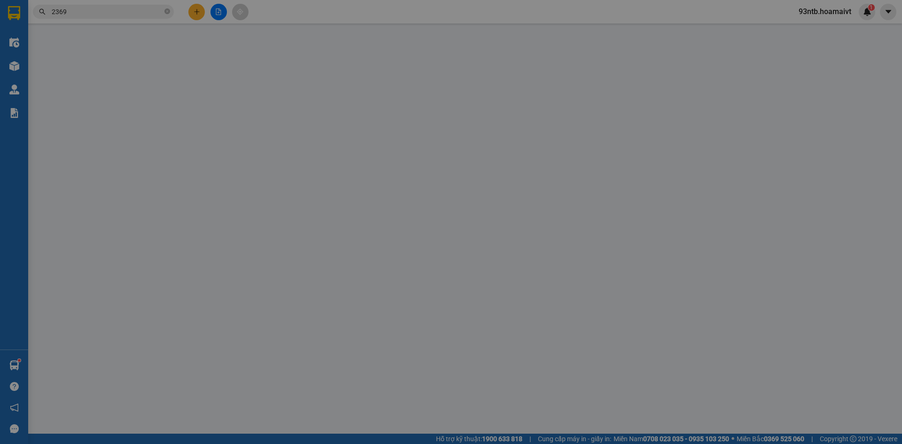
click at [748, 276] on div "SỬA ĐƠN HÀNG Lịch sử Ảnh kiện hàng Yêu cầu xuất hóa đơn điện tử Total Paid Fee …" at bounding box center [451, 222] width 902 height 444
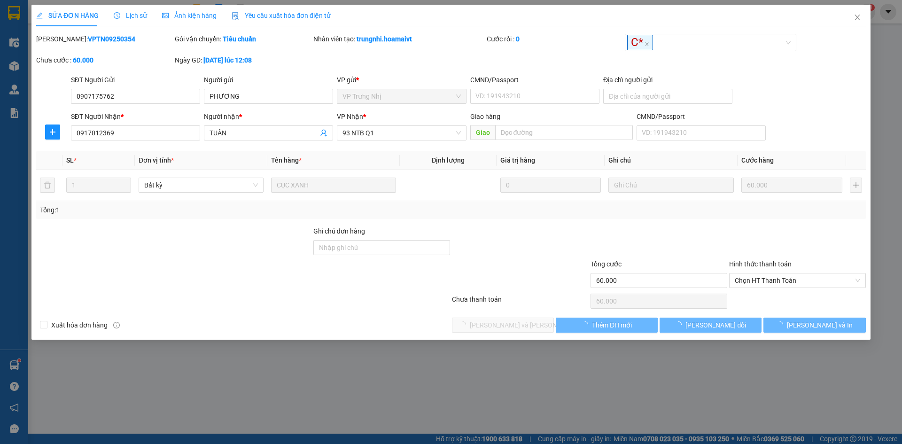
type input "0907175762"
type input "PHƯƠNG"
type input "0917012369"
type input "TUÂN"
type input "60.000"
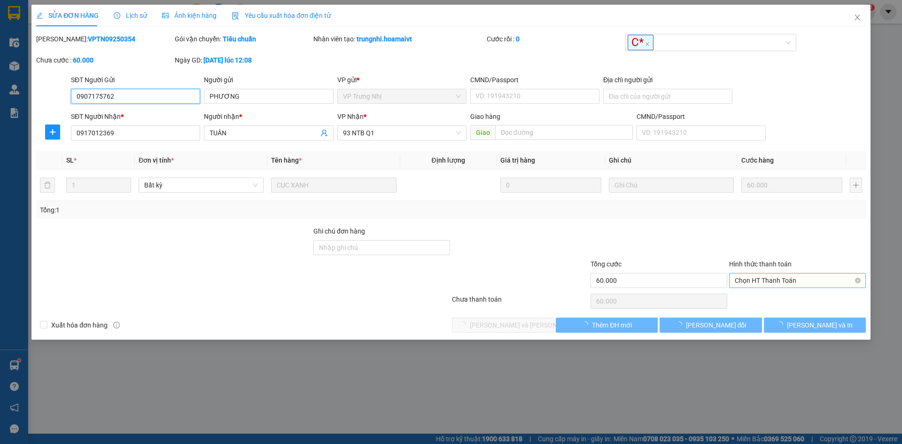
click at [752, 279] on span "Chọn HT Thanh Toán" at bounding box center [797, 280] width 125 height 14
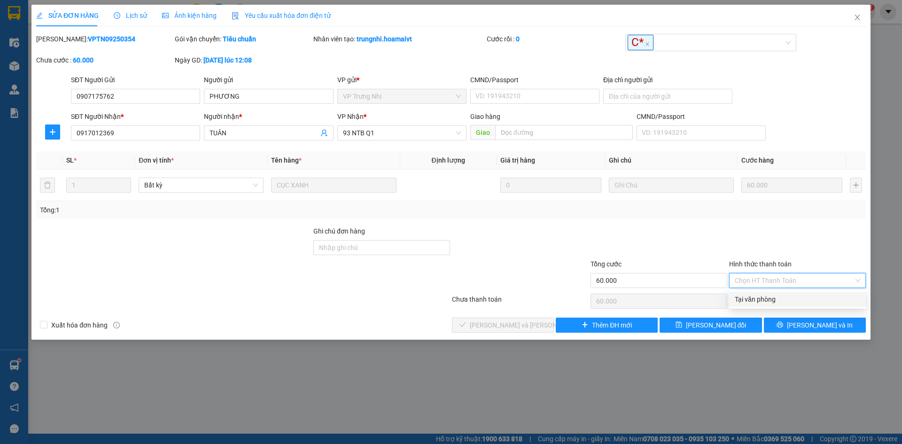
click at [761, 301] on div "Tại văn phòng" at bounding box center [797, 299] width 125 height 10
type input "0"
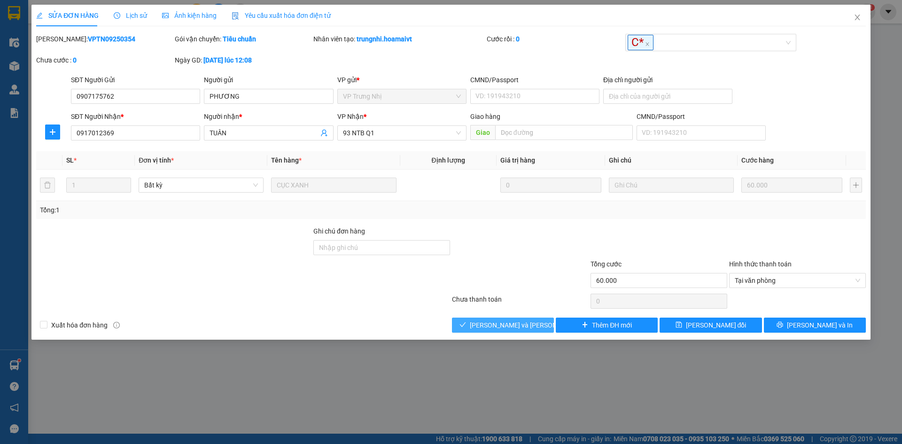
click at [497, 323] on span "[PERSON_NAME] và [PERSON_NAME] hàng" at bounding box center [533, 325] width 127 height 10
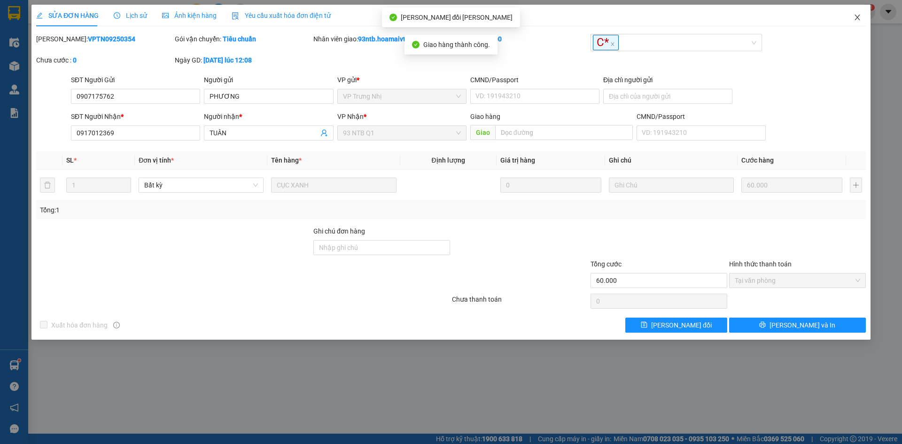
click at [856, 18] on icon "close" at bounding box center [858, 18] width 8 height 8
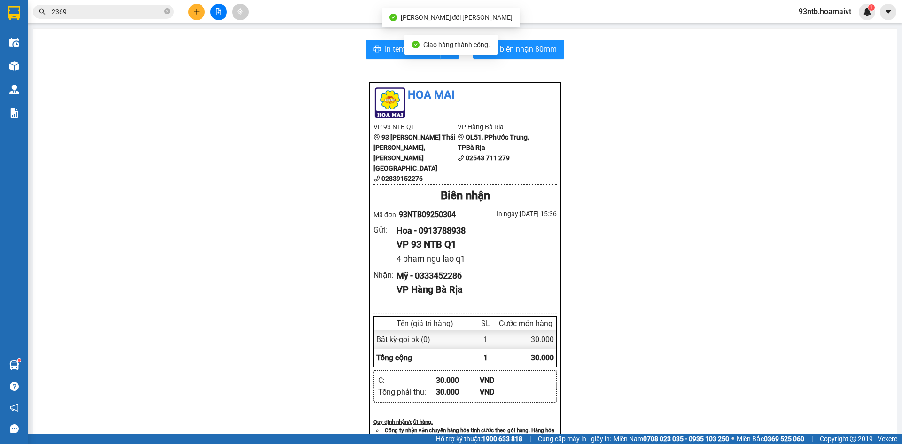
click at [102, 17] on span "2369" at bounding box center [103, 12] width 141 height 14
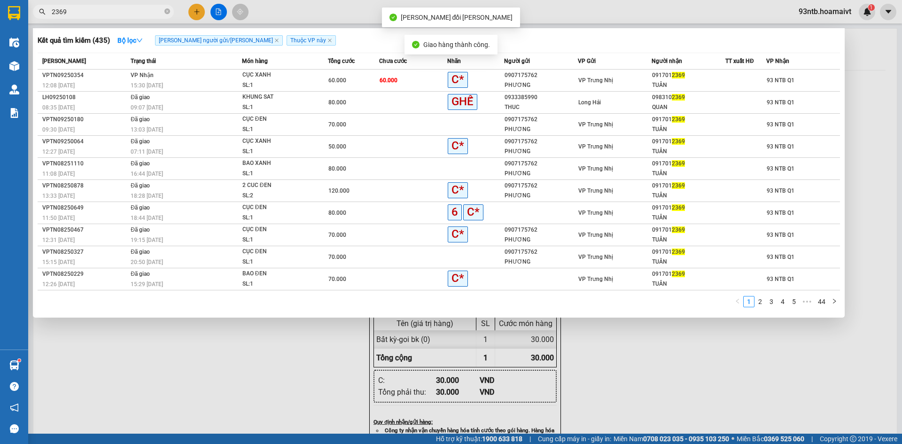
click at [102, 17] on span "2369" at bounding box center [103, 12] width 141 height 14
click at [107, 15] on input "2369" at bounding box center [107, 12] width 111 height 10
type input "236"
click at [107, 15] on input "236" at bounding box center [107, 12] width 111 height 10
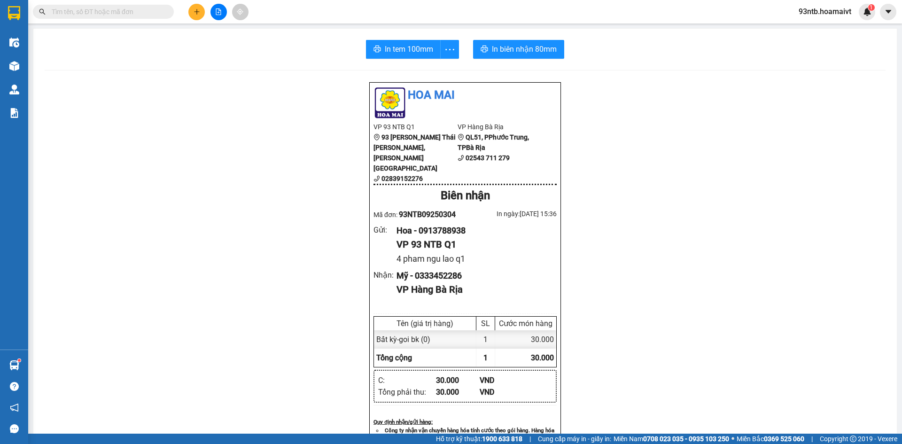
click at [130, 8] on input "text" at bounding box center [107, 12] width 111 height 10
click at [132, 12] on input "text" at bounding box center [107, 12] width 111 height 10
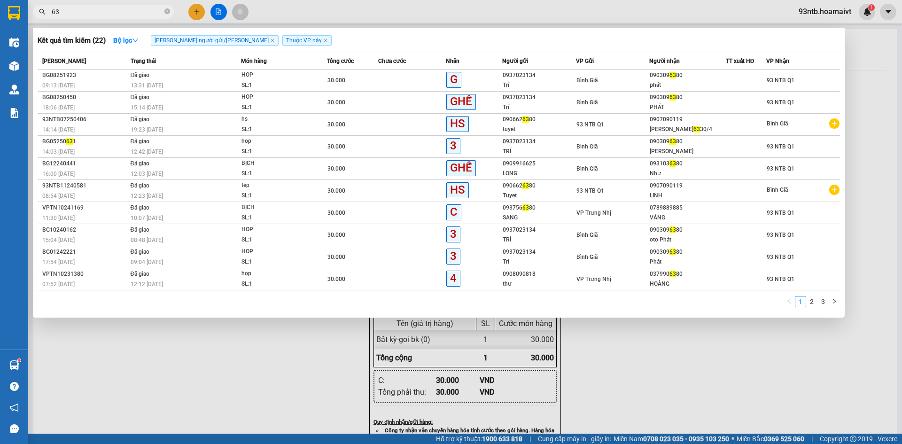
type input "6"
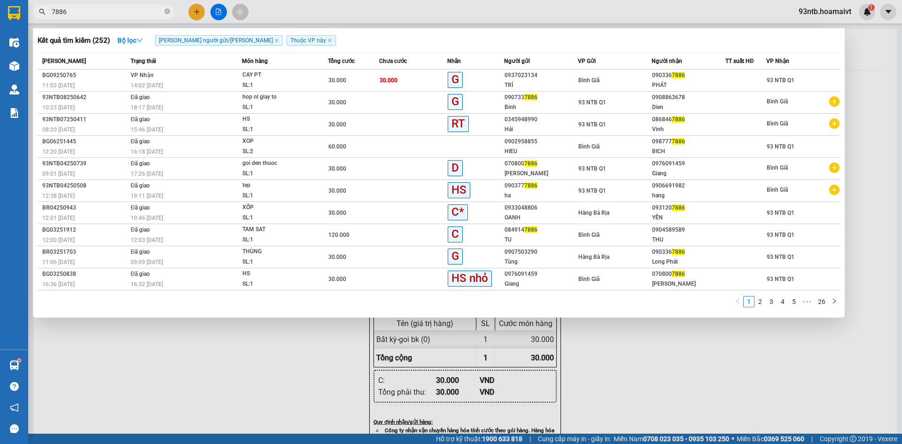
type input "7886"
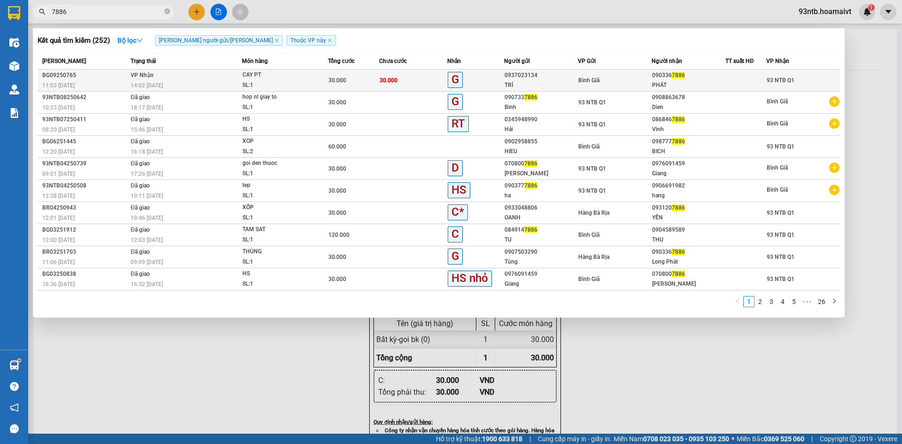
click at [323, 76] on span "CAY PT SL: 1" at bounding box center [284, 80] width 85 height 20
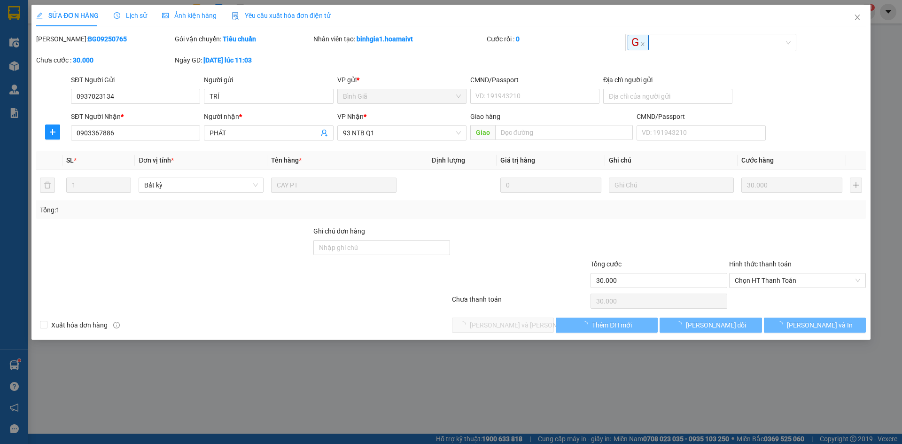
type input "0937023134"
type input "TRÍ"
type input "0903367886"
type input "PHÁT"
type input "30.000"
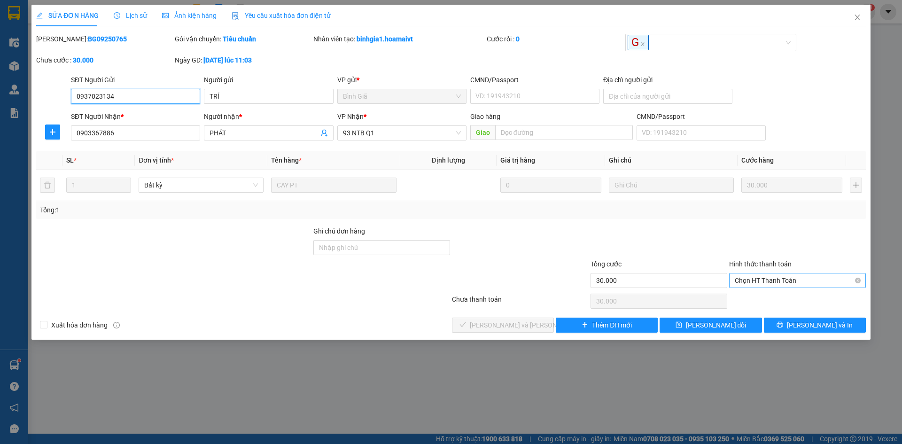
click at [775, 275] on span "Chọn HT Thanh Toán" at bounding box center [797, 280] width 125 height 14
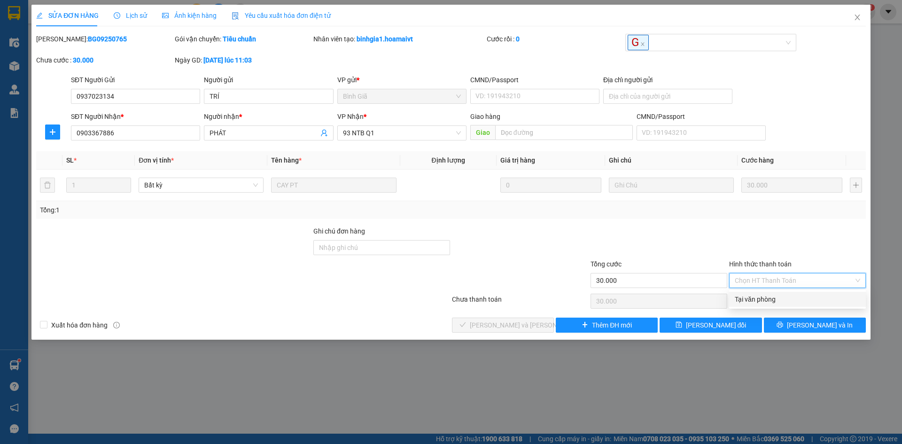
click at [775, 301] on div "Tại văn phòng" at bounding box center [797, 299] width 125 height 10
type input "0"
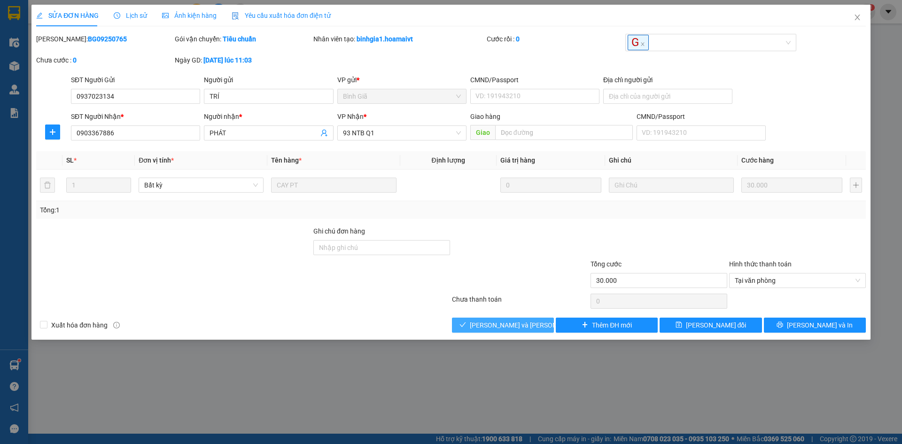
click at [543, 323] on button "[PERSON_NAME] và [PERSON_NAME] hàng" at bounding box center [503, 325] width 102 height 15
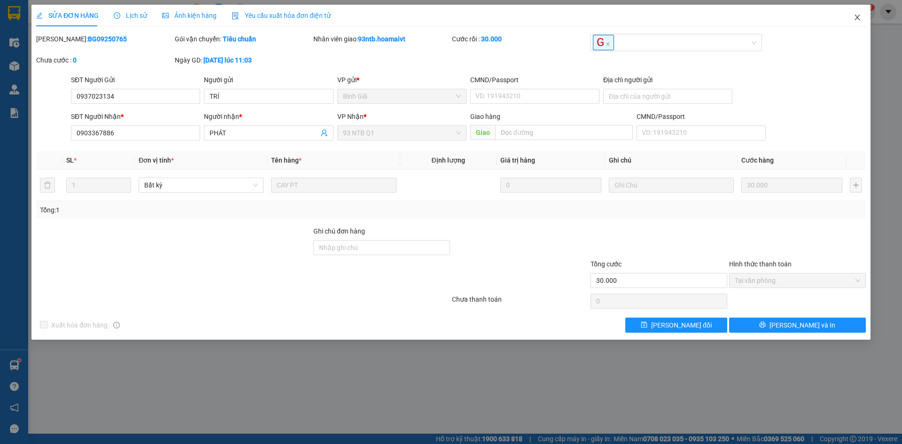
click at [854, 22] on span "Close" at bounding box center [857, 18] width 26 height 26
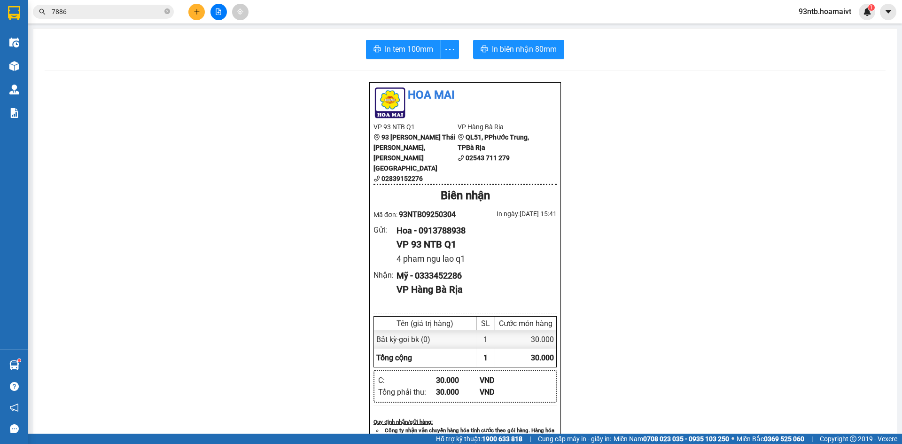
click at [619, 64] on div "In tem 100mm In biên nhận 80mm Hoa Mai VP 93 NTB Q1 93 Nguyễn Thái Bình, Quậ…" at bounding box center [464, 389] width 863 height 721
click at [112, 12] on input "7886" at bounding box center [107, 12] width 111 height 10
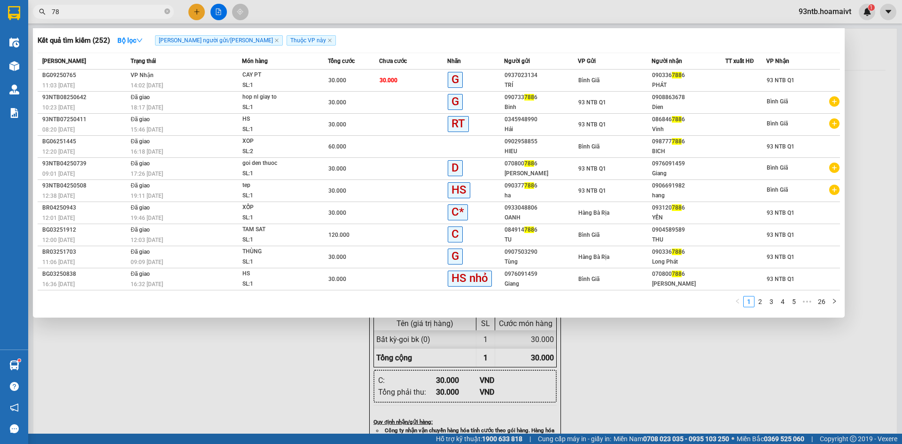
type input "7"
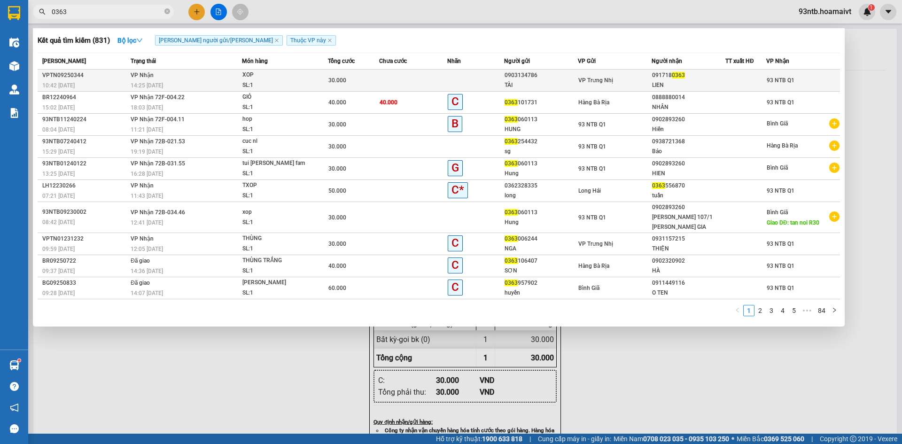
click at [192, 80] on td "VP Nhận 14:25 - 11/09" at bounding box center [185, 81] width 114 height 22
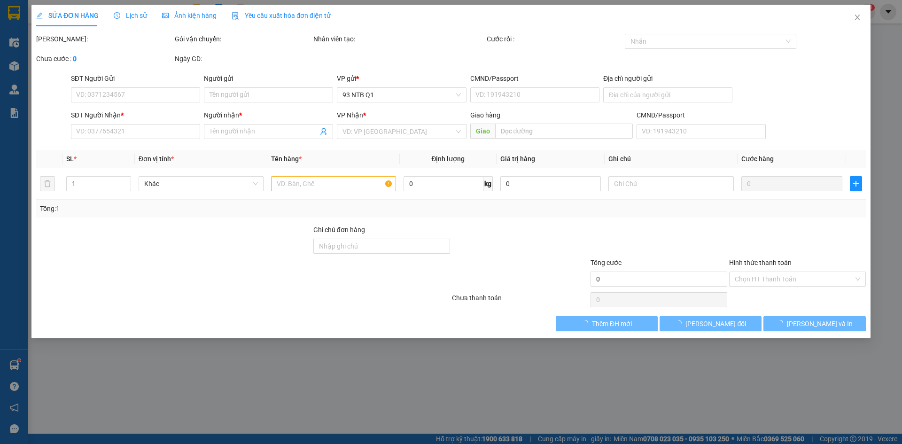
click at [136, 19] on span "Lịch sử" at bounding box center [130, 16] width 33 height 8
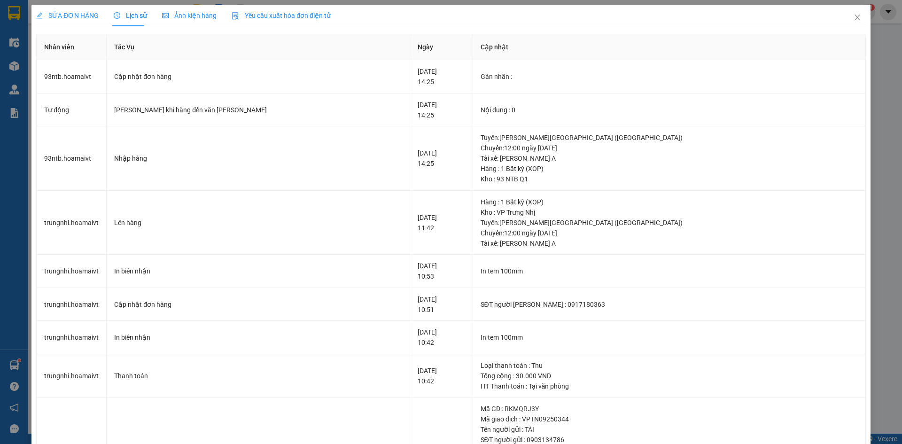
click at [73, 19] on span "SỬA ĐƠN HÀNG" at bounding box center [67, 16] width 62 height 8
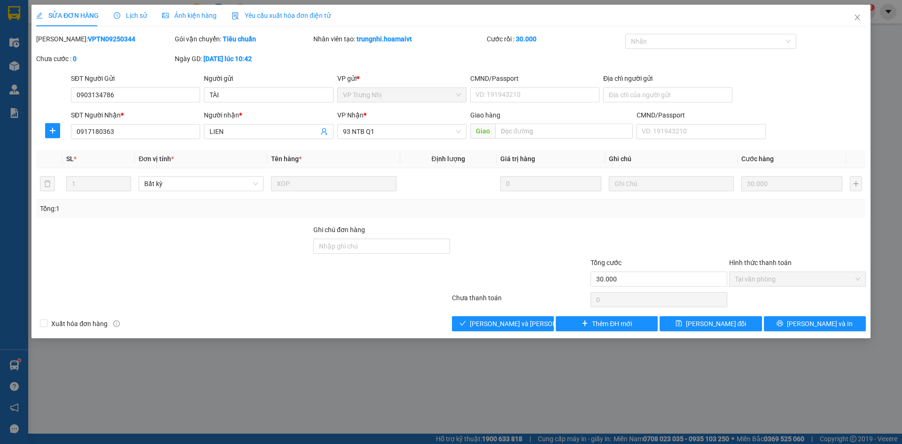
click at [121, 17] on span "Lịch sử" at bounding box center [130, 16] width 33 height 8
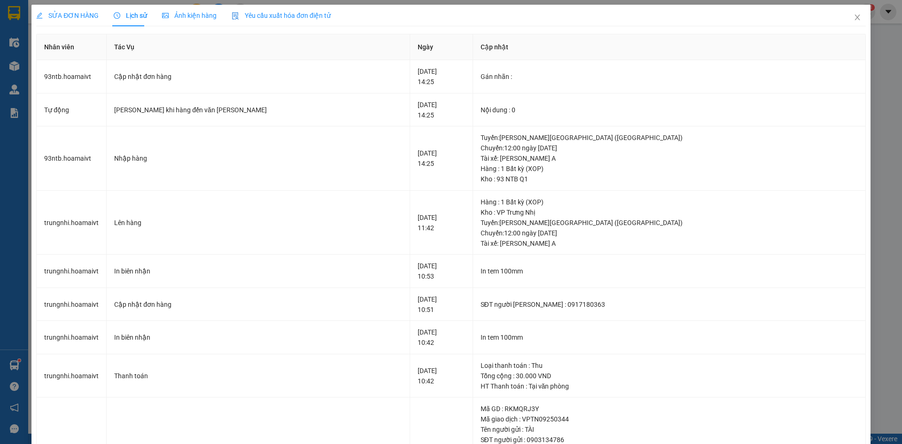
click at [77, 23] on div "SỬA ĐƠN HÀNG" at bounding box center [67, 16] width 62 height 22
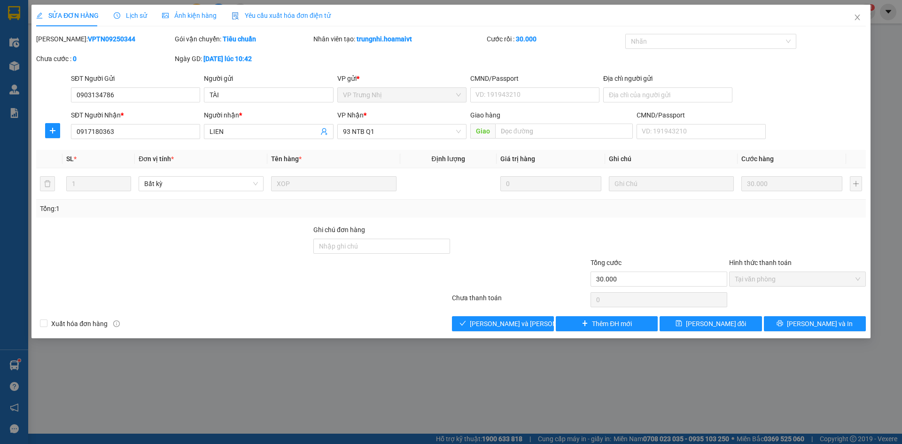
drag, startPoint x: 119, startPoint y: 23, endPoint x: 137, endPoint y: 28, distance: 18.5
click at [120, 23] on div "Lịch sử" at bounding box center [130, 16] width 33 height 22
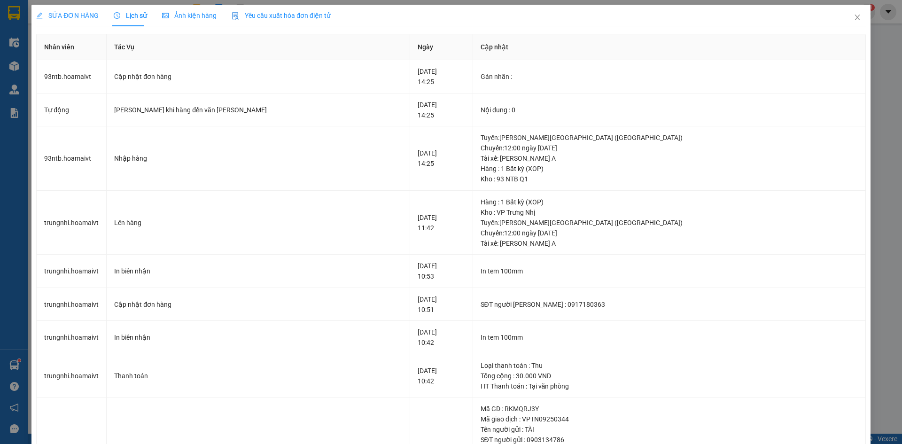
click at [88, 14] on span "SỬA ĐƠN HÀNG" at bounding box center [67, 16] width 62 height 8
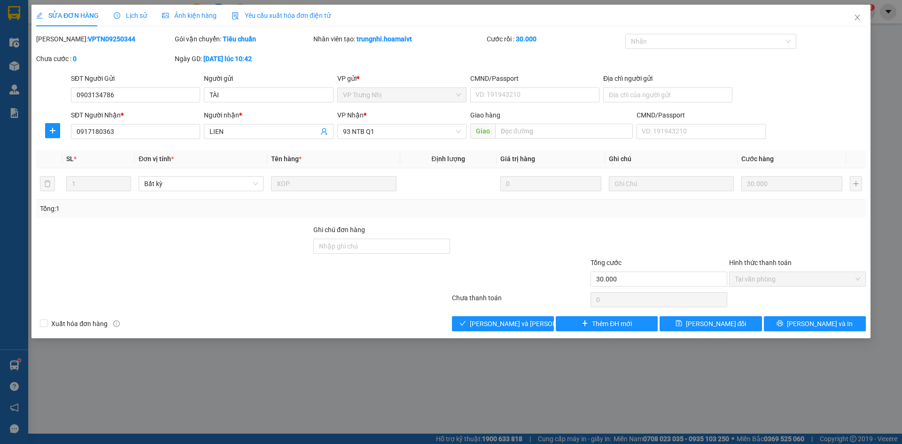
click at [518, 263] on div at bounding box center [520, 273] width 139 height 33
click at [341, 314] on div "Total Paid Fee 30.000 Total UnPaid Fee 0 Cash Collection Total Fee Mã ĐH: VPTN0…" at bounding box center [451, 182] width 830 height 297
click at [415, 326] on div "Xuất [PERSON_NAME] hàng [PERSON_NAME] và [PERSON_NAME] hàng Thêm ĐH mới [PERSON…" at bounding box center [450, 323] width 831 height 15
click at [354, 329] on div "Xuất [PERSON_NAME] hàng [PERSON_NAME] và [PERSON_NAME] hàng Thêm ĐH mới [PERSON…" at bounding box center [450, 323] width 831 height 15
click at [280, 326] on div "Xuất [PERSON_NAME] hàng [PERSON_NAME] và [PERSON_NAME] hàng Thêm ĐH mới [PERSON…" at bounding box center [450, 323] width 831 height 15
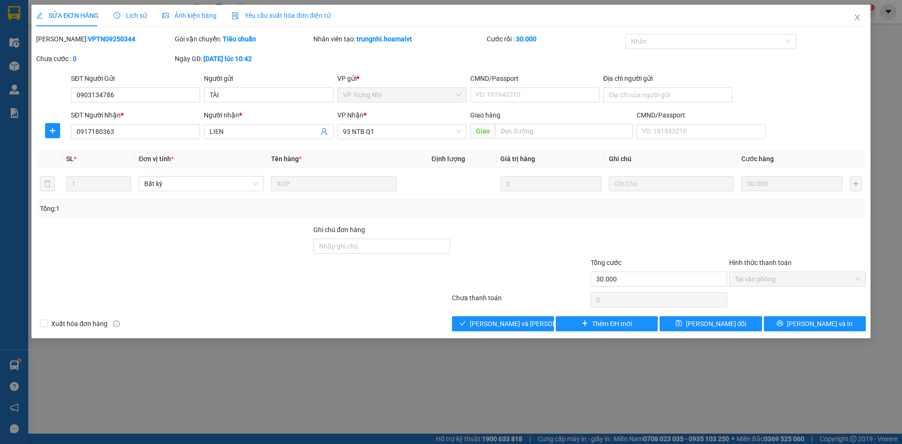
click at [402, 321] on div "Xuất [PERSON_NAME] hàng [PERSON_NAME] và [PERSON_NAME] hàng Thêm ĐH mới [PERSON…" at bounding box center [450, 323] width 831 height 15
click at [376, 324] on div "Xuất [PERSON_NAME] hàng [PERSON_NAME] và [PERSON_NAME] hàng Thêm ĐH mới [PERSON…" at bounding box center [450, 323] width 831 height 15
click at [261, 330] on div "Xuất [PERSON_NAME] hàng [PERSON_NAME] và [PERSON_NAME] hàng Thêm ĐH mới [PERSON…" at bounding box center [450, 323] width 831 height 15
click at [404, 330] on div "Xuất [PERSON_NAME] hàng [PERSON_NAME] và [PERSON_NAME] hàng Thêm ĐH mới [PERSON…" at bounding box center [450, 323] width 831 height 15
click at [131, 14] on span "Lịch sử" at bounding box center [130, 16] width 33 height 8
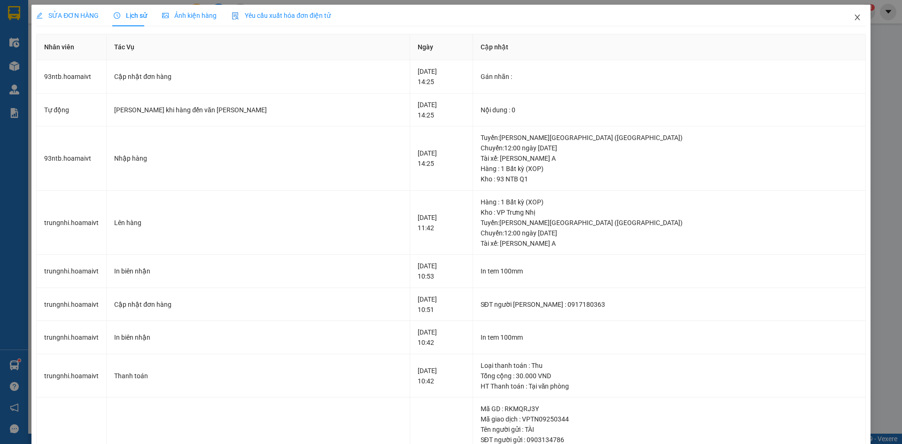
click at [858, 19] on span "Close" at bounding box center [857, 18] width 26 height 26
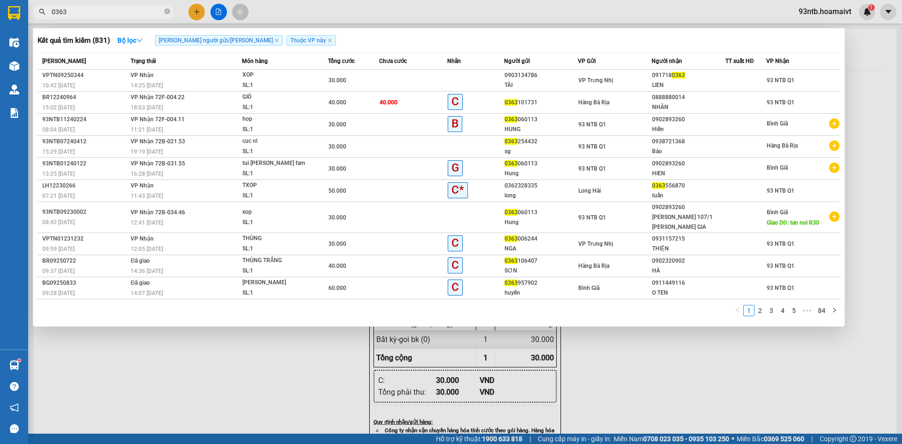
click at [81, 16] on input "0363" at bounding box center [107, 12] width 111 height 10
type input "0"
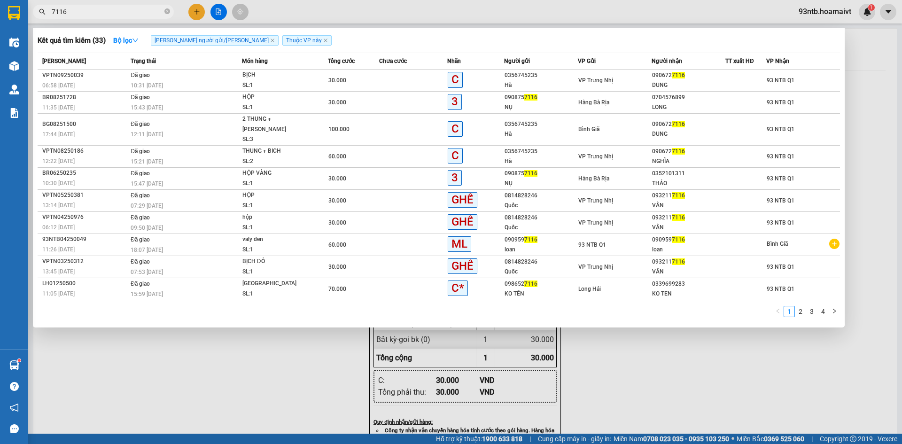
type input "7116"
click at [762, 79] on div at bounding box center [746, 81] width 40 height 10
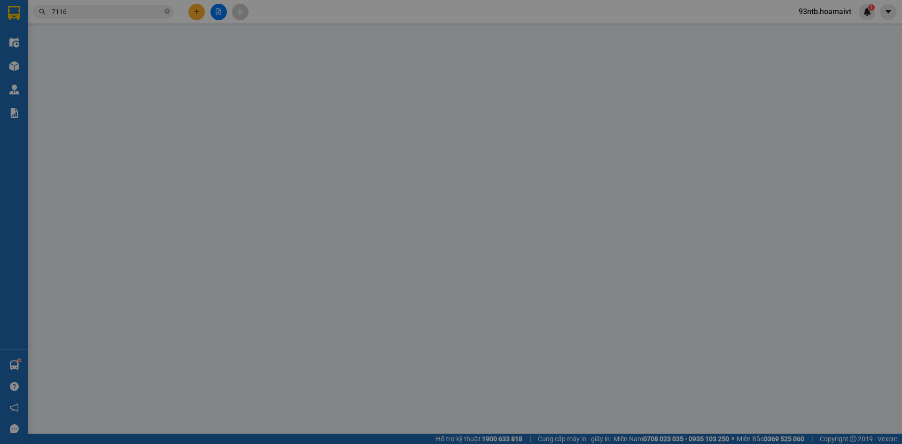
click at [762, 79] on div "SĐT Người Gửi VD: 0371234567 Người gửi Tên người gửi VP gửi * 93 NTB Q1 CMND/Pa…" at bounding box center [468, 89] width 799 height 33
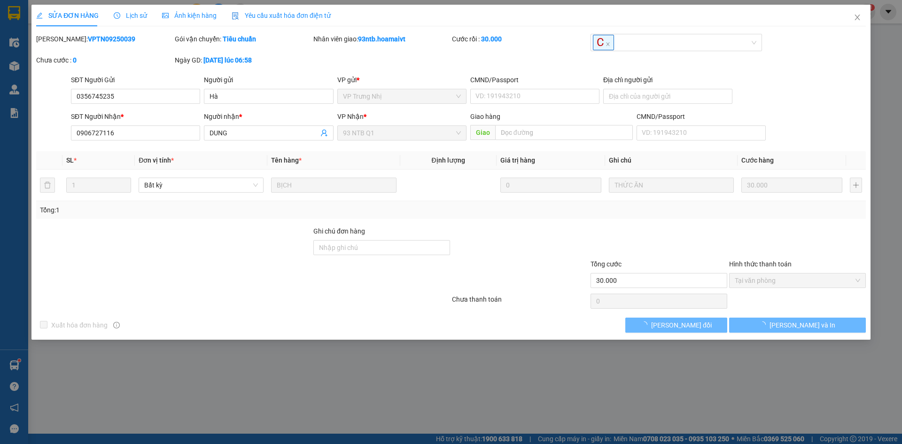
type input "0356745235"
type input "Hà"
type input "0906727116"
type input "DUNG"
type input "30.000"
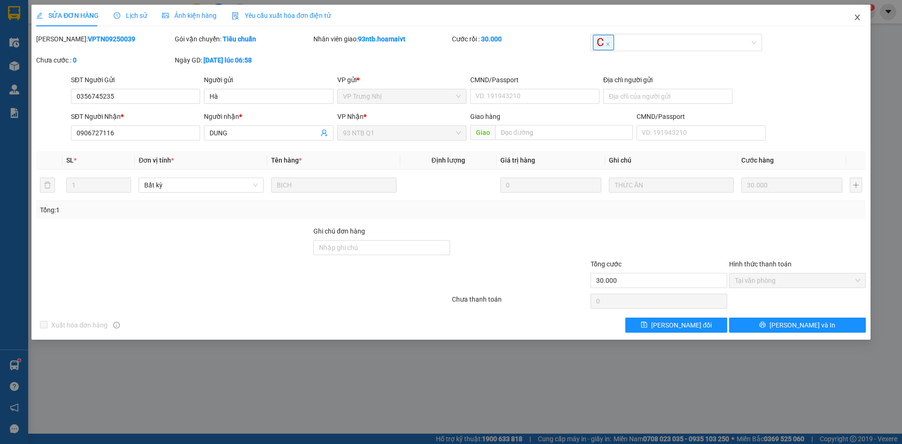
click at [859, 14] on icon "close" at bounding box center [858, 18] width 8 height 8
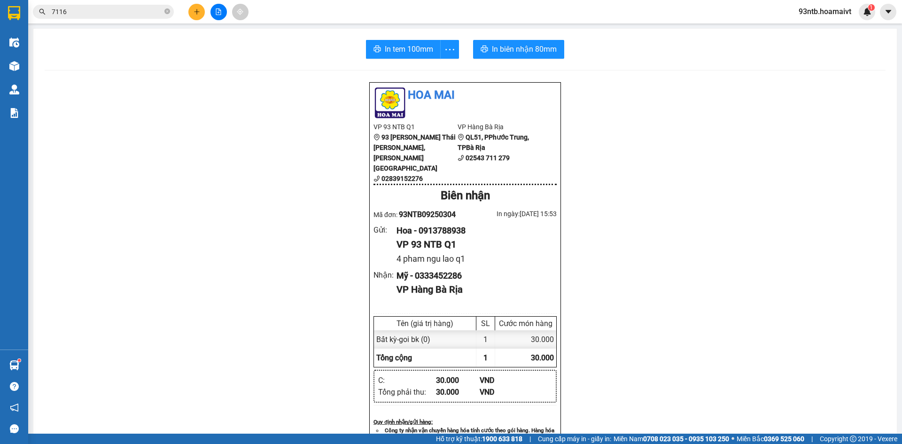
click at [112, 6] on span "7116" at bounding box center [103, 12] width 141 height 14
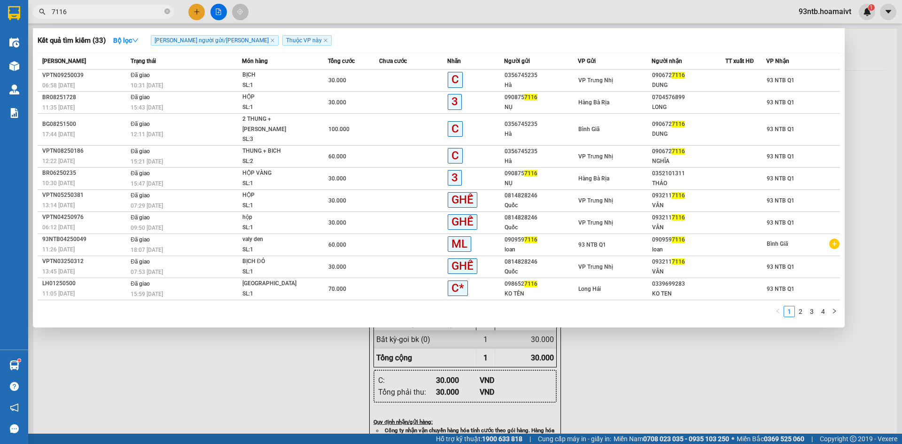
click at [113, 9] on input "7116" at bounding box center [107, 12] width 111 height 10
type input "7"
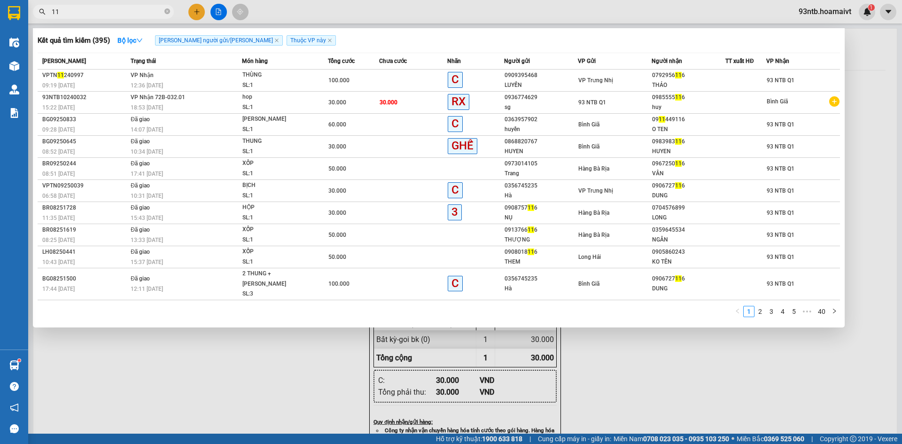
type input "1"
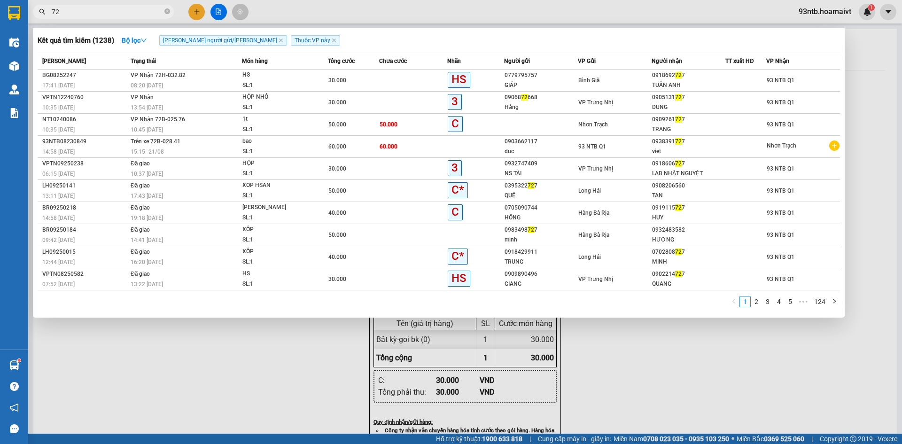
type input "7"
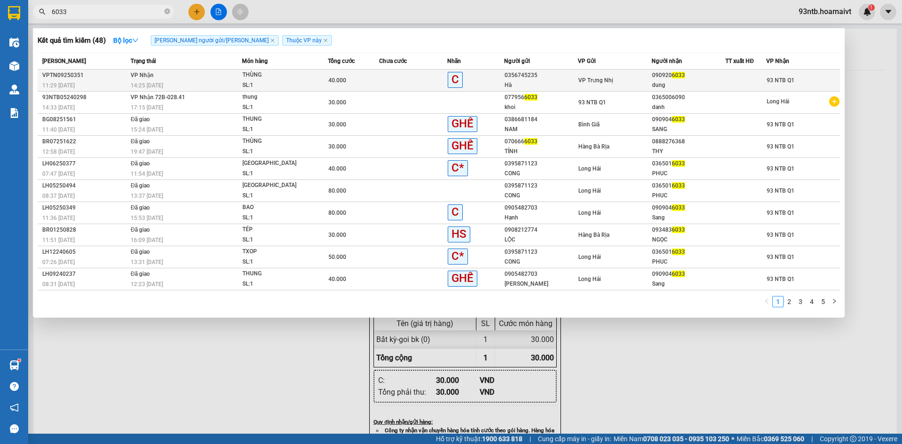
type input "6033"
click at [711, 88] on div "dung" at bounding box center [688, 85] width 73 height 10
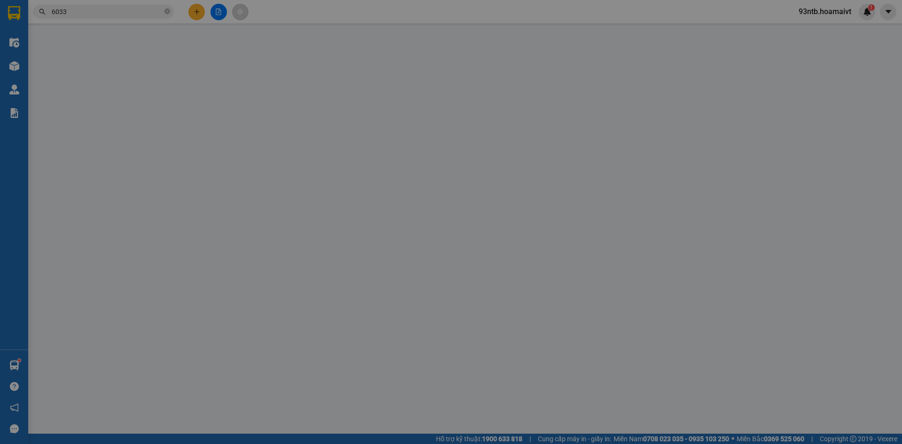
type input "0356745235"
type input "Hà"
type input "0909206033"
type input "dung"
type input "40.000"
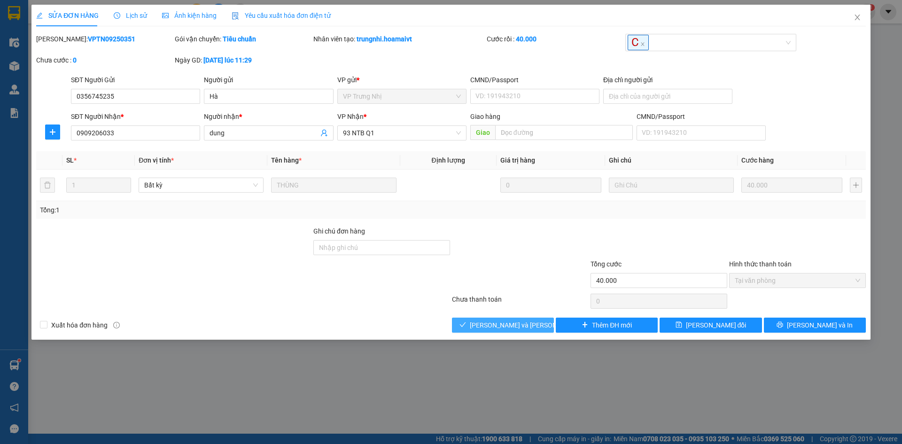
click at [521, 326] on span "[PERSON_NAME] và [PERSON_NAME] hàng" at bounding box center [533, 325] width 127 height 10
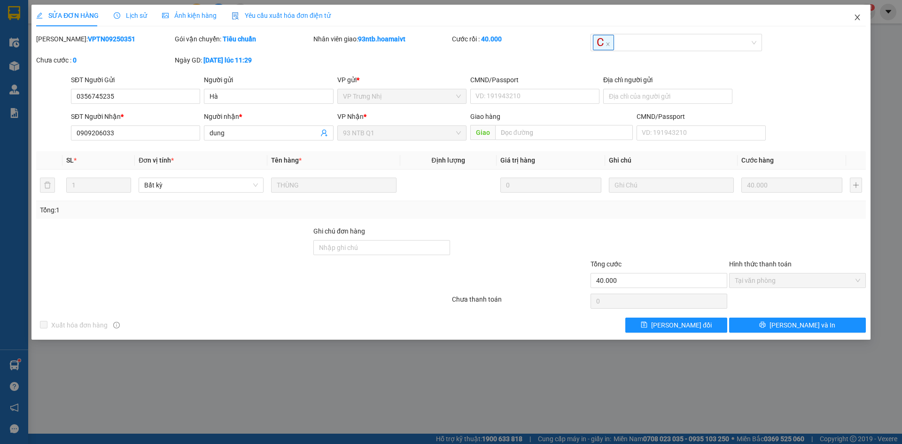
click at [857, 20] on icon "close" at bounding box center [858, 18] width 8 height 8
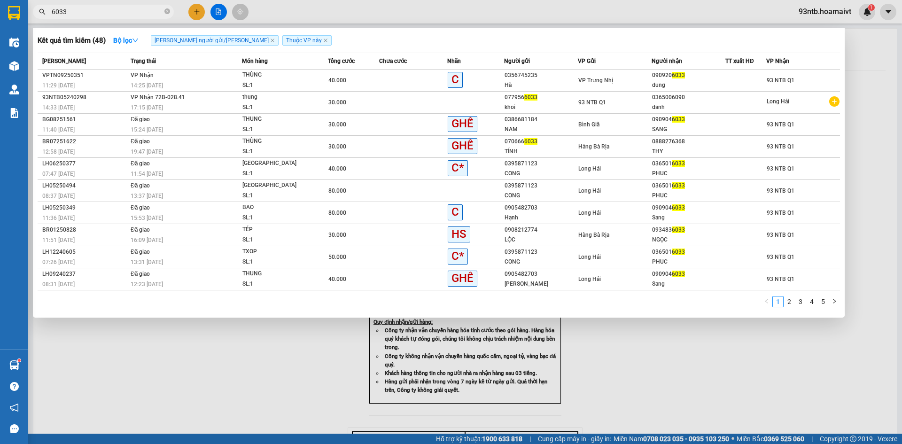
click at [108, 9] on input "6033" at bounding box center [107, 12] width 111 height 10
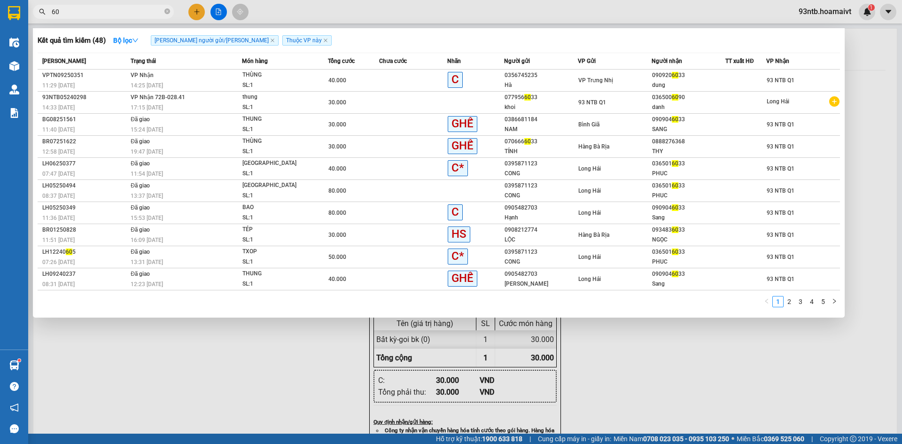
type input "6"
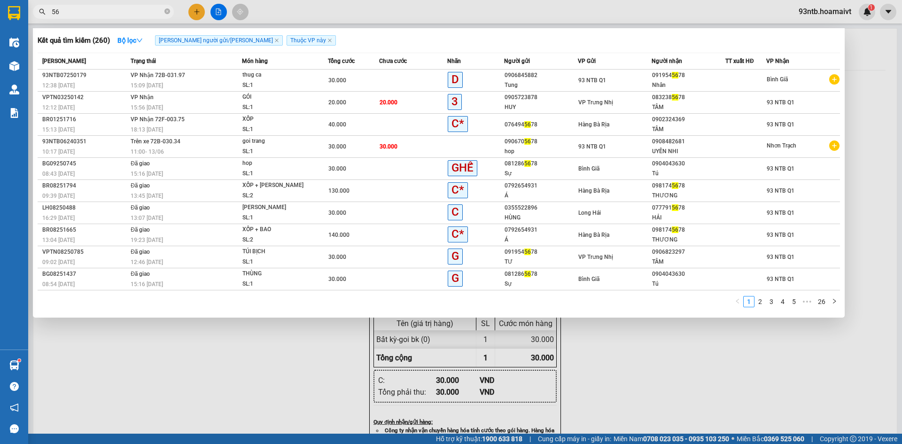
type input "5"
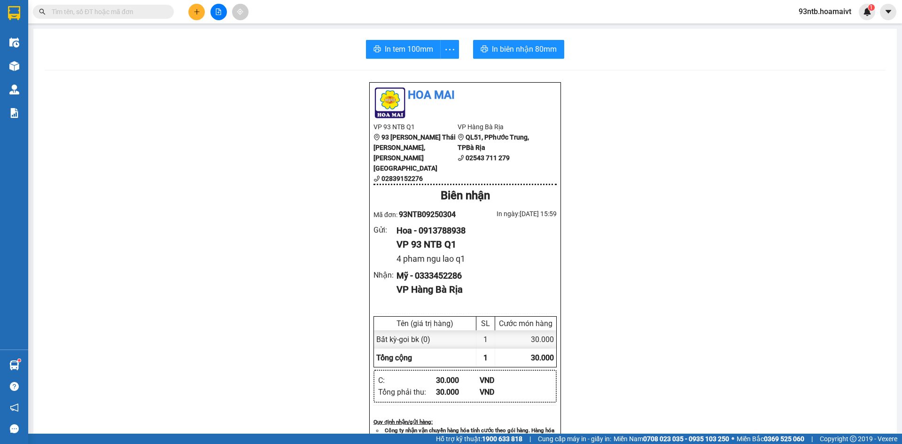
click at [105, 11] on input "text" at bounding box center [107, 12] width 111 height 10
click at [102, 12] on input "text" at bounding box center [107, 12] width 111 height 10
click at [105, 10] on input "text" at bounding box center [107, 12] width 111 height 10
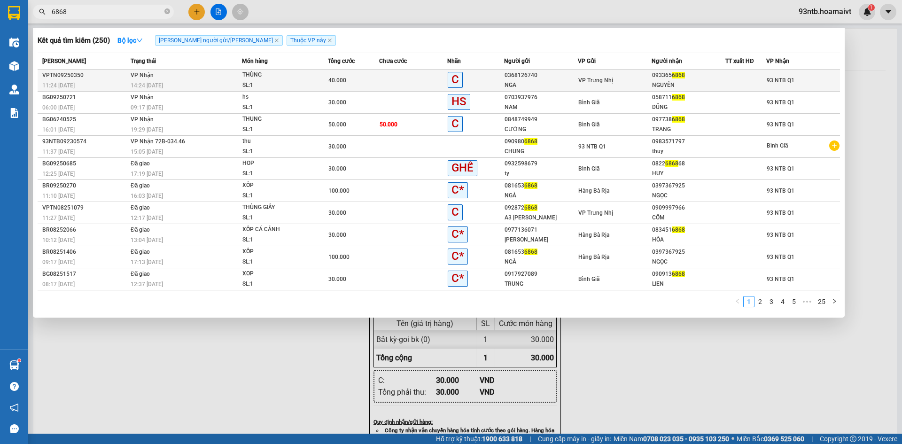
type input "6868"
click at [315, 83] on span "THÙNG SL: 1" at bounding box center [284, 80] width 85 height 20
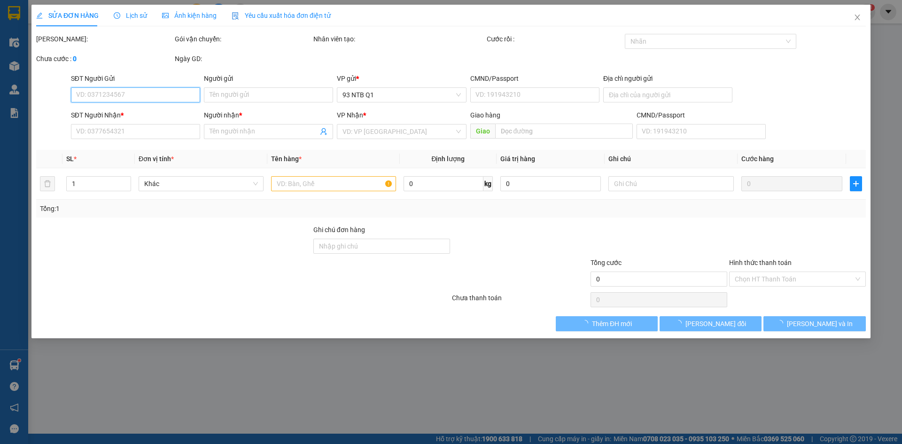
type input "0368126740"
type input "NGA"
type input "0933656868"
type input "NGUYÊN"
type input "40.000"
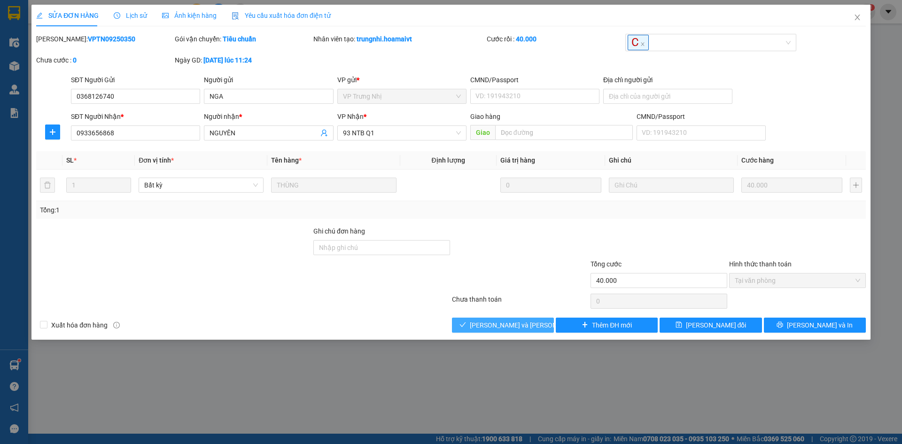
click at [511, 323] on span "[PERSON_NAME] và [PERSON_NAME] hàng" at bounding box center [533, 325] width 127 height 10
click at [512, 323] on span "[PERSON_NAME] và [PERSON_NAME] hàng" at bounding box center [533, 325] width 127 height 10
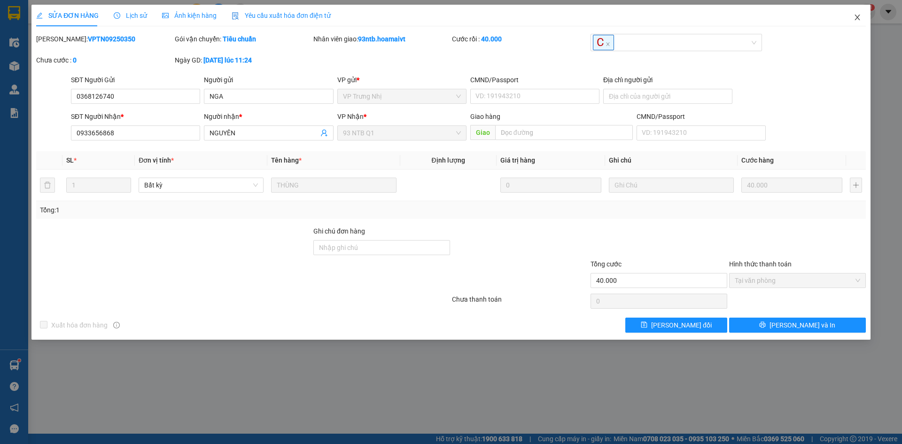
click at [857, 16] on icon "close" at bounding box center [858, 18] width 8 height 8
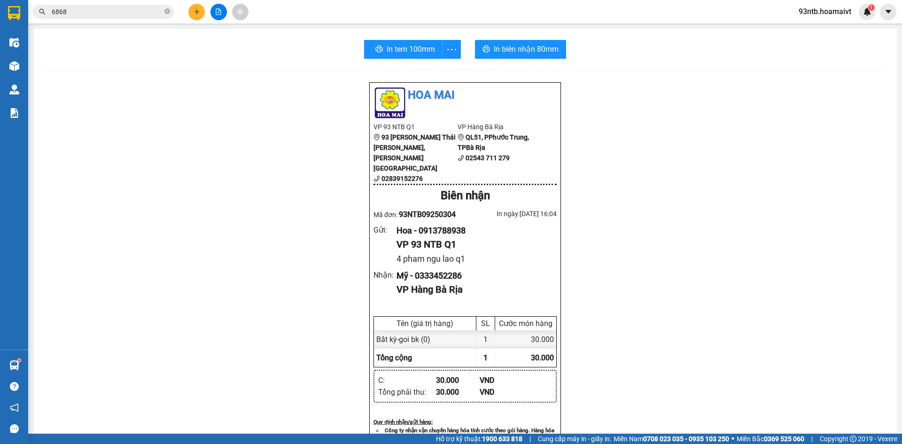
click at [135, 15] on input "6868" at bounding box center [107, 12] width 111 height 10
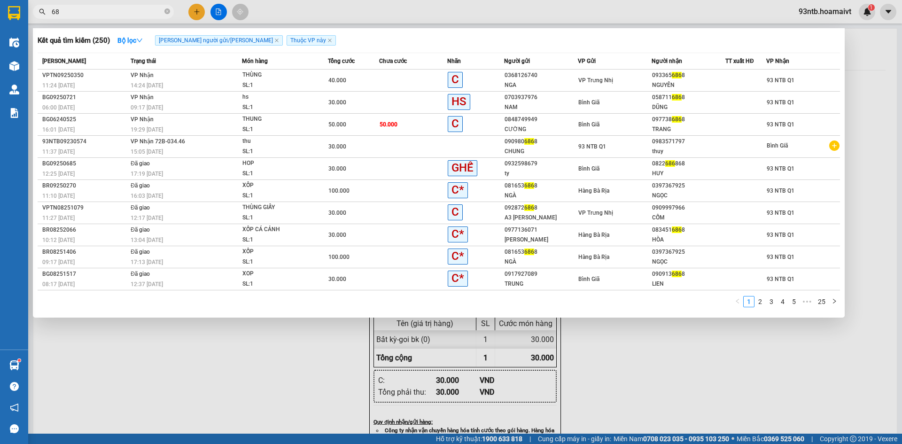
type input "6"
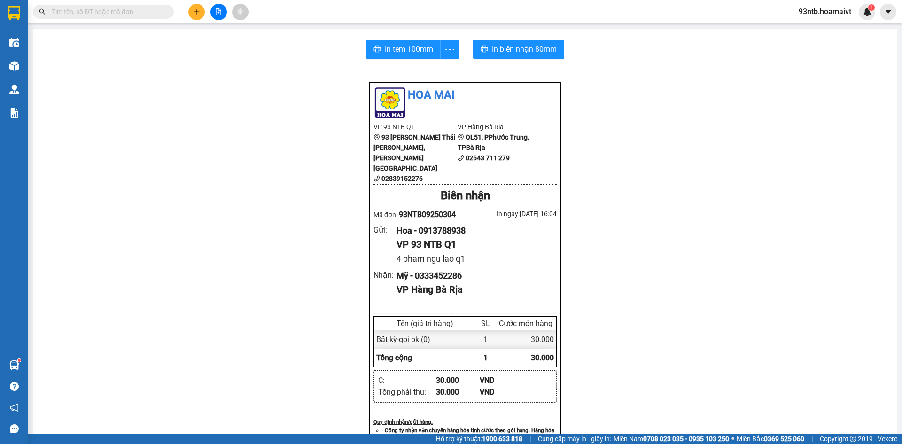
click at [147, 14] on input "text" at bounding box center [107, 12] width 111 height 10
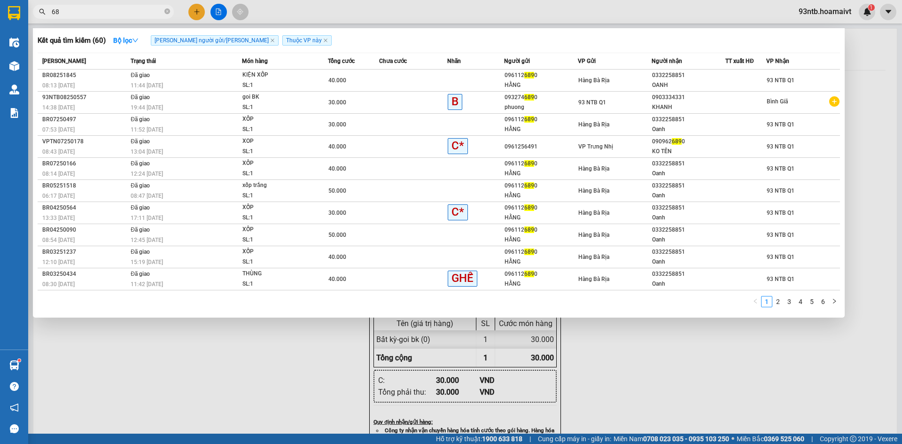
type input "6"
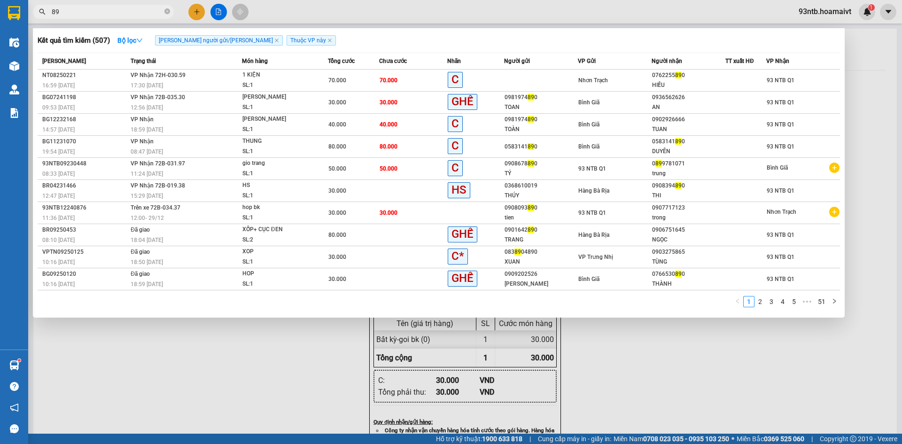
type input "8"
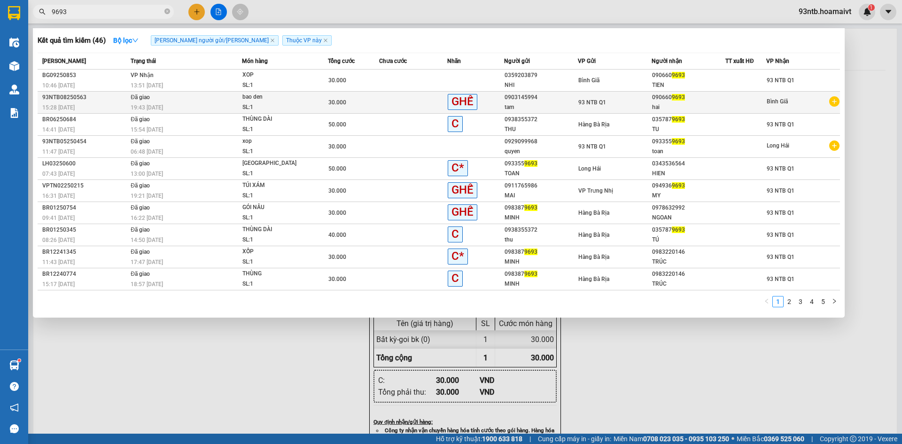
type input "9693"
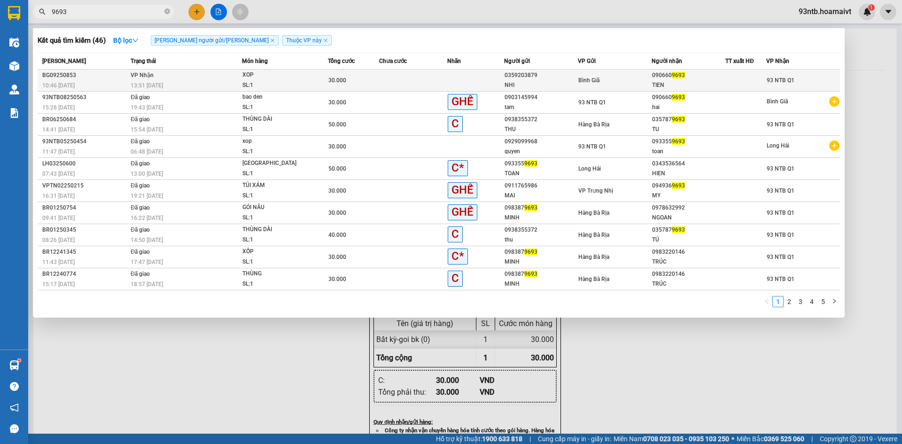
click at [401, 82] on td at bounding box center [413, 81] width 68 height 22
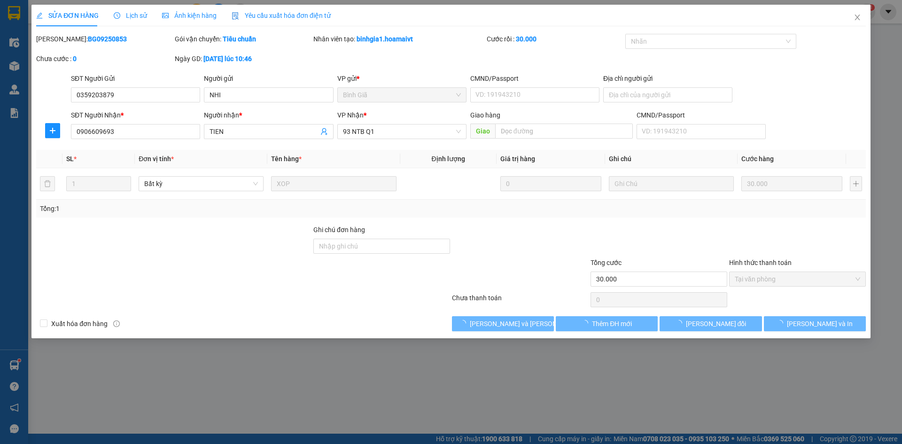
type input "0359203879"
type input "NHI"
type input "0906609693"
type input "TIEN"
type input "30.000"
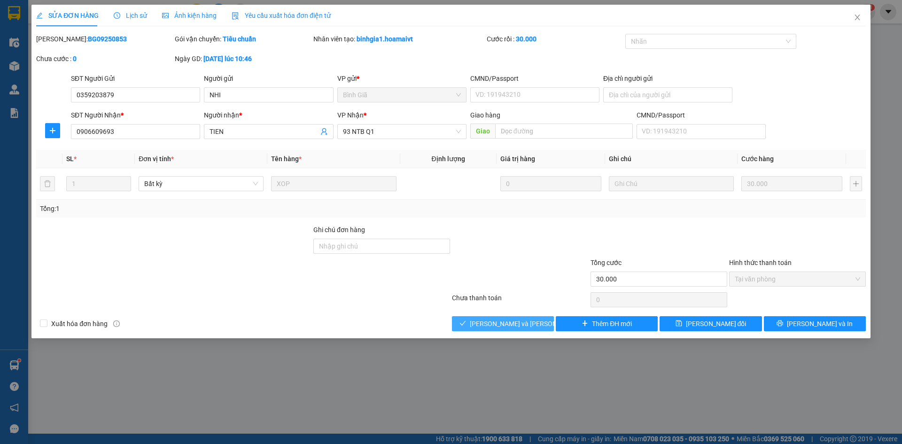
drag, startPoint x: 489, startPoint y: 312, endPoint x: 495, endPoint y: 317, distance: 6.7
click at [490, 313] on div "Total Paid Fee 30.000 Total UnPaid Fee 0 Cash Collection Total Fee Mã ĐH: BG092…" at bounding box center [451, 182] width 830 height 297
click at [495, 317] on button "[PERSON_NAME] và [PERSON_NAME] hàng" at bounding box center [503, 323] width 102 height 15
click at [498, 319] on span "[PERSON_NAME] và [PERSON_NAME] hàng" at bounding box center [533, 323] width 127 height 10
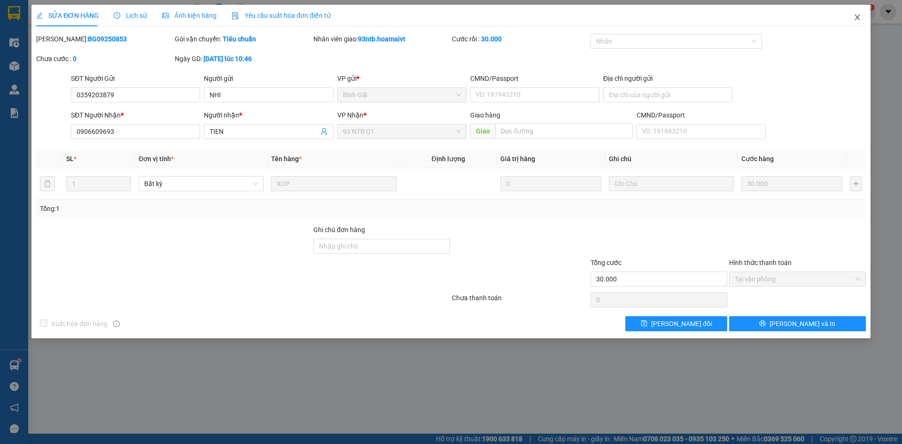
click at [854, 21] on icon "close" at bounding box center [858, 18] width 8 height 8
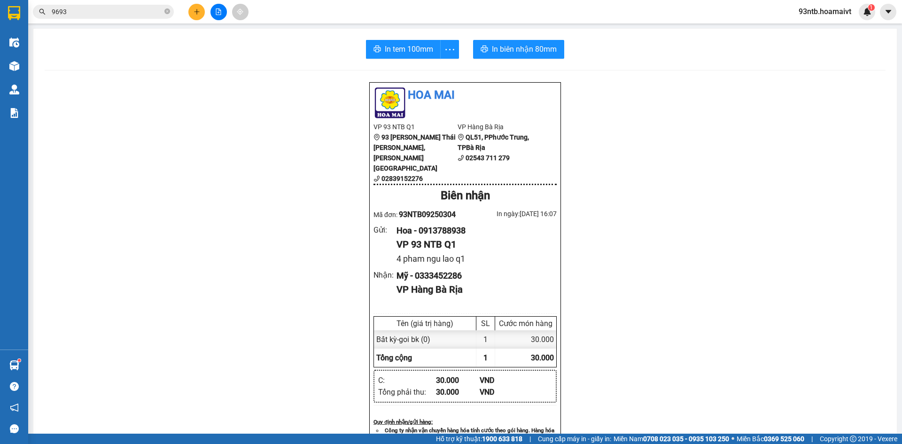
click at [151, 13] on input "9693" at bounding box center [107, 12] width 111 height 10
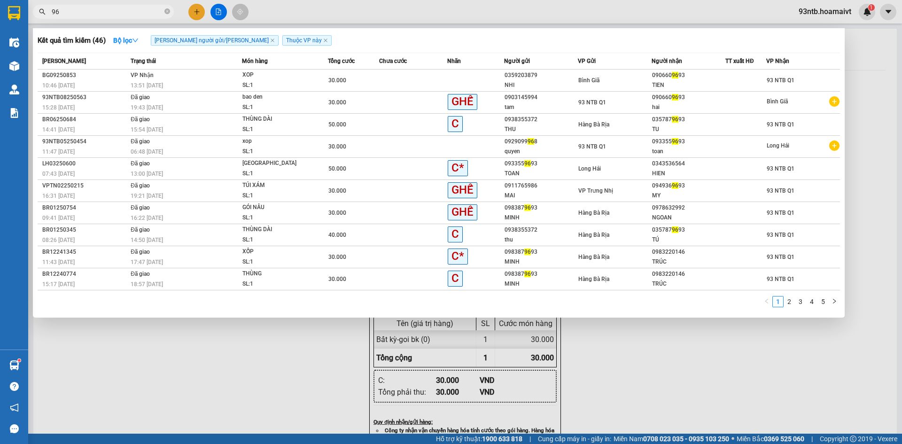
type input "9"
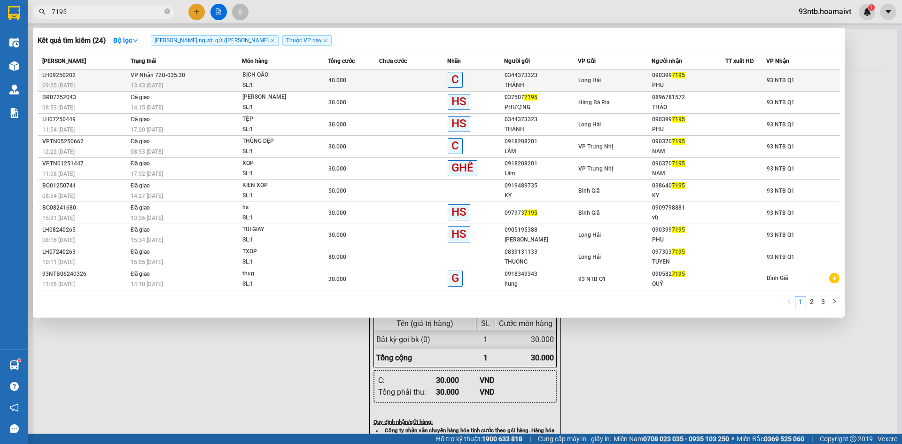
type input "7195"
click at [722, 81] on div "PHU" at bounding box center [688, 85] width 73 height 10
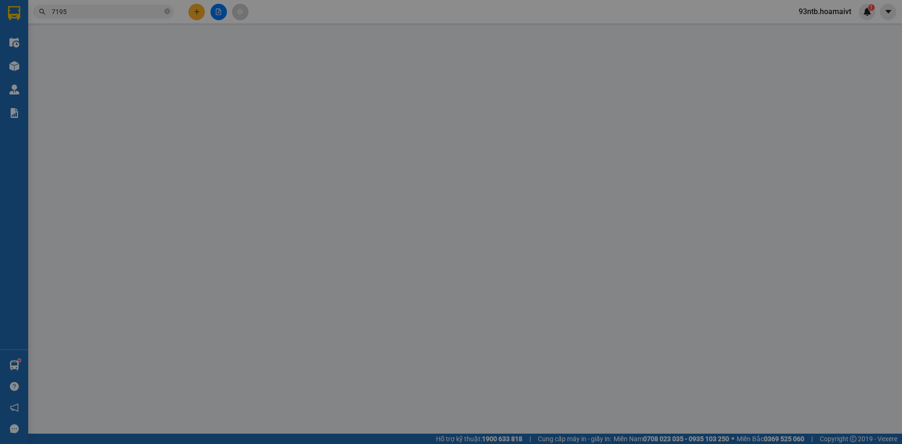
type input "0344373323"
type input "THẢNH"
type input "046186001385"
type input "0903997195"
type input "PHU"
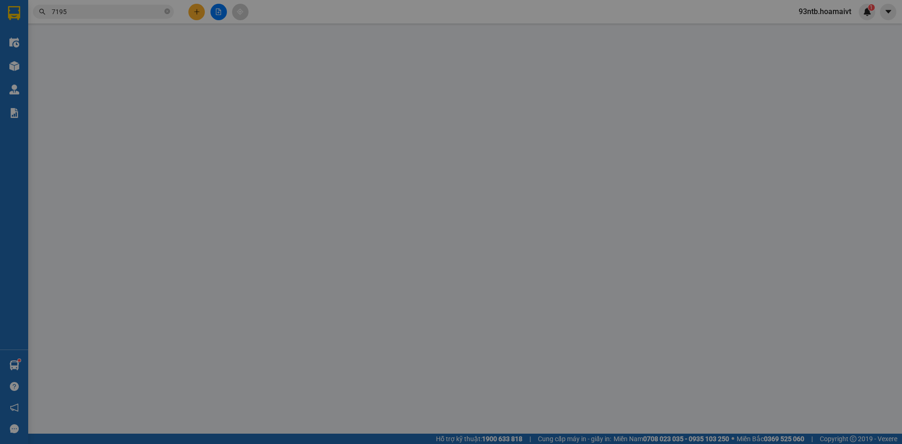
type input "40.000"
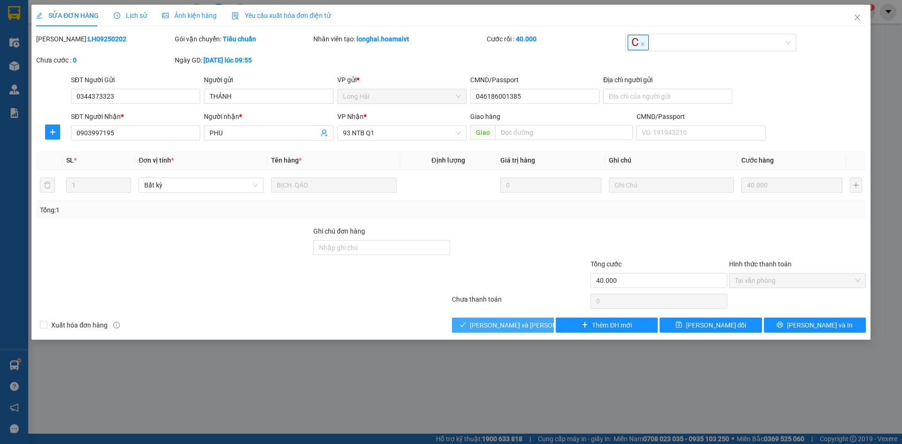
click at [508, 325] on span "[PERSON_NAME] và [PERSON_NAME] hàng" at bounding box center [533, 325] width 127 height 10
click at [508, 326] on span "[PERSON_NAME] và [PERSON_NAME] hàng" at bounding box center [533, 325] width 127 height 10
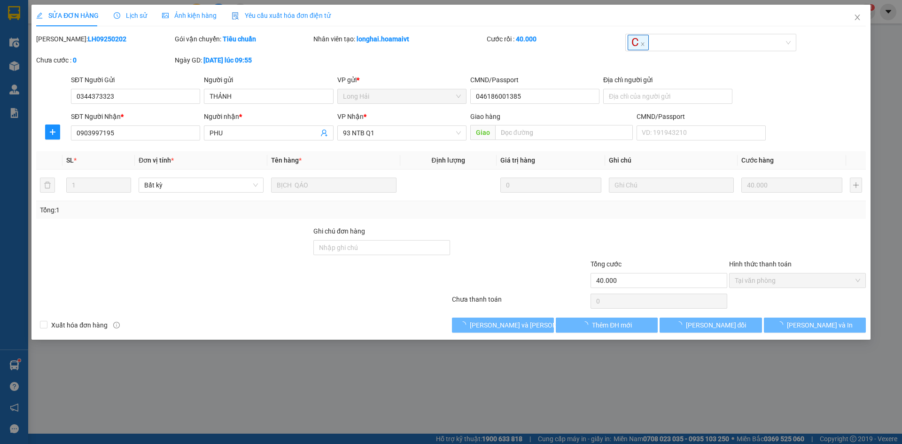
click at [537, 245] on div at bounding box center [520, 242] width 139 height 33
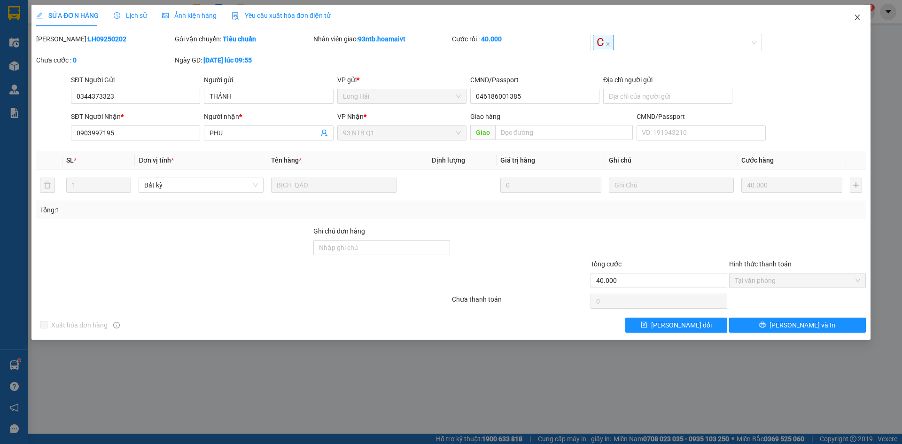
click at [852, 16] on span "Close" at bounding box center [857, 18] width 26 height 26
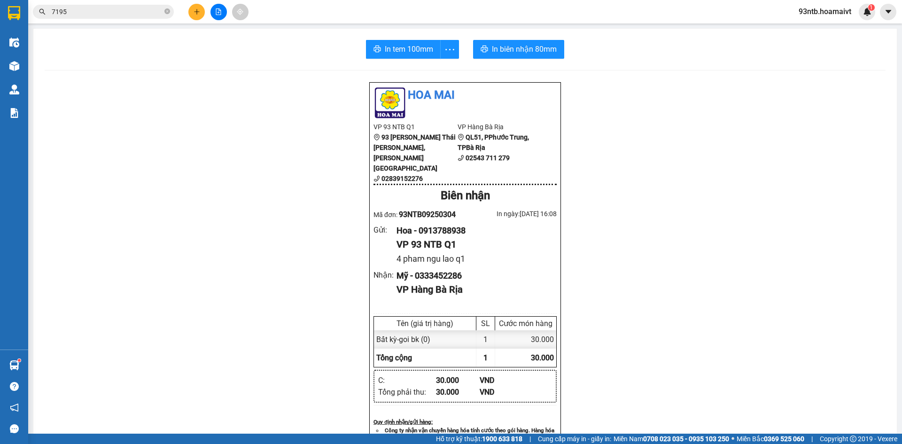
click at [690, 111] on div "Hoa Mai VP 93 NTB Q1 93 Nguyễn Thái Bình, Quận 1 02839152276 VP Hàng Bà Ri…" at bounding box center [465, 410] width 841 height 657
